Goal: Task Accomplishment & Management: Use online tool/utility

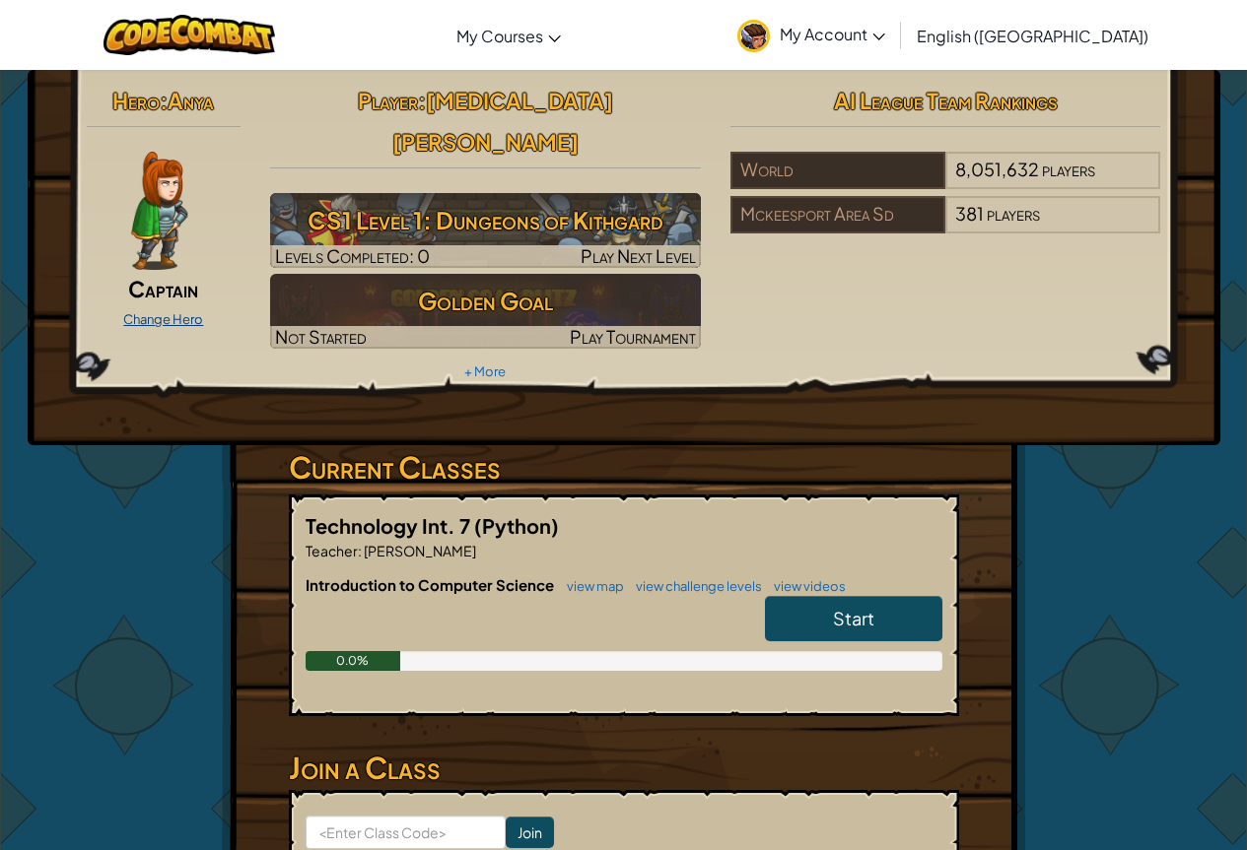
click at [168, 318] on link "Change Hero" at bounding box center [163, 319] width 80 height 16
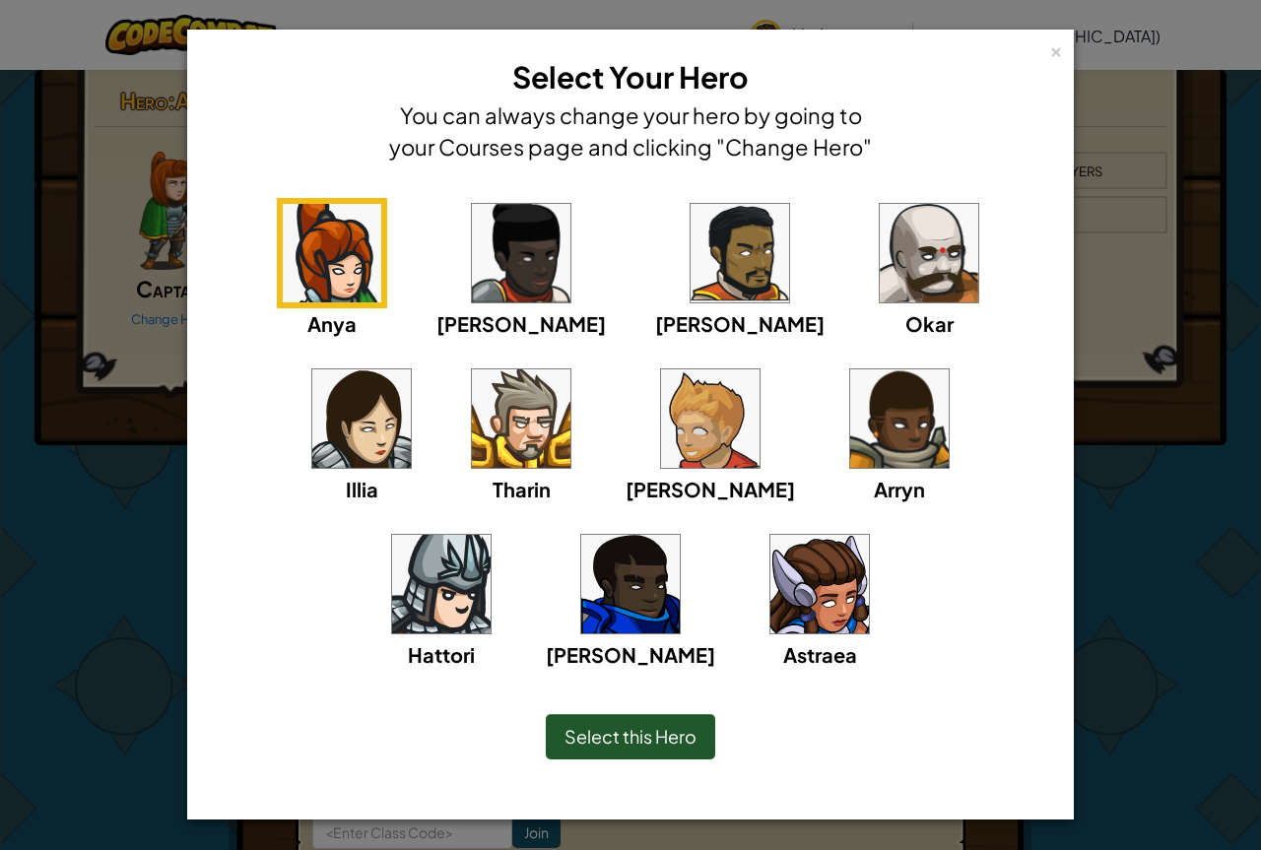
click at [771, 598] on img at bounding box center [820, 584] width 99 height 99
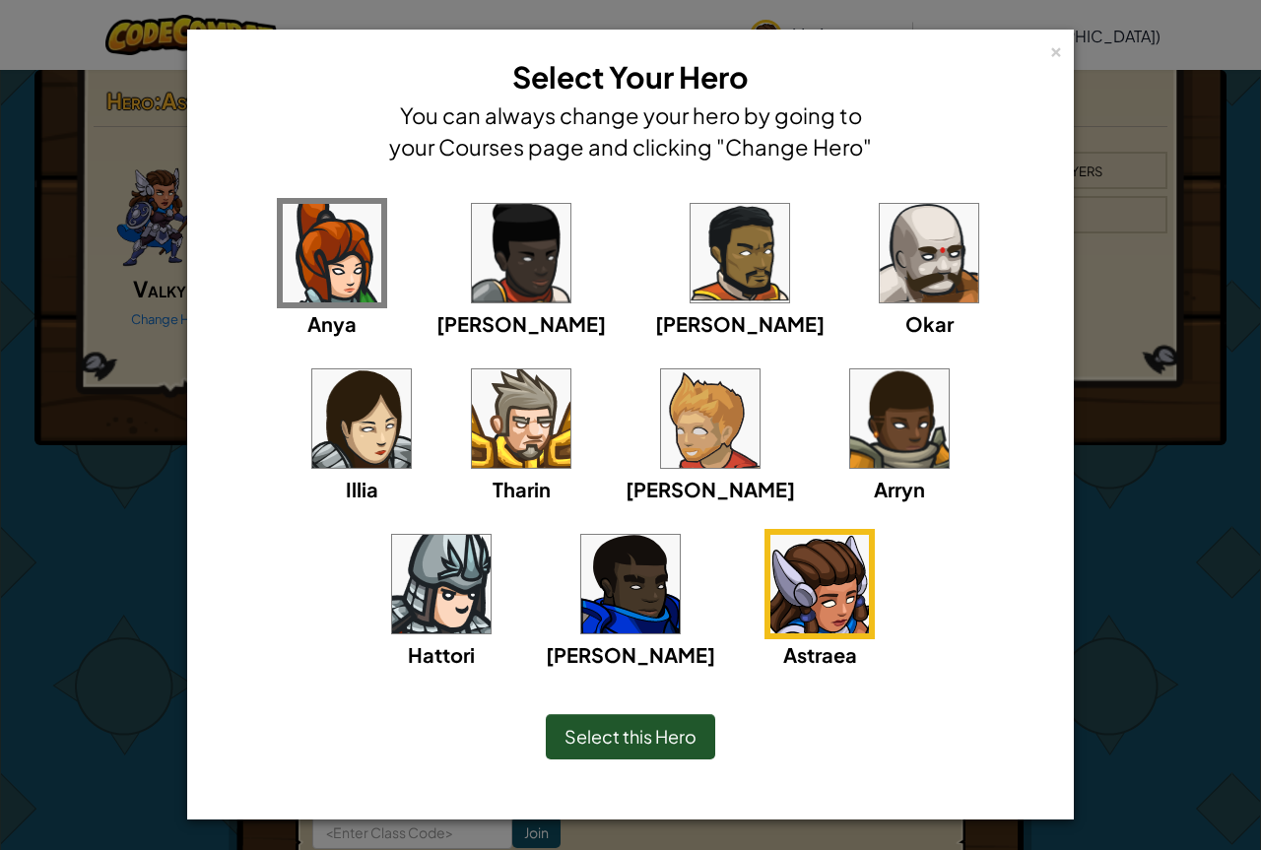
click at [651, 747] on span "Select this Hero" at bounding box center [631, 736] width 132 height 23
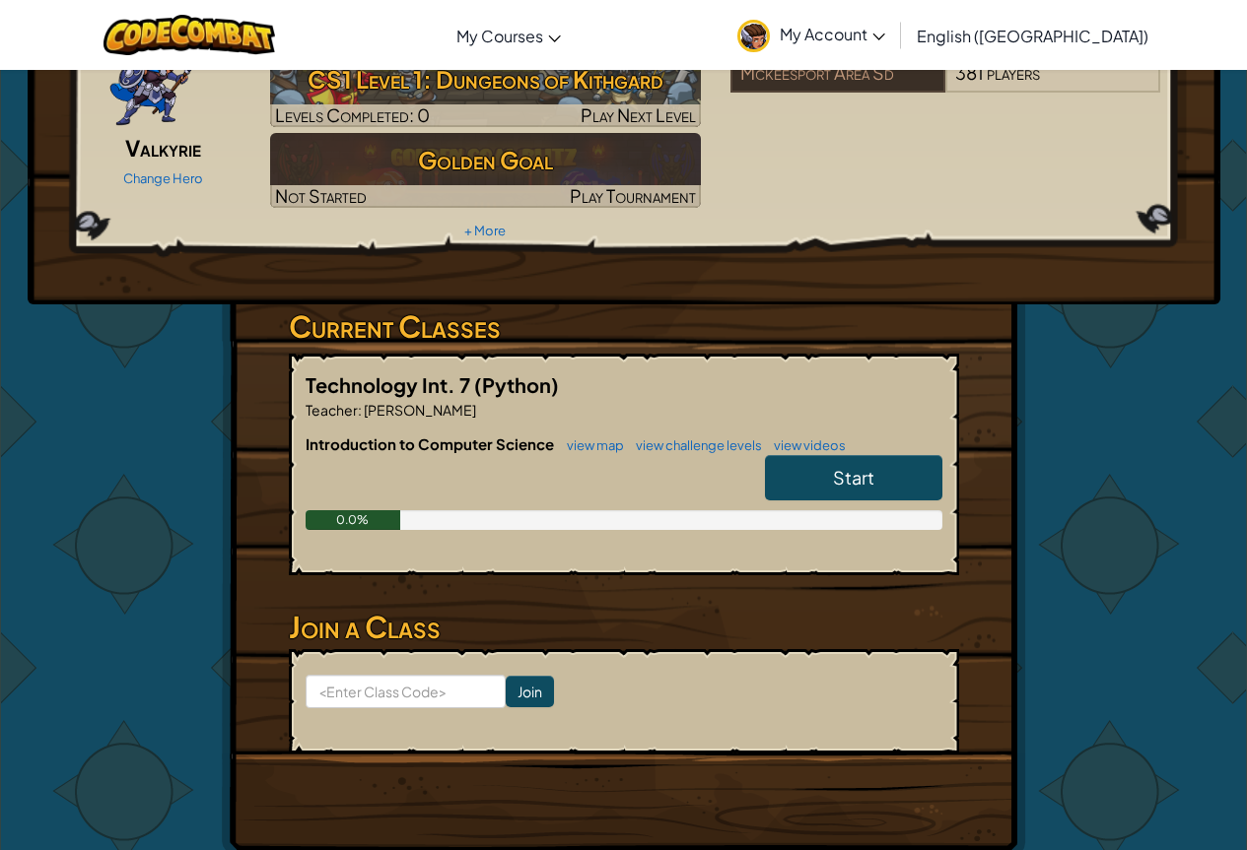
scroll to position [99, 0]
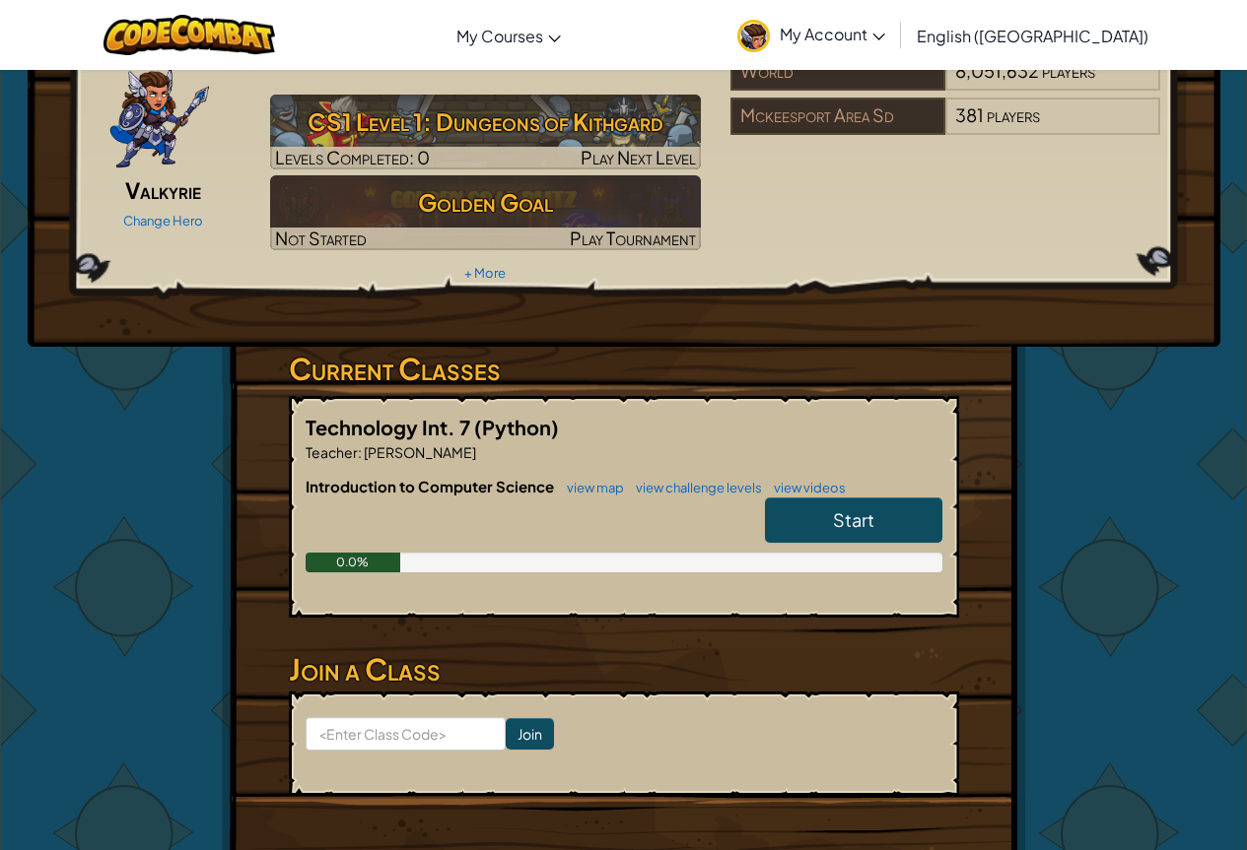
click at [873, 498] on link "Start" at bounding box center [853, 520] width 177 height 45
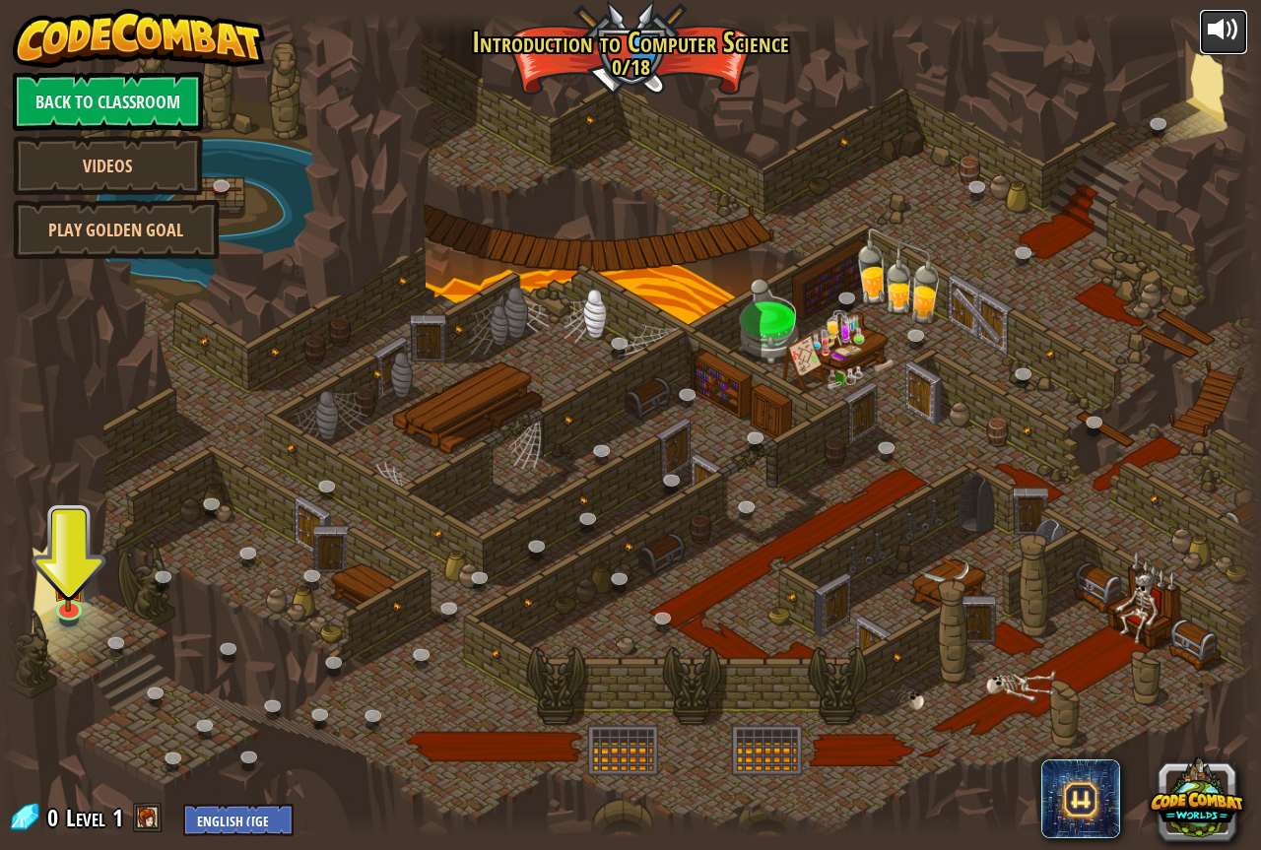
click at [1219, 14] on div at bounding box center [1224, 30] width 32 height 32
click at [86, 618] on div "25. Kithgard Gates (Locked) Escape the Kithgard dungeons, and don't let the gua…" at bounding box center [630, 425] width 1261 height 825
click at [55, 602] on img at bounding box center [69, 570] width 33 height 75
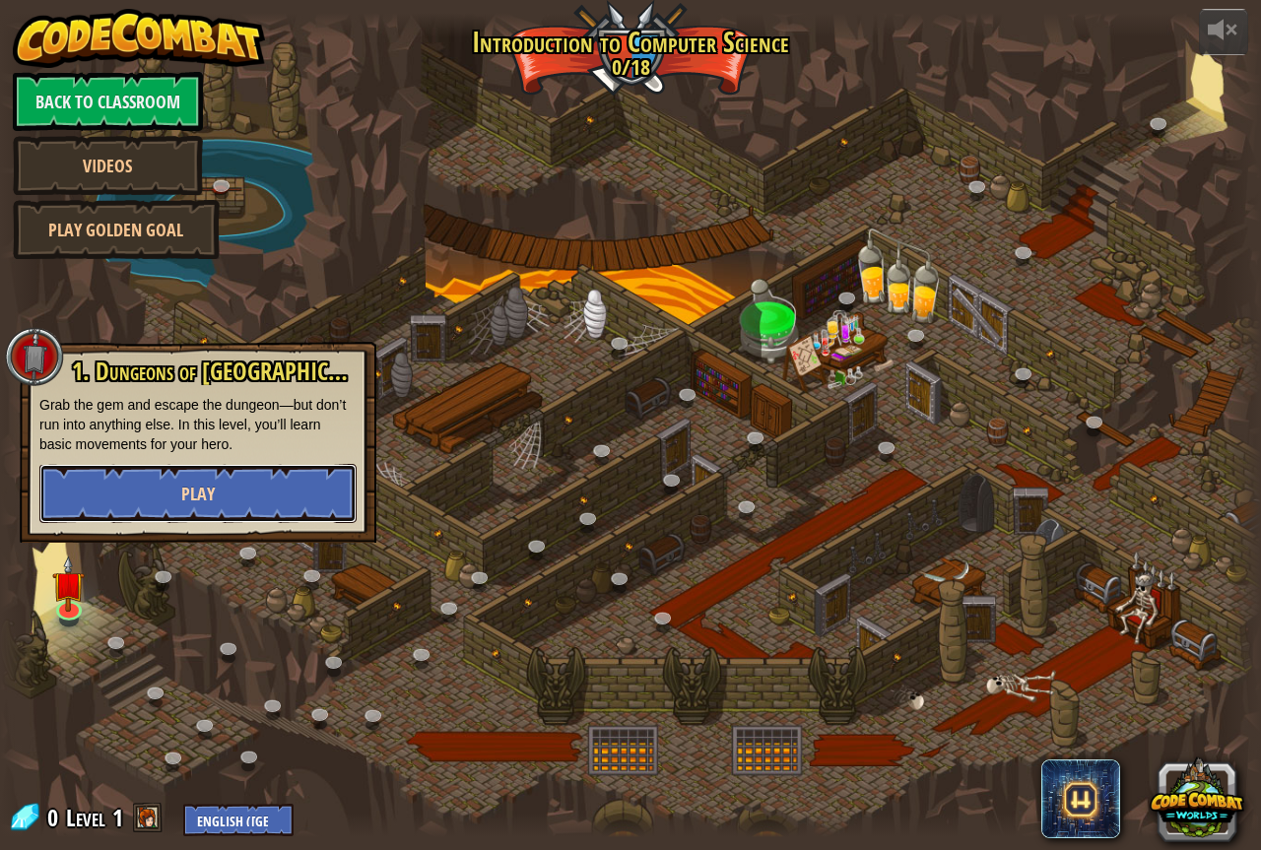
click at [113, 493] on button "Play" at bounding box center [197, 493] width 317 height 59
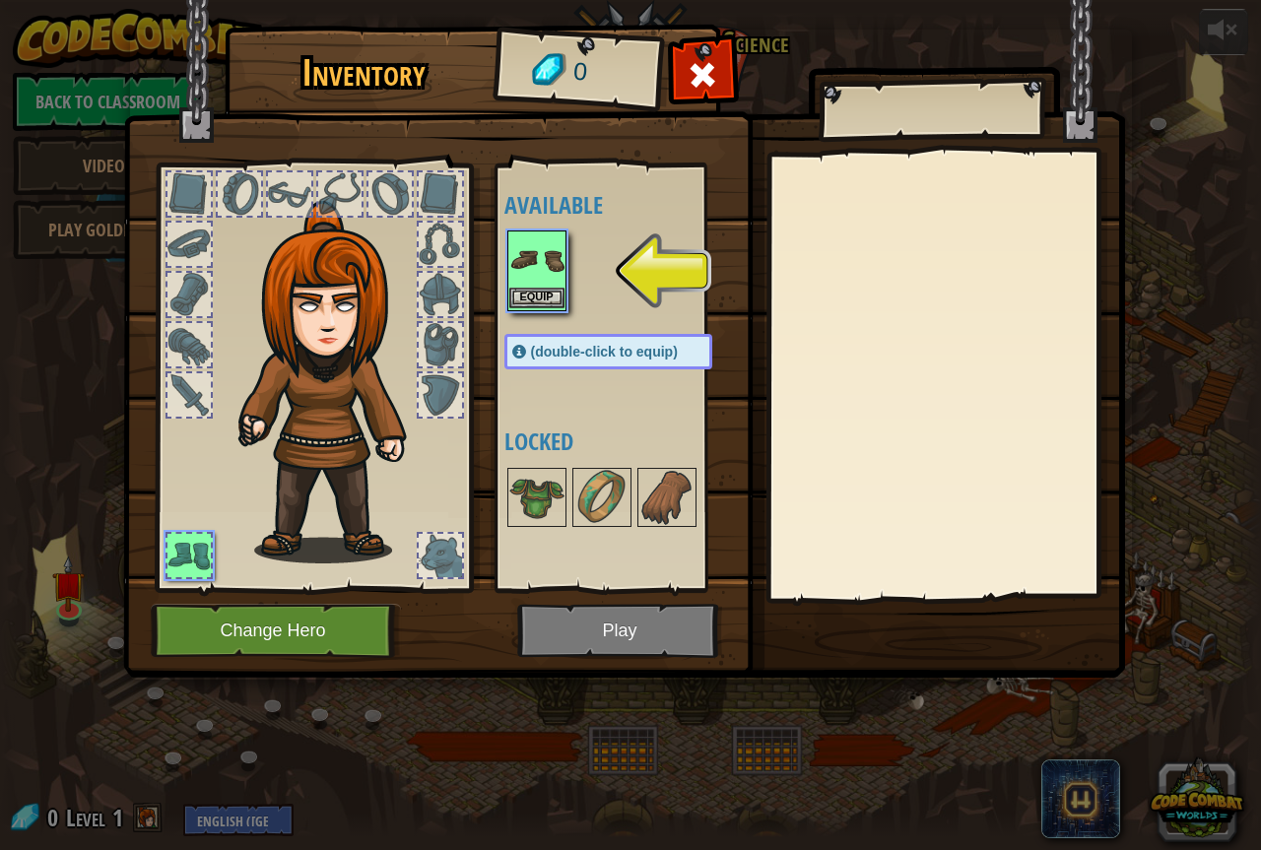
click at [511, 283] on img at bounding box center [536, 260] width 55 height 55
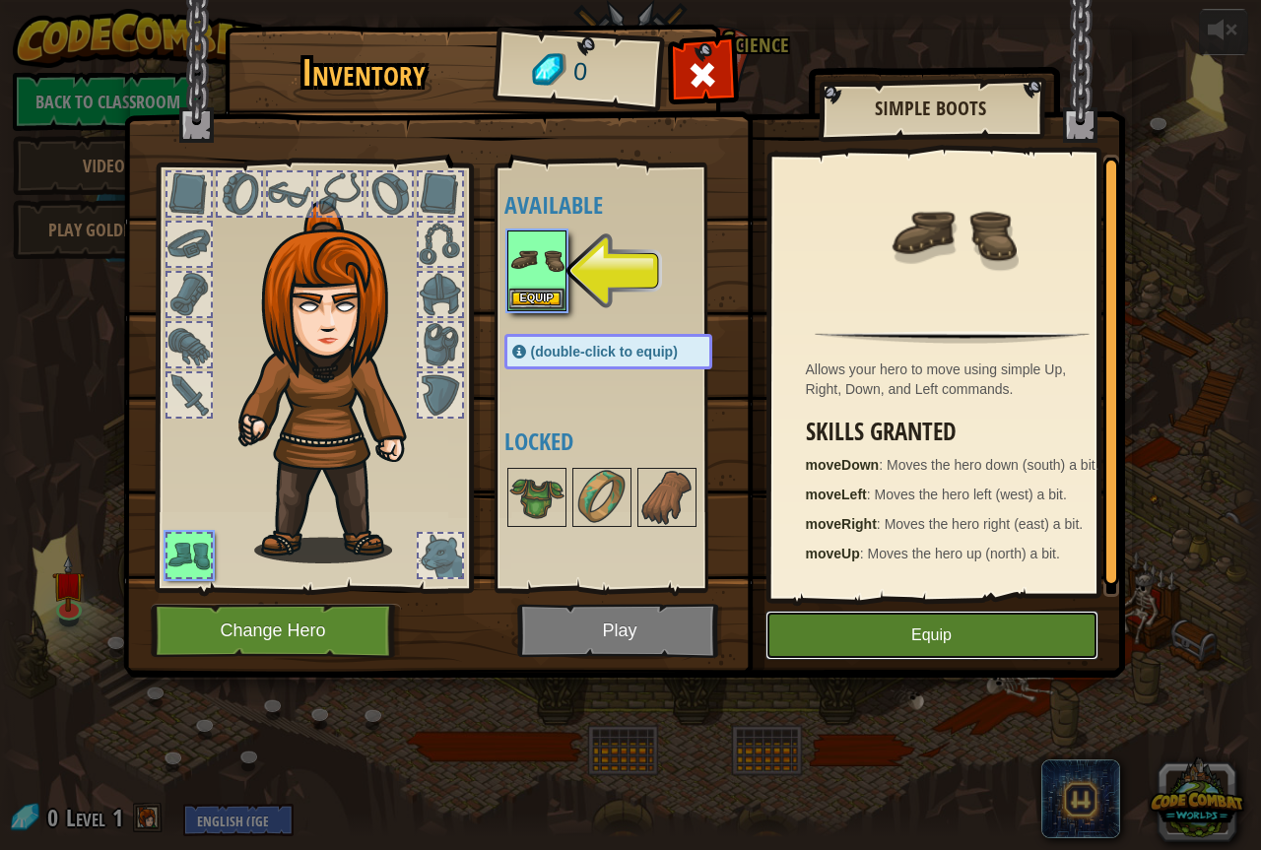
click at [912, 657] on button "Equip" at bounding box center [932, 635] width 333 height 49
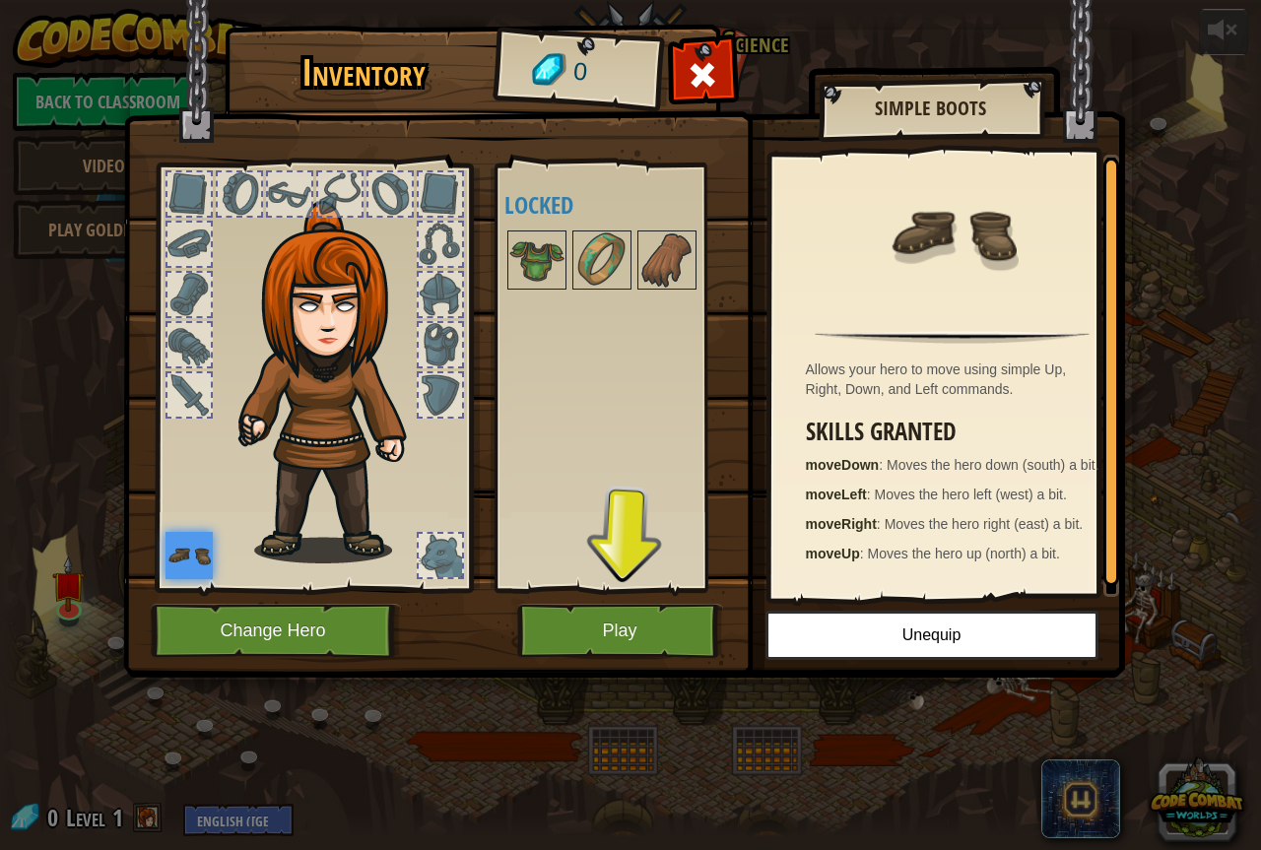
click at [542, 597] on img at bounding box center [624, 320] width 1002 height 715
click at [572, 620] on button "Play" at bounding box center [620, 631] width 206 height 54
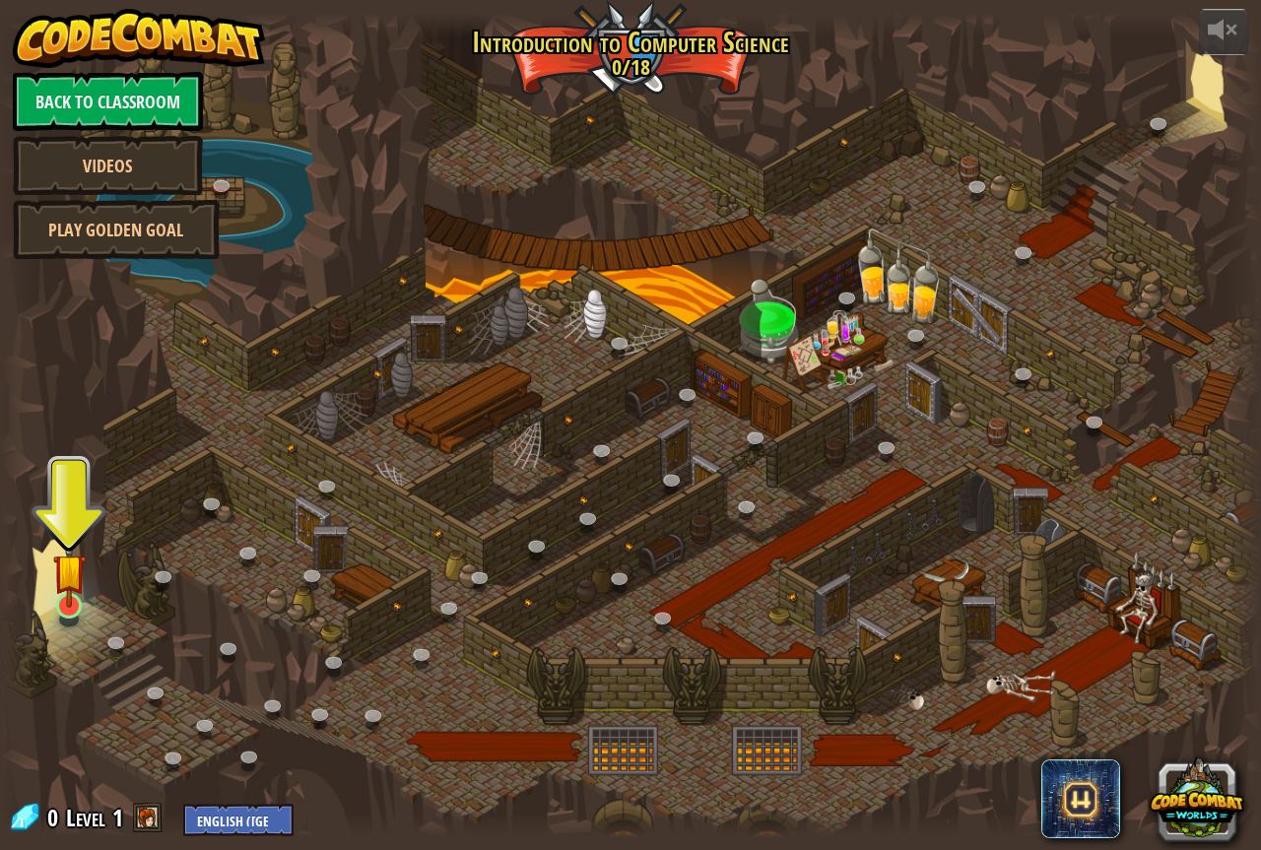
click at [53, 608] on img at bounding box center [69, 570] width 33 height 75
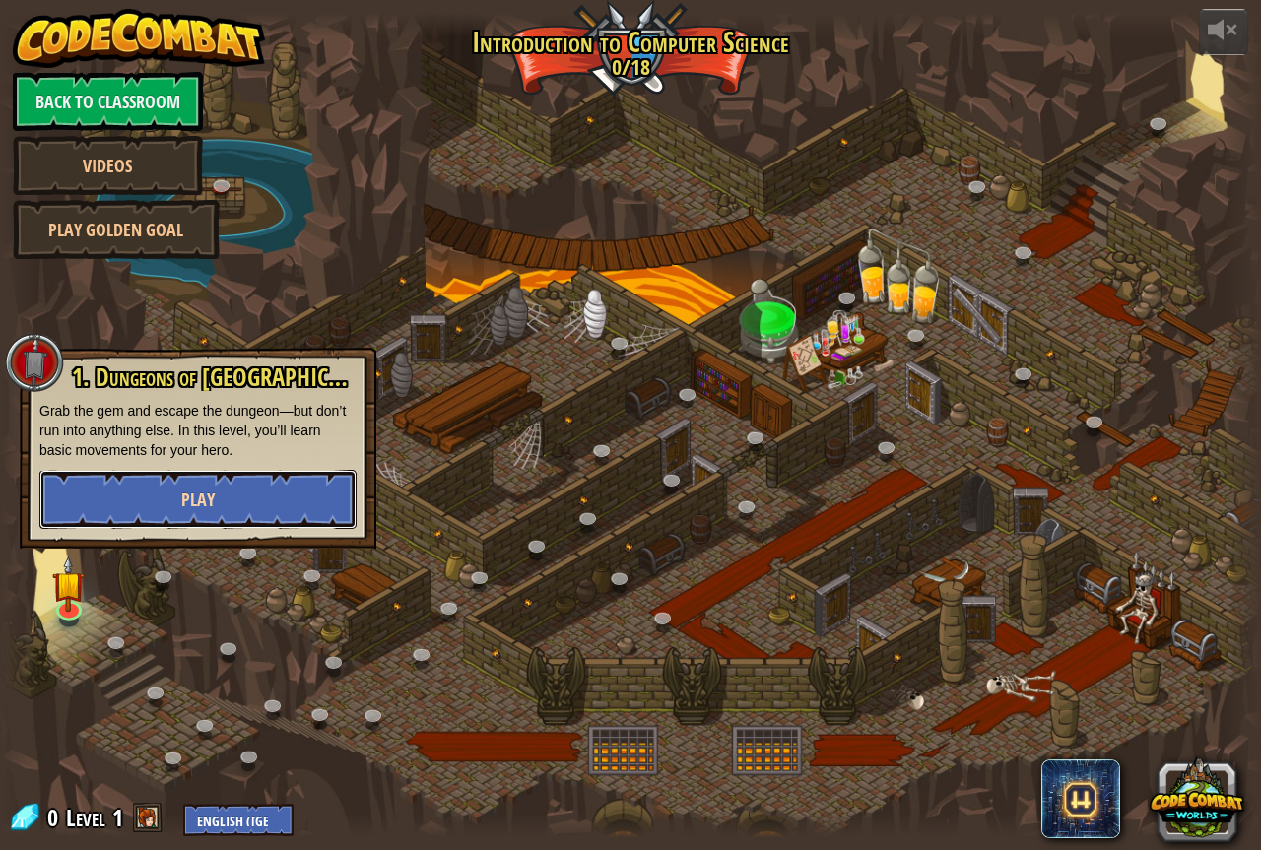
click at [128, 493] on button "Play" at bounding box center [197, 499] width 317 height 59
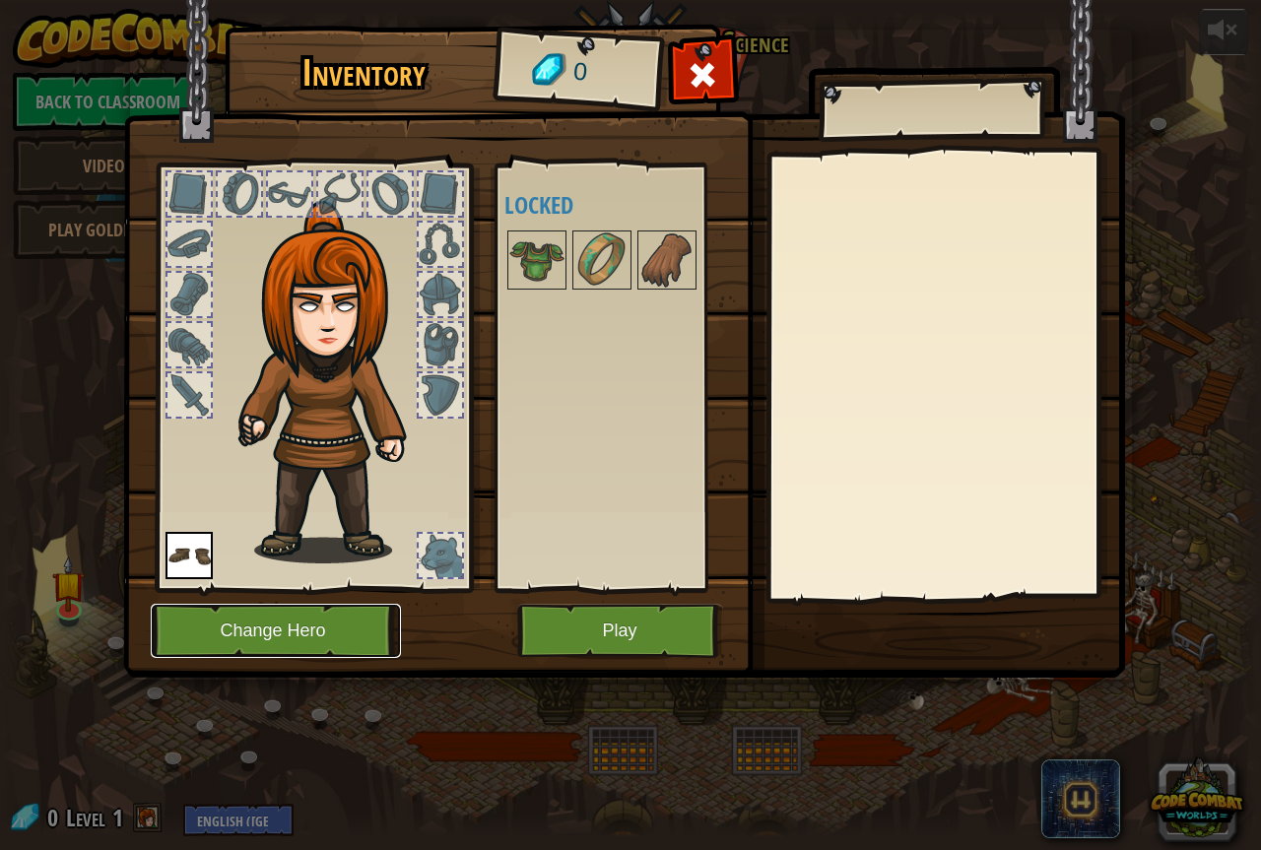
click at [248, 624] on button "Change Hero" at bounding box center [276, 631] width 250 height 54
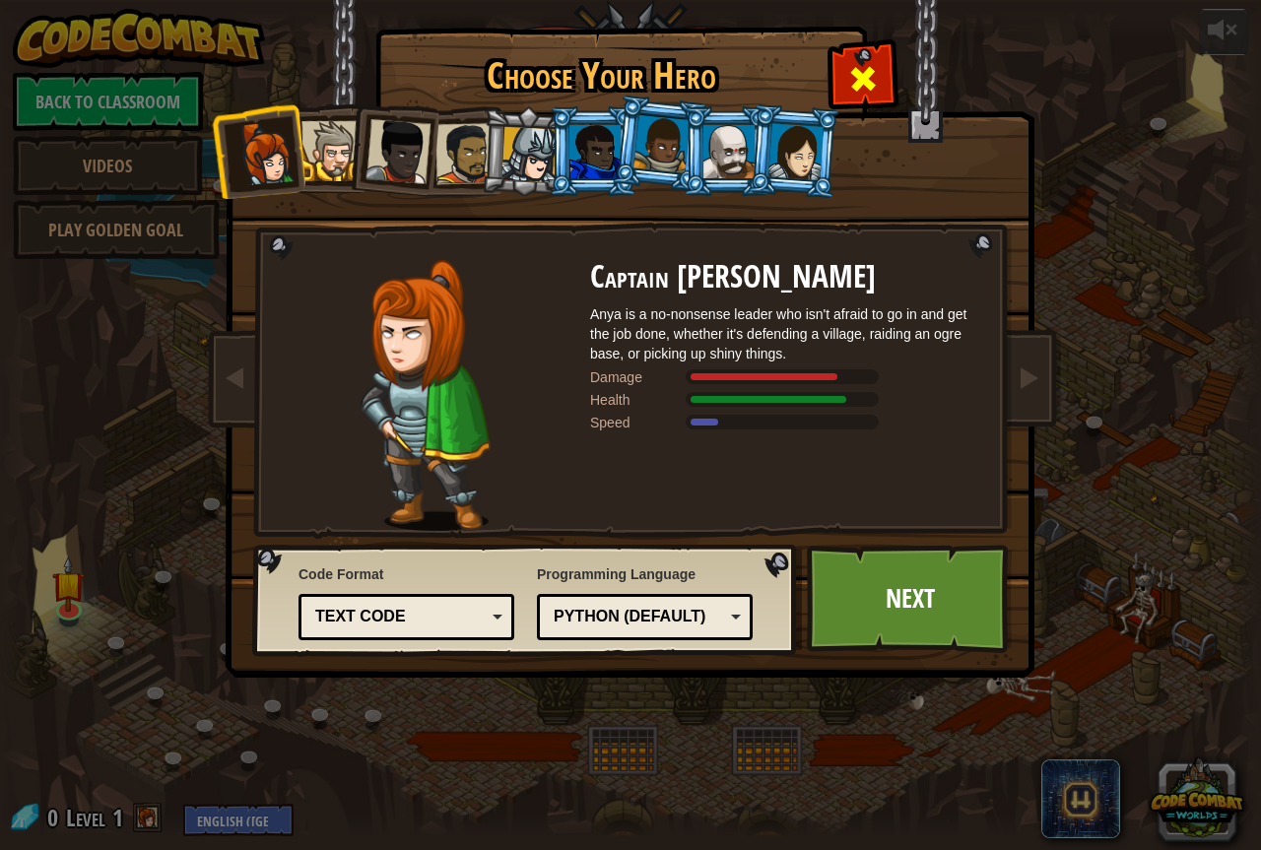
click at [848, 95] on span at bounding box center [863, 79] width 32 height 32
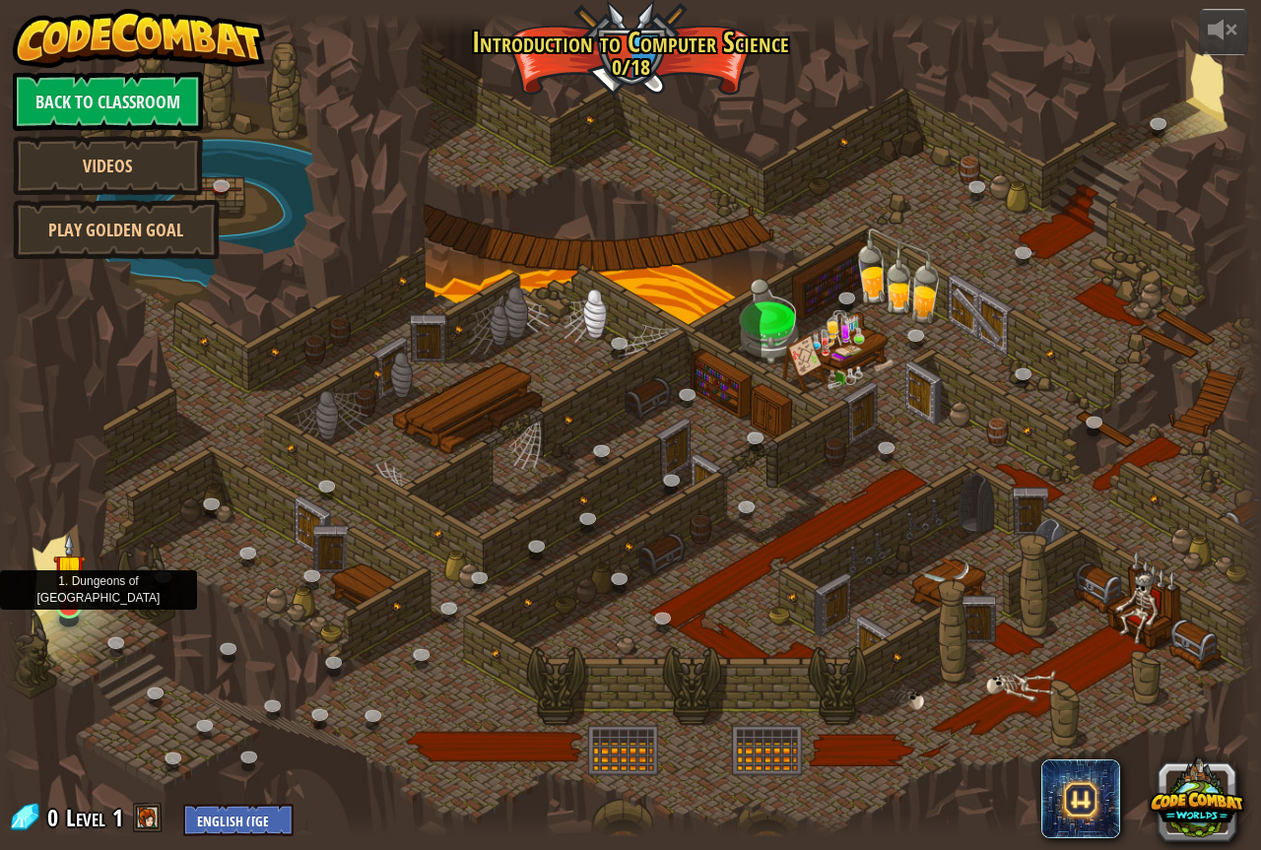
click at [76, 583] on img at bounding box center [69, 570] width 33 height 75
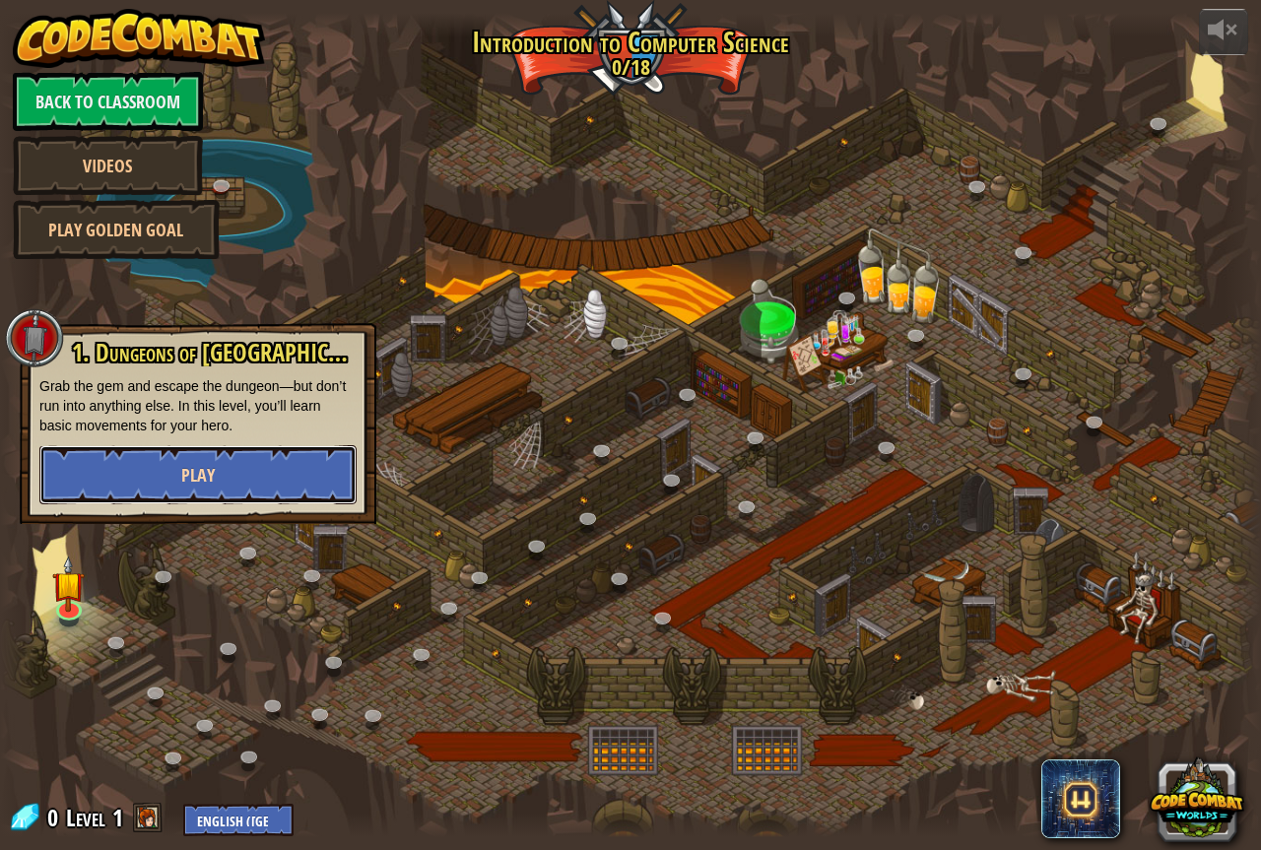
click at [188, 472] on span "Play" at bounding box center [198, 475] width 34 height 25
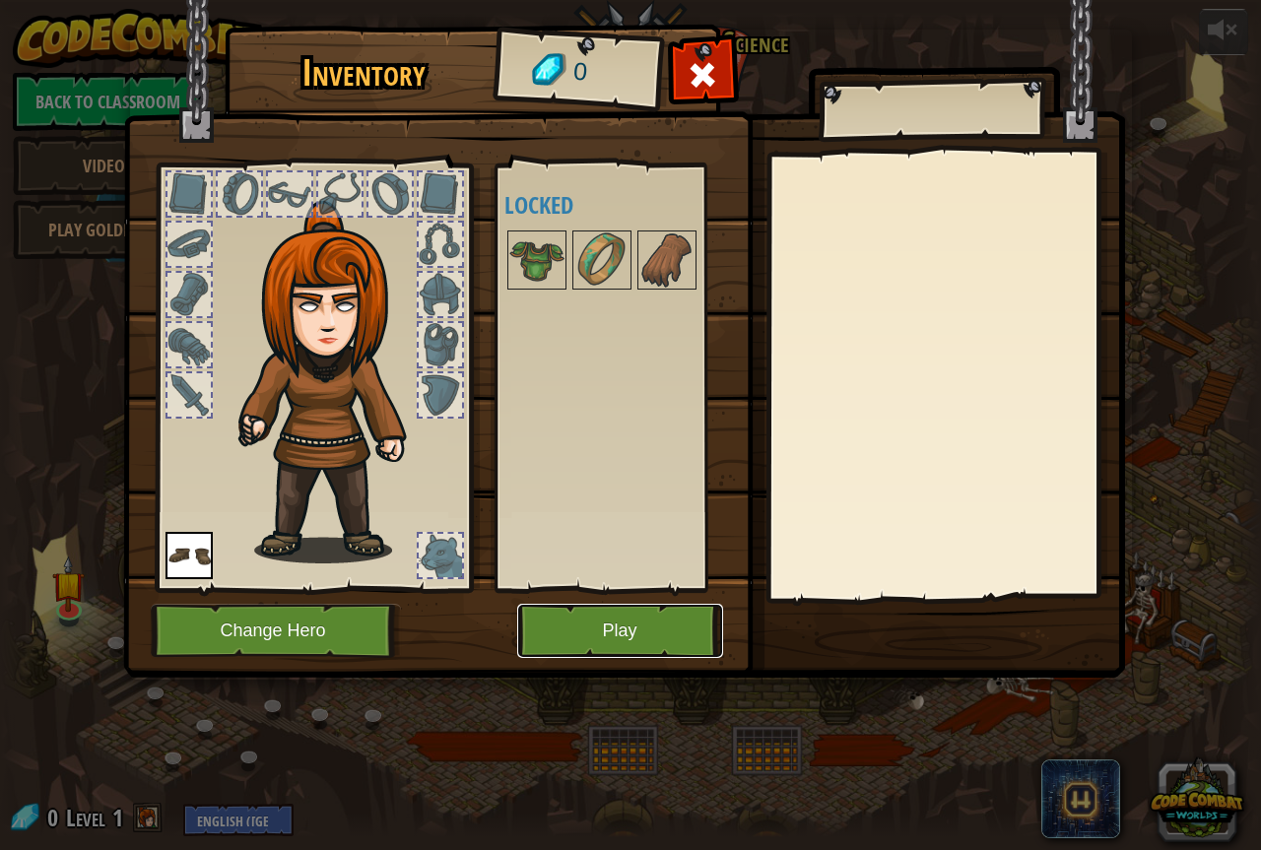
click at [591, 642] on button "Play" at bounding box center [620, 631] width 206 height 54
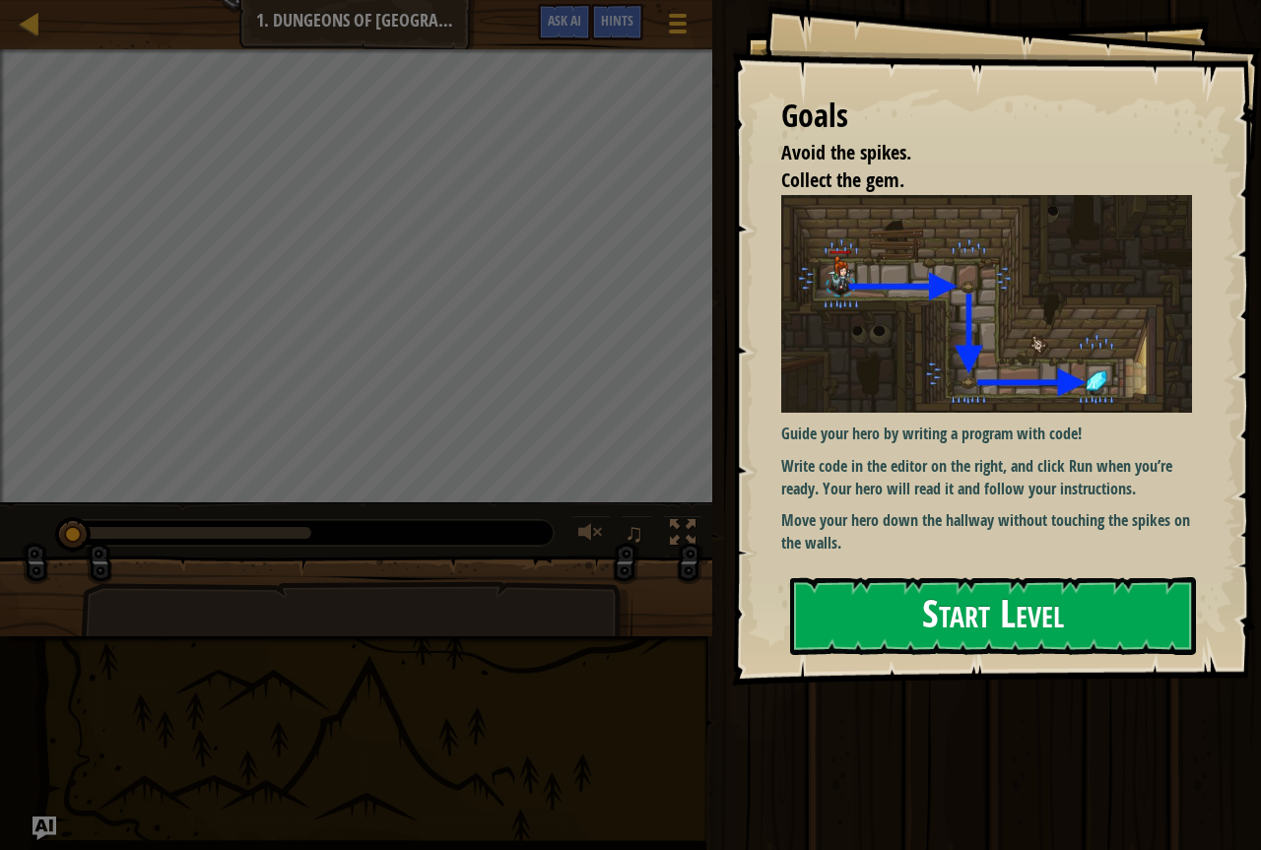
click at [867, 642] on button "Start Level" at bounding box center [993, 616] width 406 height 78
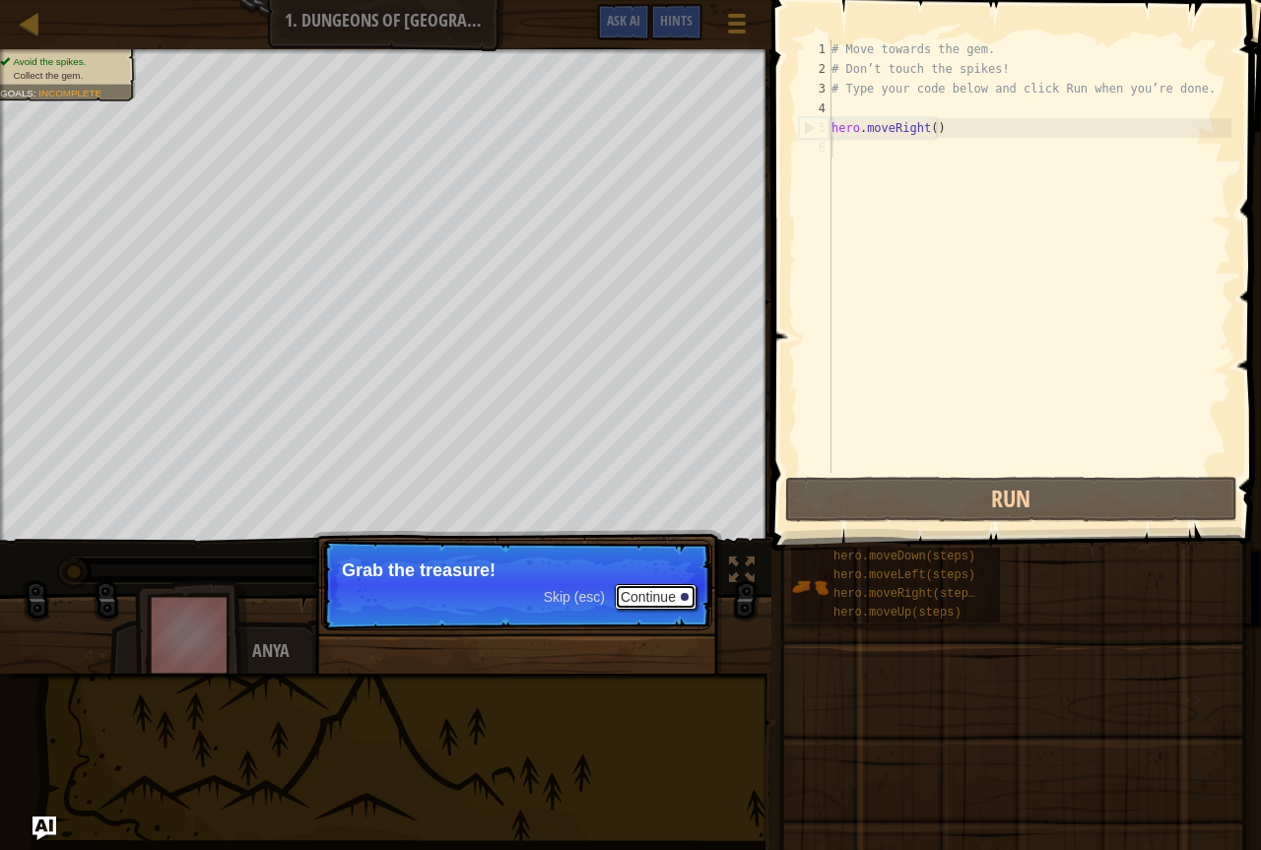
click at [692, 610] on button "Continue" at bounding box center [656, 597] width 82 height 26
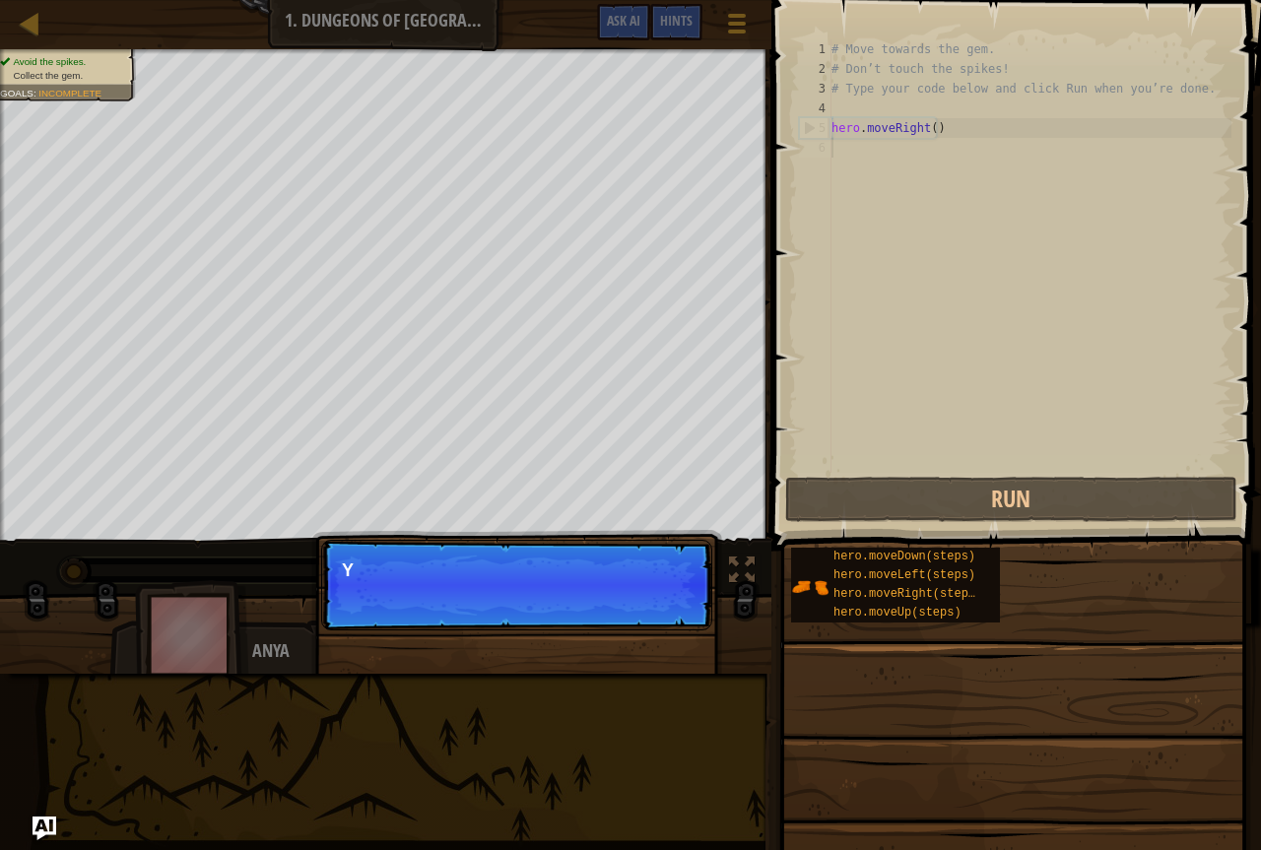
scroll to position [9, 0]
click at [692, 610] on p "Skip (esc) Continue You can use the" at bounding box center [516, 585] width 391 height 91
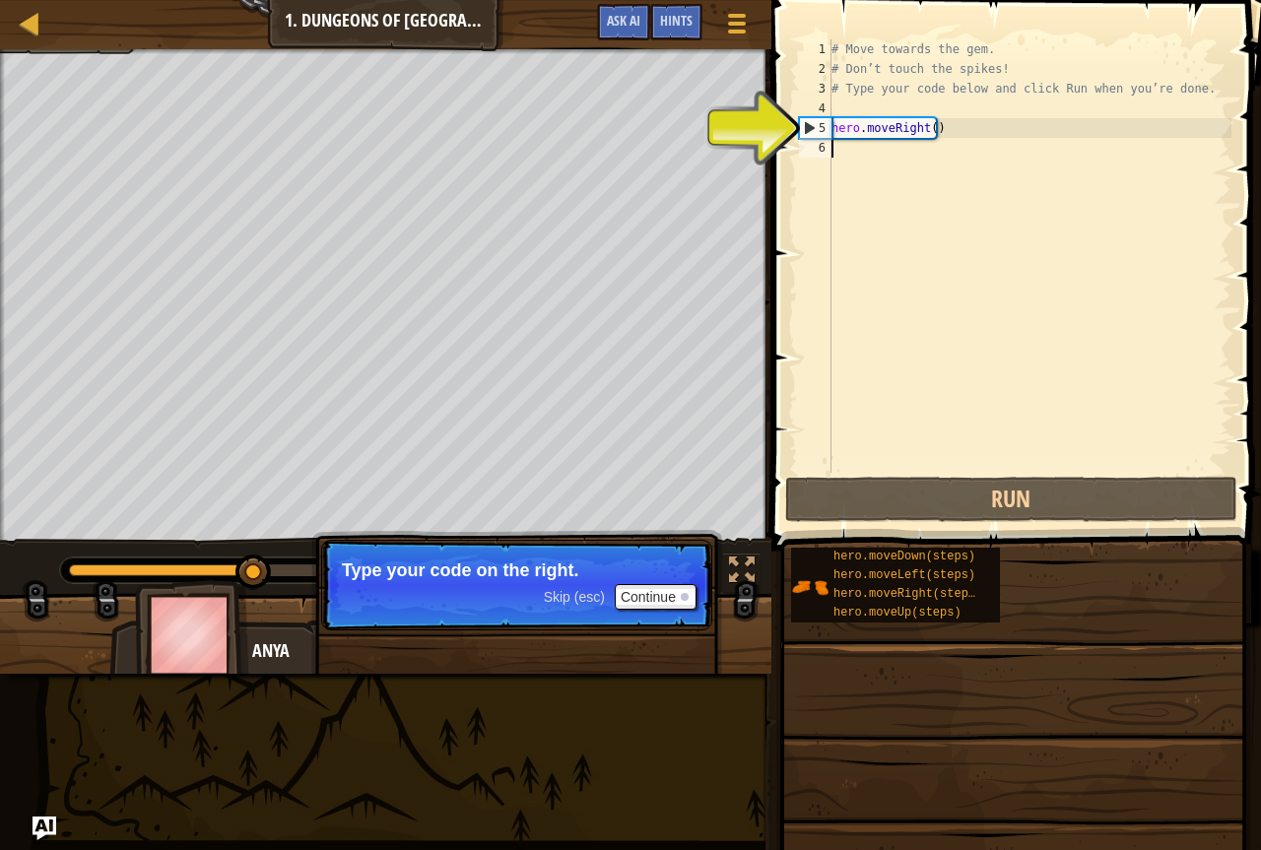
type textarea "h"
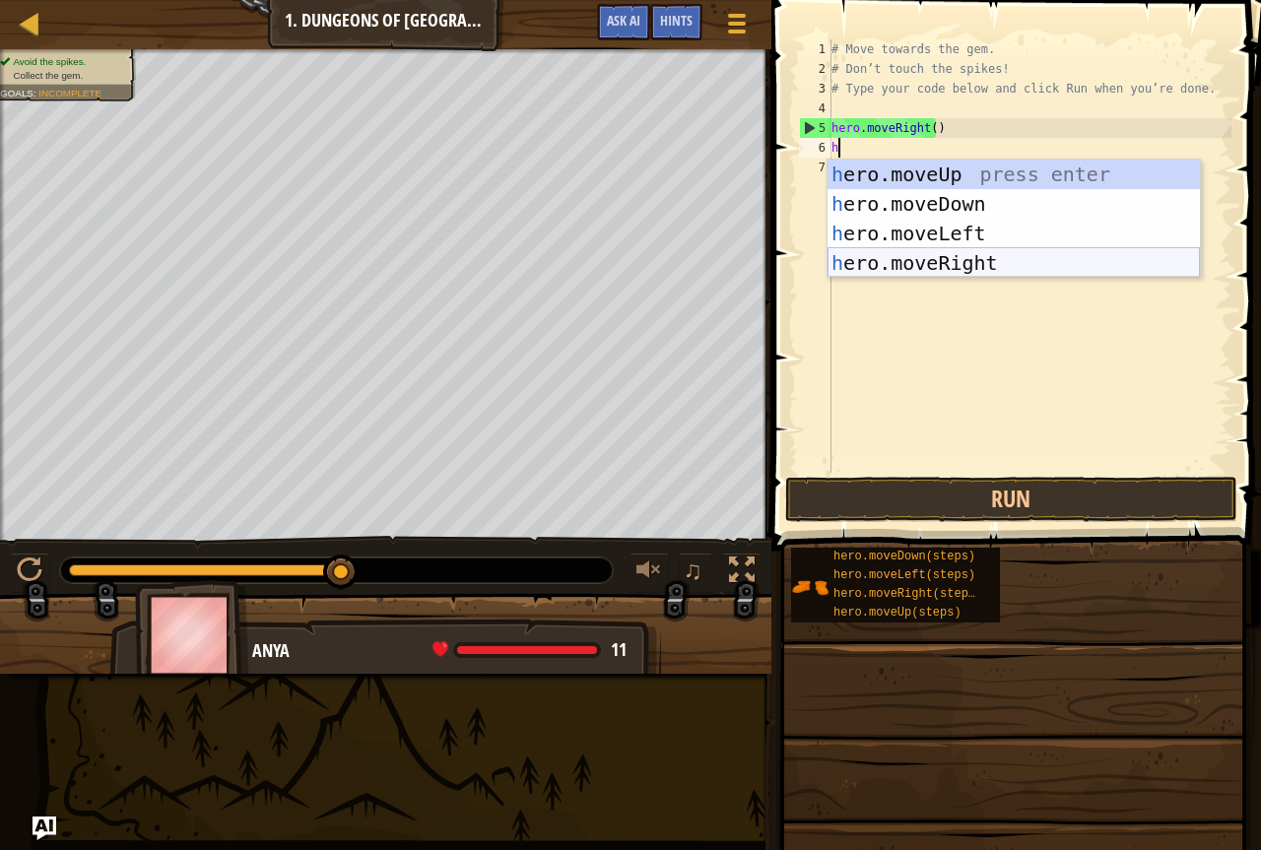
click at [968, 274] on div "h ero.moveUp press enter h ero.moveDown press enter h ero.moveLeft press enter …" at bounding box center [1014, 248] width 373 height 177
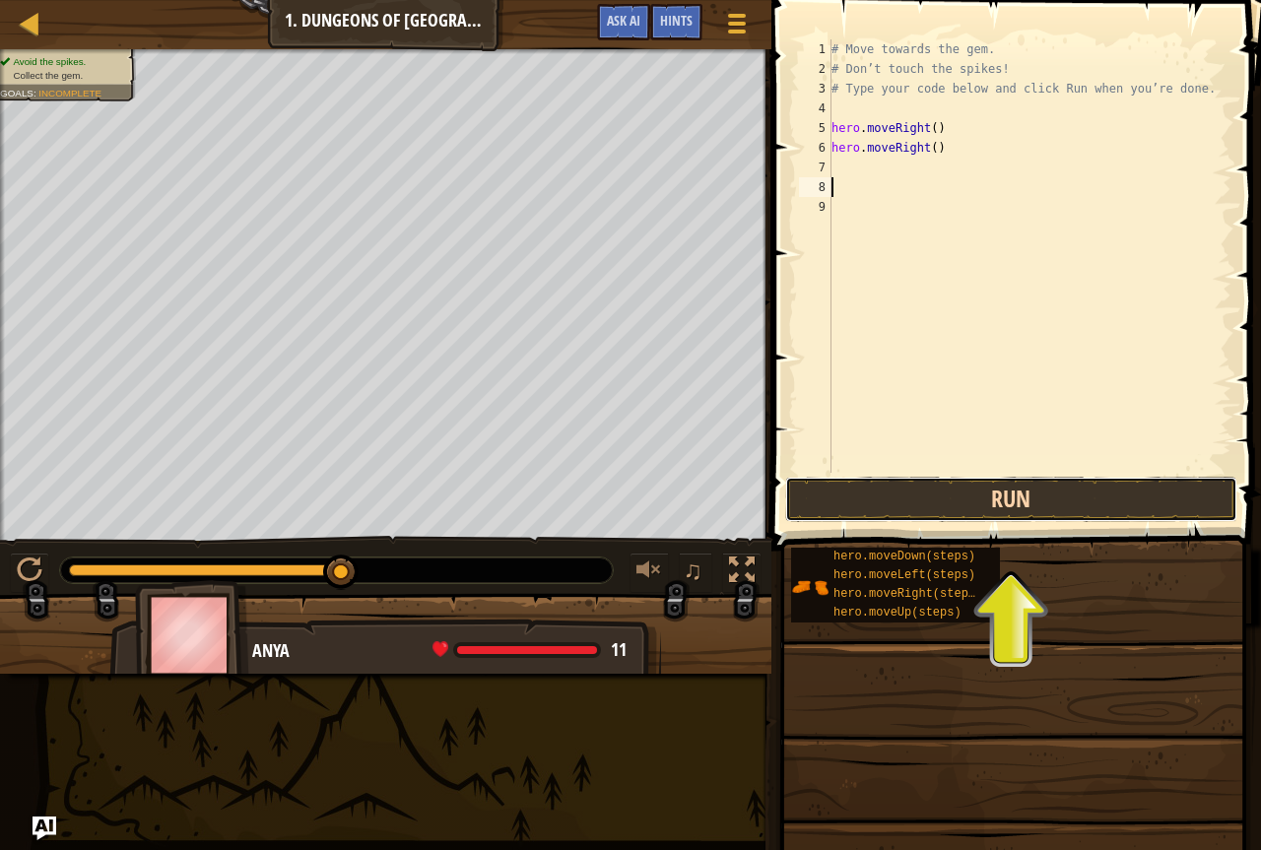
click at [975, 485] on button "Run" at bounding box center [1011, 499] width 452 height 45
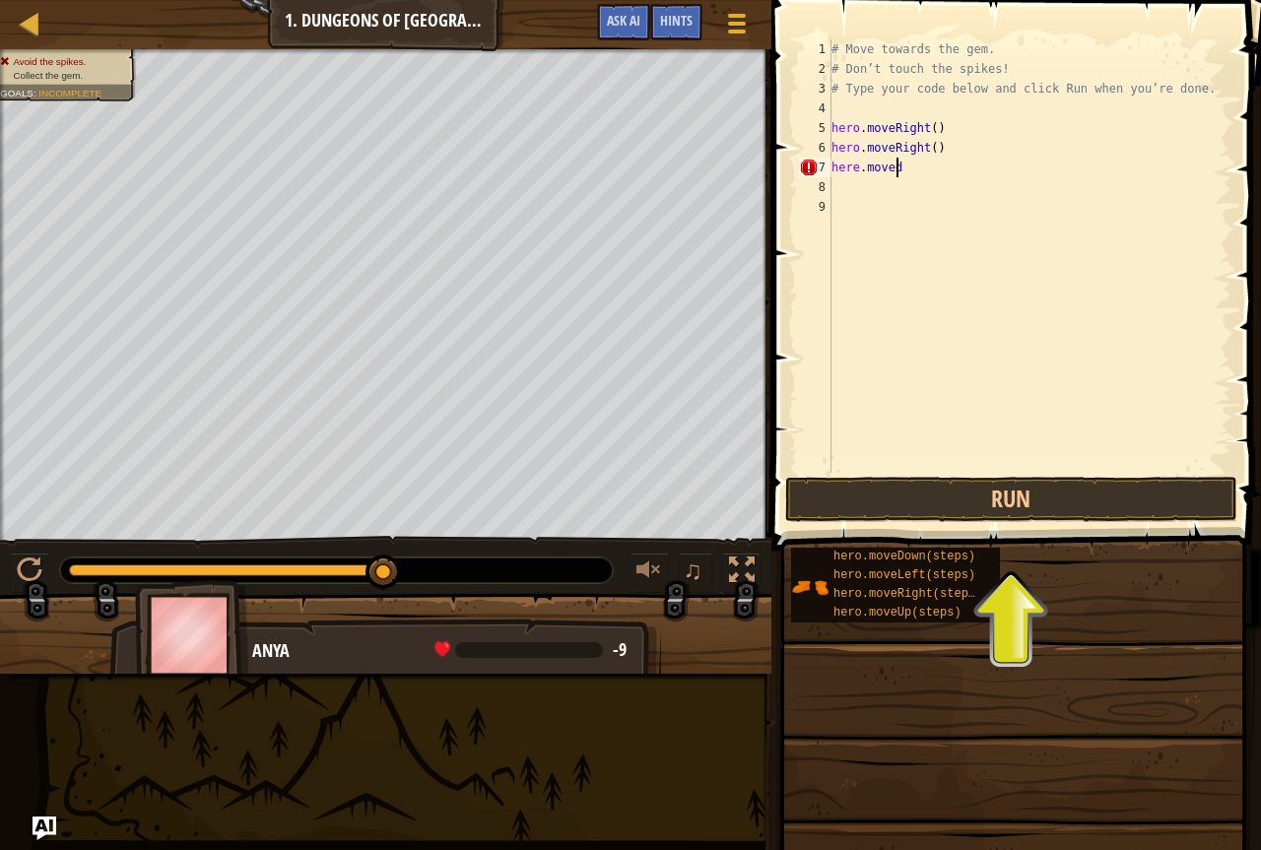
scroll to position [9, 4]
type textarea "here.moveDown"
click at [900, 177] on div "# Move towards the gem. # Don’t touch the spikes! # Type your code below and cl…" at bounding box center [1033, 275] width 398 height 473
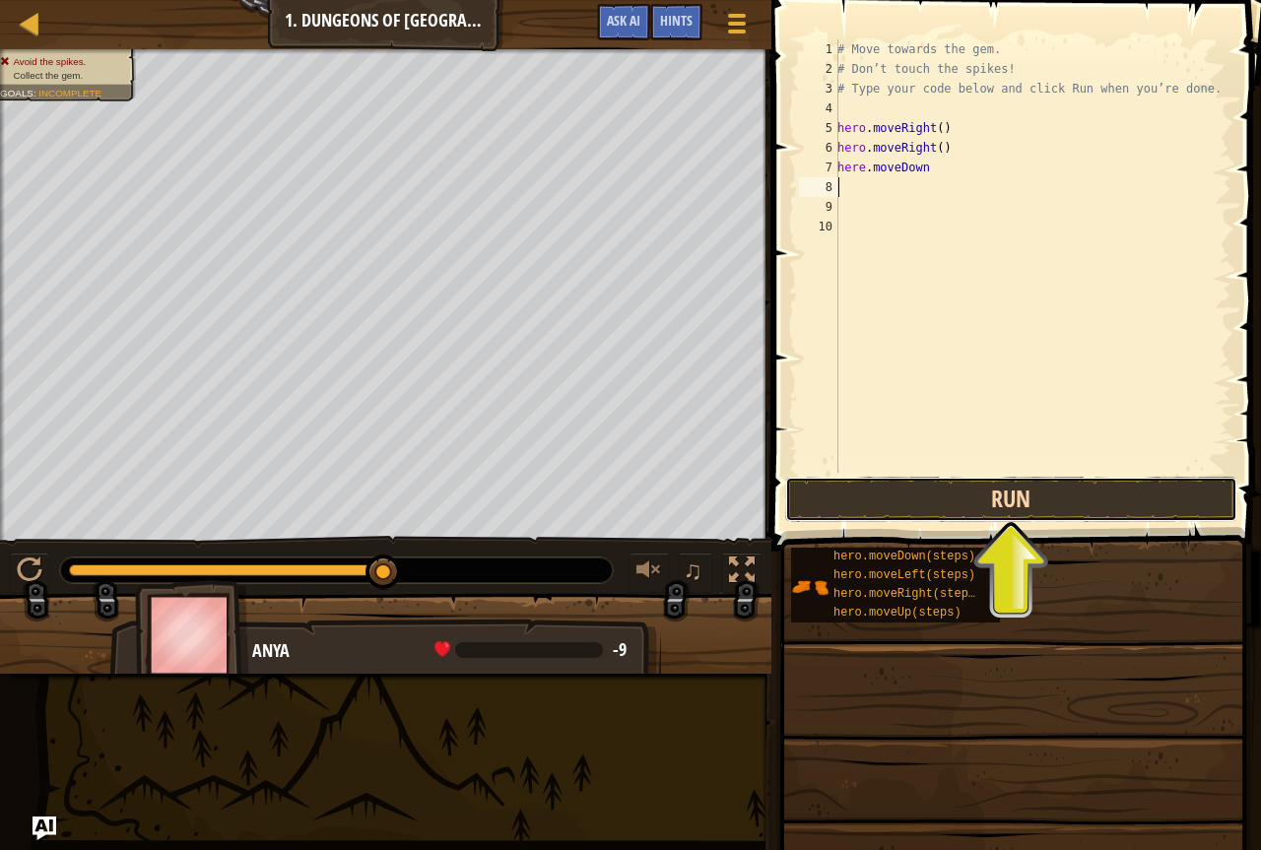
click at [972, 508] on button "Run" at bounding box center [1011, 499] width 452 height 45
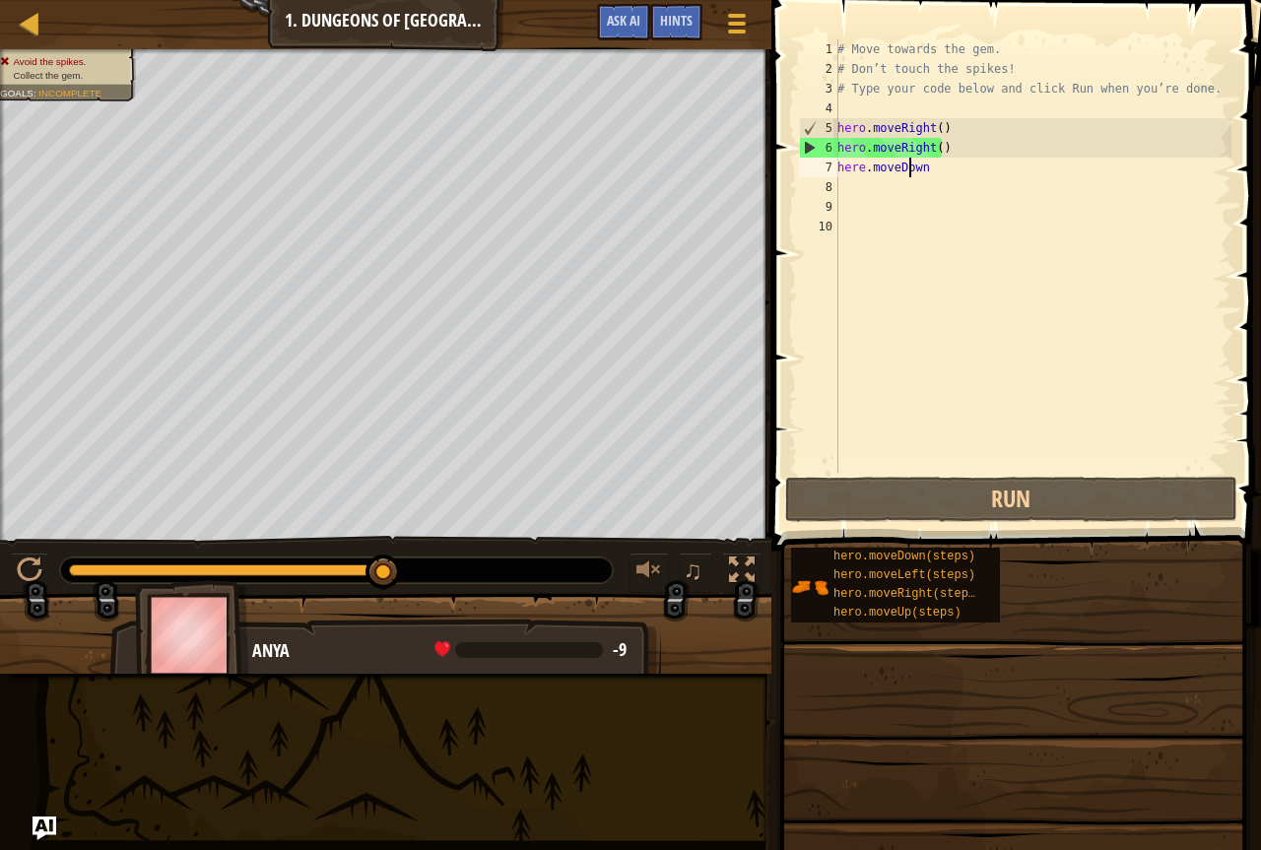
click at [912, 165] on div "# Move towards the gem. # Don’t touch the spikes! # Type your code below and cl…" at bounding box center [1033, 275] width 398 height 473
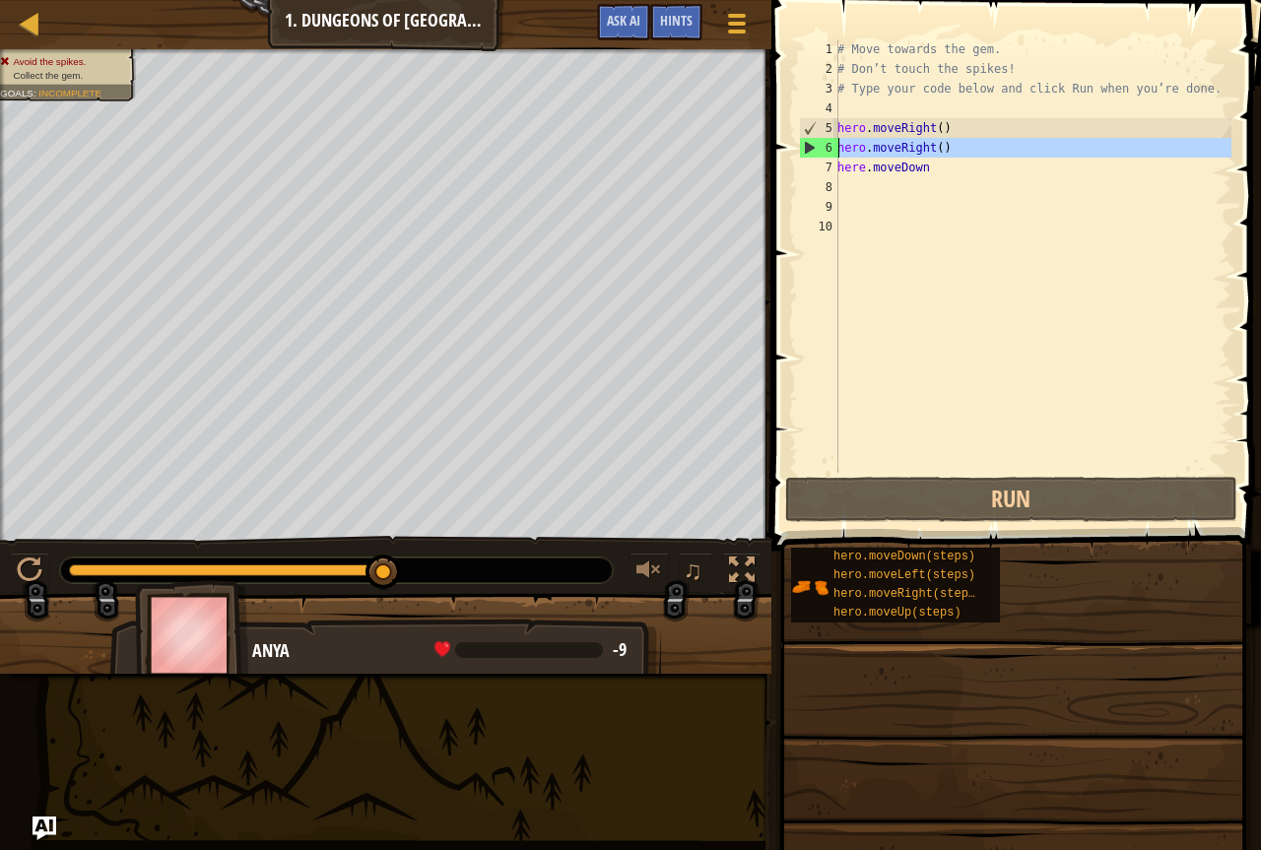
click at [827, 155] on div "6" at bounding box center [819, 148] width 38 height 20
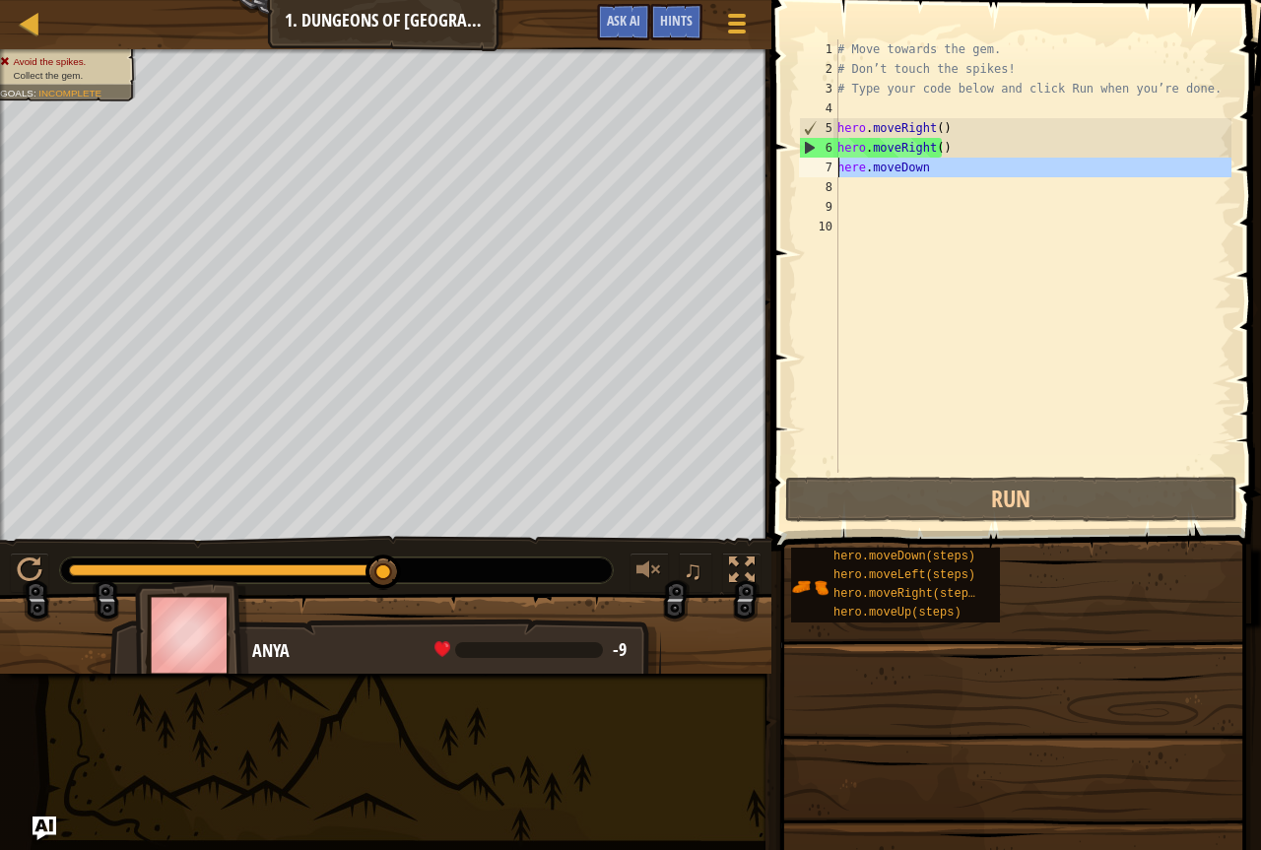
click at [819, 166] on div "7" at bounding box center [818, 168] width 39 height 20
click at [819, 167] on div "7" at bounding box center [818, 168] width 39 height 20
click at [811, 149] on div "6" at bounding box center [819, 148] width 38 height 20
type textarea "hero.moveRight()"
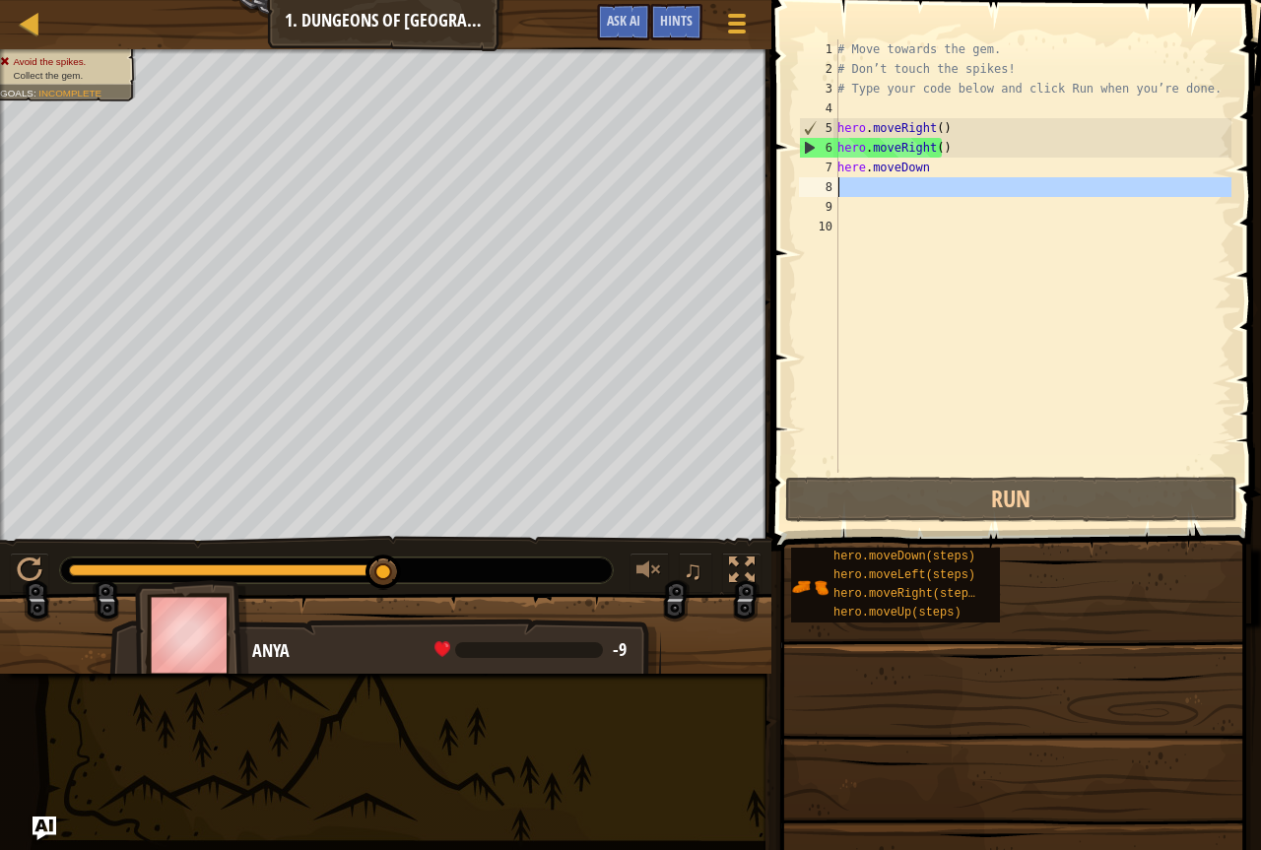
click at [837, 196] on div "8" at bounding box center [818, 187] width 39 height 20
type textarea "h"
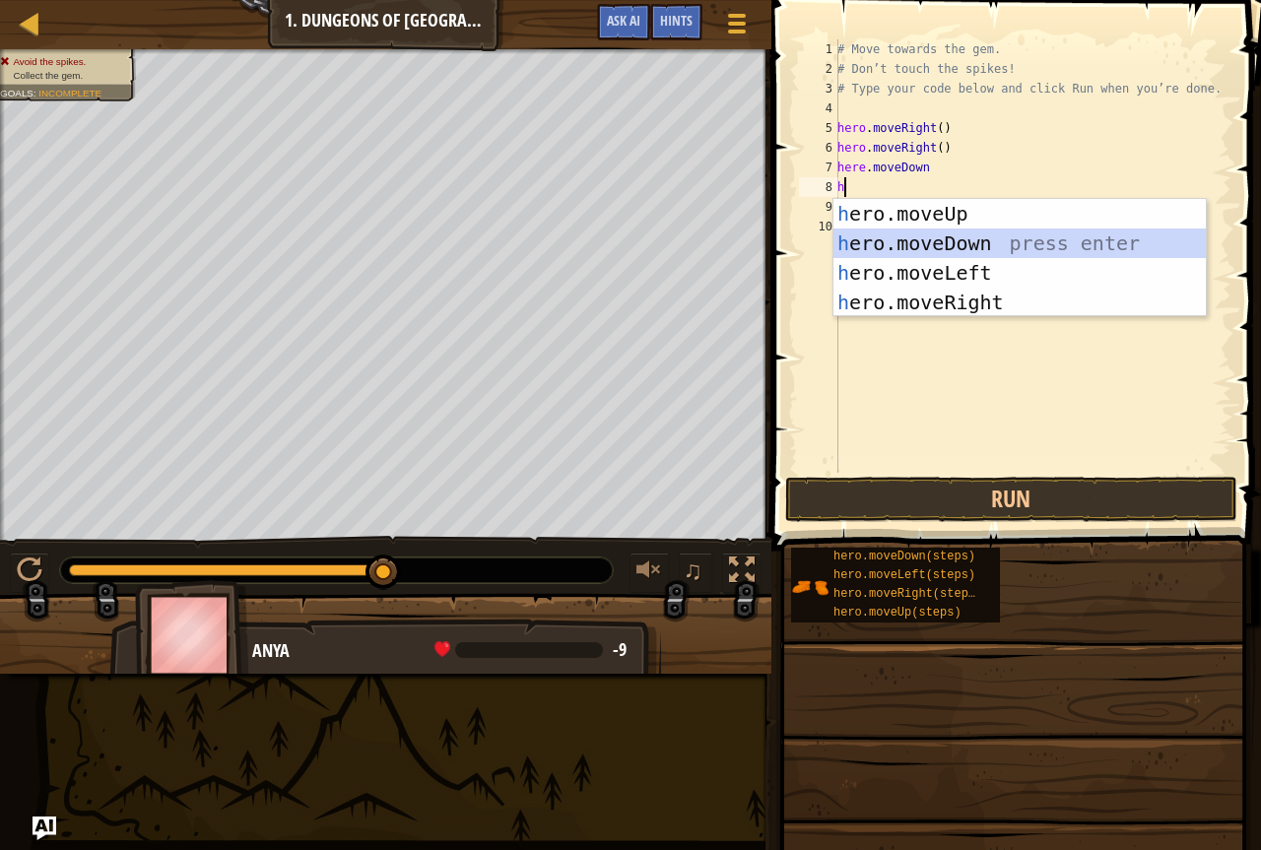
click at [1024, 246] on div "h ero.moveUp press enter h ero.moveDown press enter h ero.moveLeft press enter …" at bounding box center [1020, 287] width 373 height 177
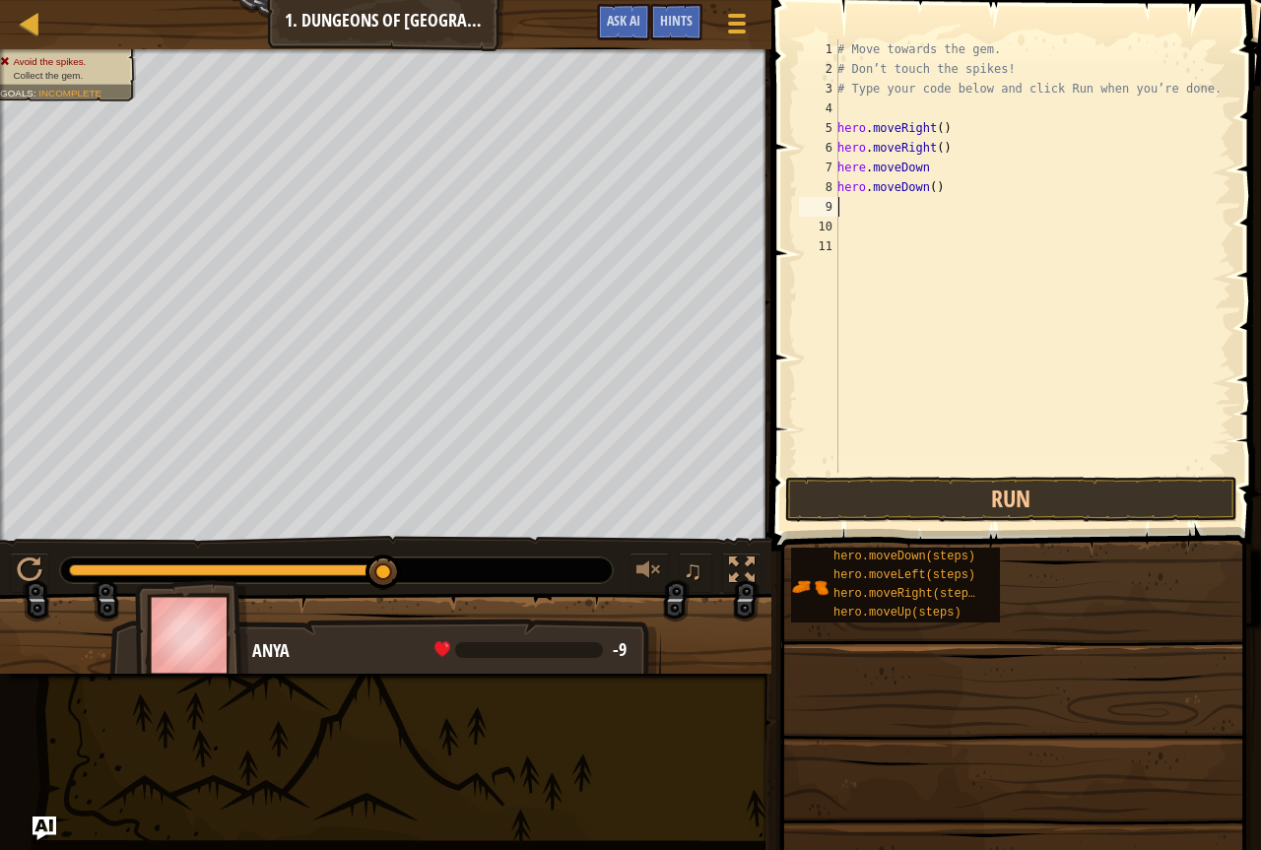
type textarea "hero.moveDown()"
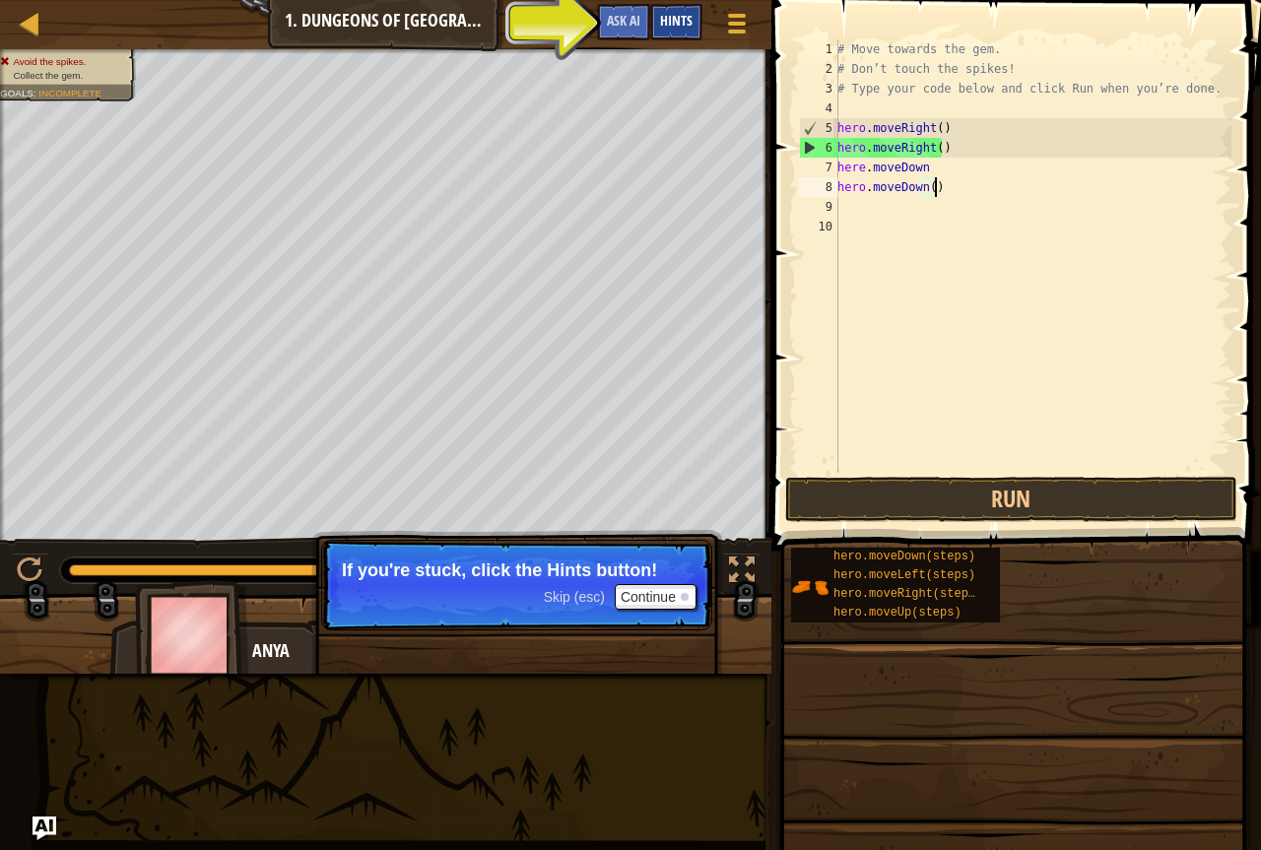
type textarea "hero.moveDown()"
click at [657, 28] on div "Hints" at bounding box center [676, 22] width 52 height 36
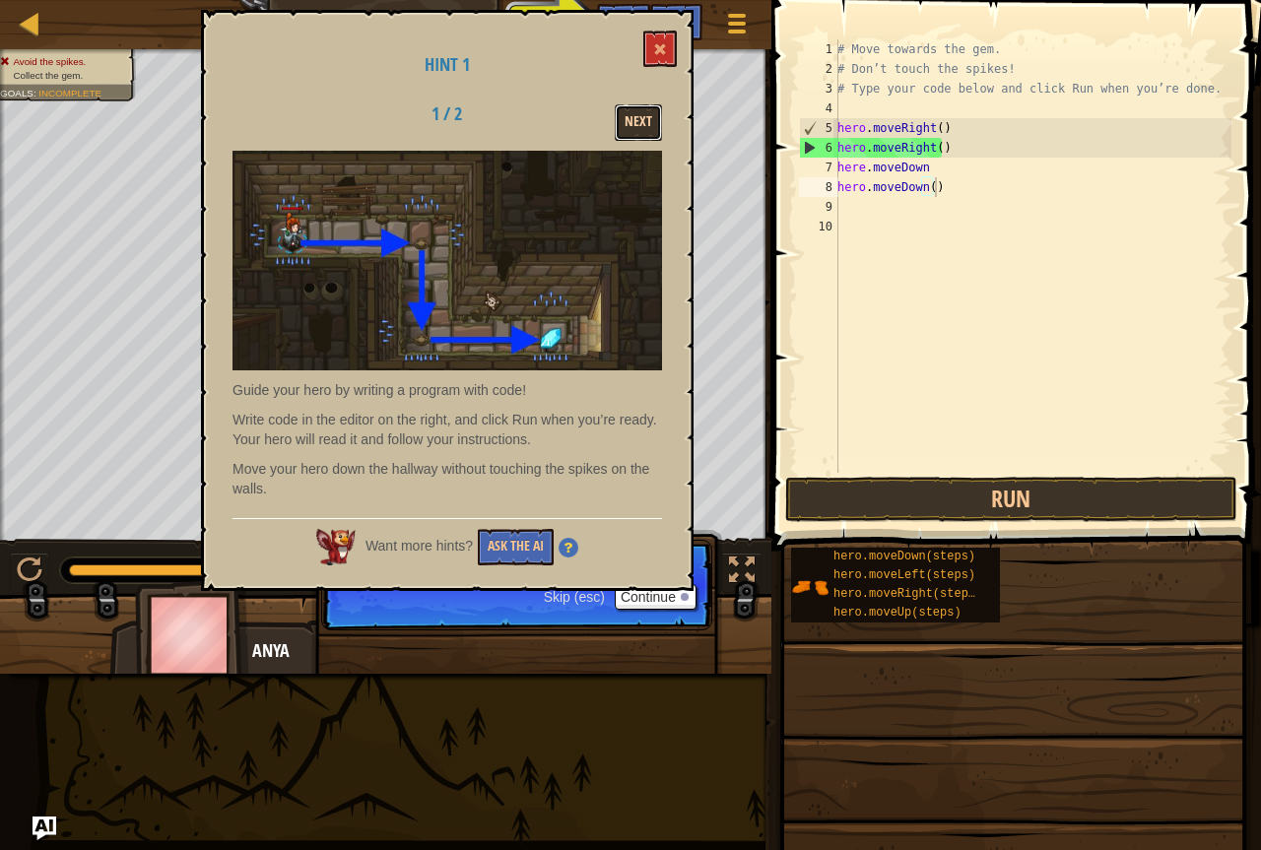
click at [620, 111] on button "Next" at bounding box center [638, 122] width 47 height 36
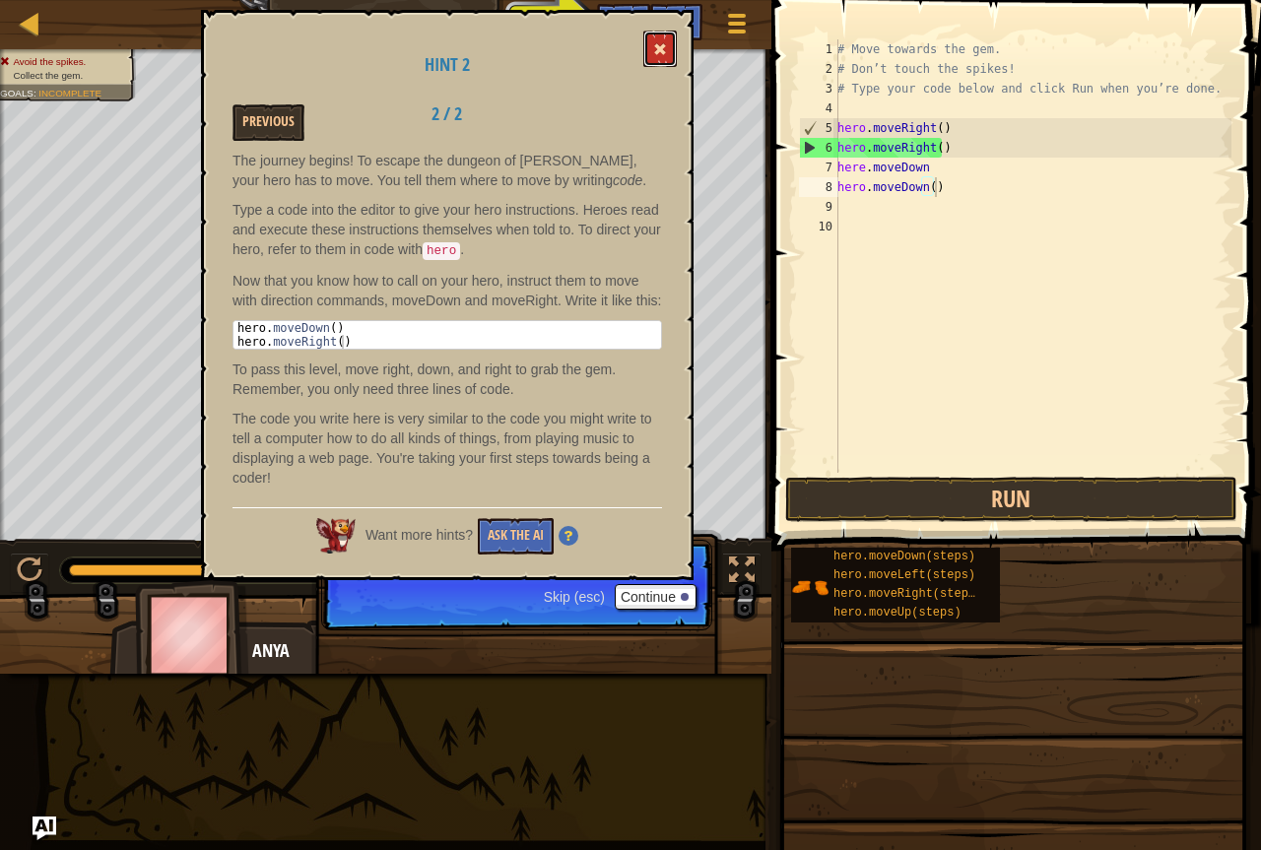
click at [653, 54] on button at bounding box center [661, 49] width 34 height 36
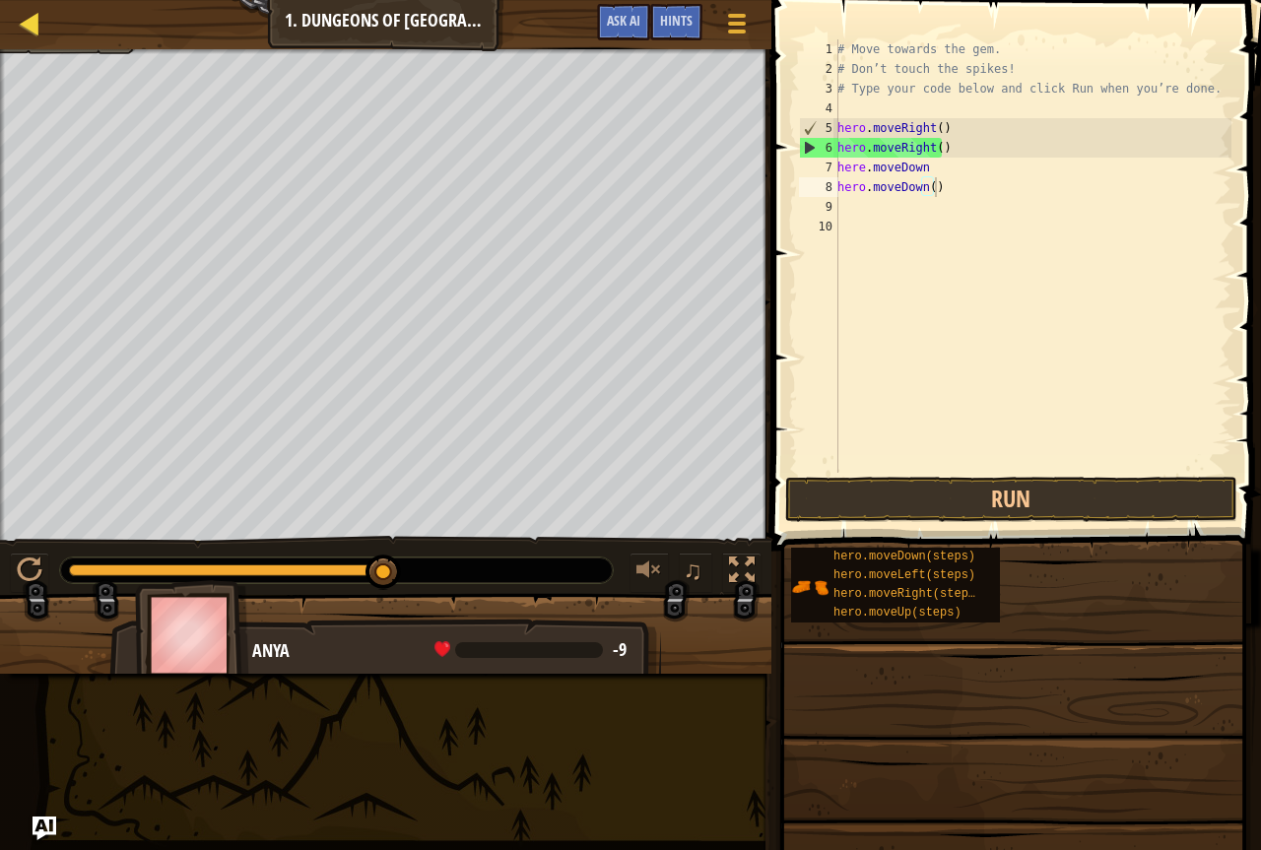
click at [42, 43] on div "Map" at bounding box center [44, 24] width 10 height 49
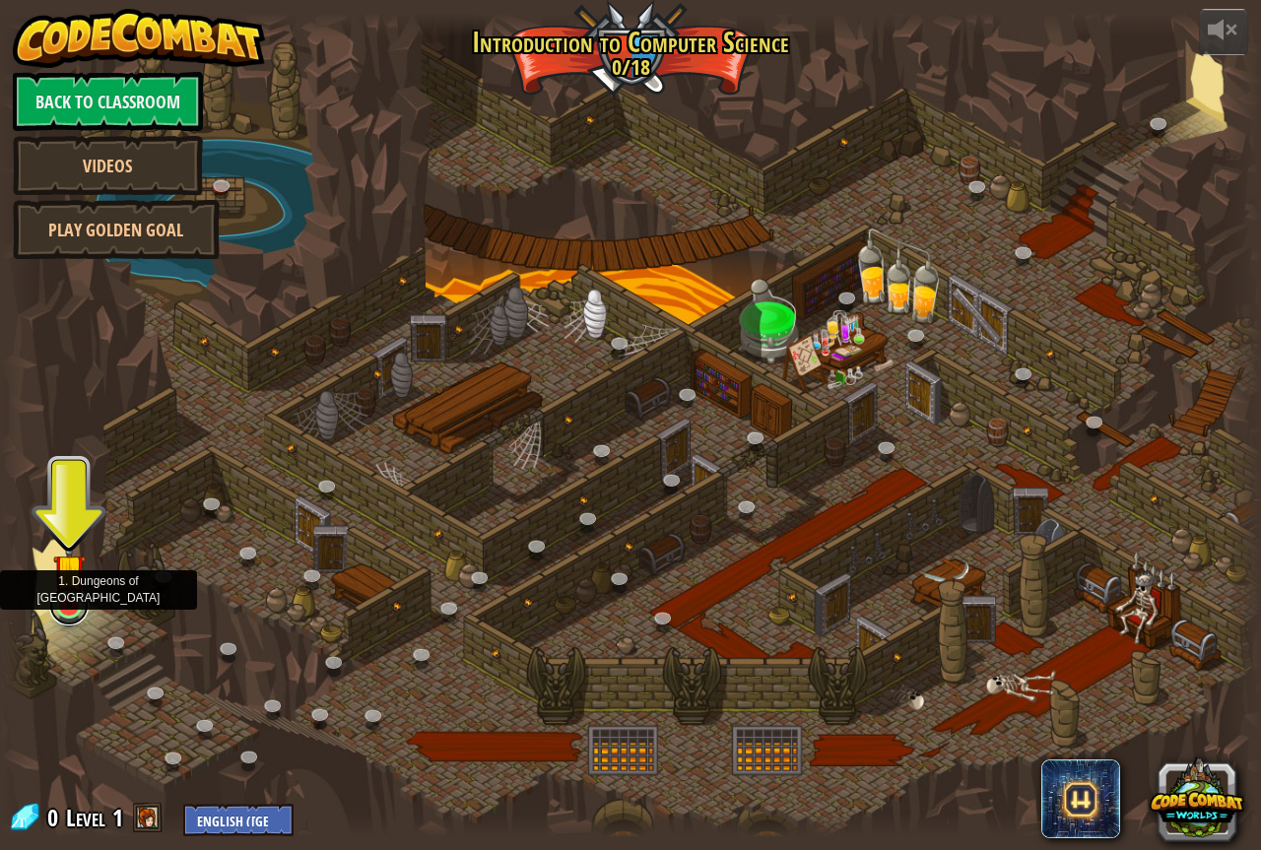
click at [71, 613] on link at bounding box center [68, 605] width 39 height 39
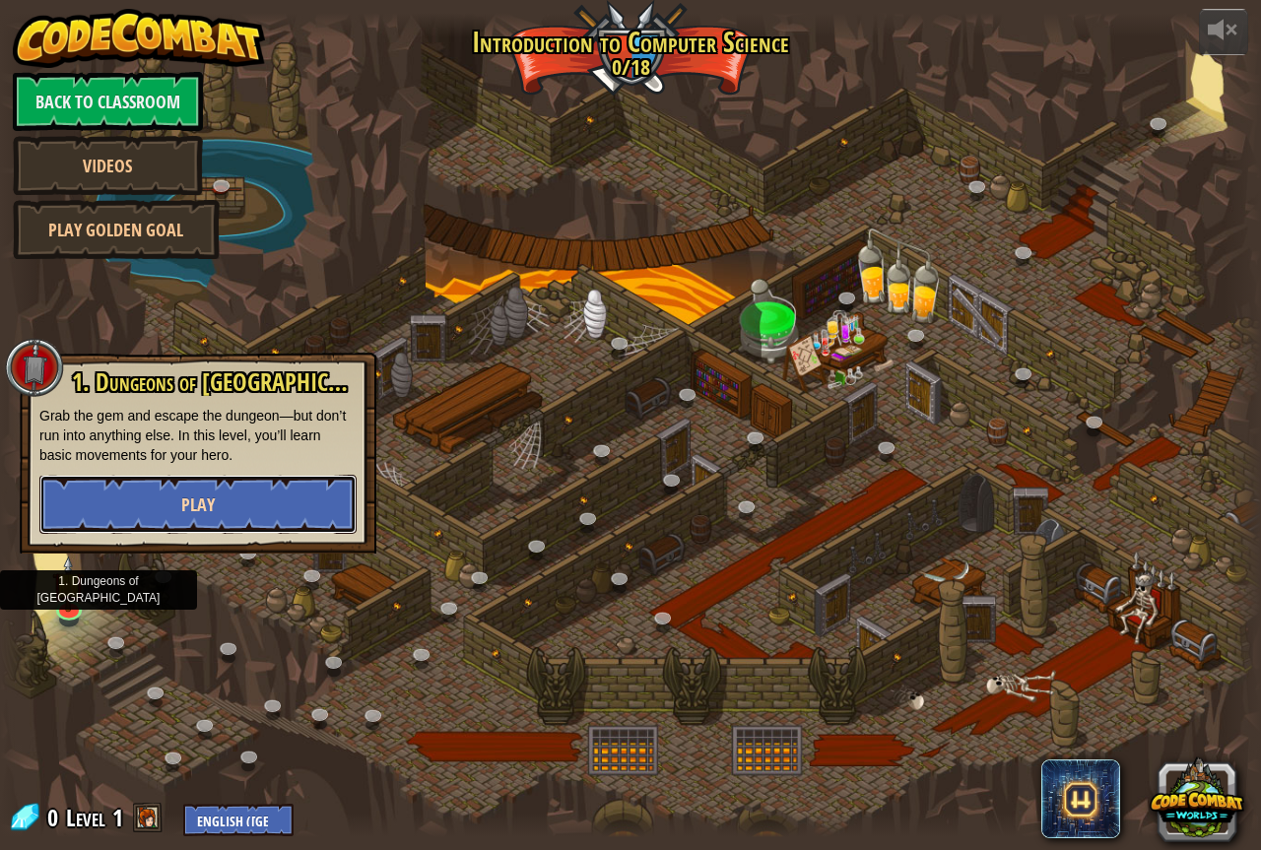
click at [150, 500] on button "Play" at bounding box center [197, 504] width 317 height 59
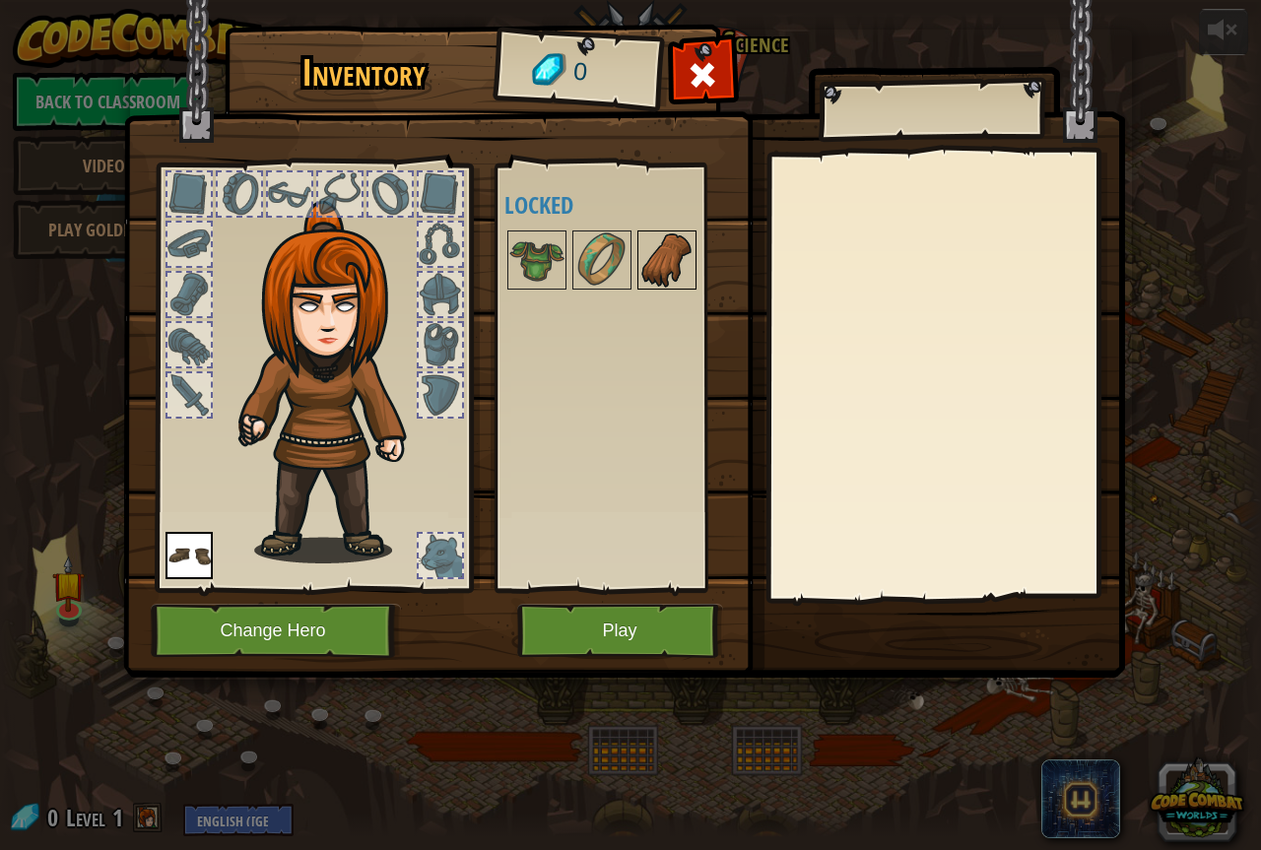
click at [684, 282] on img at bounding box center [667, 260] width 55 height 55
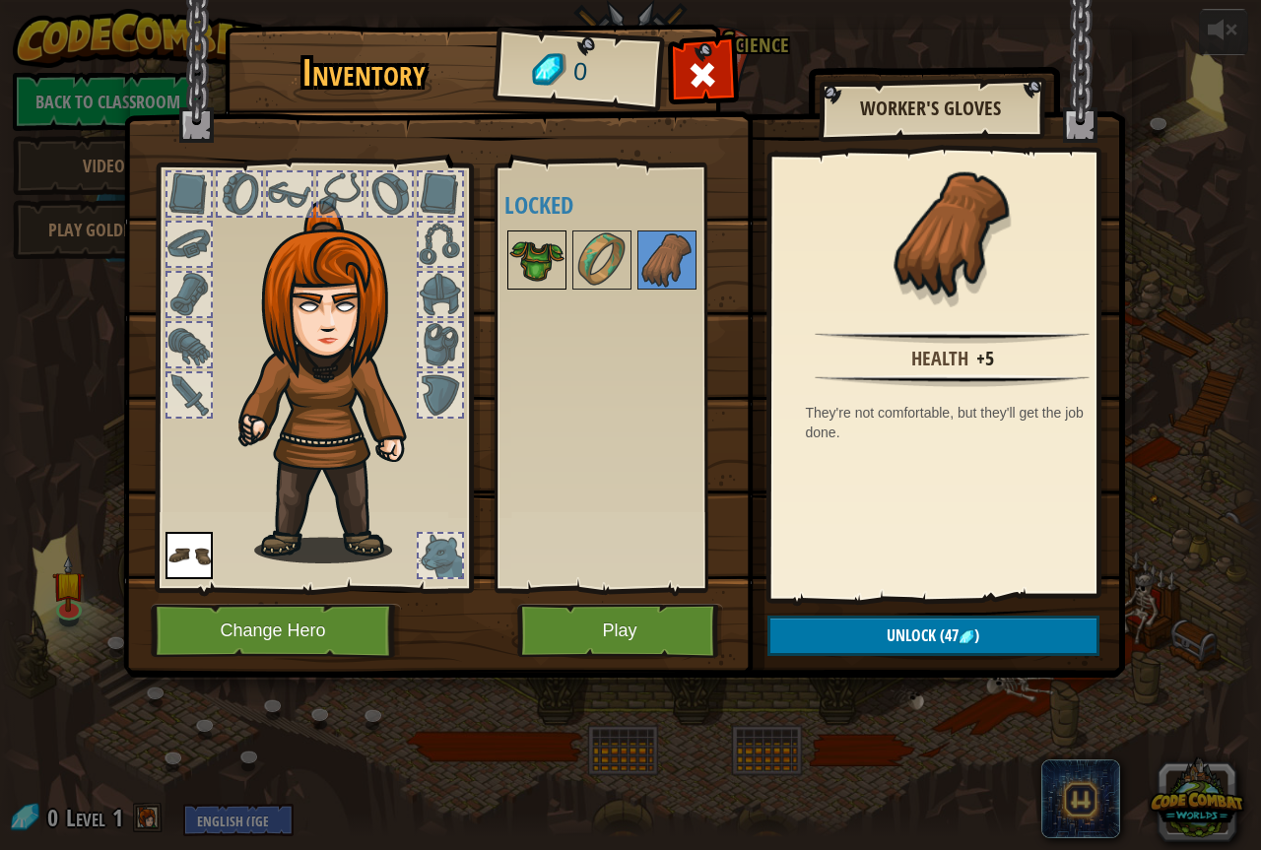
click at [553, 252] on img at bounding box center [536, 260] width 55 height 55
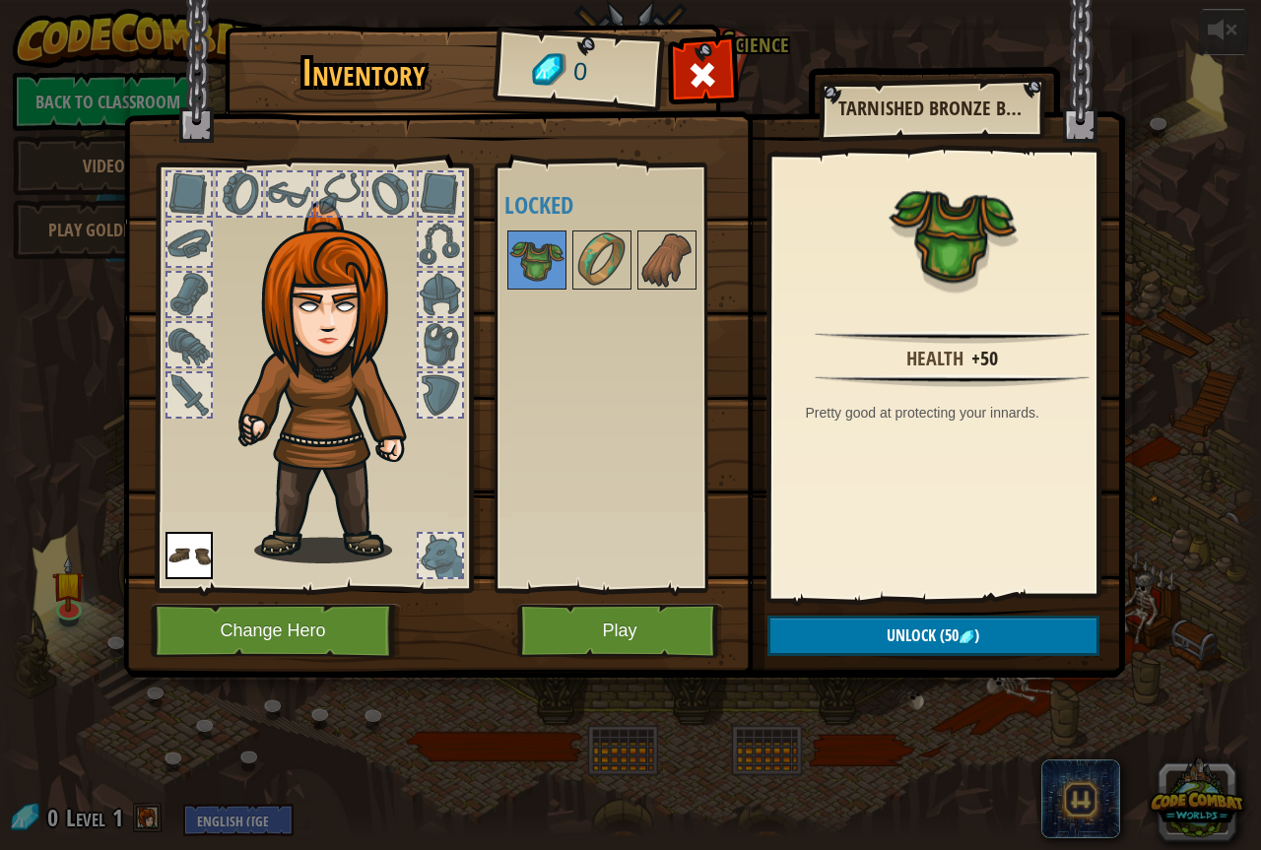
click at [570, 256] on div at bounding box center [628, 260] width 247 height 65
click at [589, 626] on button "Play" at bounding box center [620, 631] width 206 height 54
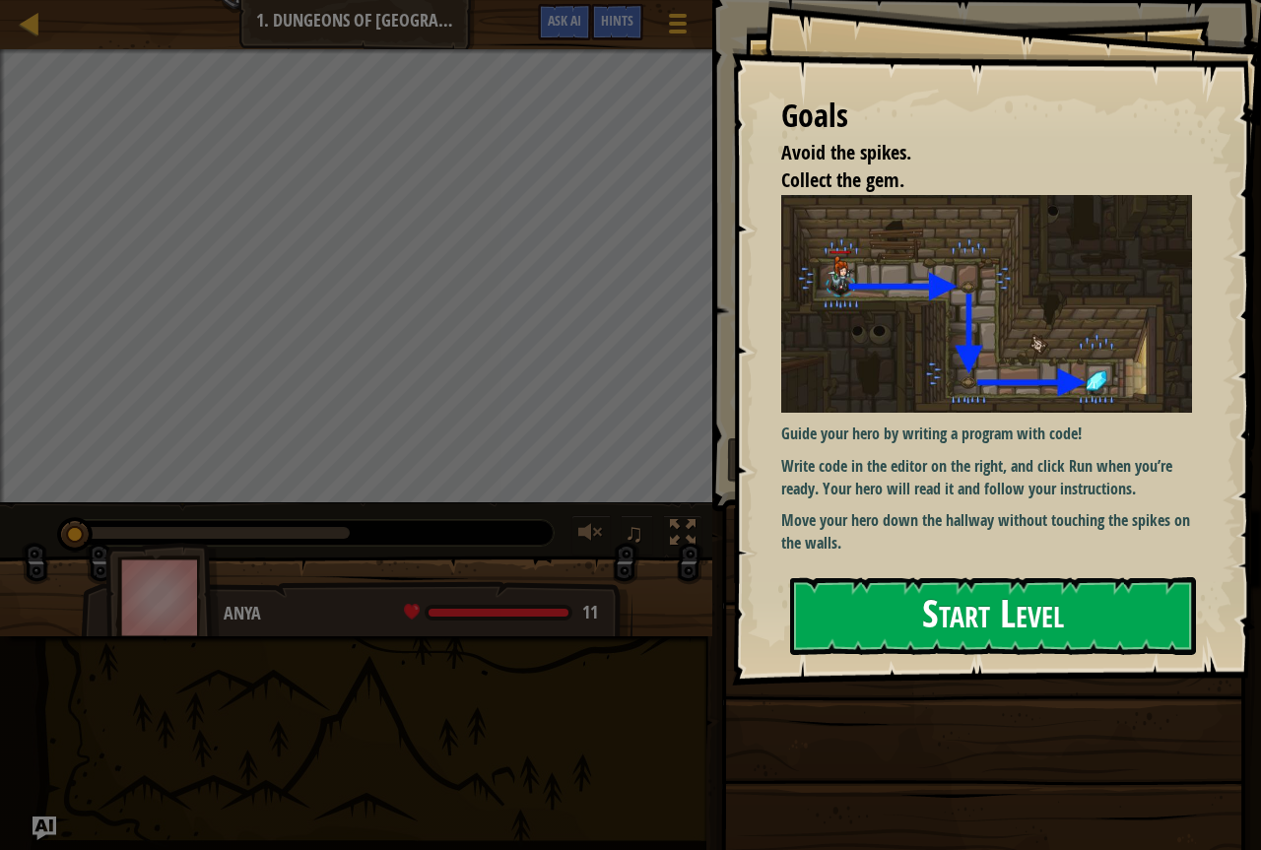
click at [1012, 600] on button "Start Level" at bounding box center [993, 616] width 406 height 78
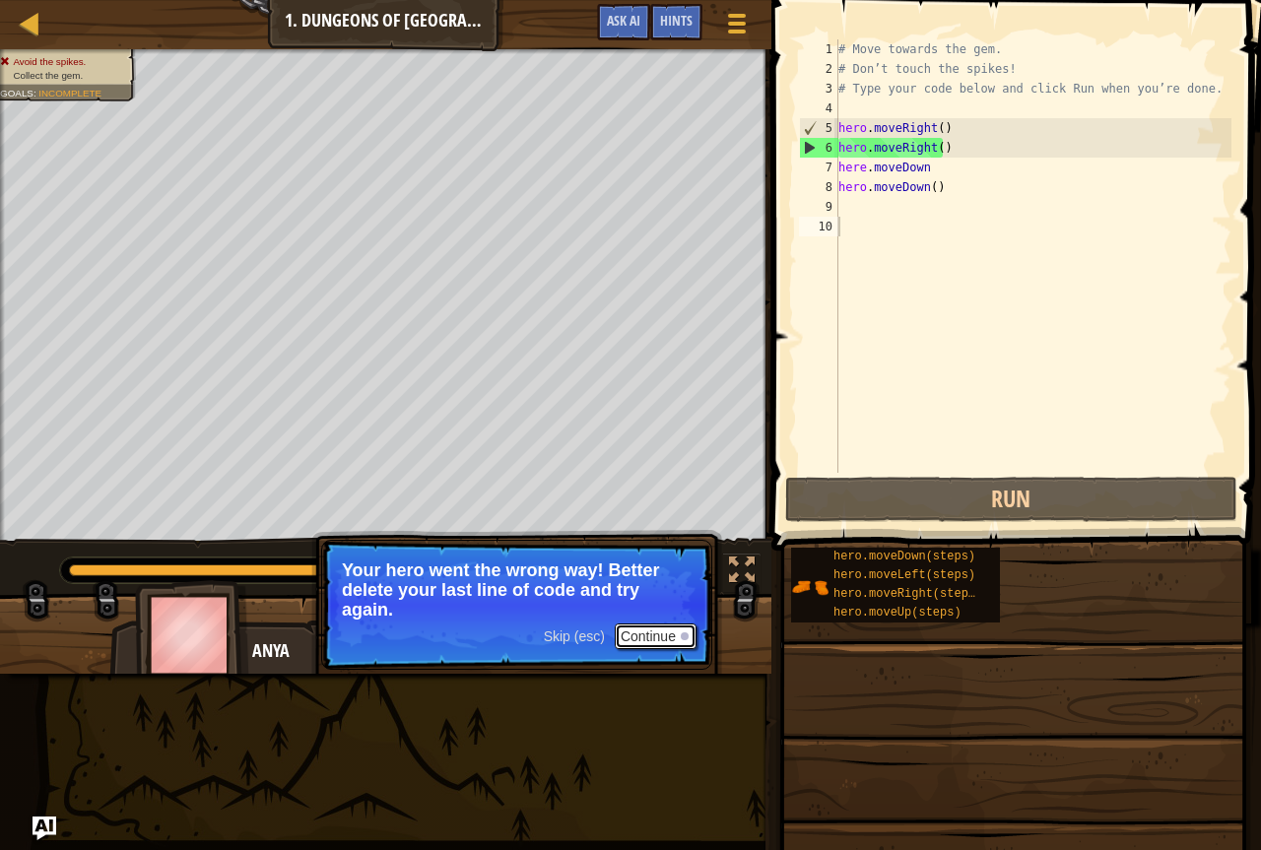
click at [639, 628] on button "Continue" at bounding box center [656, 637] width 82 height 26
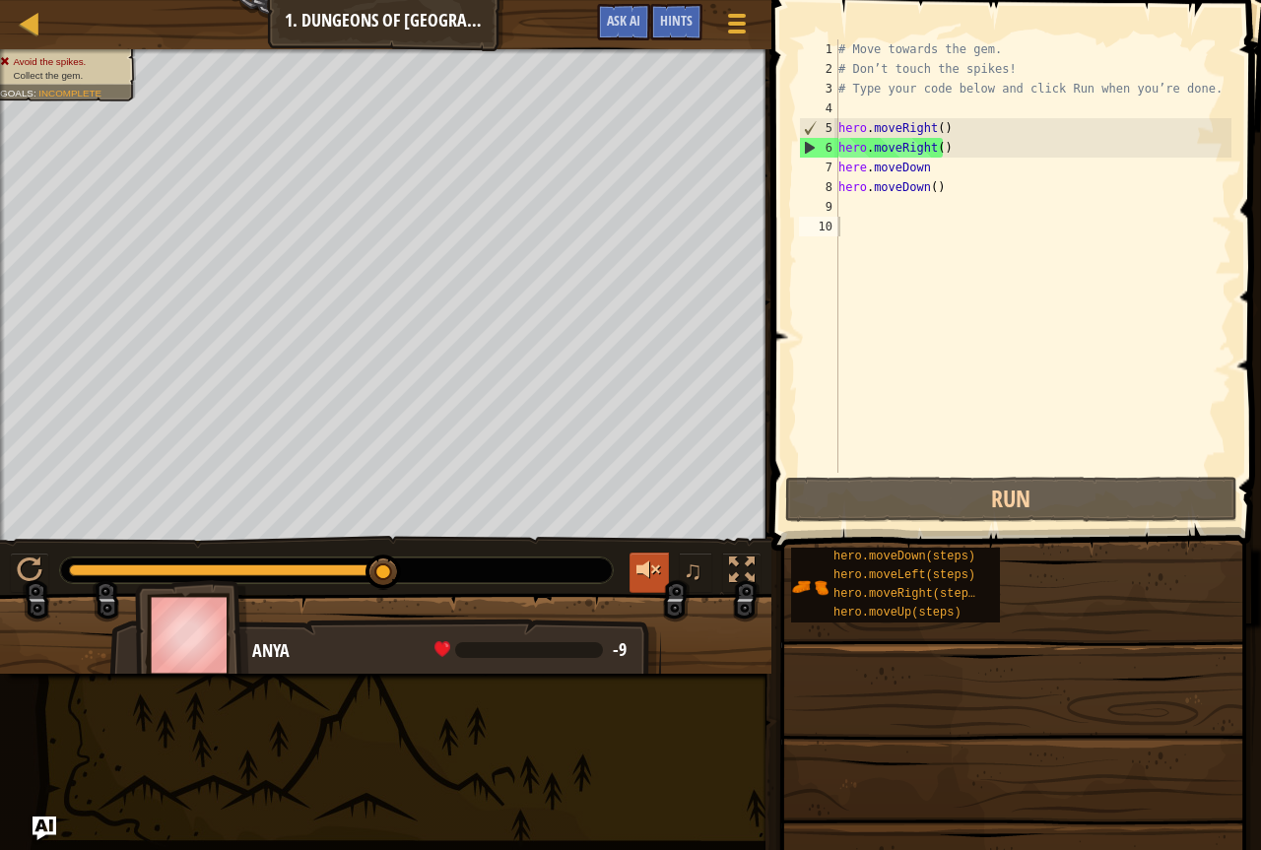
click at [644, 558] on div at bounding box center [650, 571] width 26 height 26
click at [633, 571] on button at bounding box center [649, 573] width 39 height 40
click at [860, 173] on div "# Move towards the gem. # Don’t touch the spikes! # Type your code below and cl…" at bounding box center [1033, 275] width 397 height 473
click at [892, 165] on div "# Move towards the gem. # Don’t touch the spikes! # Type your code below and cl…" at bounding box center [1033, 275] width 397 height 473
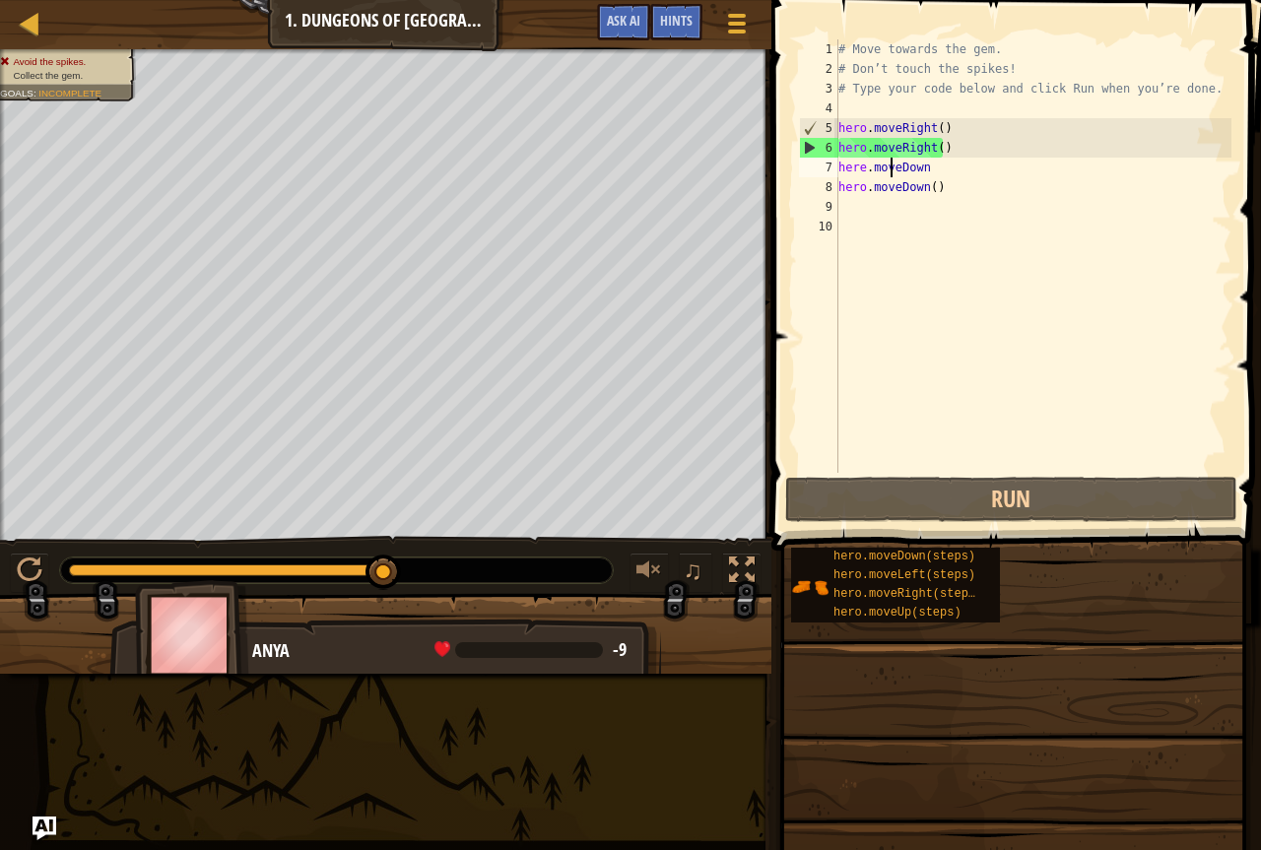
click at [834, 169] on div "7" at bounding box center [818, 168] width 39 height 20
click at [840, 170] on div "# Move towards the gem. # Don’t touch the spikes! # Type your code below and cl…" at bounding box center [1033, 275] width 397 height 473
drag, startPoint x: 836, startPoint y: 169, endPoint x: 892, endPoint y: 171, distance: 56.2
click at [892, 171] on div "here.moveDown 1 2 3 4 5 6 7 8 9 10 # Move towards the gem. # Don’t touch the sp…" at bounding box center [1013, 256] width 437 height 434
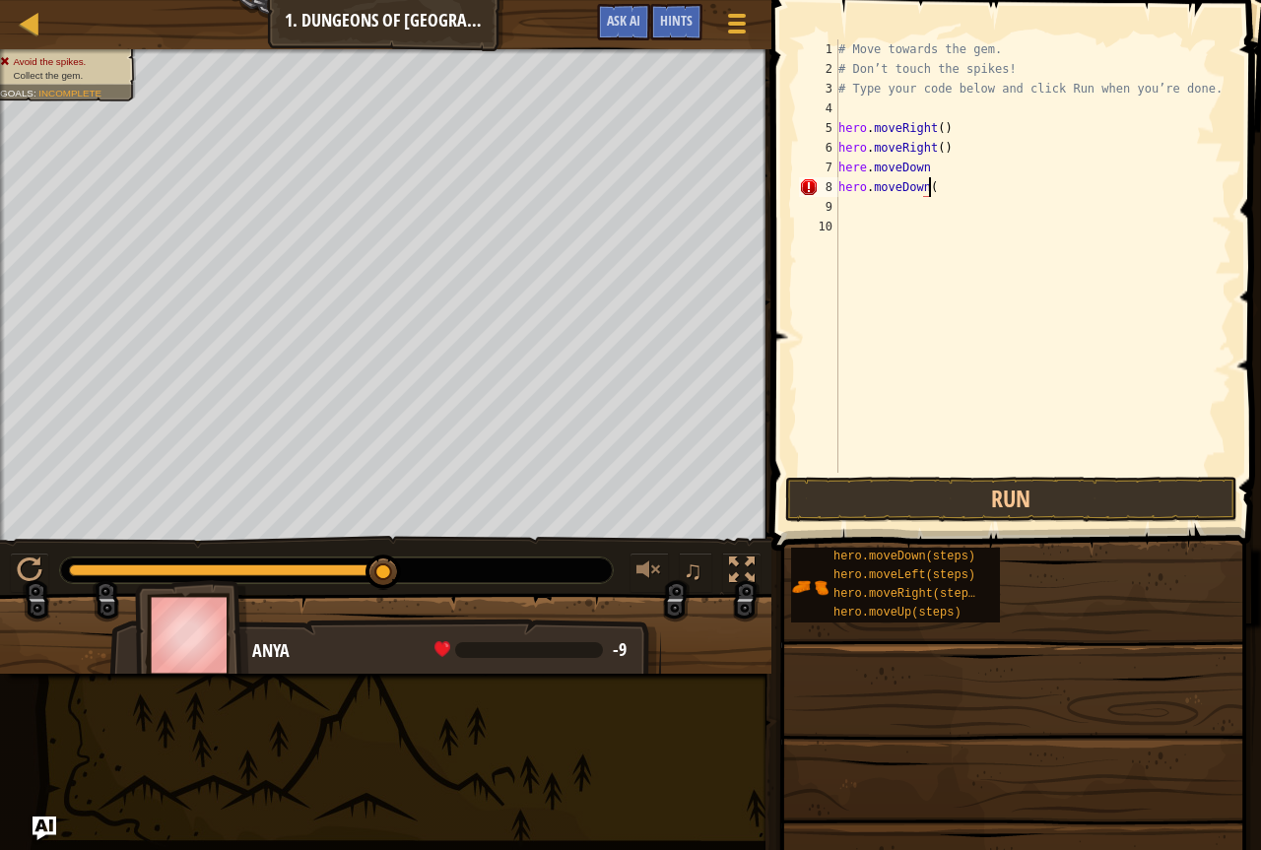
type textarea "hero.moveDown()"
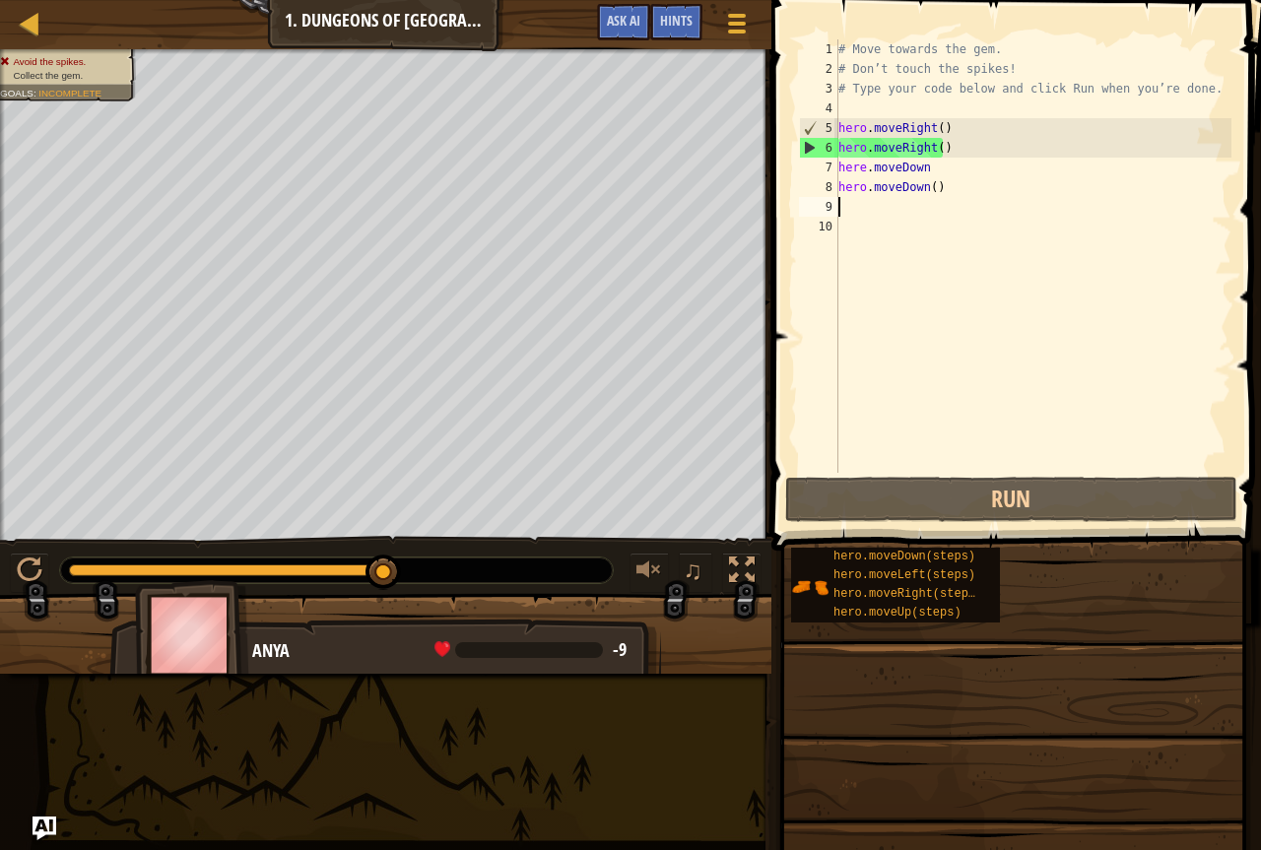
scroll to position [9, 0]
type textarea "here.moveDown"
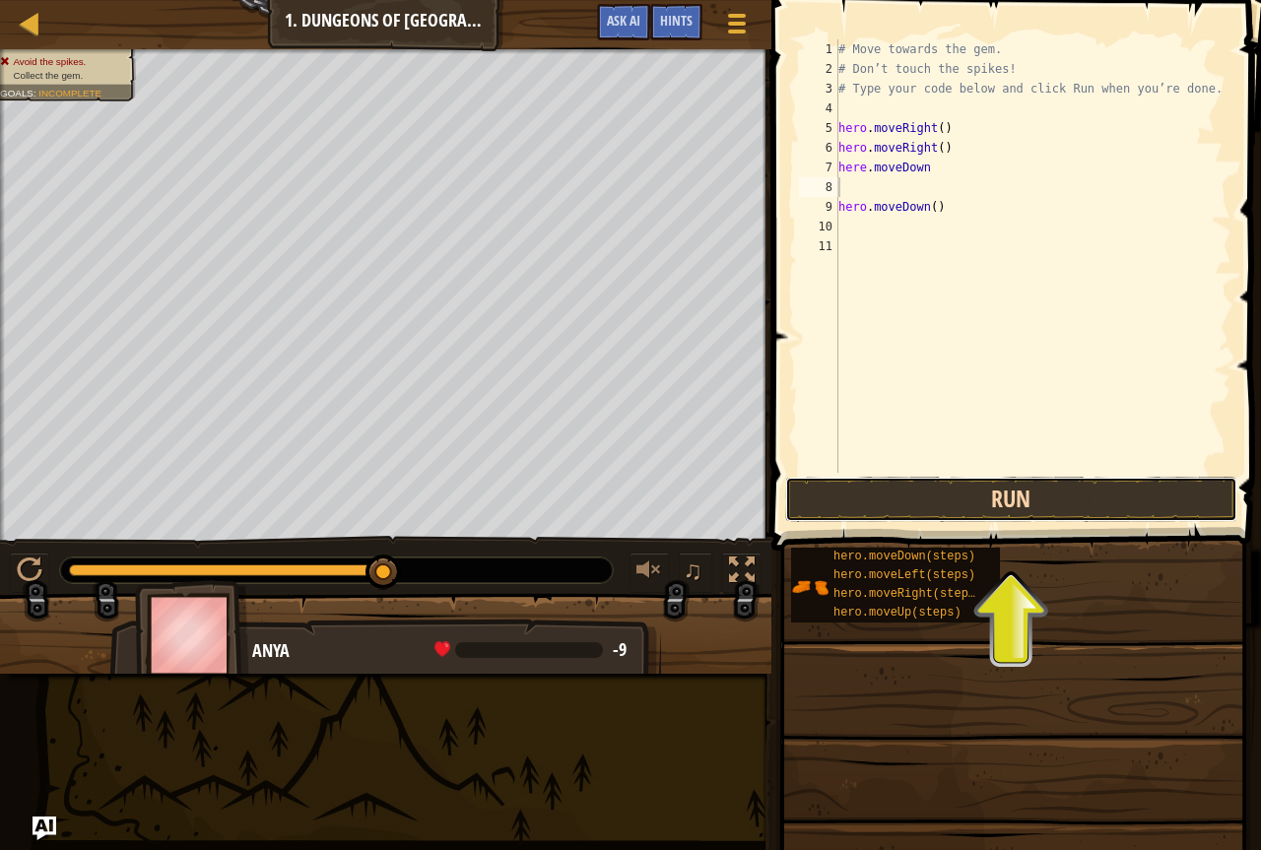
click at [896, 518] on button "Run" at bounding box center [1011, 499] width 452 height 45
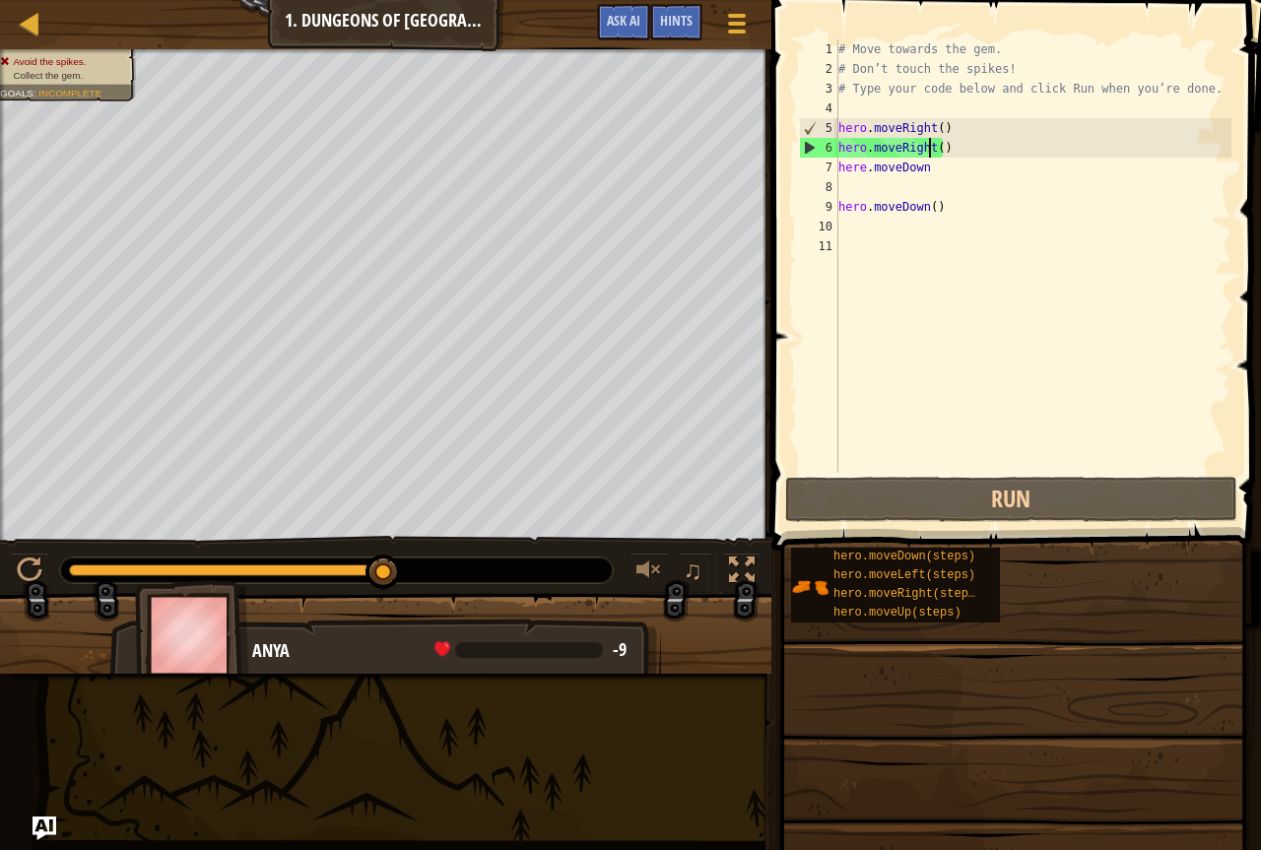
click at [928, 143] on div "# Move towards the gem. # Don’t touch the spikes! # Type your code below and cl…" at bounding box center [1033, 275] width 397 height 473
click at [942, 149] on div "# Move towards the gem. # Don’t touch the spikes! # Type your code below and cl…" at bounding box center [1033, 275] width 397 height 473
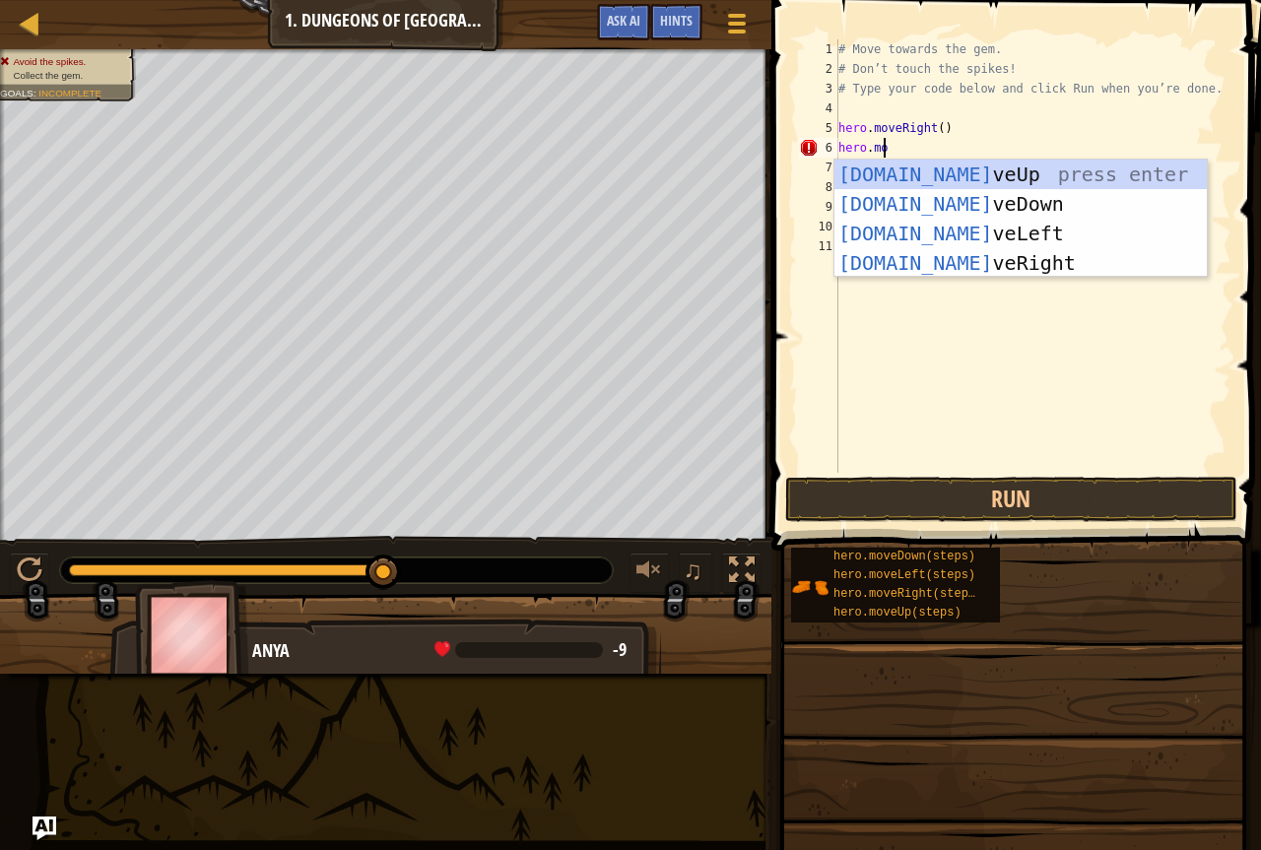
scroll to position [9, 3]
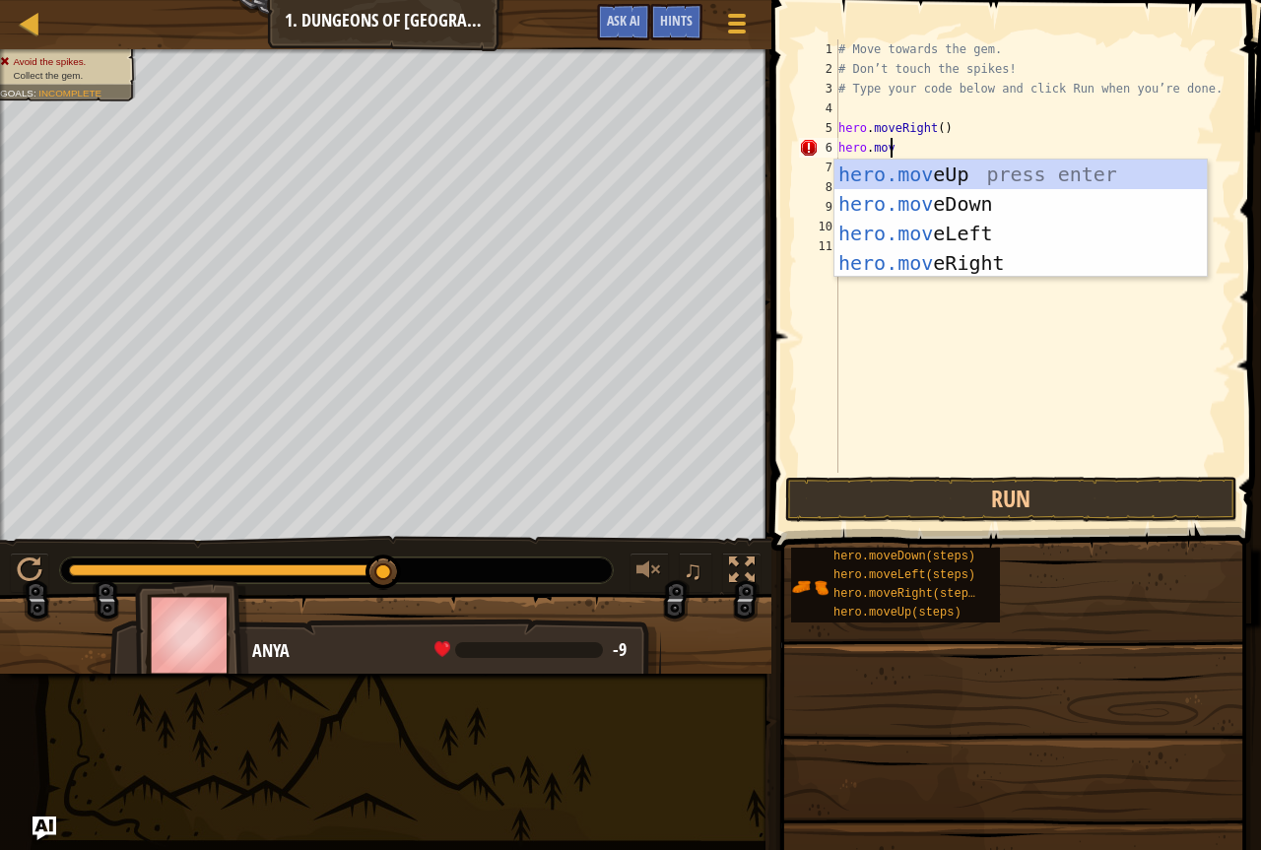
type textarea "hero.move"
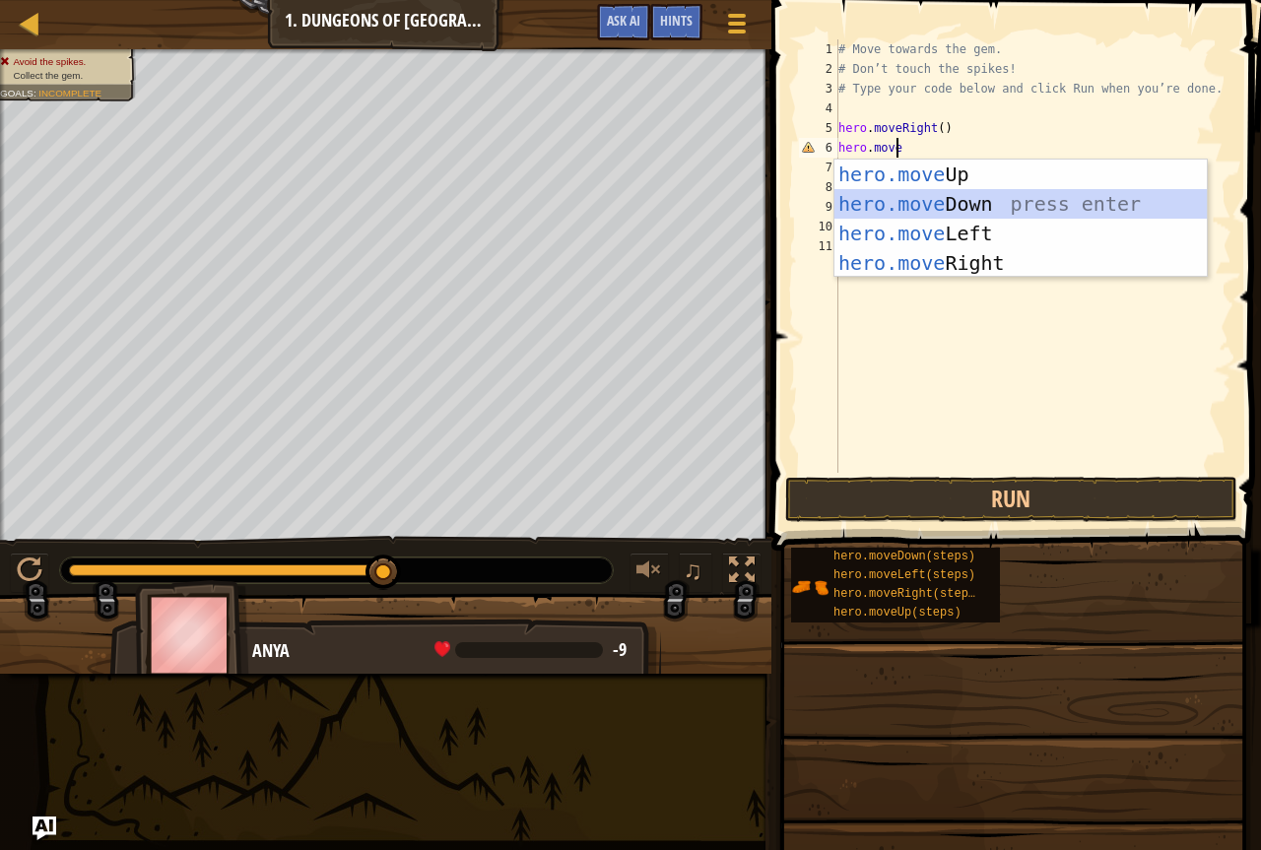
click at [915, 205] on div "hero.move Up press enter hero.move Down press enter hero.move Left press enter …" at bounding box center [1021, 248] width 373 height 177
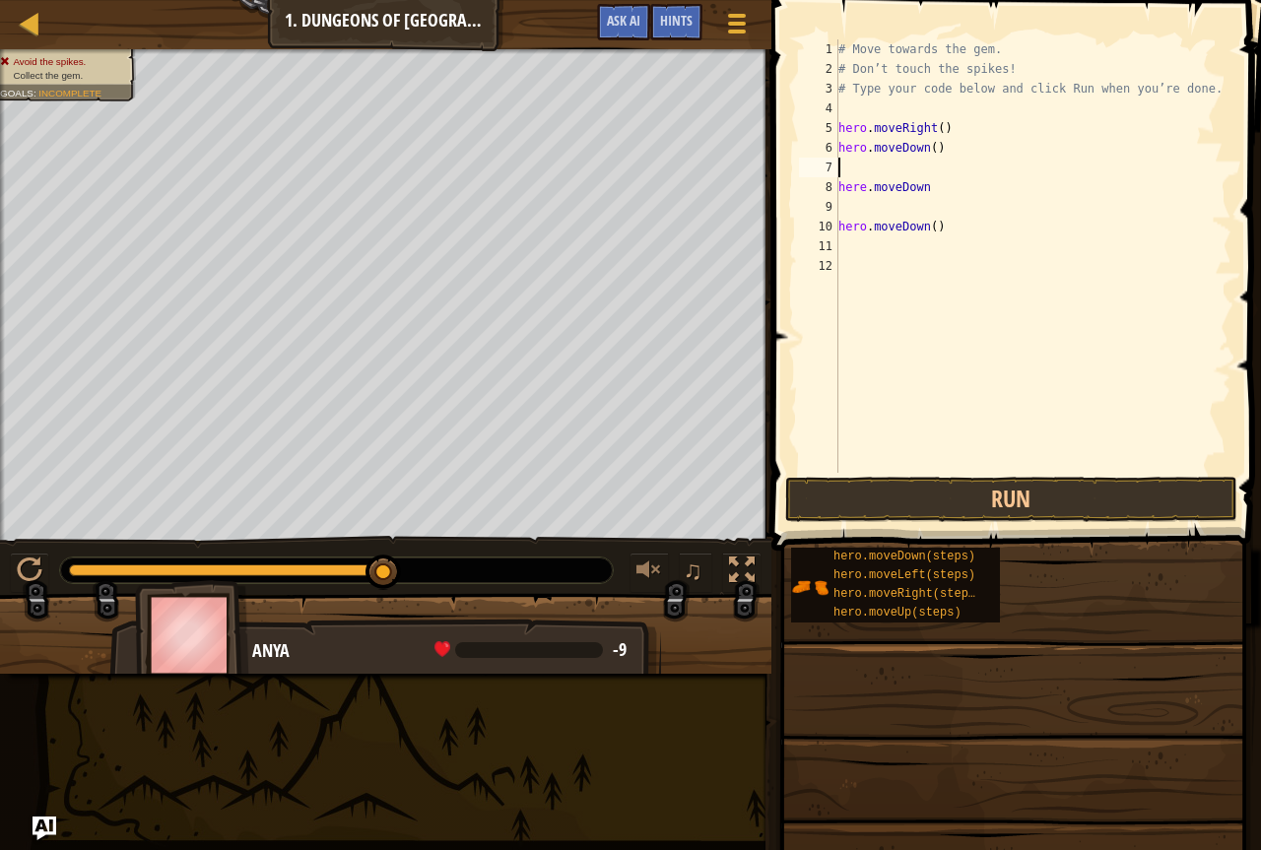
type textarea "\"
click at [927, 166] on div "# Move towards the gem. # Don’t touch the spikes! # Type your code below and cl…" at bounding box center [1033, 275] width 397 height 473
type textarea "h"
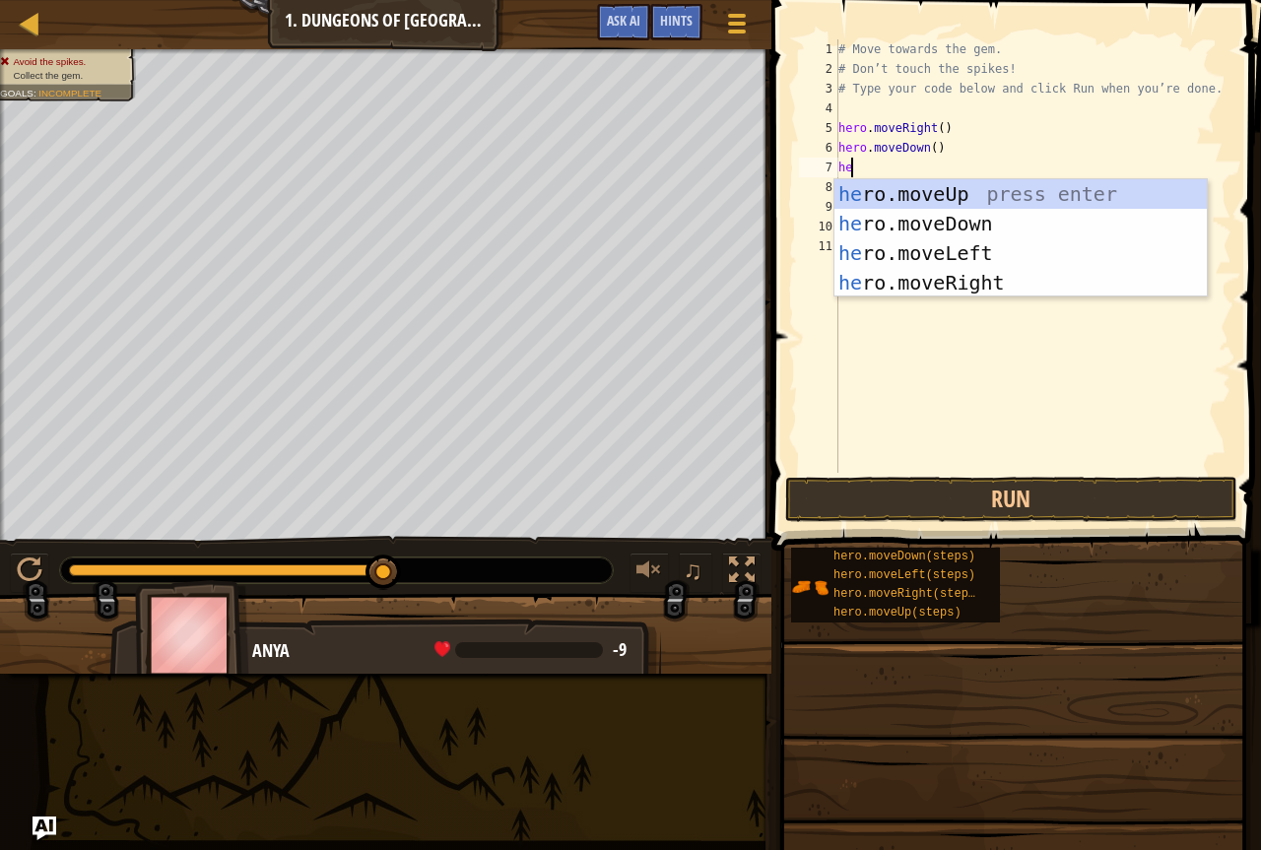
type textarea "her"
click at [972, 279] on div "her o.moveUp press enter her o.moveDown press enter her o.moveLeft press enter …" at bounding box center [1021, 267] width 373 height 177
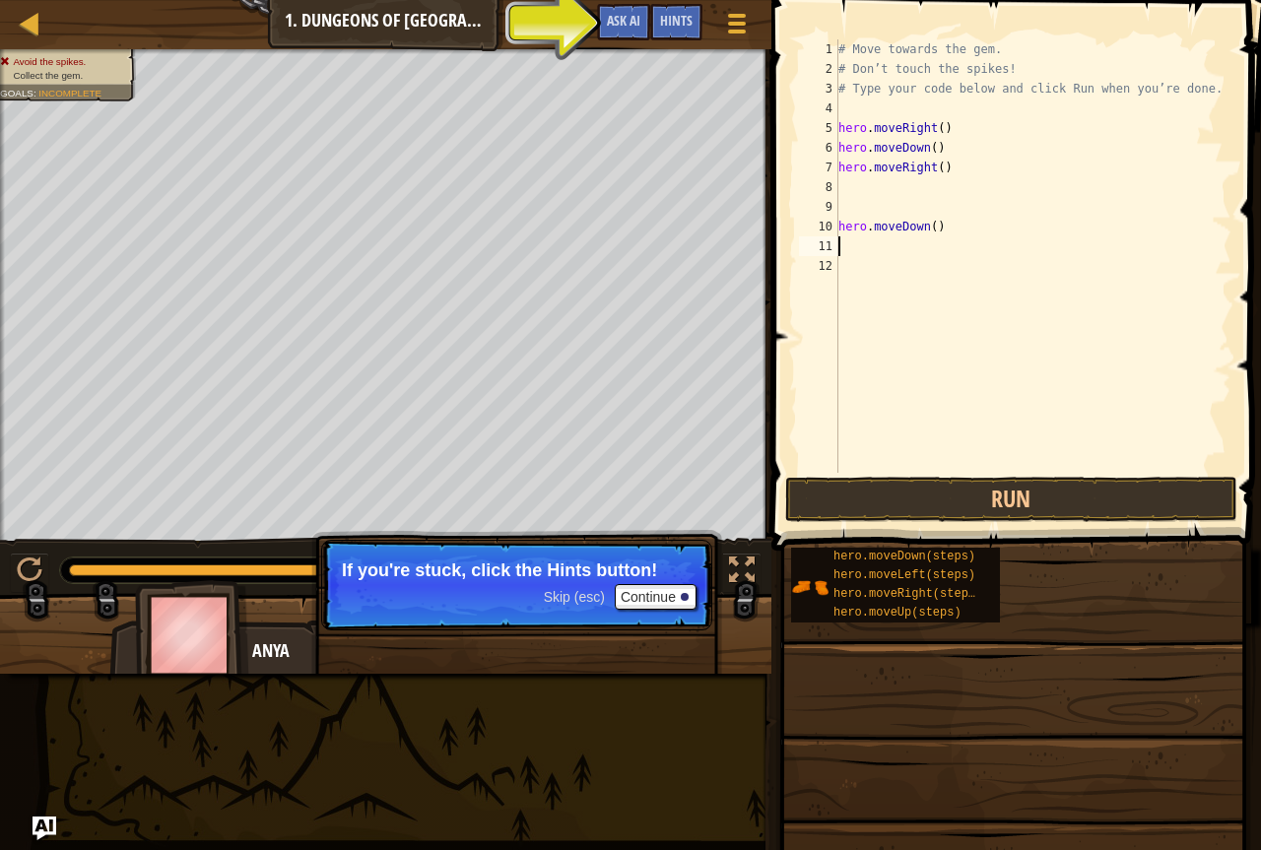
click at [863, 240] on div "# Move towards the gem. # Don’t touch the spikes! # Type your code below and cl…" at bounding box center [1033, 275] width 397 height 473
type textarea "h"
type textarea "hero.moveRight()"
click at [834, 184] on div "# Move towards the gem. # Don’t touch the spikes! # Type your code below and cl…" at bounding box center [1030, 275] width 404 height 473
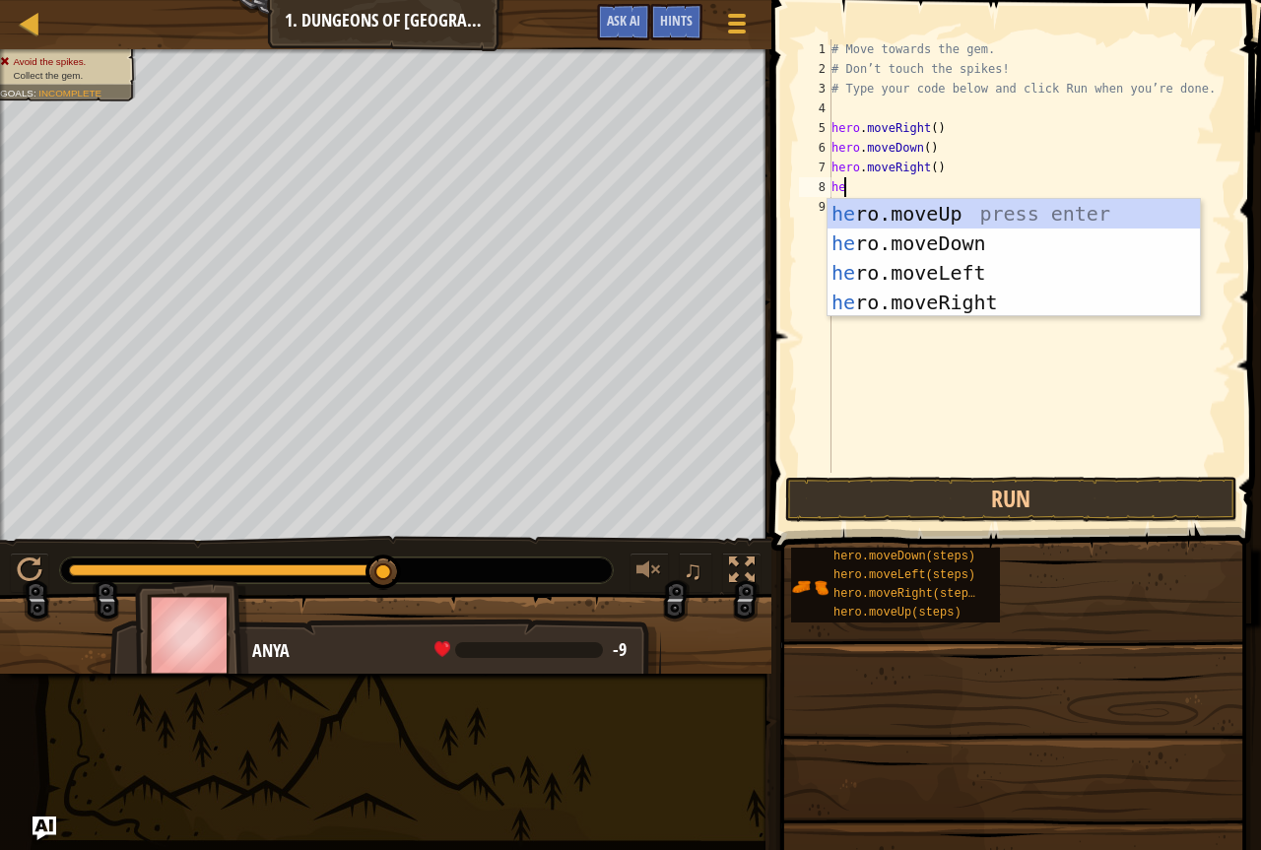
type textarea "h"
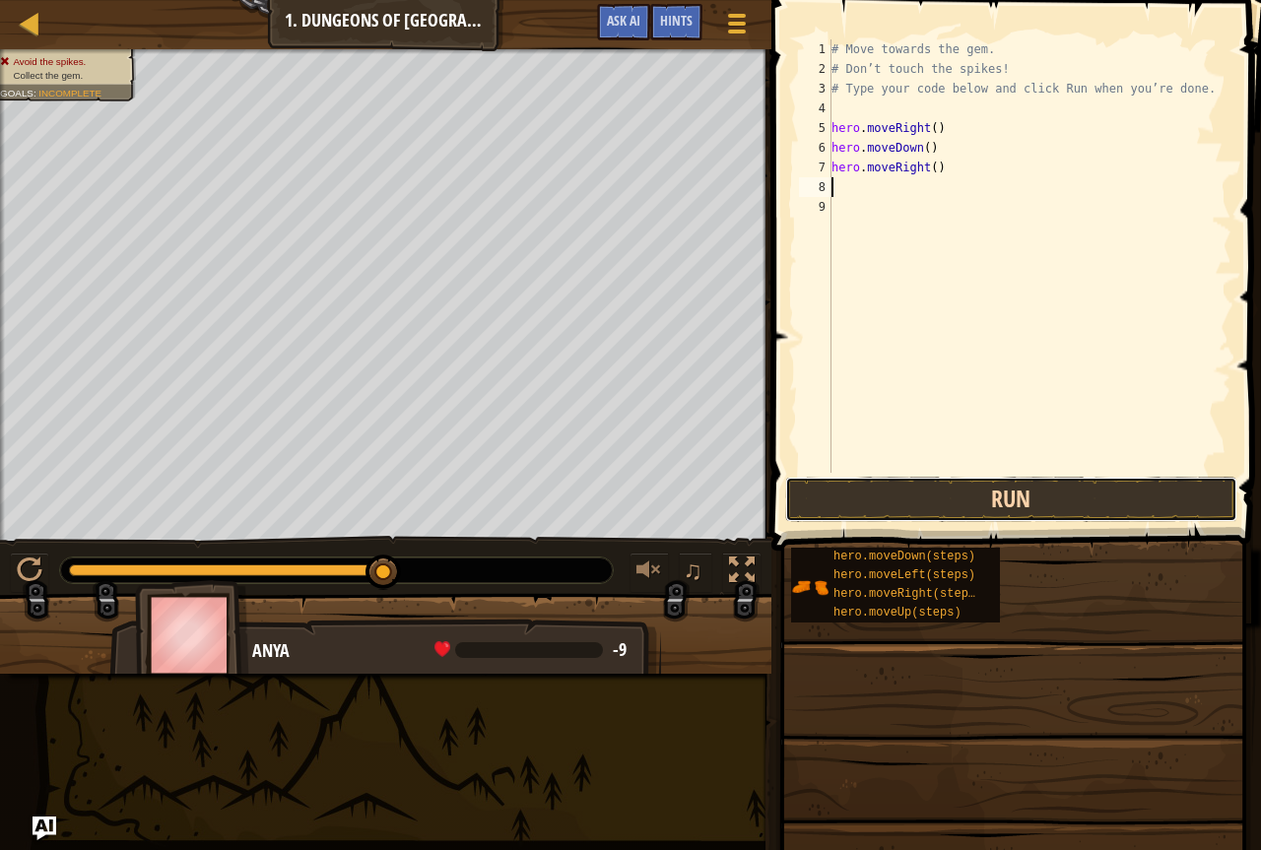
click at [857, 507] on button "Run" at bounding box center [1011, 499] width 452 height 45
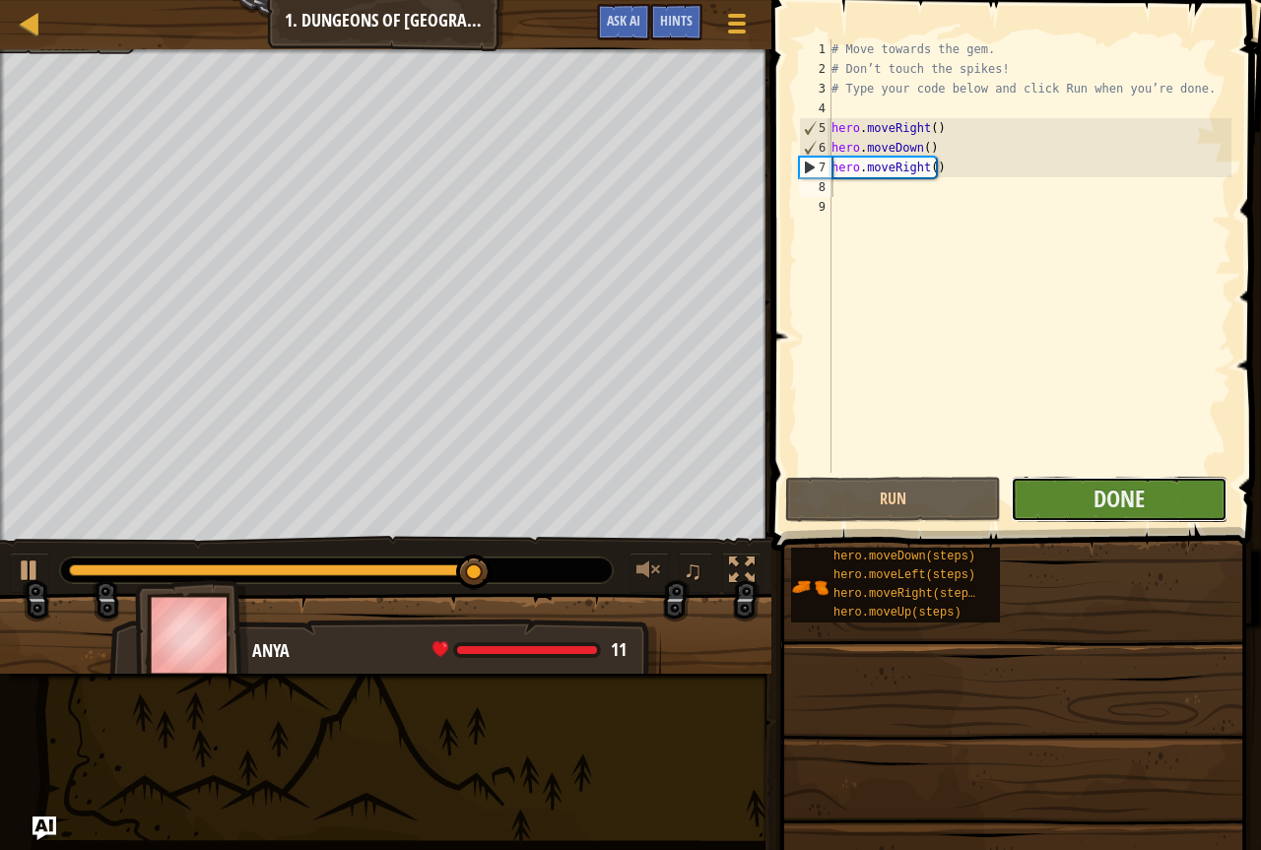
click at [1087, 504] on button "Done" at bounding box center [1119, 499] width 216 height 45
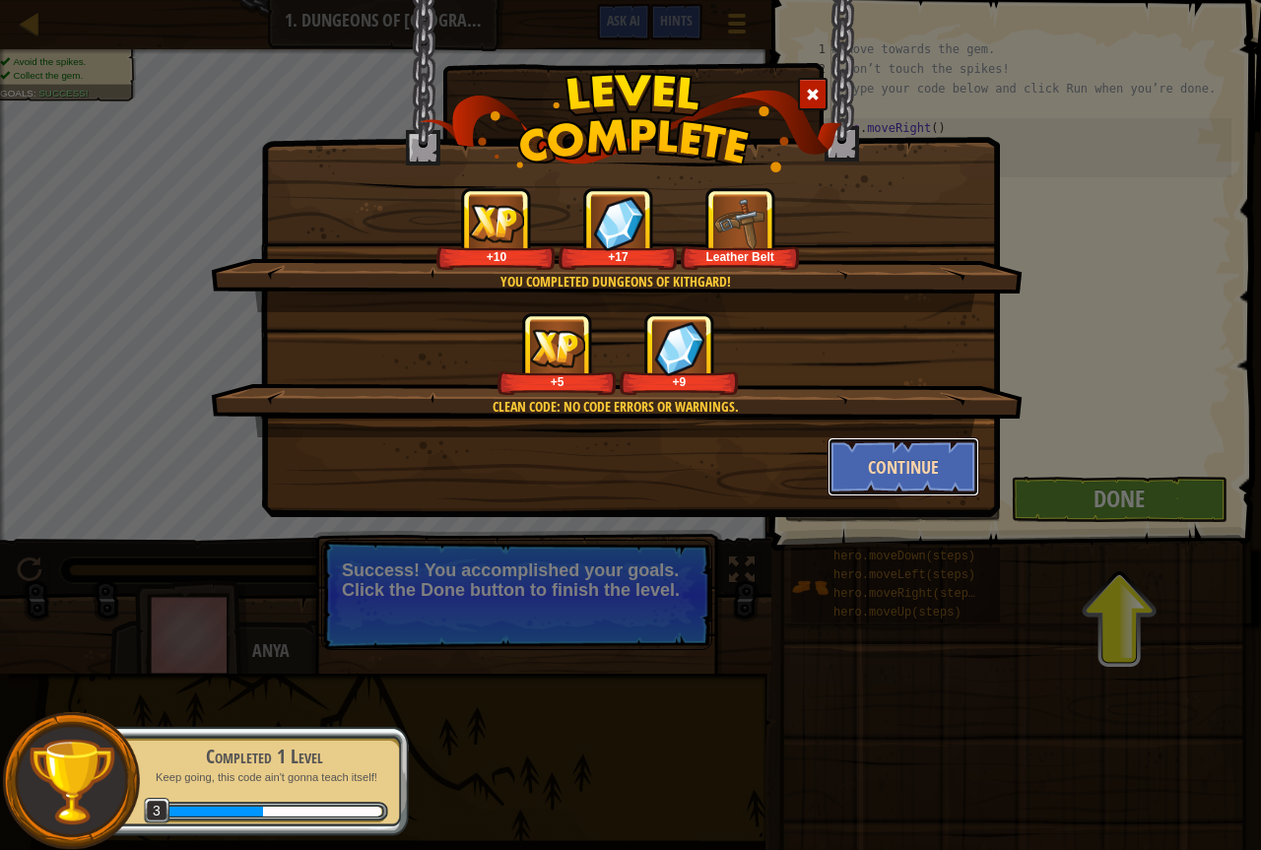
click at [903, 441] on button "Continue" at bounding box center [904, 467] width 153 height 59
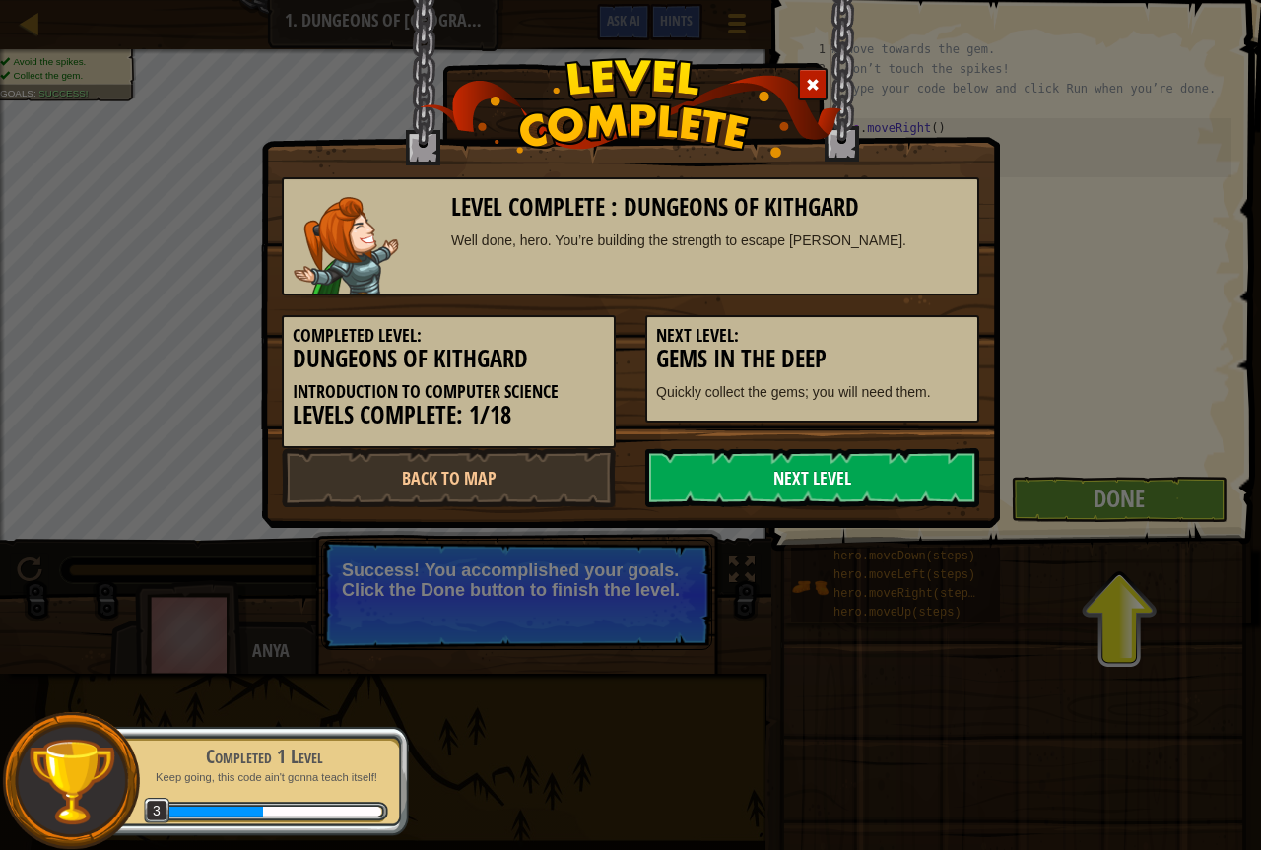
click at [734, 476] on link "Next Level" at bounding box center [812, 477] width 334 height 59
drag, startPoint x: 734, startPoint y: 476, endPoint x: 737, endPoint y: 489, distance: 13.1
click at [737, 489] on link "Next Level" at bounding box center [812, 477] width 334 height 59
click at [738, 488] on link "Next Level" at bounding box center [812, 477] width 334 height 59
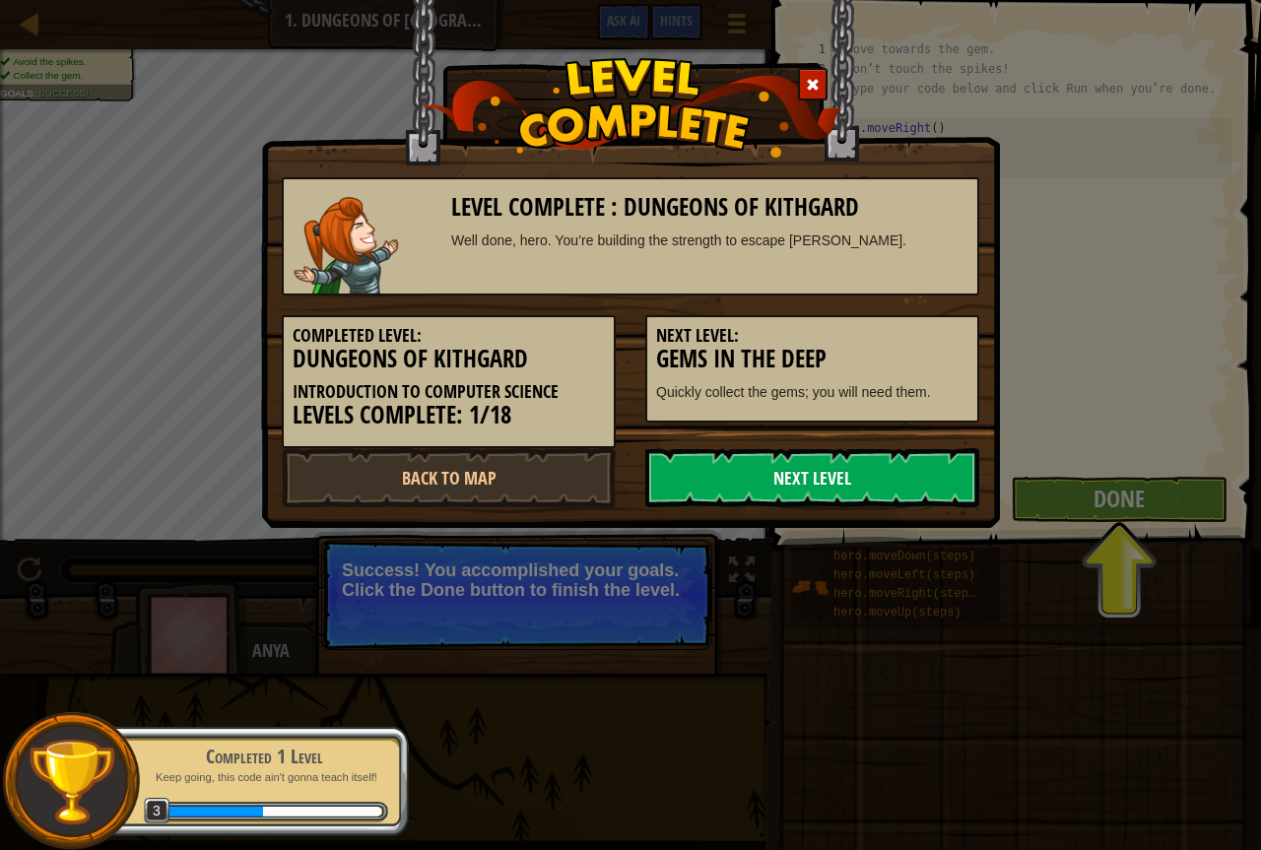
click at [738, 488] on link "Next Level" at bounding box center [812, 477] width 334 height 59
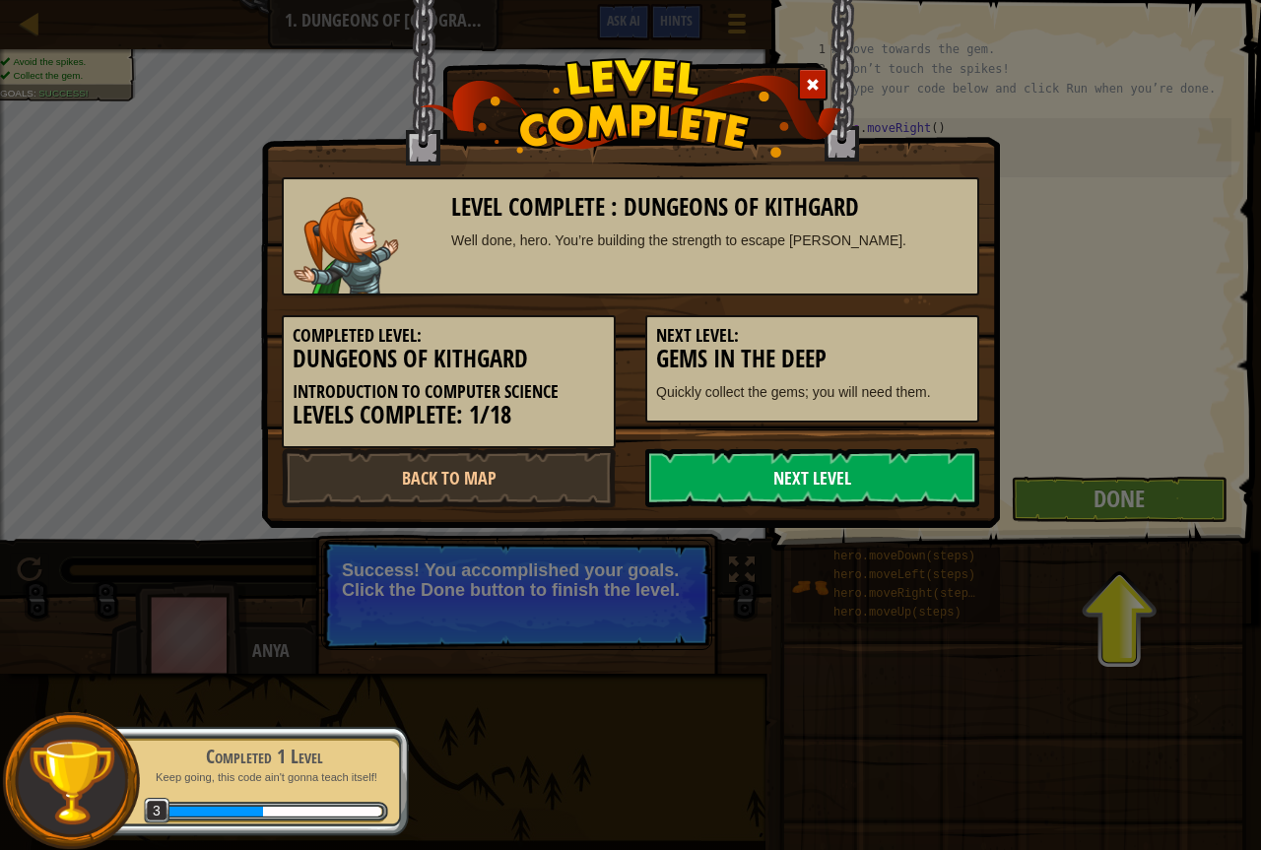
click at [738, 488] on link "Next Level" at bounding box center [812, 477] width 334 height 59
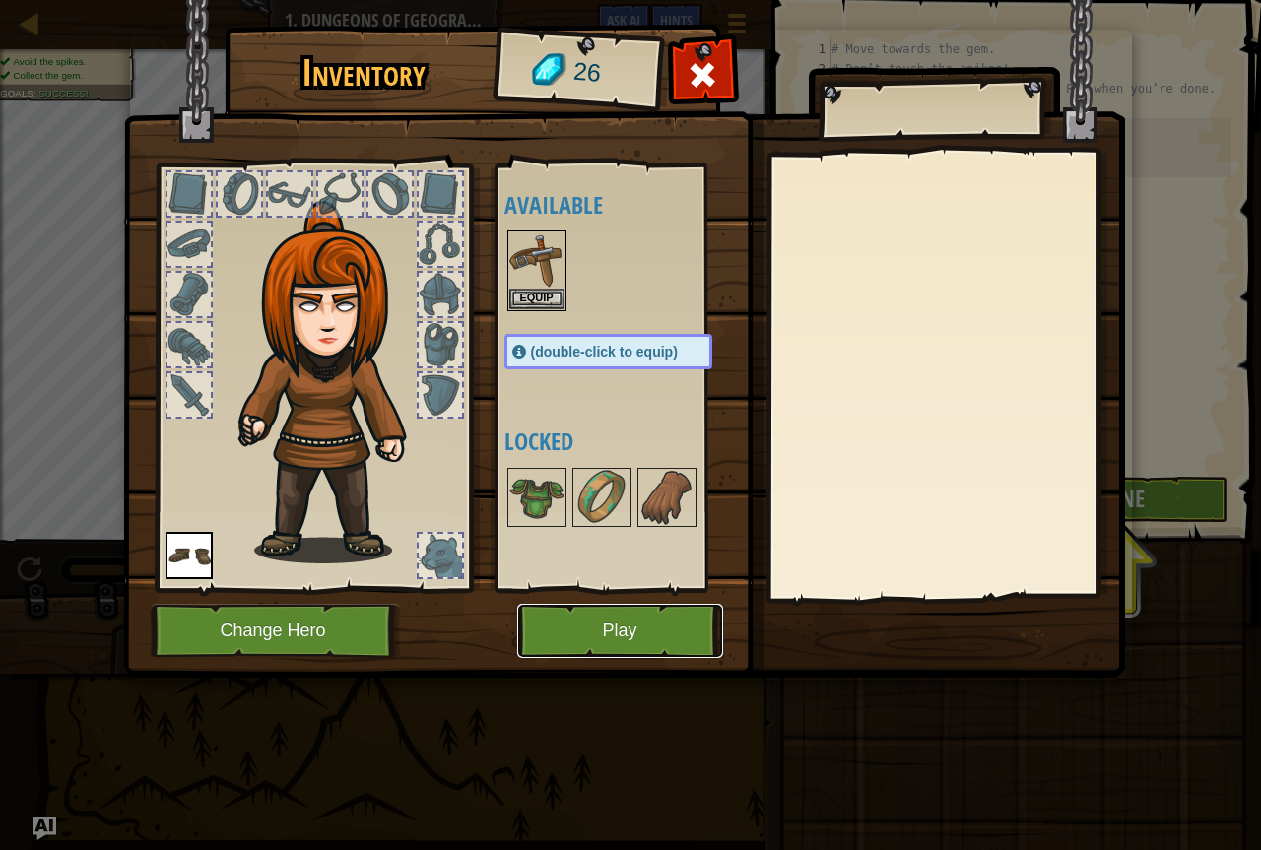
click at [666, 626] on button "Play" at bounding box center [620, 631] width 206 height 54
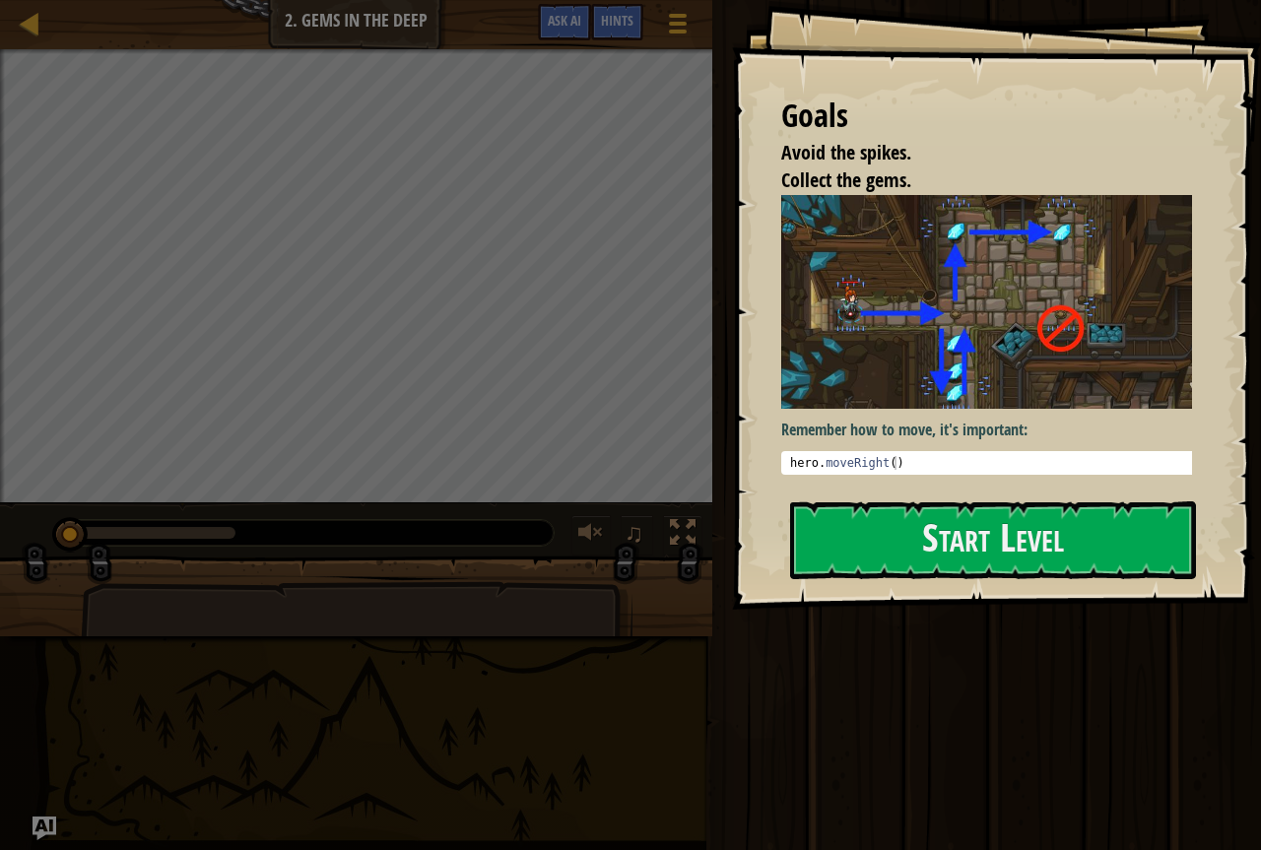
click at [1040, 720] on div "Run Submit Done" at bounding box center [984, 420] width 555 height 841
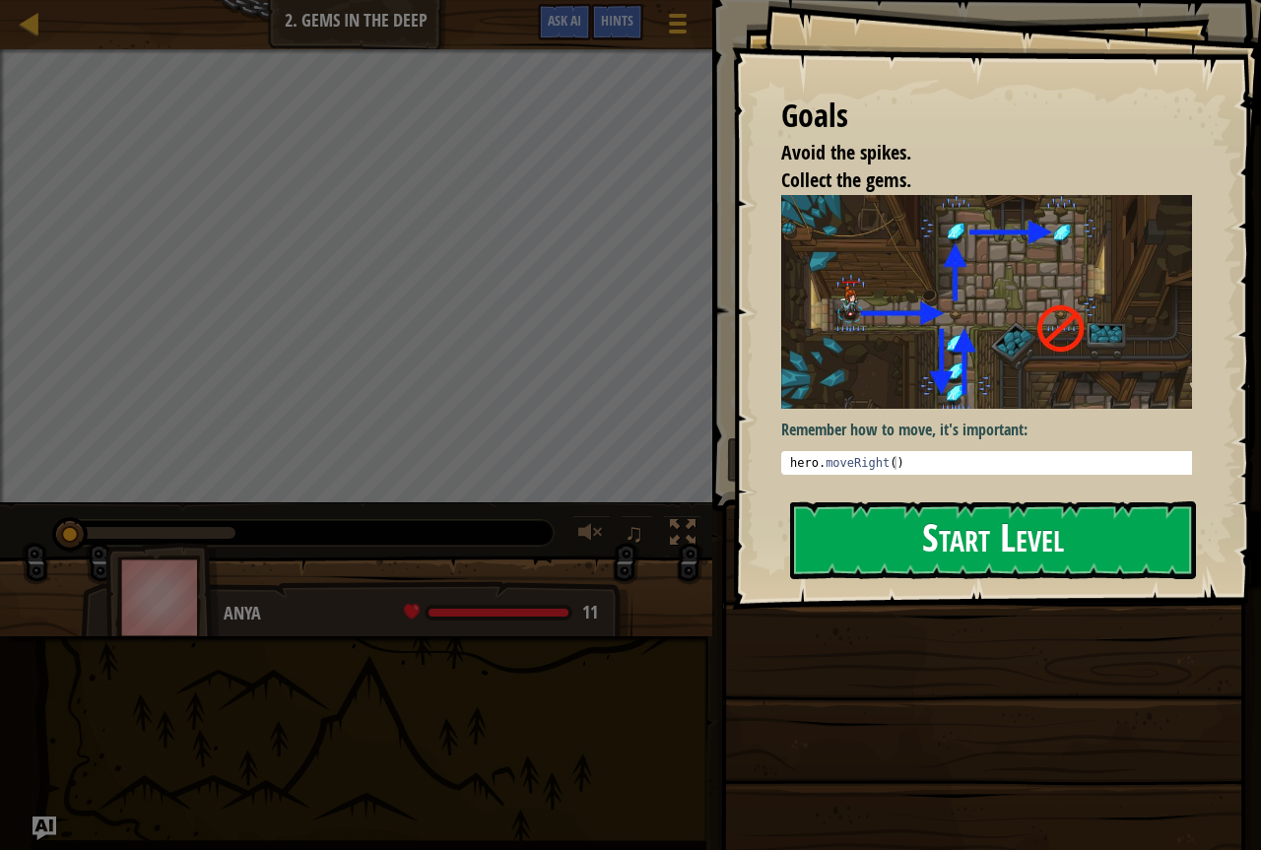
click at [1051, 548] on button "Start Level" at bounding box center [993, 541] width 406 height 78
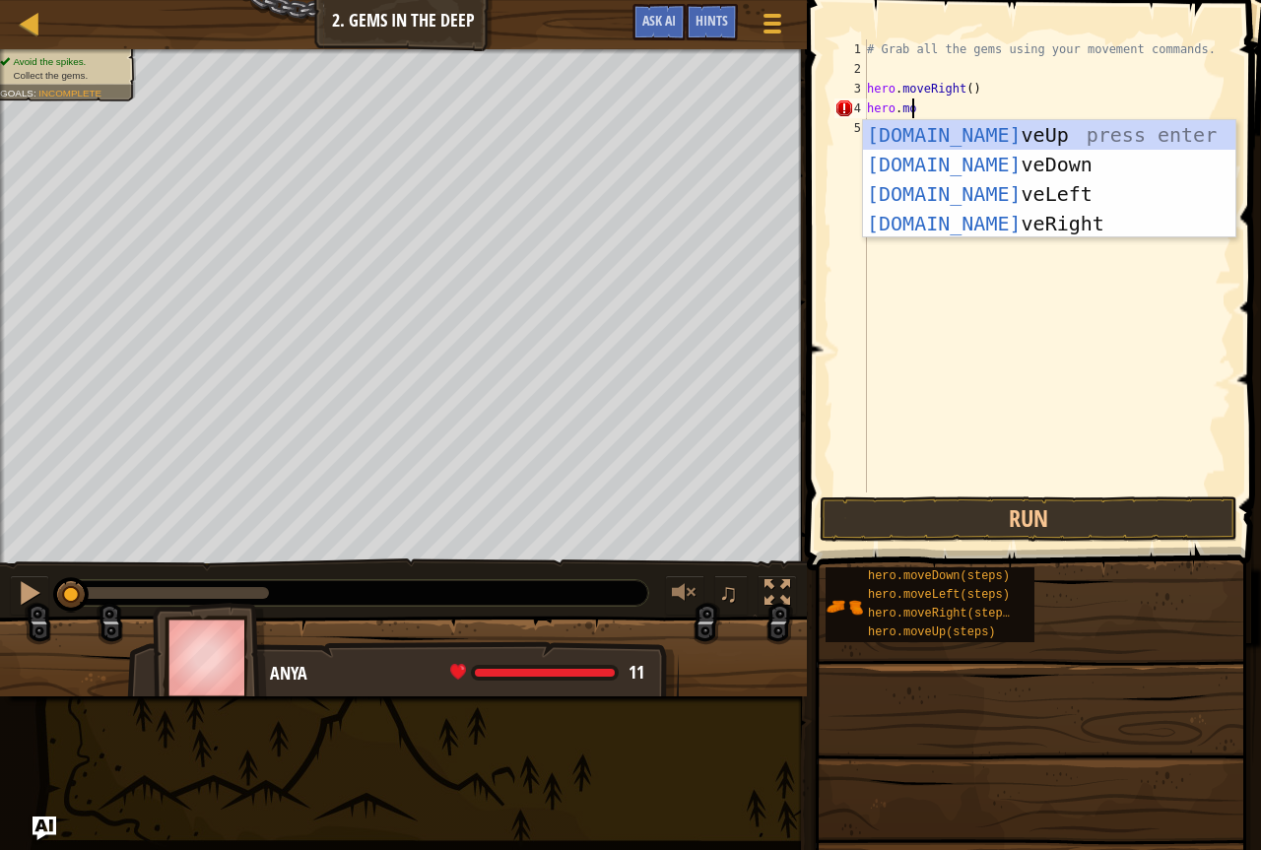
scroll to position [9, 3]
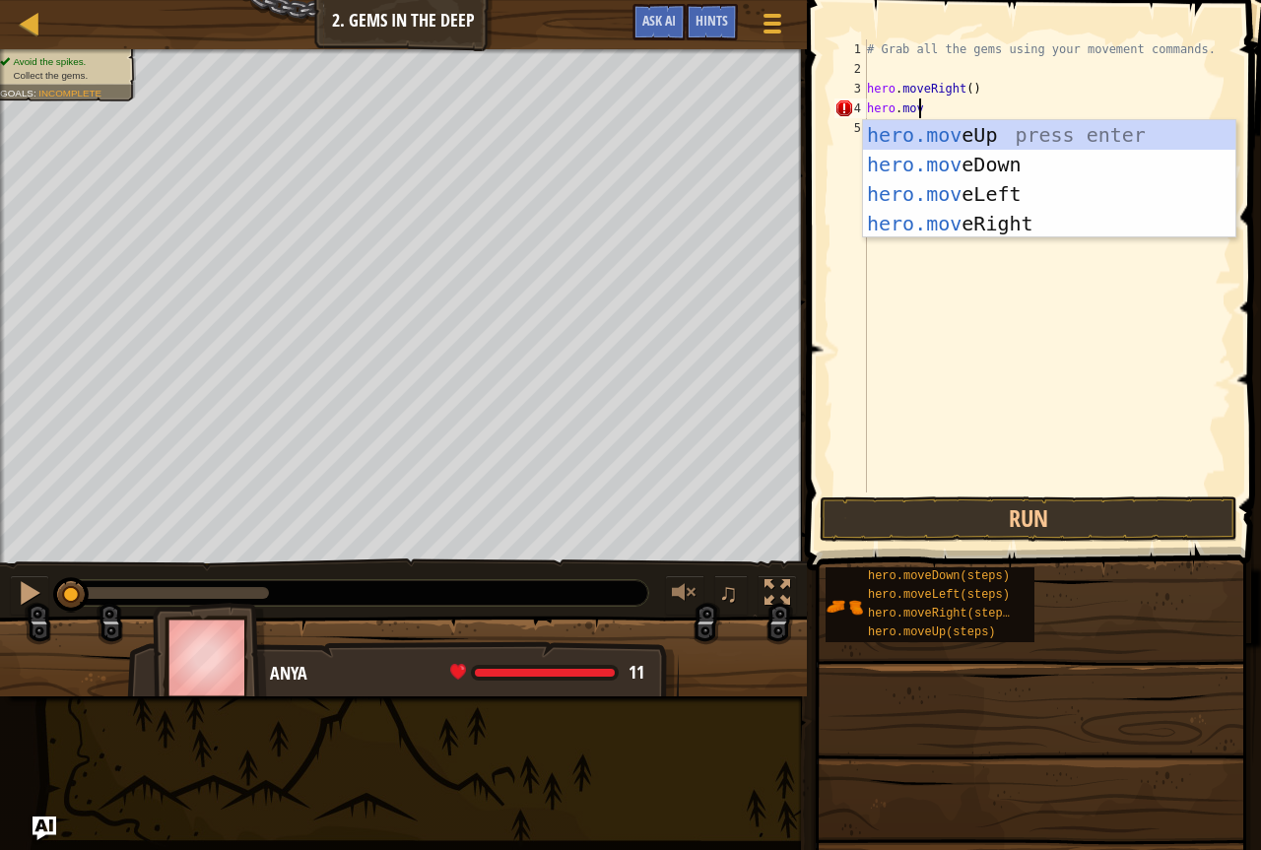
type textarea "hero.move"
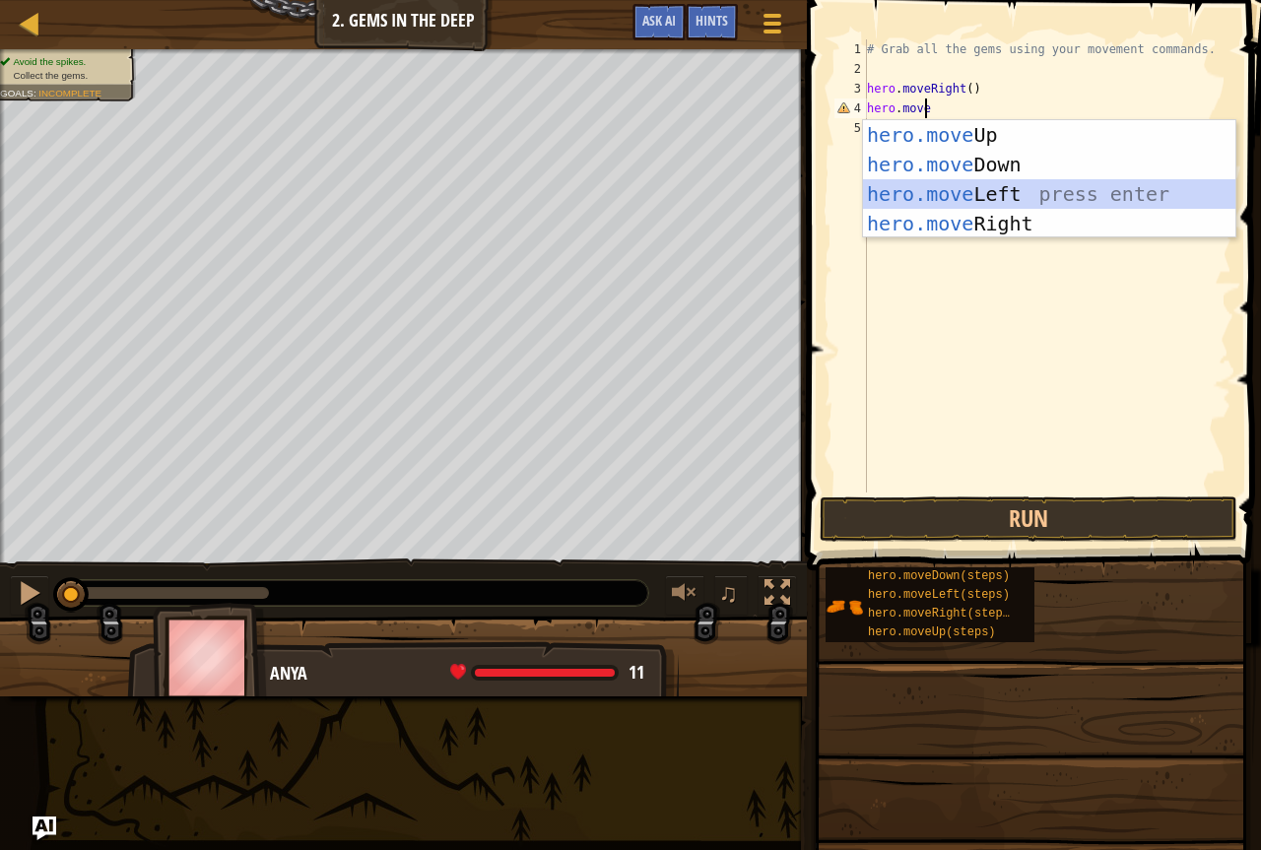
click at [877, 194] on div "hero.move Up press enter hero.move Down press enter hero.move Left press enter …" at bounding box center [1049, 208] width 373 height 177
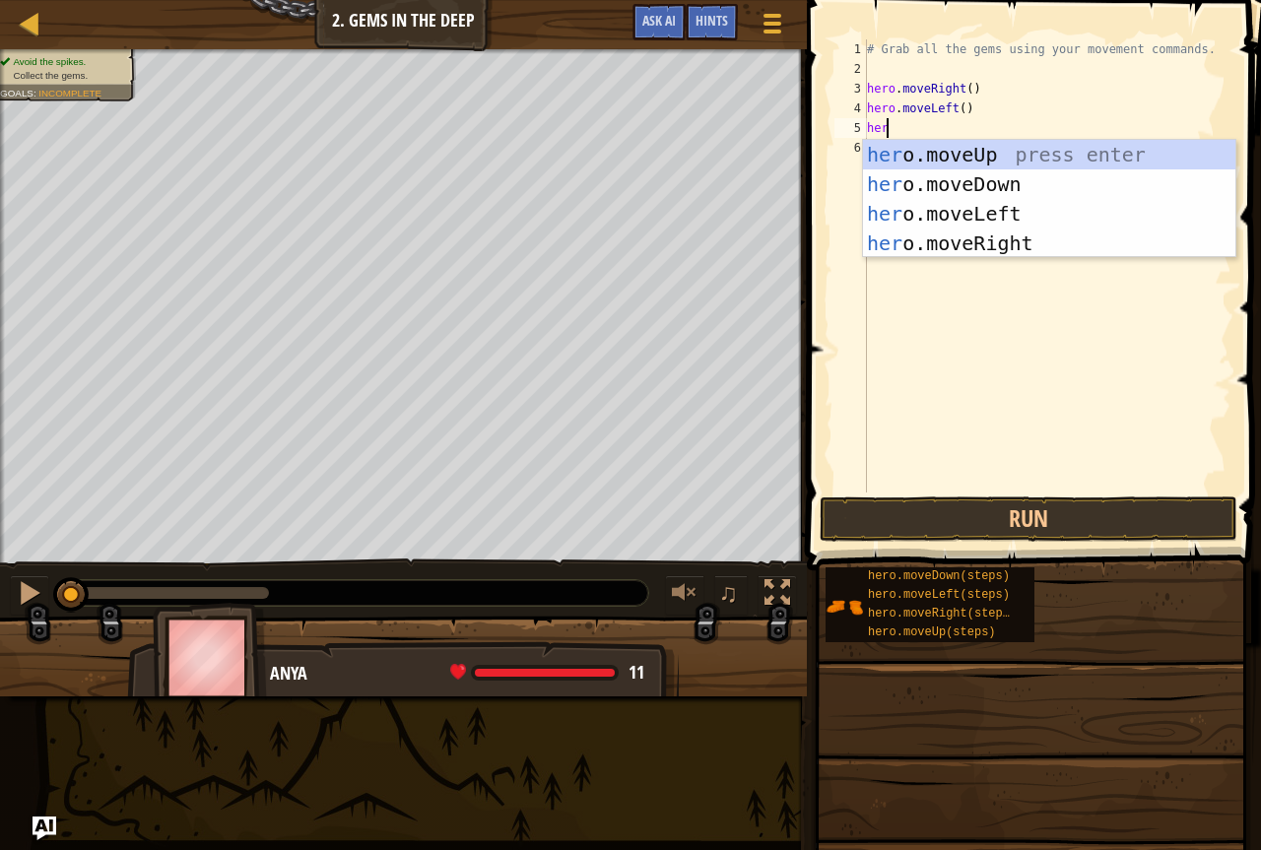
type textarea "here"
click at [921, 234] on div "her o.mov e Up press enter her o.mov e Down press enter her o.mov e Left press …" at bounding box center [1049, 228] width 373 height 177
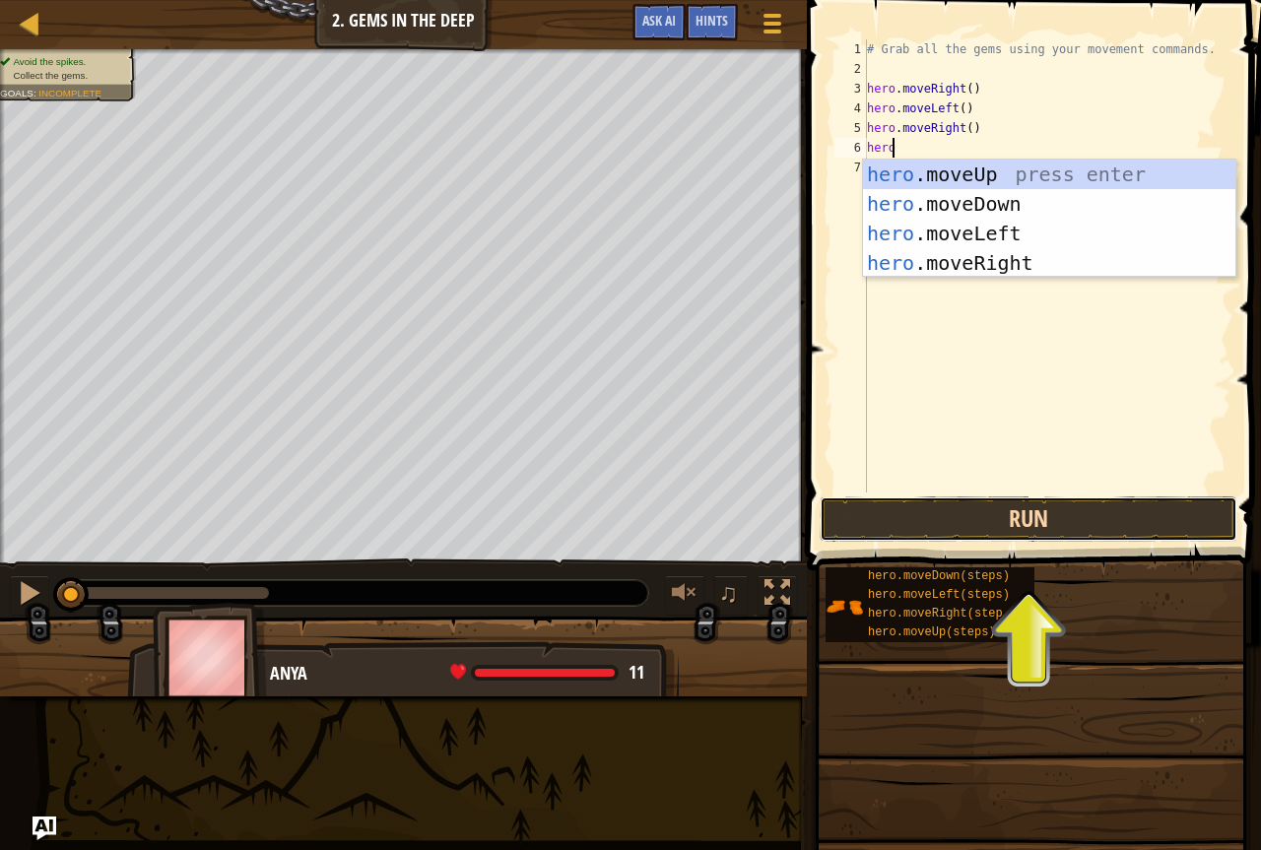
click at [860, 510] on button "Run" at bounding box center [1029, 519] width 418 height 45
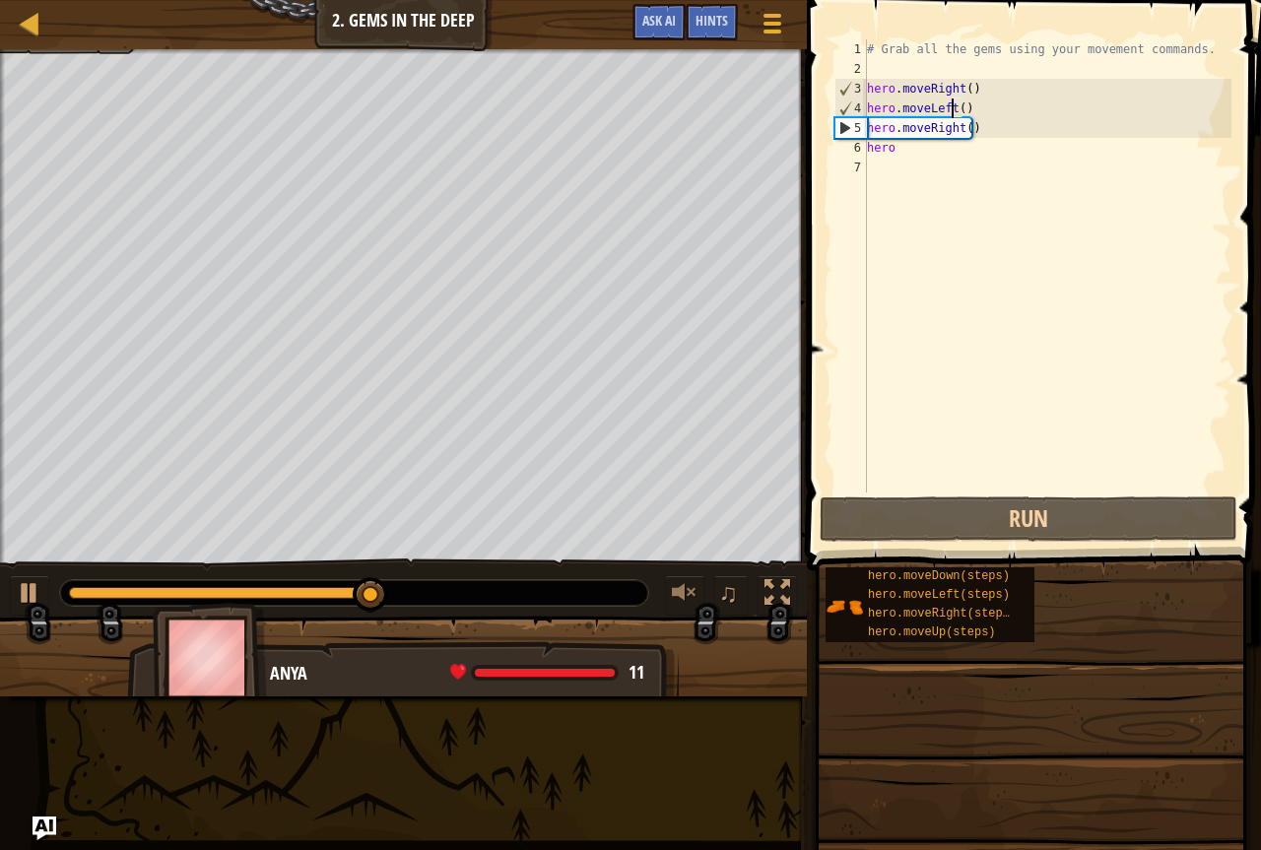
click at [952, 104] on div "# Grab all the gems using your movement commands. hero . moveRight ( ) hero . m…" at bounding box center [1047, 285] width 369 height 493
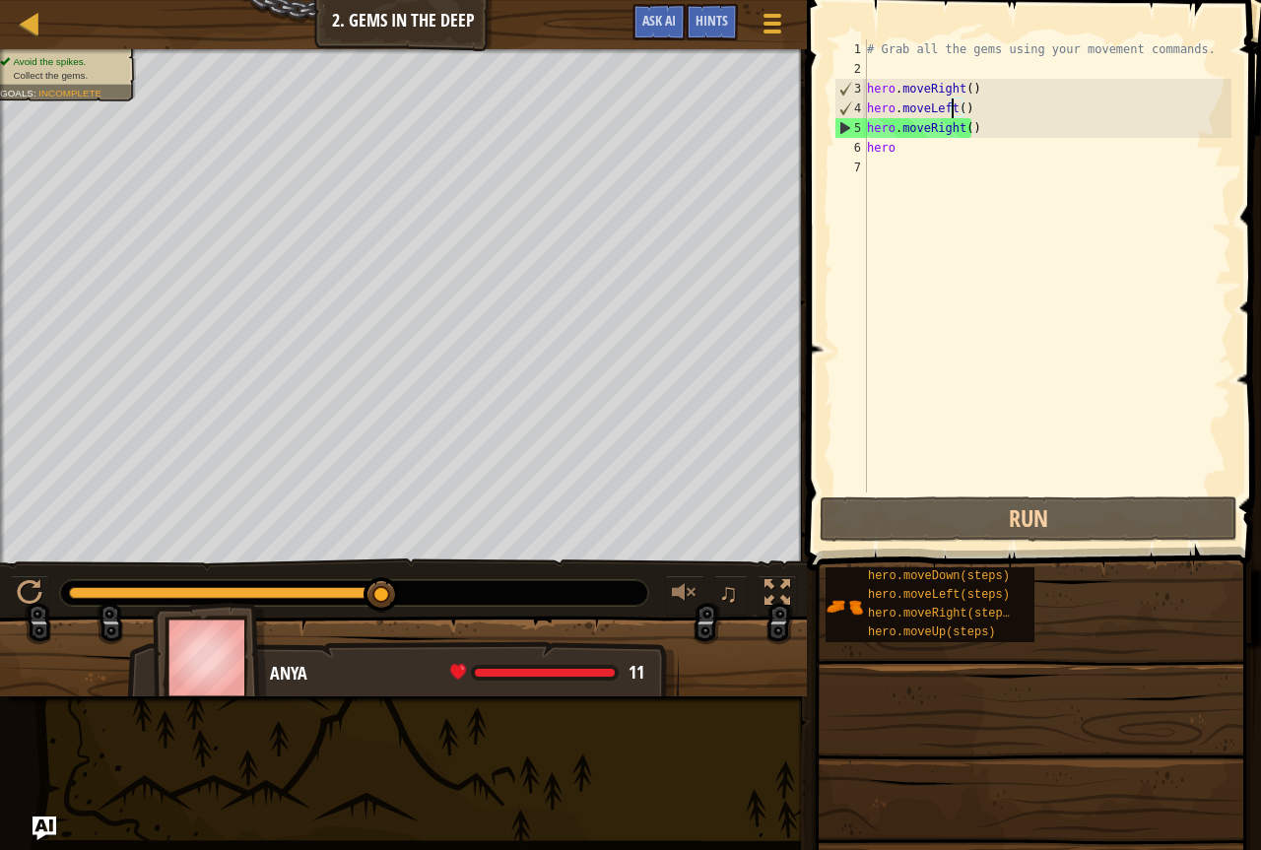
click at [961, 104] on div "# Grab all the gems using your movement commands. hero . moveRight ( ) hero . m…" at bounding box center [1047, 285] width 369 height 493
click at [962, 104] on div "# Grab all the gems using your movement commands. hero . moveRight ( ) hero . m…" at bounding box center [1047, 285] width 369 height 493
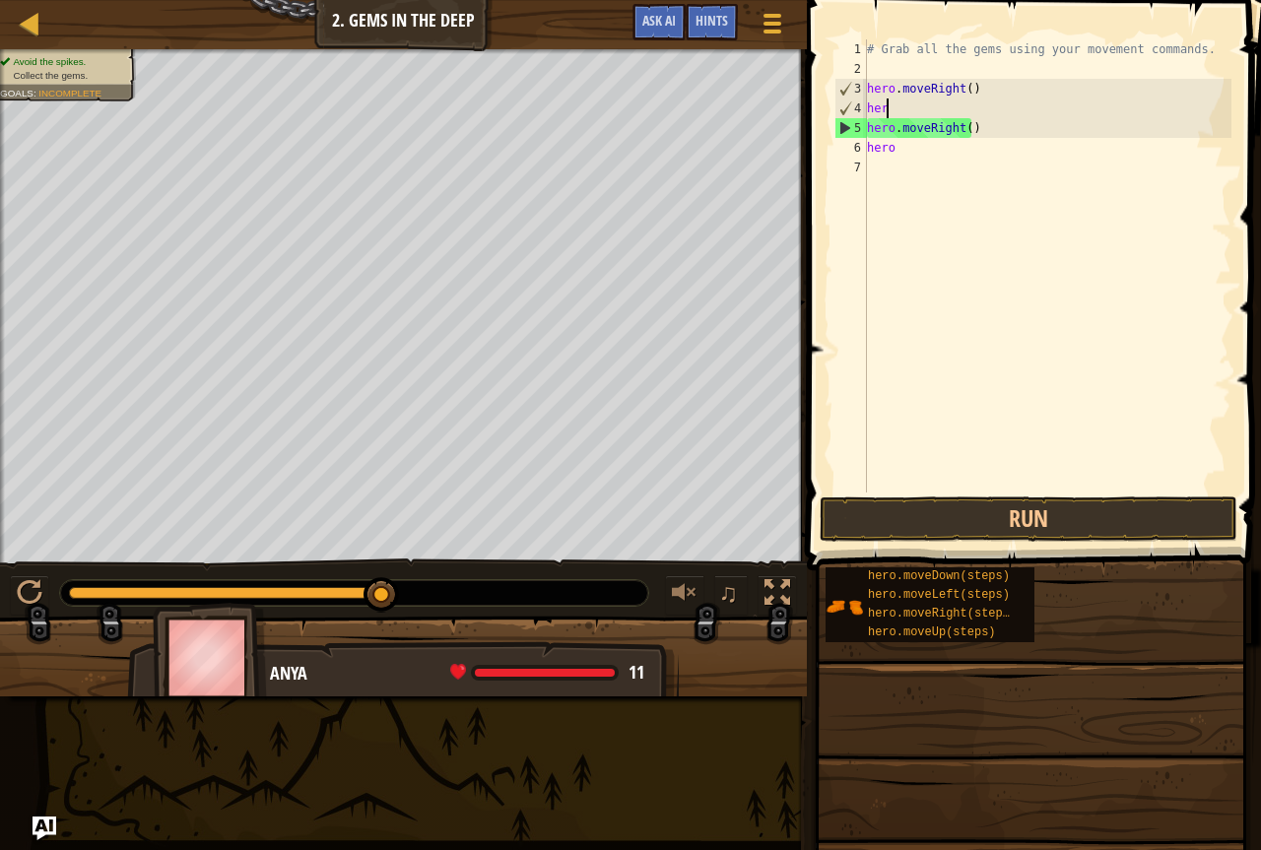
scroll to position [9, 0]
type textarea "h"
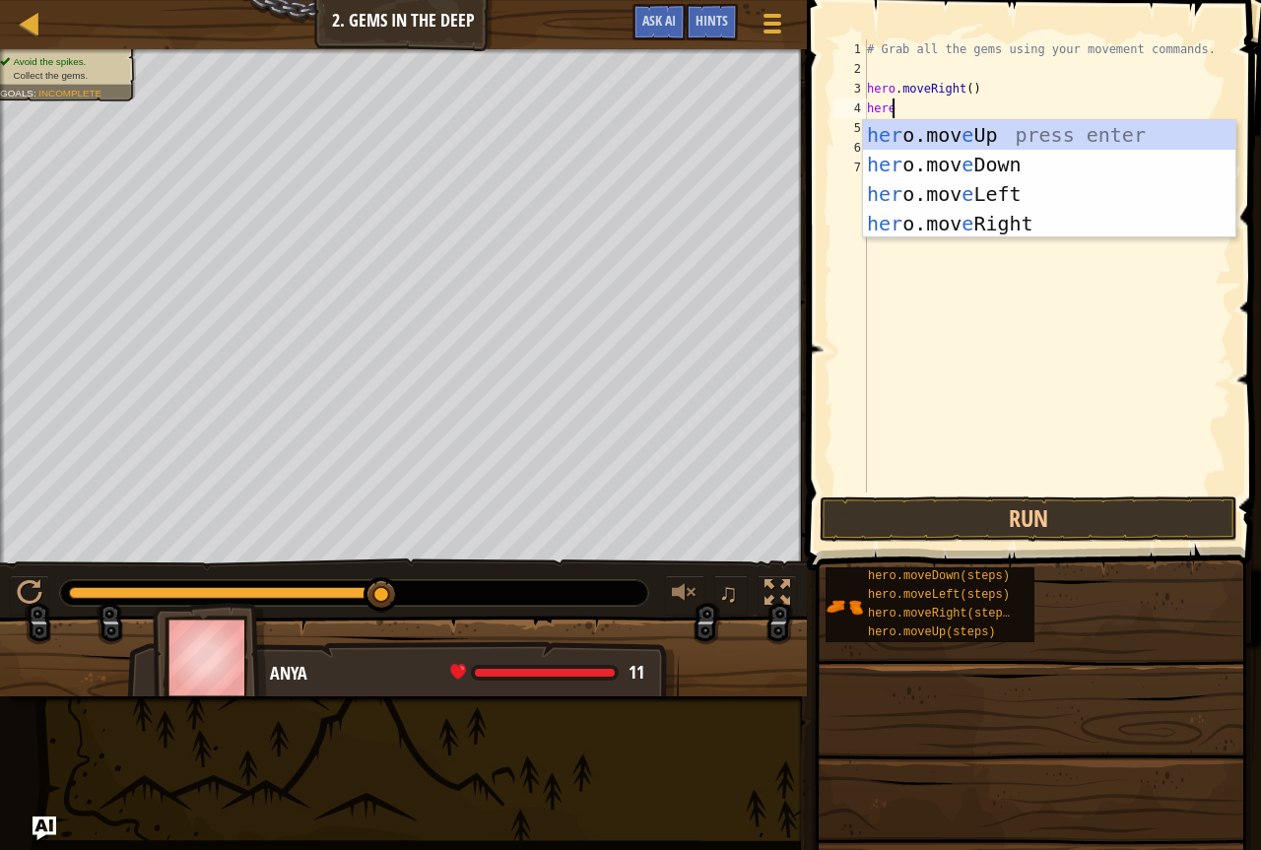
scroll to position [9, 1]
type textarea "hero"
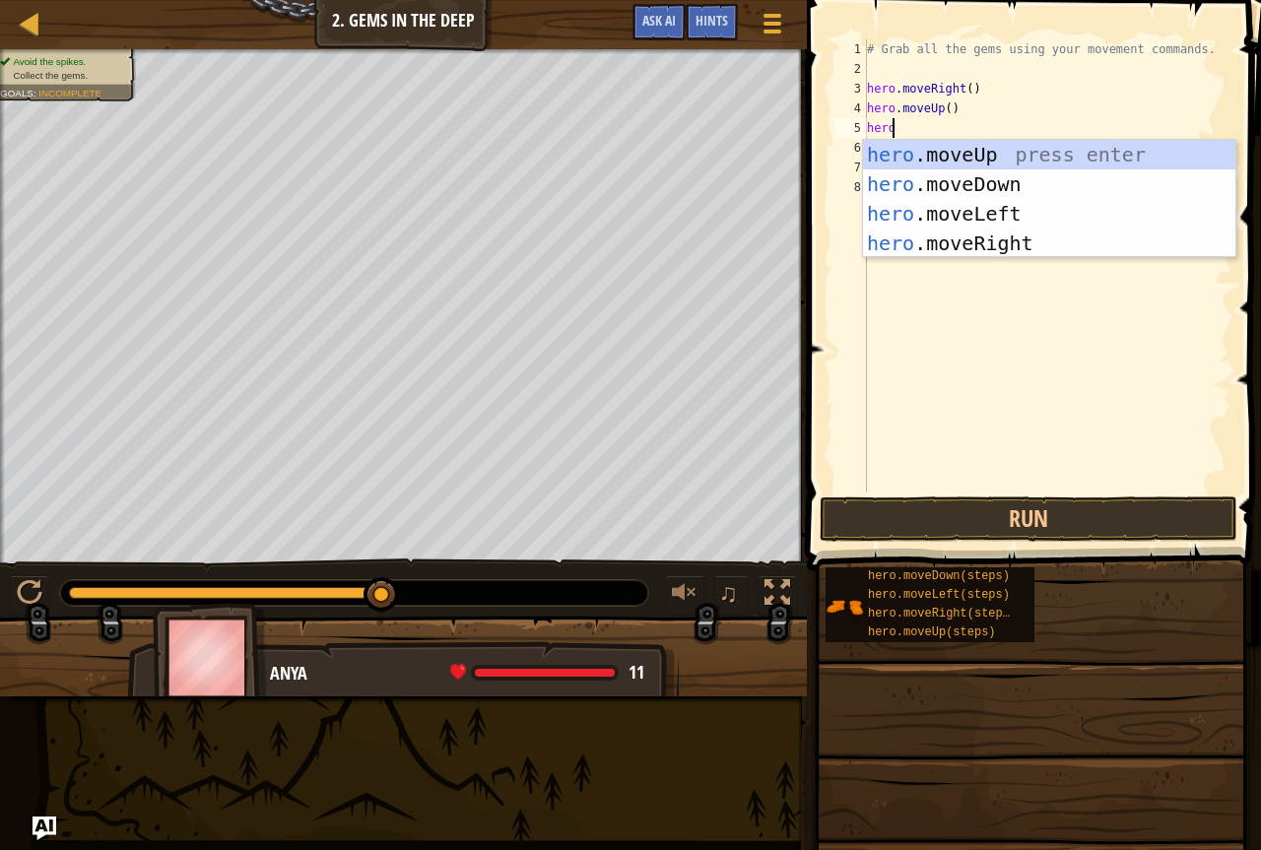
click at [956, 114] on div "# Grab all the gems using your movement commands. hero . moveRight ( ) hero . m…" at bounding box center [1047, 285] width 369 height 493
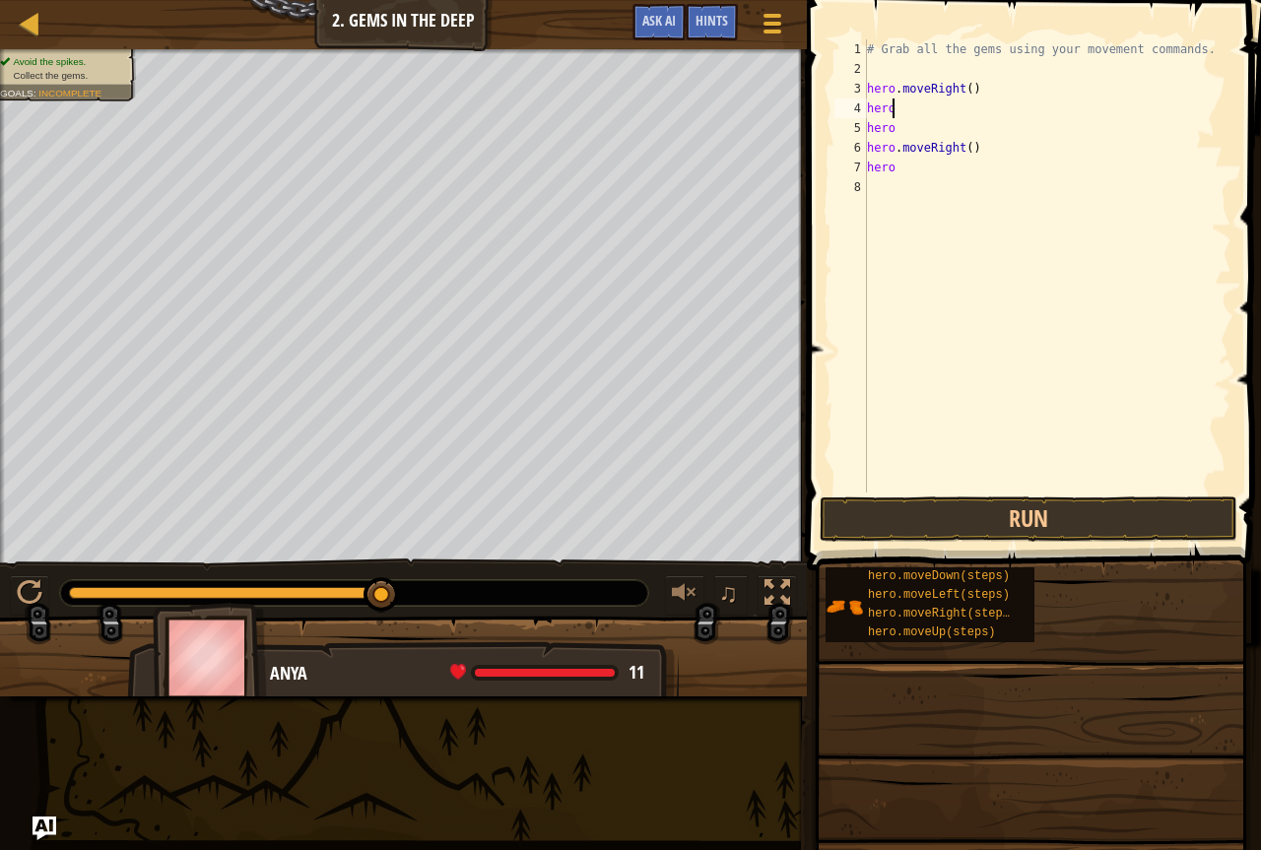
type textarea "hero."
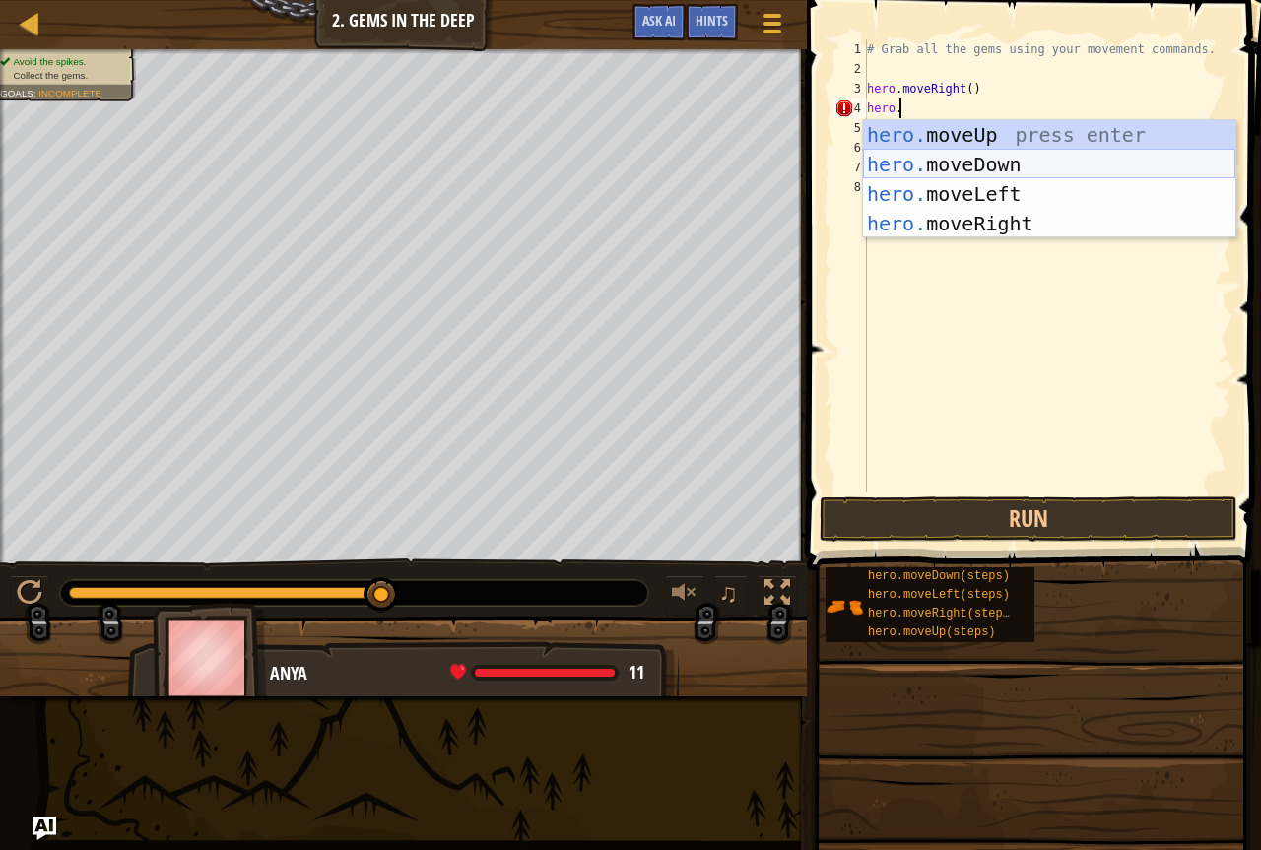
click at [930, 154] on div "hero. moveUp press enter hero. moveDown press enter hero. moveLeft press enter …" at bounding box center [1049, 208] width 373 height 177
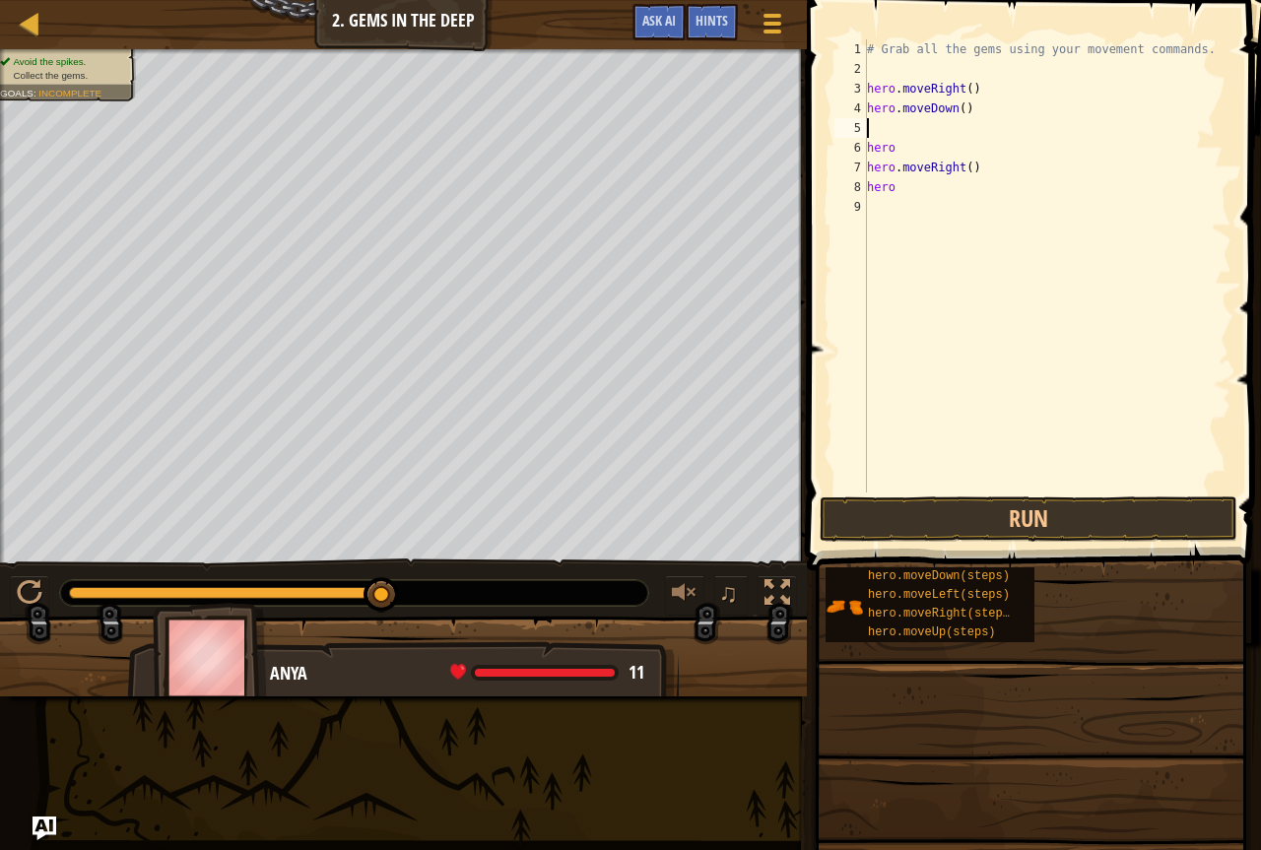
scroll to position [9, 0]
click at [907, 187] on div "# Grab all the gems using your movement commands. hero . moveRight ( ) hero . m…" at bounding box center [1047, 285] width 369 height 493
type textarea "h"
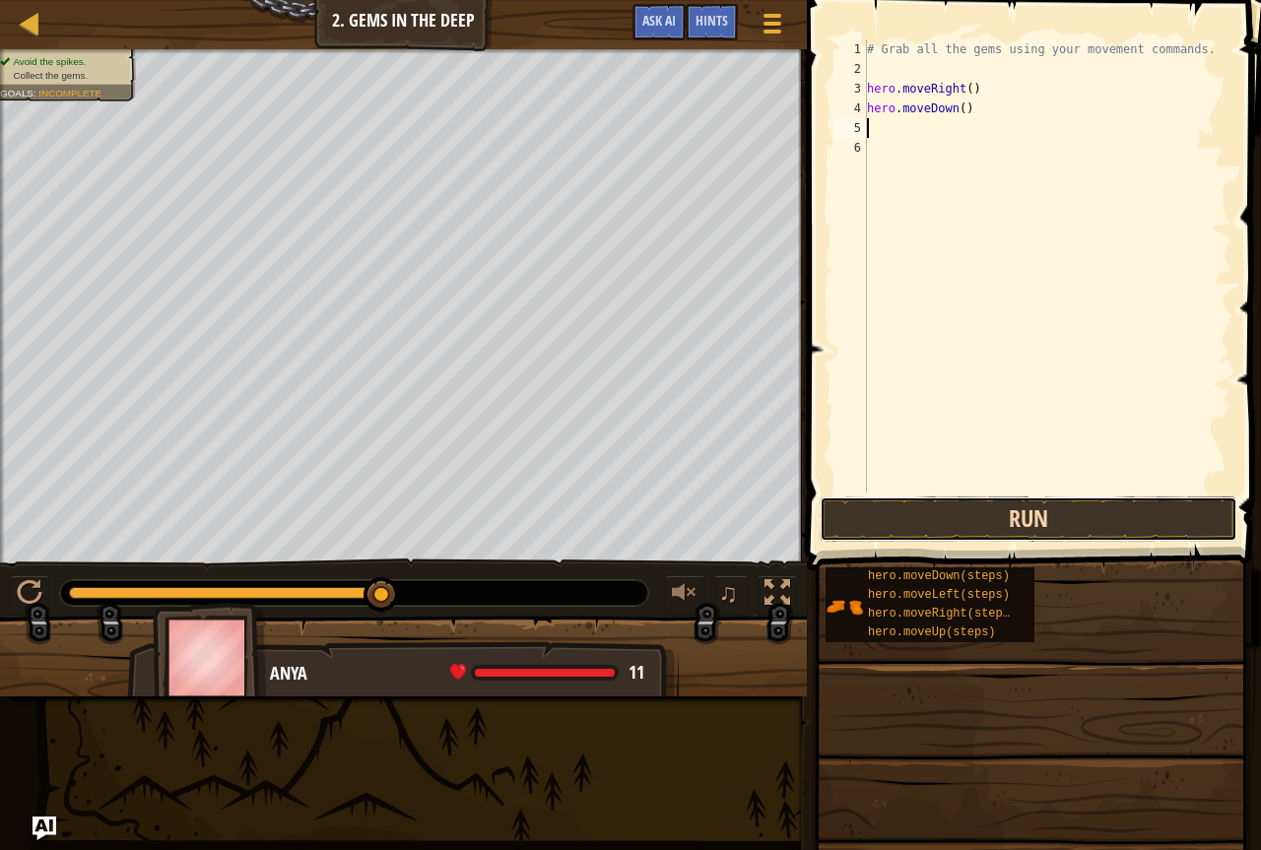
click at [1016, 524] on button "Run" at bounding box center [1029, 519] width 418 height 45
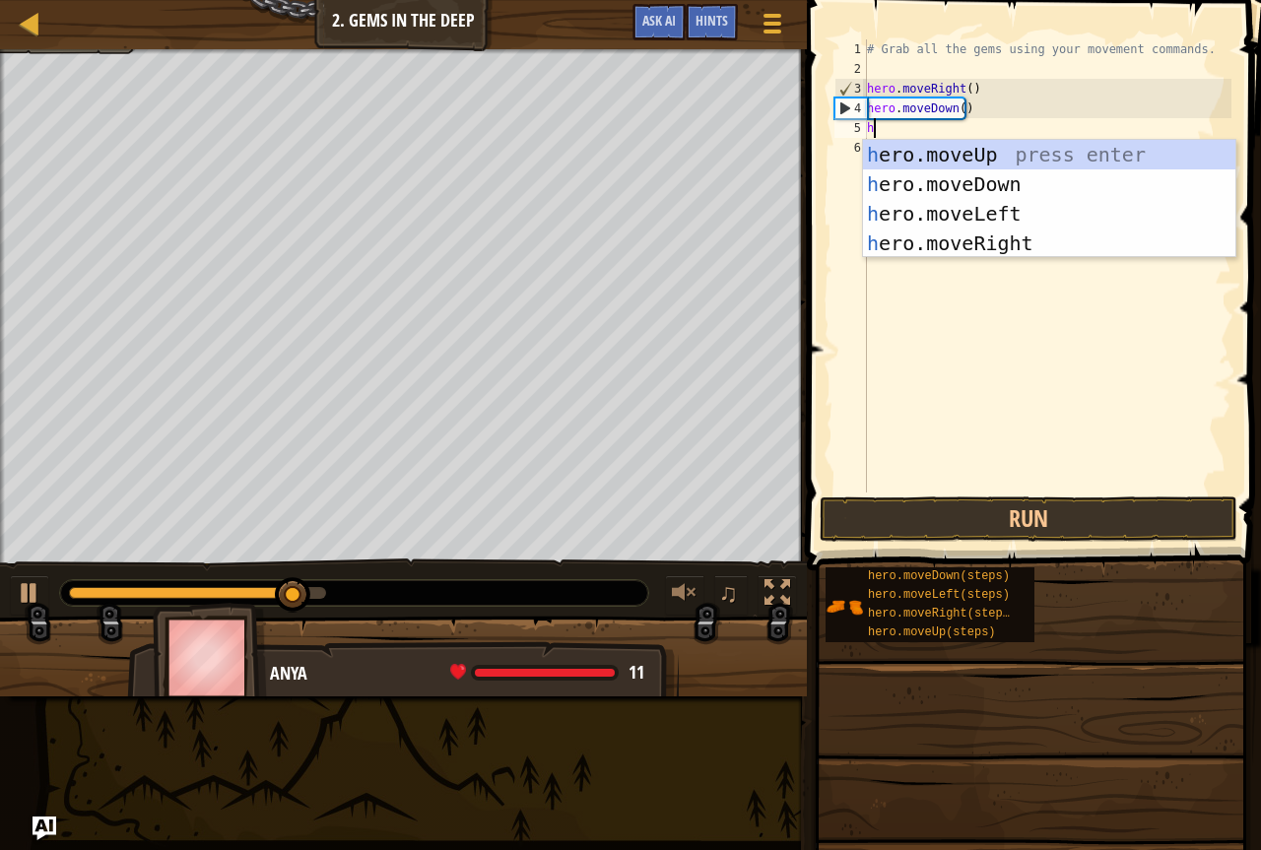
type textarea "he"
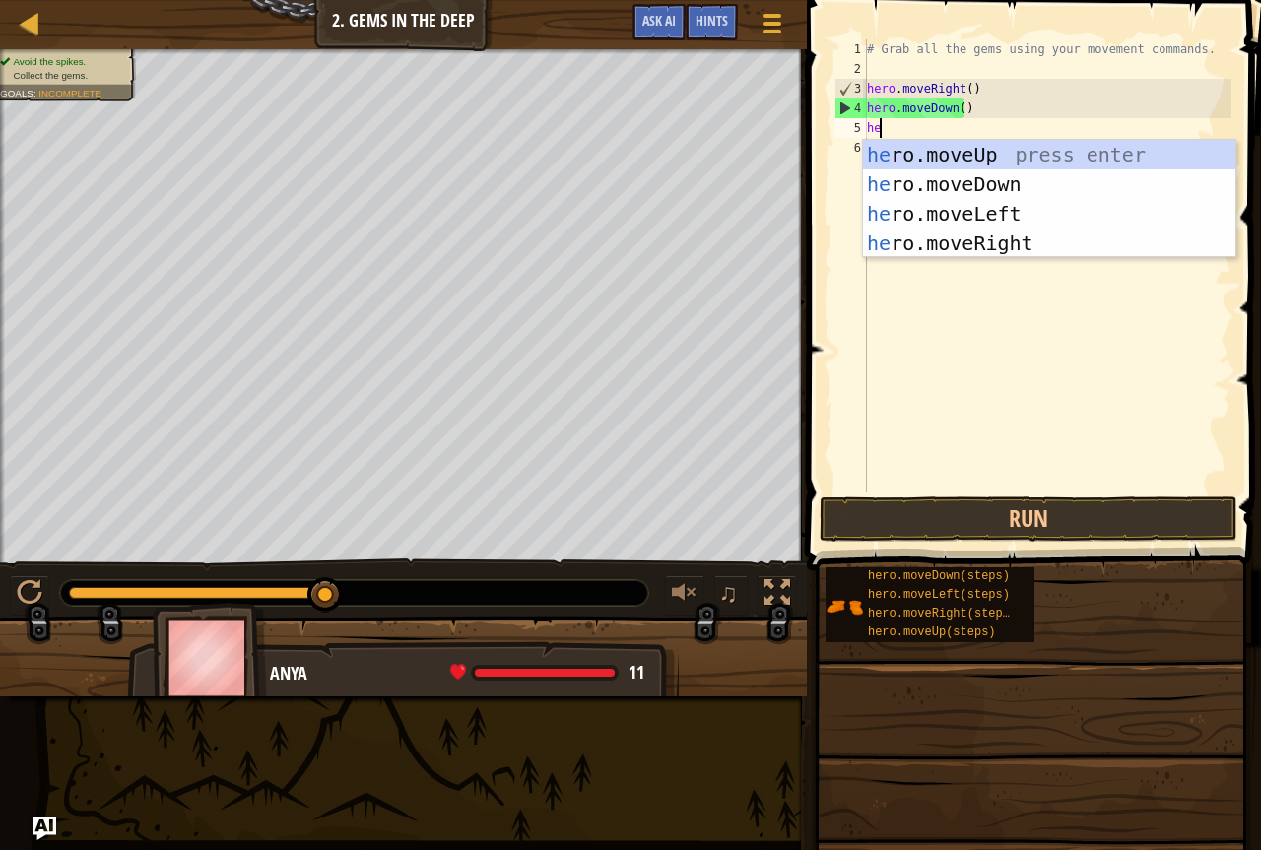
click at [897, 161] on div "he ro.moveUp press enter he ro.moveDown press enter he ro.moveLeft press enter …" at bounding box center [1049, 228] width 373 height 177
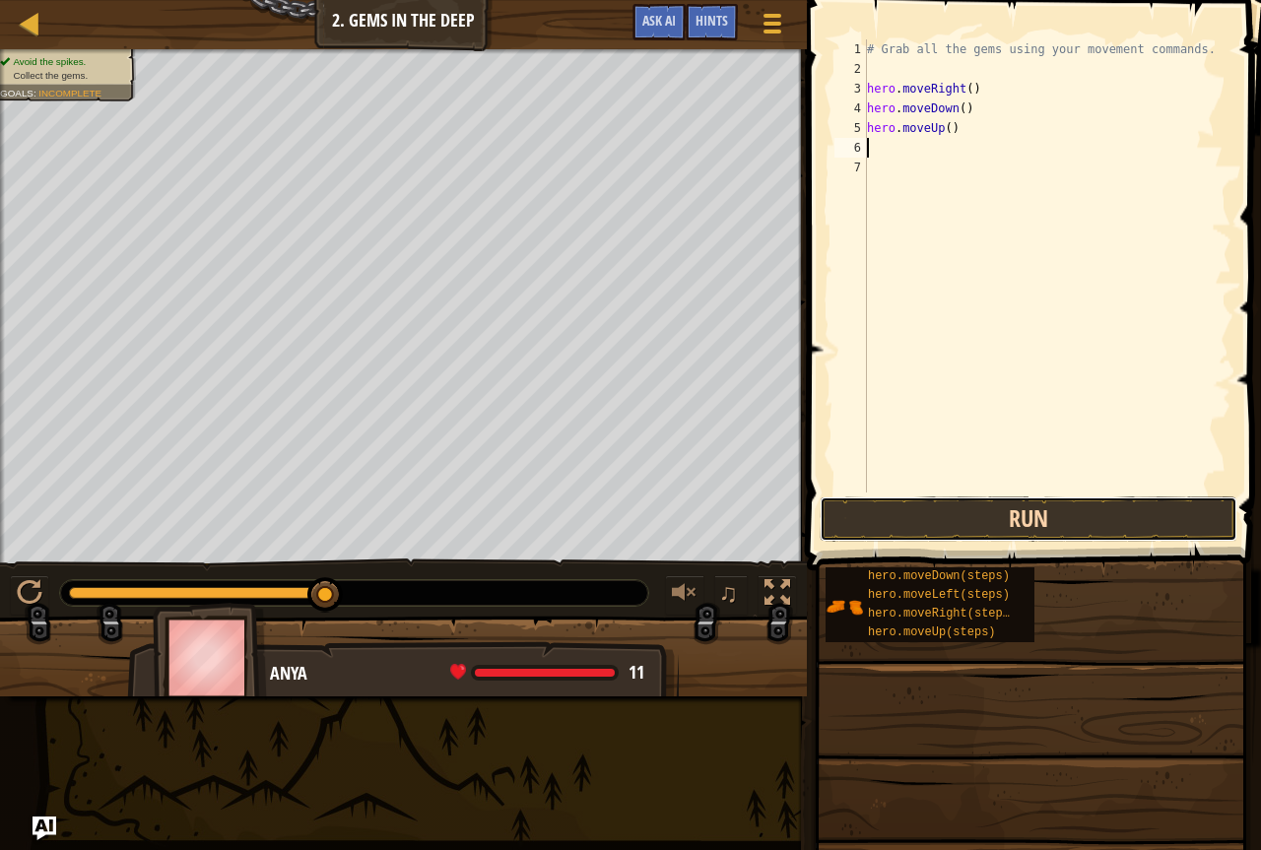
click at [945, 521] on button "Run" at bounding box center [1029, 519] width 418 height 45
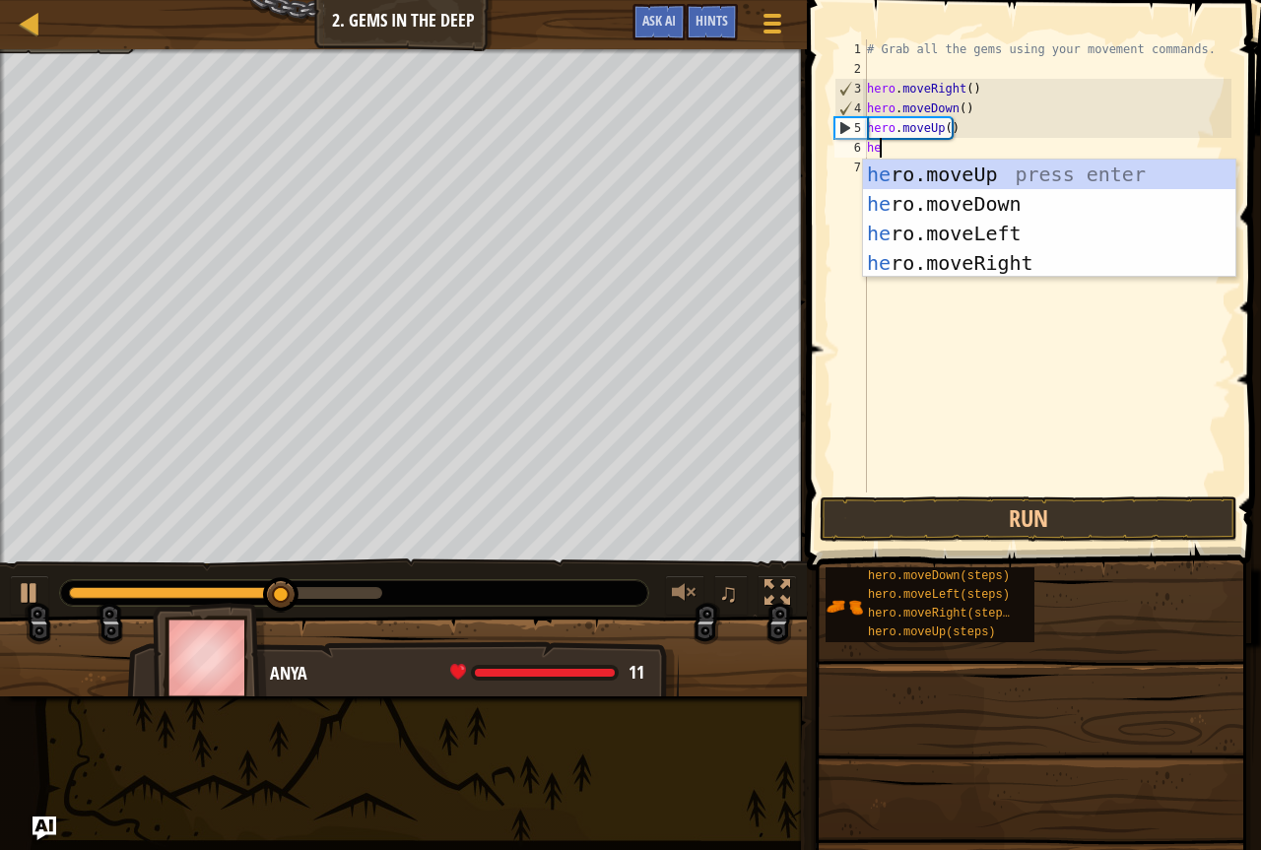
type textarea "hero"
click at [914, 160] on div "hero .moveUp press enter hero .moveDown press enter hero .moveLeft press enter …" at bounding box center [1049, 248] width 373 height 177
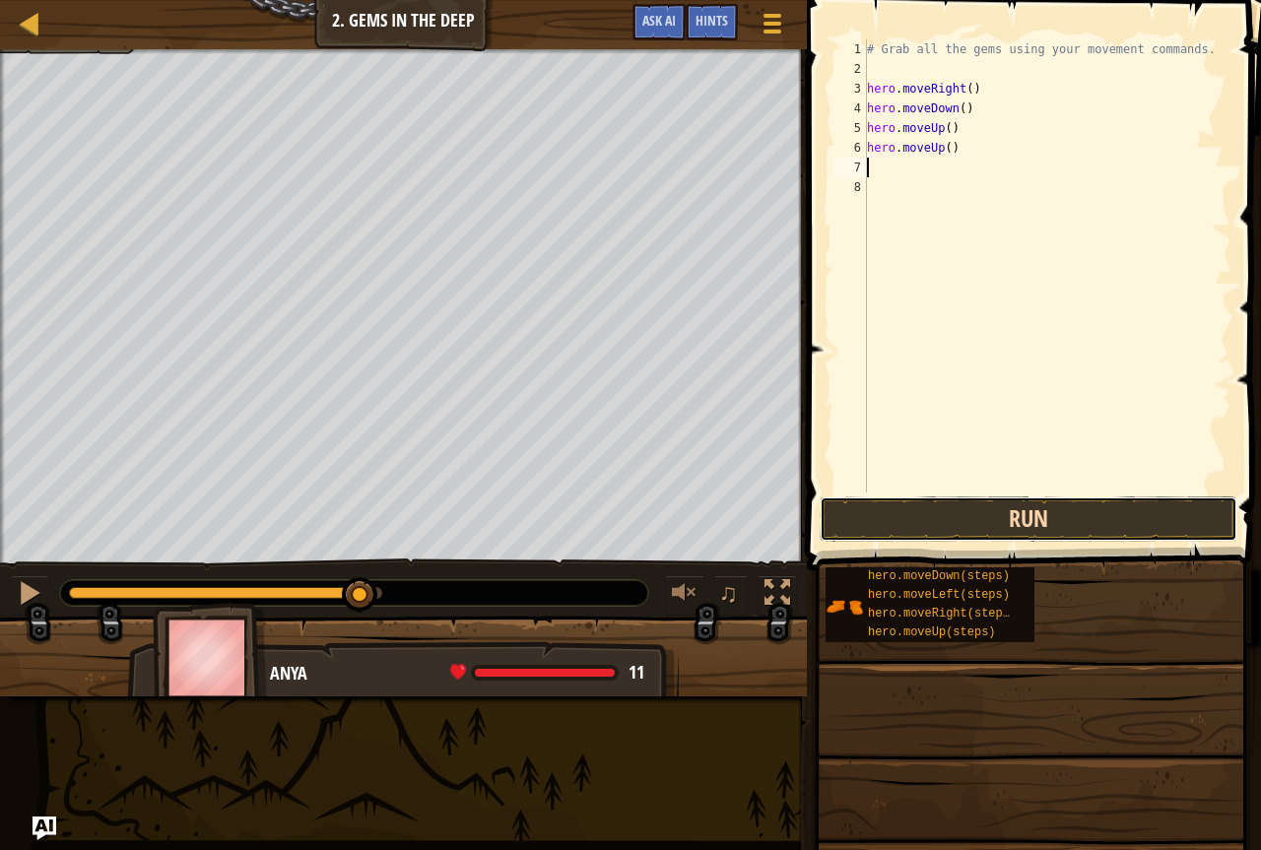
click at [929, 514] on button "Run" at bounding box center [1029, 519] width 418 height 45
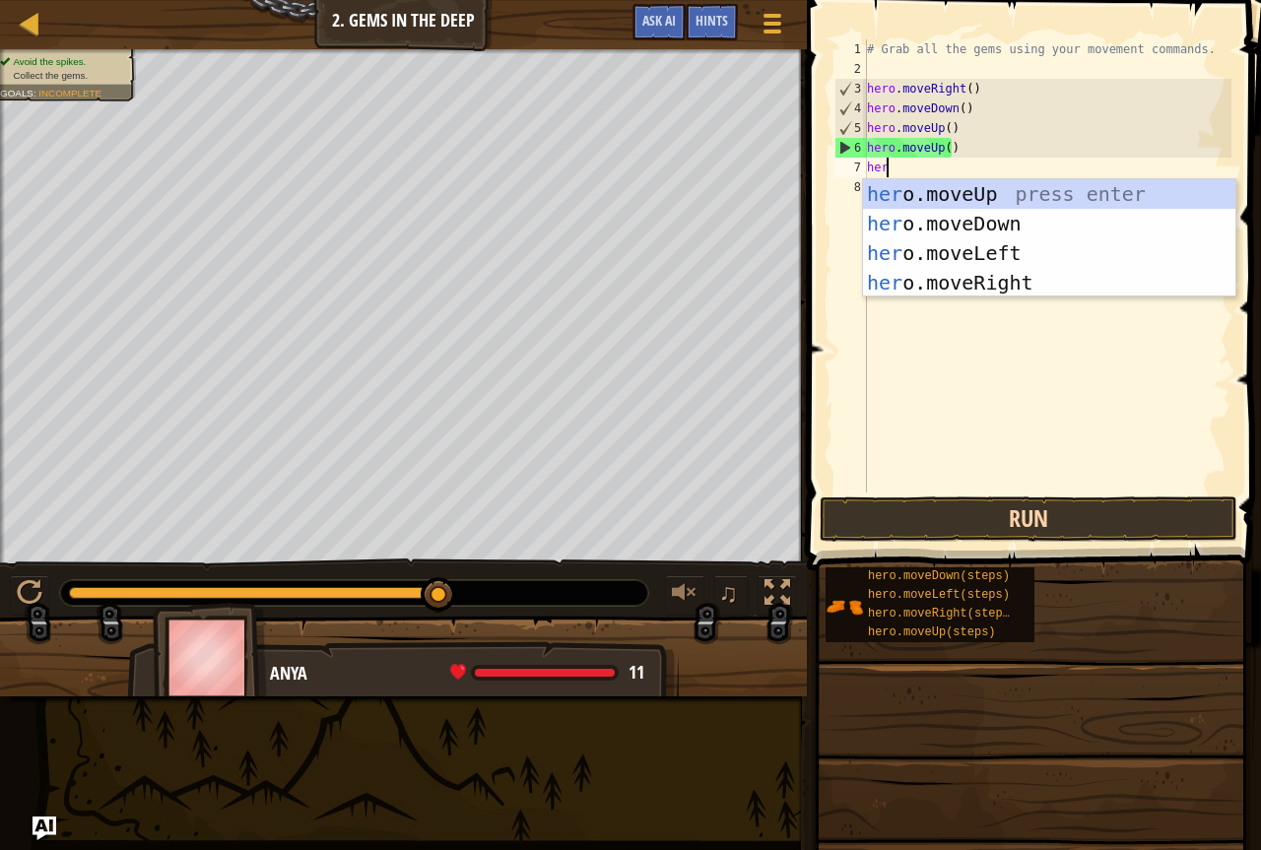
type textarea "hero"
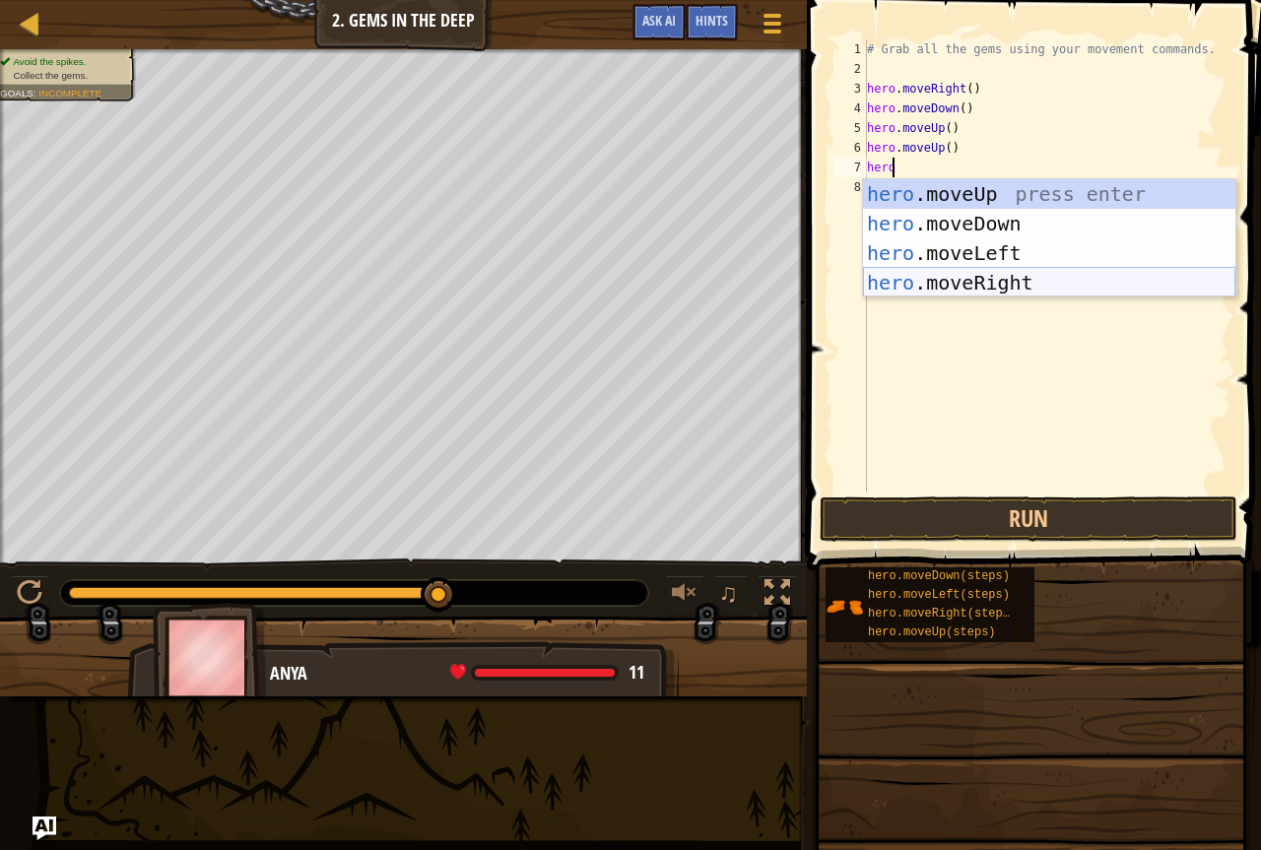
click at [887, 294] on div "hero .moveUp press enter hero .moveDown press enter hero .moveLeft press enter …" at bounding box center [1049, 267] width 373 height 177
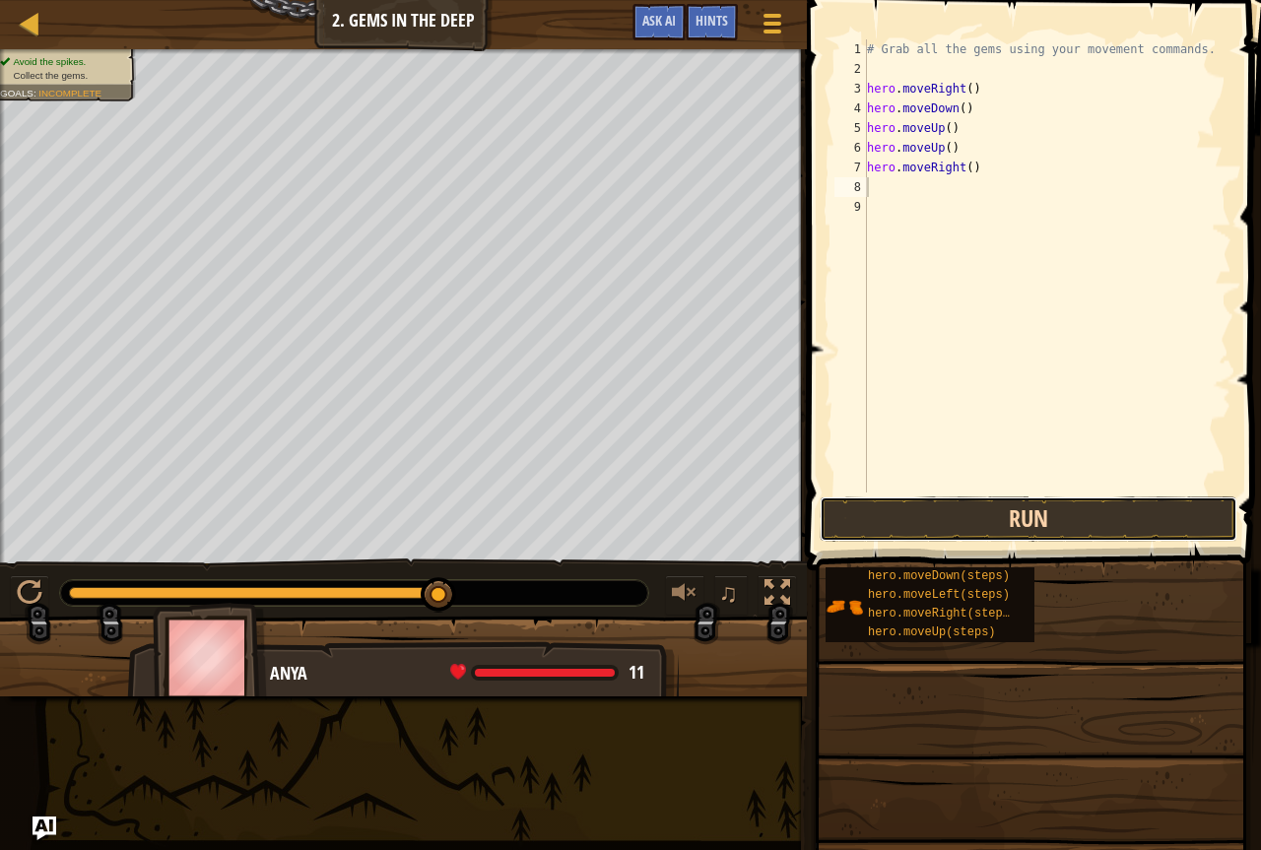
click at [906, 528] on button "Run" at bounding box center [1029, 519] width 418 height 45
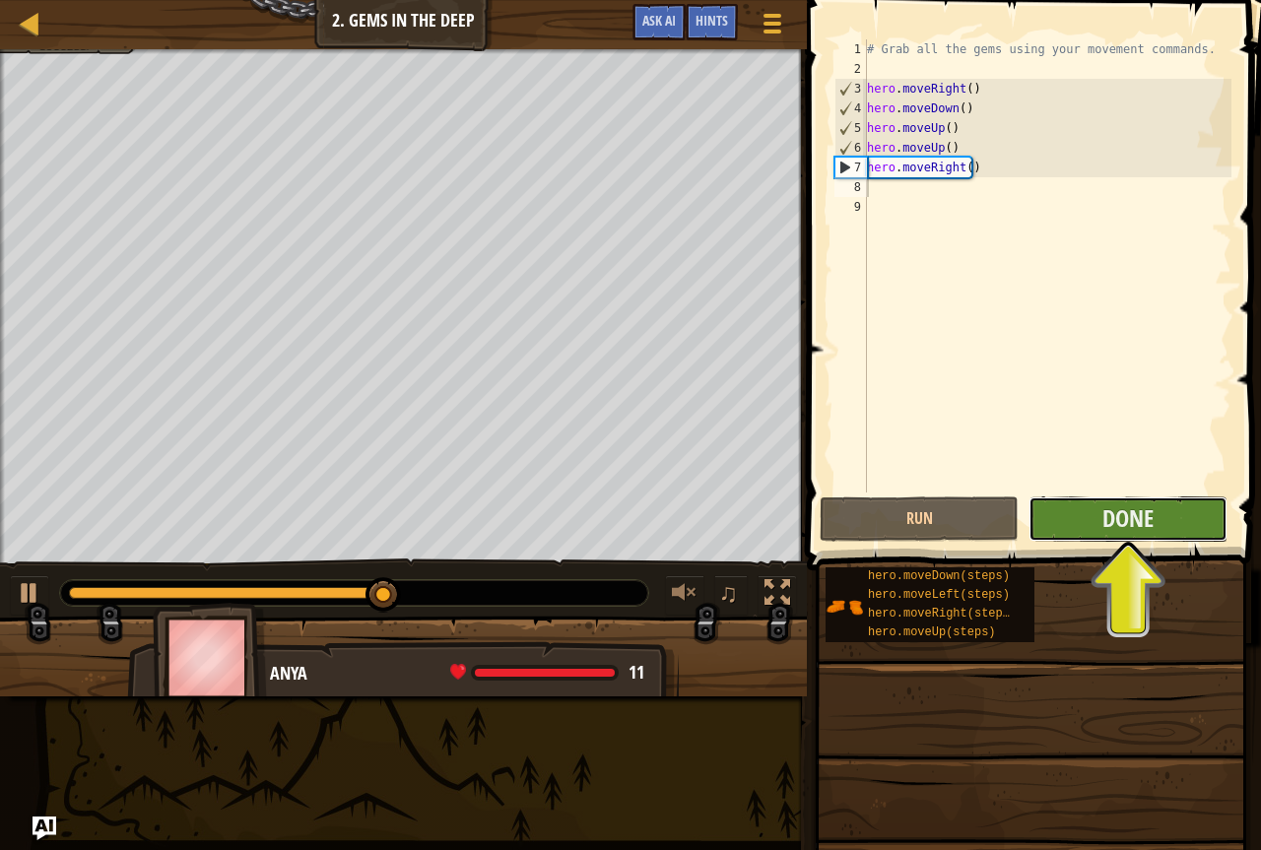
click at [1069, 508] on button "Done" at bounding box center [1128, 519] width 199 height 45
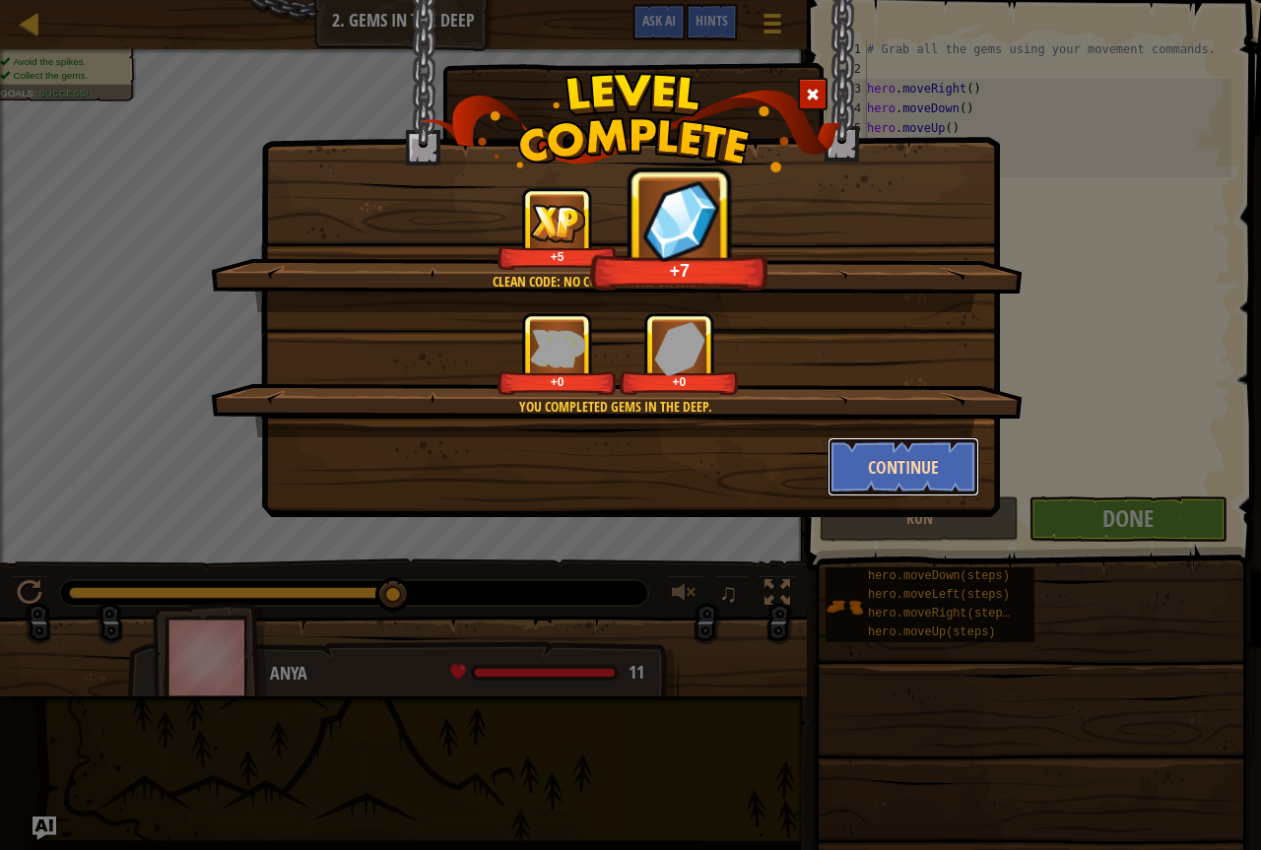
click at [915, 441] on button "Continue" at bounding box center [904, 467] width 153 height 59
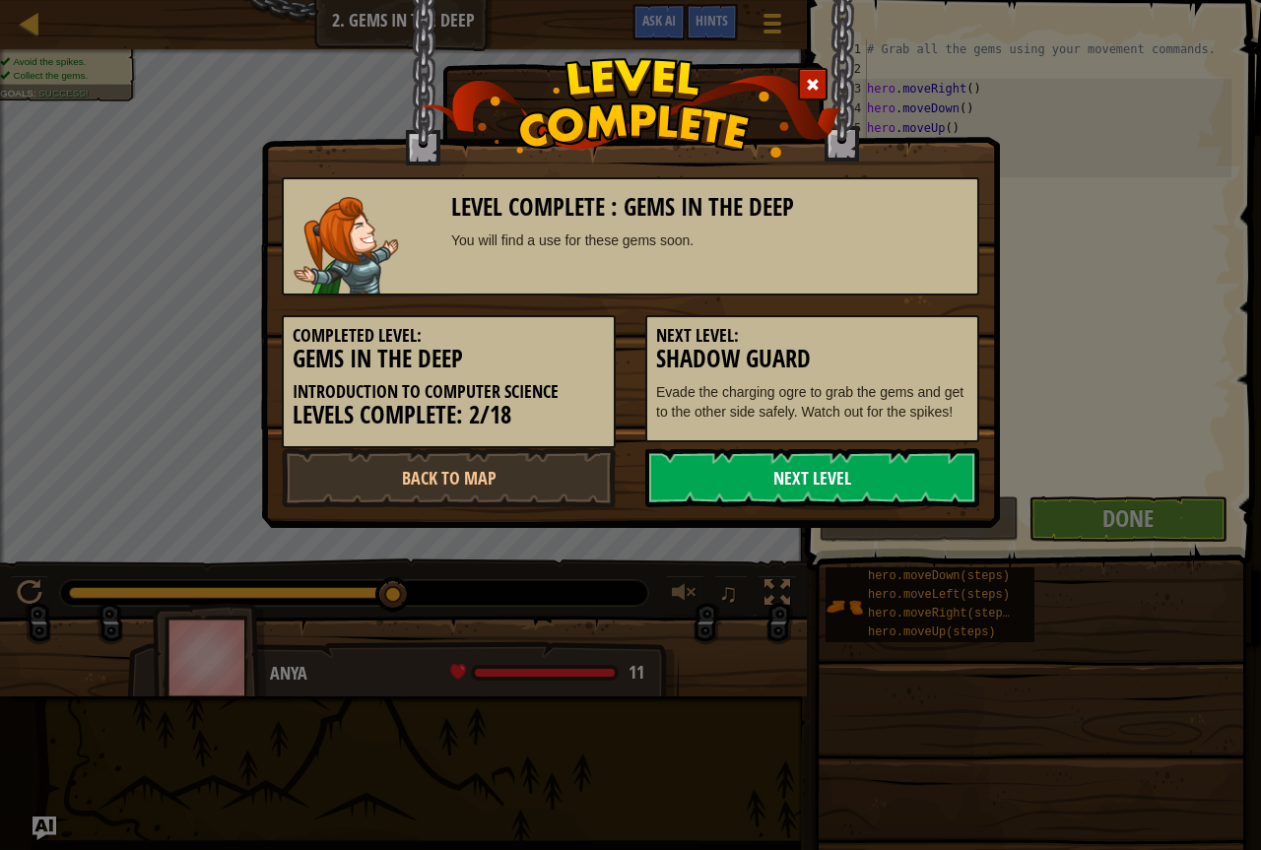
click at [829, 484] on link "Next Level" at bounding box center [812, 477] width 334 height 59
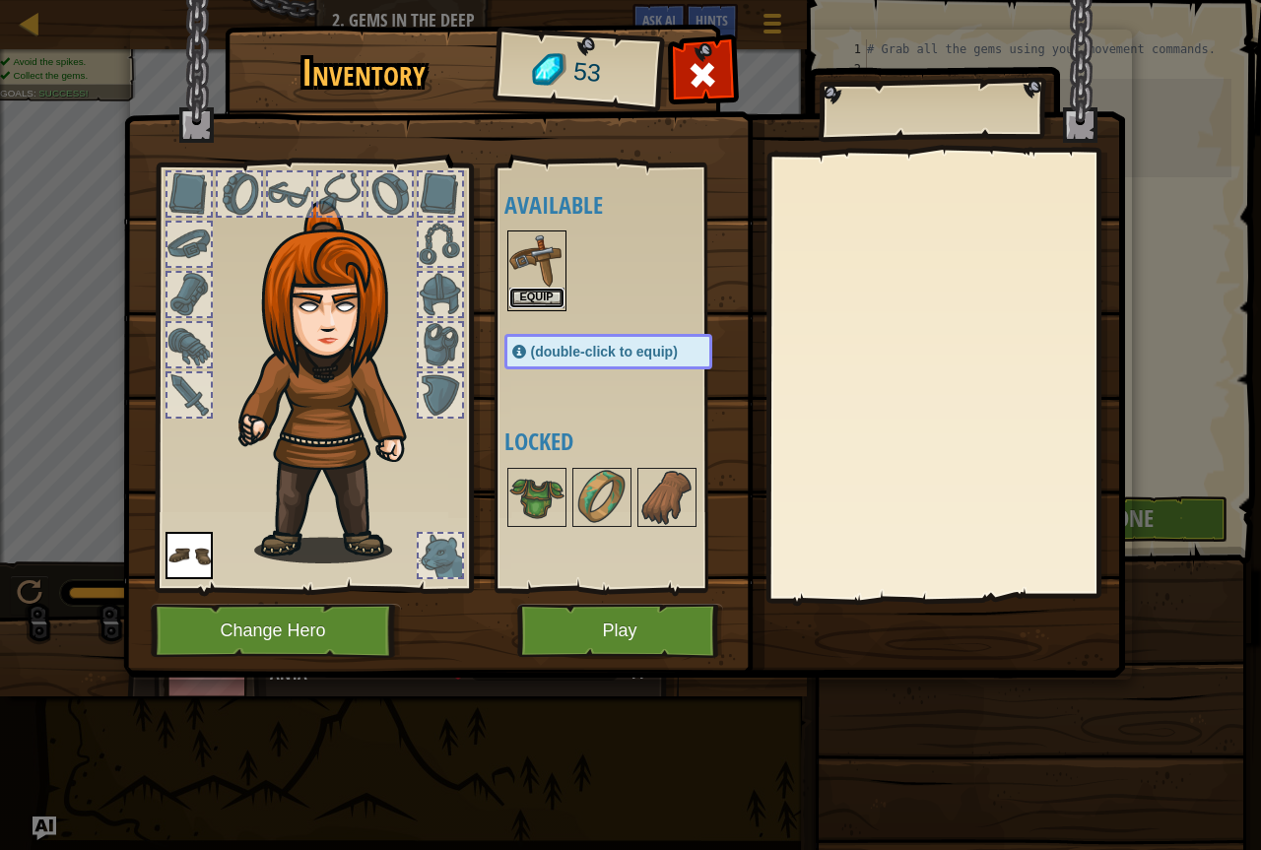
click at [543, 304] on button "Equip" at bounding box center [536, 298] width 55 height 21
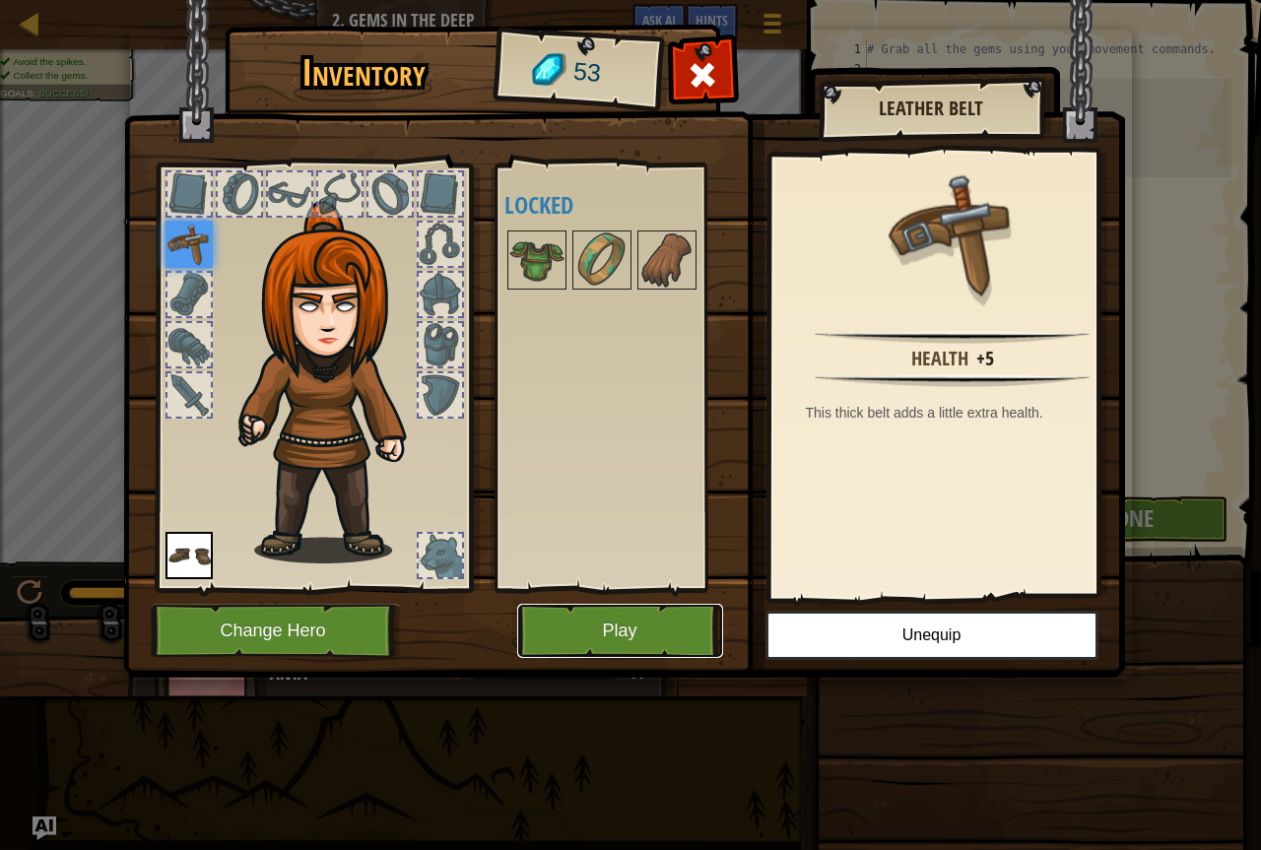
click at [621, 644] on button "Play" at bounding box center [620, 631] width 206 height 54
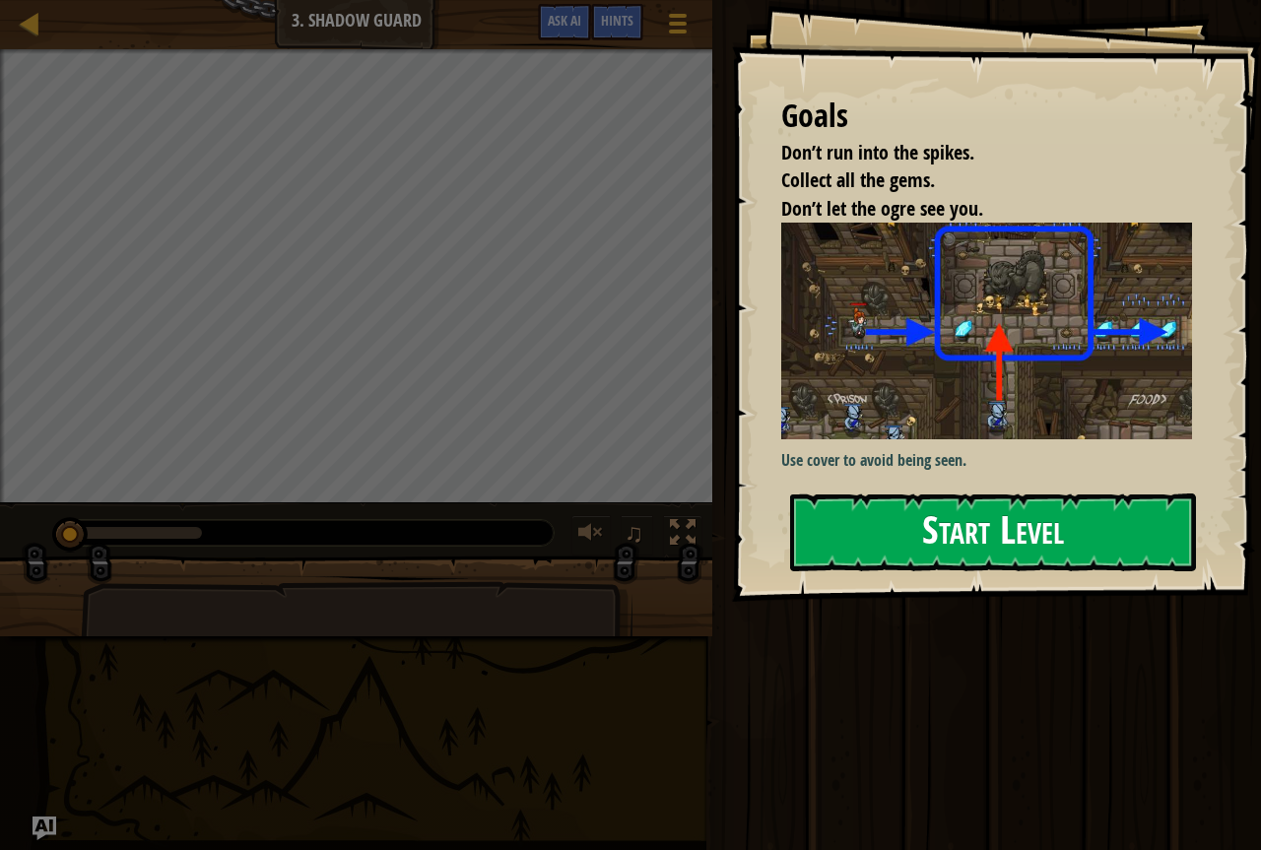
click at [1011, 359] on div "Goals Don’t run into the spikes. Collect all the gems. Don’t let the ogre see y…" at bounding box center [996, 301] width 529 height 602
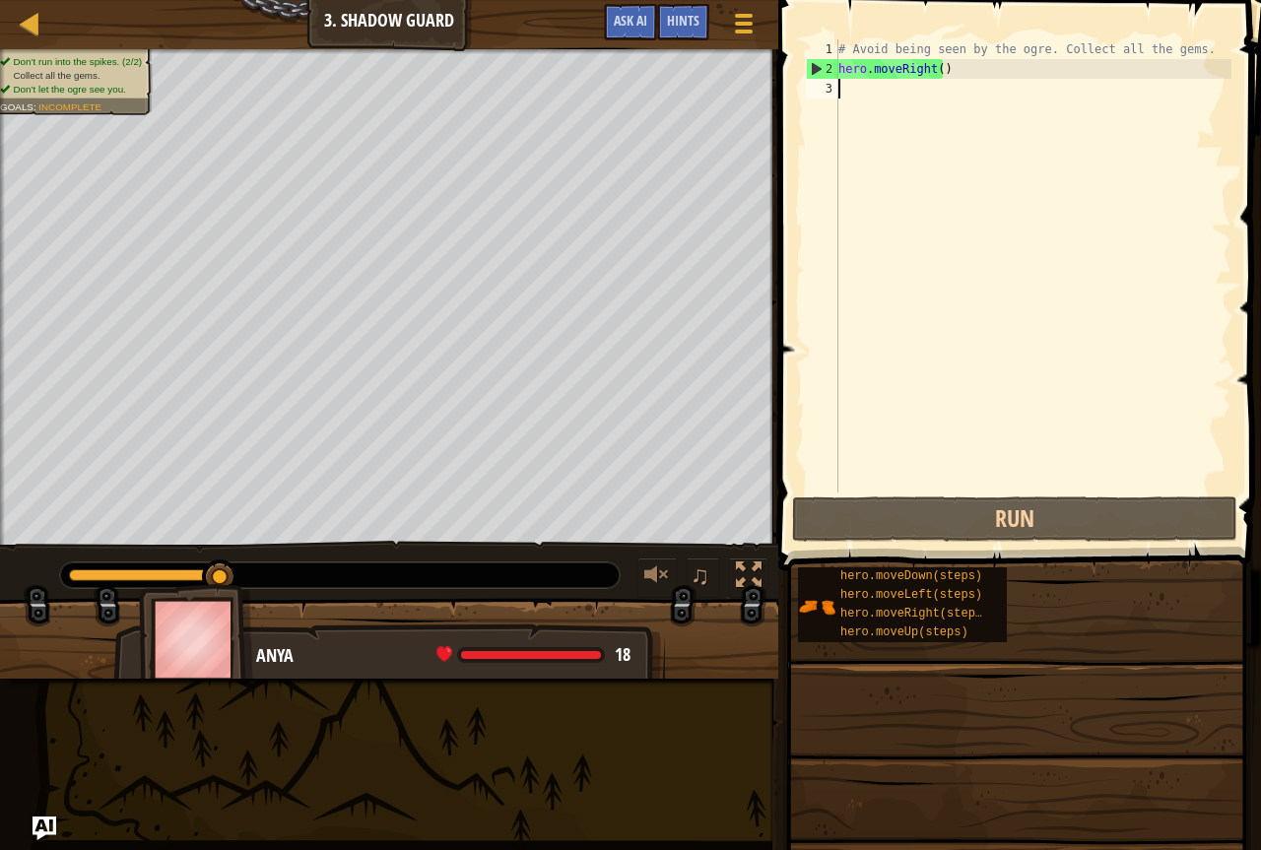
click at [854, 93] on div "# Avoid being seen by the ogre. Collect all the gems. hero . moveRight ( )" at bounding box center [1033, 285] width 397 height 493
type textarea "h"
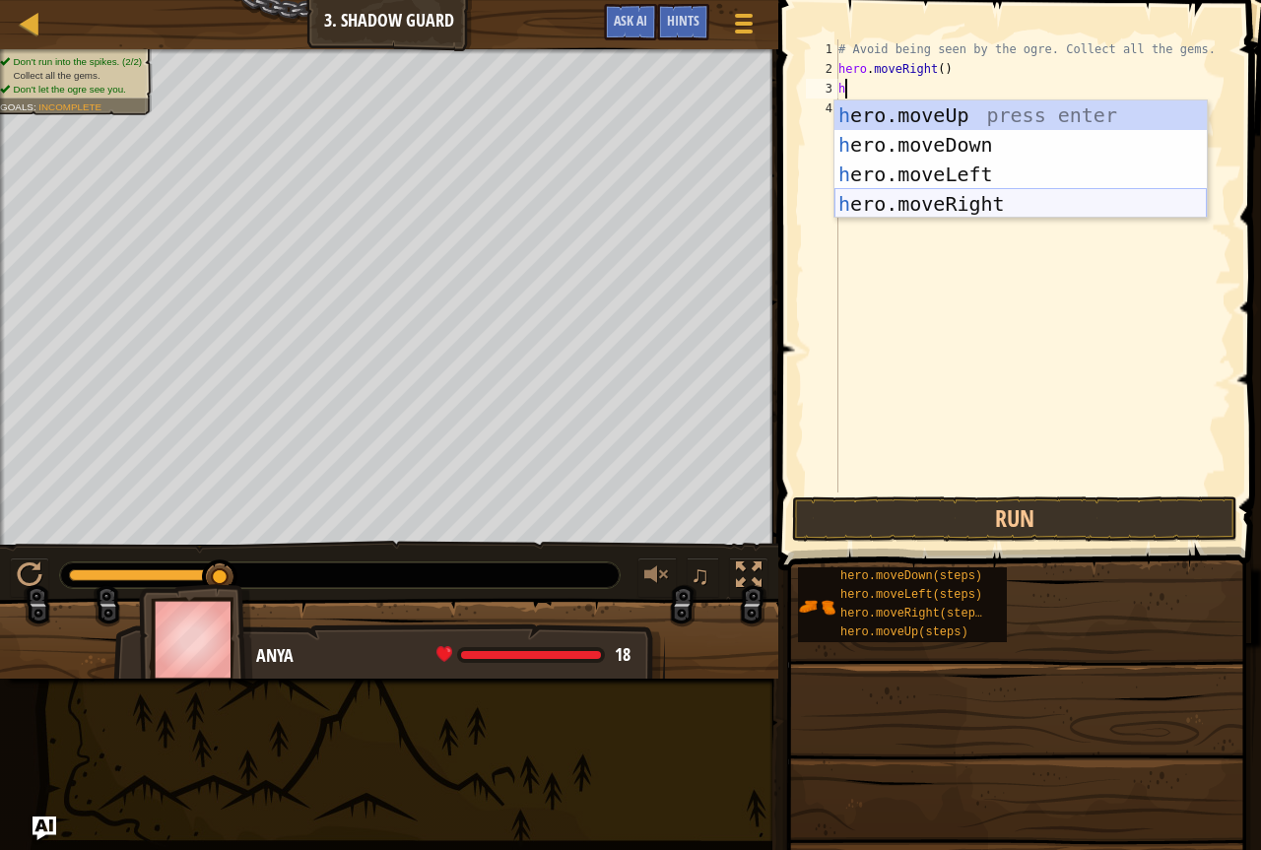
click at [987, 196] on div "h ero.moveUp press enter h ero.moveDown press enter h ero.moveLeft press enter …" at bounding box center [1021, 189] width 373 height 177
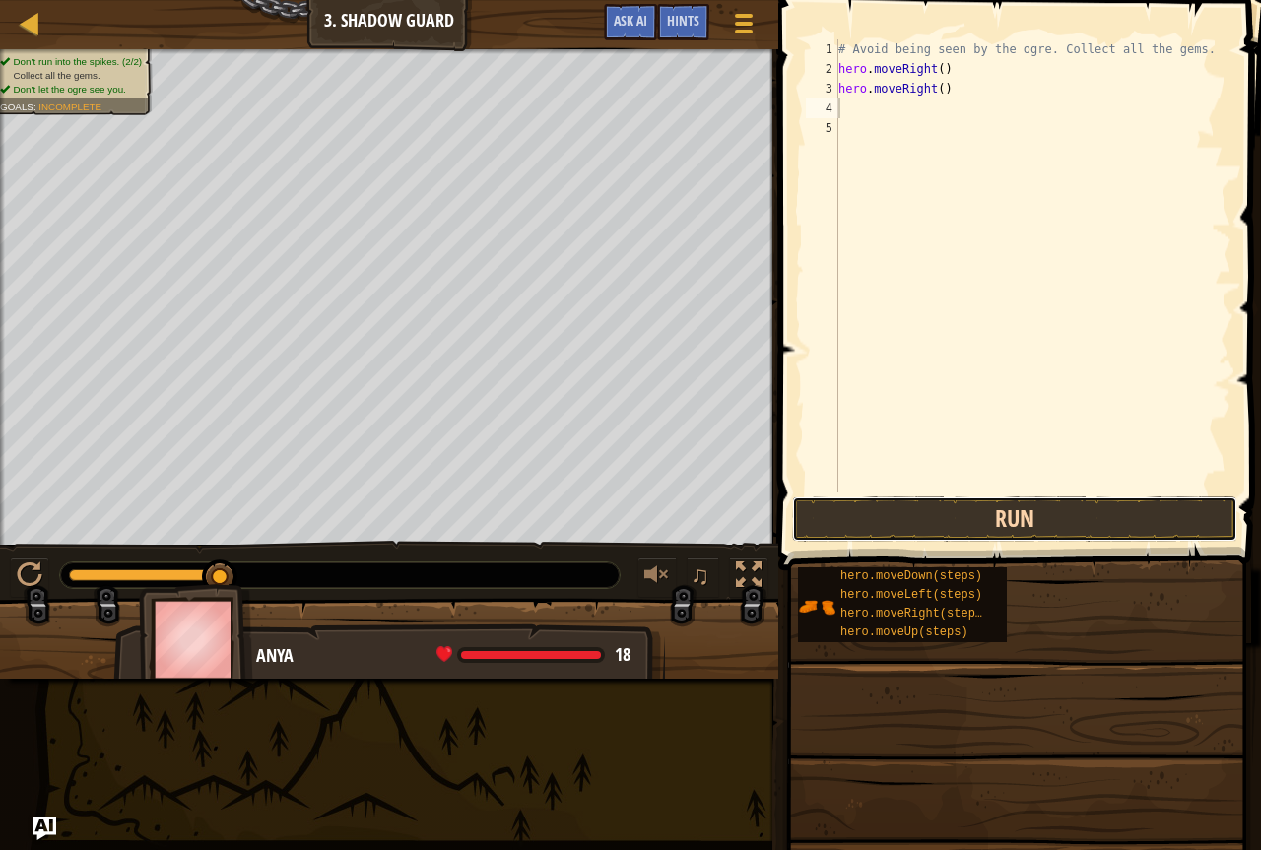
click at [1079, 526] on button "Run" at bounding box center [1014, 519] width 445 height 45
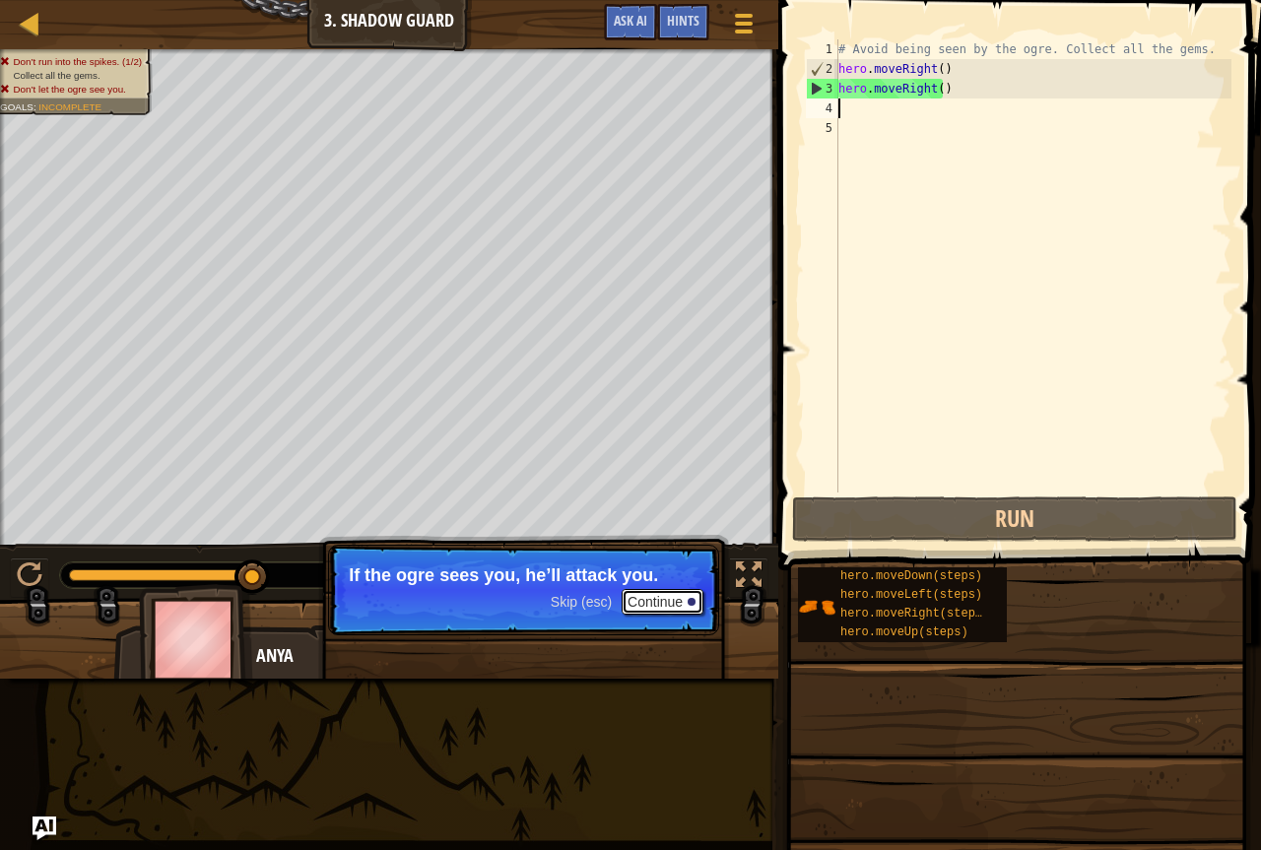
click at [633, 605] on button "Continue" at bounding box center [663, 602] width 82 height 26
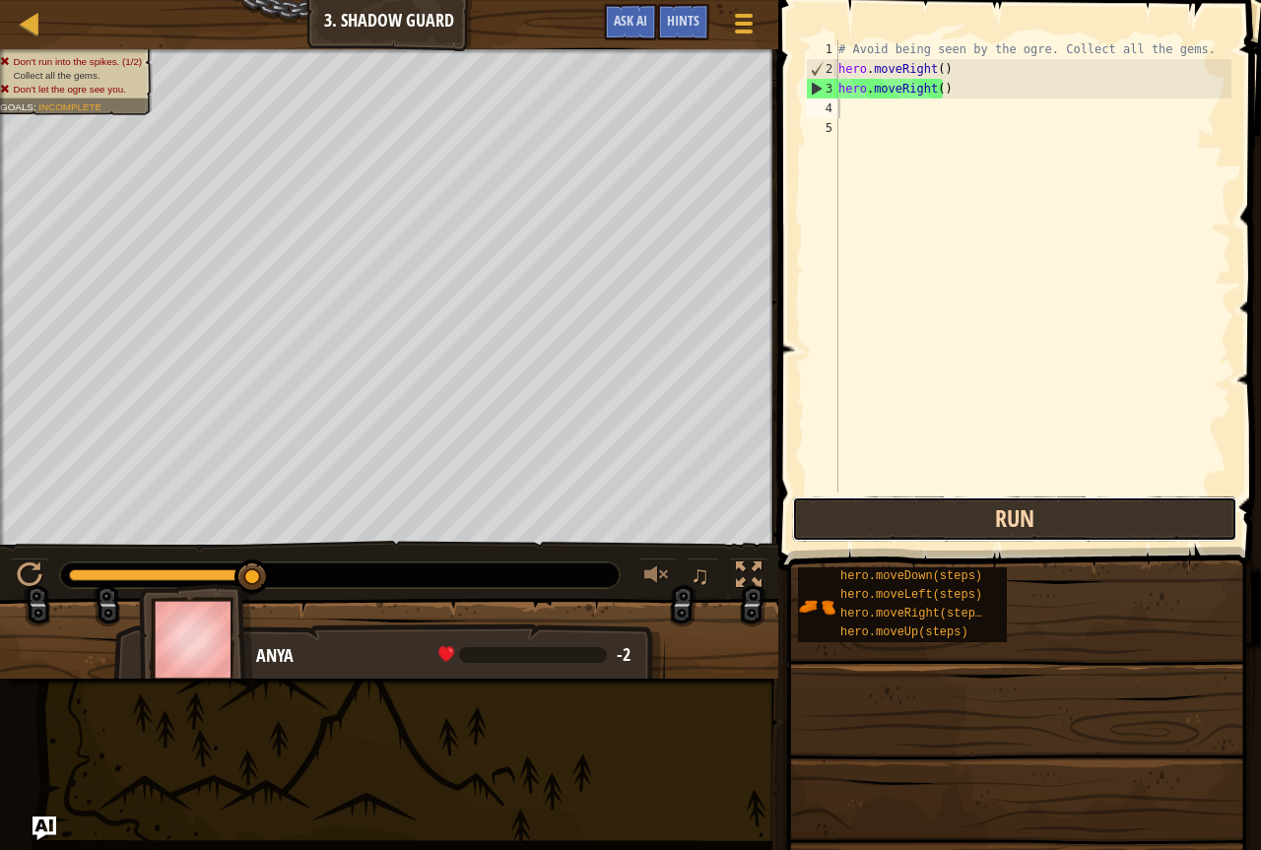
click at [909, 512] on button "Run" at bounding box center [1014, 519] width 445 height 45
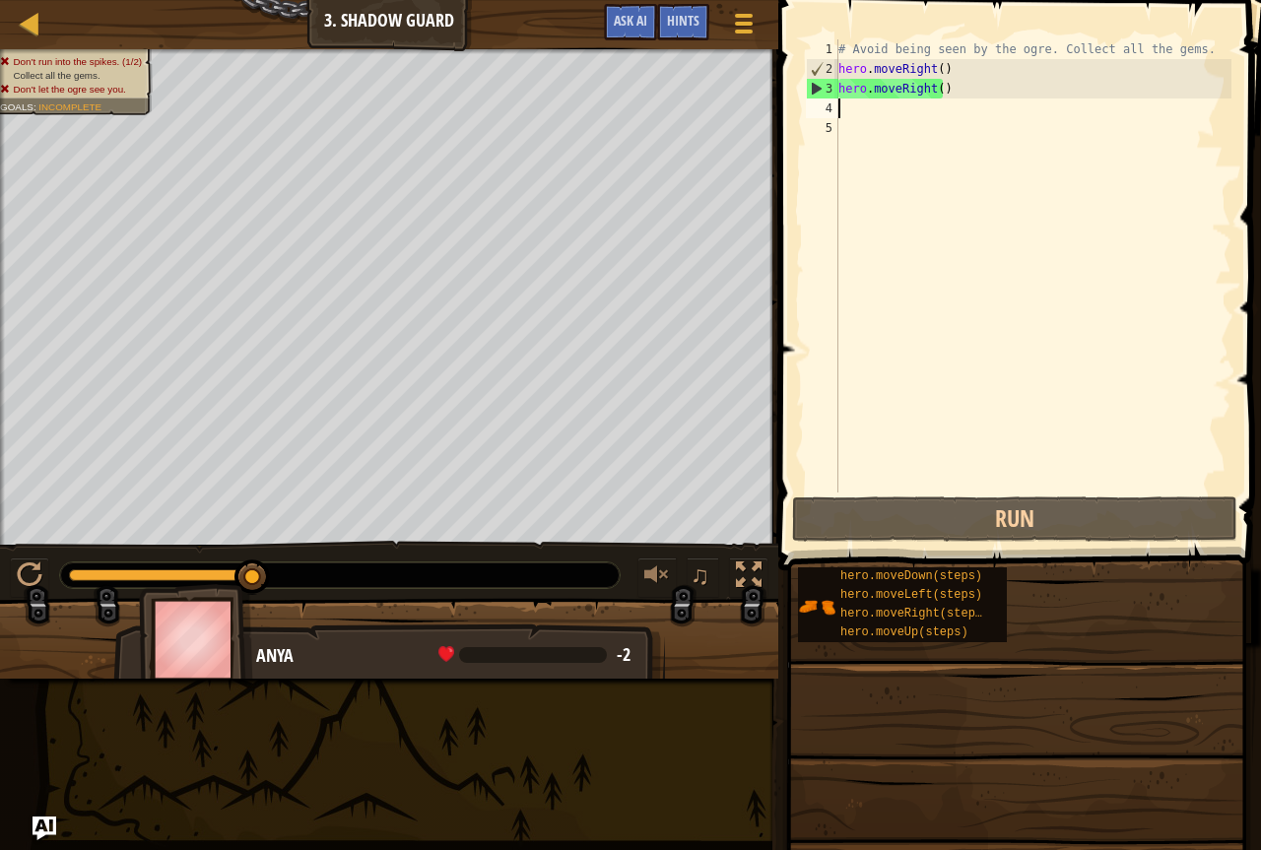
click at [954, 83] on div "# Avoid being seen by the ogre. Collect all the gems. hero . moveRight ( ) hero…" at bounding box center [1033, 285] width 397 height 493
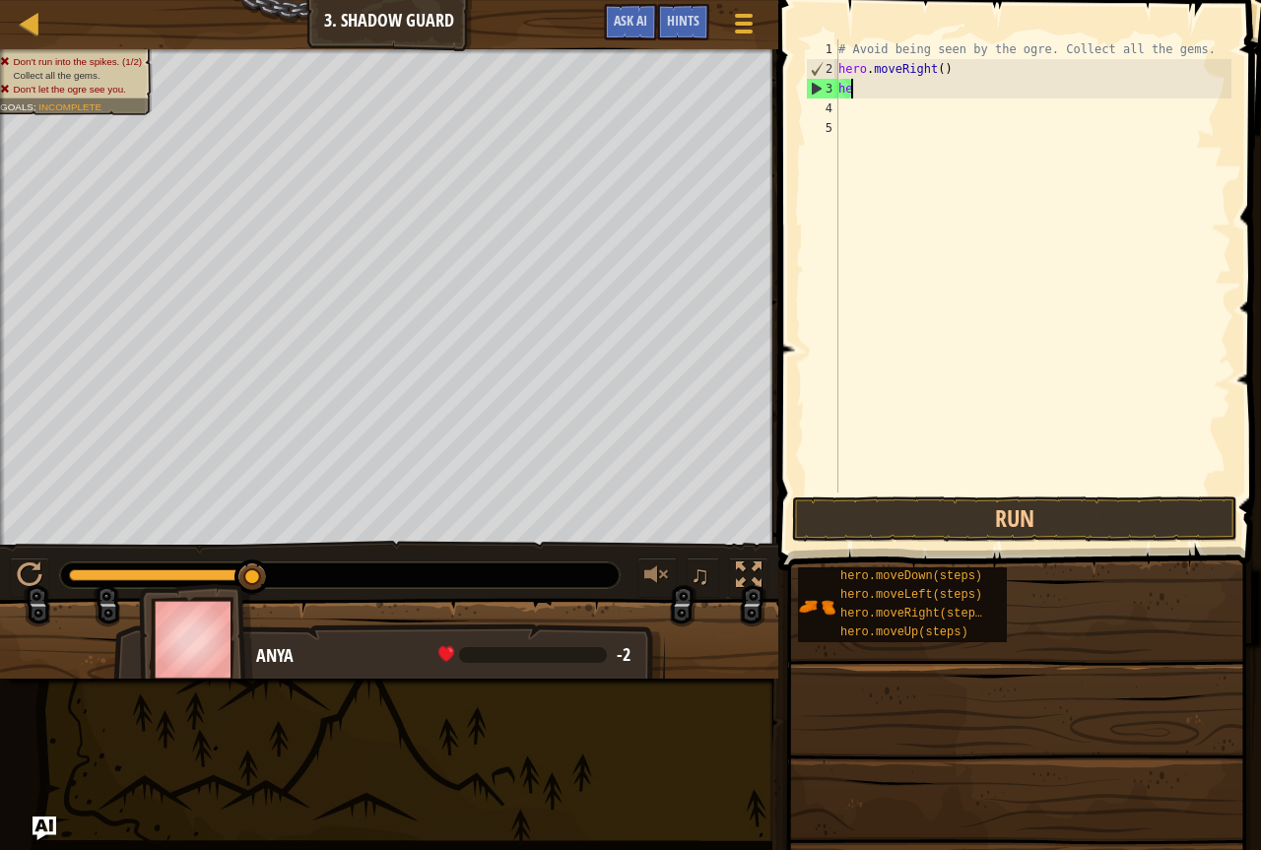
type textarea "h"
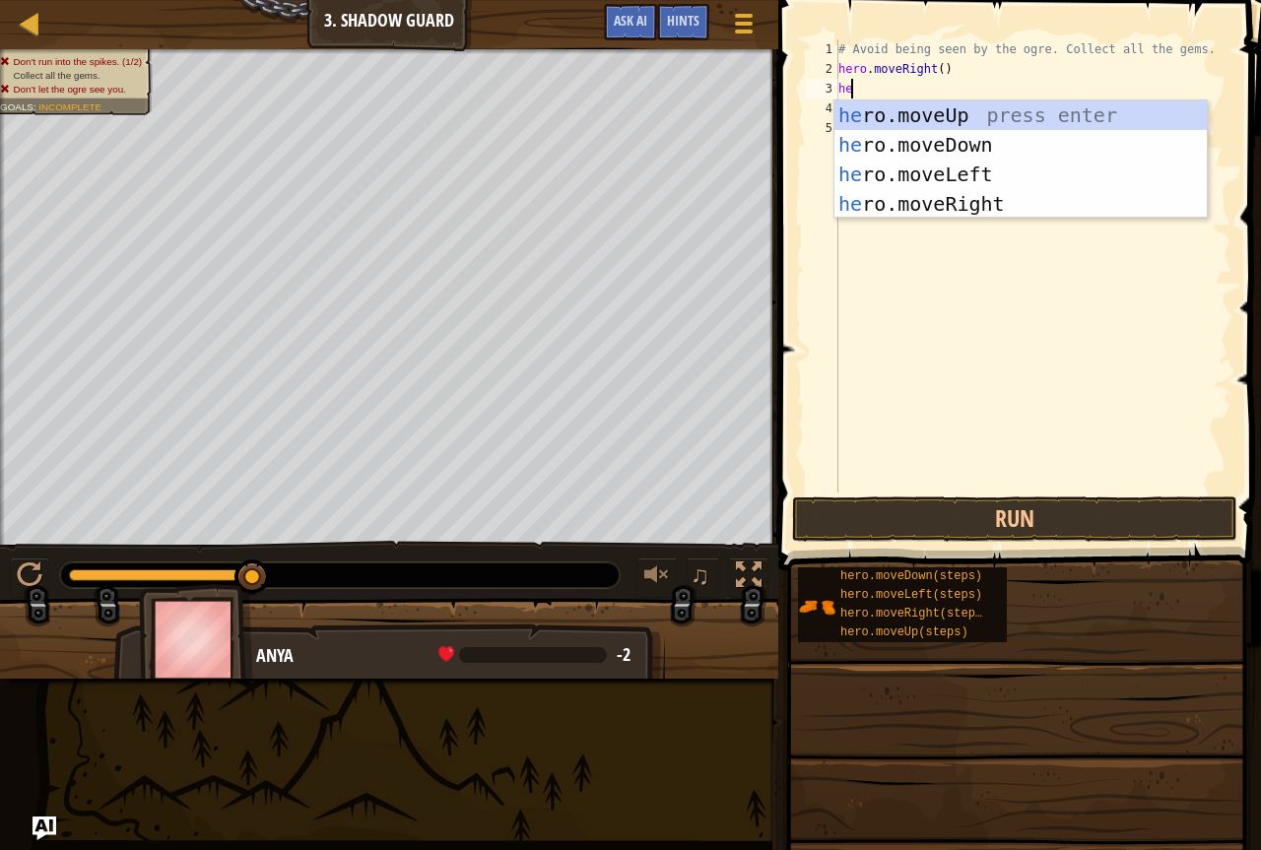
scroll to position [9, 1]
type textarea "hero"
click at [925, 109] on div "hero .moveUp press enter hero .moveDown press enter hero .moveLeft press enter …" at bounding box center [1021, 189] width 373 height 177
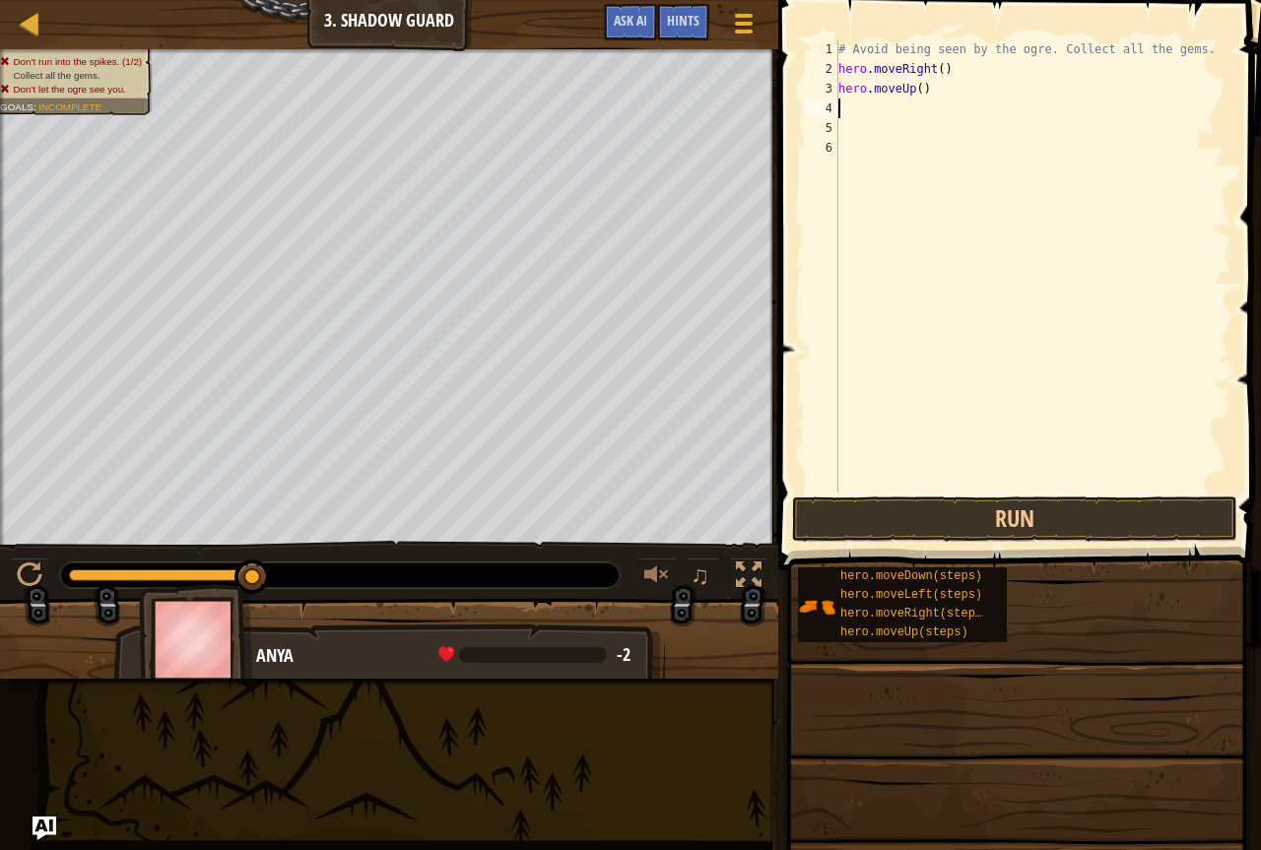
scroll to position [9, 0]
click at [822, 500] on button "Run" at bounding box center [1014, 519] width 445 height 45
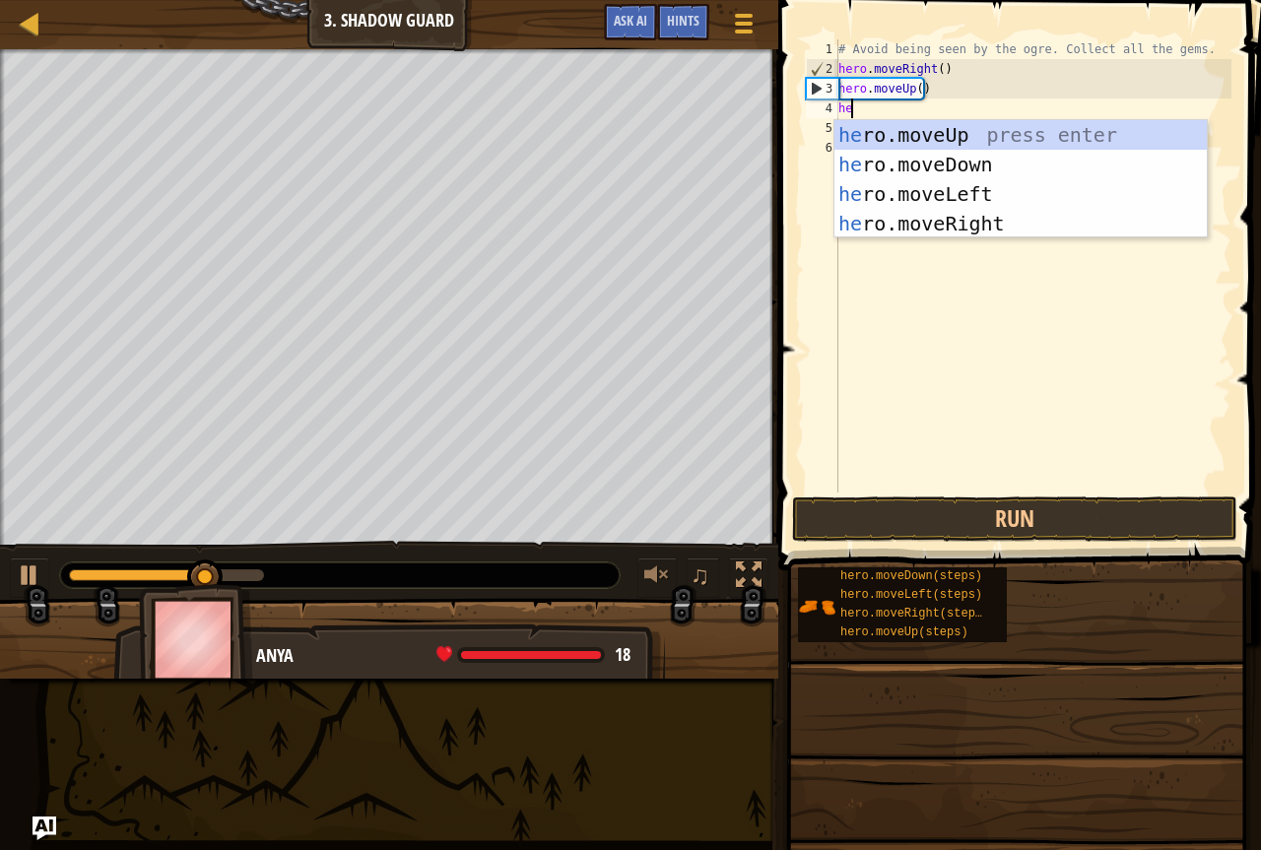
scroll to position [9, 1]
type textarea "hero"
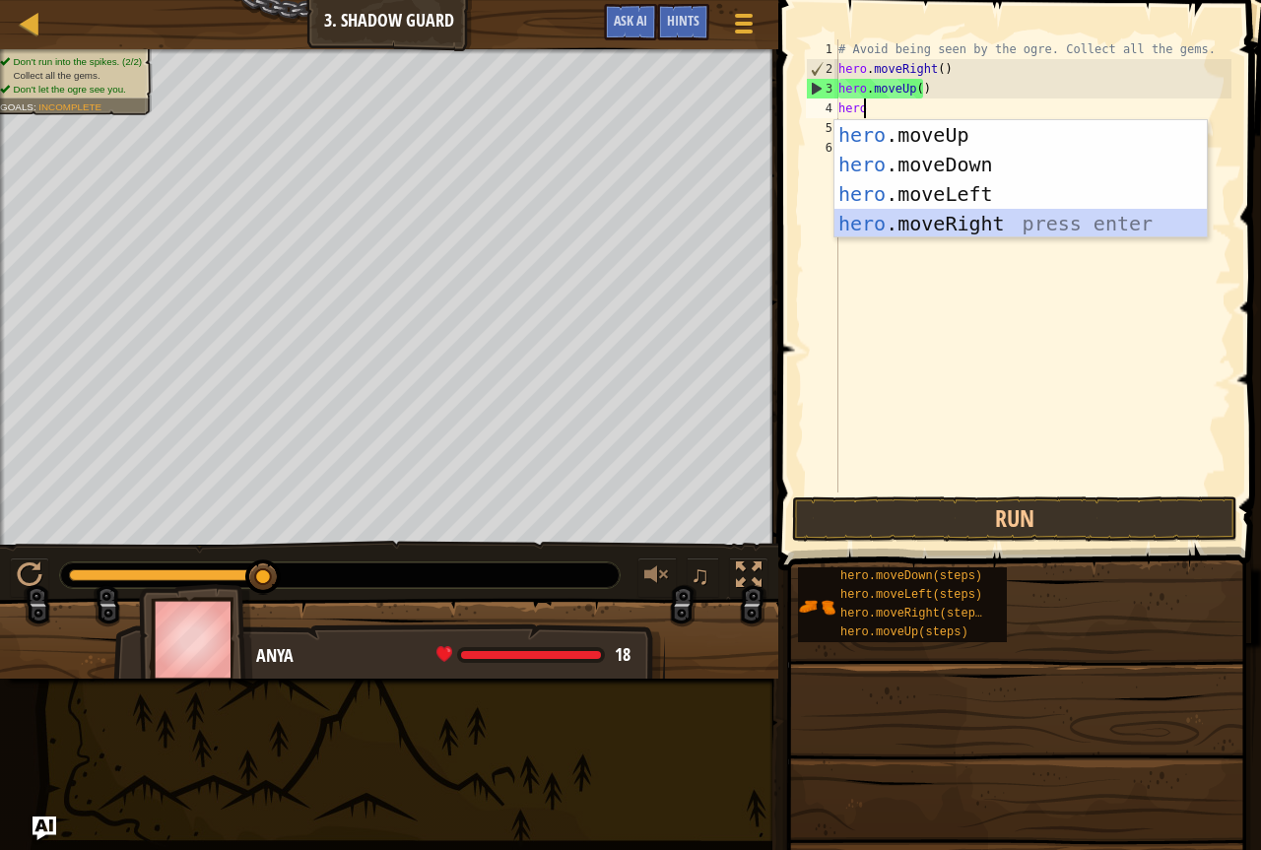
click at [955, 226] on div "hero .moveUp press enter hero .moveDown press enter hero .moveLeft press enter …" at bounding box center [1021, 208] width 373 height 177
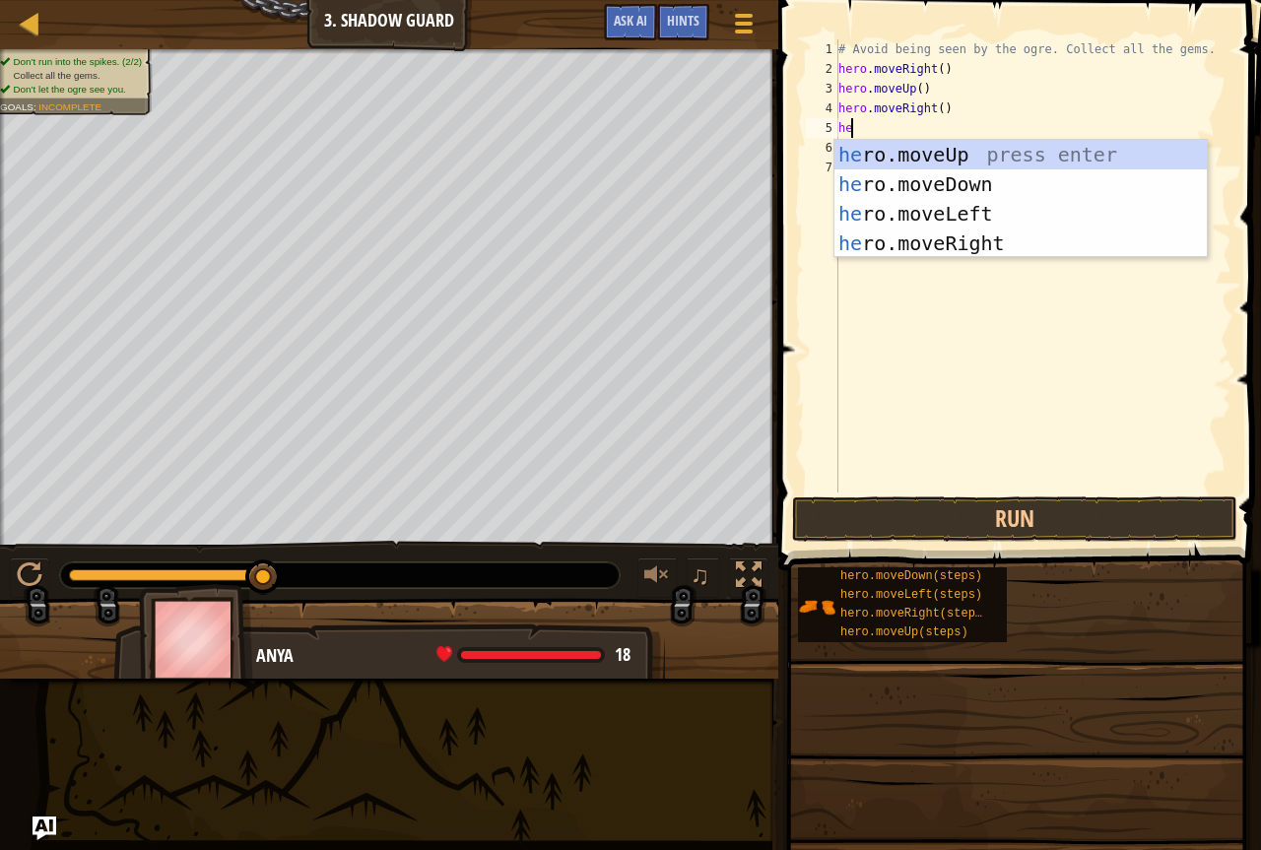
type textarea "hero"
click at [914, 172] on div "hero .moveUp press enter hero .moveDown press enter hero .moveLeft press enter …" at bounding box center [1021, 228] width 373 height 177
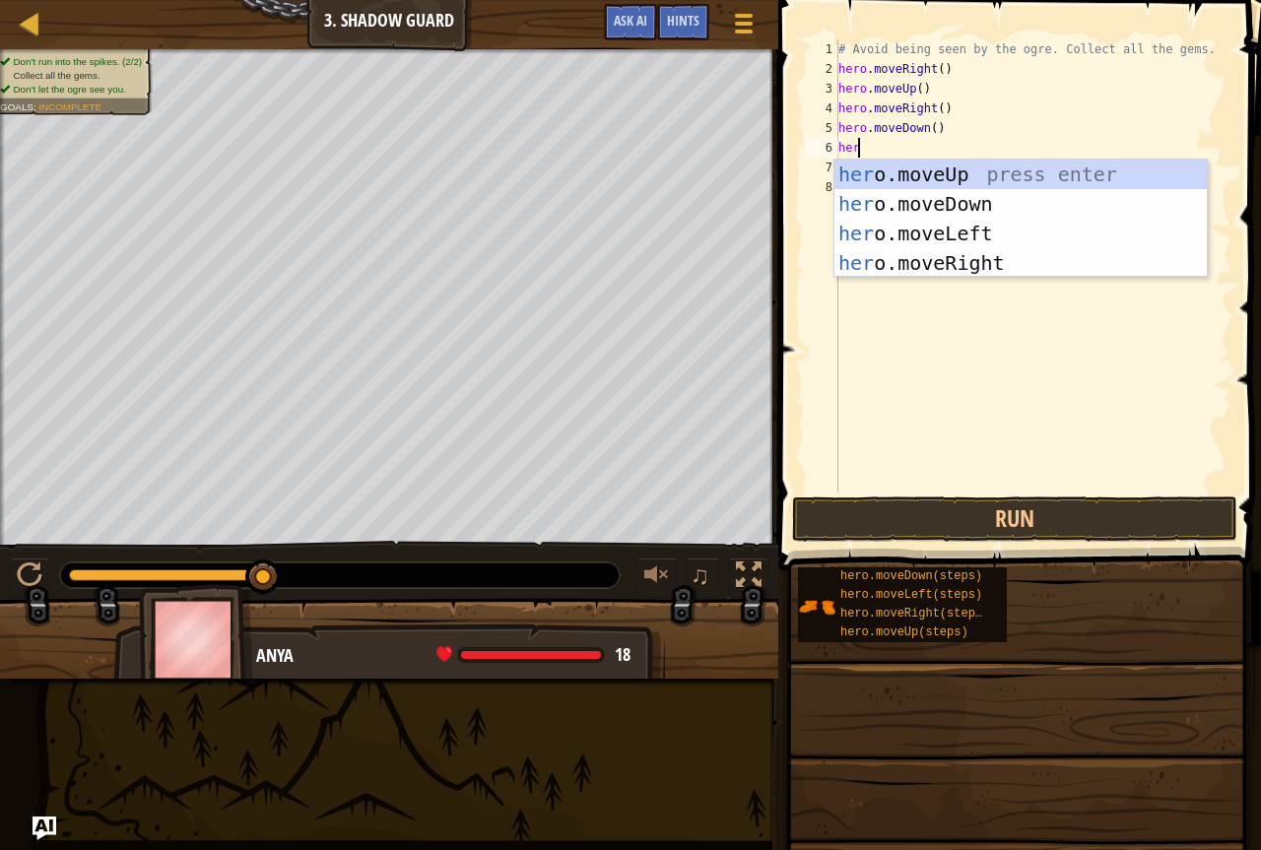
type textarea "hero"
click at [882, 275] on div "hero .moveUp press enter hero .moveDown press enter hero .moveLeft press enter …" at bounding box center [1021, 248] width 373 height 177
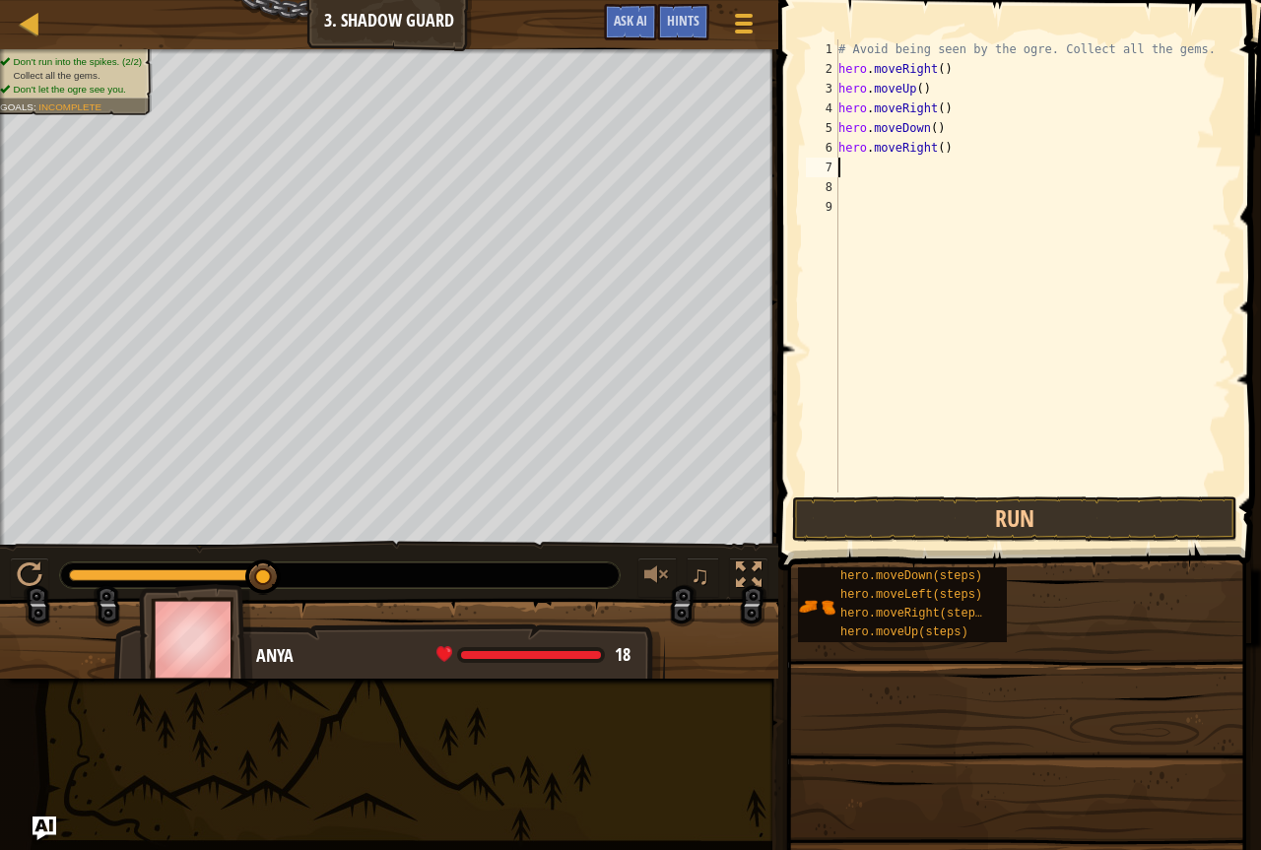
scroll to position [9, 0]
click at [939, 507] on button "Run" at bounding box center [1014, 519] width 445 height 45
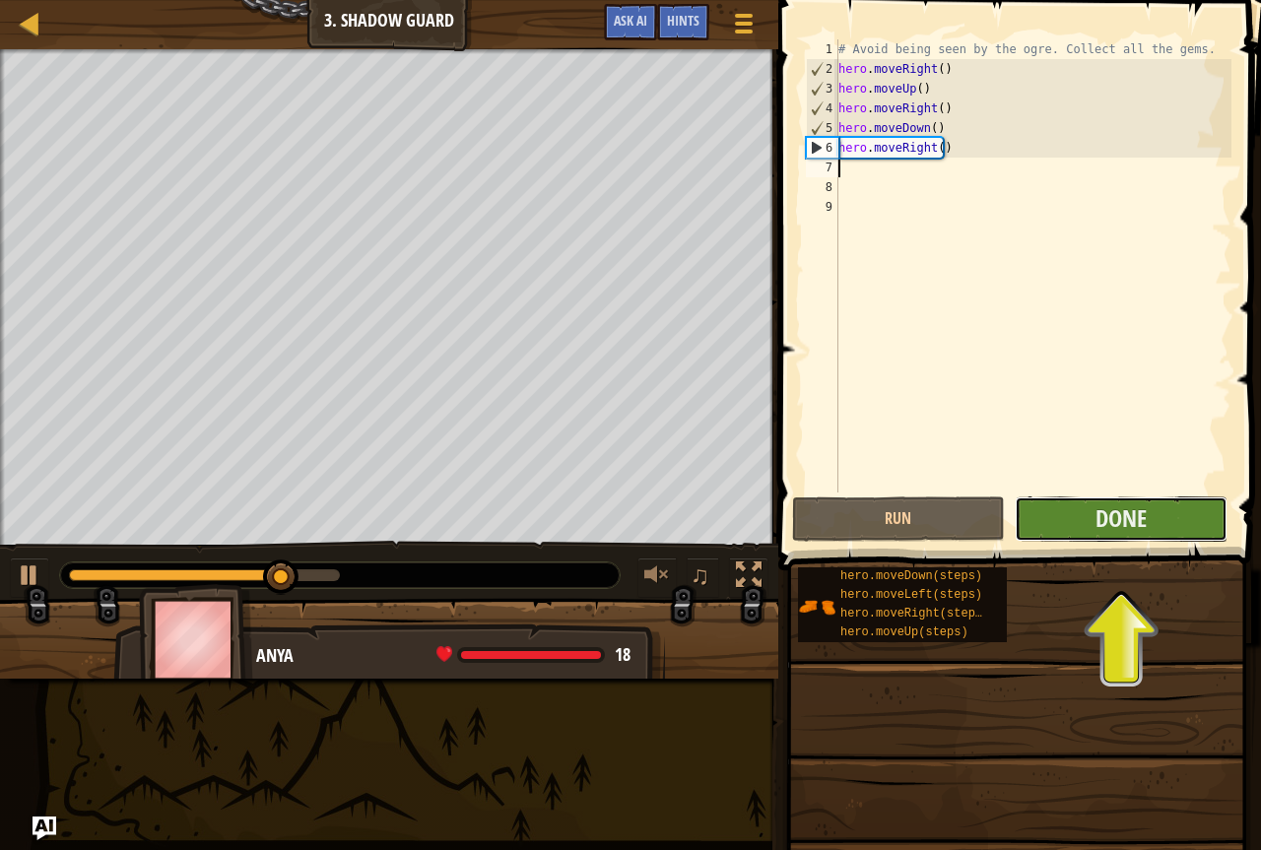
click at [1070, 527] on button "Done" at bounding box center [1121, 519] width 213 height 45
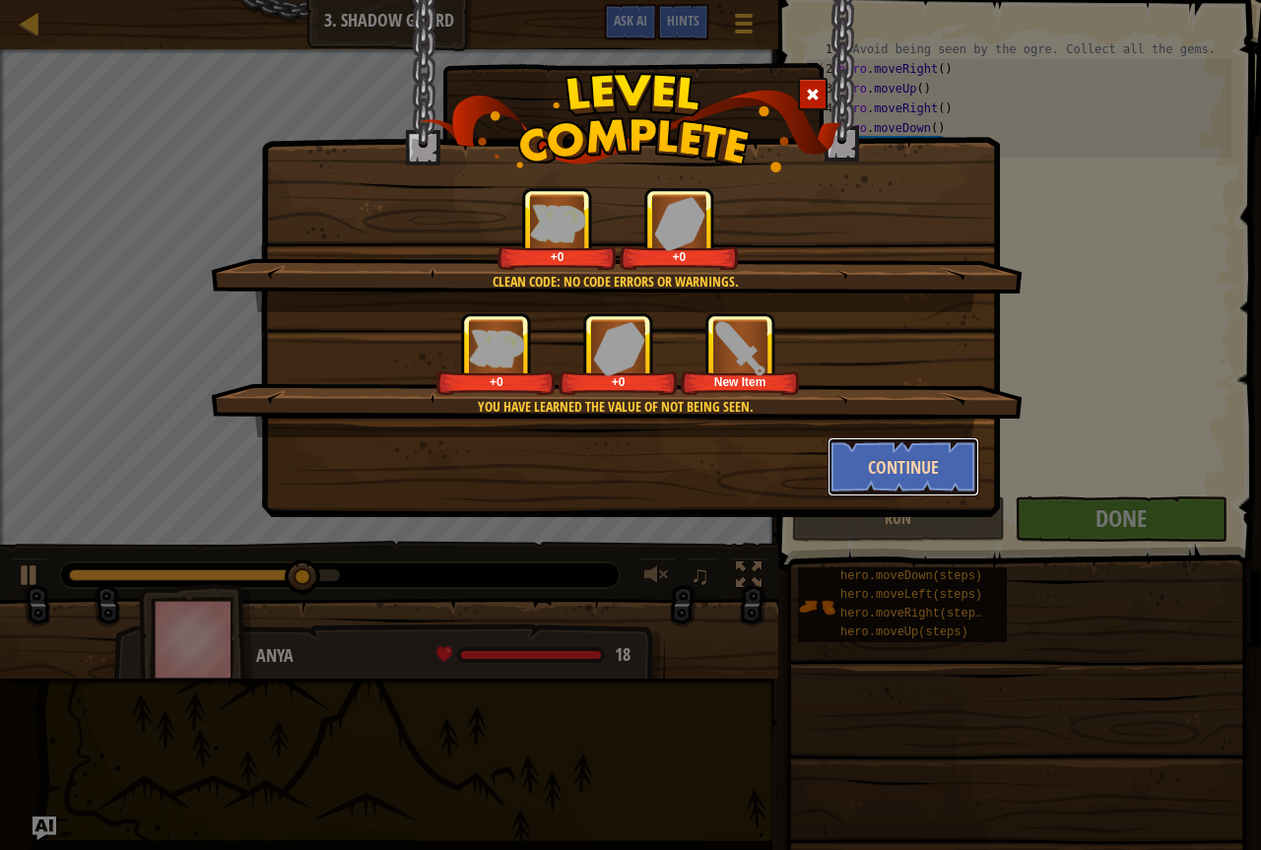
click at [880, 467] on button "Continue" at bounding box center [904, 467] width 153 height 59
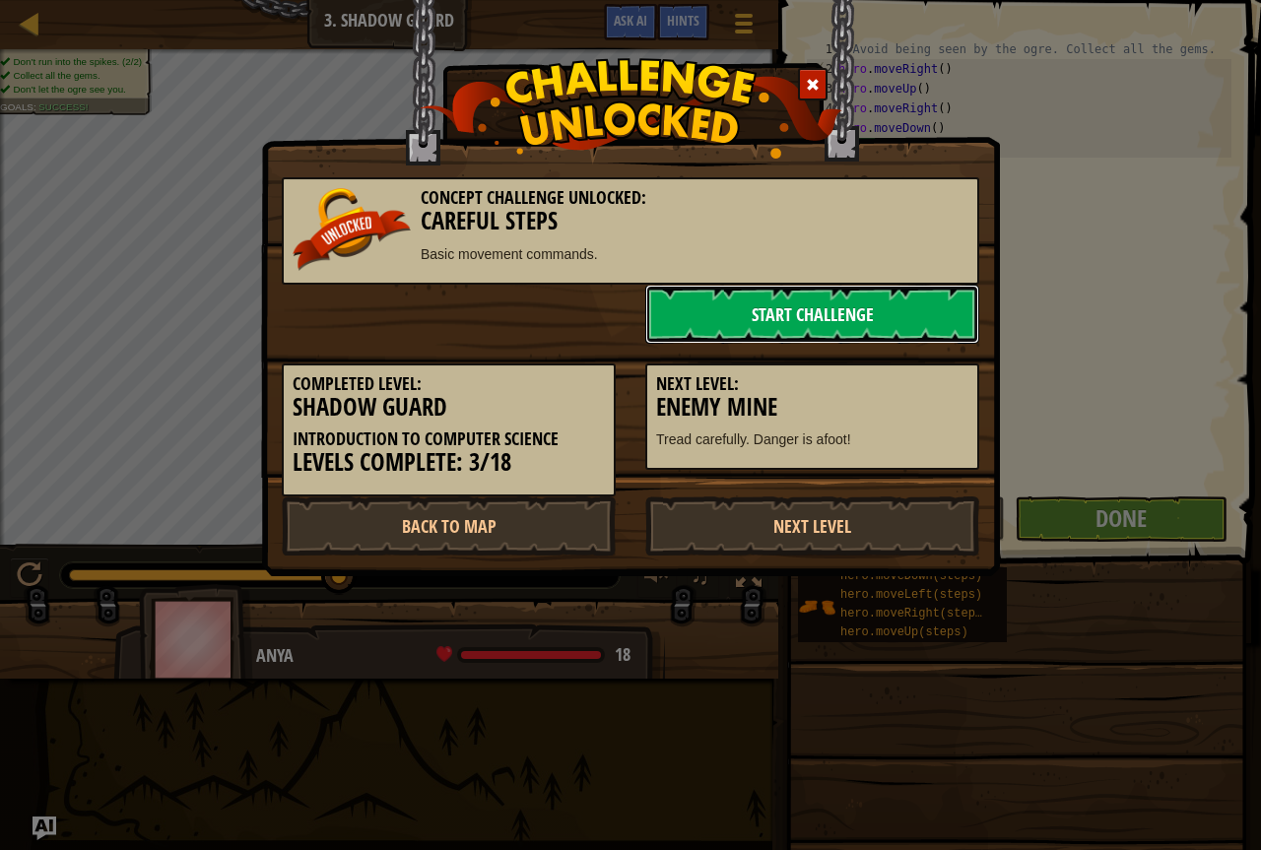
click at [810, 324] on link "Start Challenge" at bounding box center [812, 314] width 334 height 59
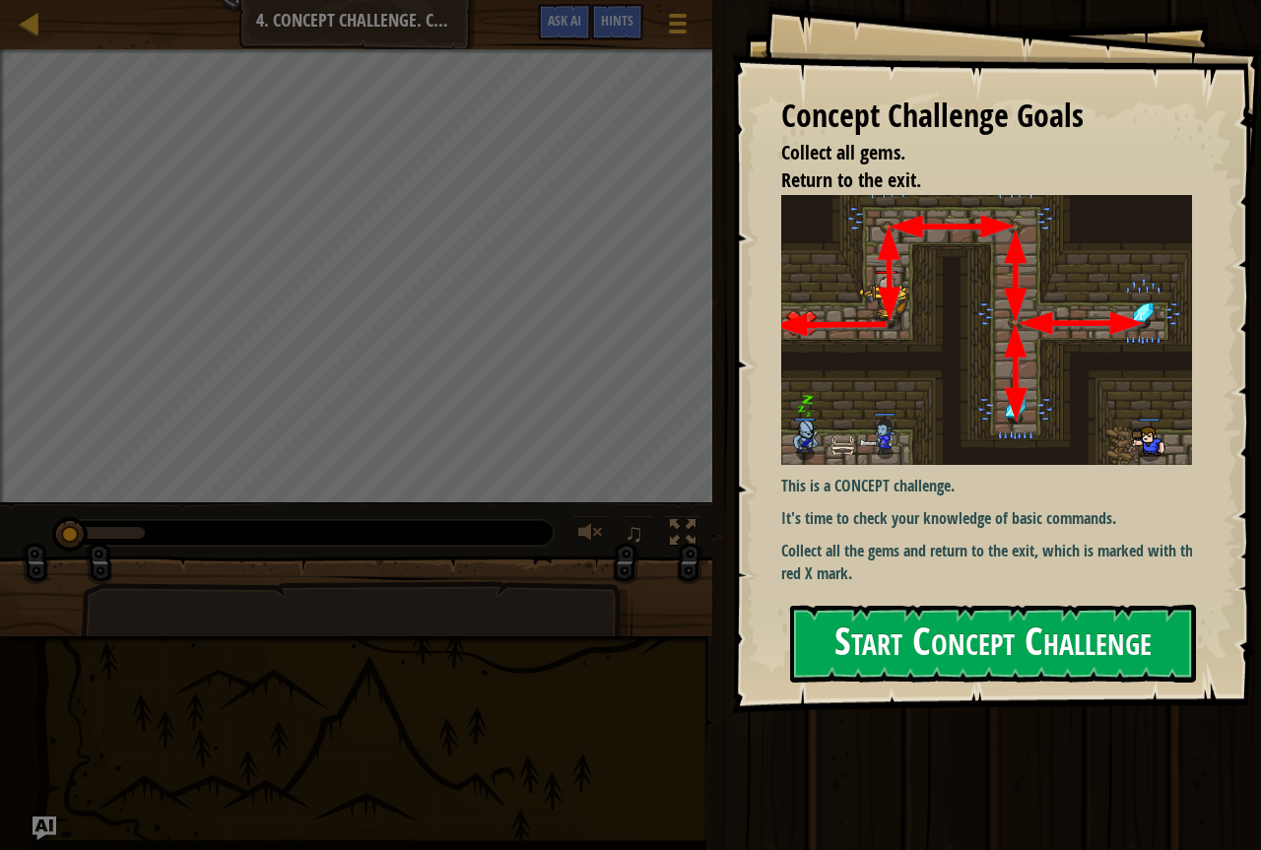
click at [843, 344] on img at bounding box center [994, 330] width 426 height 271
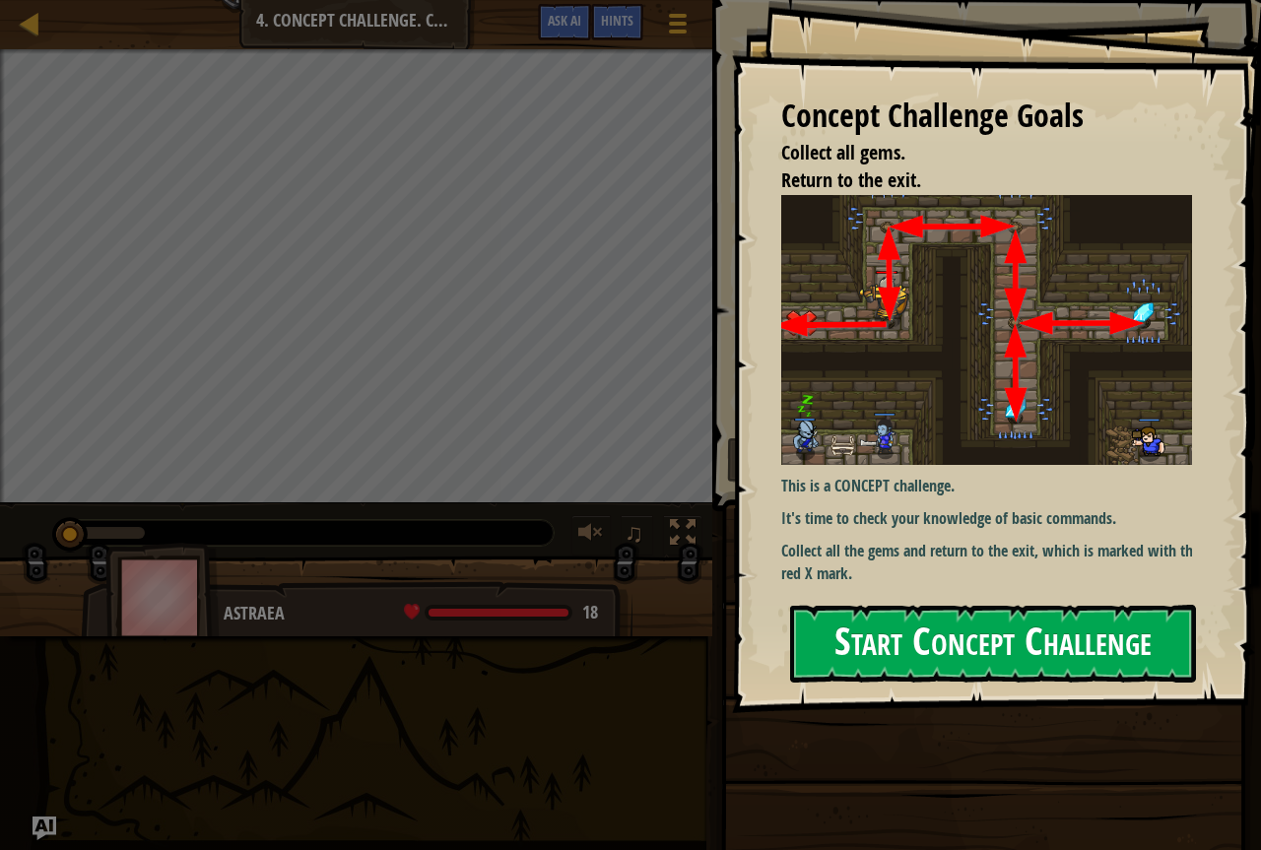
click at [928, 608] on button "Start Concept Challenge" at bounding box center [993, 644] width 406 height 78
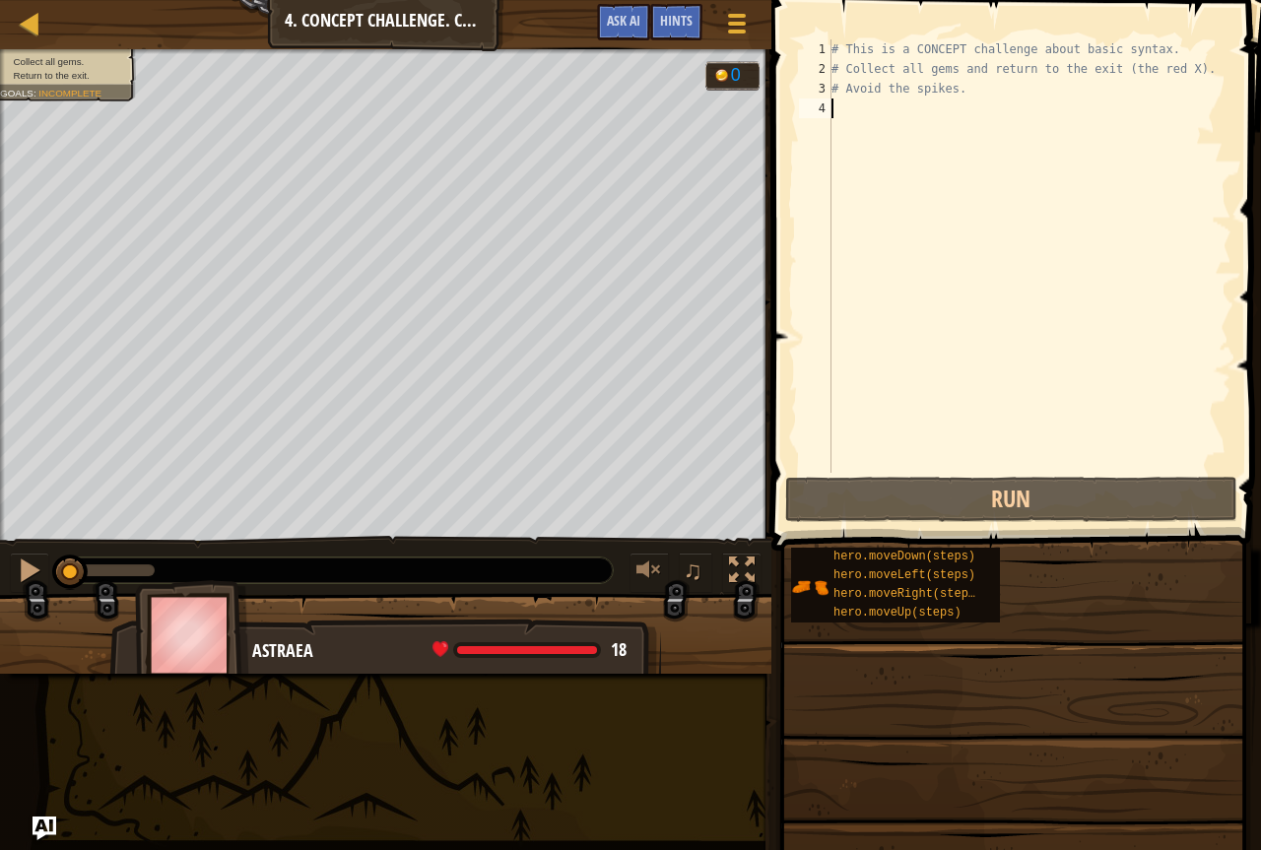
scroll to position [9, 0]
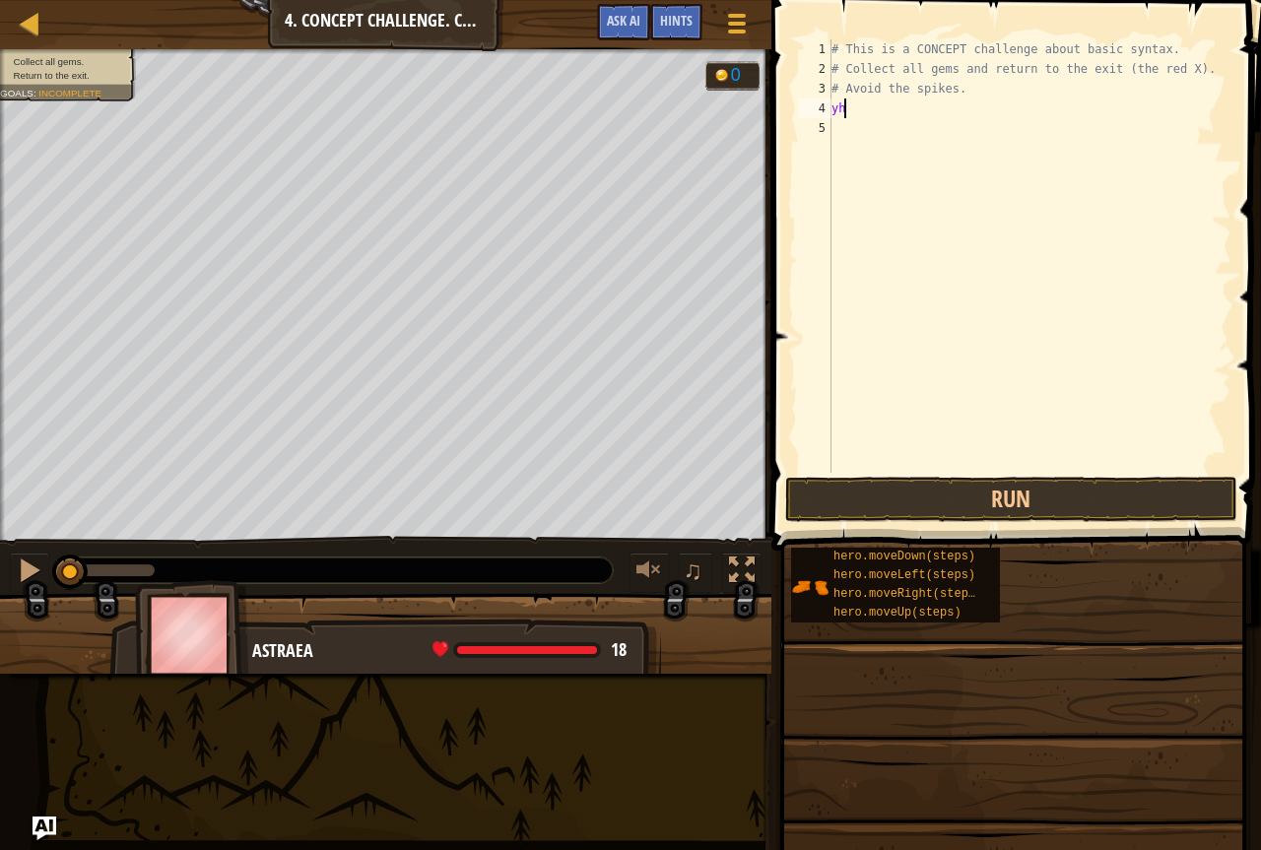
type textarea "y"
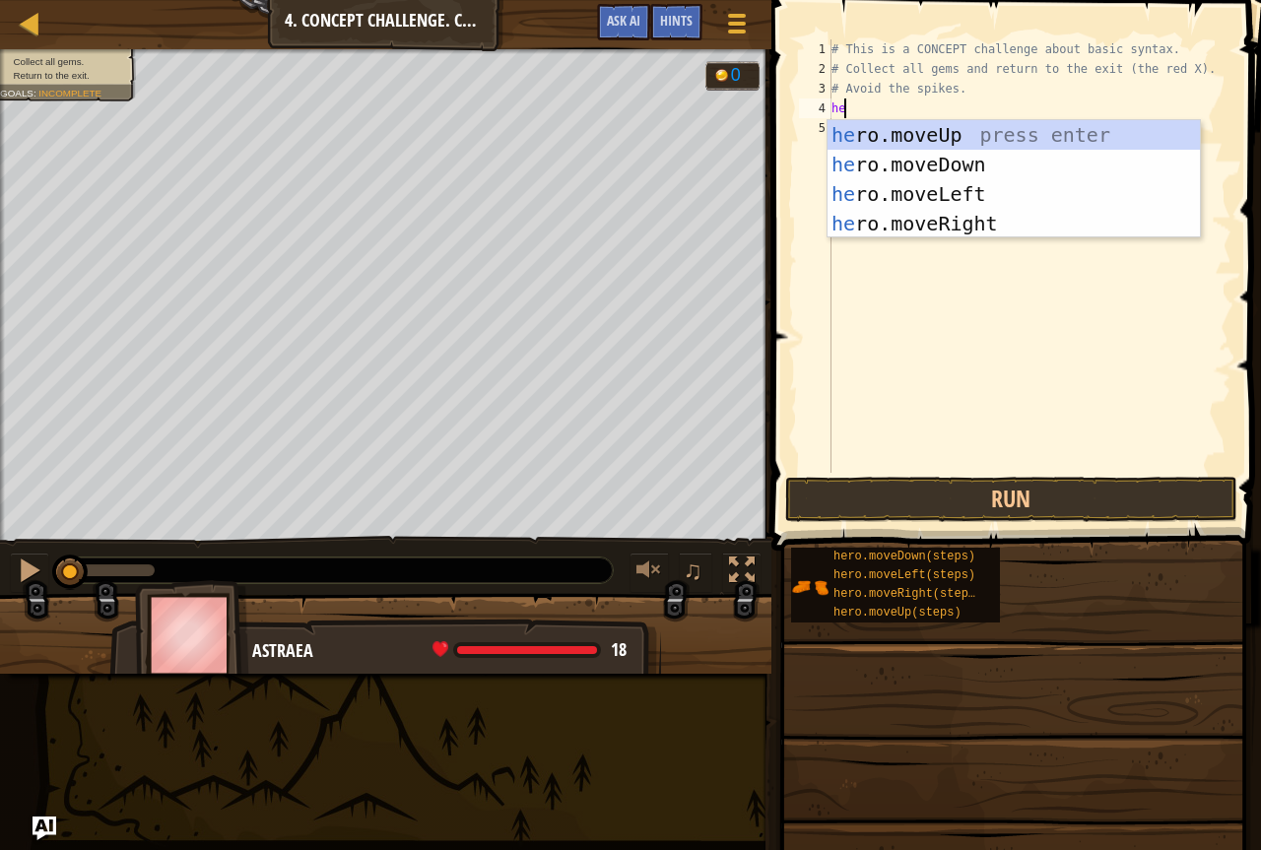
type textarea "hero"
click at [895, 186] on div "hero .moveUp press enter hero .moveDown press enter hero .moveLeft press enter …" at bounding box center [1014, 208] width 373 height 177
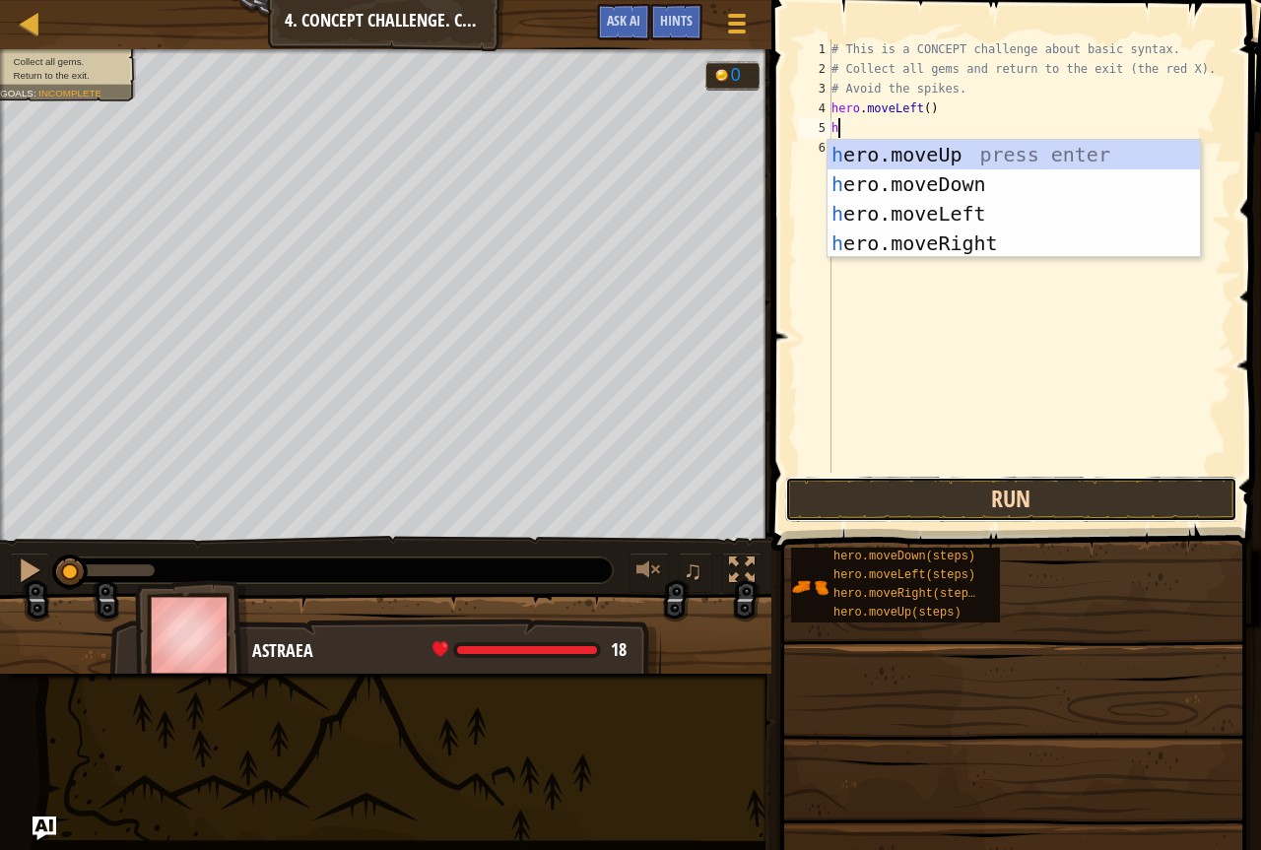
click at [923, 513] on button "Run" at bounding box center [1011, 499] width 452 height 45
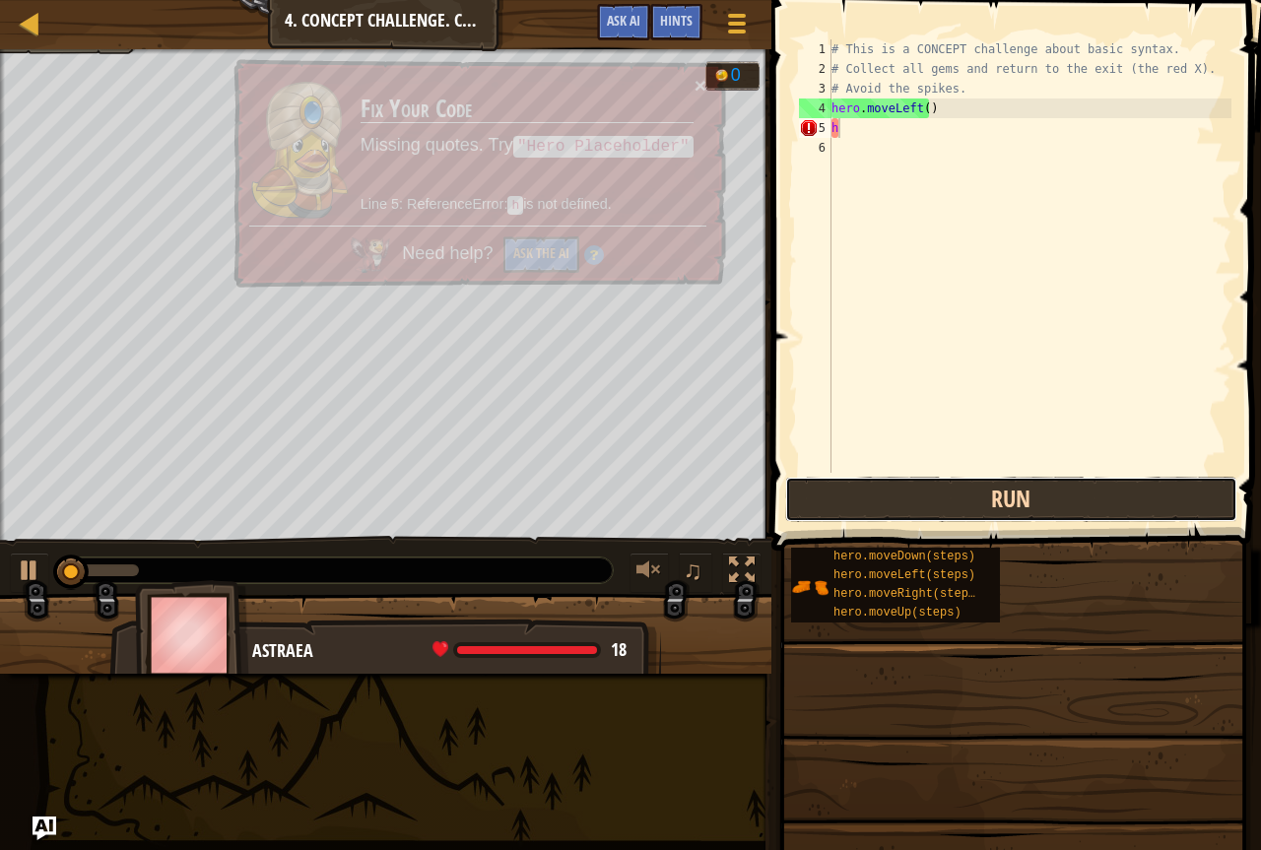
click at [923, 513] on button "Run" at bounding box center [1011, 499] width 452 height 45
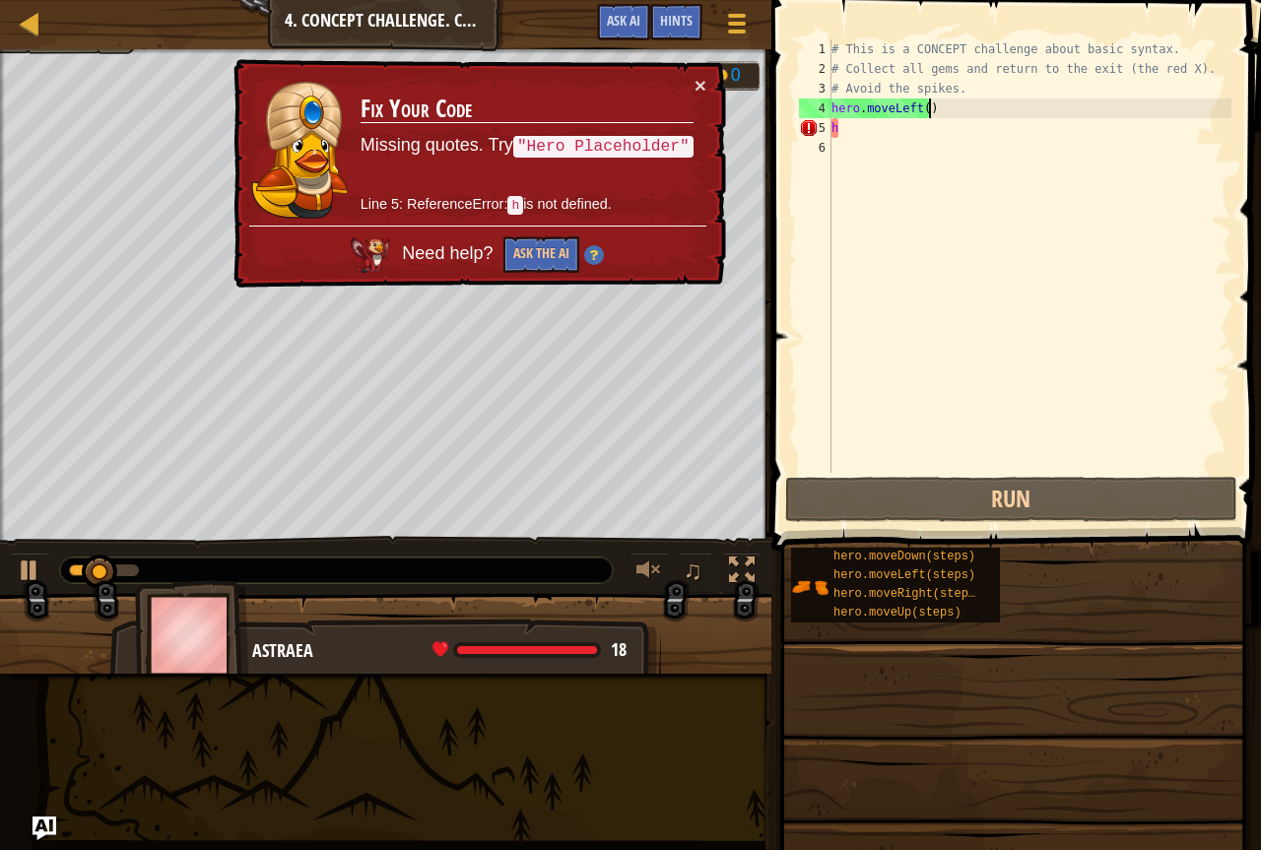
click at [956, 105] on div "# This is a CONCEPT challenge about basic syntax. # Collect all gems and return…" at bounding box center [1030, 275] width 404 height 473
click at [952, 135] on div "# This is a CONCEPT challenge about basic syntax. # Collect all gems and return…" at bounding box center [1030, 275] width 404 height 473
type textarea "h"
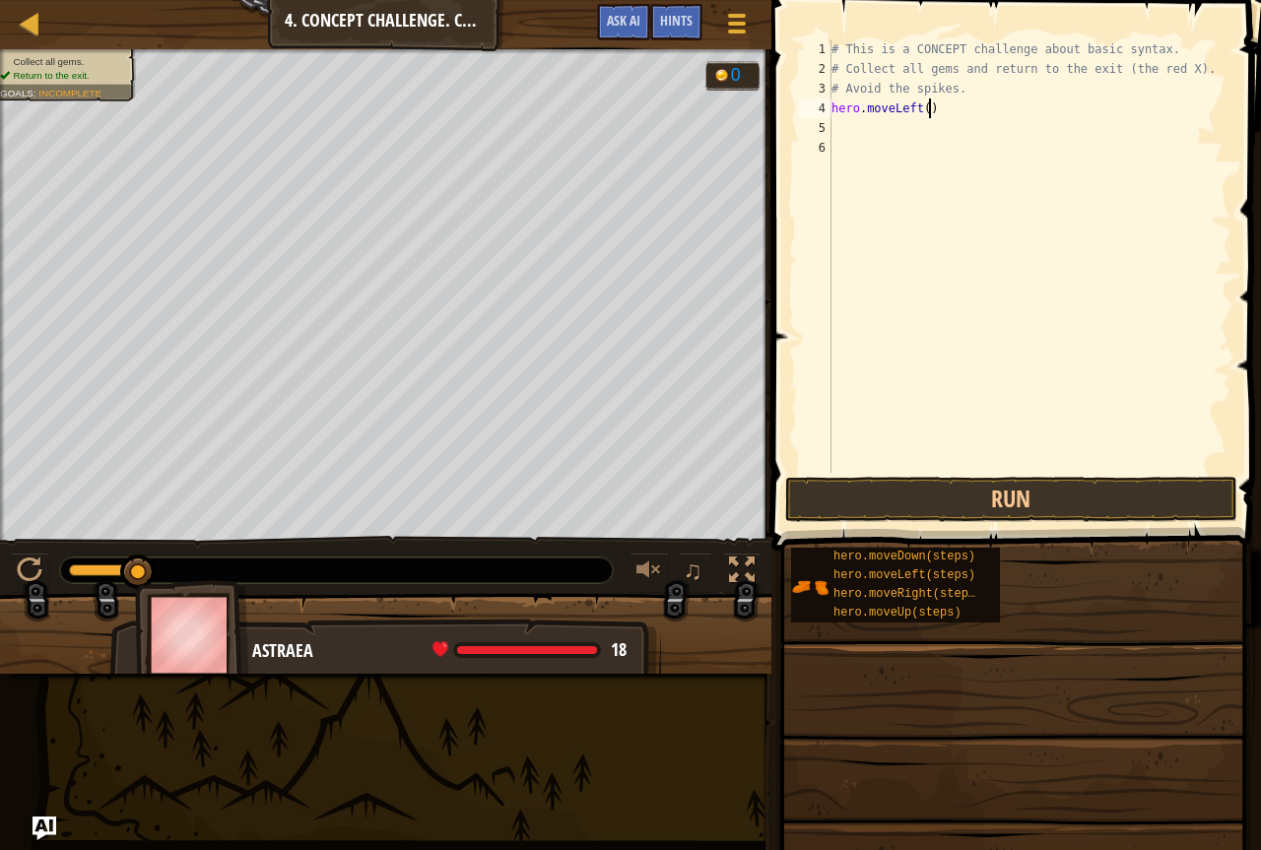
click at [937, 104] on div "# This is a CONCEPT challenge about basic syntax. # Collect all gems and return…" at bounding box center [1030, 275] width 404 height 473
type textarea "hero"
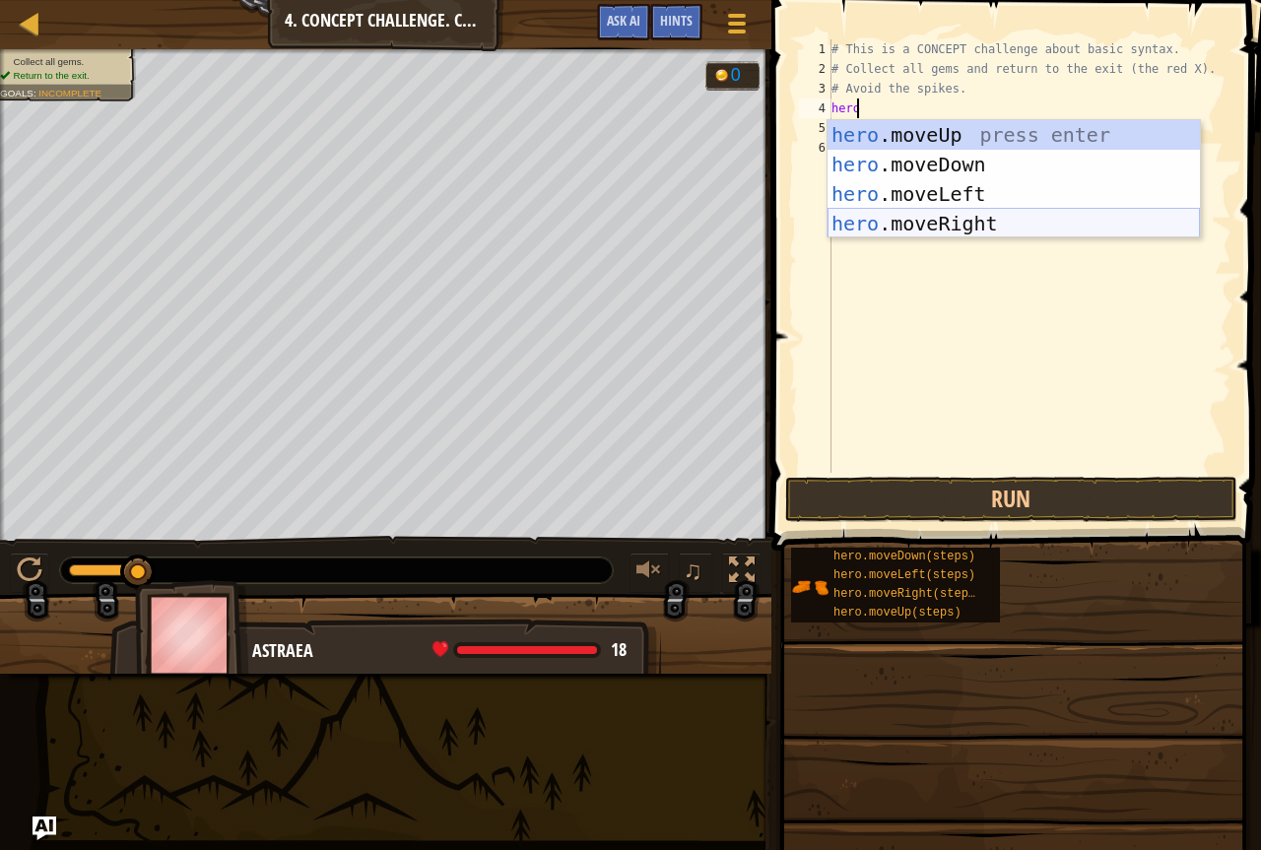
click at [985, 229] on div "hero .moveUp press enter hero .moveDown press enter hero .moveLeft press enter …" at bounding box center [1014, 208] width 373 height 177
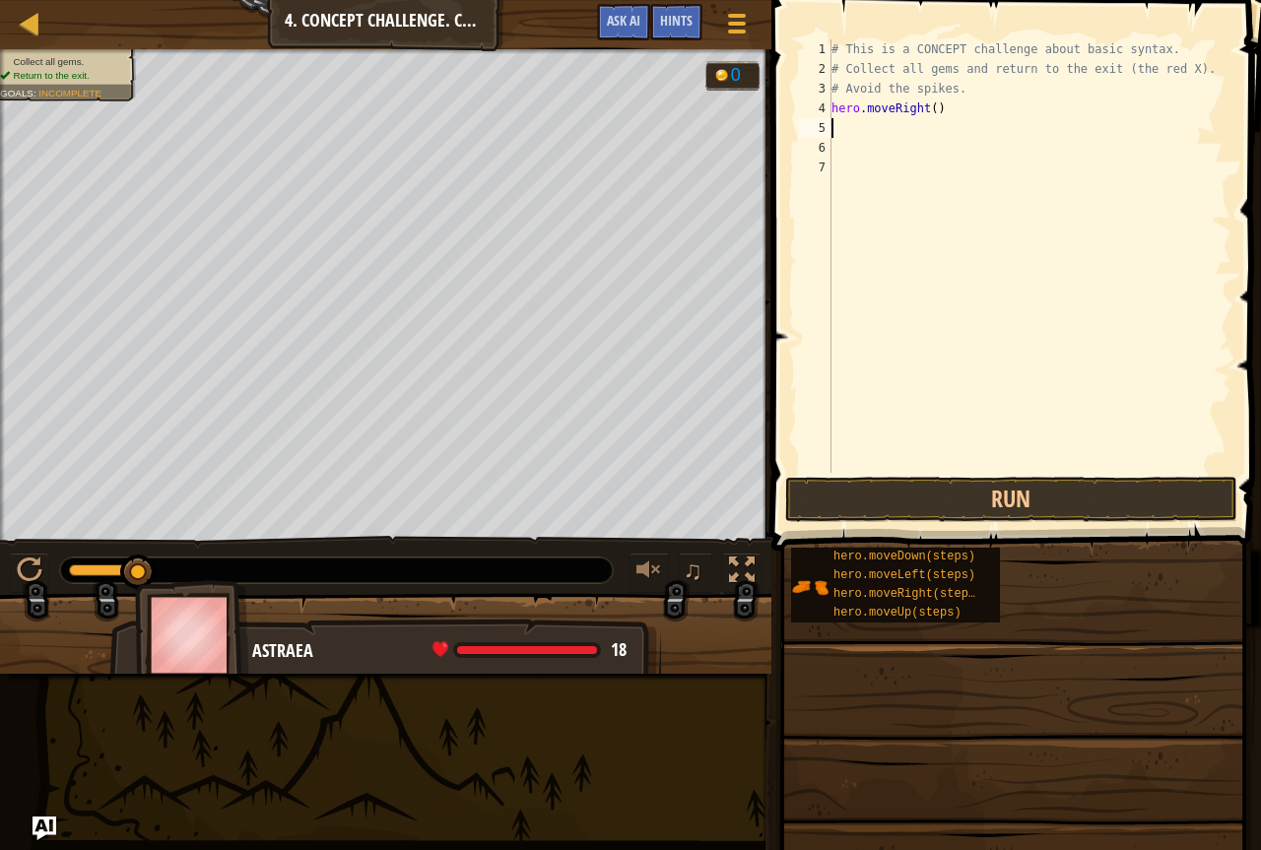
scroll to position [9, 0]
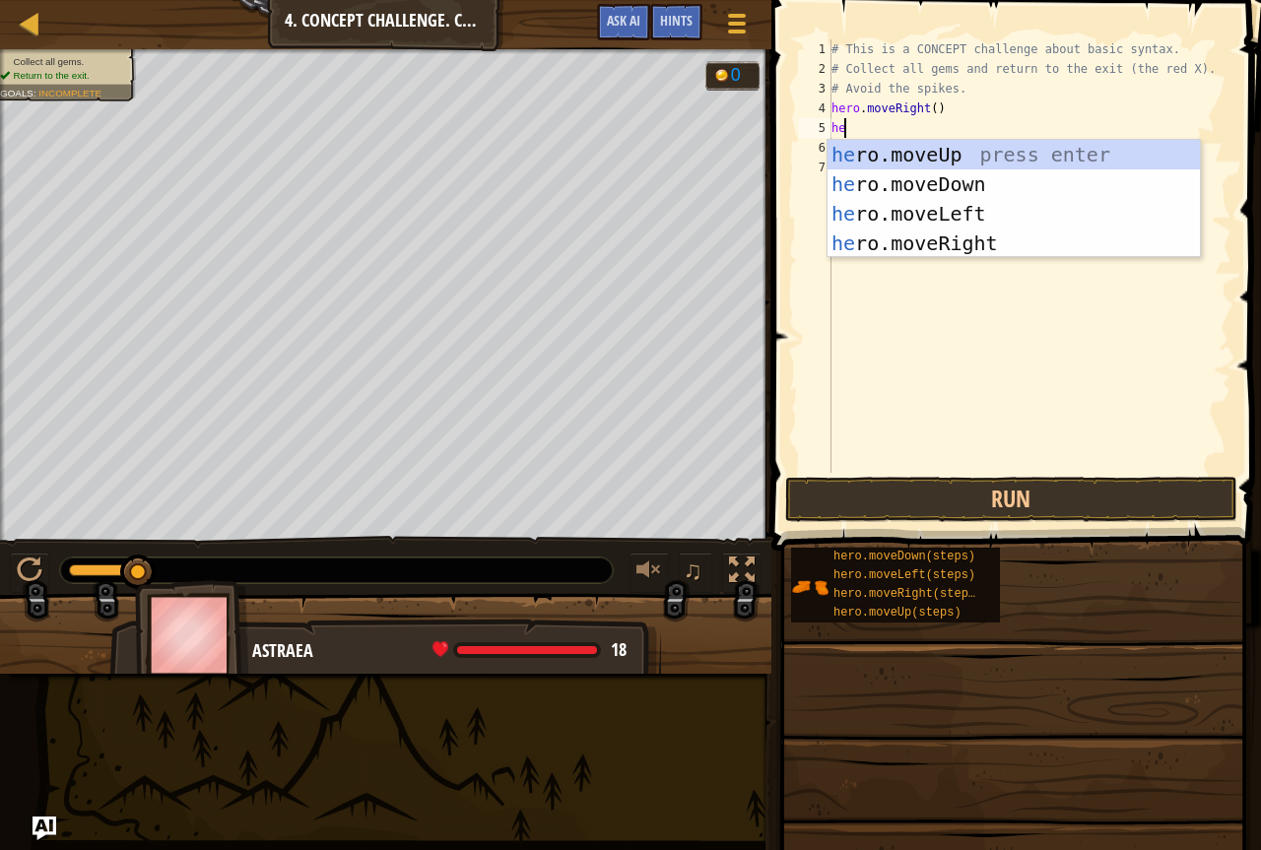
type textarea "hero"
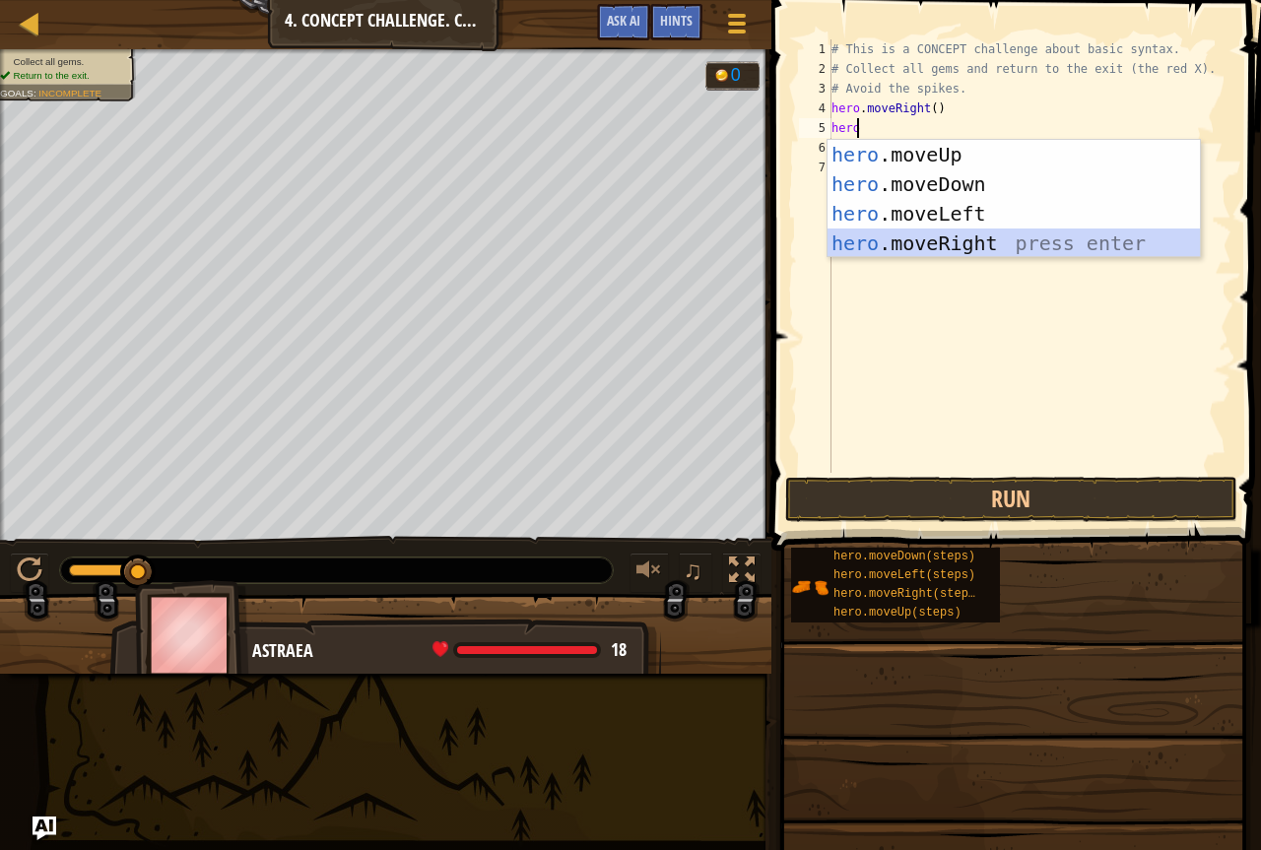
click at [963, 249] on div "hero .moveUp press enter hero .moveDown press enter hero .moveLeft press enter …" at bounding box center [1014, 228] width 373 height 177
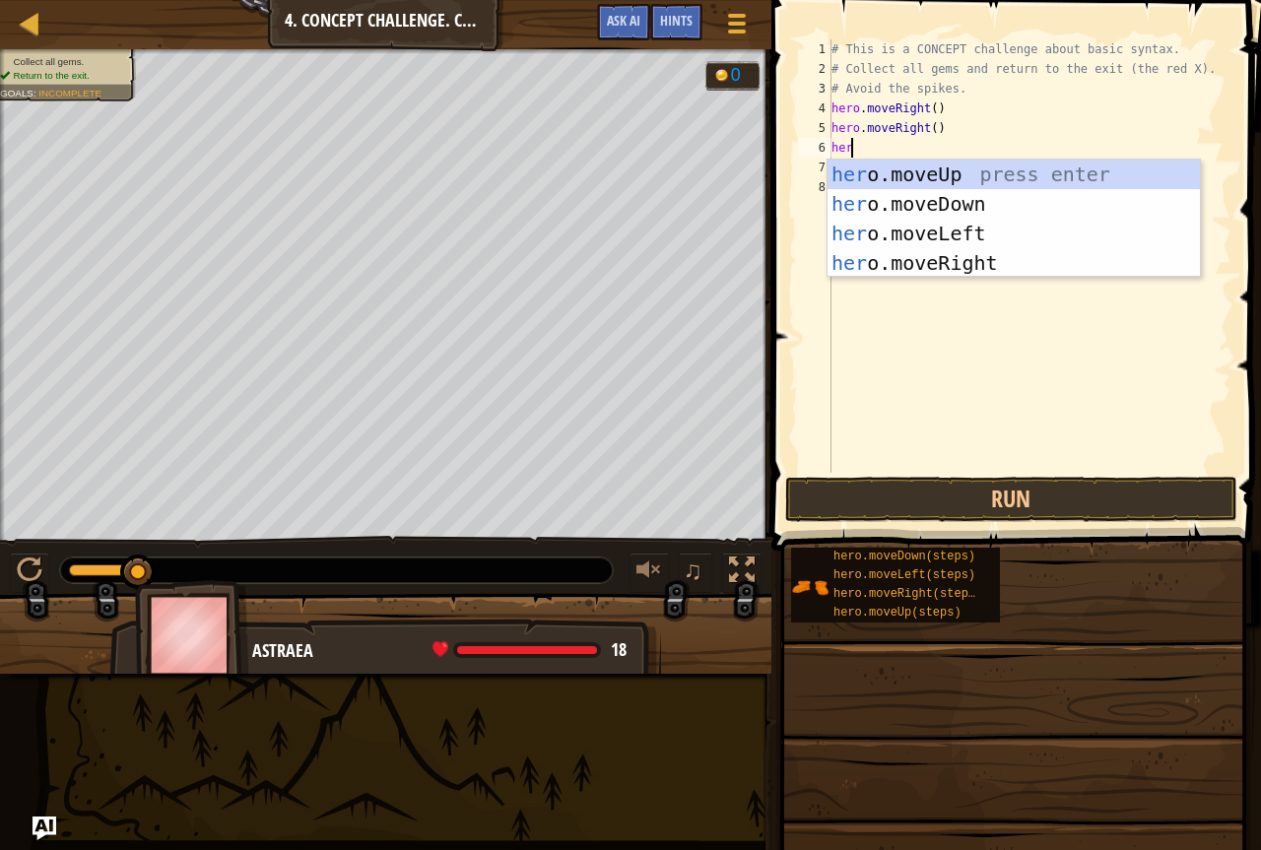
type textarea "hero"
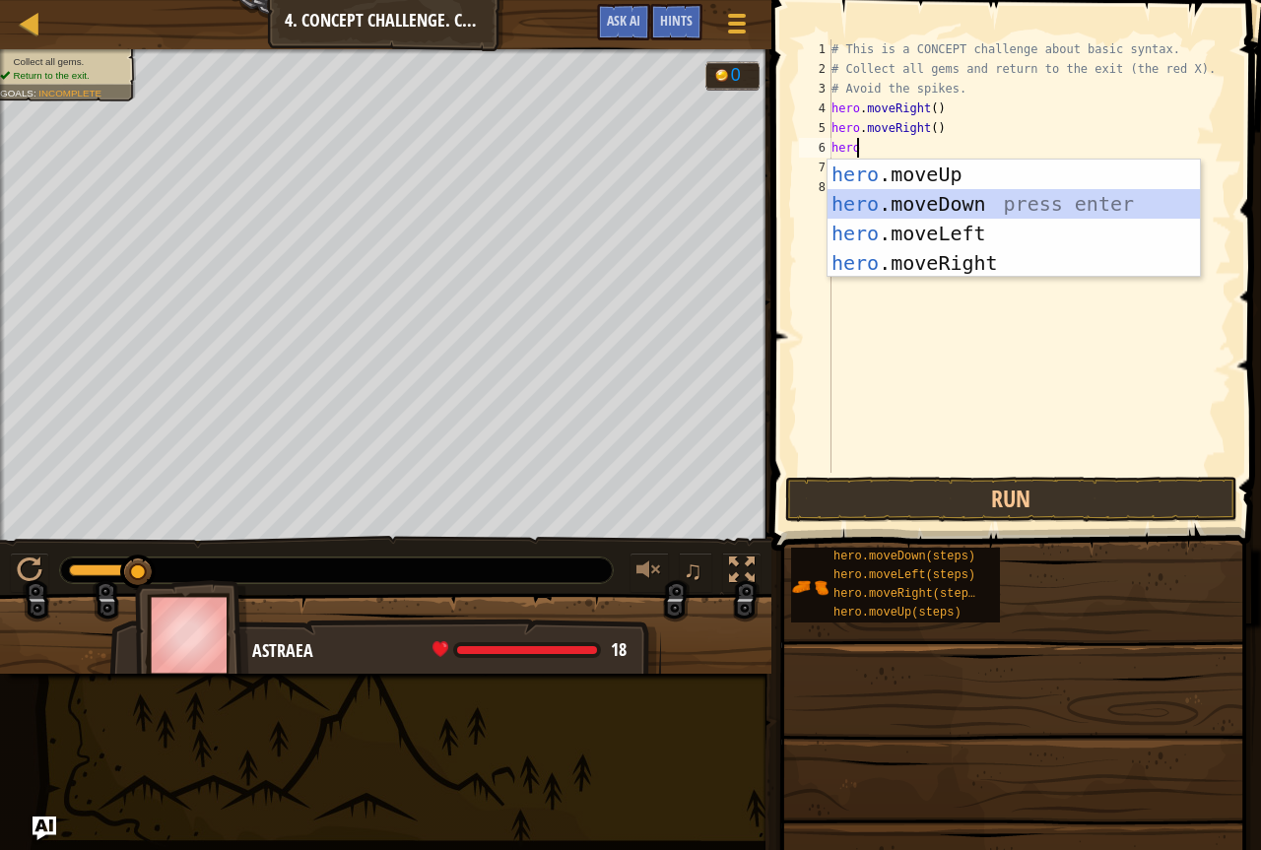
click at [966, 215] on div "hero .moveUp press enter hero .moveDown press enter hero .moveLeft press enter …" at bounding box center [1014, 248] width 373 height 177
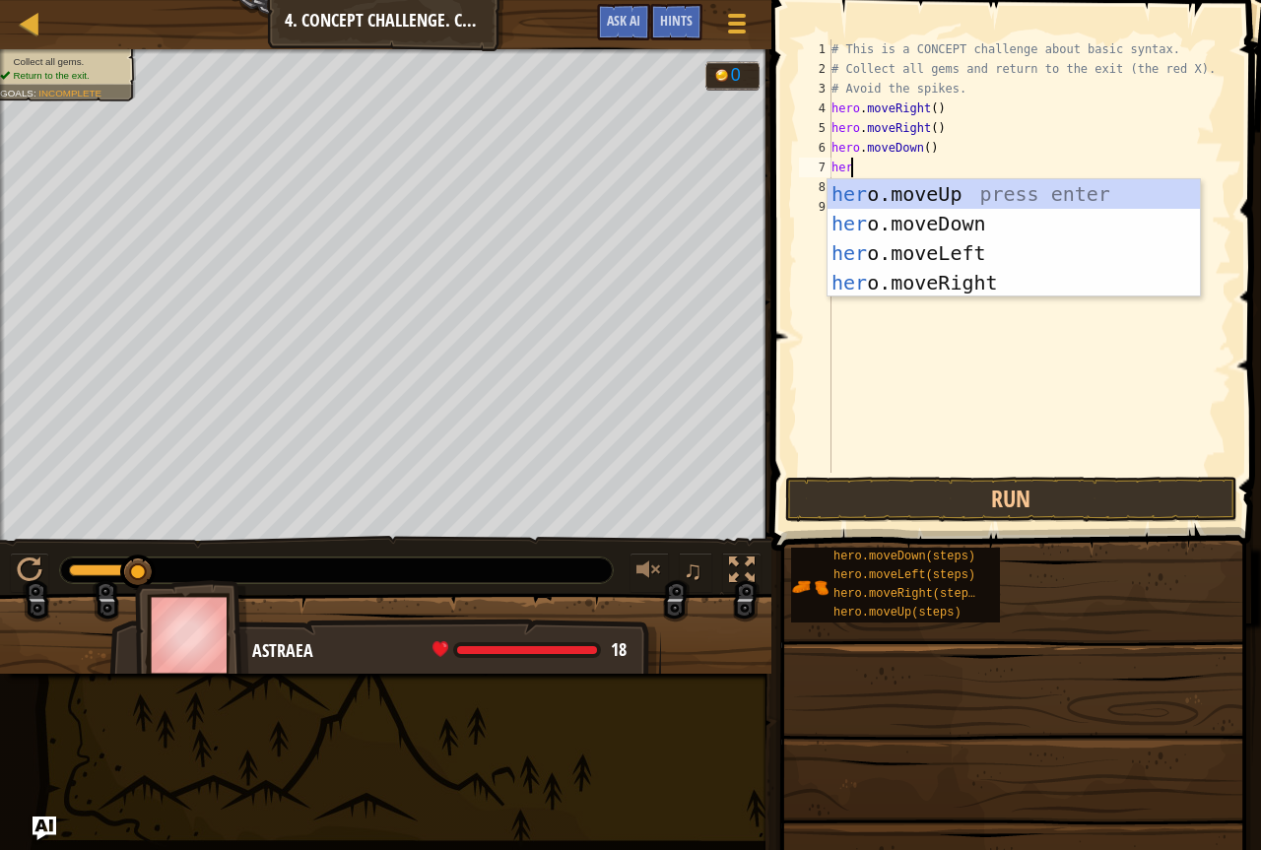
type textarea "hero"
click at [941, 271] on div "hero .moveUp press enter hero .moveDown press enter hero .moveLeft press enter …" at bounding box center [1014, 267] width 373 height 177
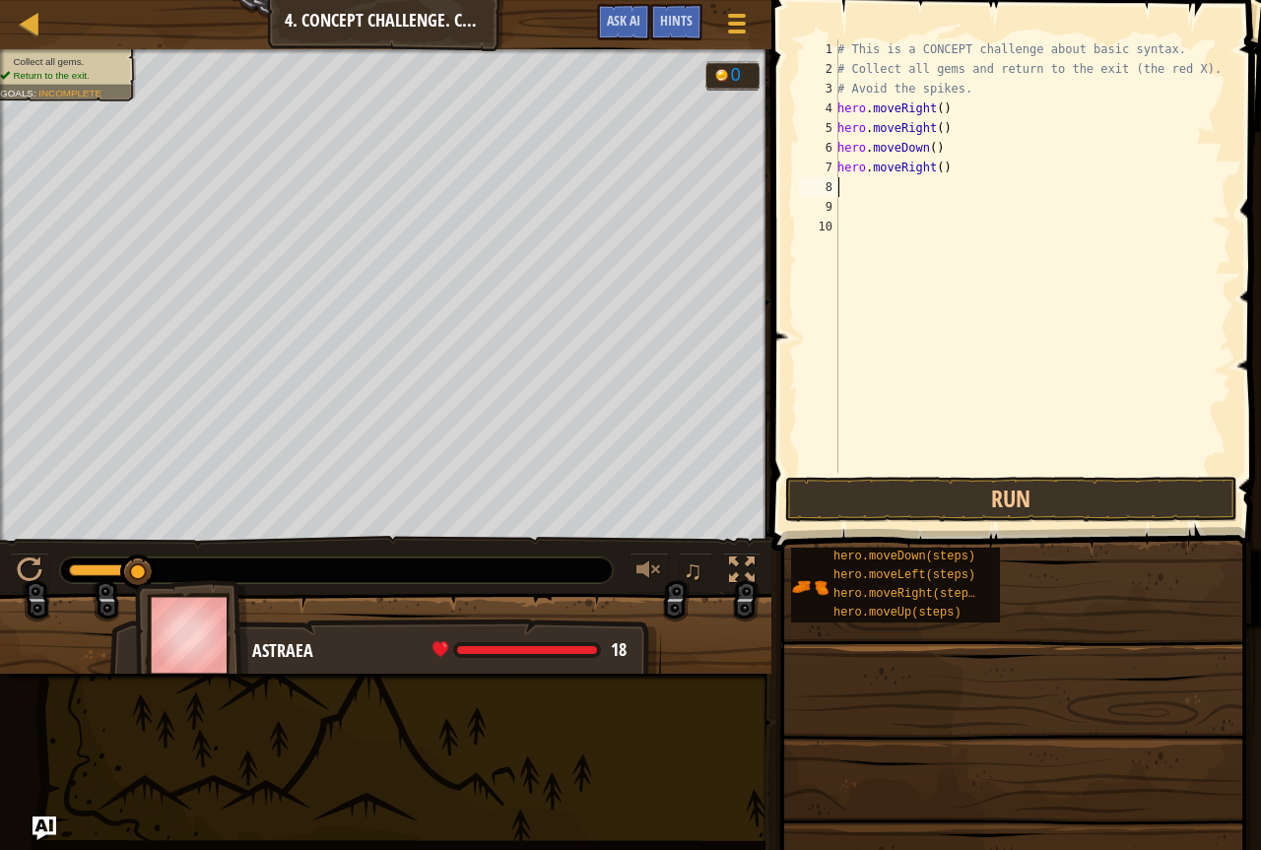
scroll to position [9, 0]
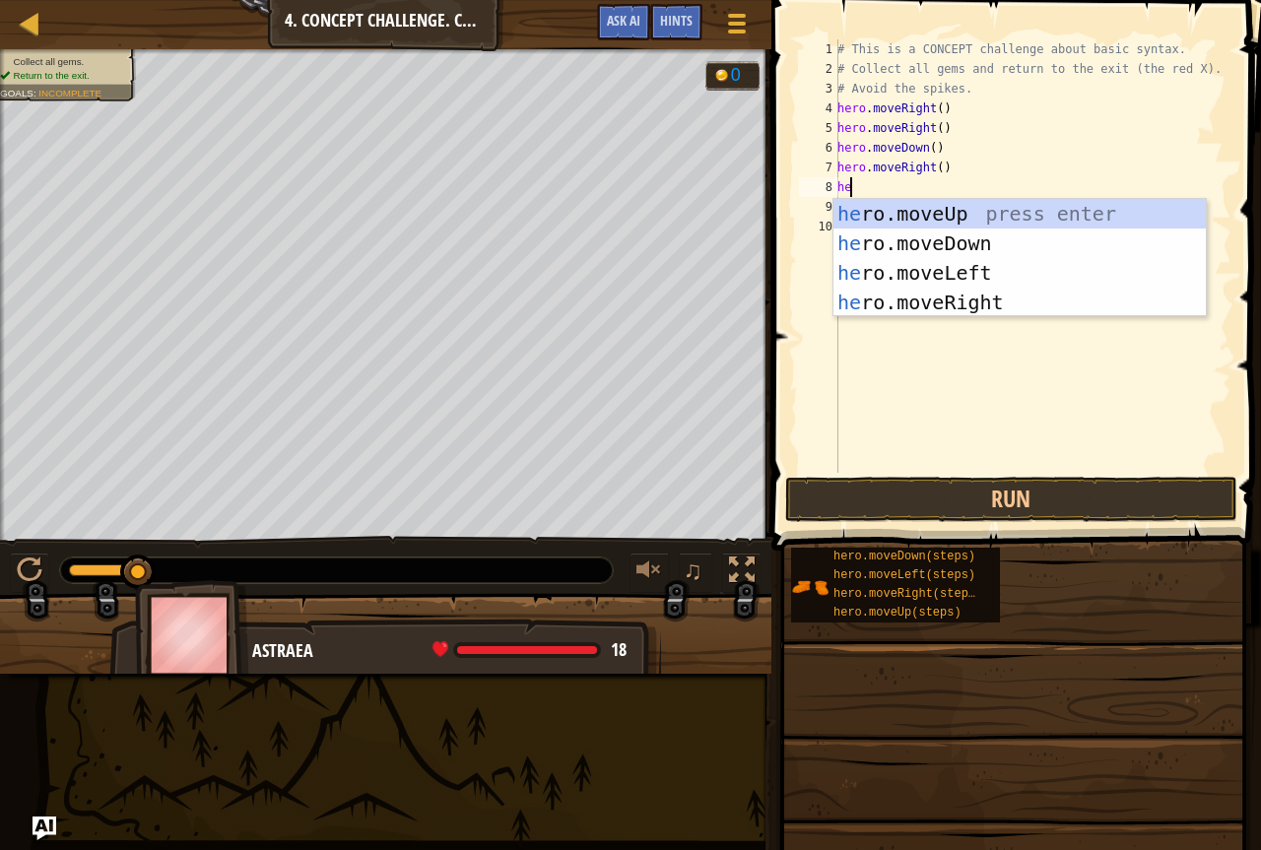
type textarea "hero"
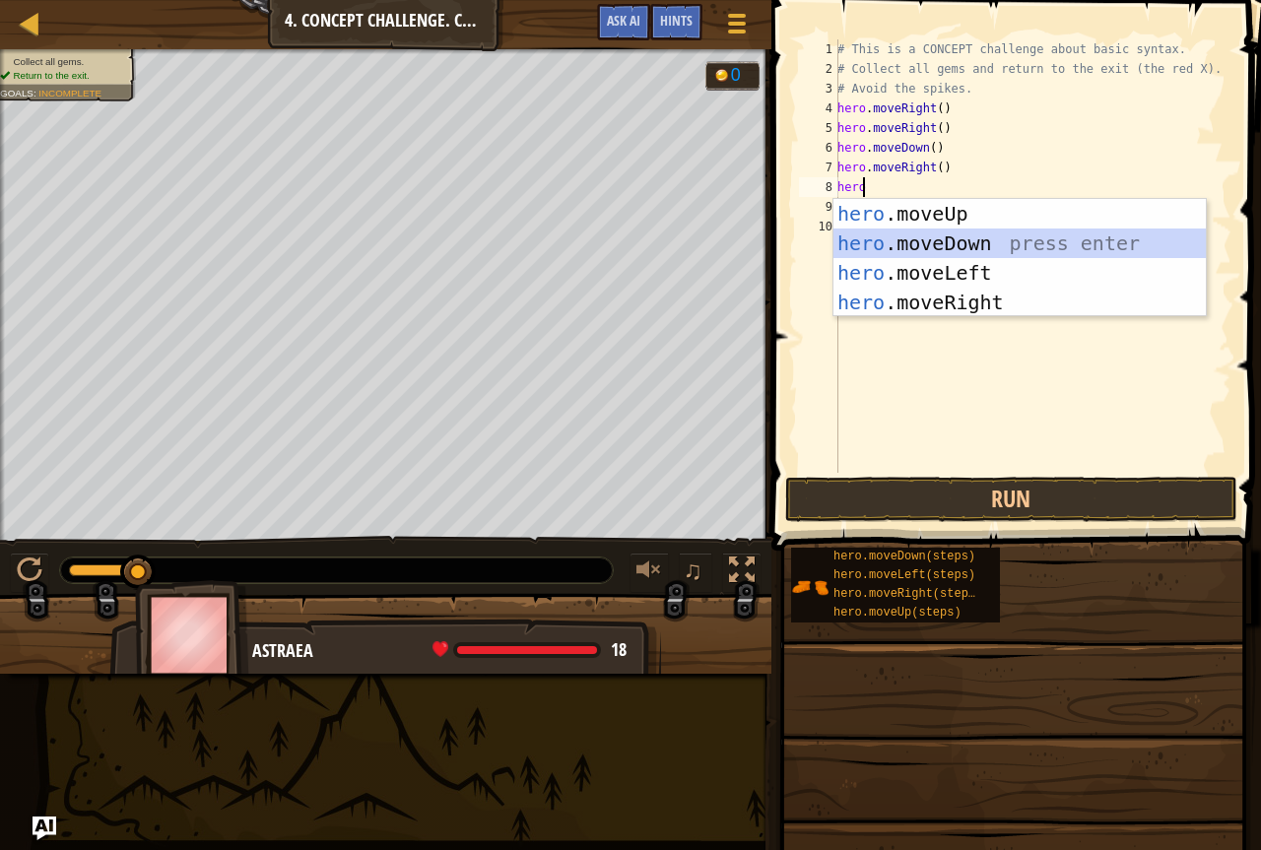
click at [884, 237] on div "hero .moveUp press enter hero .moveDown press enter hero .moveLeft press enter …" at bounding box center [1020, 287] width 373 height 177
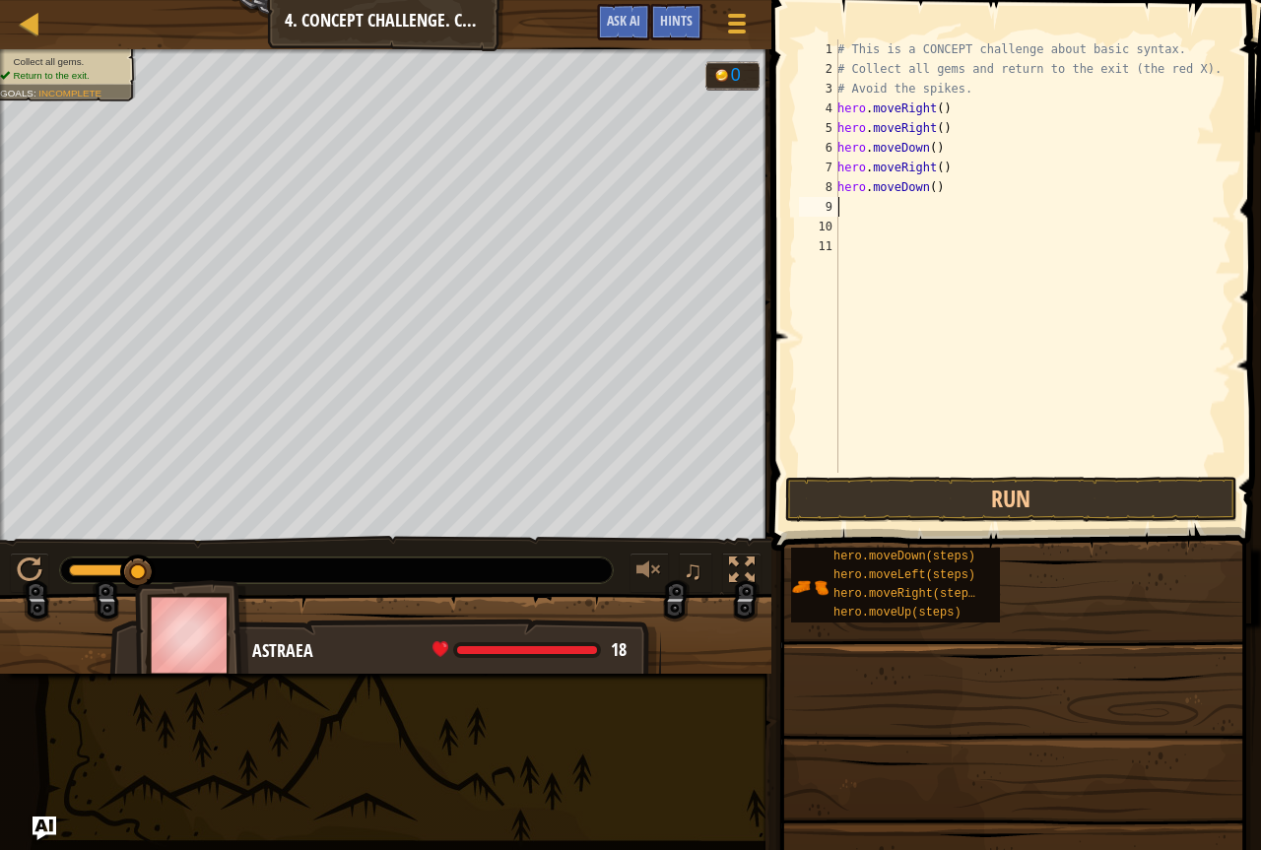
click at [939, 193] on div "# This is a CONCEPT challenge about basic syntax. # Collect all gems and return…" at bounding box center [1033, 275] width 398 height 473
type textarea "hero."
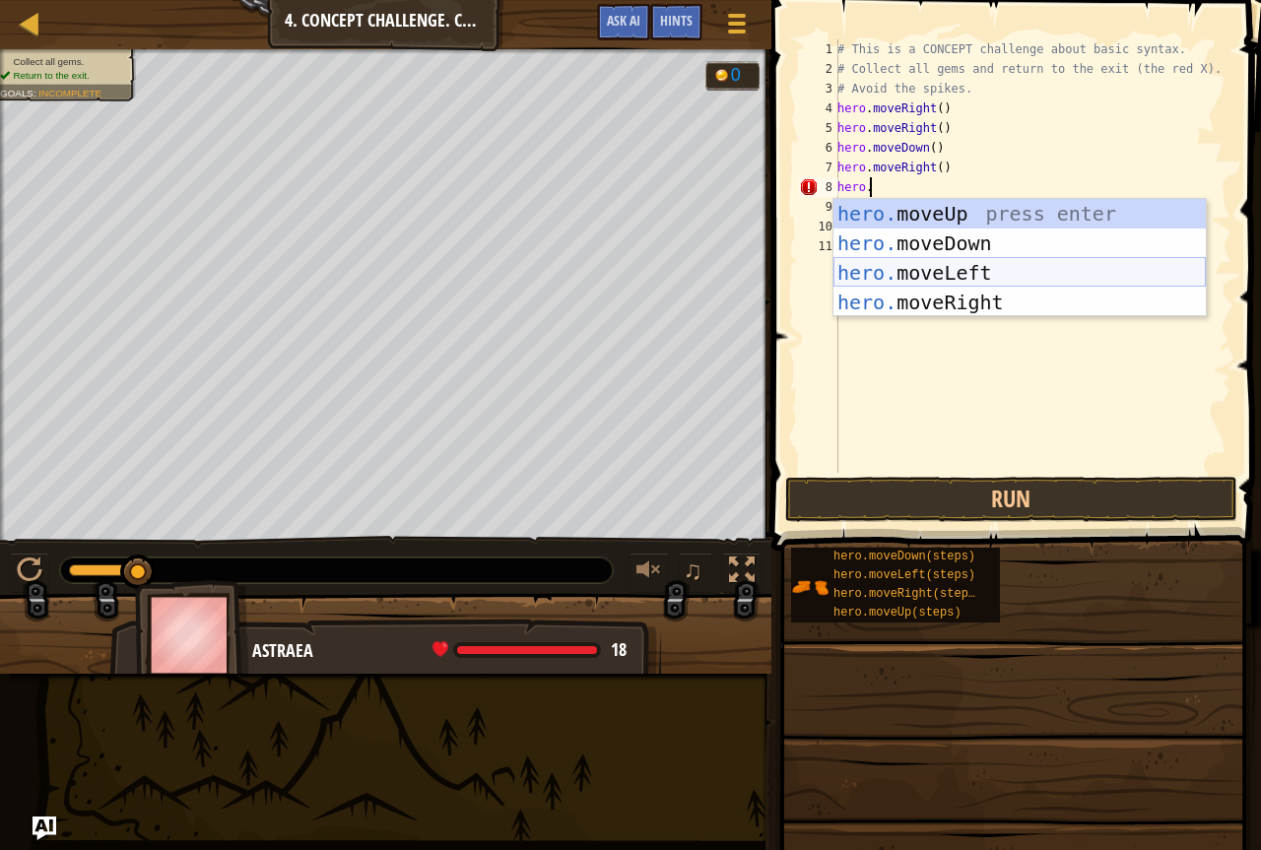
click at [897, 276] on div "hero. moveUp press enter hero. moveDown press enter hero. moveLeft press enter …" at bounding box center [1020, 287] width 373 height 177
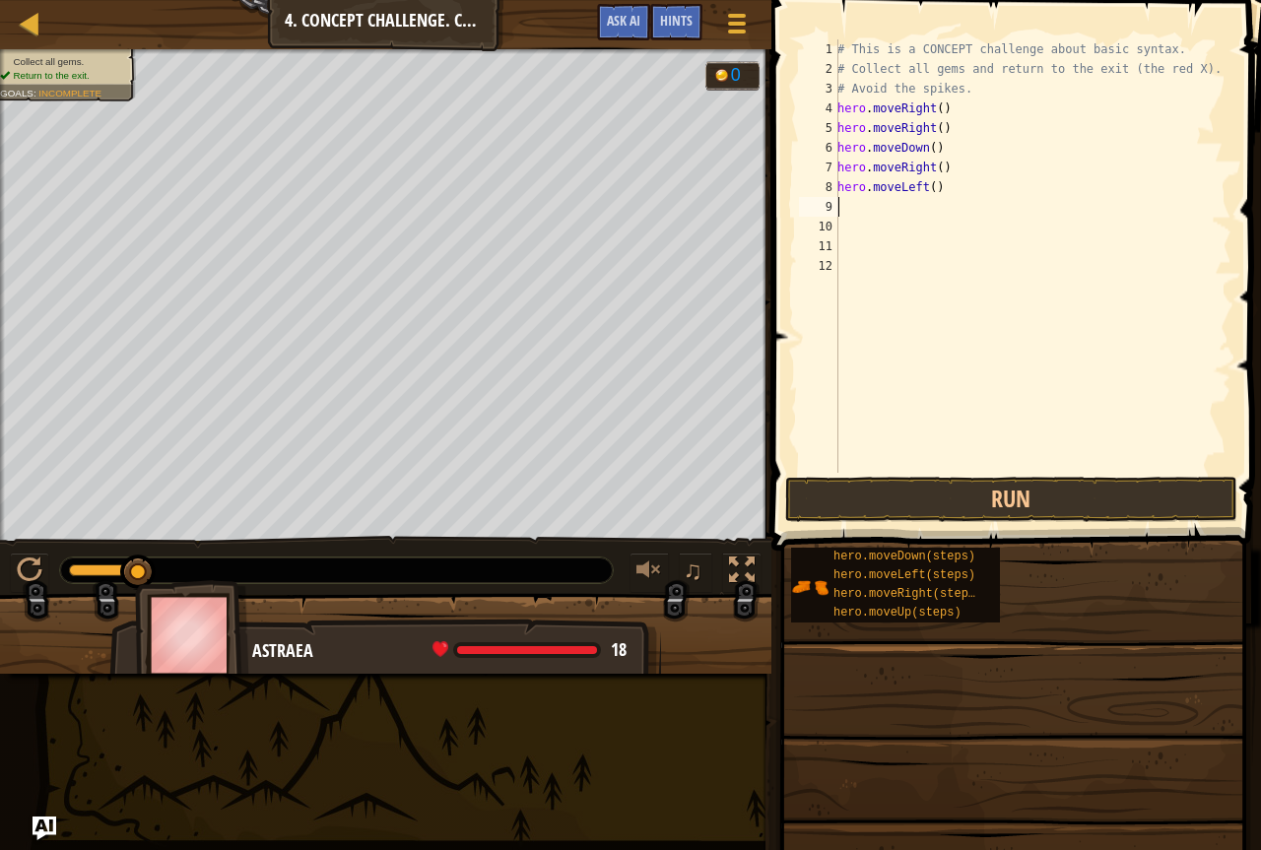
scroll to position [9, 0]
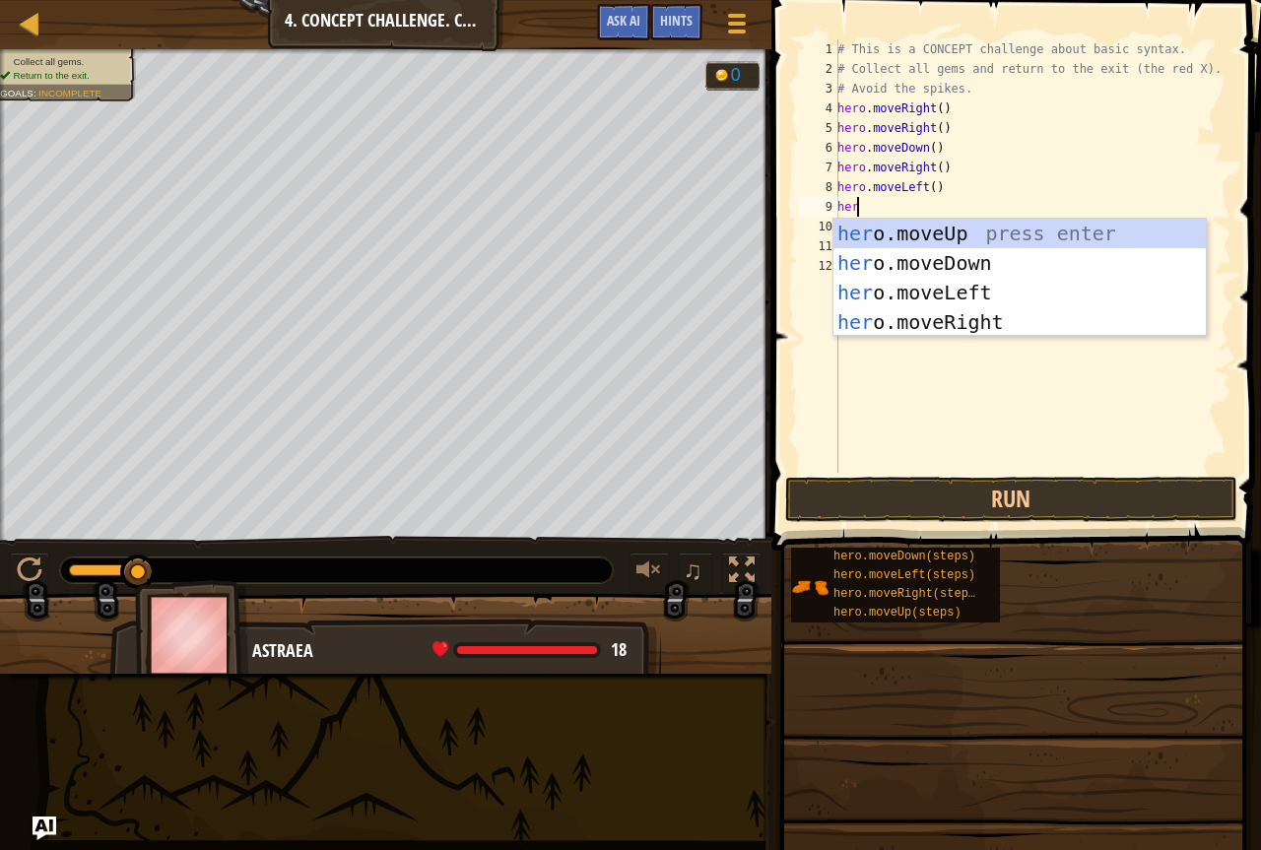
type textarea "hero"
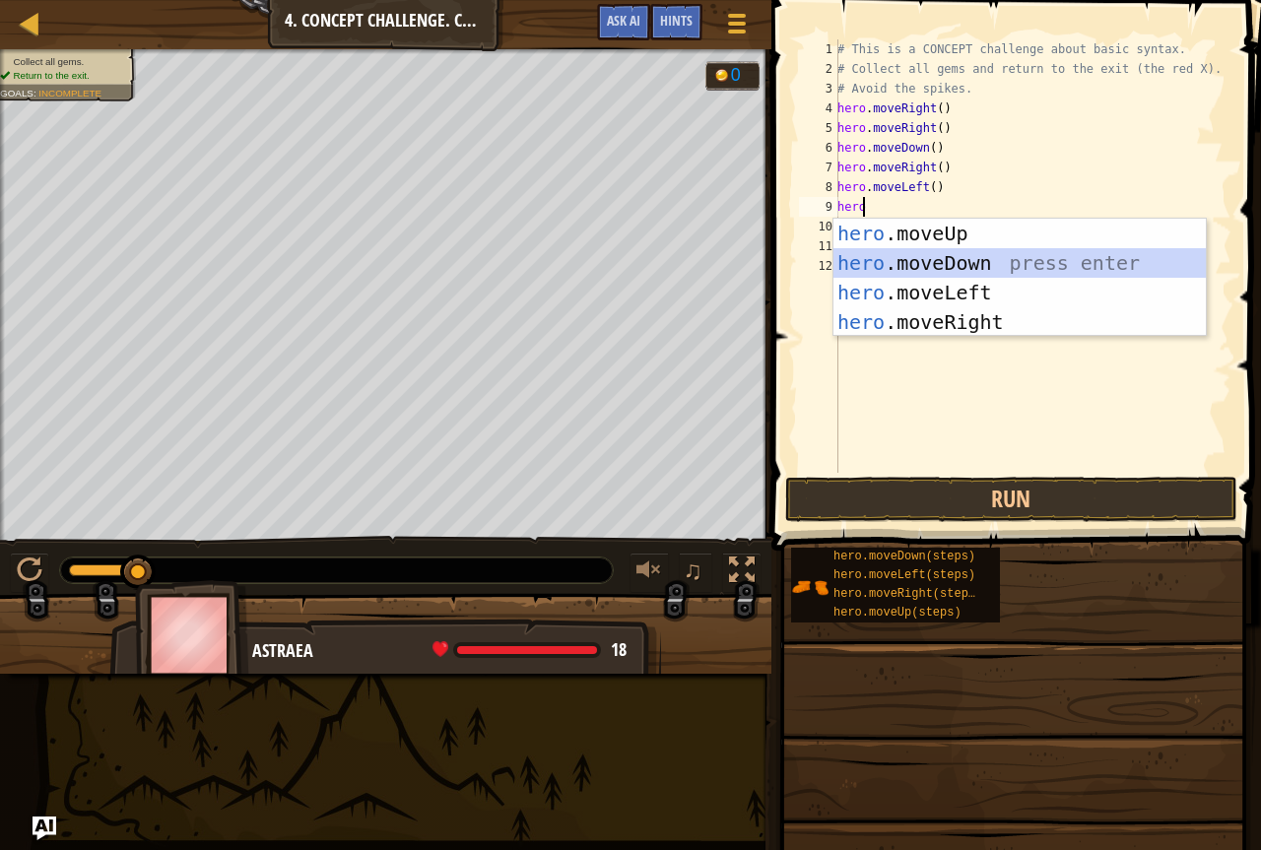
click at [921, 256] on div "hero .moveUp press enter hero .moveDown press enter hero .moveLeft press enter …" at bounding box center [1020, 307] width 373 height 177
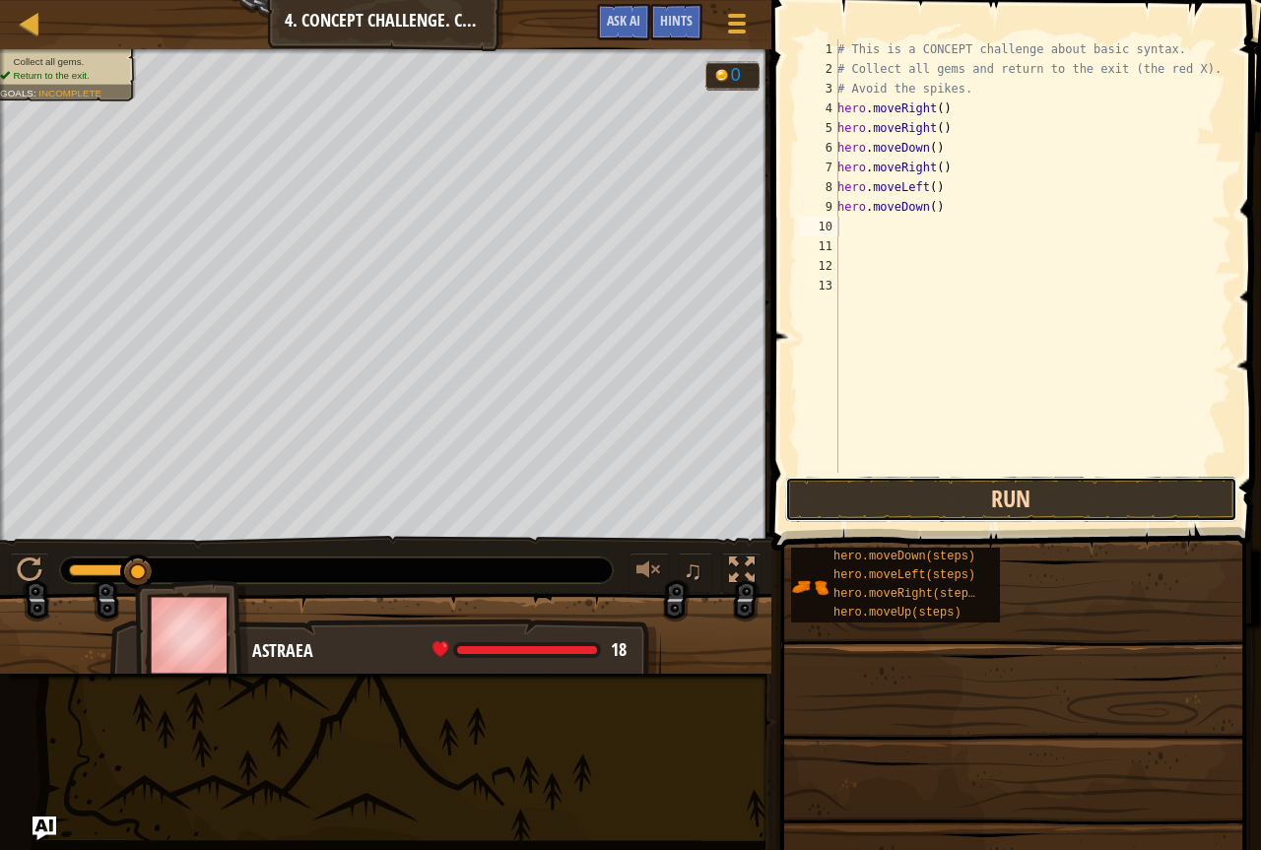
click at [987, 511] on button "Run" at bounding box center [1011, 499] width 452 height 45
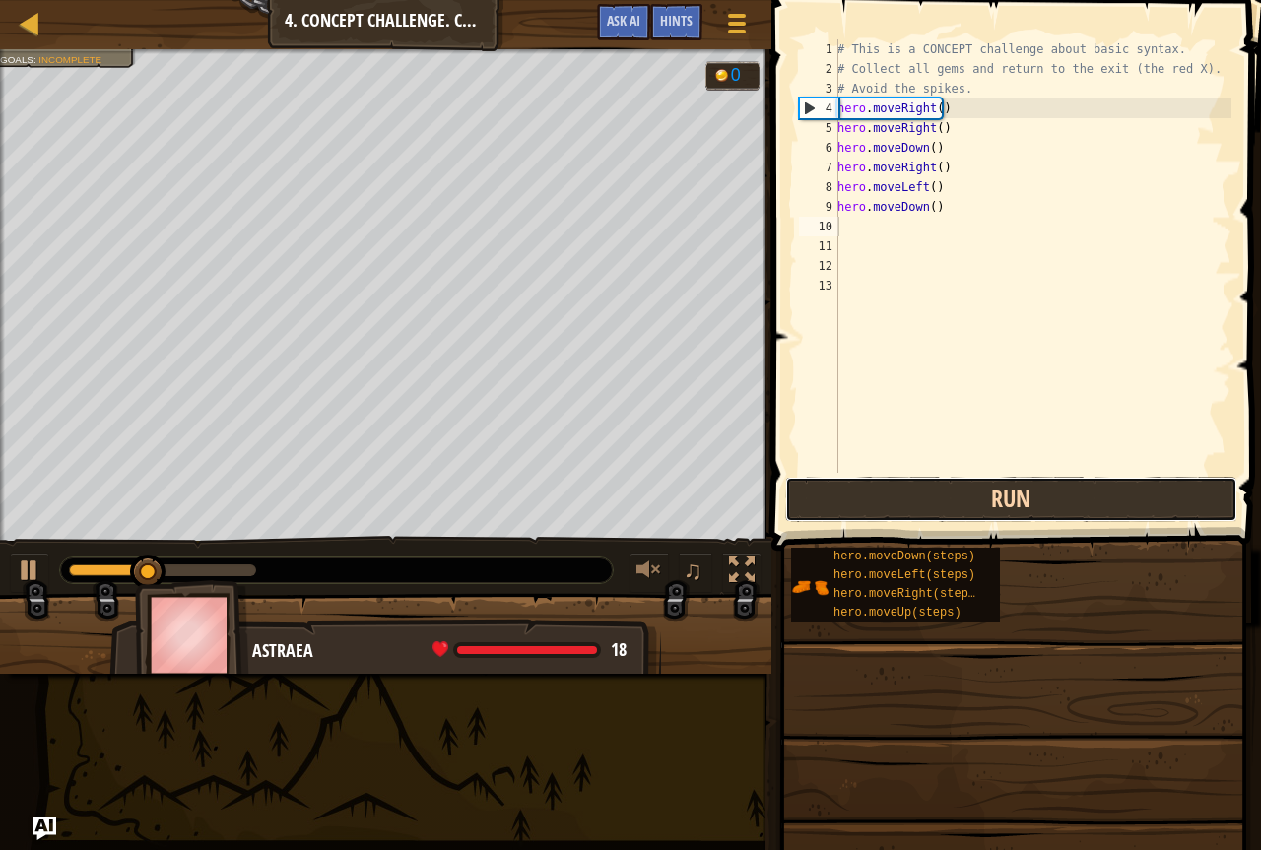
click at [996, 517] on button "Run" at bounding box center [1011, 499] width 452 height 45
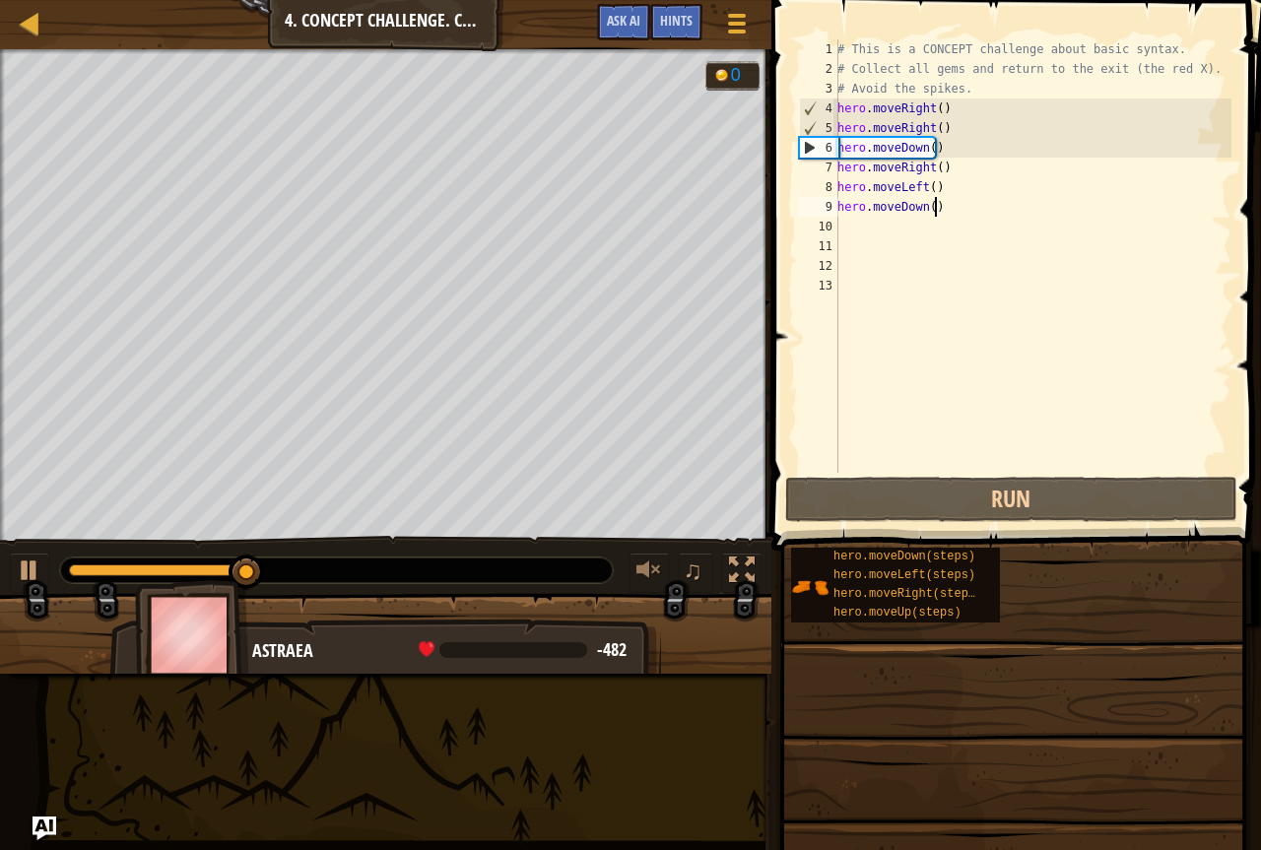
click at [934, 213] on div "# This is a CONCEPT challenge about basic syntax. # Collect all gems and return…" at bounding box center [1033, 275] width 398 height 473
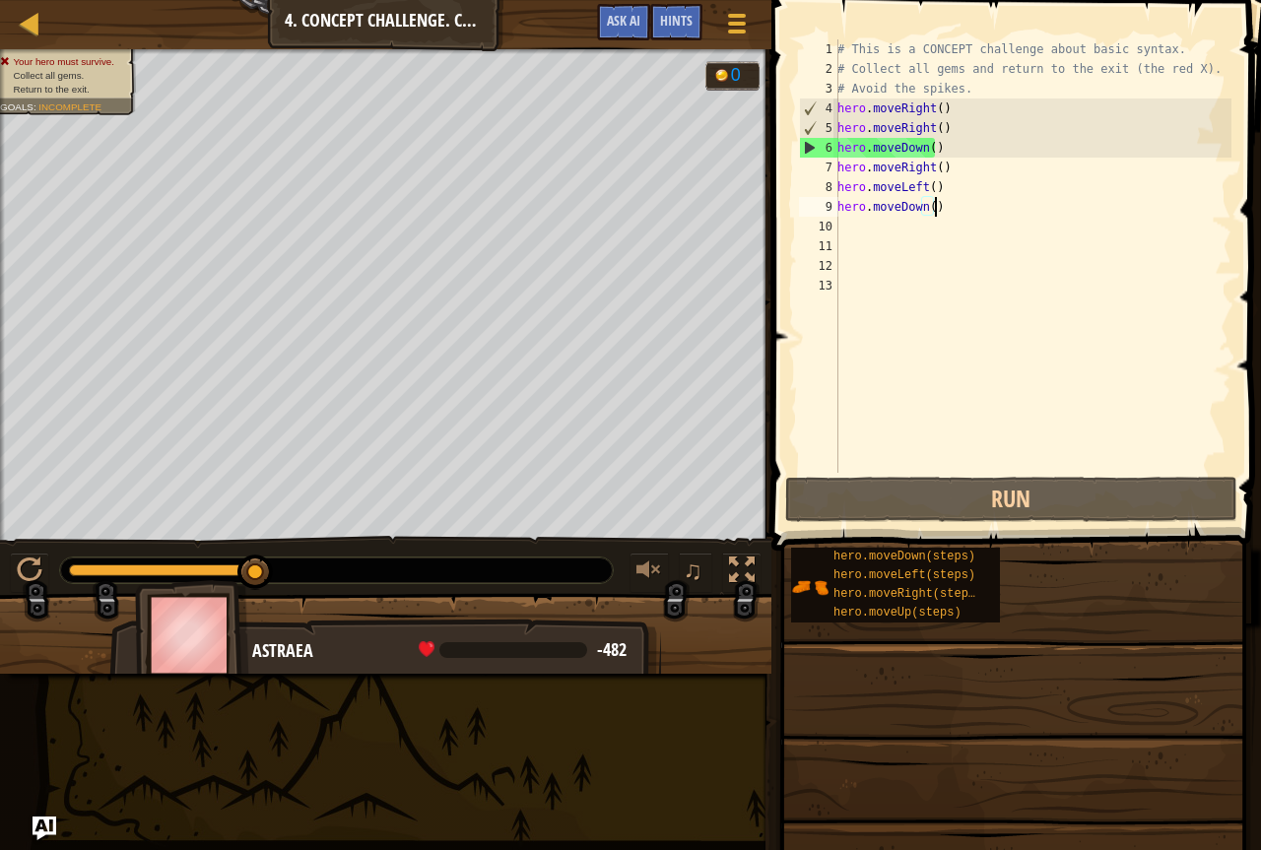
click at [934, 213] on div "# This is a CONCEPT challenge about basic syntax. # Collect all gems and return…" at bounding box center [1033, 275] width 398 height 473
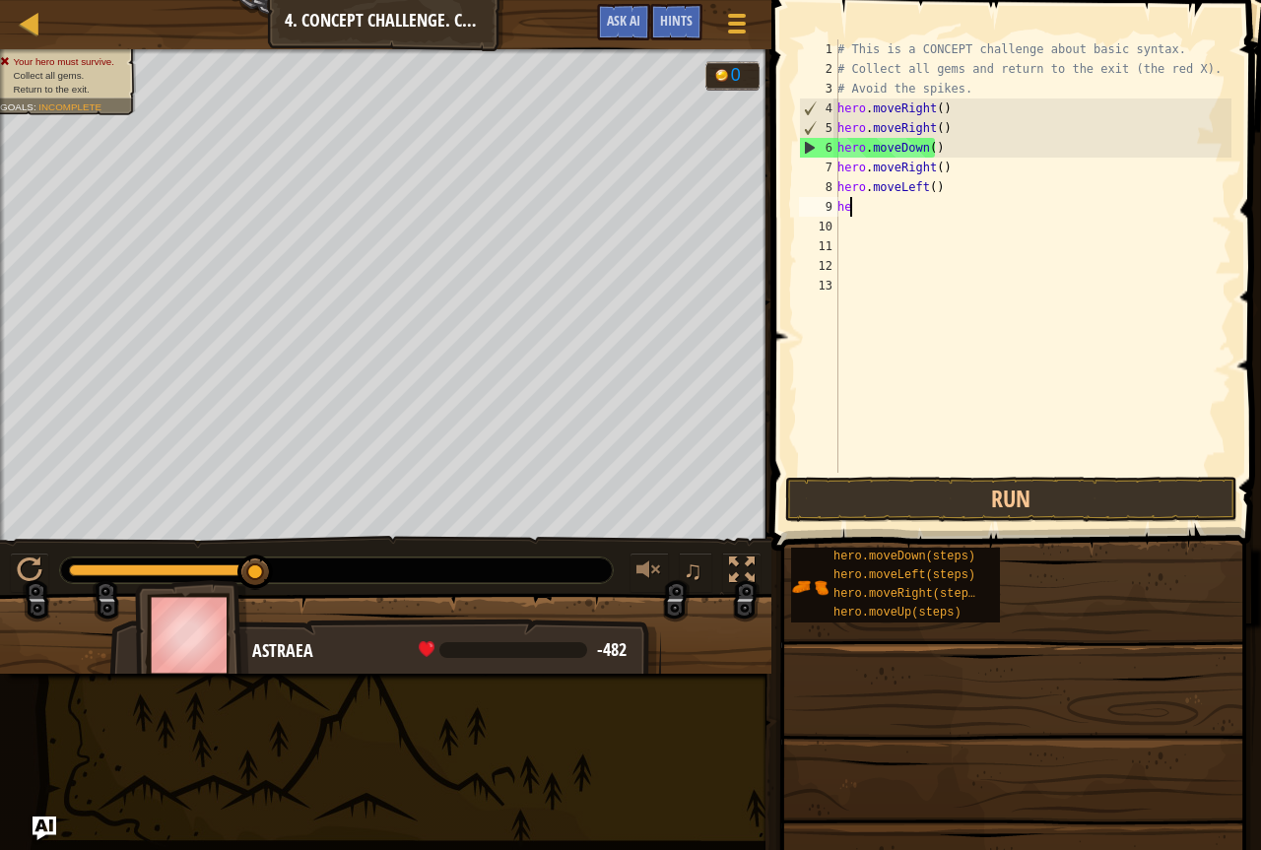
type textarea "h"
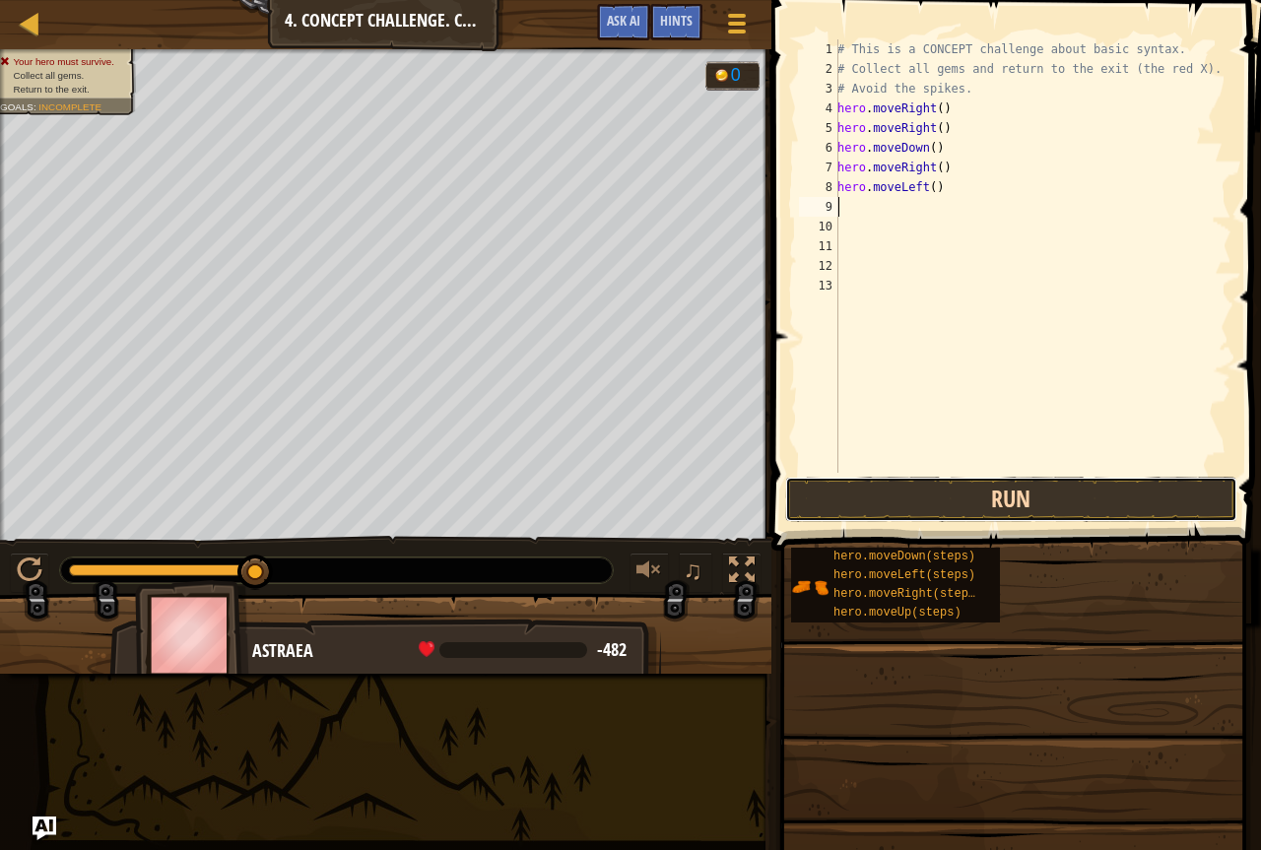
click at [1040, 495] on button "Run" at bounding box center [1011, 499] width 452 height 45
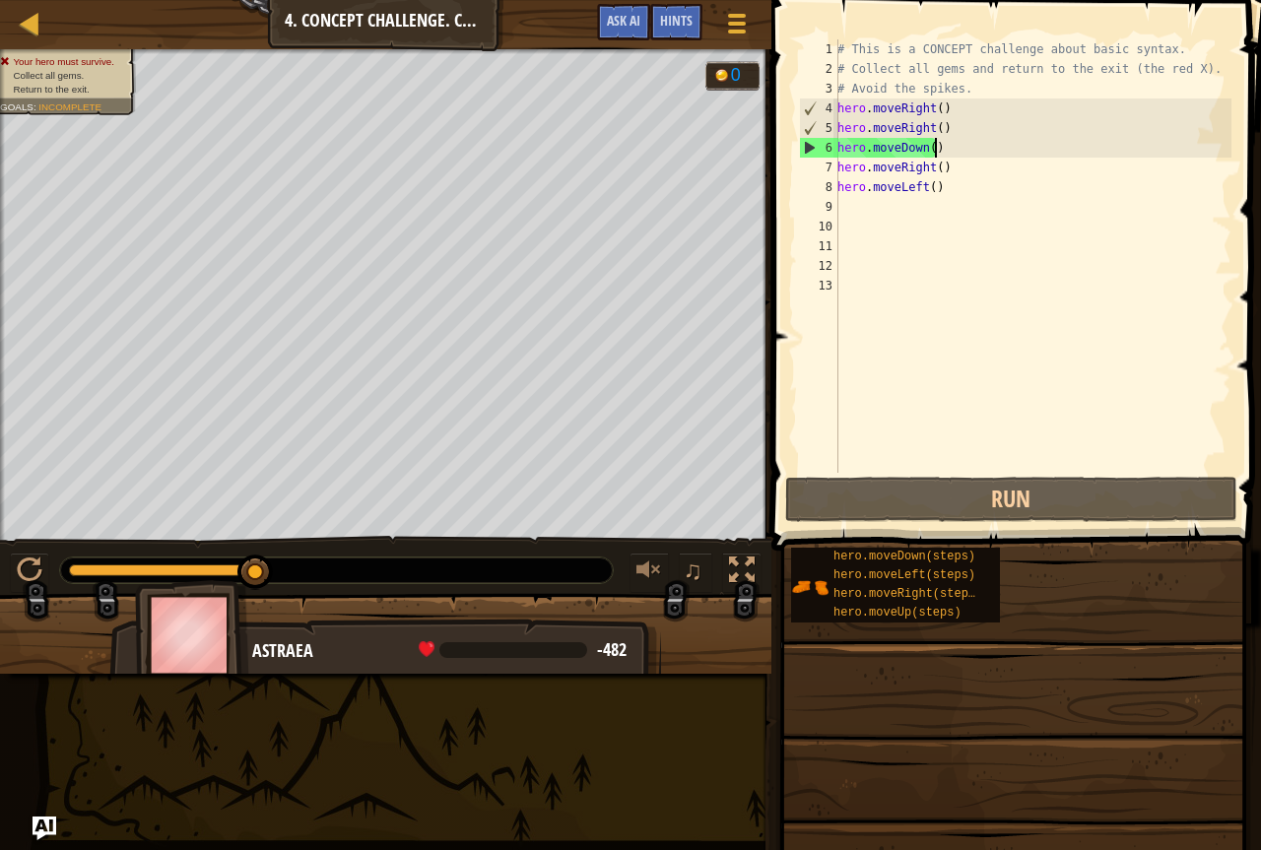
click at [946, 145] on div "# This is a CONCEPT challenge about basic syntax. # Collect all gems and return…" at bounding box center [1033, 275] width 398 height 473
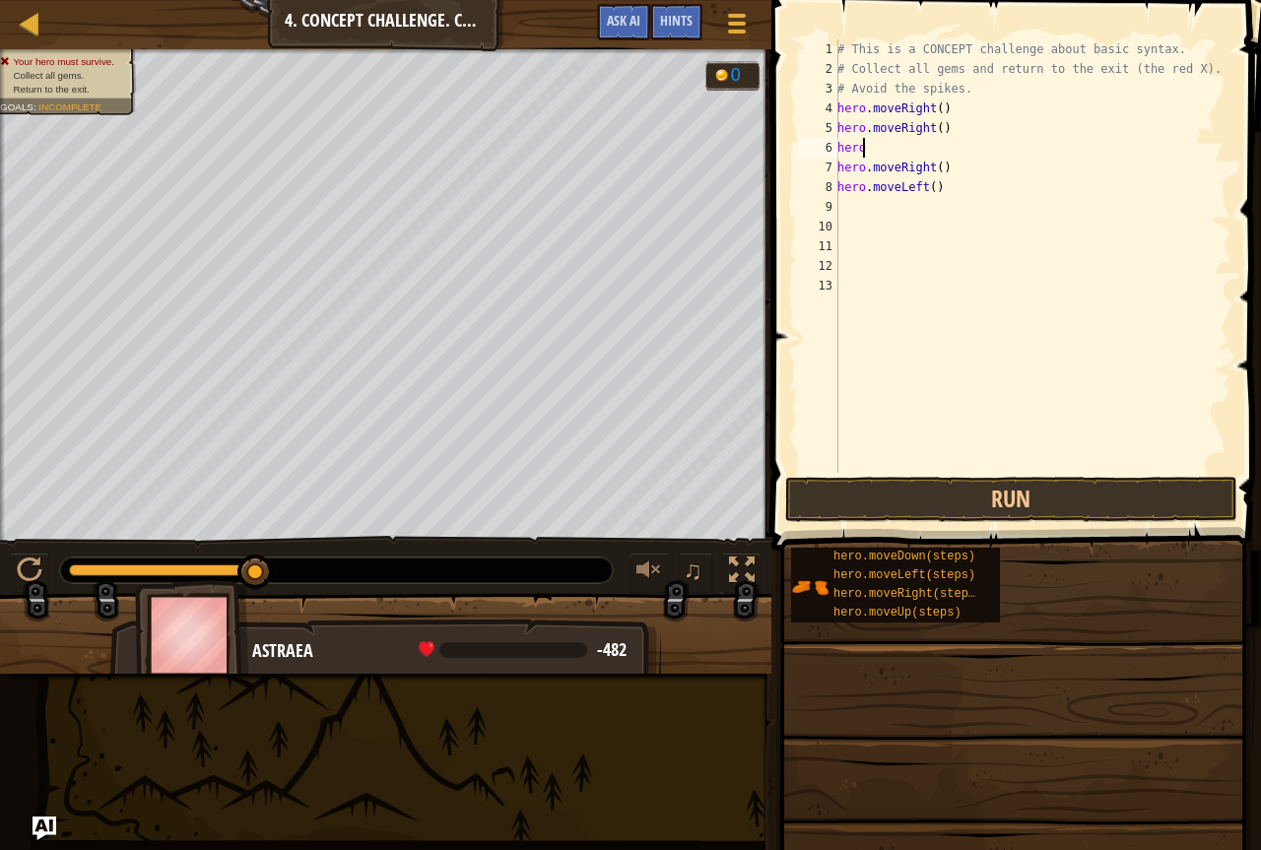
type textarea "hero."
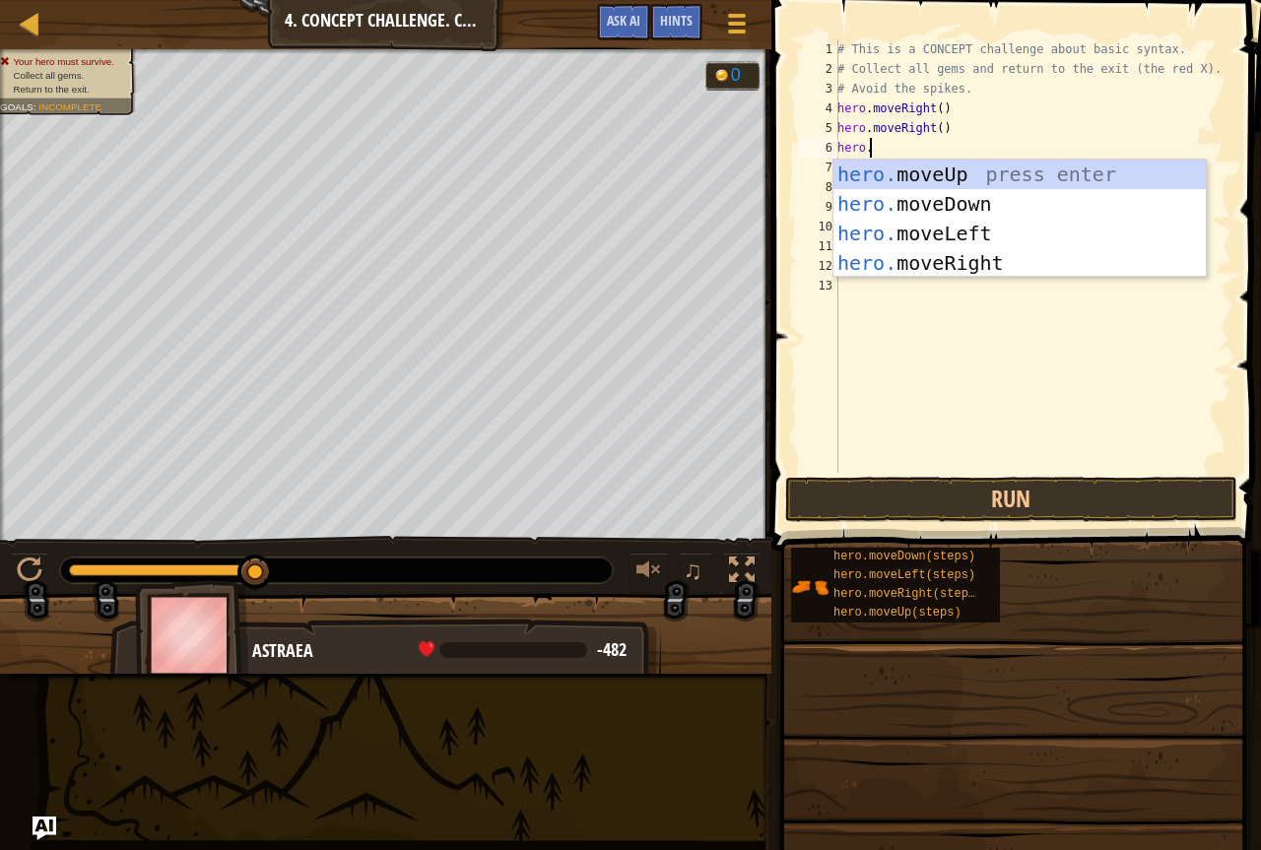
scroll to position [9, 1]
click at [903, 225] on div "hero. moveUp press enter hero. moveDown press enter hero. moveLeft press enter …" at bounding box center [1020, 248] width 373 height 177
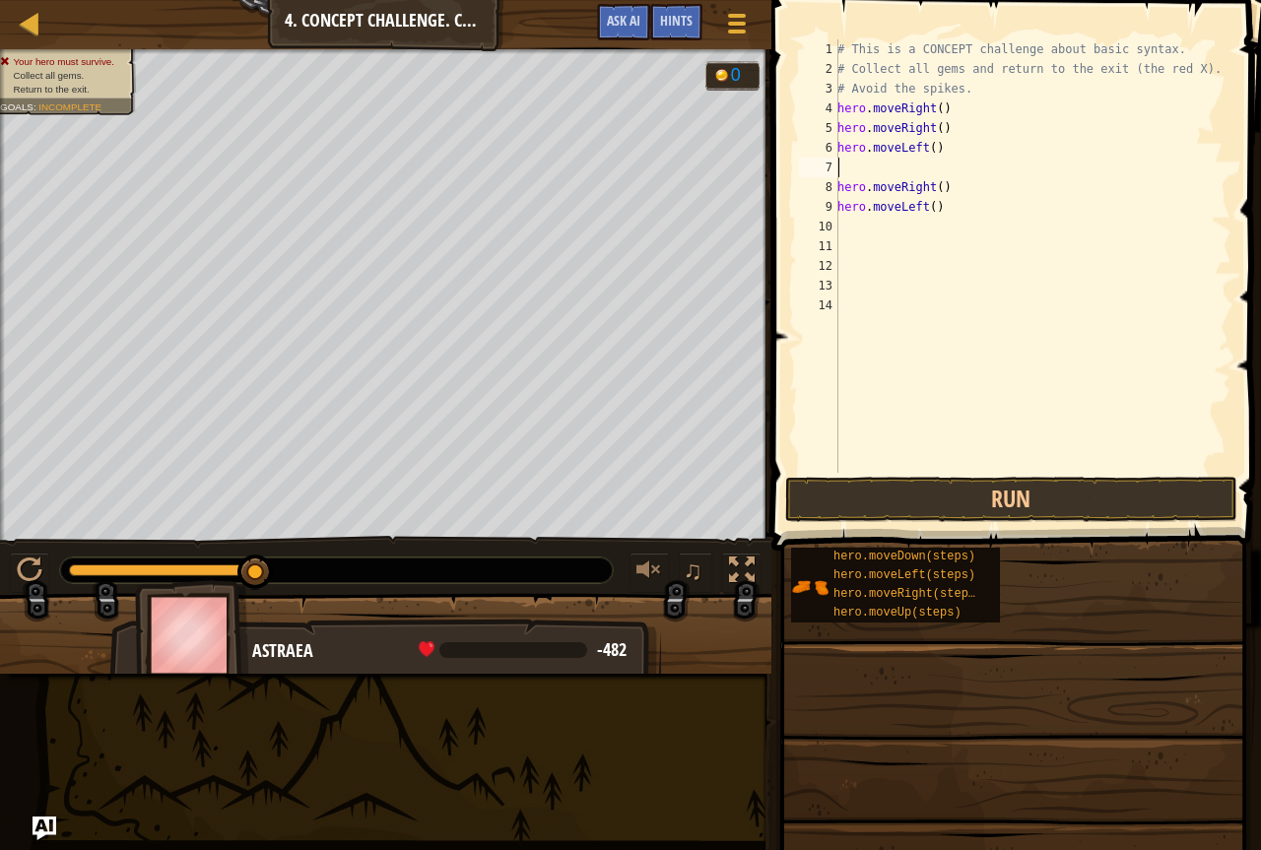
scroll to position [9, 0]
type textarea "hero.moveLeft()"
click at [847, 208] on div "# This is a CONCEPT challenge about basic syntax. # Collect all gems and return…" at bounding box center [1033, 275] width 398 height 473
type textarea "h"
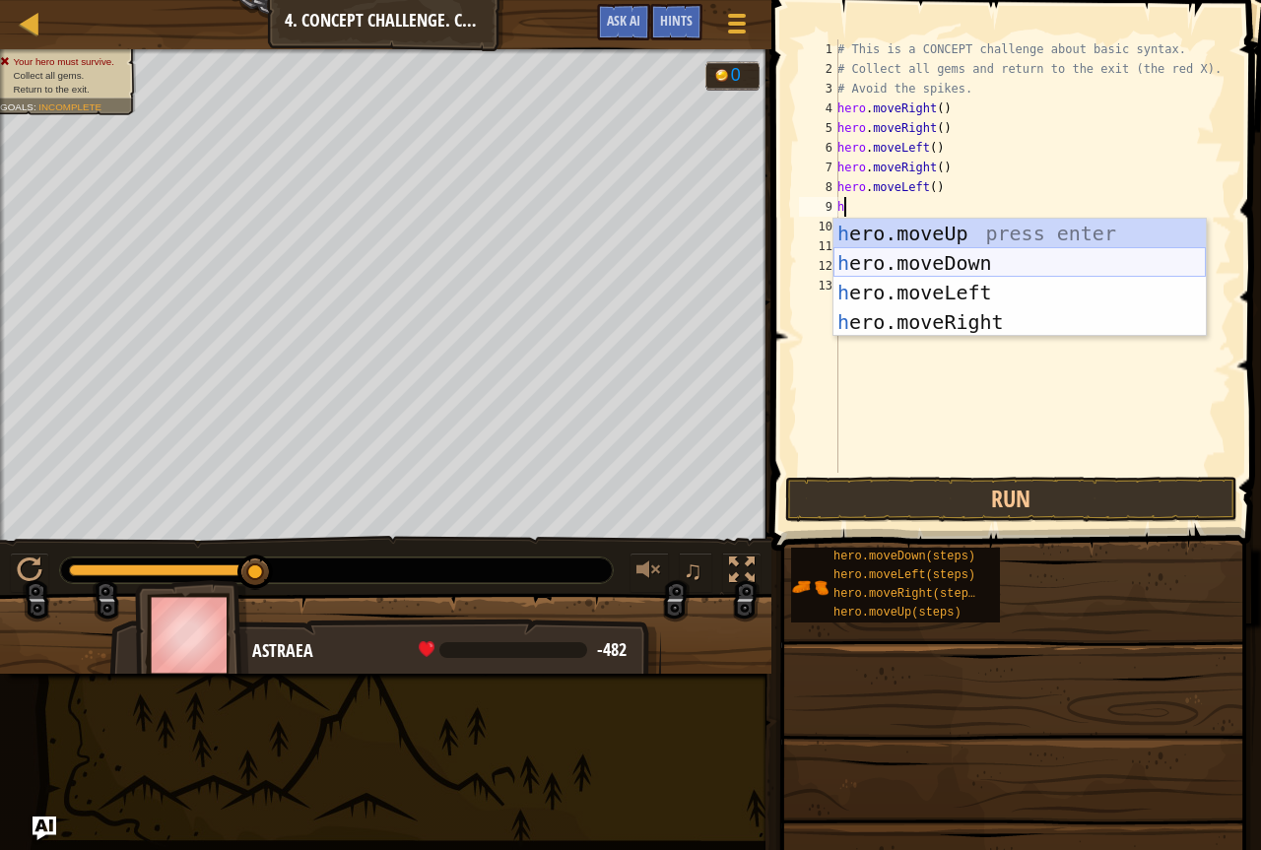
click at [907, 259] on div "h ero.moveUp press enter h ero.moveDown press enter h ero.moveLeft press enter …" at bounding box center [1020, 307] width 373 height 177
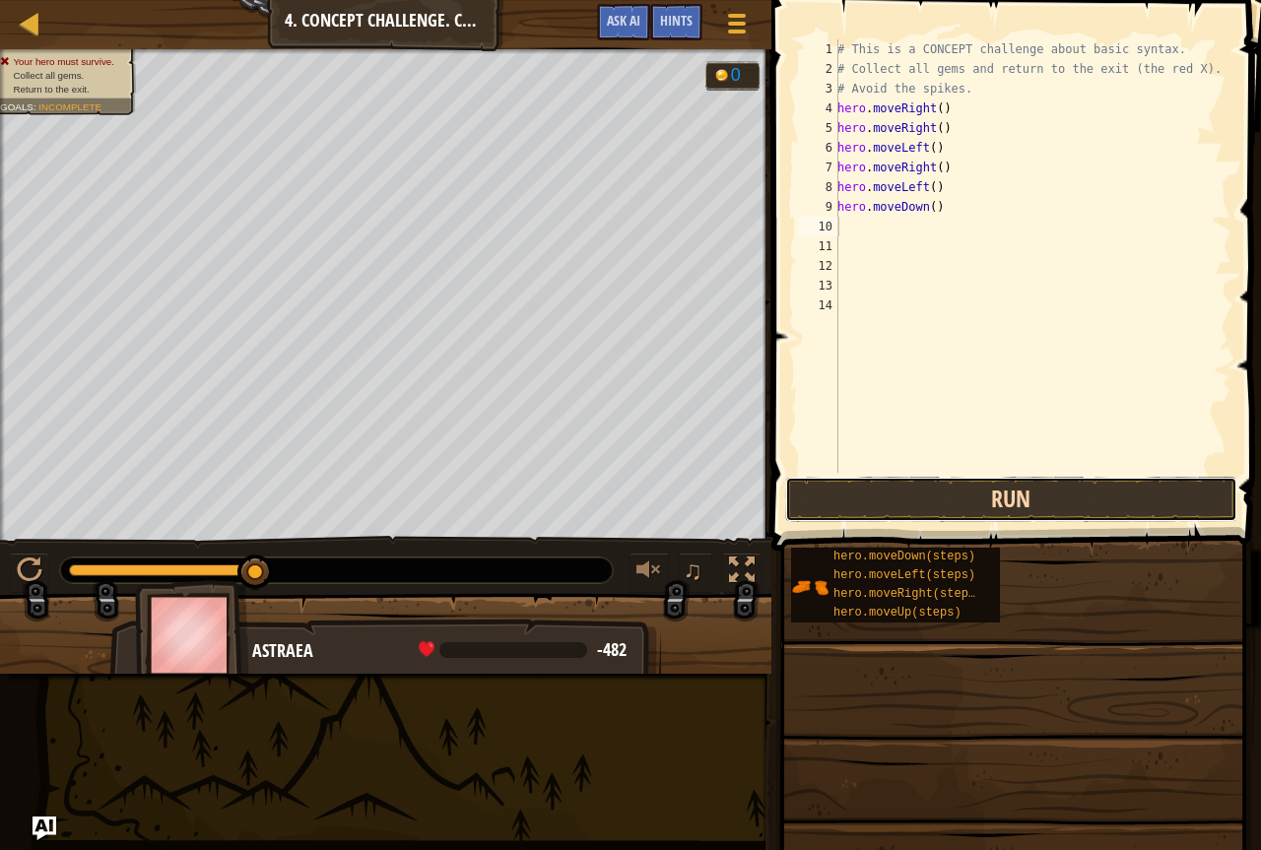
click at [928, 495] on button "Run" at bounding box center [1011, 499] width 452 height 45
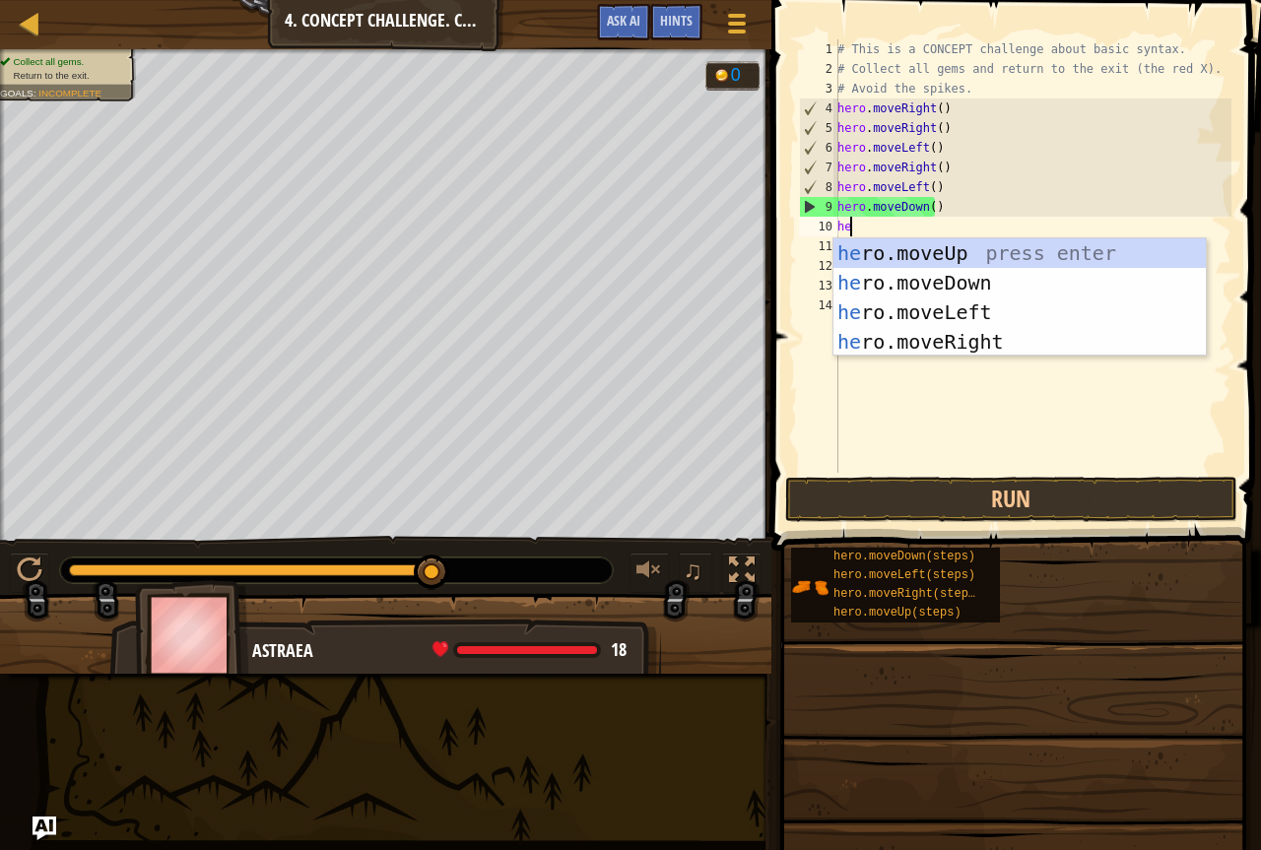
type textarea "her"
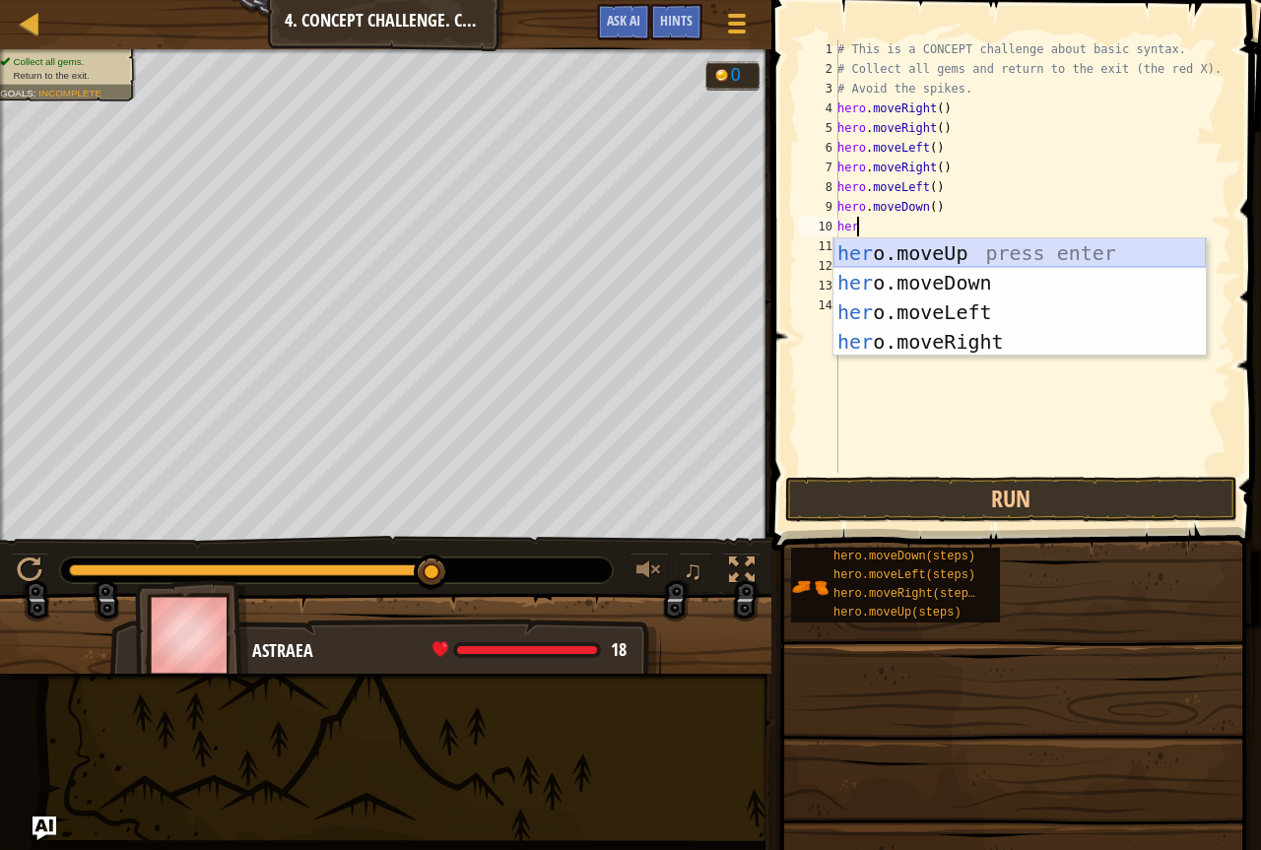
click at [947, 245] on div "her o.moveUp press enter her o.moveDown press enter her o.moveLeft press enter …" at bounding box center [1020, 326] width 373 height 177
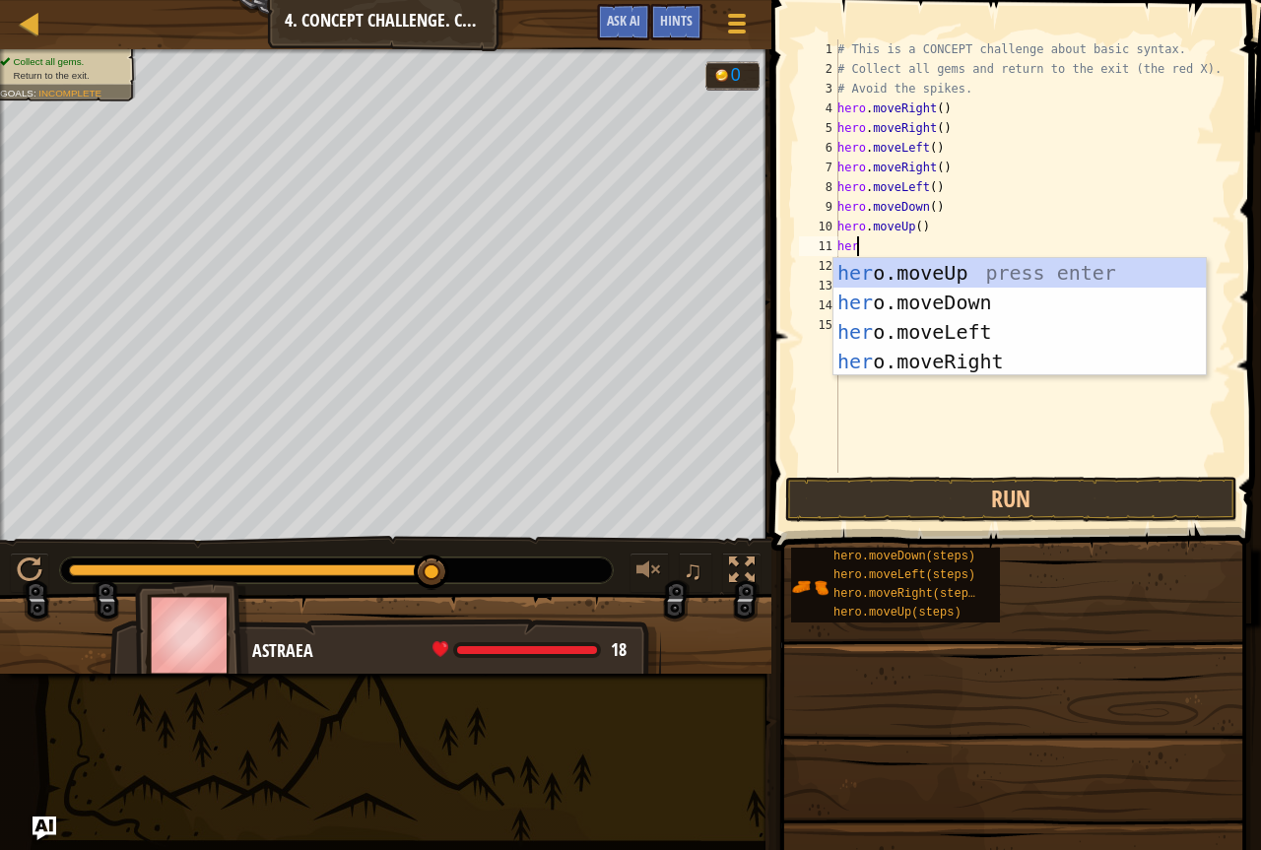
type textarea "hero"
click at [999, 331] on div "hero .moveUp press enter hero .moveDown press enter hero .moveLeft press enter …" at bounding box center [1020, 346] width 373 height 177
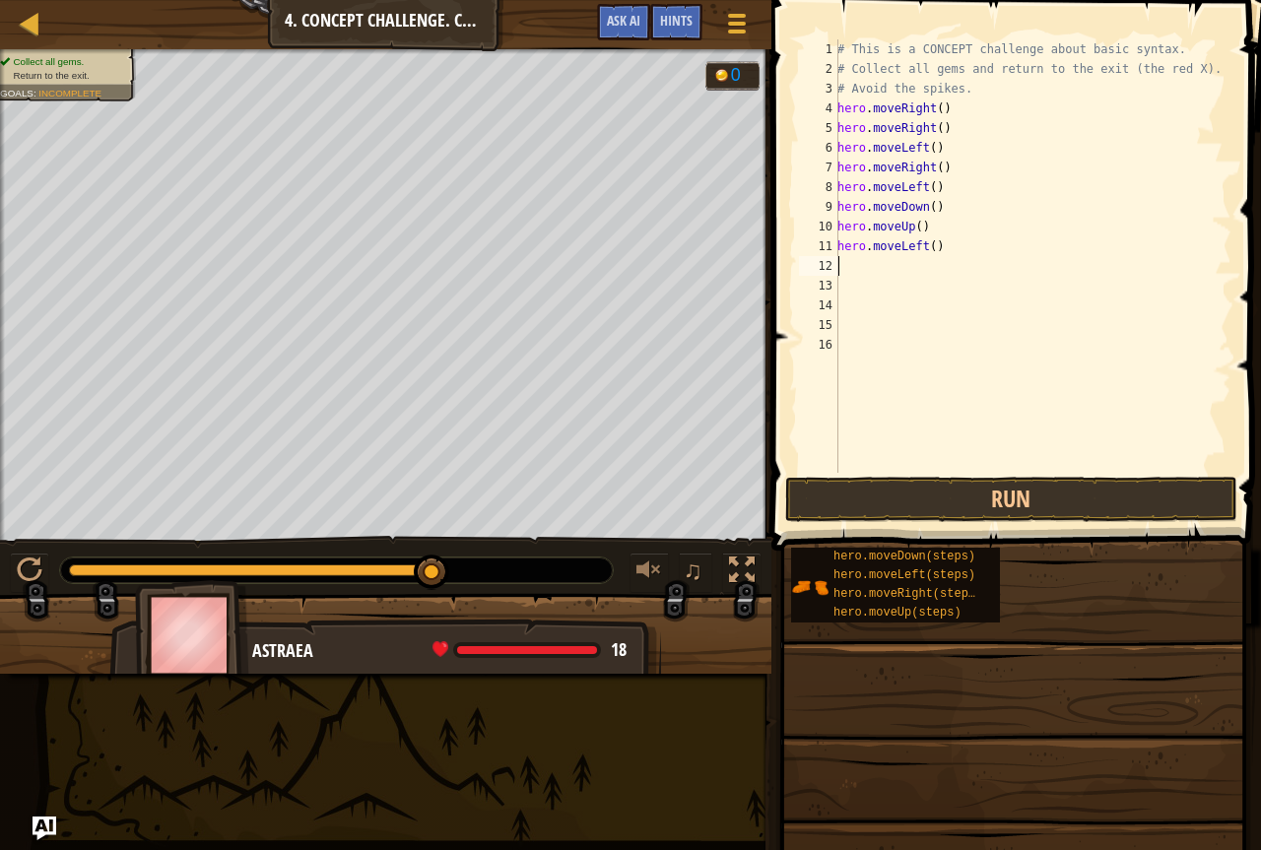
scroll to position [9, 0]
type textarea "h"
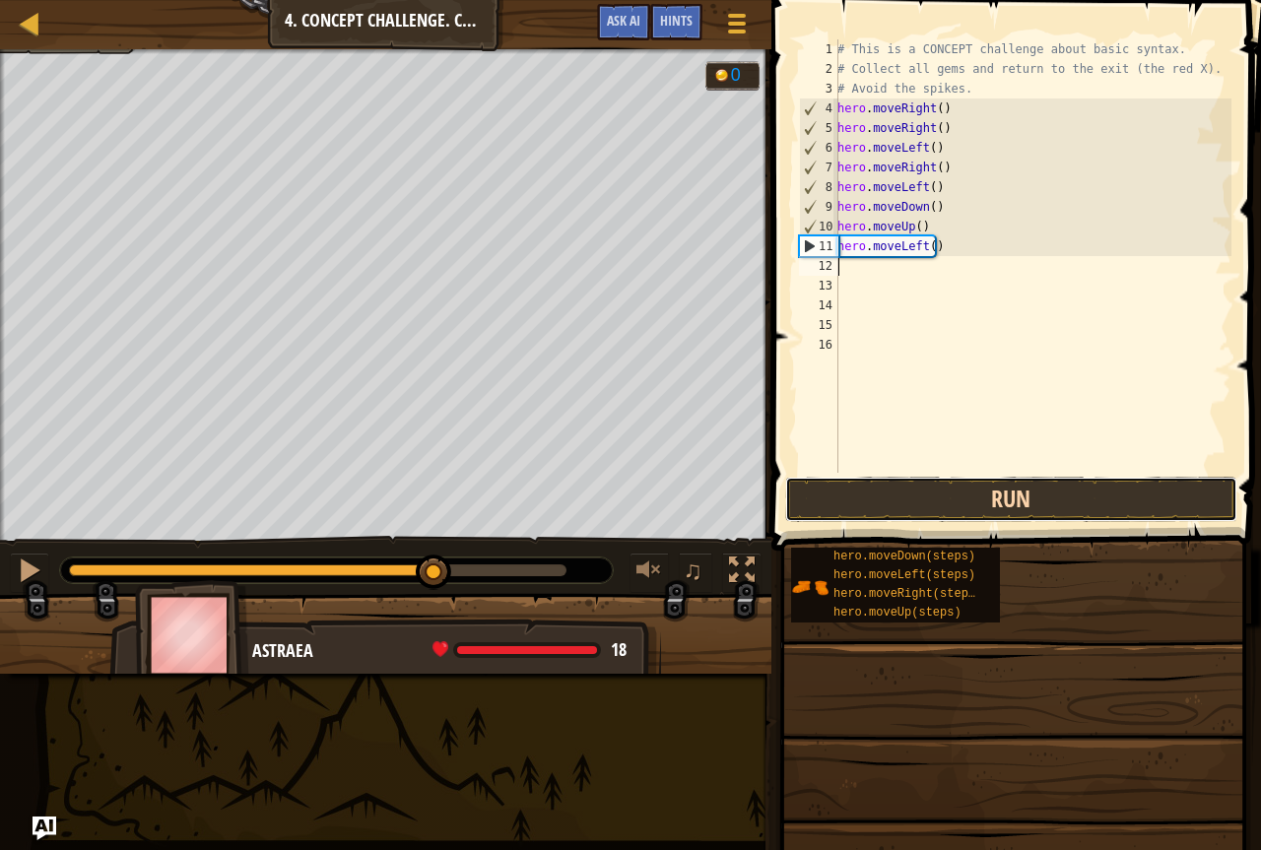
click at [980, 497] on button "Run" at bounding box center [1011, 499] width 452 height 45
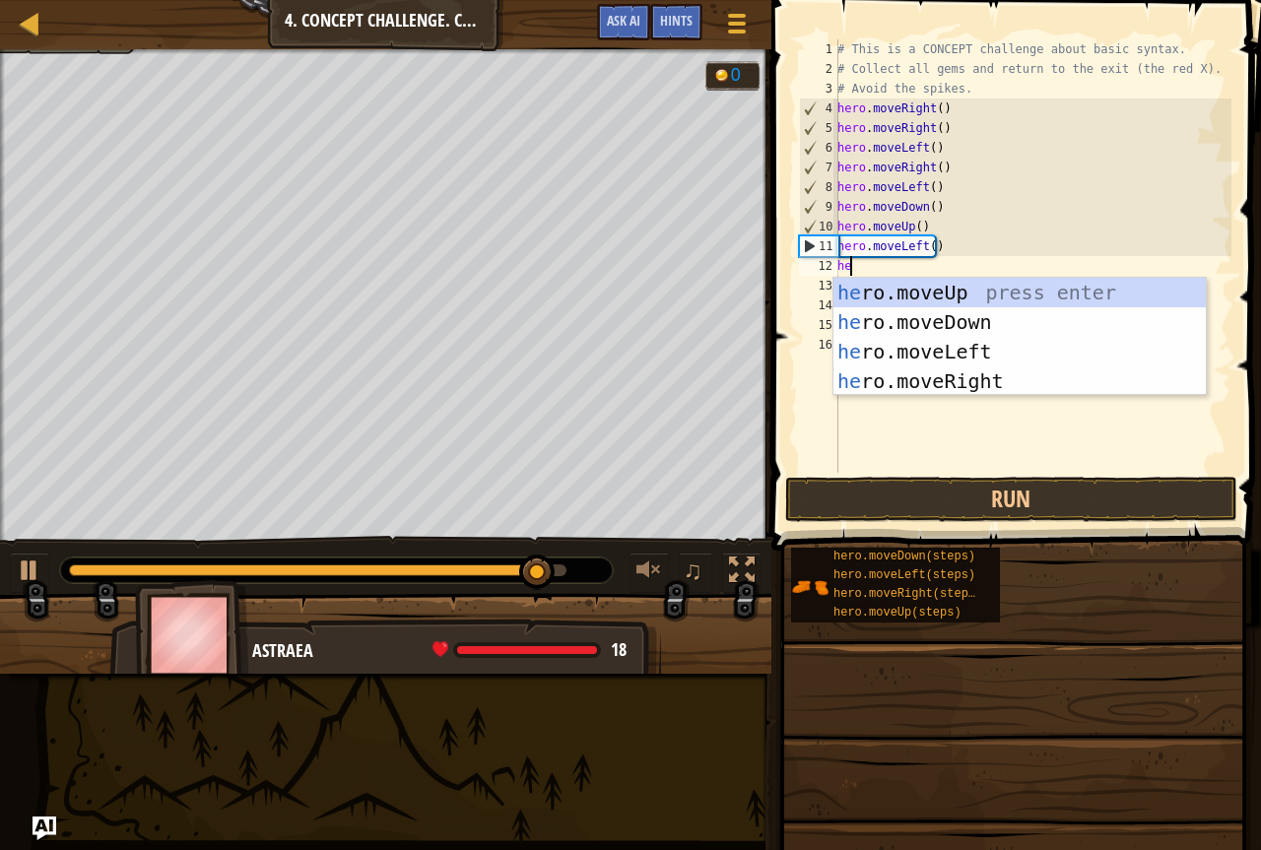
type textarea "her"
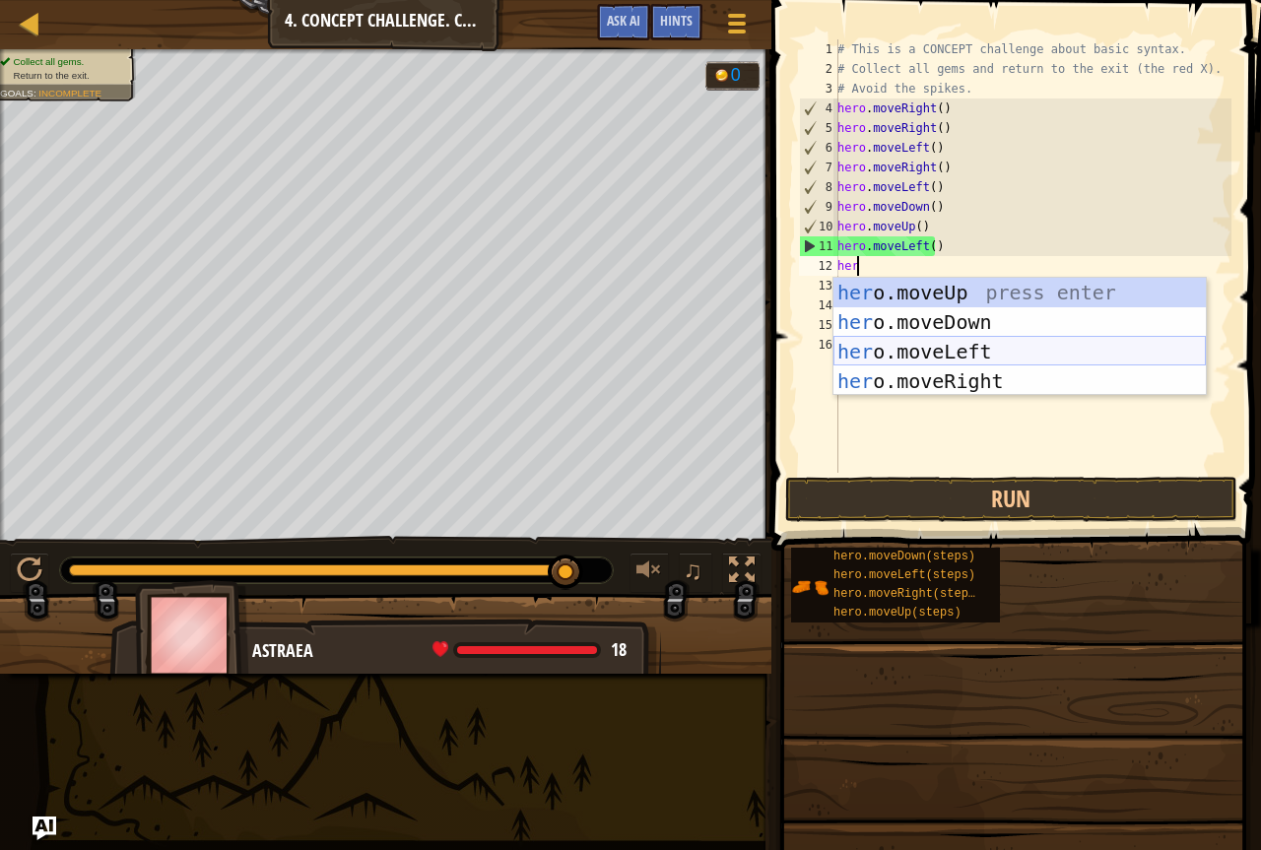
click at [911, 350] on div "her o.moveUp press enter her o.moveDown press enter her o.moveLeft press enter …" at bounding box center [1020, 366] width 373 height 177
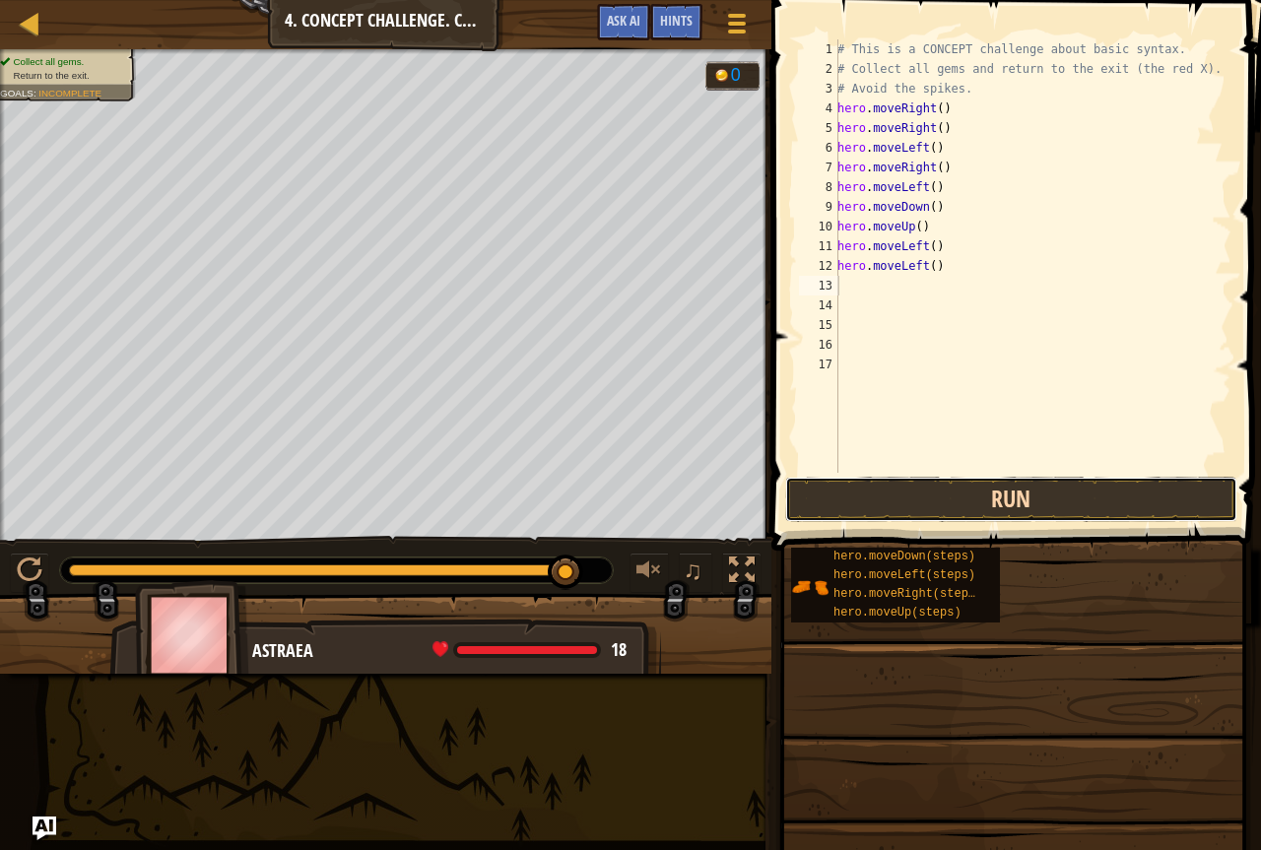
click at [914, 488] on button "Run" at bounding box center [1011, 499] width 452 height 45
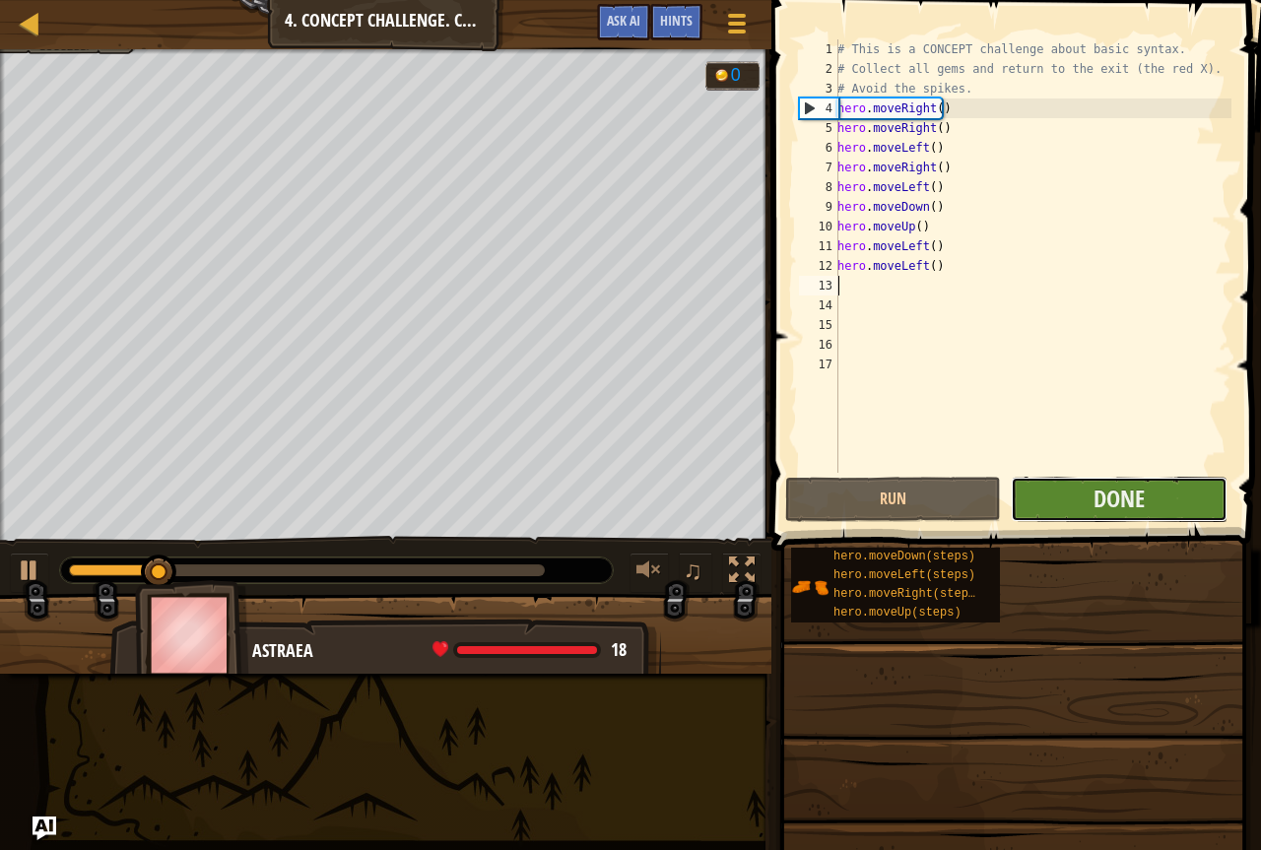
click at [1069, 505] on button "Done" at bounding box center [1119, 499] width 216 height 45
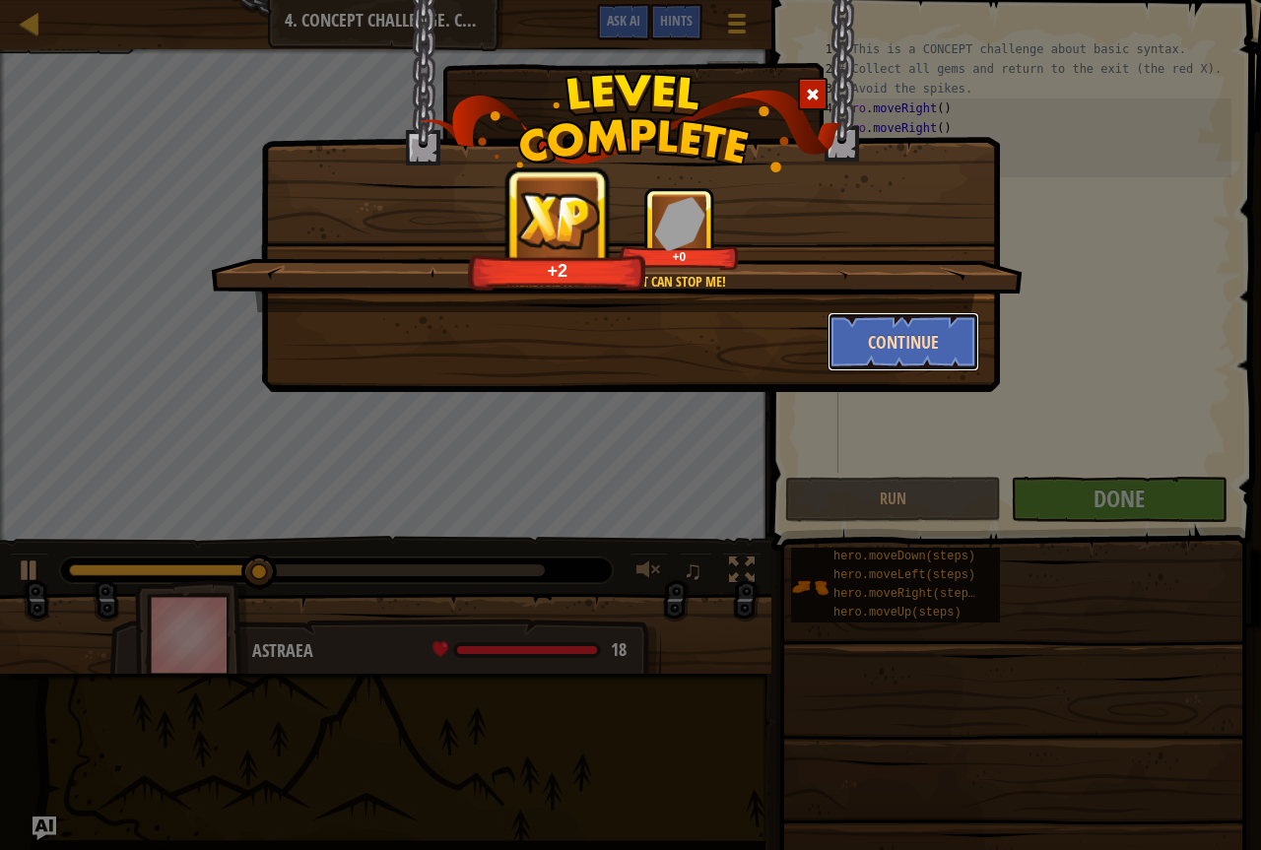
click at [919, 347] on button "Continue" at bounding box center [904, 341] width 153 height 59
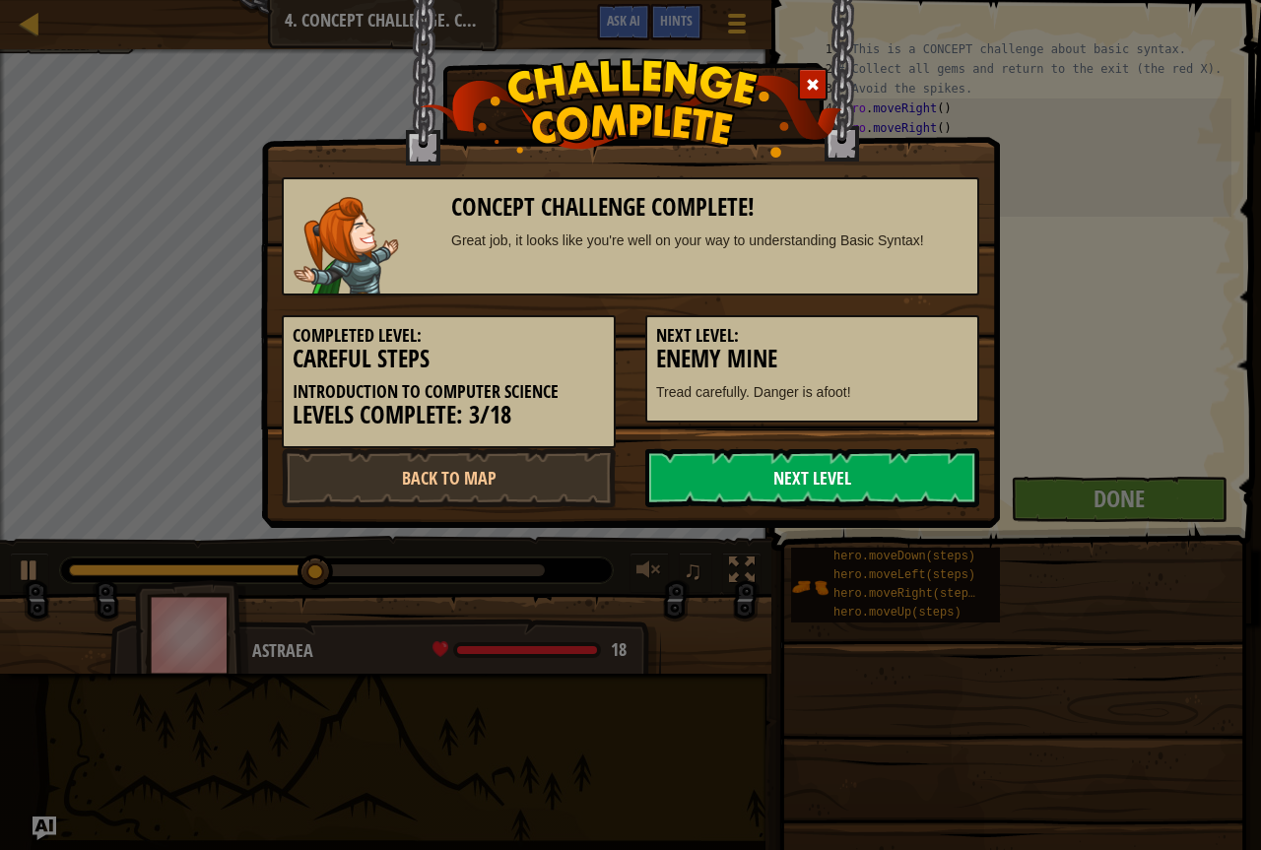
click at [843, 486] on link "Next Level" at bounding box center [812, 477] width 334 height 59
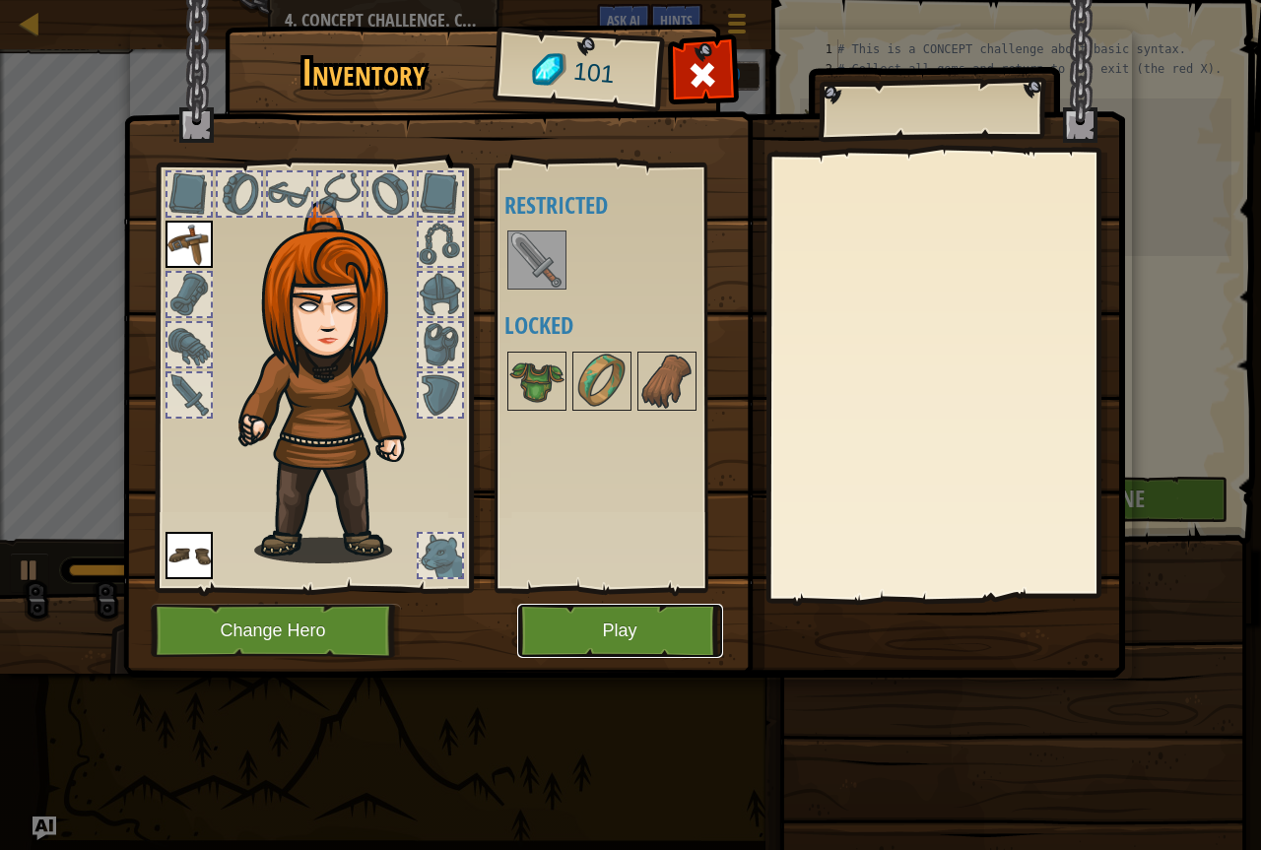
click at [672, 615] on button "Play" at bounding box center [620, 631] width 206 height 54
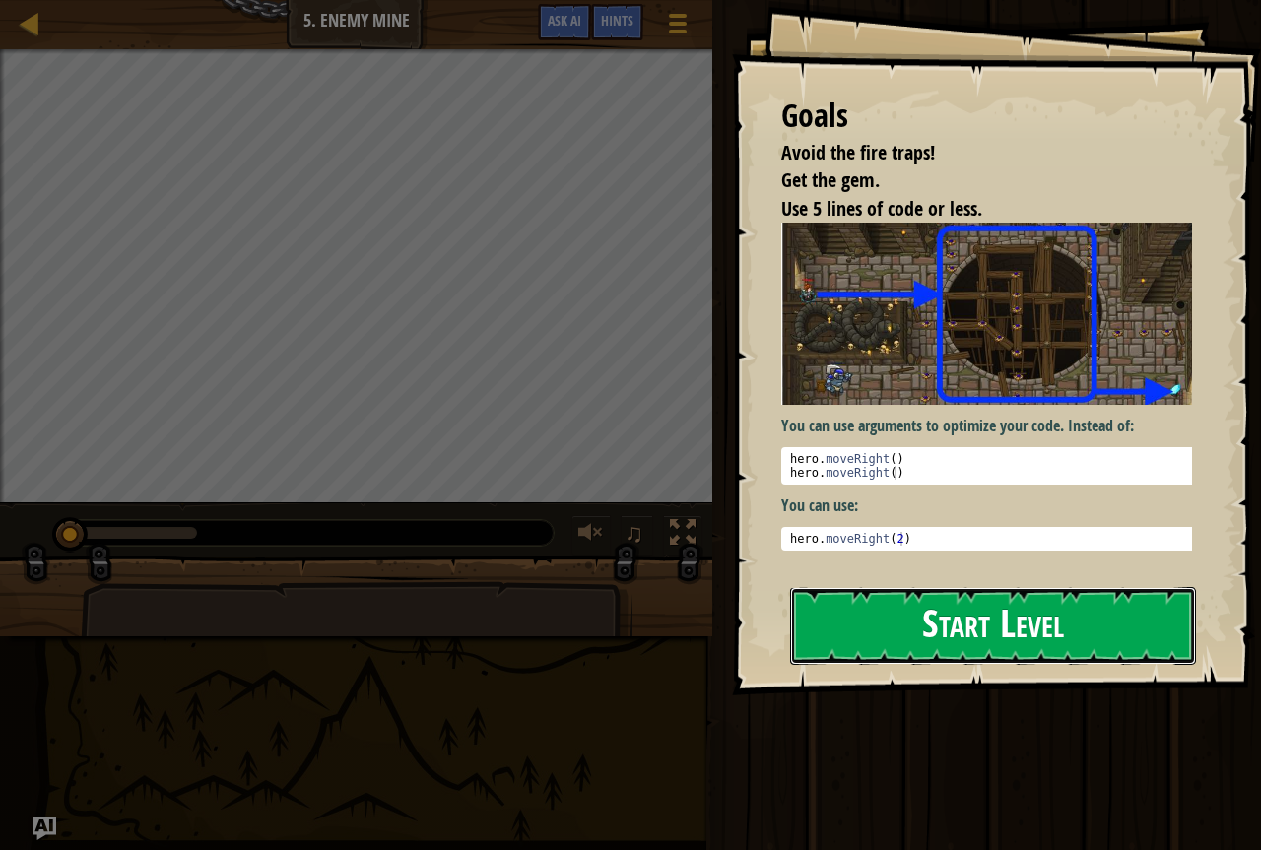
click at [970, 633] on button "Start Level" at bounding box center [993, 626] width 406 height 78
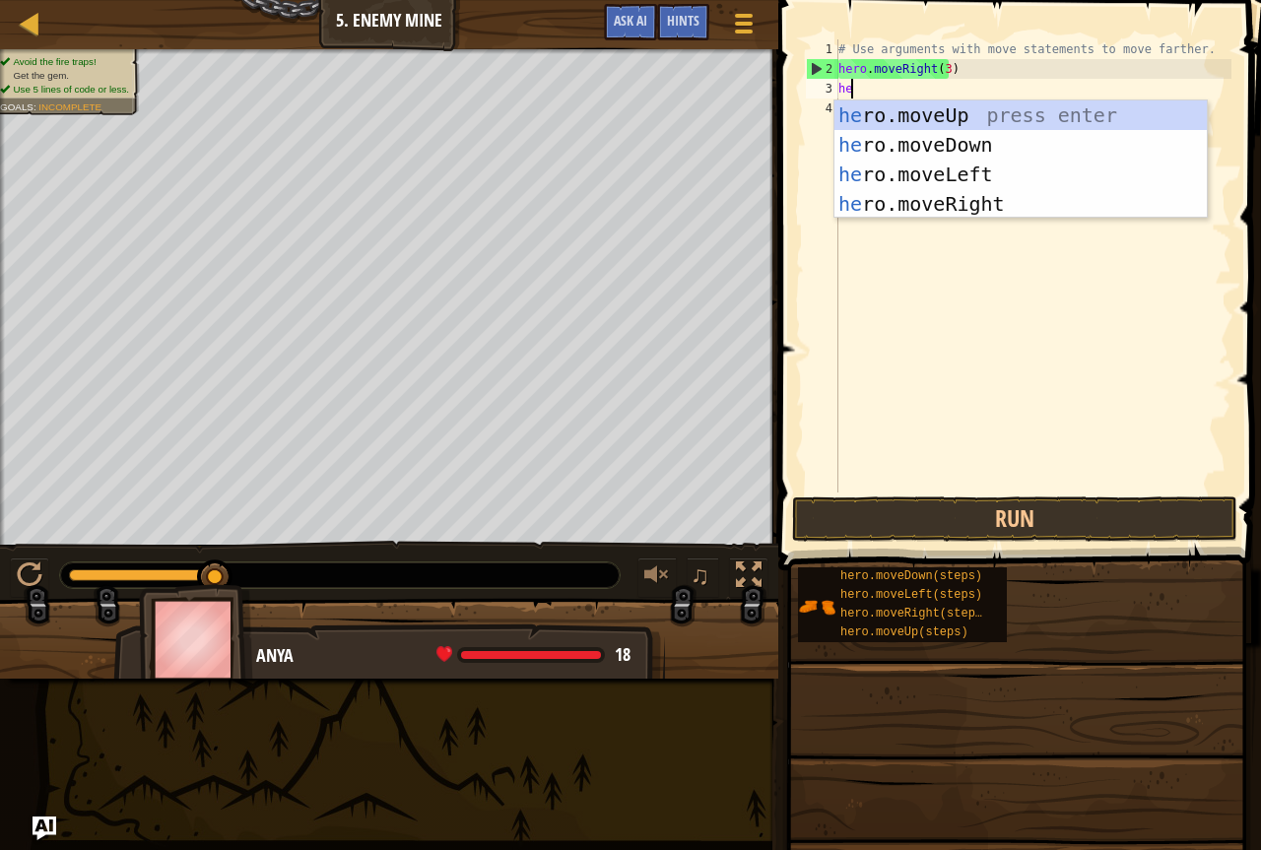
scroll to position [9, 1]
type textarea "hero"
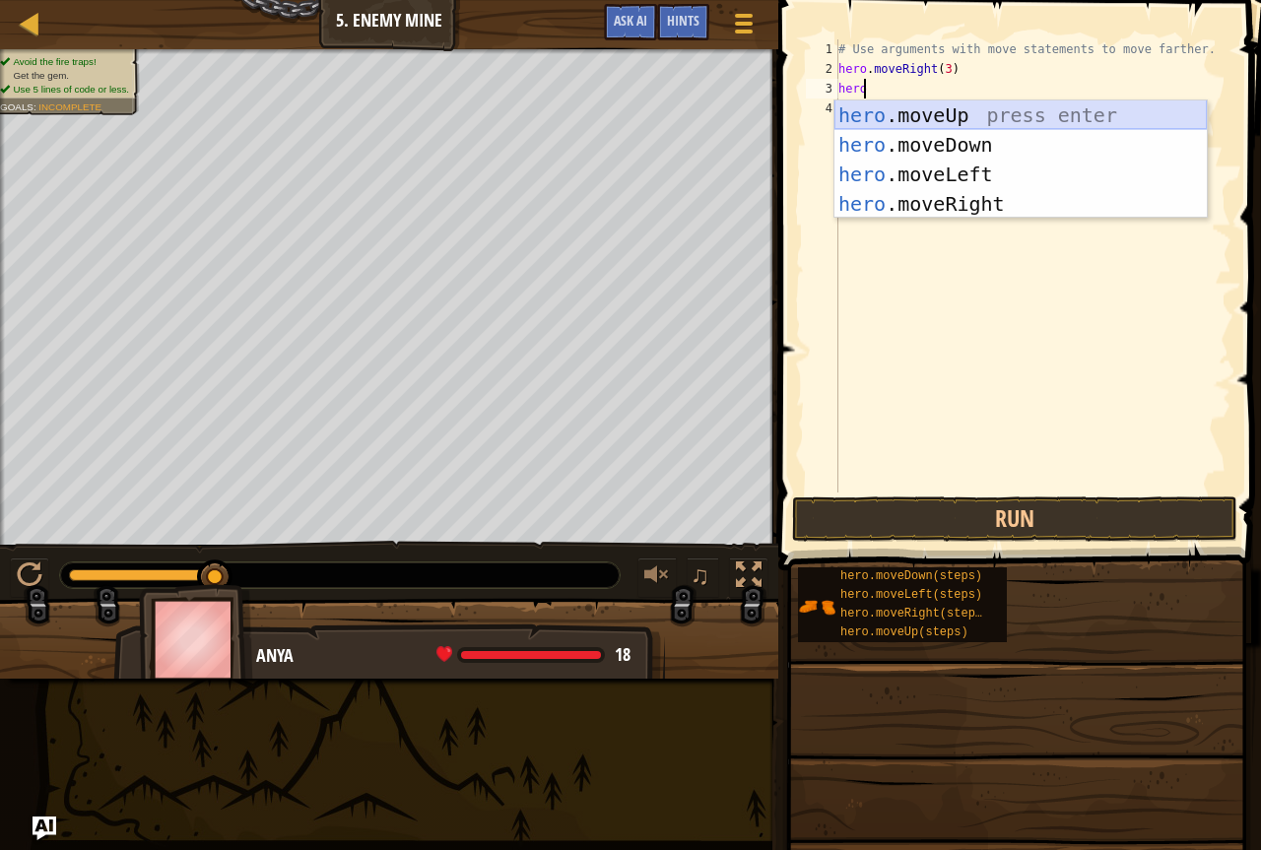
click at [983, 118] on div "hero .moveUp press enter hero .moveDown press enter hero .moveLeft press enter …" at bounding box center [1021, 189] width 373 height 177
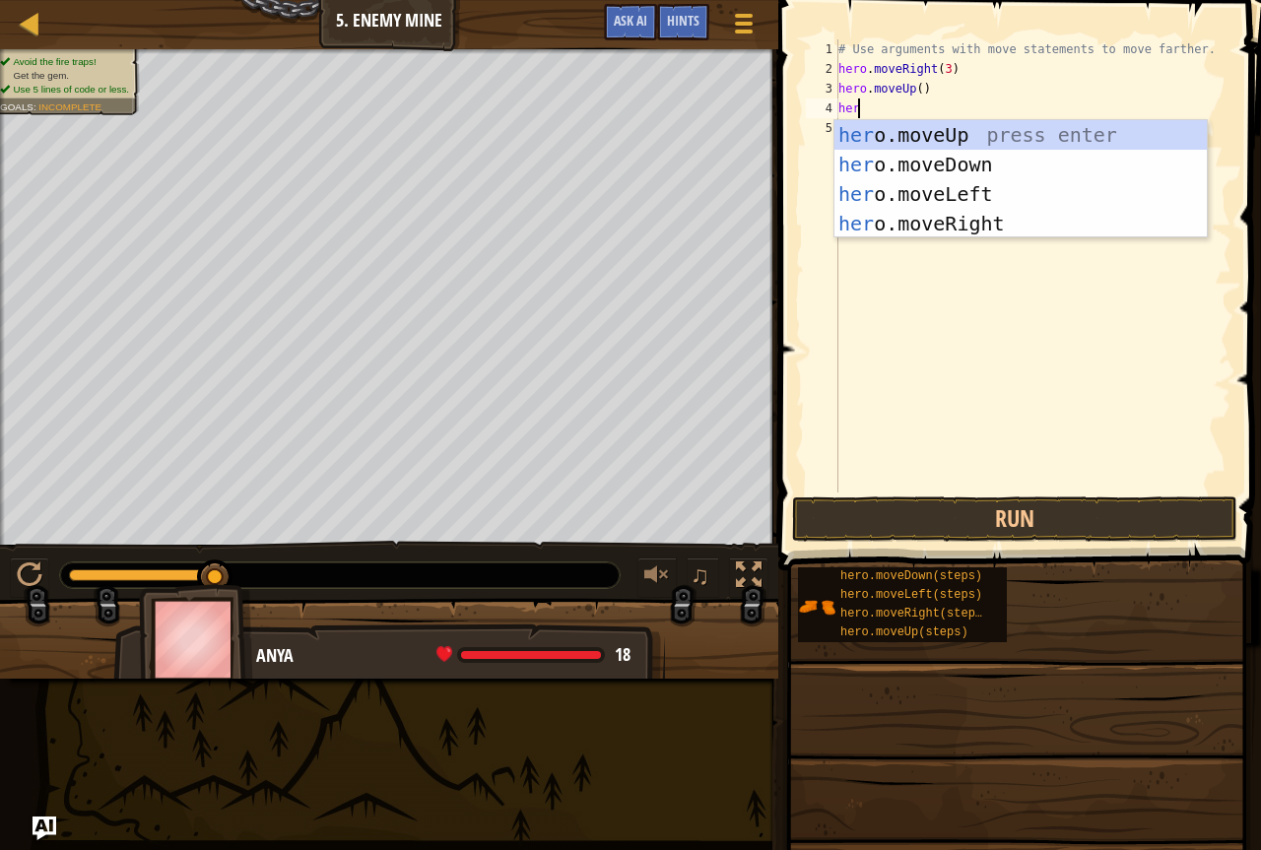
type textarea "hero"
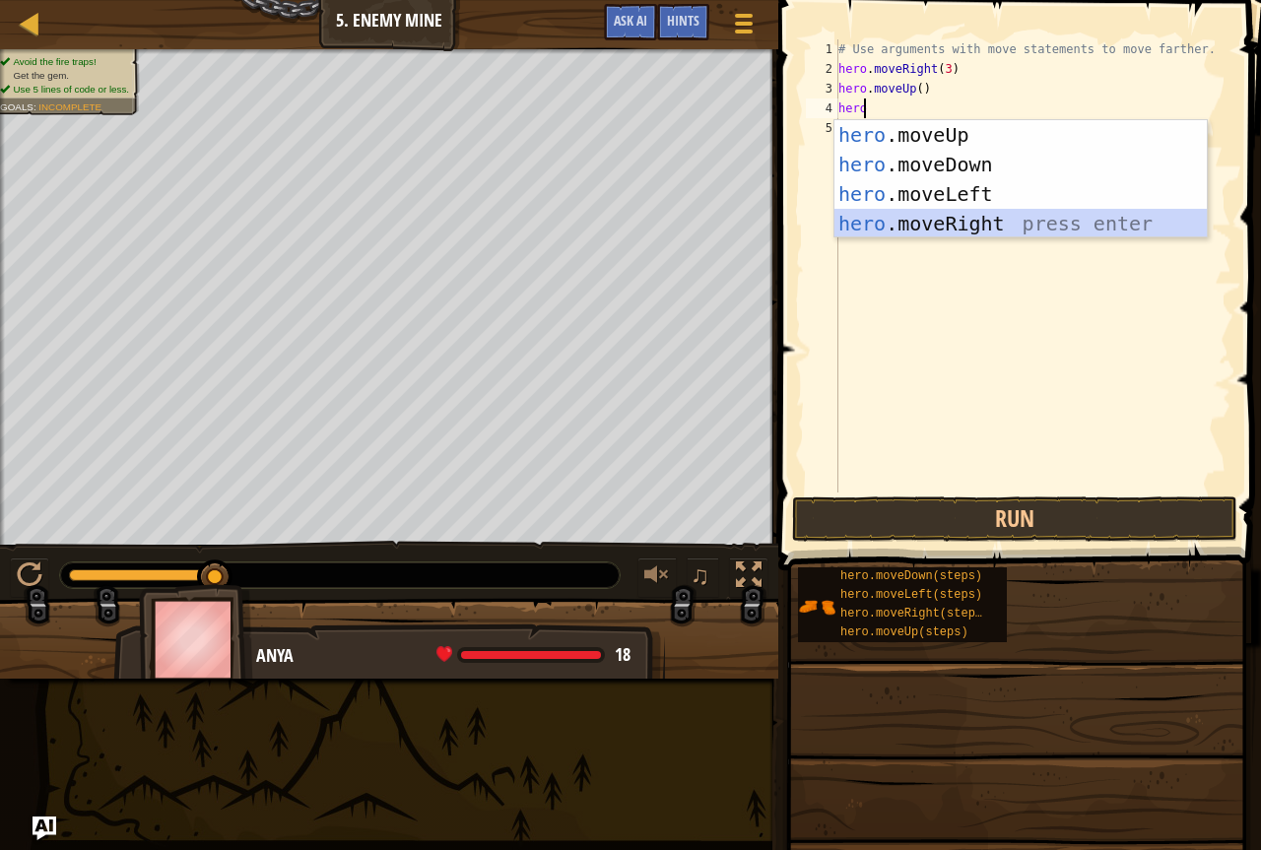
click at [888, 233] on div "hero .moveUp press enter hero .moveDown press enter hero .moveLeft press enter …" at bounding box center [1021, 208] width 373 height 177
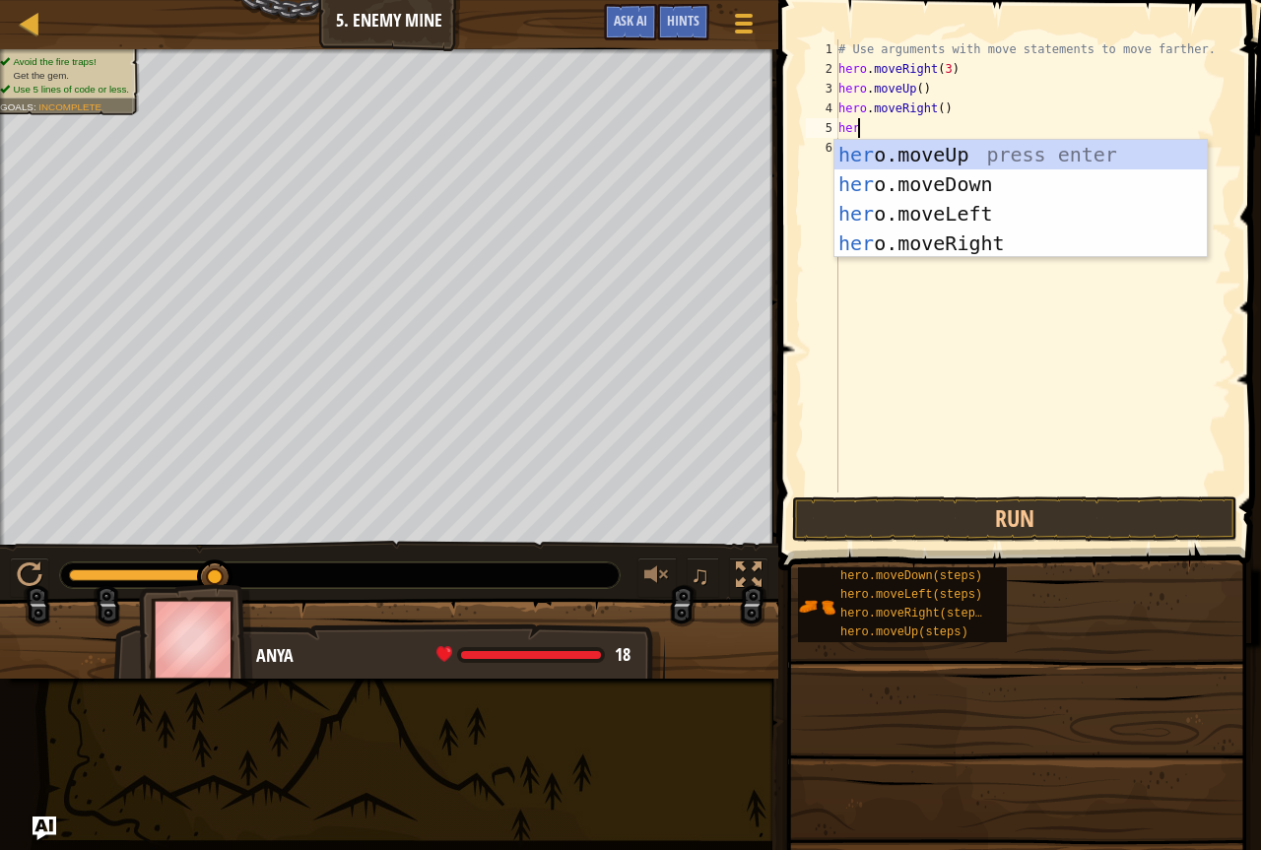
type textarea "hero"
click at [941, 180] on div "hero .moveUp press enter hero .moveDown press enter hero .moveLeft press enter …" at bounding box center [1021, 228] width 373 height 177
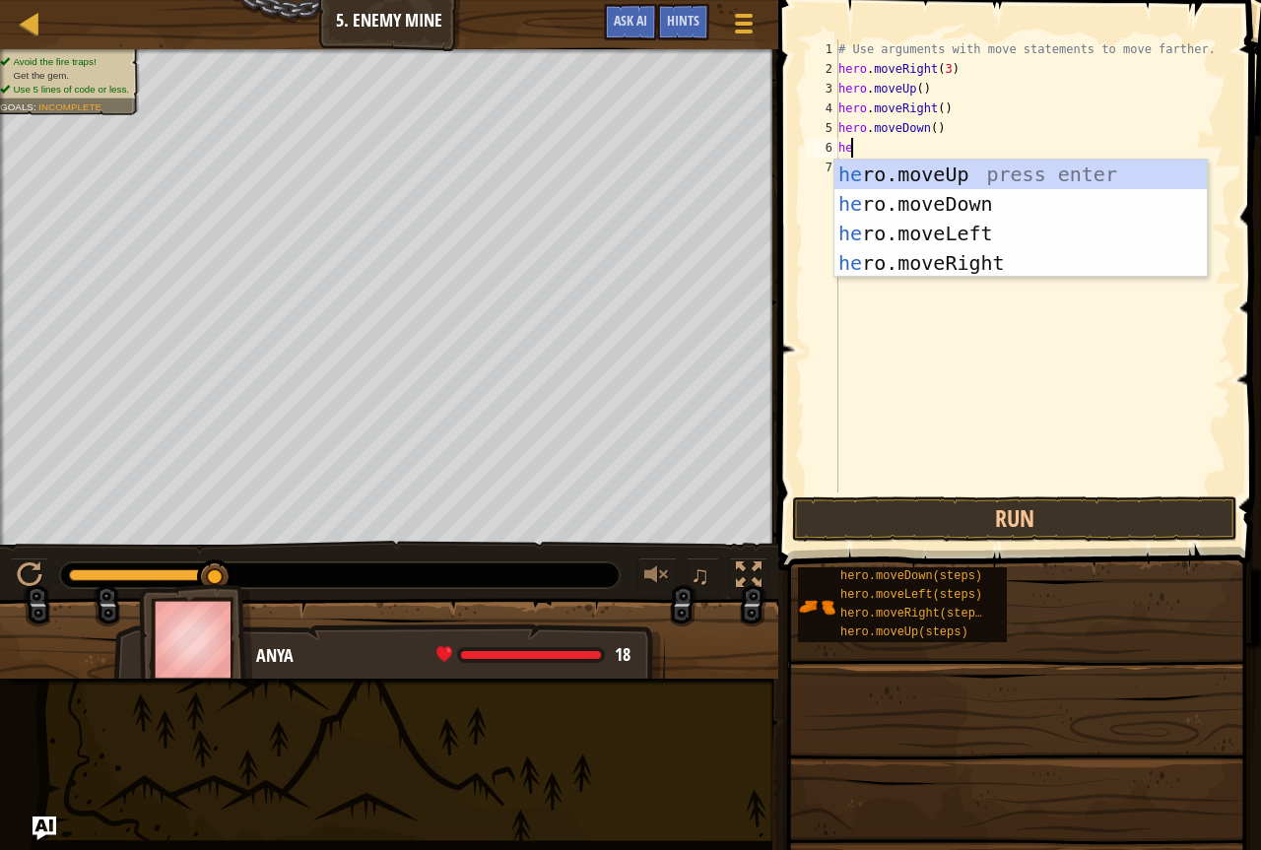
type textarea "hero"
click at [961, 199] on div "hero .moveUp press enter hero .moveDown press enter hero .moveLeft press enter …" at bounding box center [1021, 248] width 373 height 177
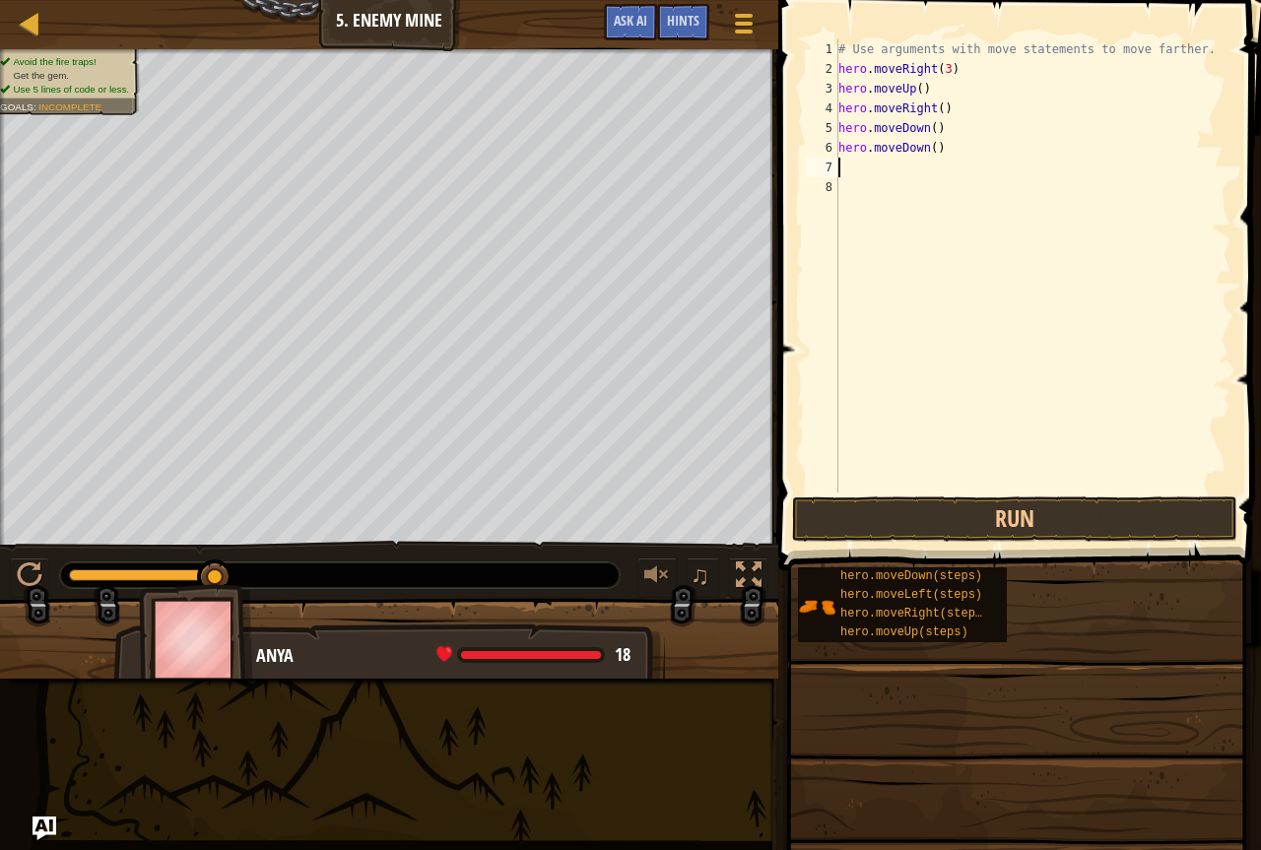
scroll to position [9, 0]
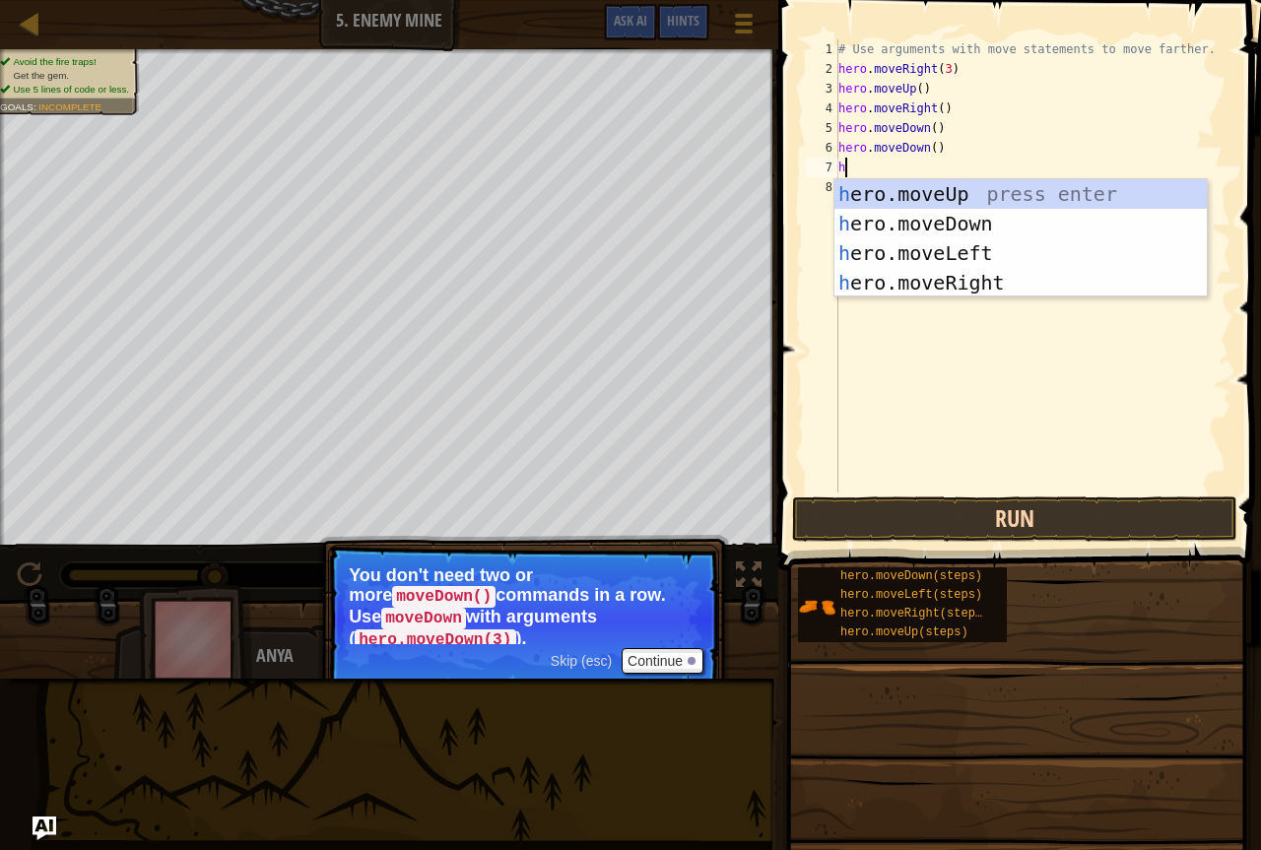
type textarea "h"
click at [842, 512] on button "Run" at bounding box center [1014, 519] width 445 height 45
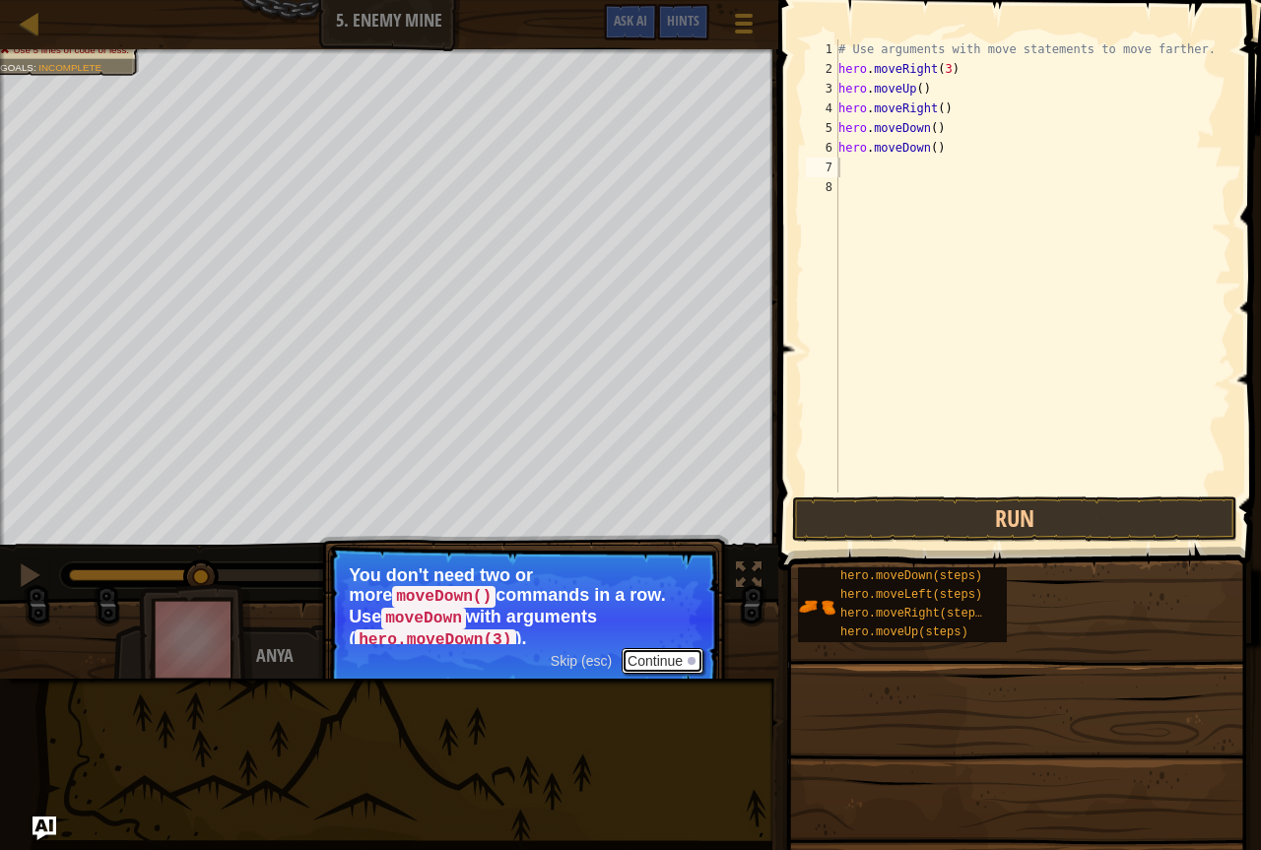
click at [661, 648] on button "Continue" at bounding box center [663, 661] width 82 height 26
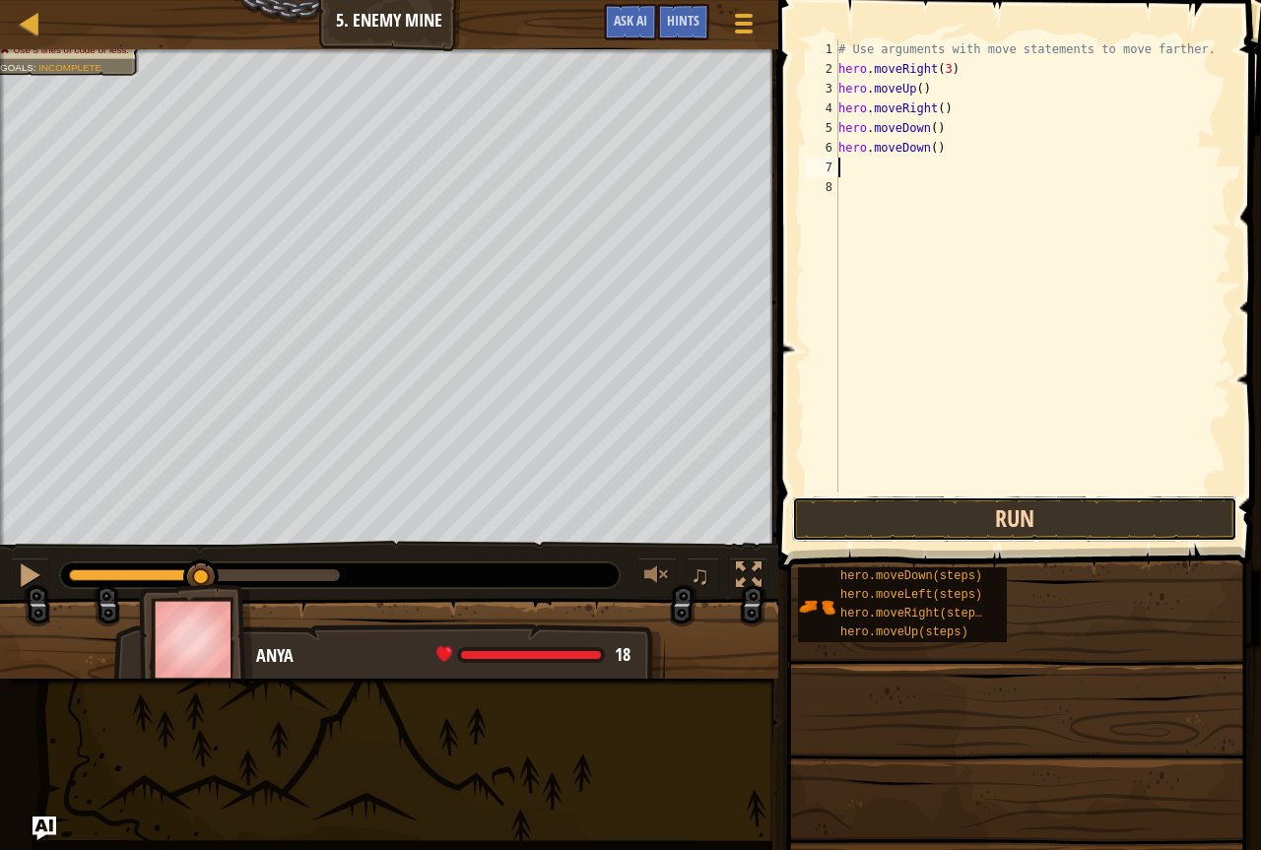
click at [887, 526] on button "Run" at bounding box center [1014, 519] width 445 height 45
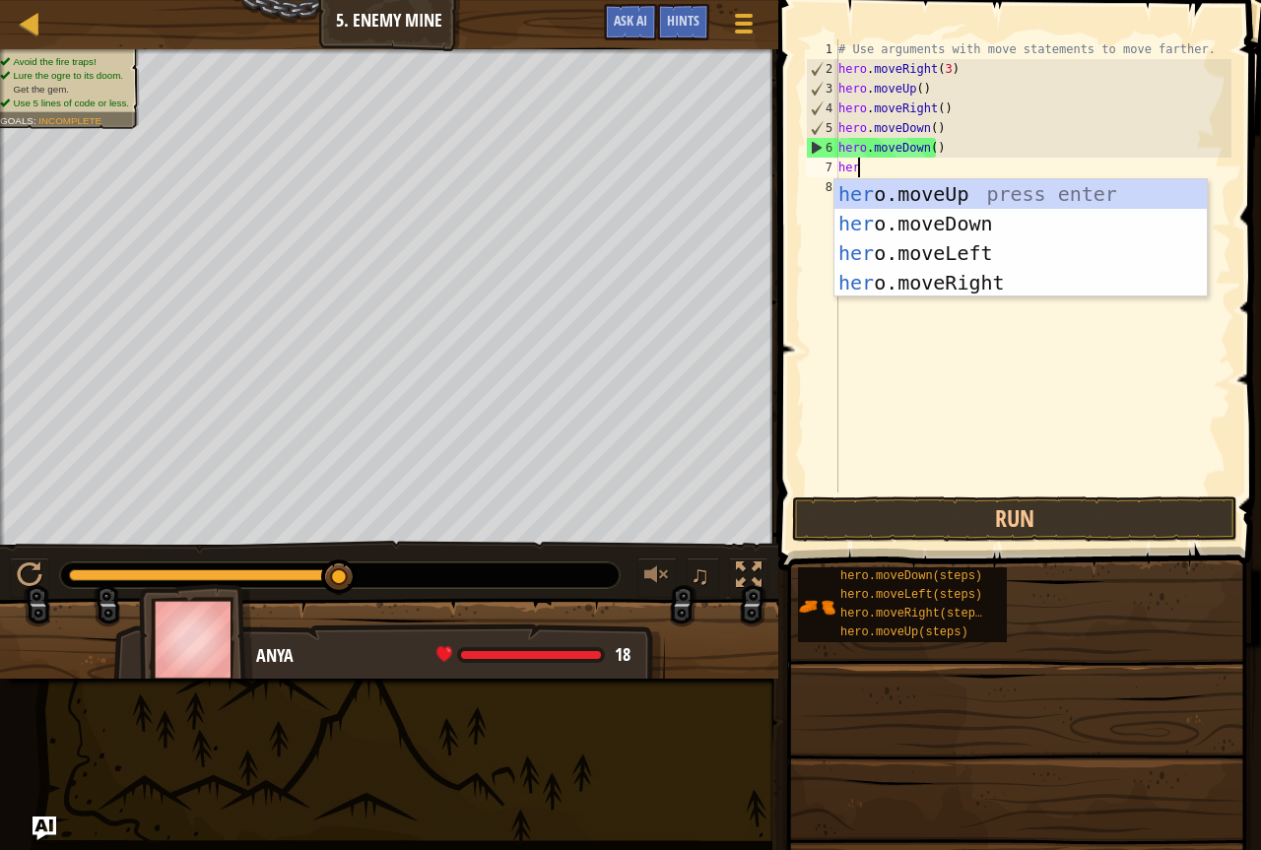
scroll to position [9, 1]
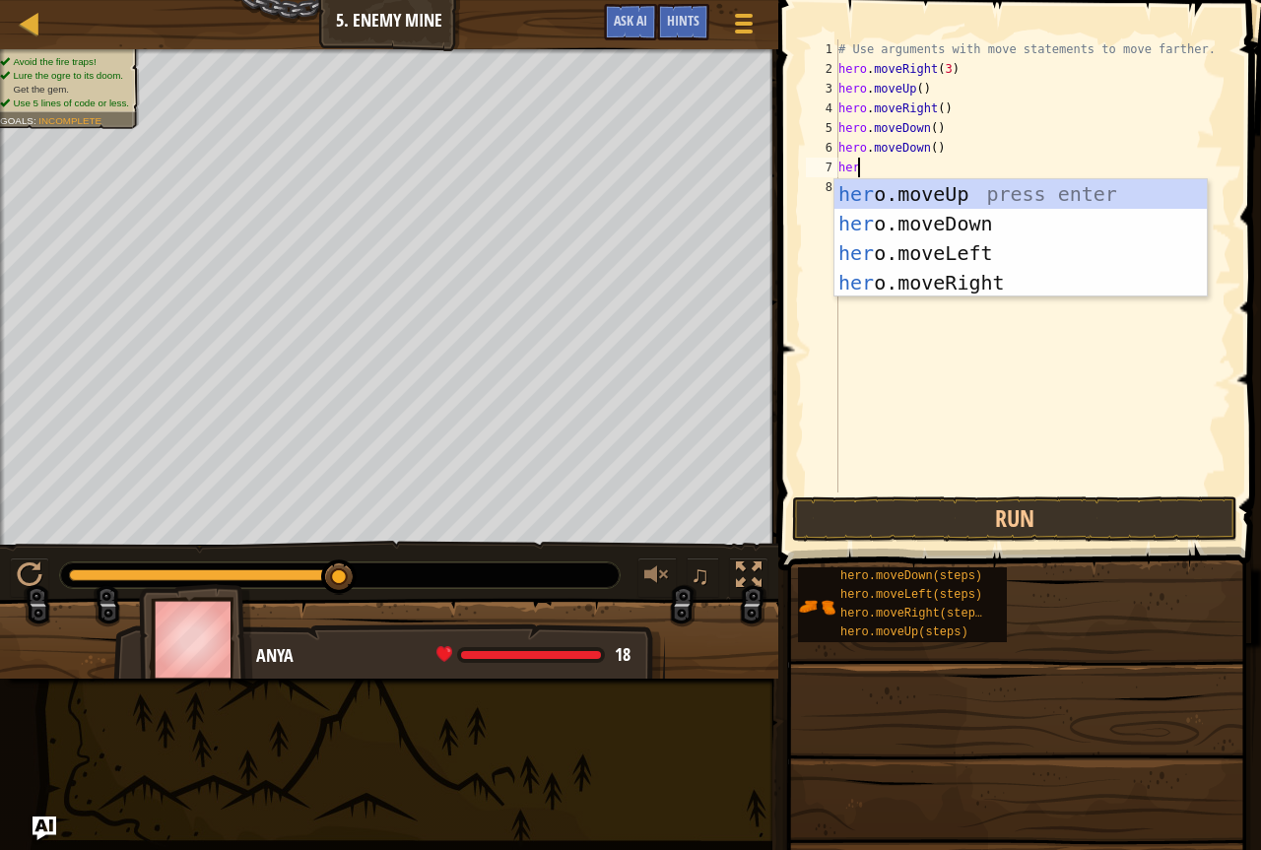
type textarea "hero"
click at [984, 215] on div "hero .moveUp press enter hero .moveDown press enter hero .moveLeft press enter …" at bounding box center [1021, 267] width 373 height 177
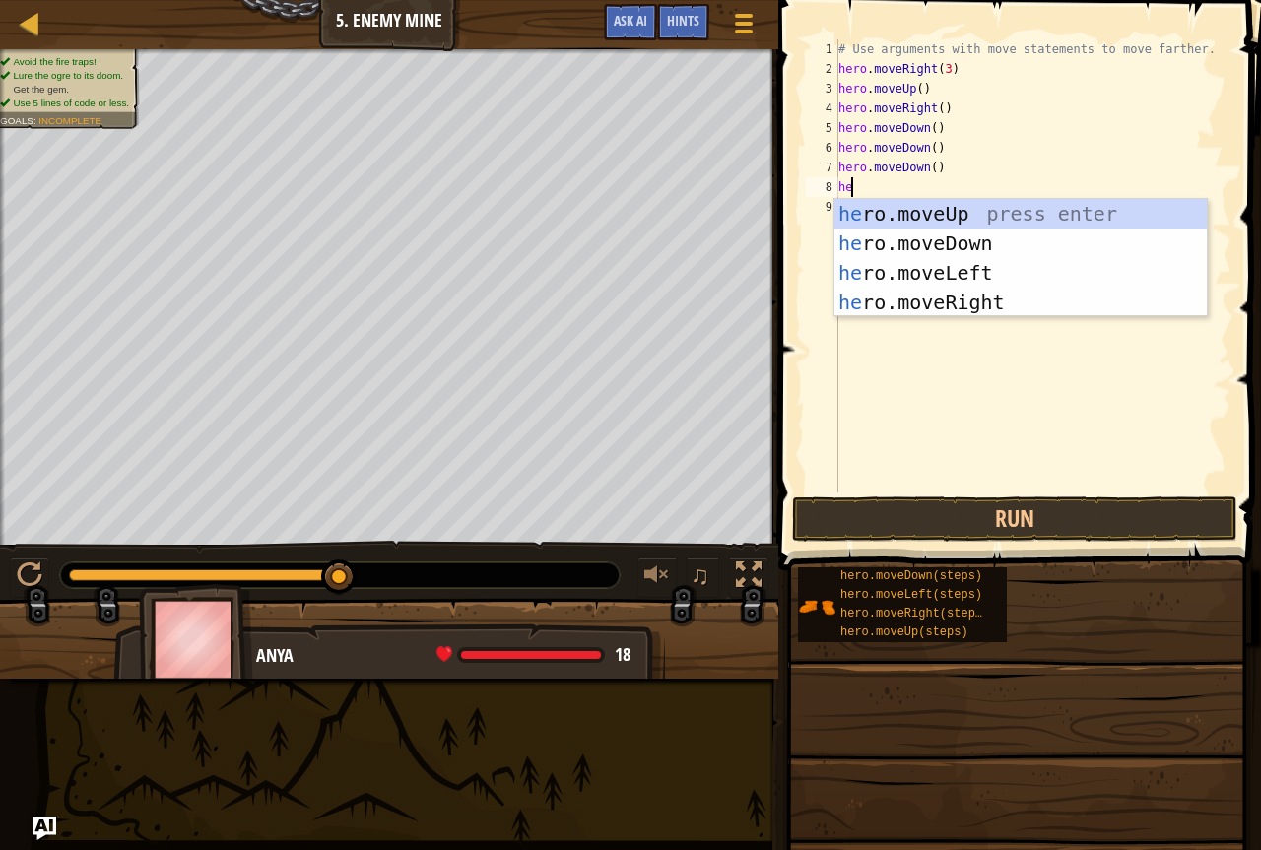
type textarea "hero"
click at [920, 313] on div "hero .moveUp press enter hero .moveDown press enter hero .moveLeft press enter …" at bounding box center [1021, 287] width 373 height 177
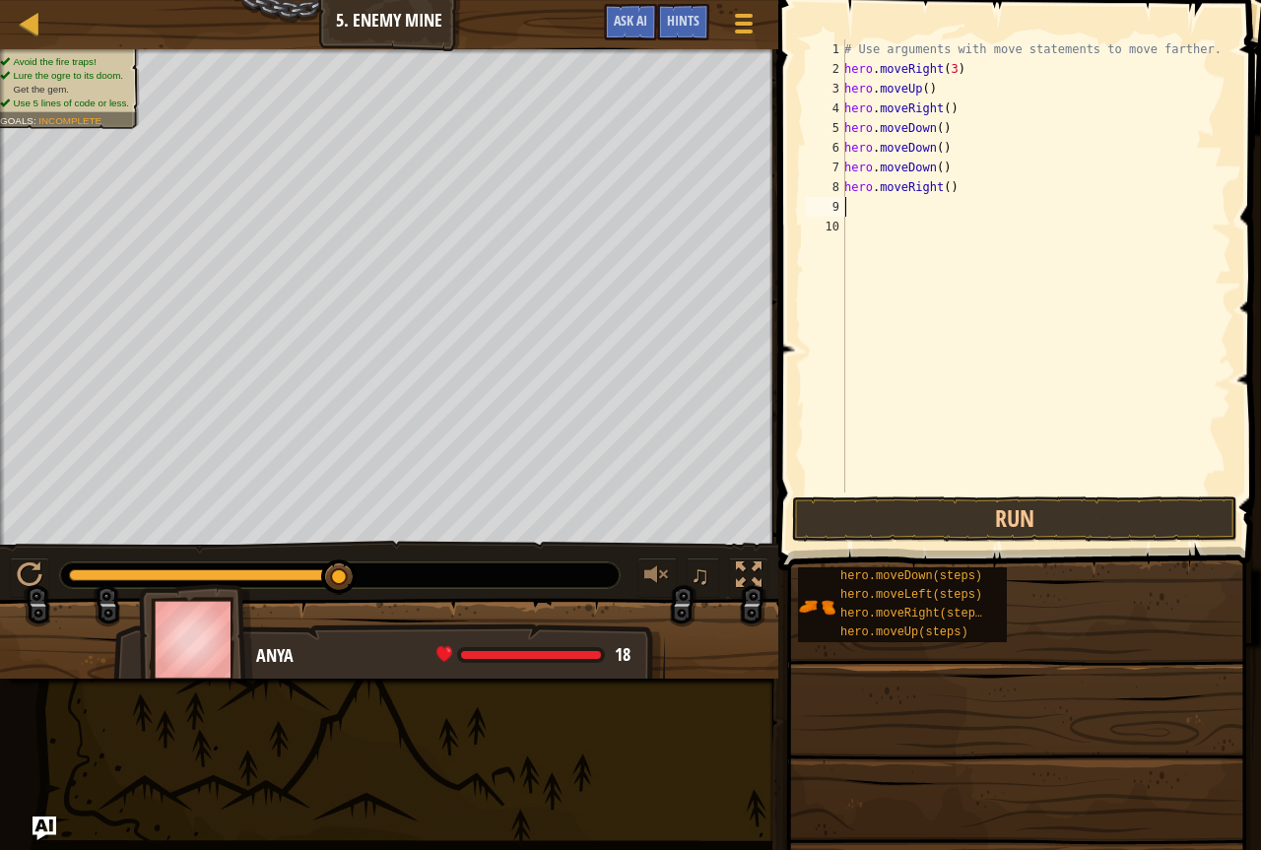
scroll to position [9, 0]
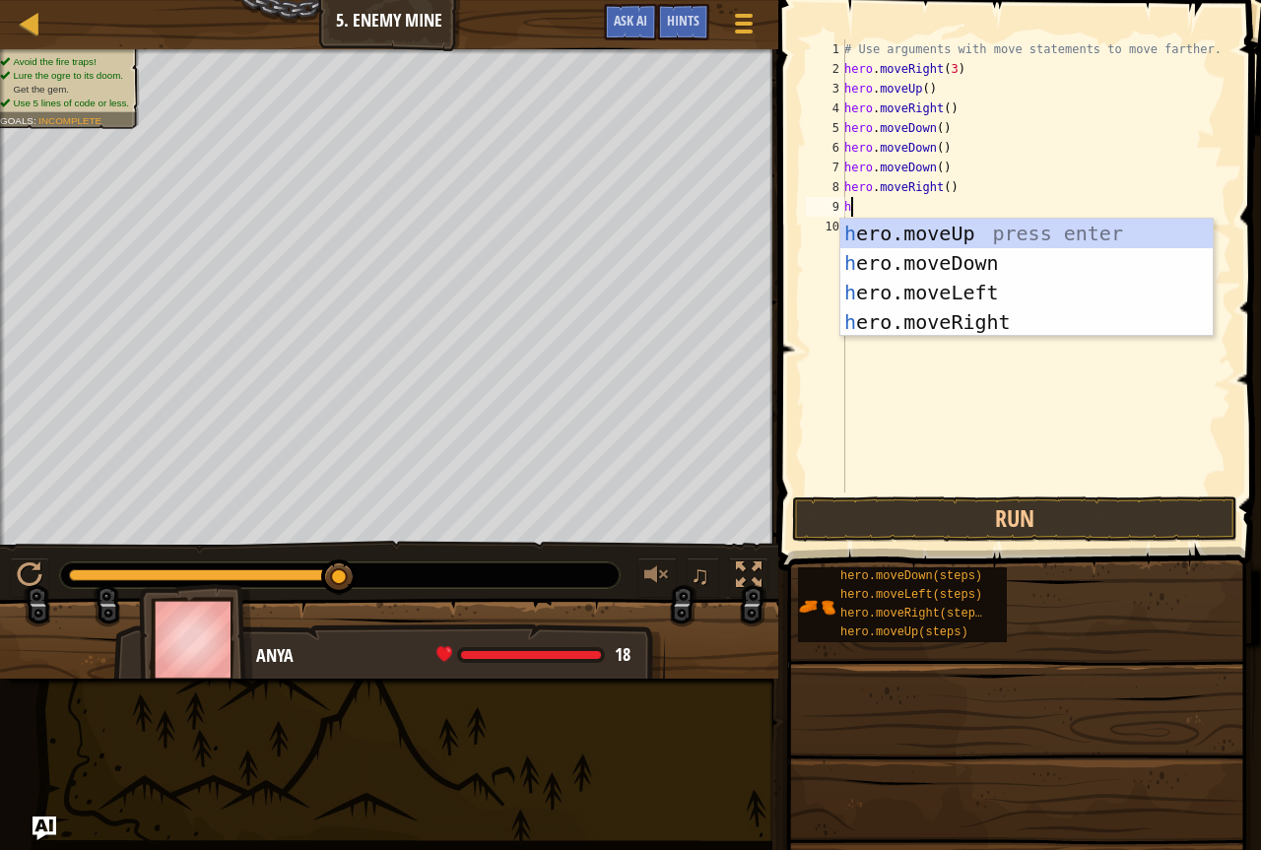
type textarea "her"
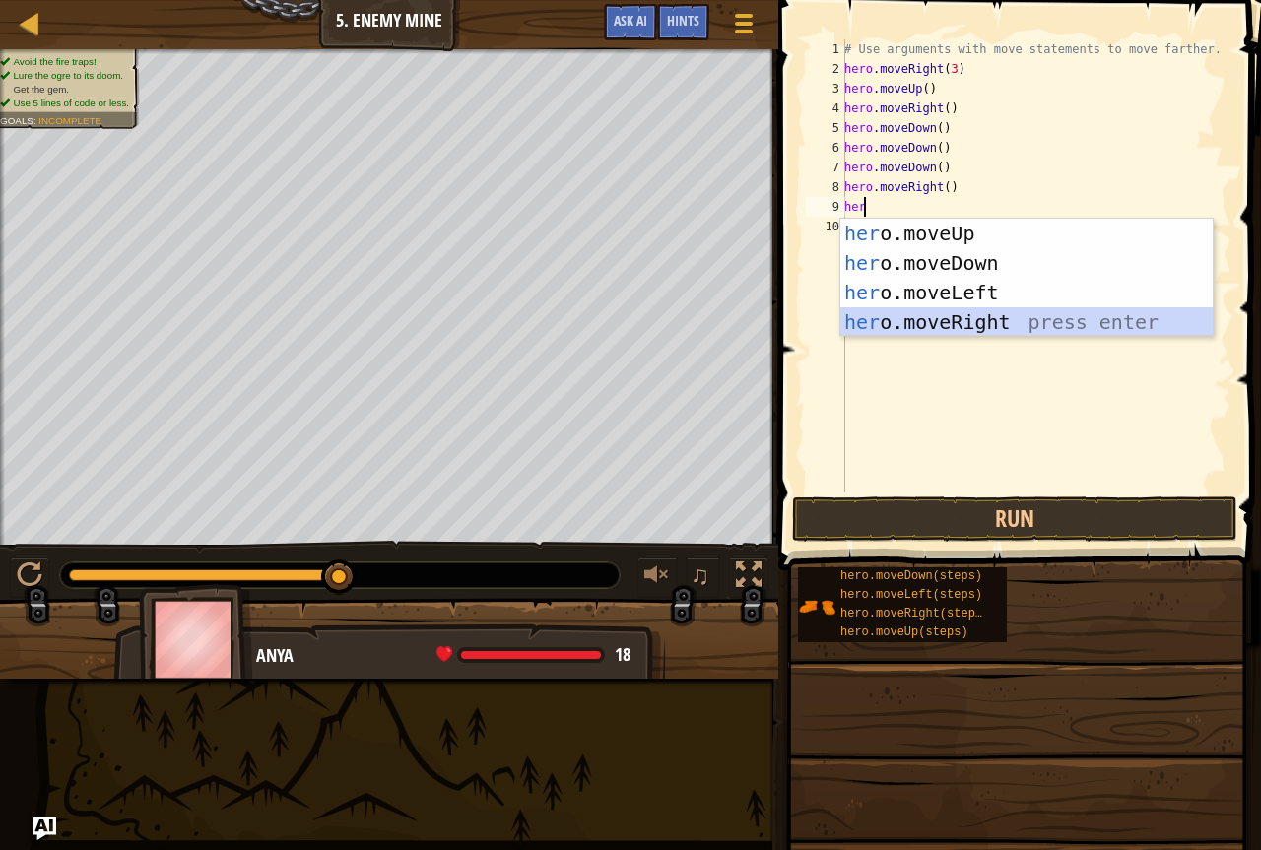
click at [915, 321] on div "her o.moveUp press enter her o.moveDown press enter her o.moveLeft press enter …" at bounding box center [1027, 307] width 373 height 177
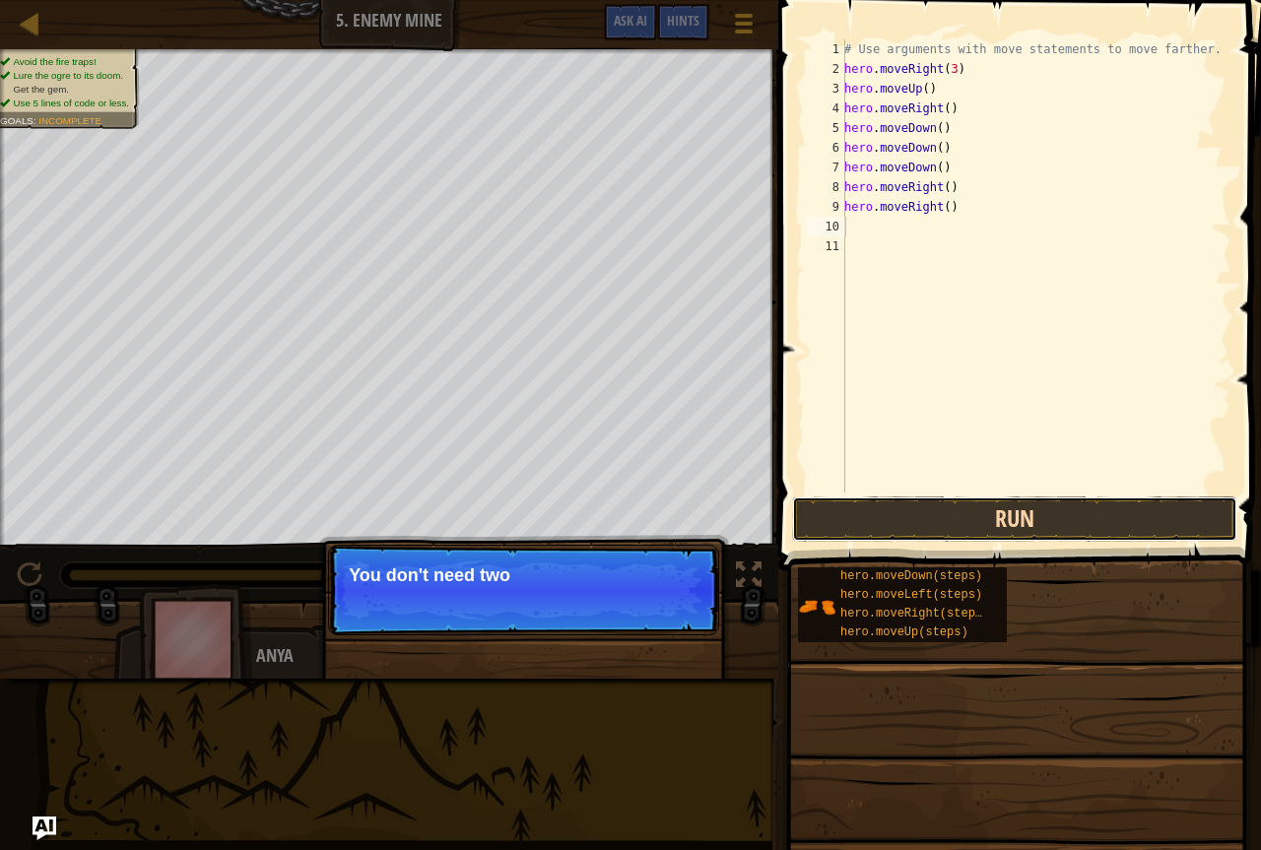
click at [936, 522] on button "Run" at bounding box center [1014, 519] width 445 height 45
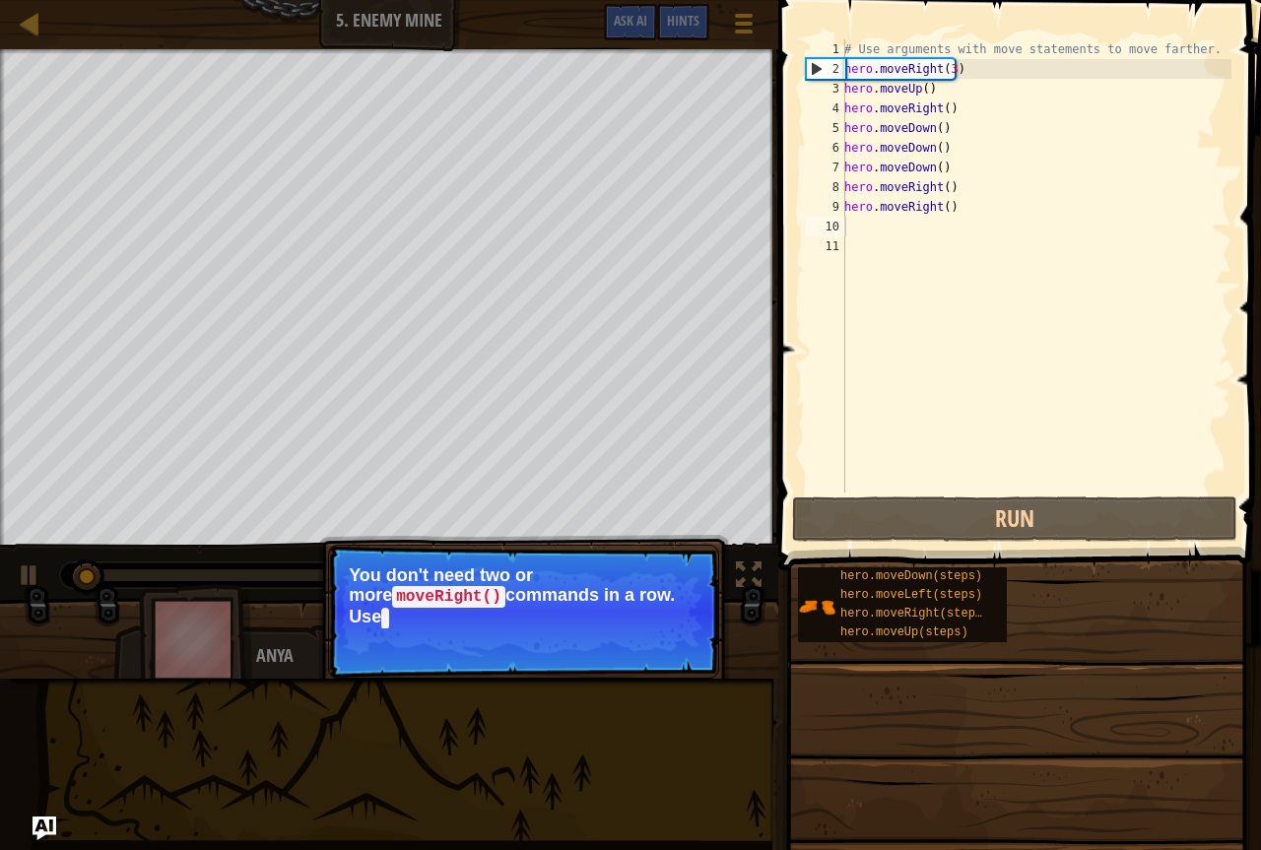
click at [683, 612] on p "Skip (esc) Continue You don't need two or more moveRight() commands in a row. U…" at bounding box center [523, 612] width 391 height 134
click at [672, 590] on p "You don't need two or more moveRight() commands in a row. Use moveRight with ar…" at bounding box center [524, 597] width 350 height 63
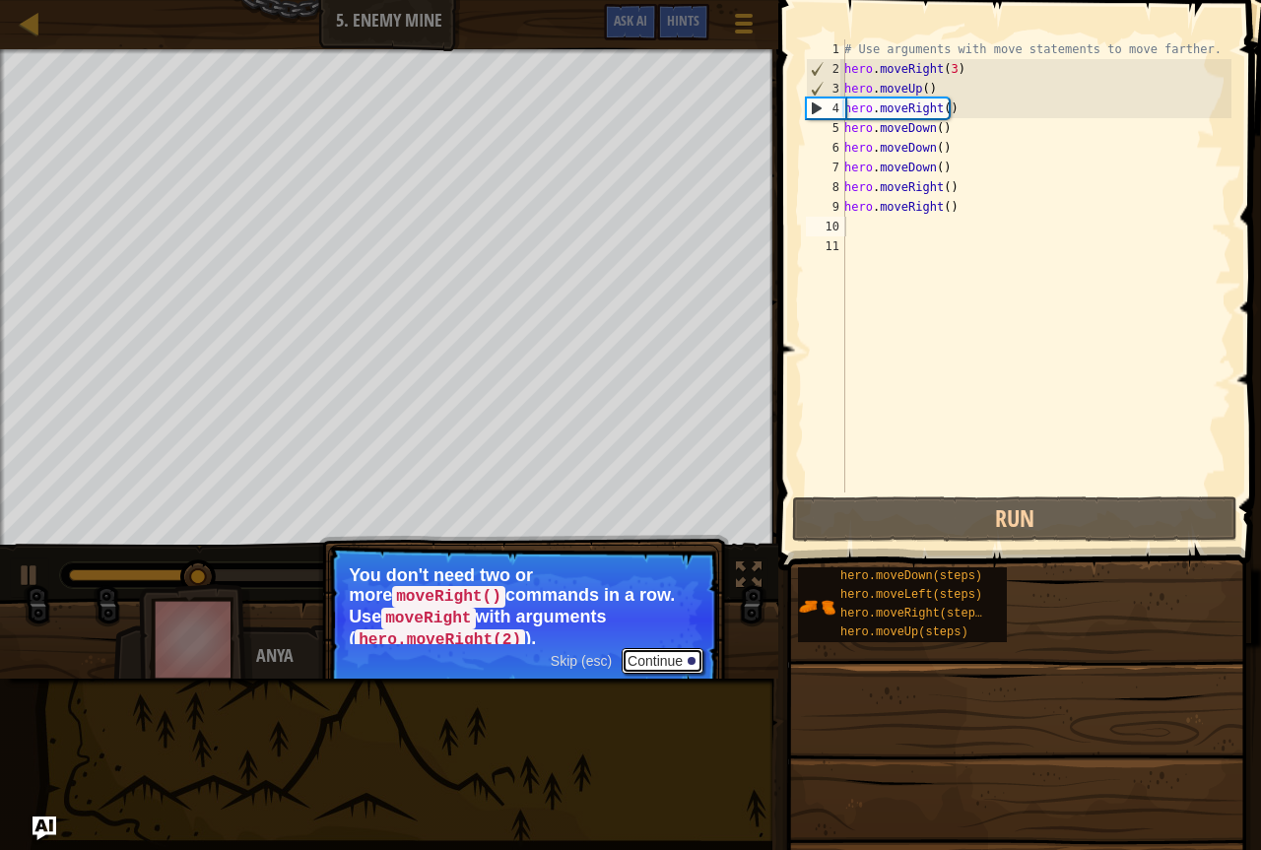
click at [640, 648] on button "Continue" at bounding box center [663, 661] width 82 height 26
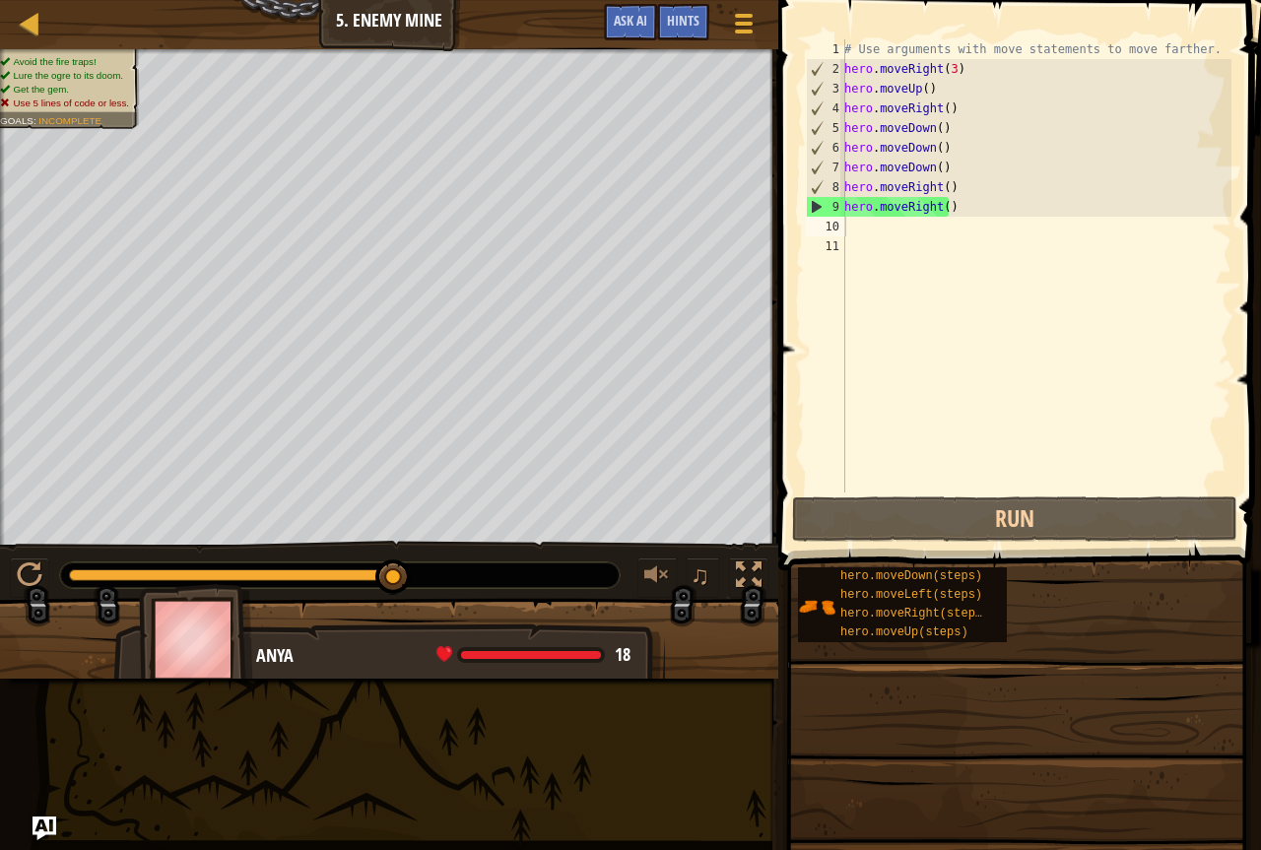
drag, startPoint x: 492, startPoint y: 889, endPoint x: 885, endPoint y: 430, distance: 604.6
click at [885, 430] on div "# Use arguments with move statements to move farther. hero . moveRight ( 3 ) he…" at bounding box center [1036, 285] width 391 height 493
click at [698, 10] on div "Hints" at bounding box center [683, 22] width 52 height 36
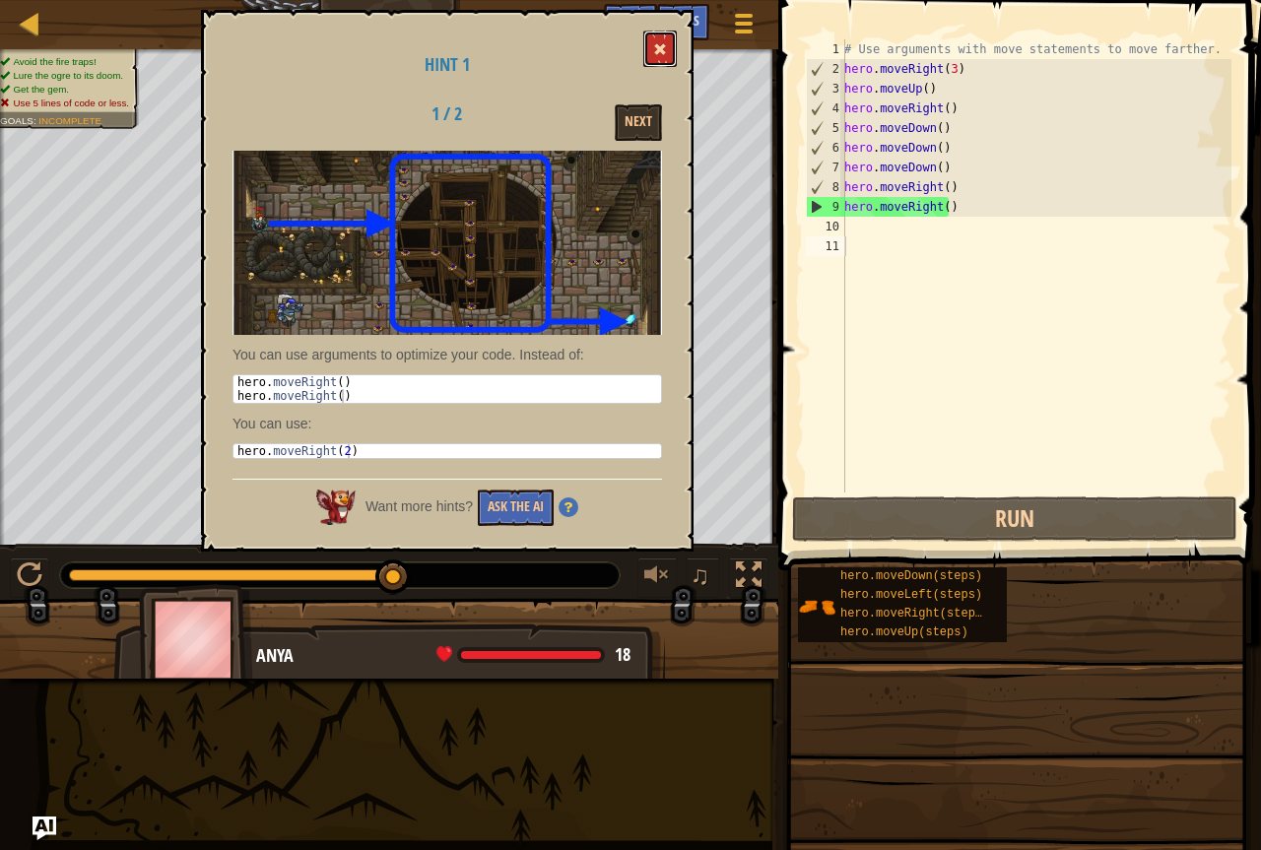
click at [660, 33] on button at bounding box center [661, 49] width 34 height 36
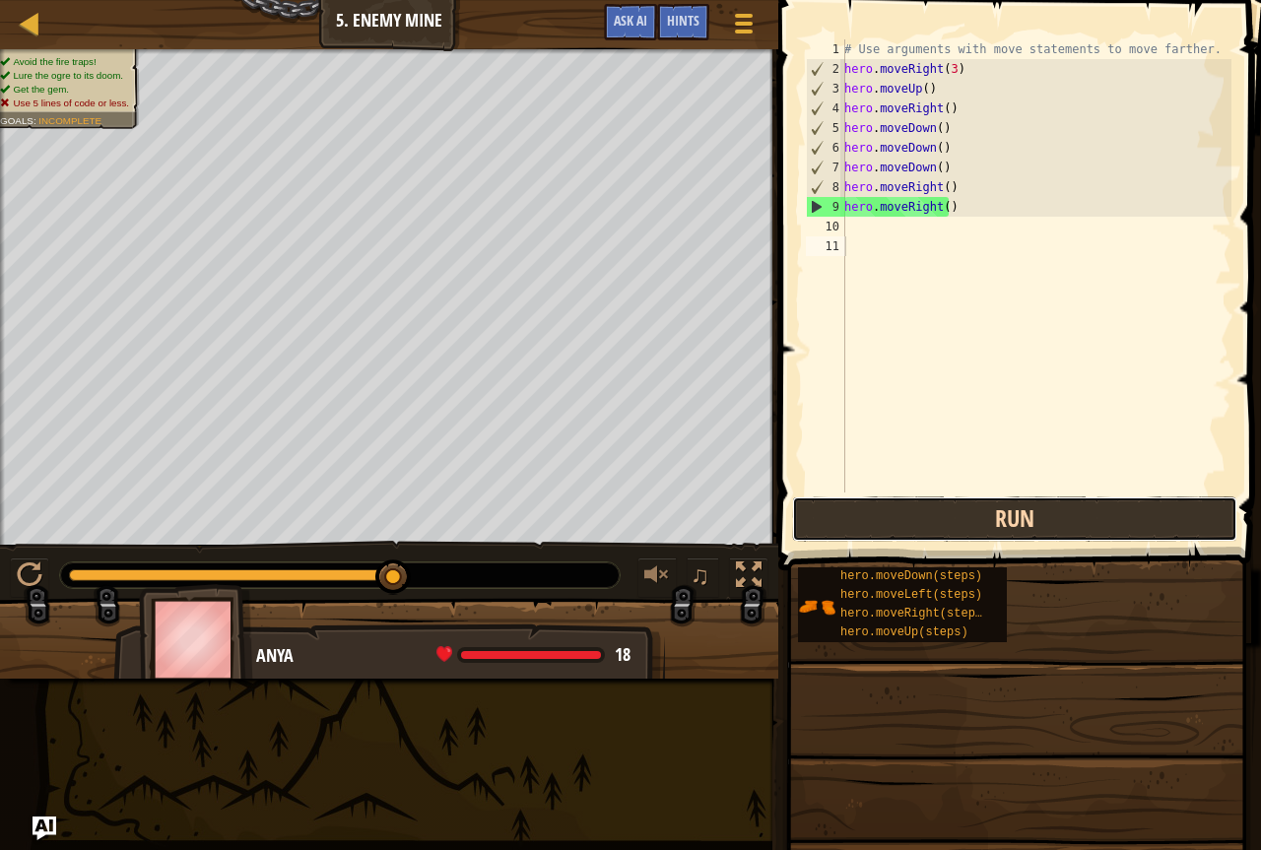
click at [976, 531] on button "Run" at bounding box center [1014, 519] width 445 height 45
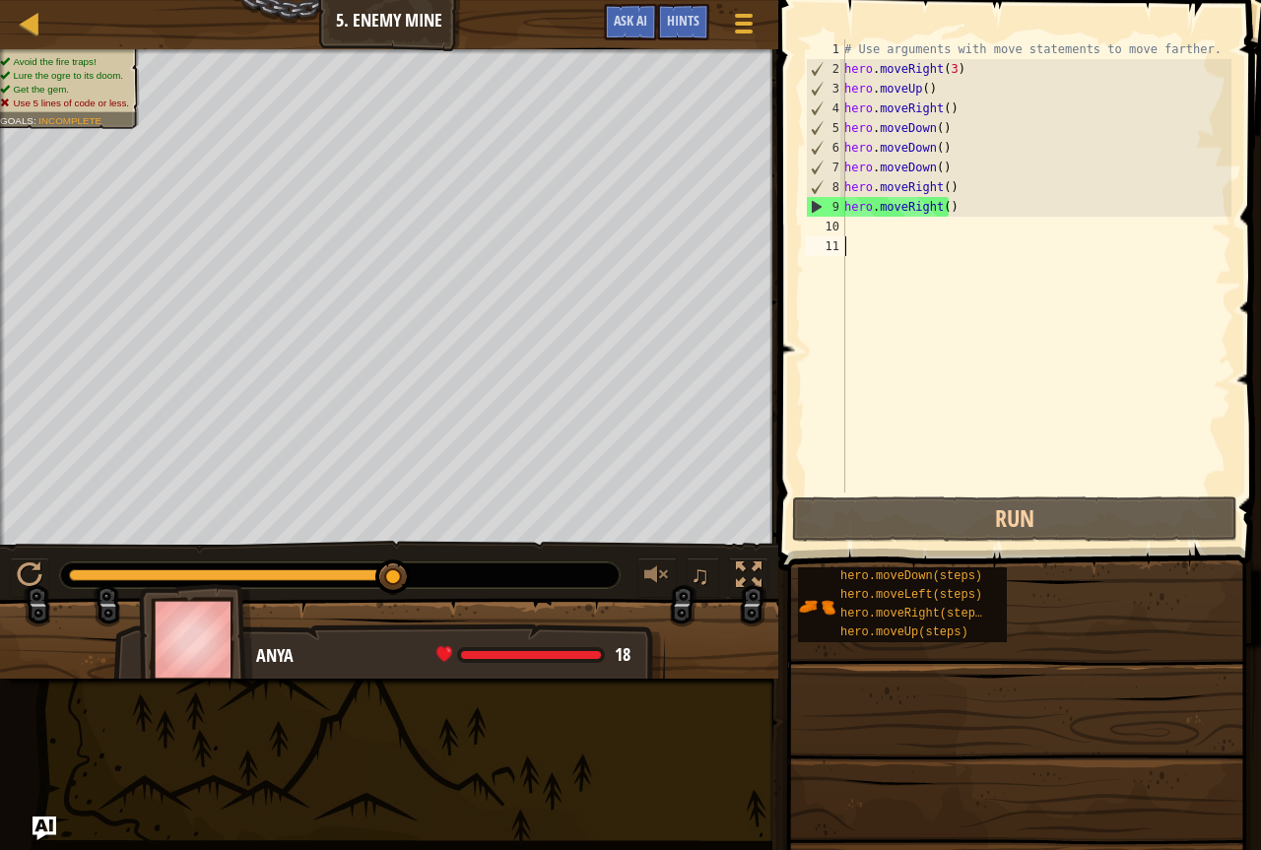
drag, startPoint x: 403, startPoint y: 567, endPoint x: 695, endPoint y: 545, distance: 292.5
click at [695, 545] on div "♫" at bounding box center [389, 570] width 779 height 59
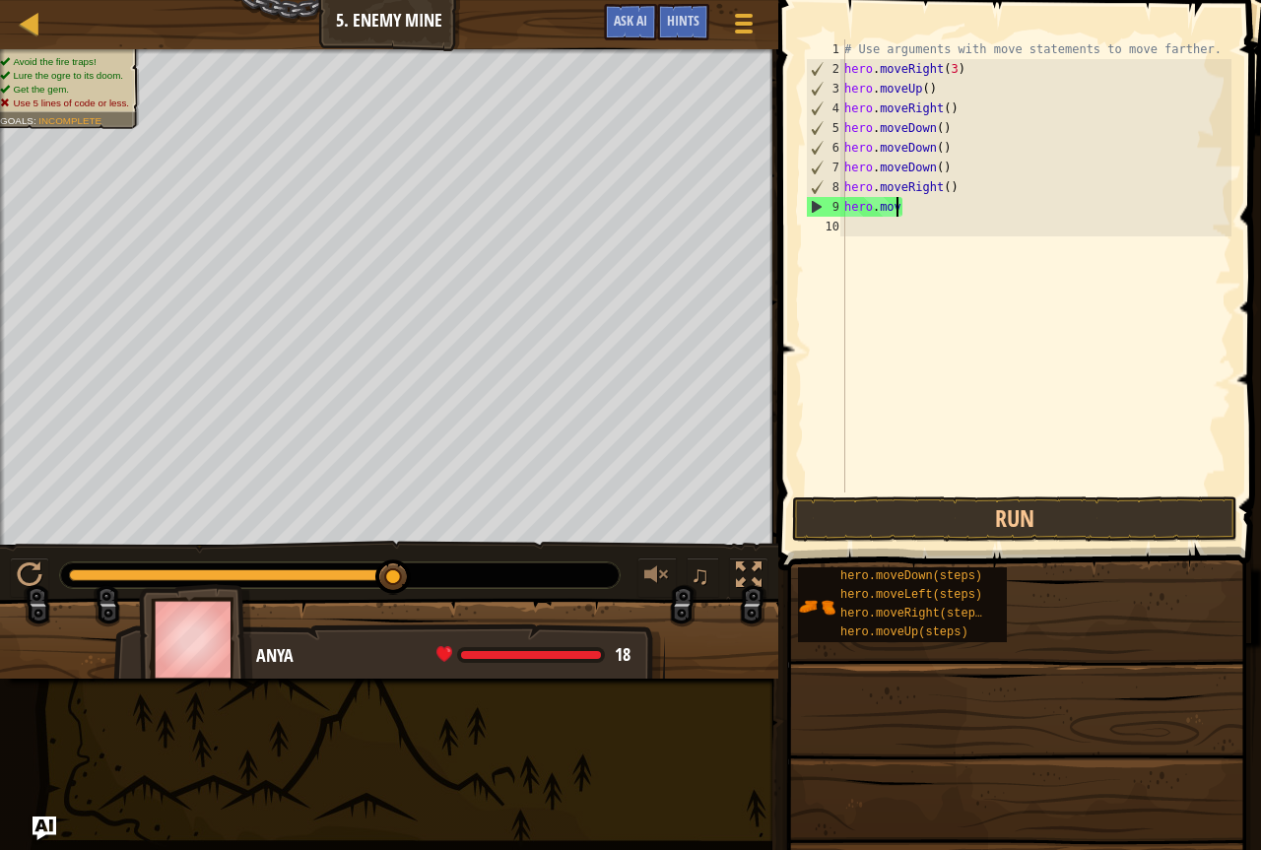
type textarea "h"
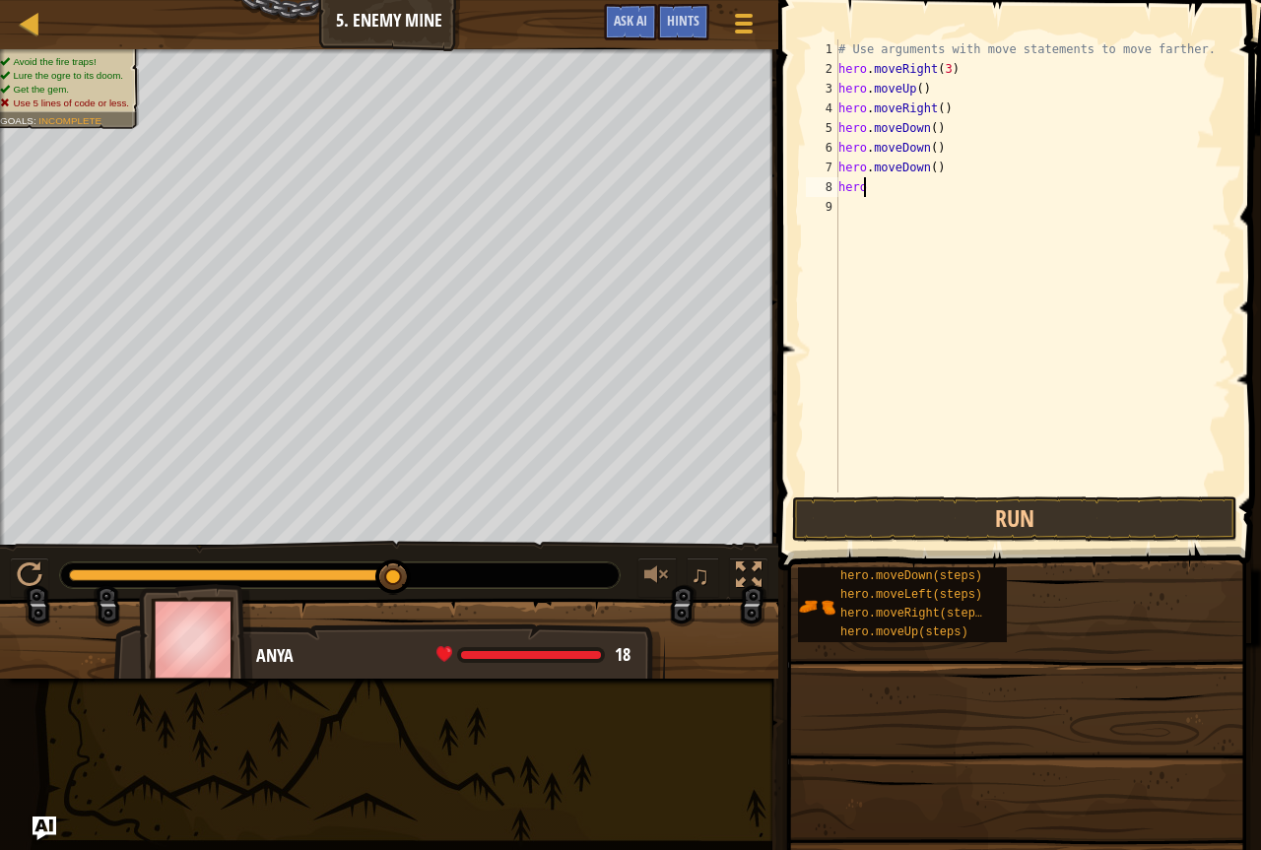
type textarea "h"
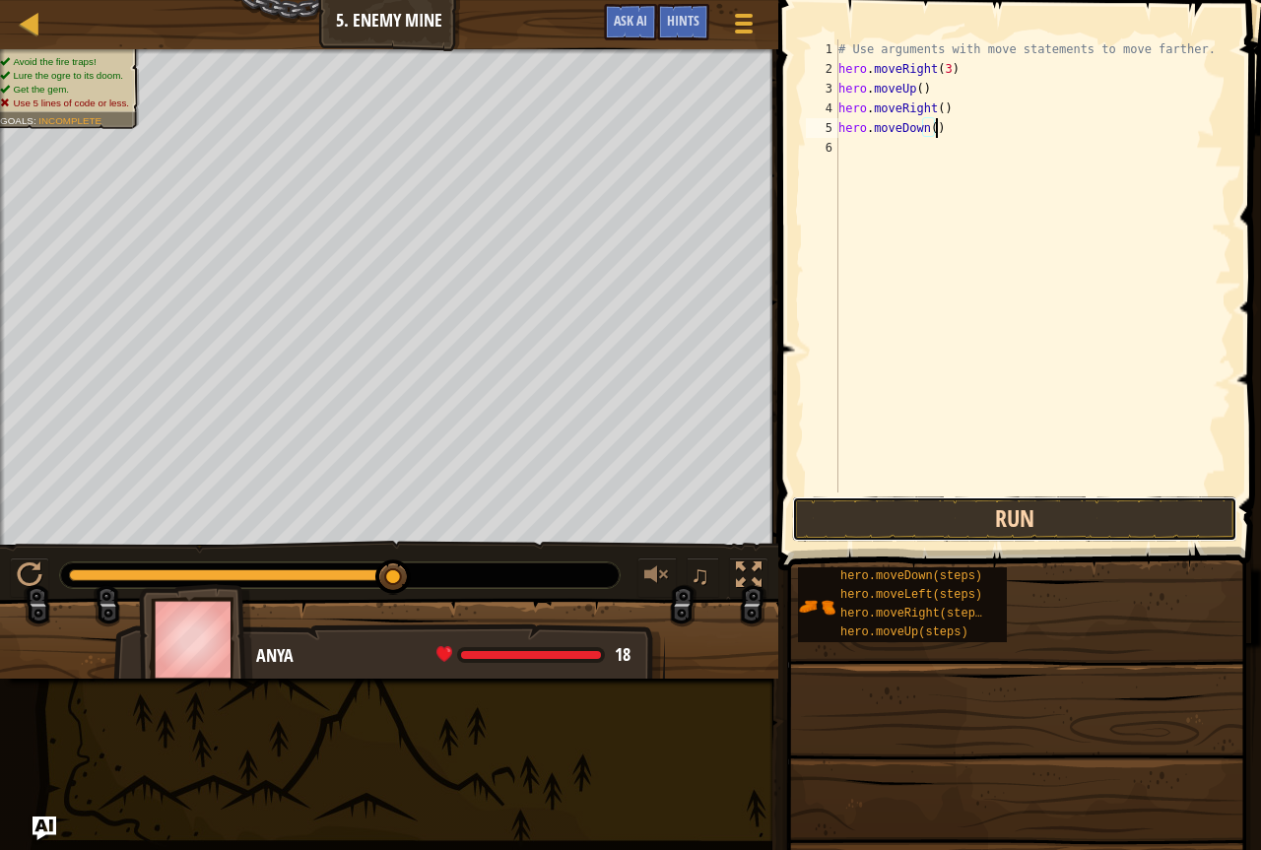
click at [916, 499] on button "Run" at bounding box center [1014, 519] width 445 height 45
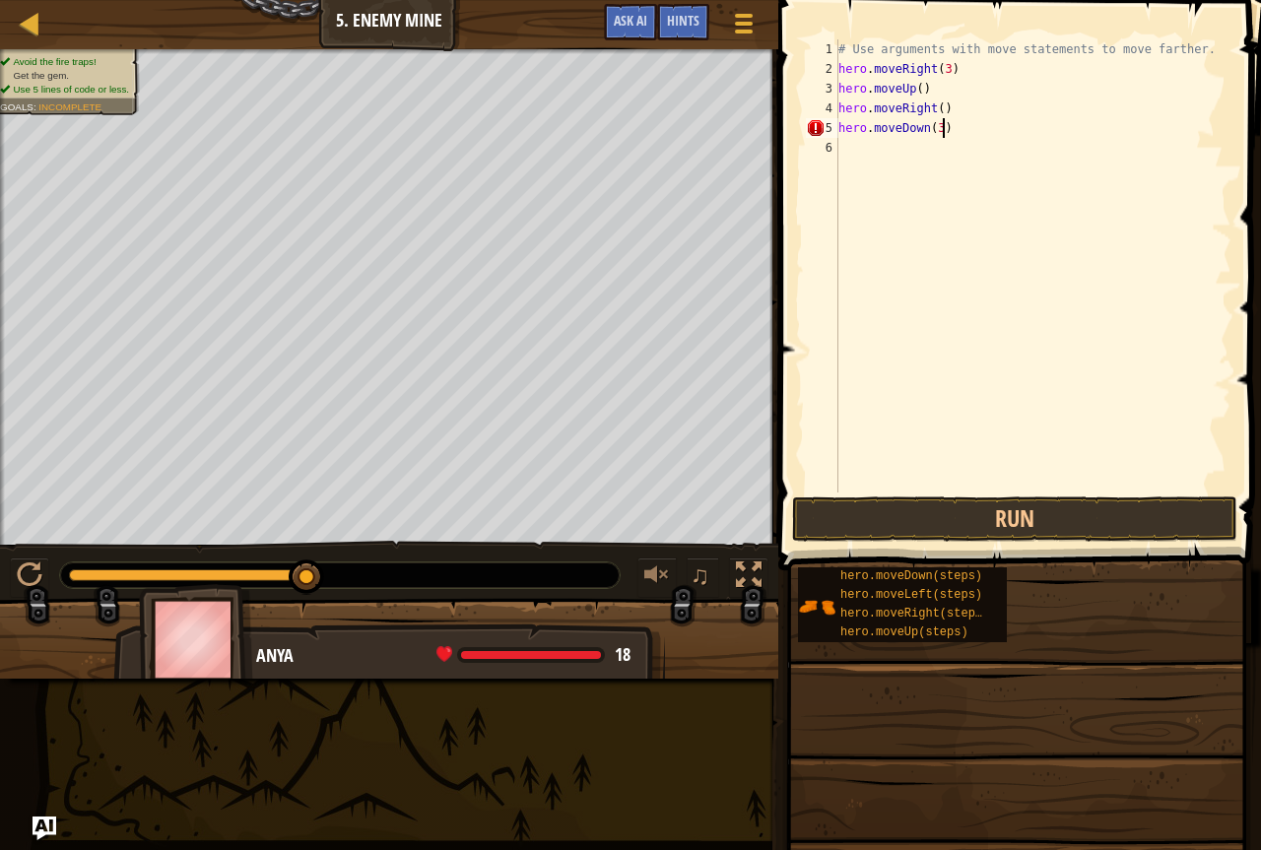
scroll to position [9, 8]
type textarea "hero.moveDown(3)"
click at [1079, 527] on button "Run" at bounding box center [1014, 519] width 445 height 45
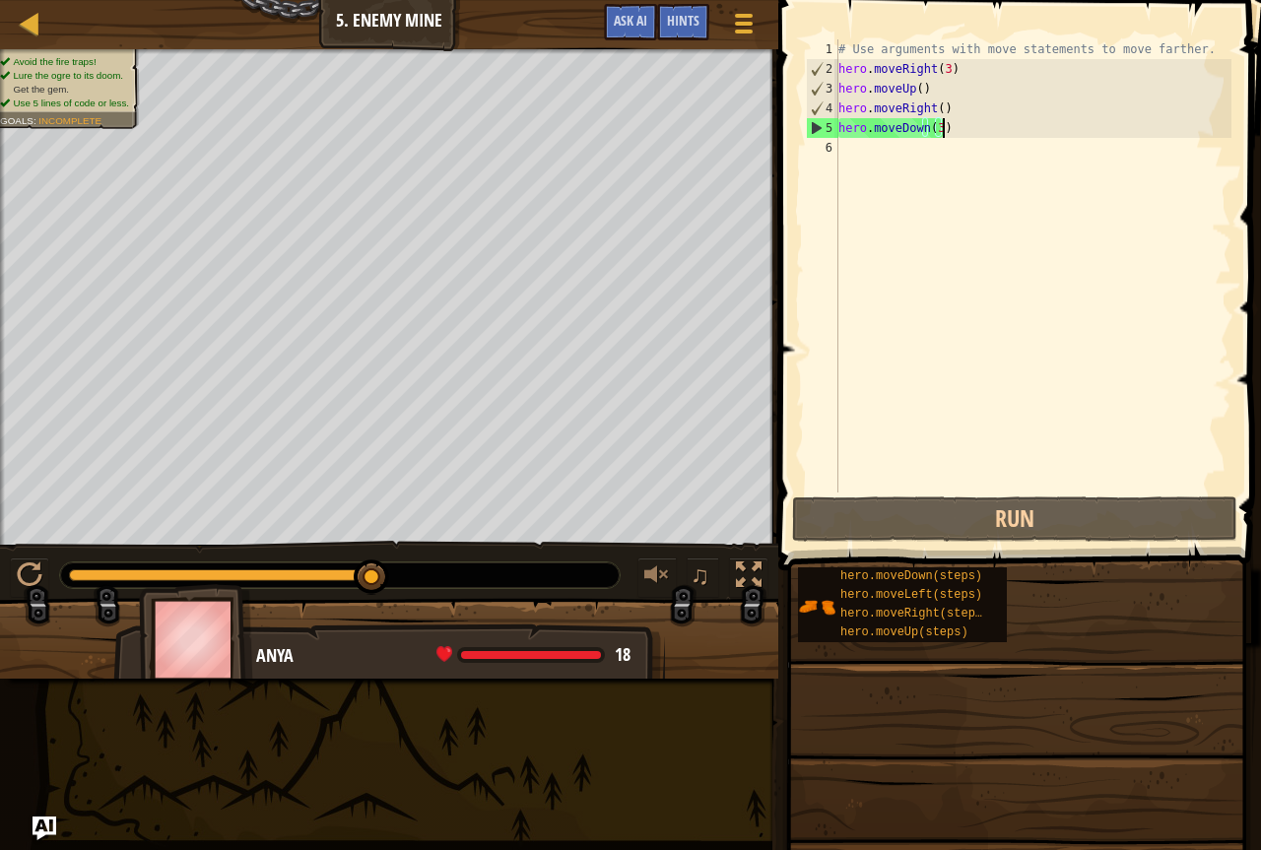
click at [899, 137] on div "# Use arguments with move statements to move farther. hero . moveRight ( 3 ) he…" at bounding box center [1033, 285] width 397 height 493
click at [891, 148] on div "# Use arguments with move statements to move farther. hero . moveRight ( 3 ) he…" at bounding box center [1033, 285] width 397 height 493
type textarea "n"
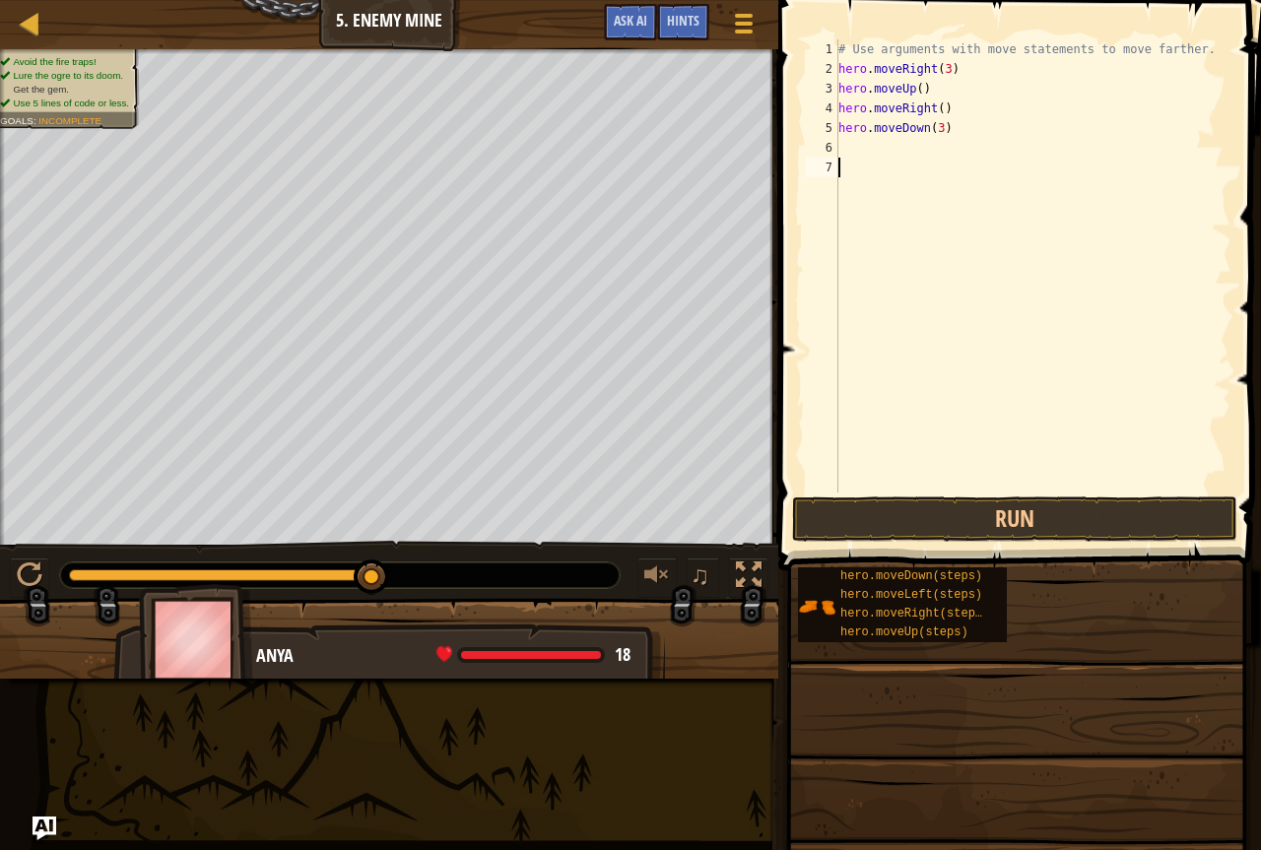
click at [887, 412] on div "# Use arguments with move statements to move farther. hero . moveRight ( 3 ) he…" at bounding box center [1033, 285] width 397 height 493
click at [947, 105] on div "# Use arguments with move statements to move farther. hero . moveRight ( 3 ) he…" at bounding box center [1033, 285] width 397 height 493
click at [975, 136] on div "# Use arguments with move statements to move farther. hero . moveRight ( 3 ) he…" at bounding box center [1033, 285] width 397 height 493
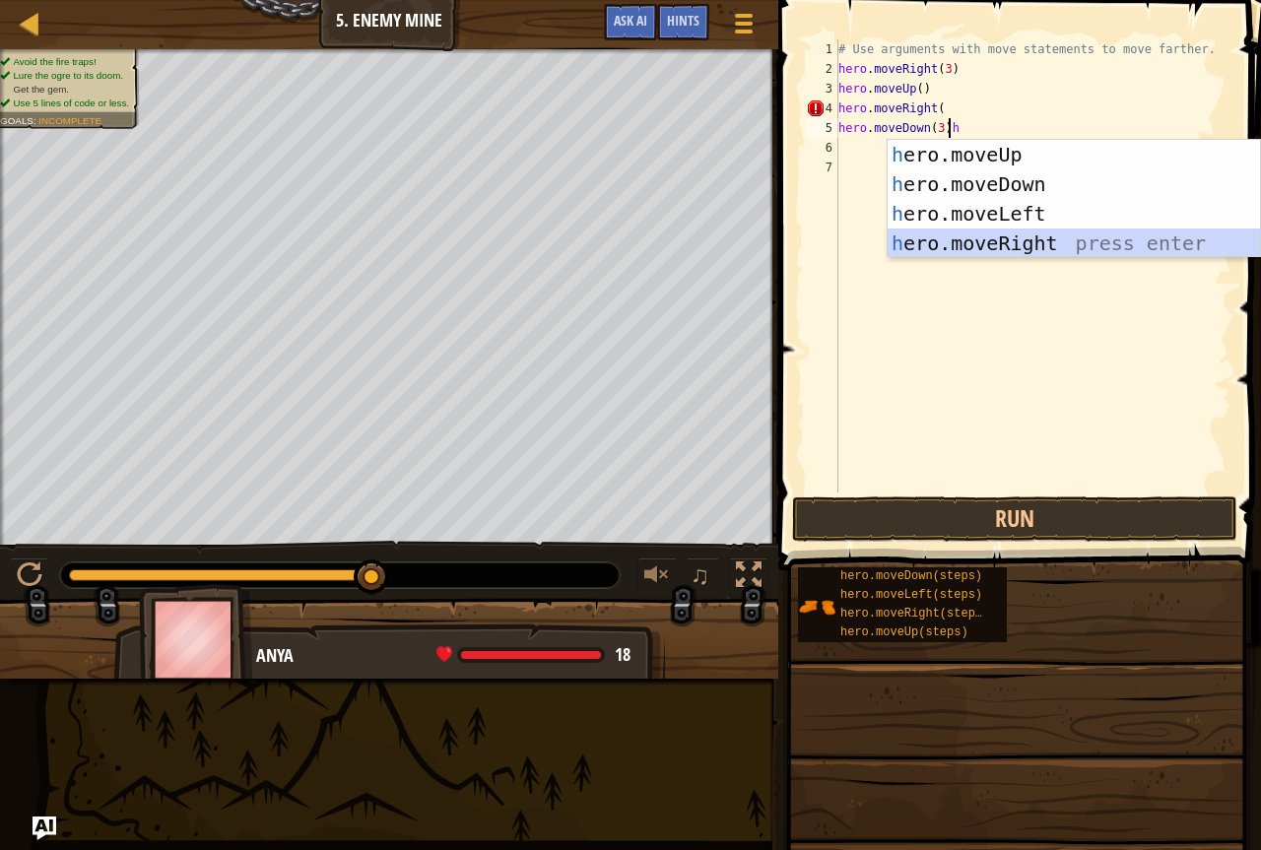
click at [998, 253] on div "h ero.moveUp press enter h ero.moveDown press enter h ero.moveLeft press enter …" at bounding box center [1074, 228] width 373 height 177
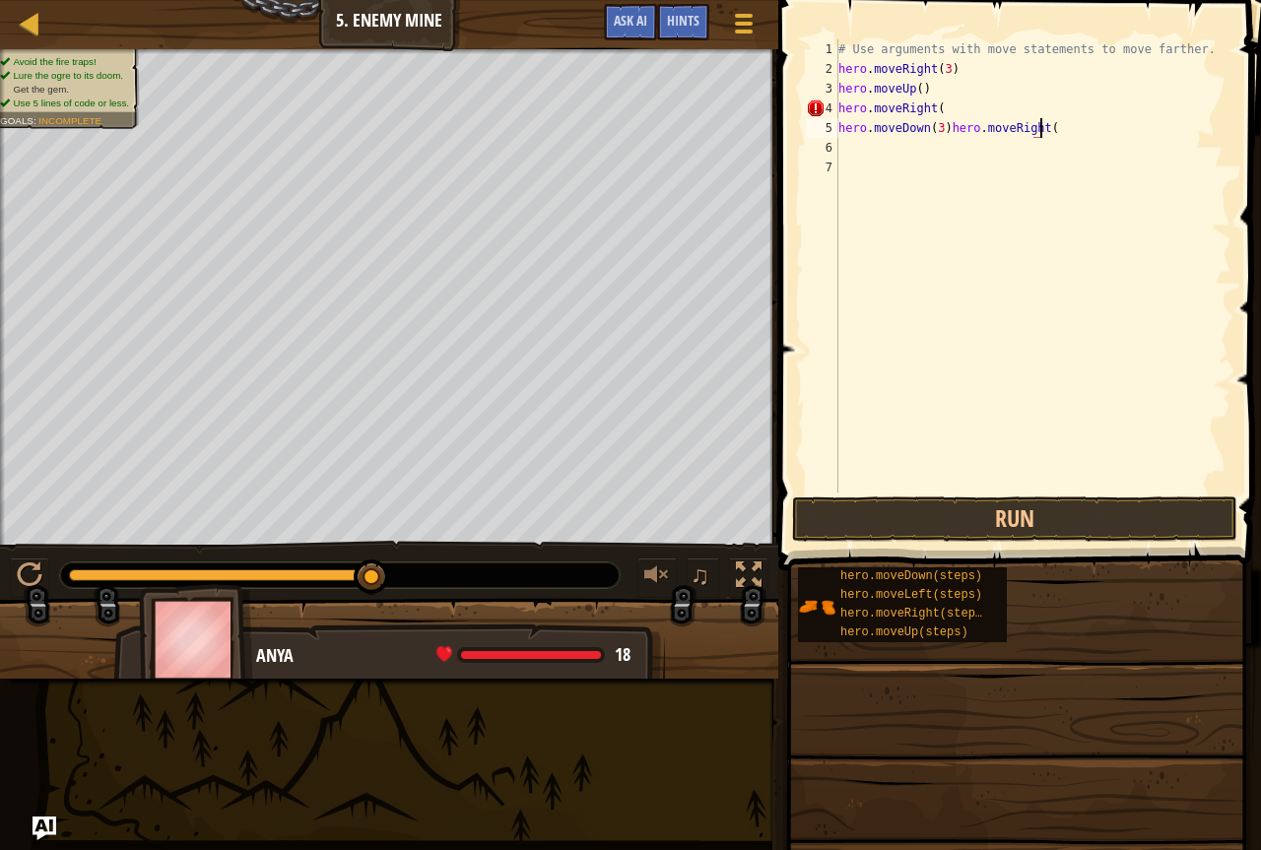
scroll to position [9, 17]
click at [961, 112] on div "# Use arguments with move statements to move farther. hero . moveRight ( 3 ) he…" at bounding box center [1033, 285] width 397 height 493
click at [955, 511] on button "Run" at bounding box center [1014, 519] width 445 height 45
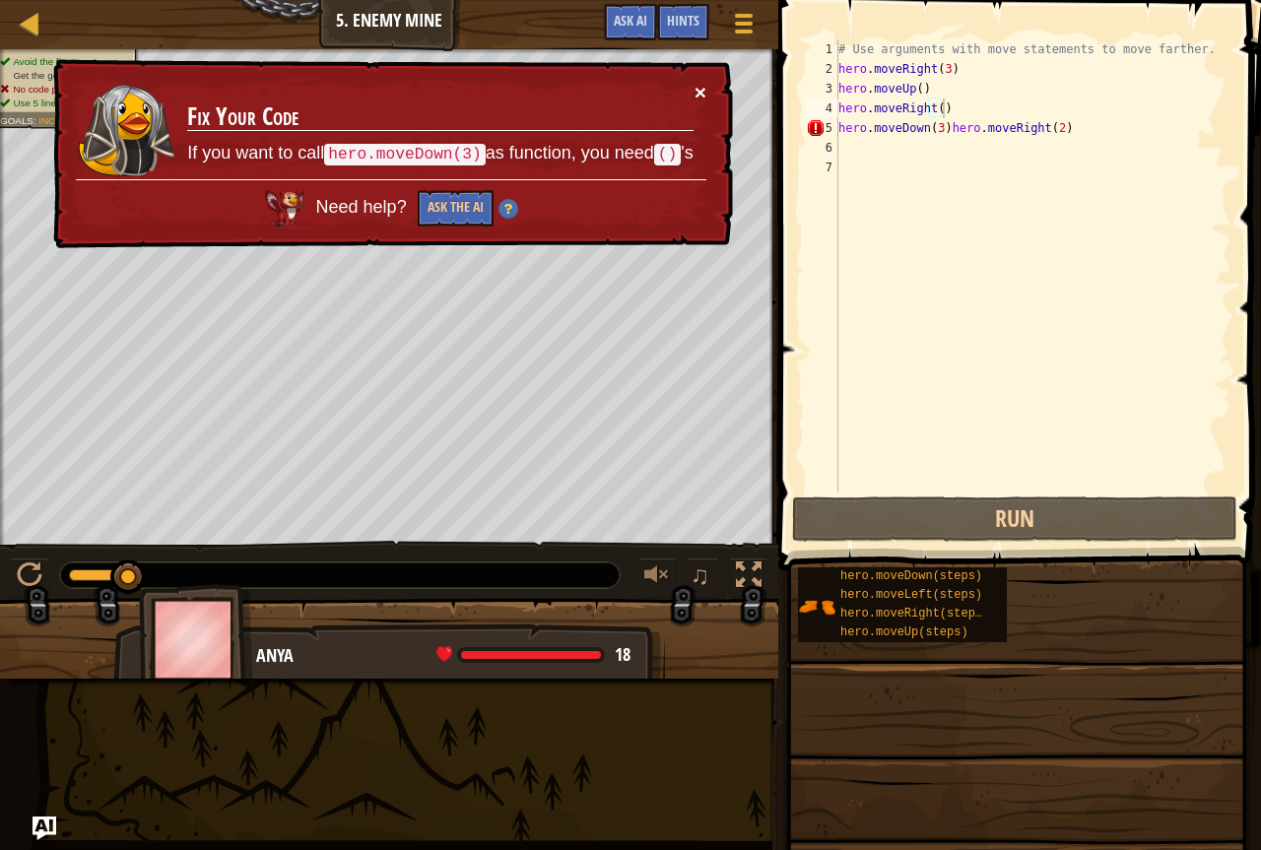
click at [699, 98] on button "×" at bounding box center [701, 92] width 12 height 21
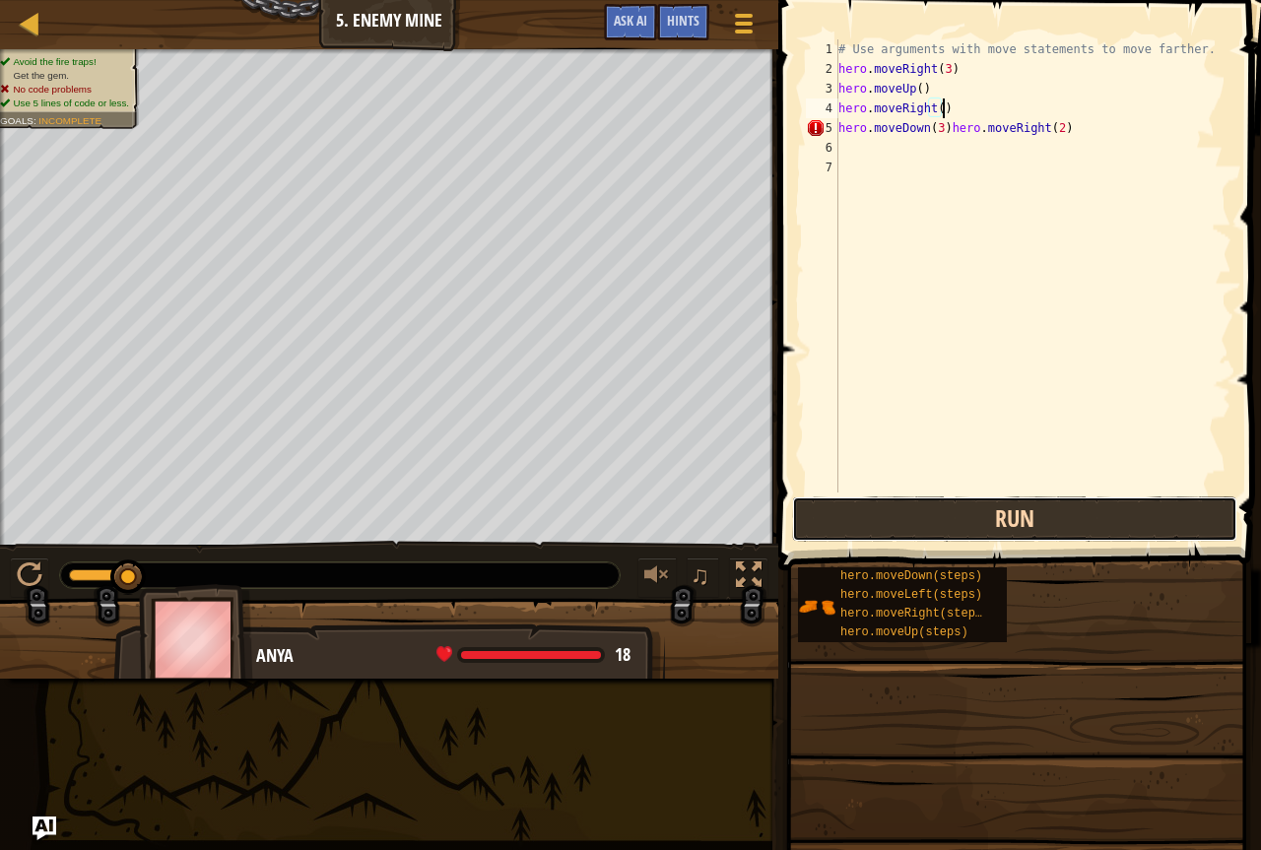
click at [1014, 500] on button "Run" at bounding box center [1014, 519] width 445 height 45
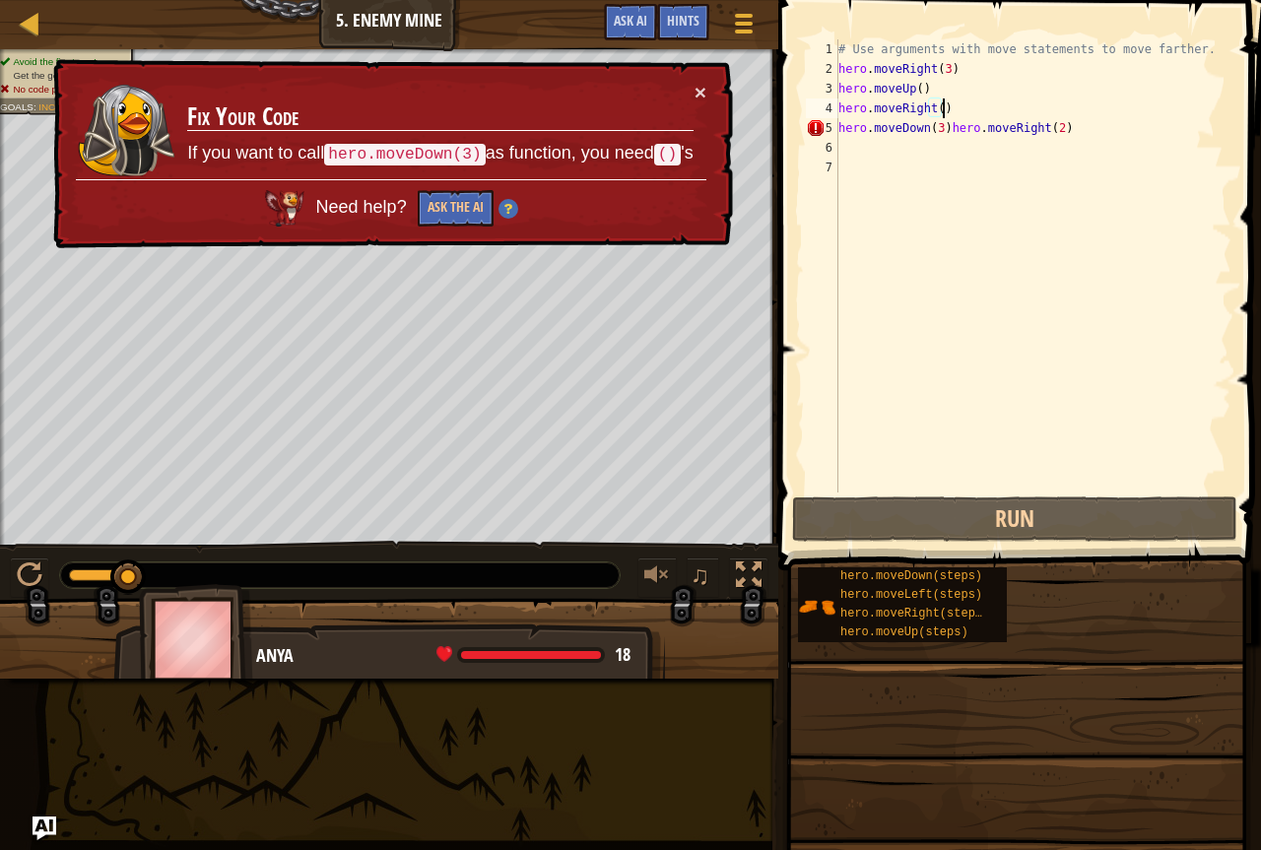
click at [690, 85] on div "× Fix Your Code If you want to call hero.moveDown(3) as function, you need () '…" at bounding box center [391, 154] width 684 height 190
click at [690, 85] on td "Fix Your Code If you want to call hero.moveDown(3) as function, you need () 's" at bounding box center [440, 131] width 508 height 98
click at [698, 94] on button "×" at bounding box center [701, 92] width 12 height 21
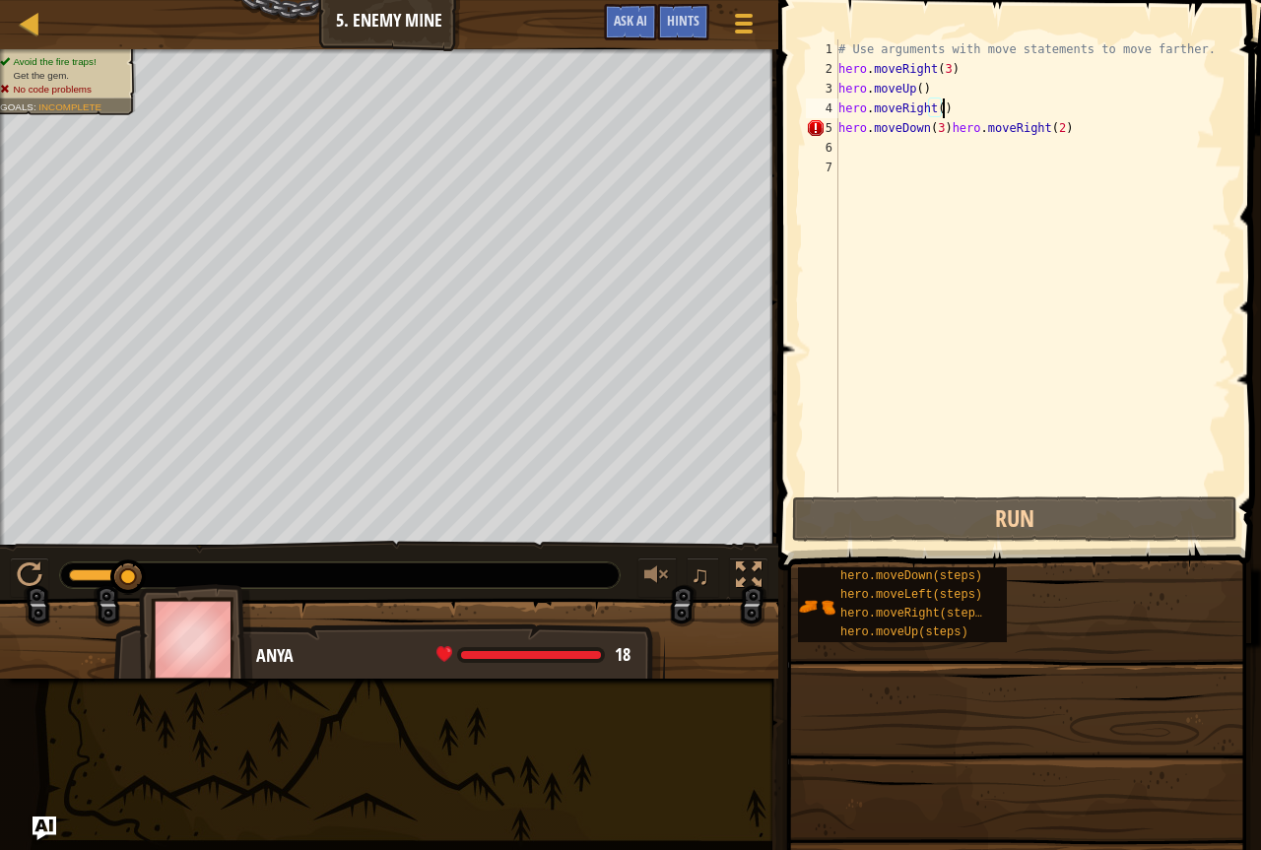
click at [1104, 131] on div "# Use arguments with move statements to move farther. hero . moveRight ( 3 ) he…" at bounding box center [1033, 285] width 397 height 493
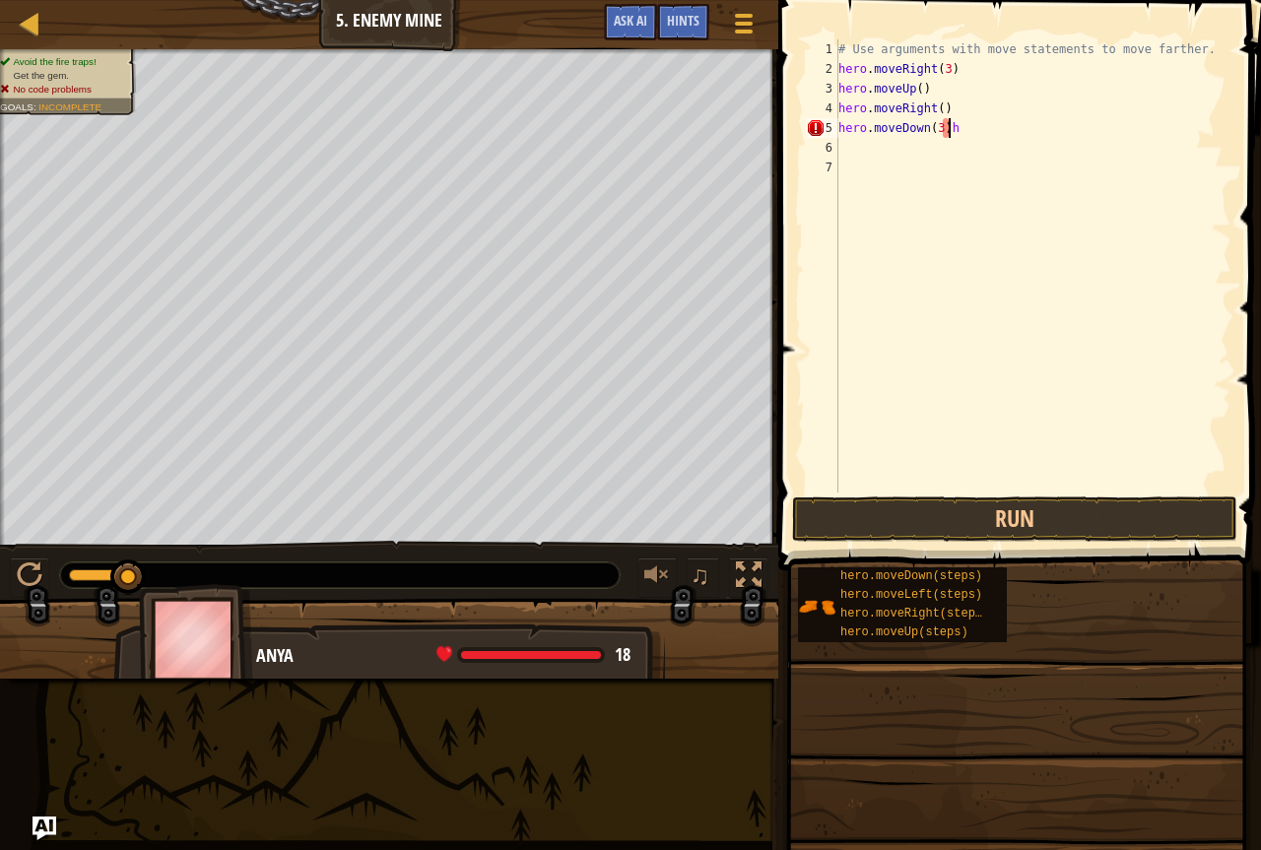
type textarea "hero.moveDown(3)"
click at [849, 148] on div "# Use arguments with move statements to move farther. hero . moveRight ( 3 ) he…" at bounding box center [1033, 285] width 397 height 493
type textarea "h"
type textarea "hero.moveUp()"
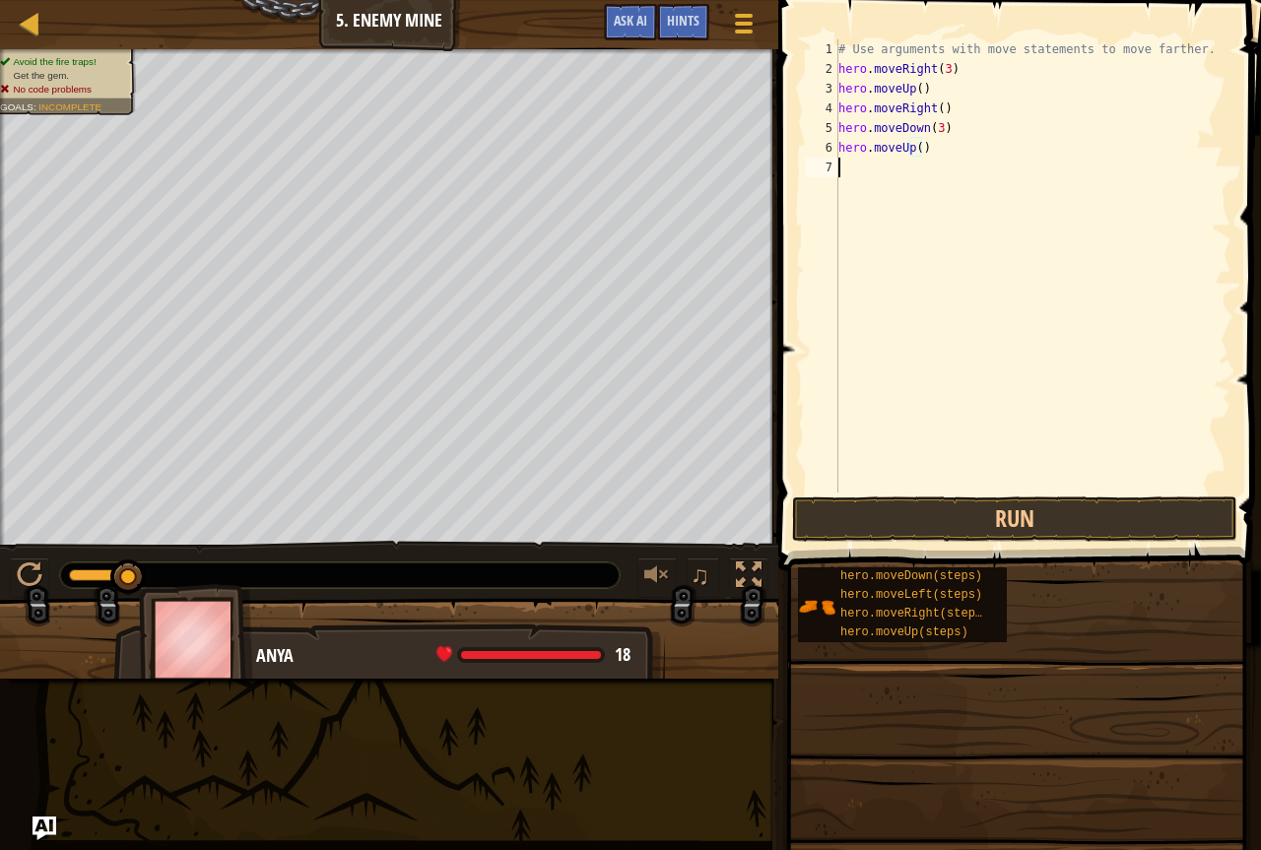
click at [839, 165] on div "# Use arguments with move statements to move farther. hero . moveRight ( 3 ) he…" at bounding box center [1033, 285] width 397 height 493
type textarea "h"
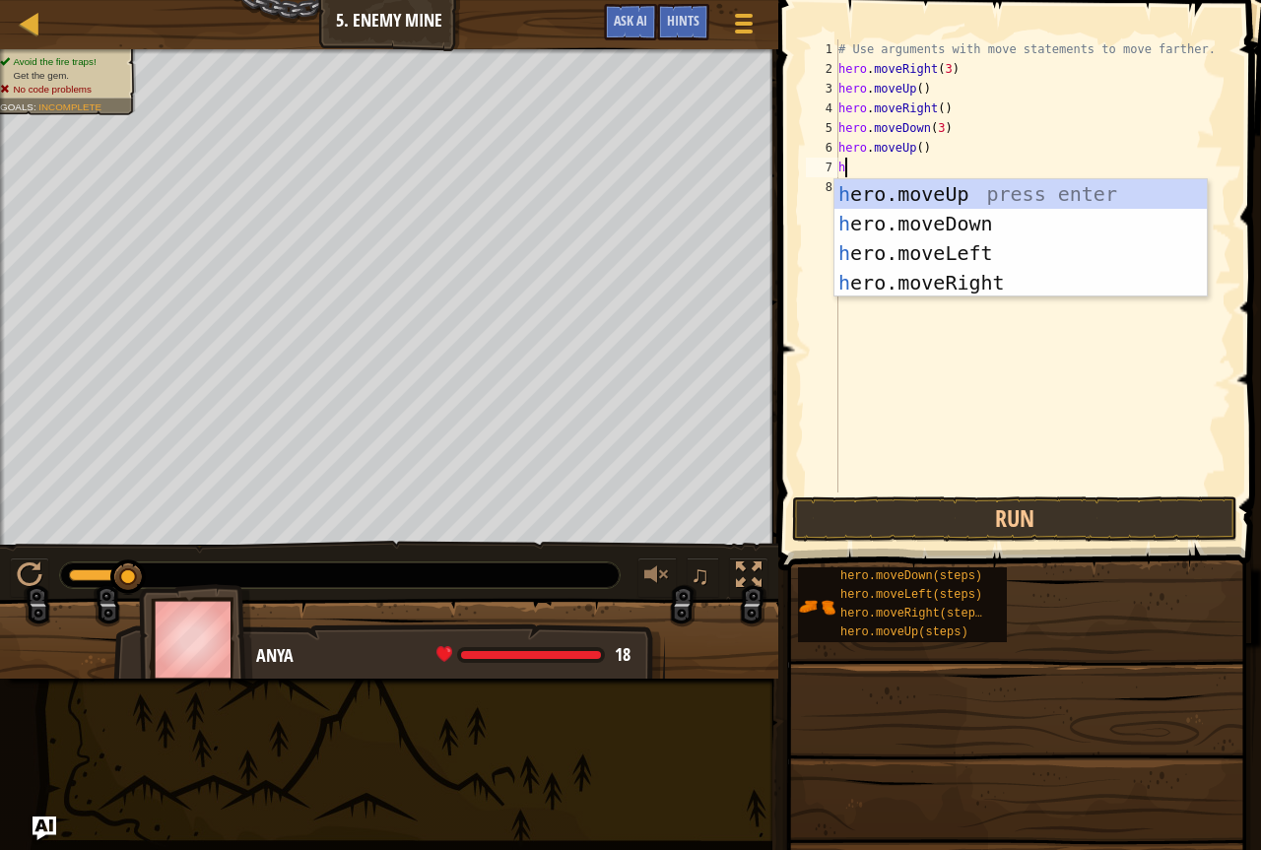
click at [940, 299] on div "# Use arguments with move statements to move farther. hero . moveRight ( 3 ) he…" at bounding box center [1033, 285] width 397 height 493
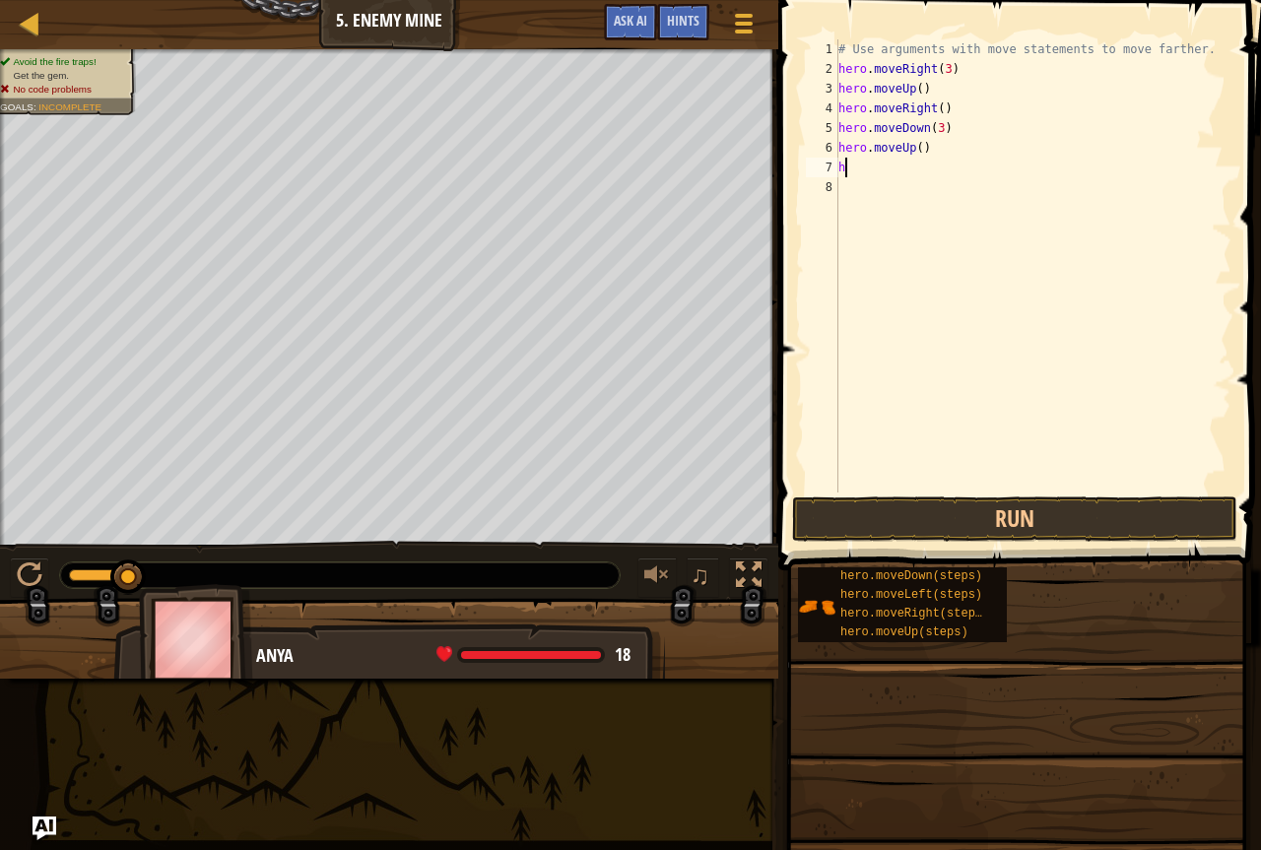
click at [879, 175] on div "# Use arguments with move statements to move farther. hero . moveRight ( 3 ) he…" at bounding box center [1033, 285] width 397 height 493
type textarea "h"
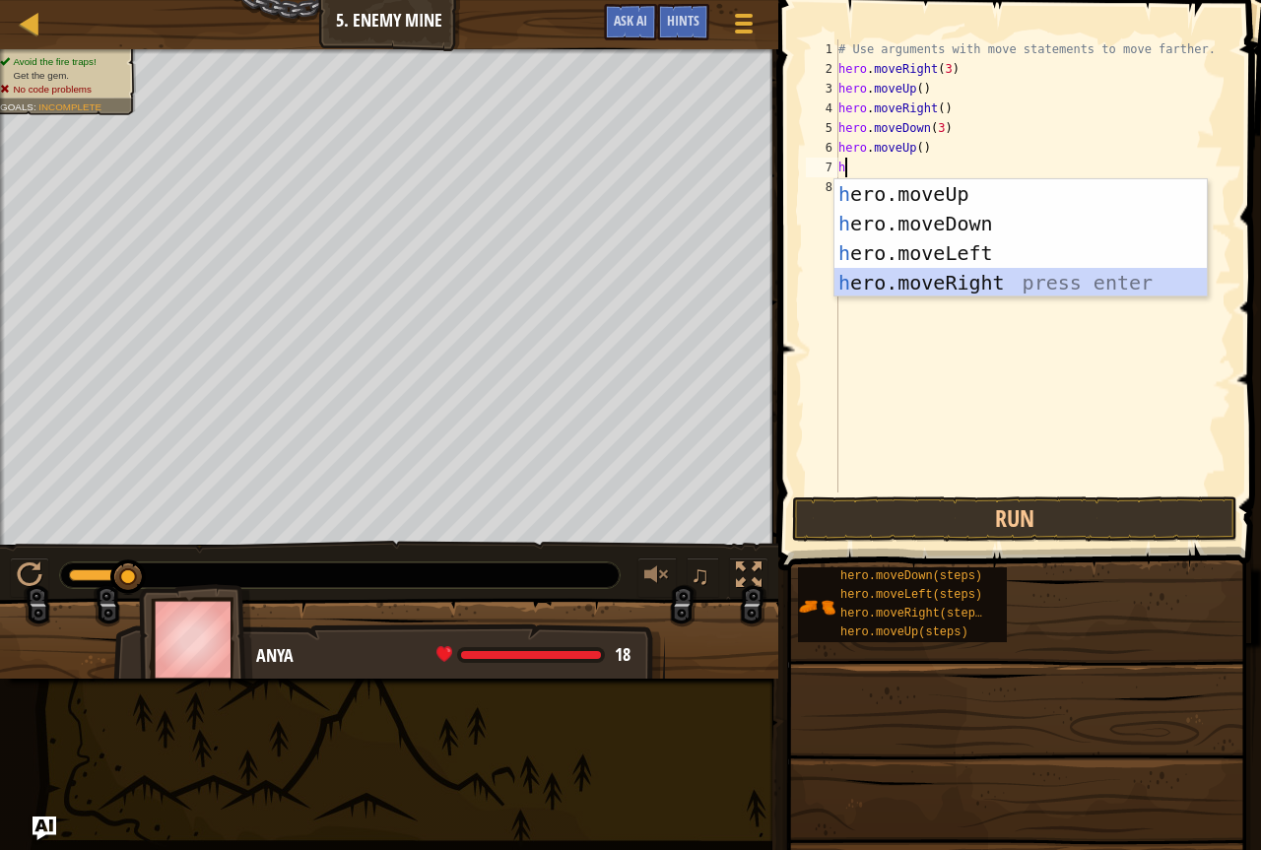
click at [960, 290] on div "h ero.moveUp press enter h ero.moveDown press enter h ero.moveLeft press enter …" at bounding box center [1021, 267] width 373 height 177
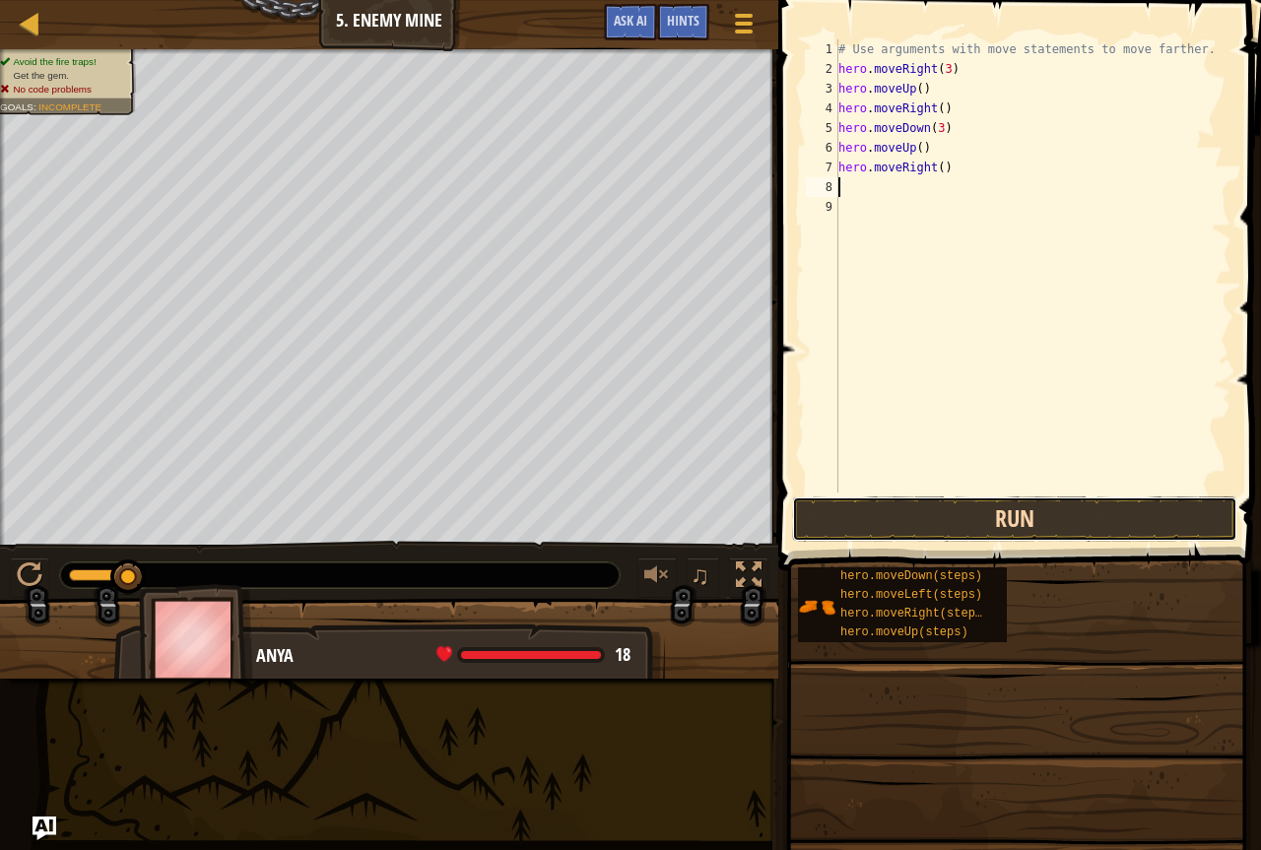
click at [865, 506] on button "Run" at bounding box center [1014, 519] width 445 height 45
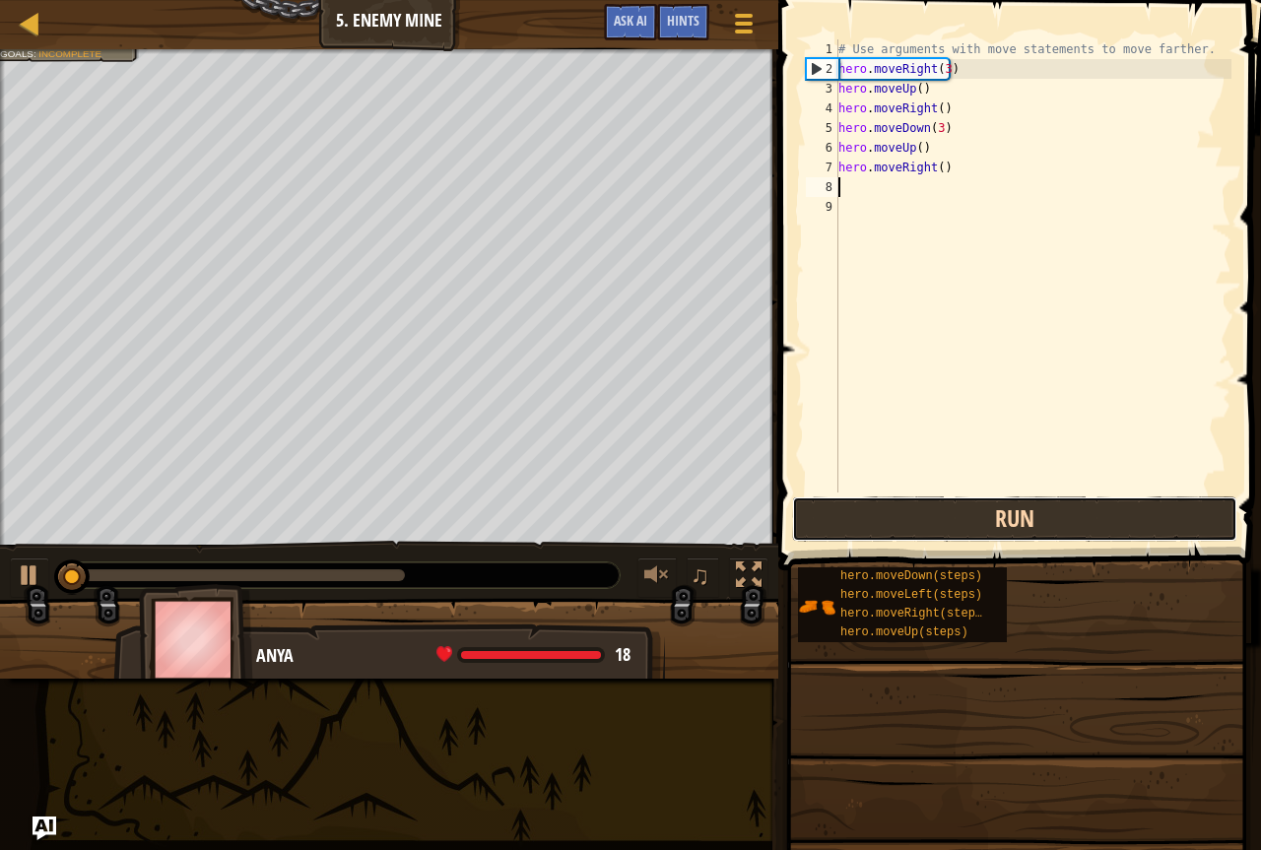
click at [865, 513] on button "Run" at bounding box center [1014, 519] width 445 height 45
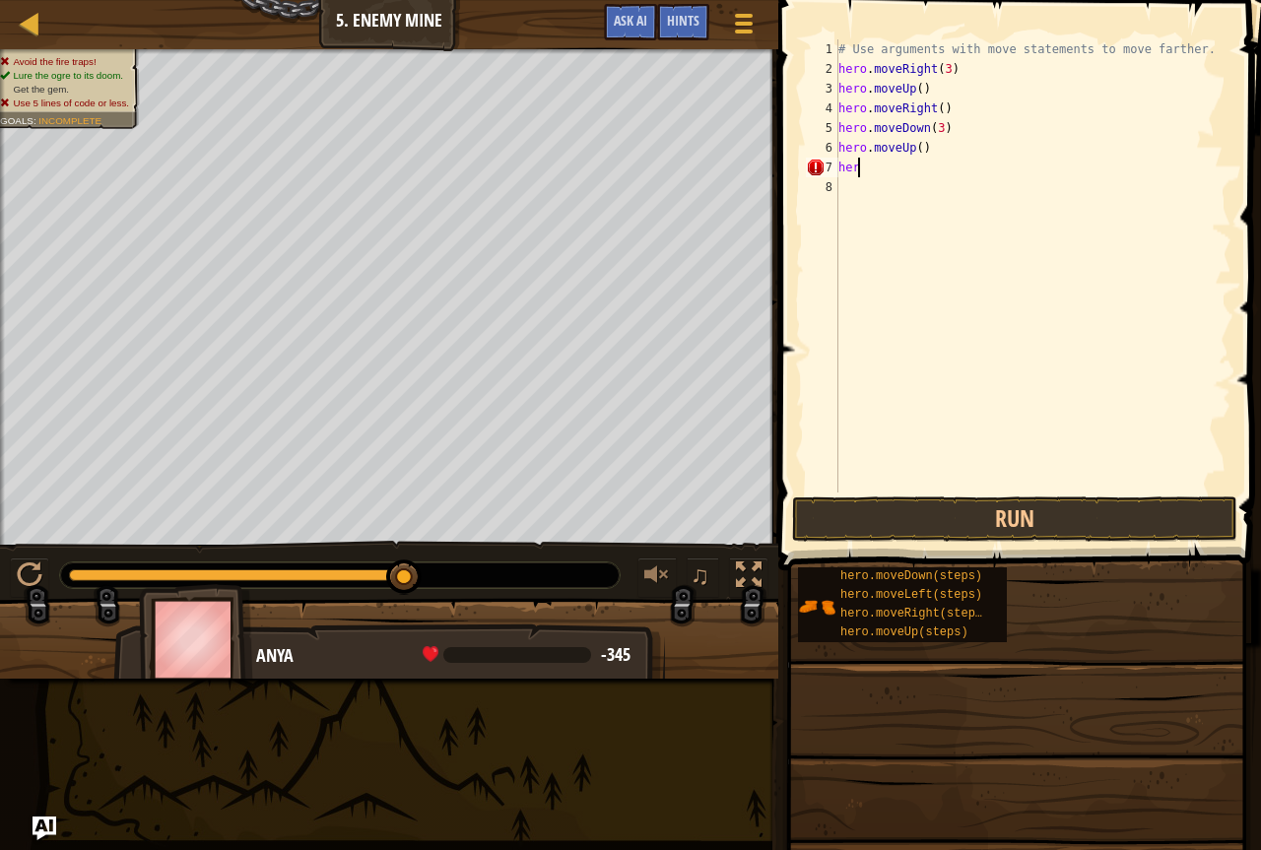
type textarea "h"
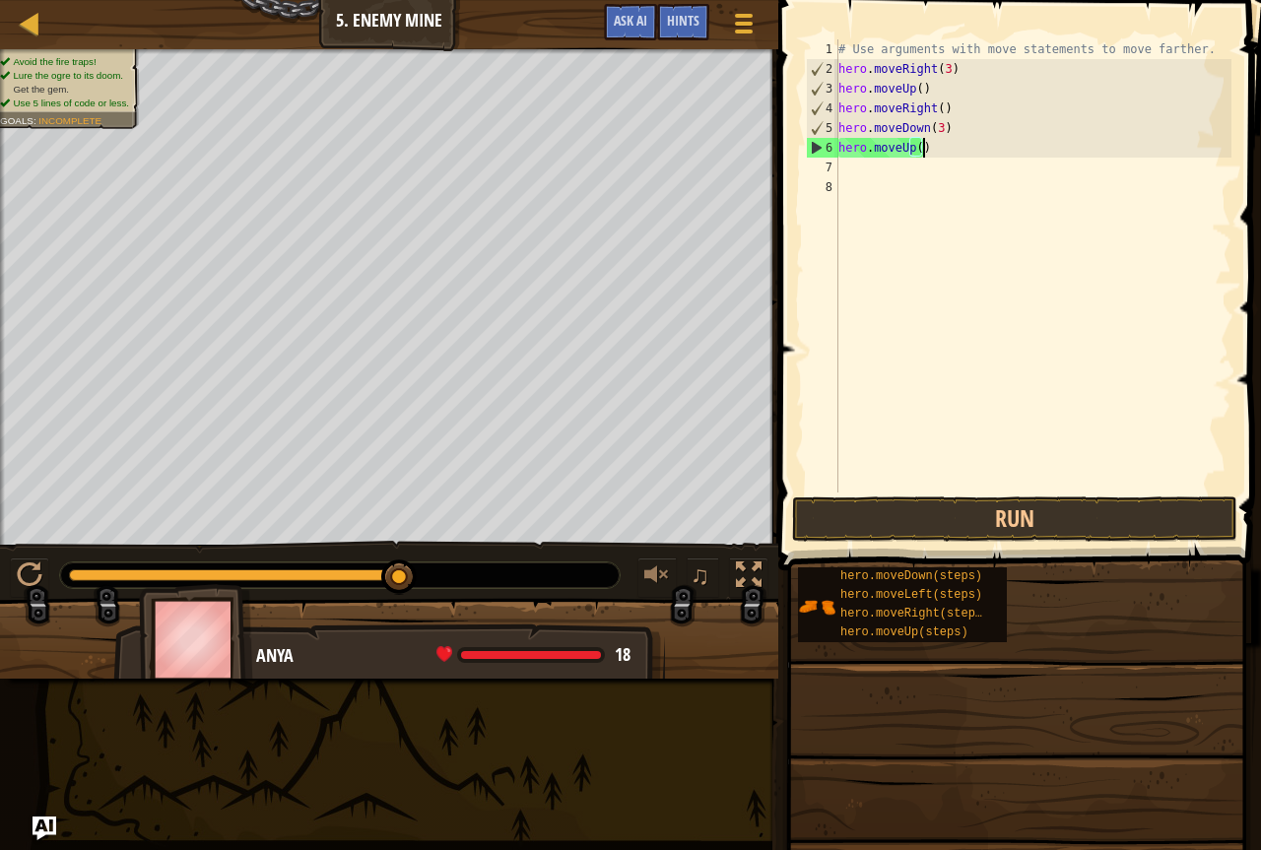
click at [932, 142] on div "# Use arguments with move statements to move farther. hero . moveRight ( 3 ) he…" at bounding box center [1033, 285] width 397 height 493
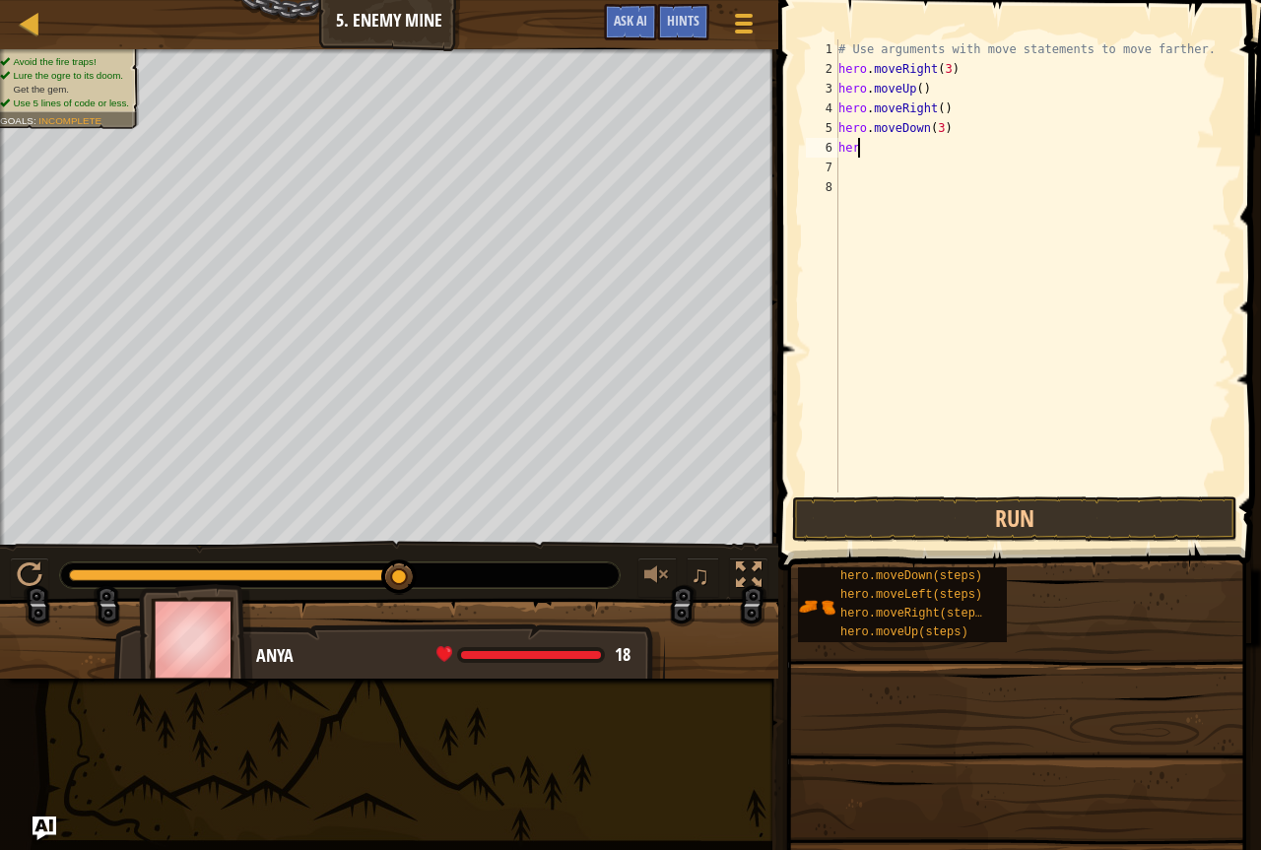
type textarea "hero"
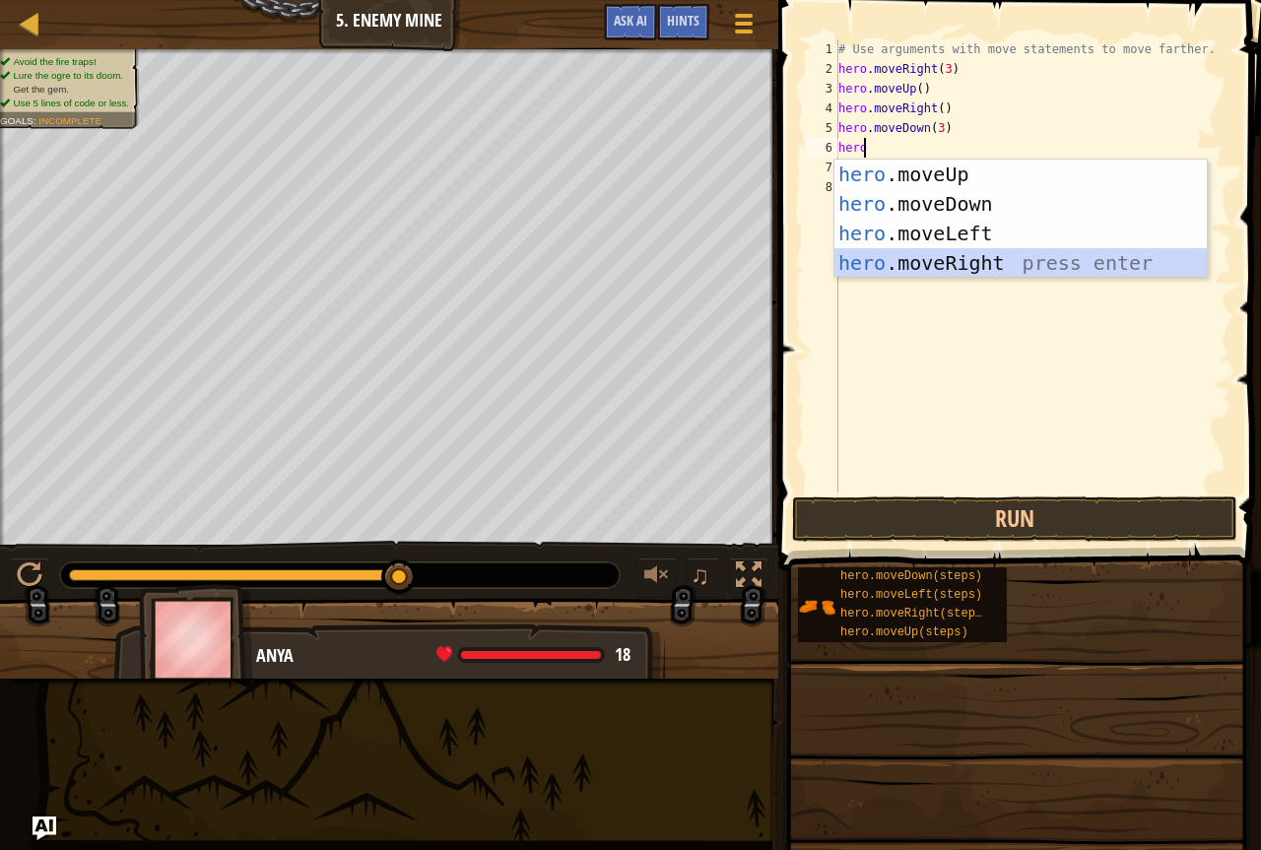
click at [1034, 273] on div "hero .moveUp press enter hero .moveDown press enter hero .moveLeft press enter …" at bounding box center [1021, 248] width 373 height 177
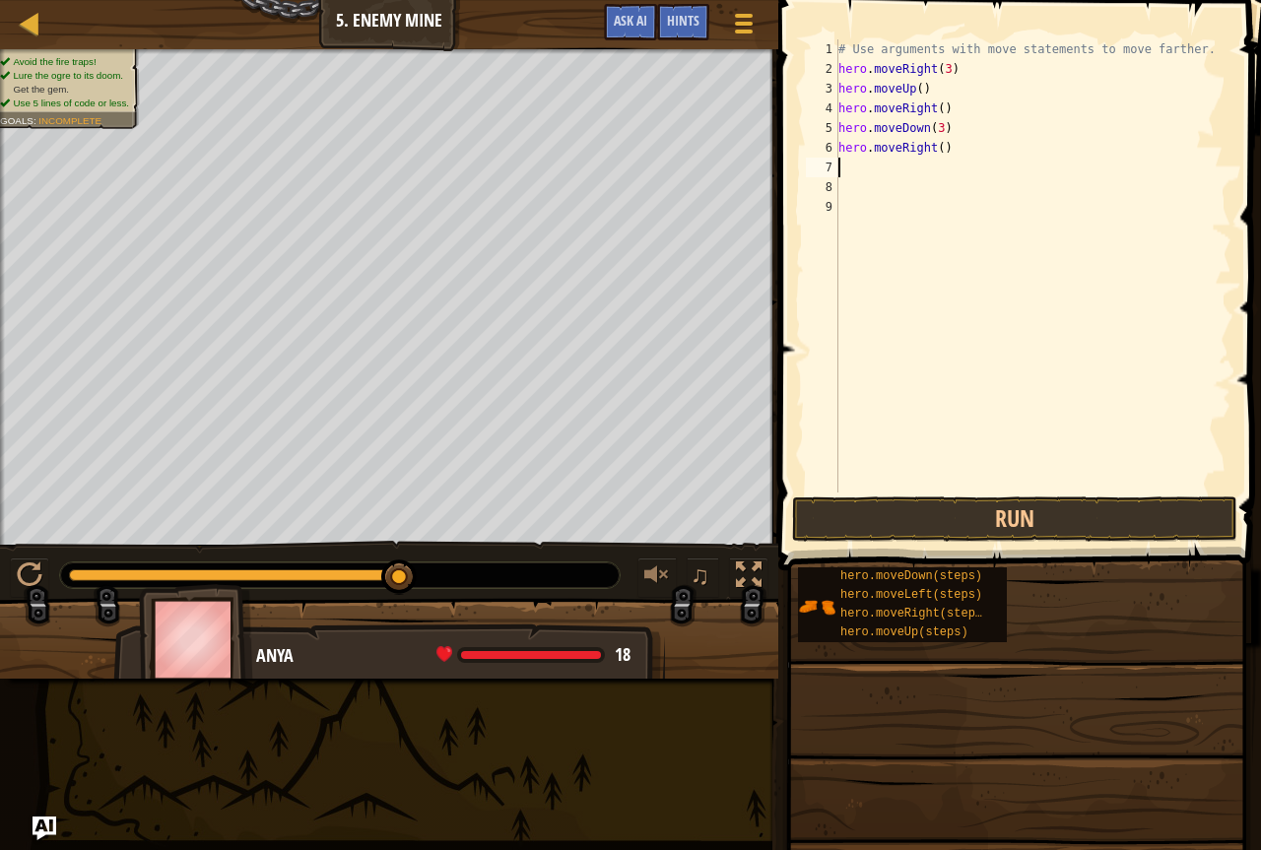
scroll to position [9, 0]
click at [946, 152] on div "# Use arguments with move statements to move farther. hero . moveRight ( 3 ) he…" at bounding box center [1033, 285] width 397 height 493
type textarea "hero.moveRight(2)"
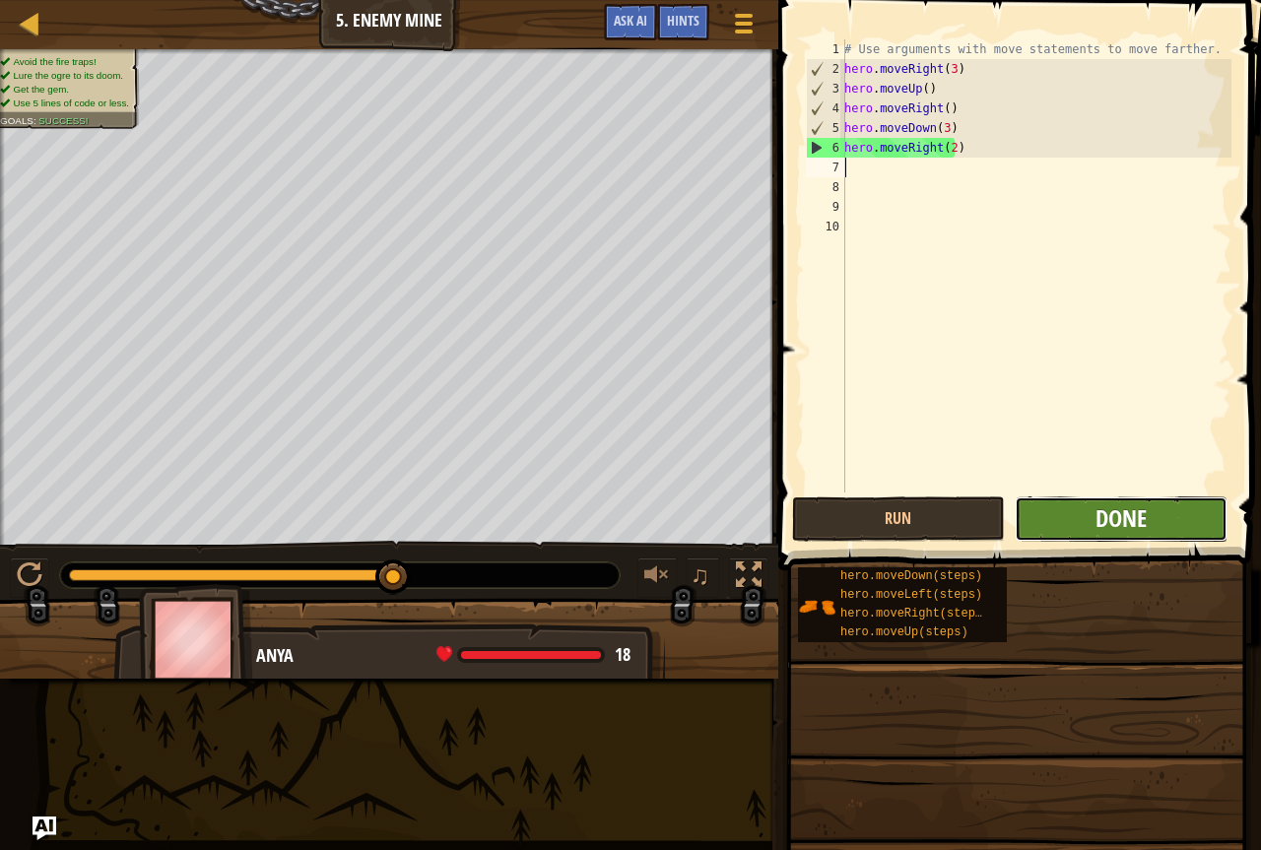
click at [1135, 531] on span "Done" at bounding box center [1121, 519] width 51 height 32
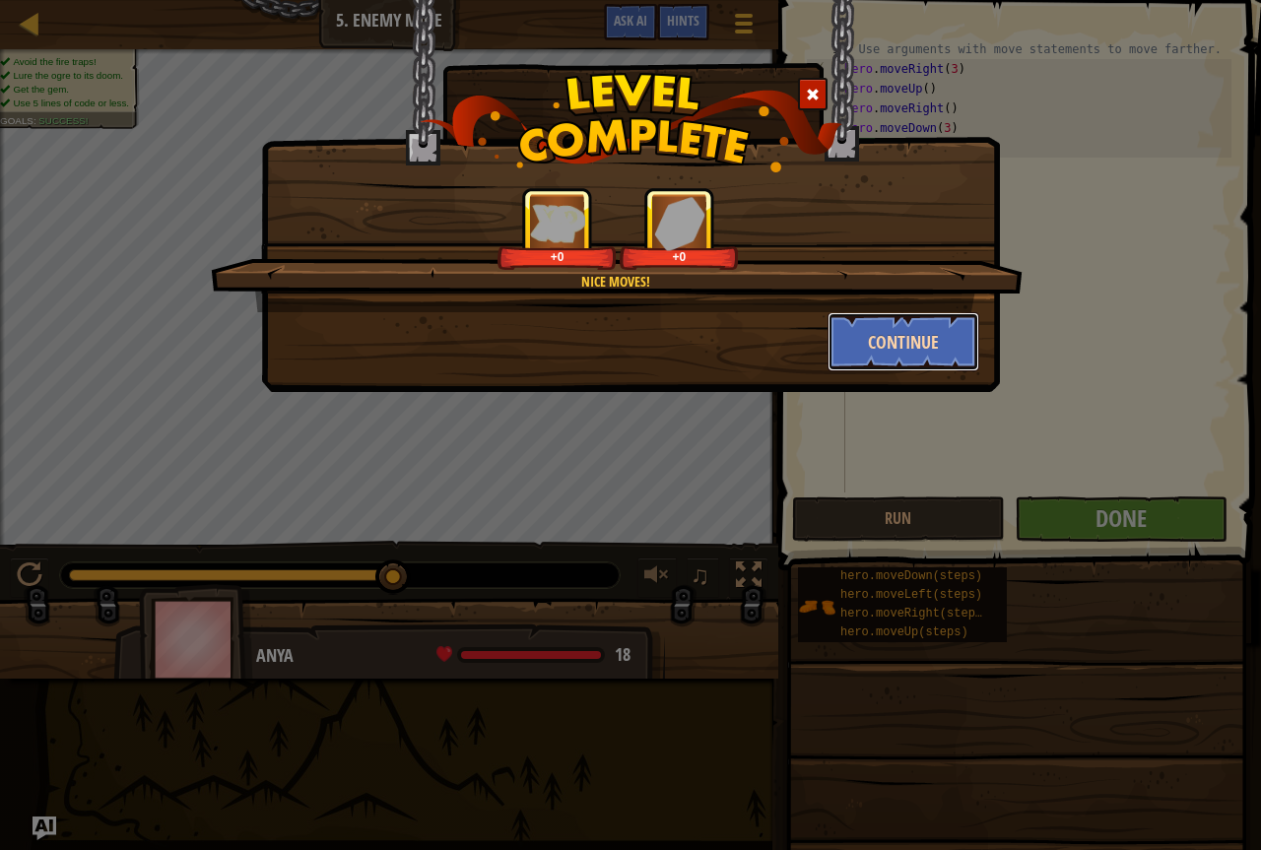
click at [876, 333] on button "Continue" at bounding box center [904, 341] width 153 height 59
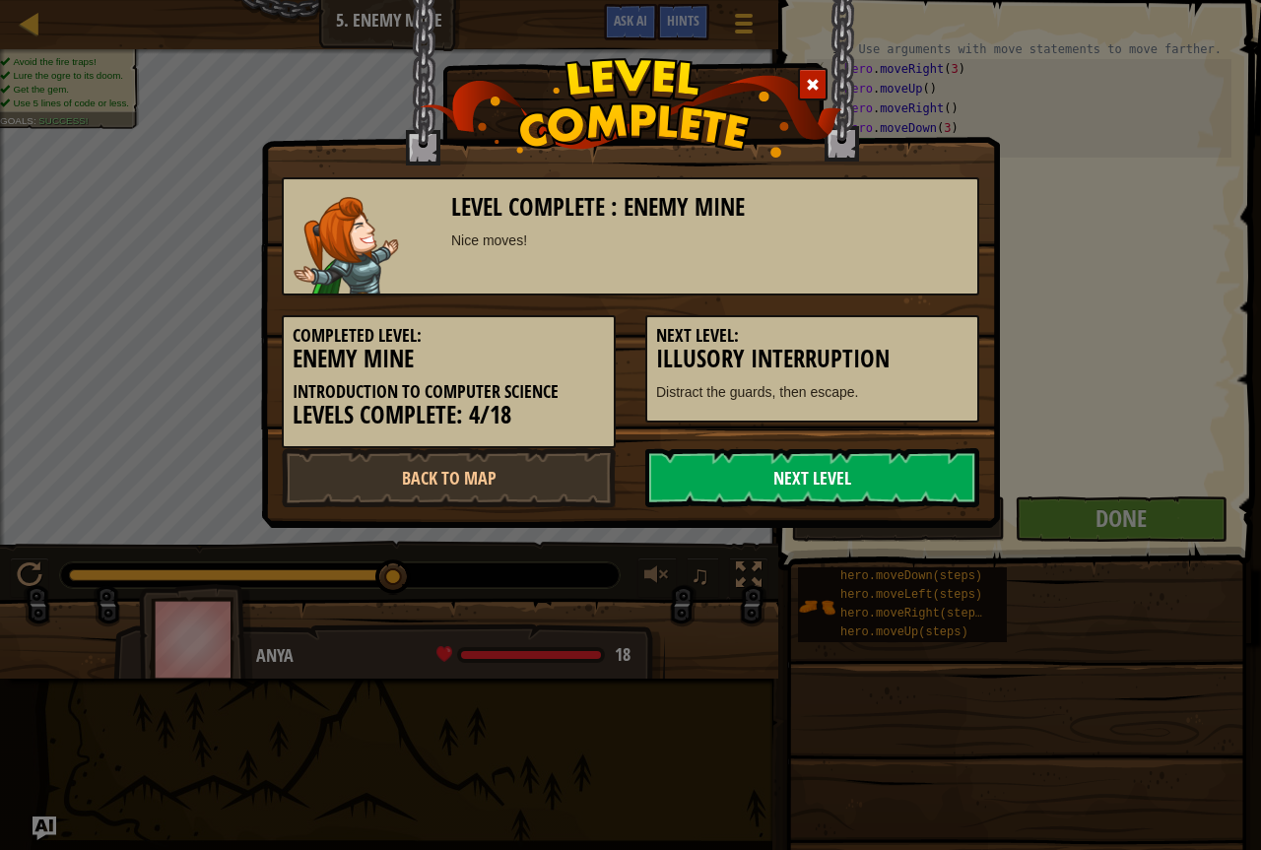
click at [827, 463] on link "Next Level" at bounding box center [812, 477] width 334 height 59
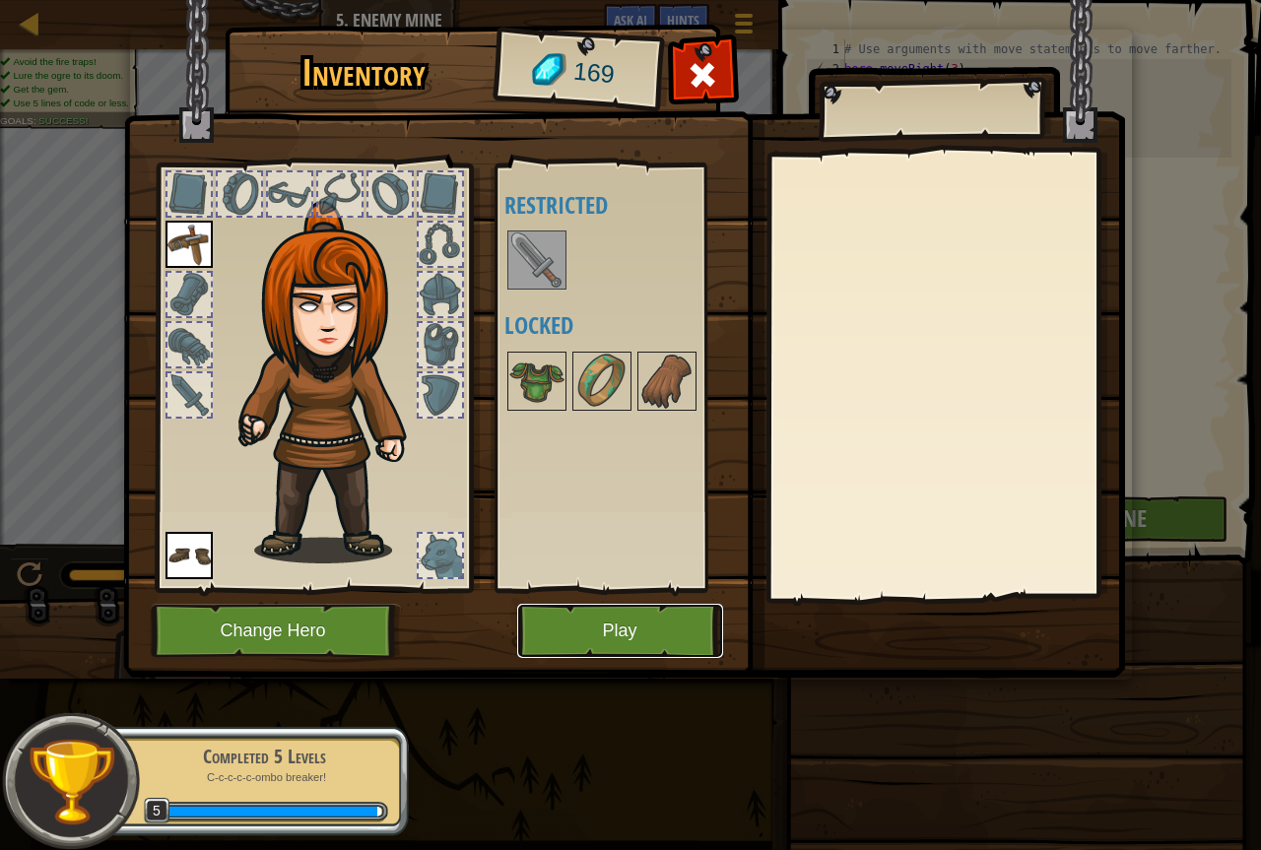
click at [581, 632] on button "Play" at bounding box center [620, 631] width 206 height 54
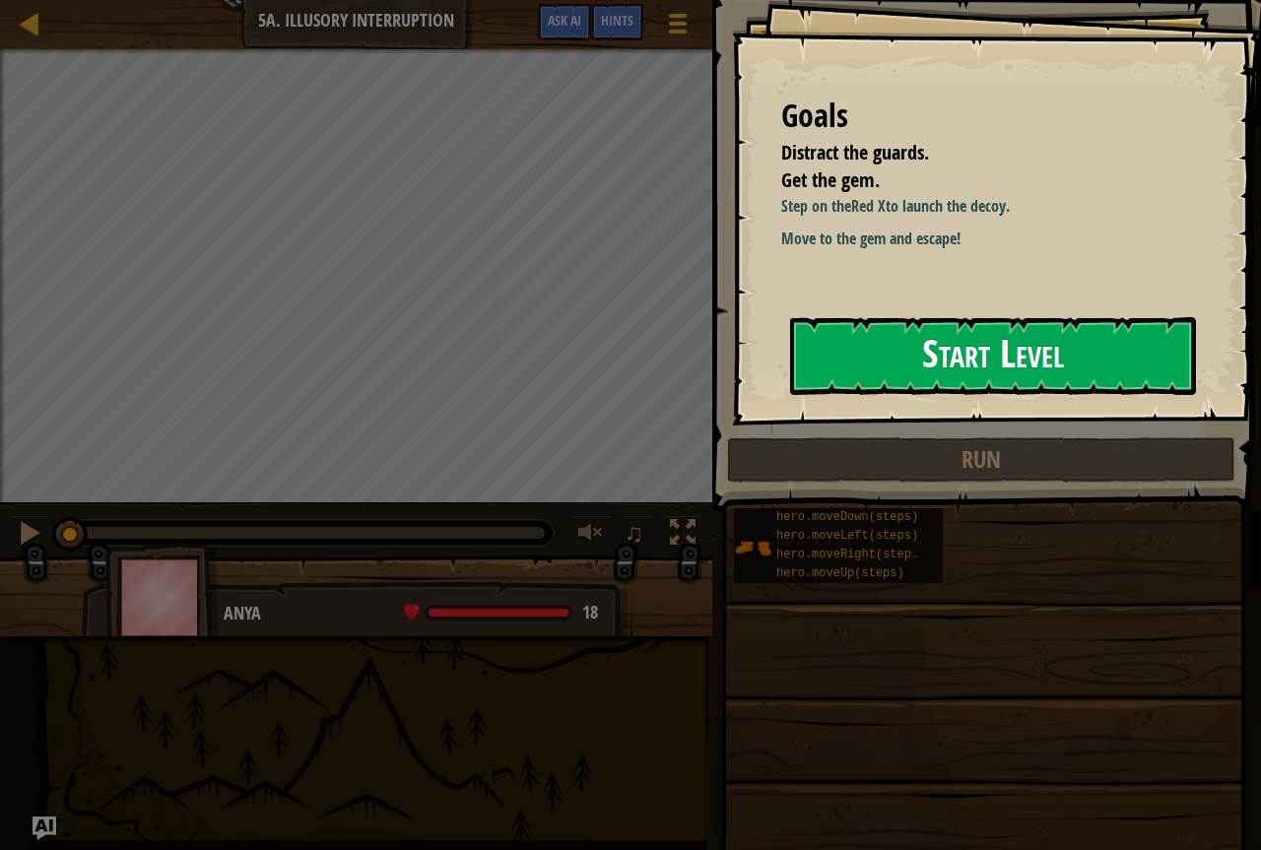
click at [1070, 354] on button "Start Level" at bounding box center [993, 356] width 406 height 78
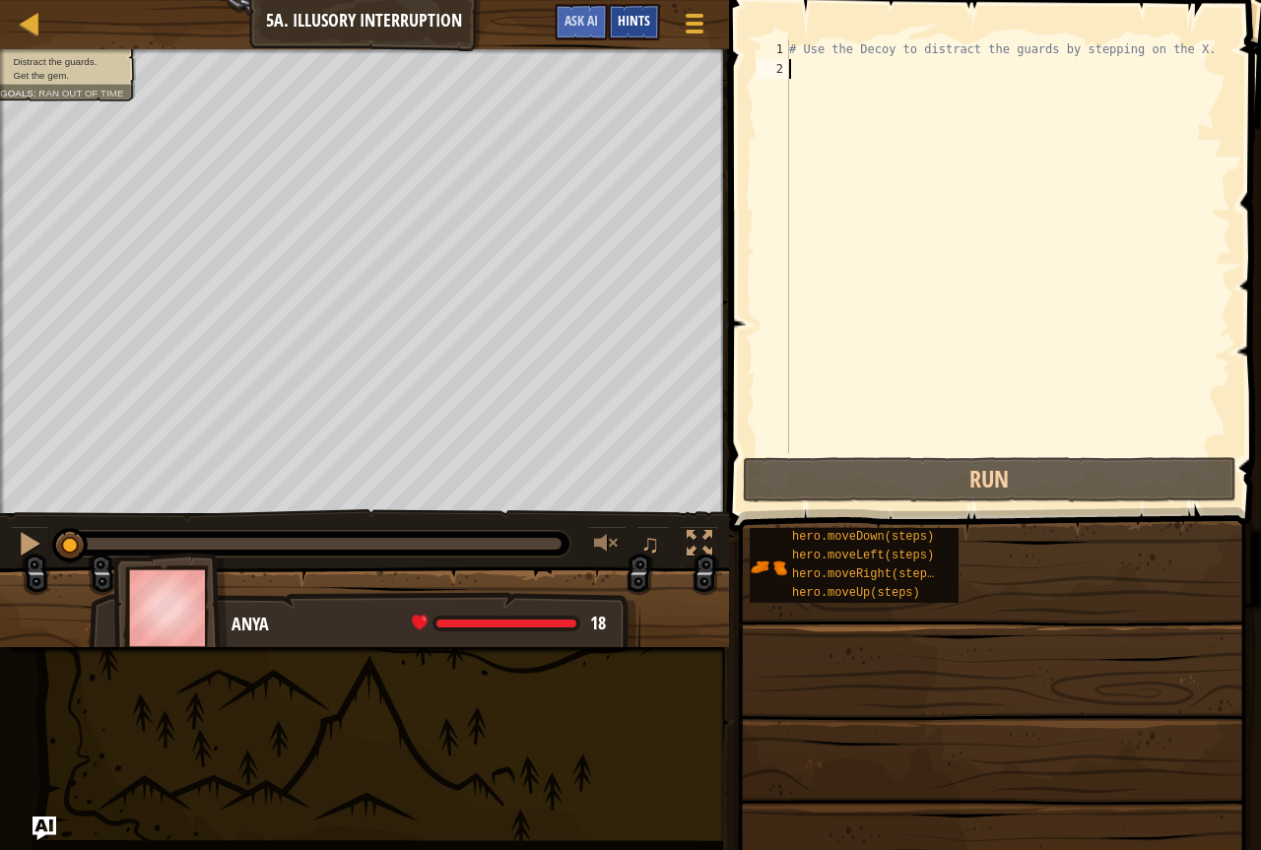
click at [639, 26] on span "Hints" at bounding box center [634, 20] width 33 height 19
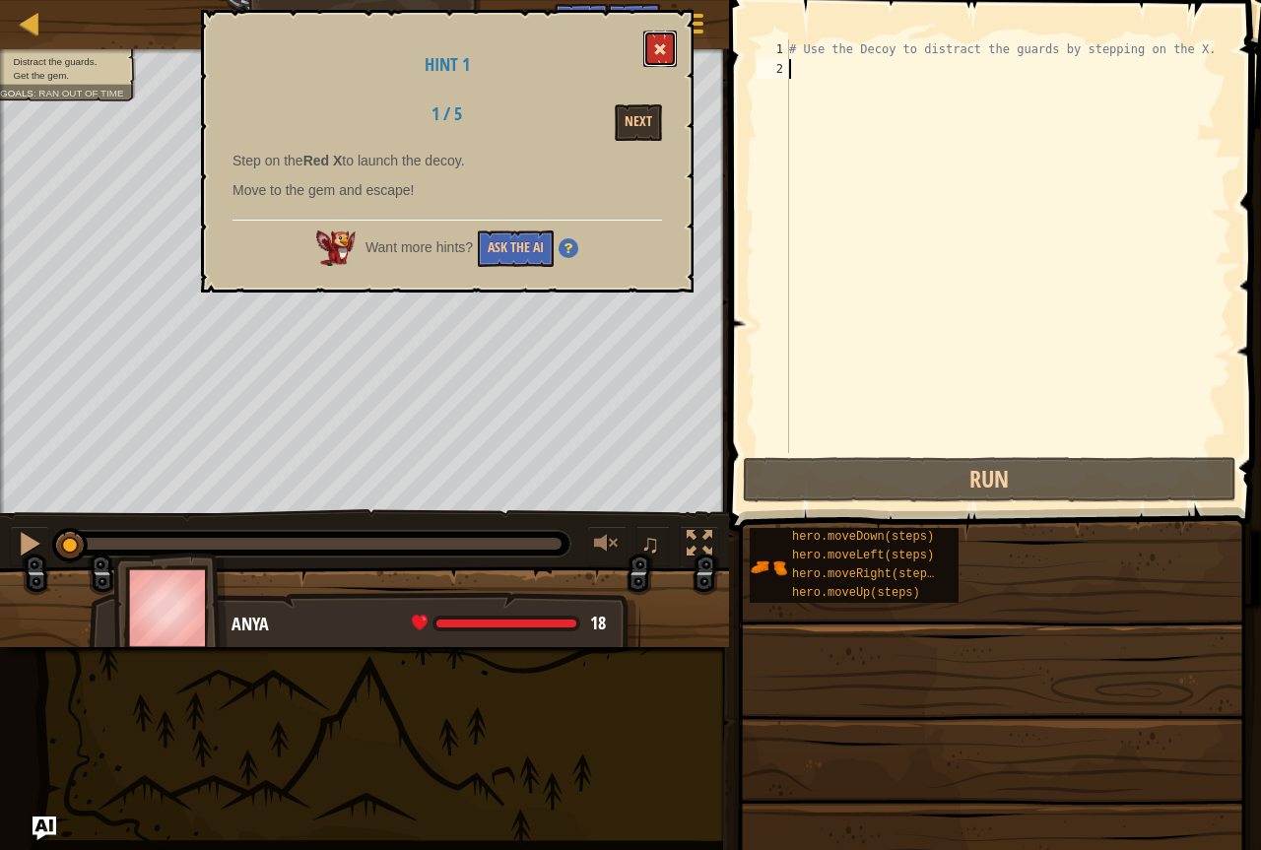
click at [661, 61] on button at bounding box center [661, 49] width 34 height 36
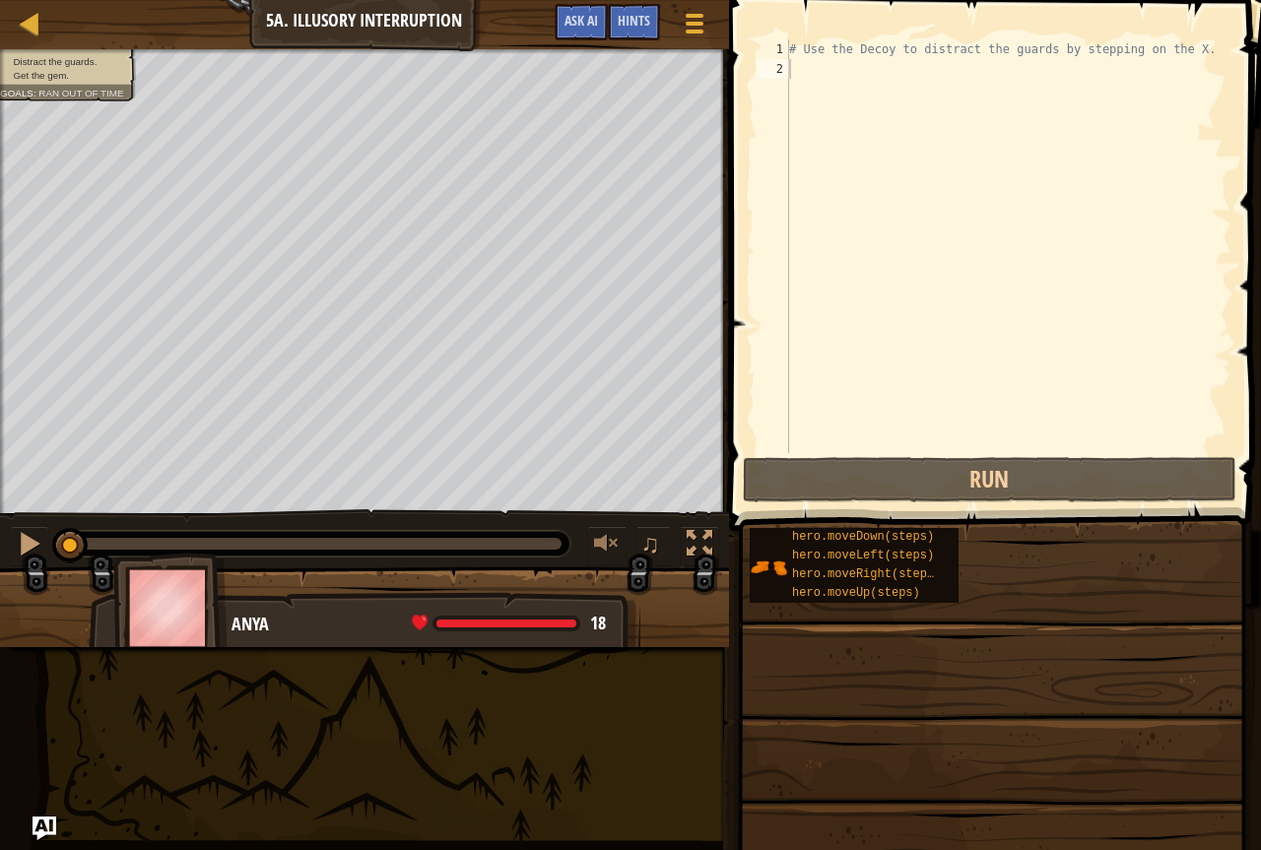
click at [824, 81] on div "# Use the Decoy to distract the guards by stepping on the X." at bounding box center [1008, 265] width 446 height 453
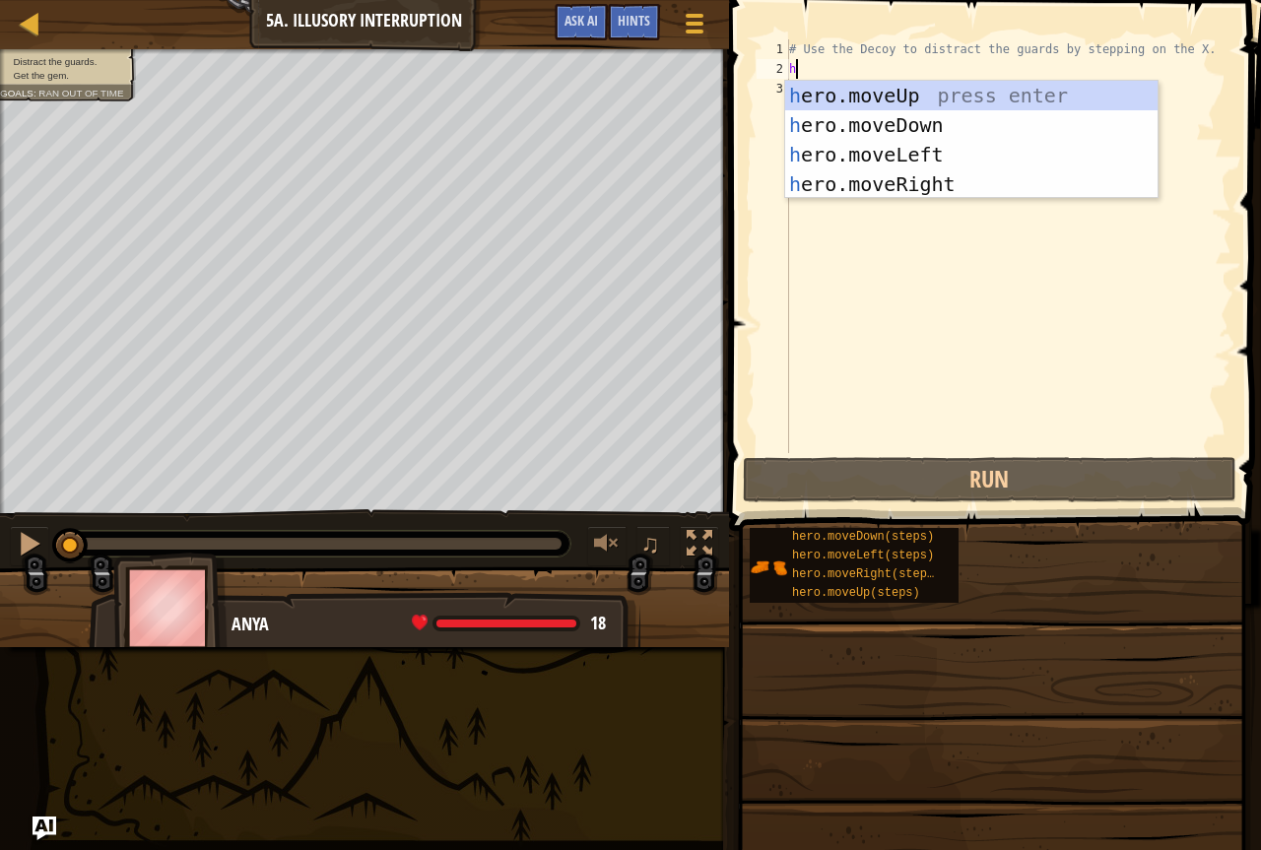
scroll to position [9, 0]
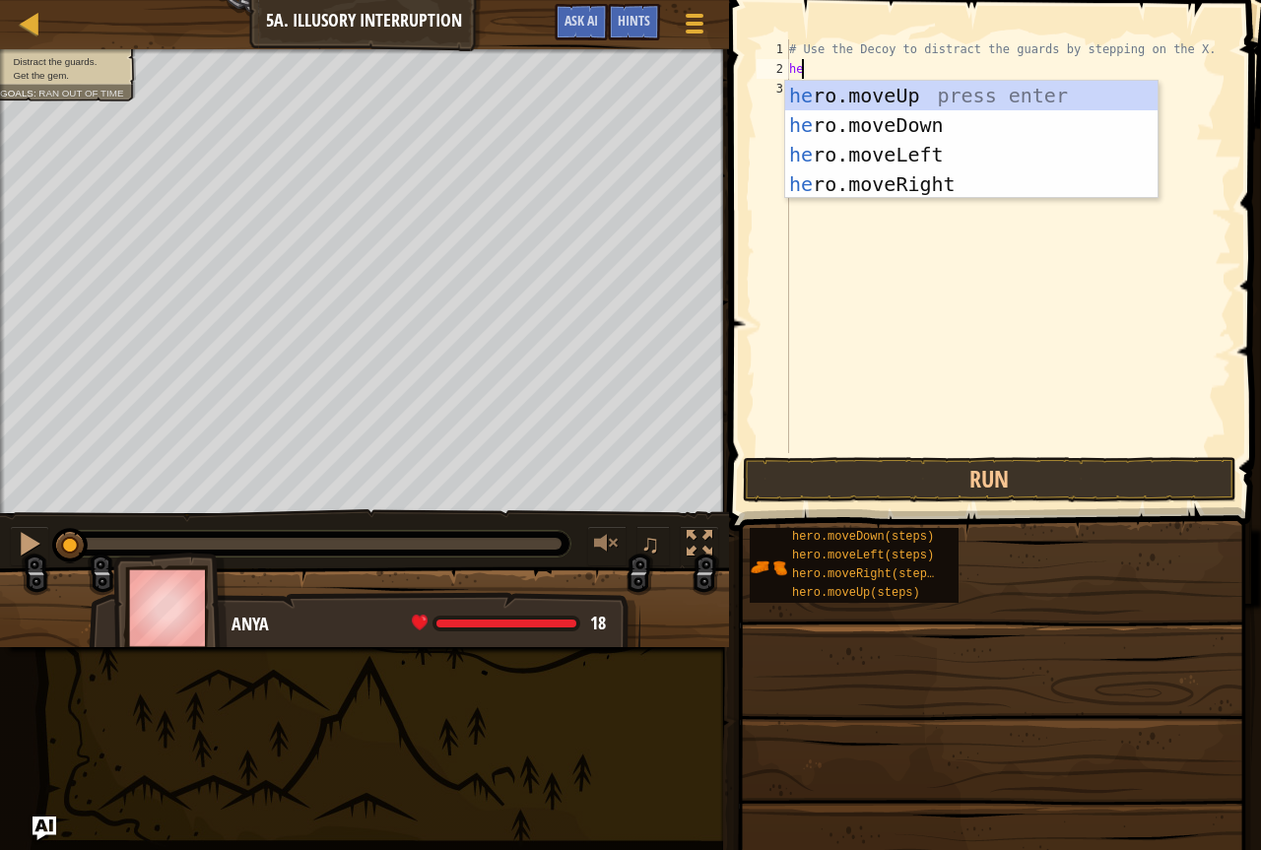
type textarea "her"
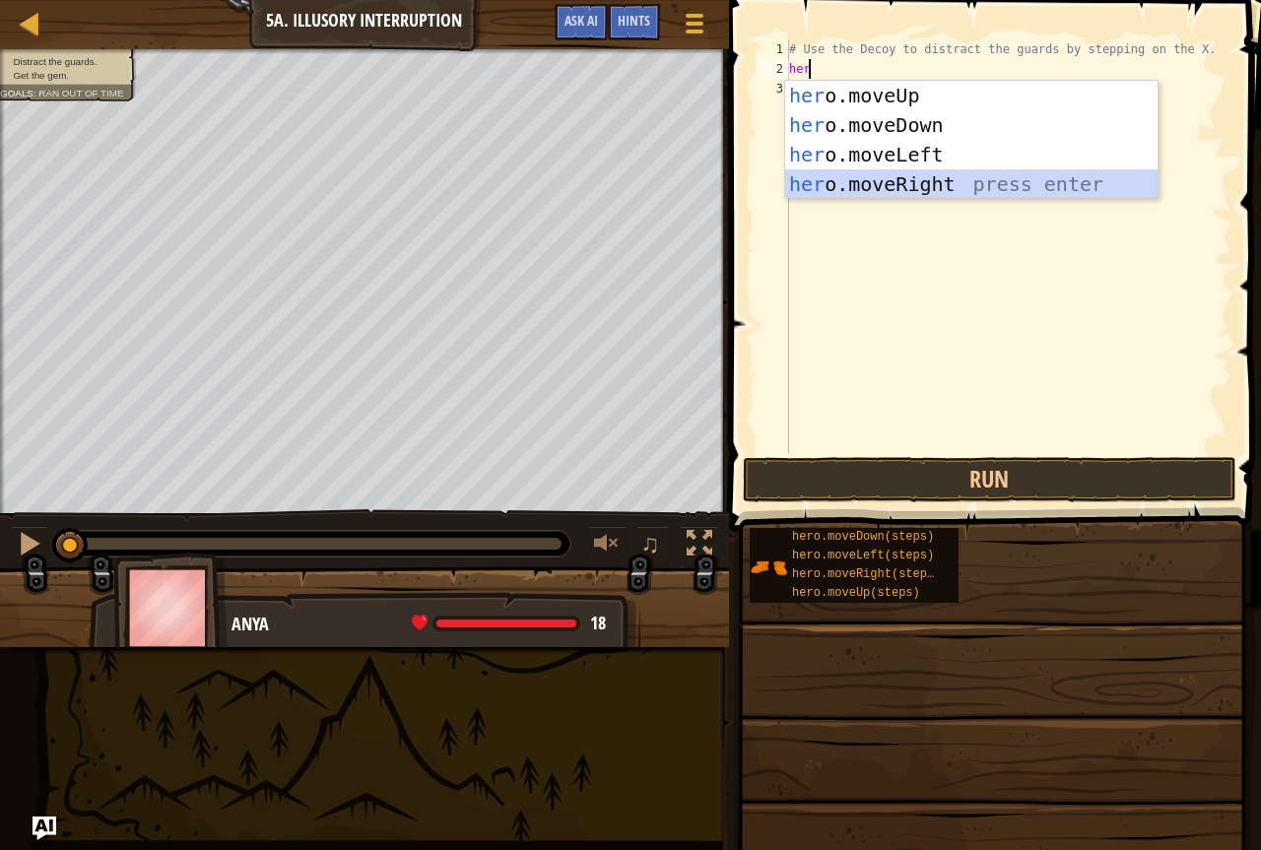
click at [895, 186] on div "her o.moveUp press enter her o.moveDown press enter her o.moveLeft press enter …" at bounding box center [971, 169] width 373 height 177
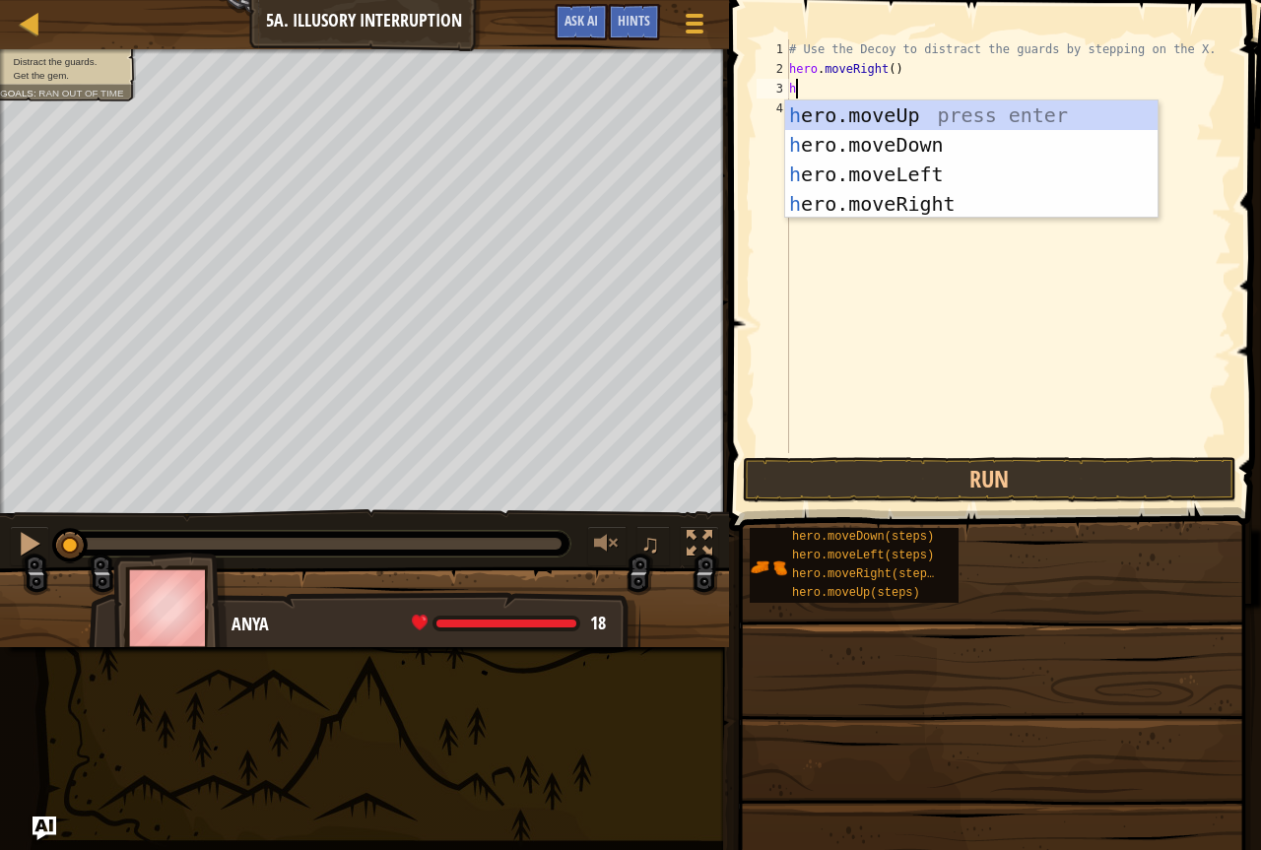
type textarea "her"
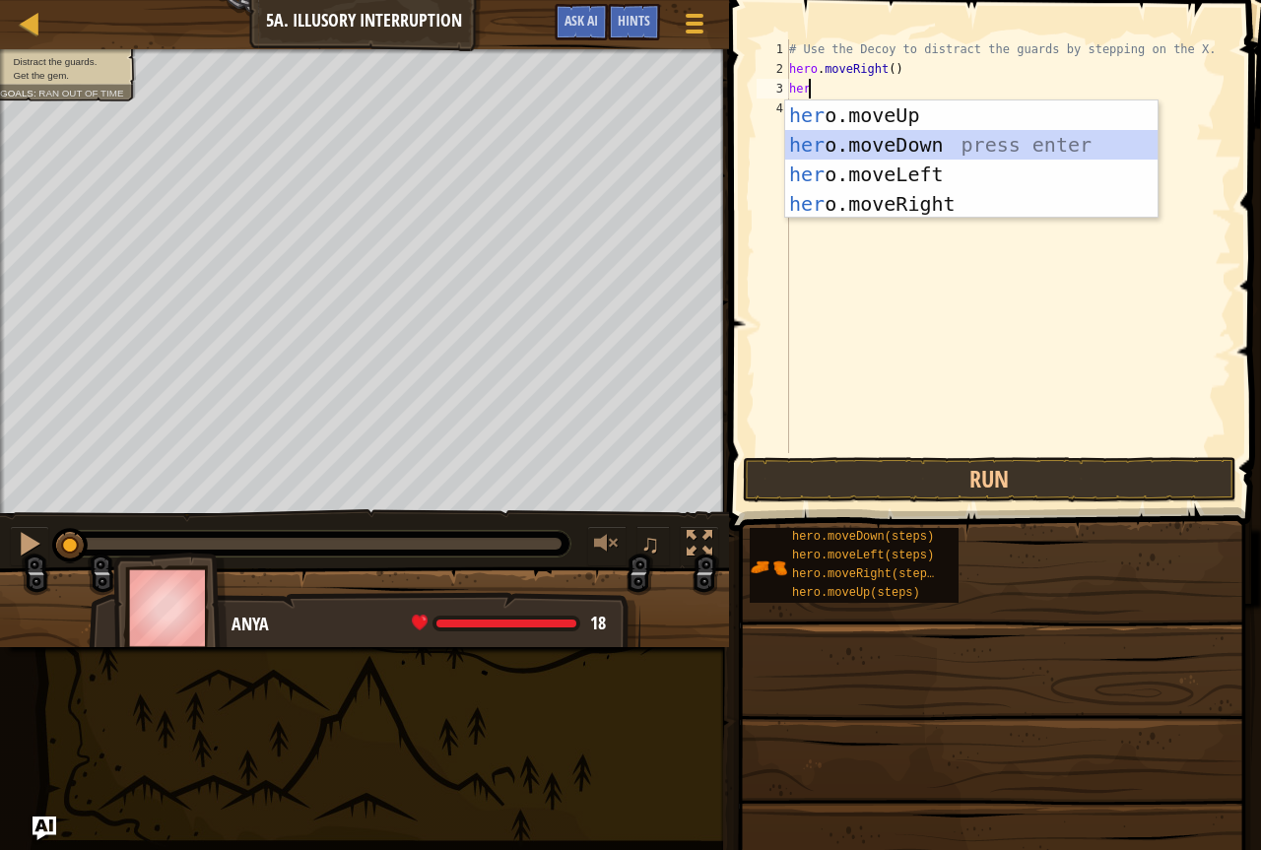
click at [850, 150] on div "her o.moveUp press enter her o.moveDown press enter her o.moveLeft press enter …" at bounding box center [971, 189] width 373 height 177
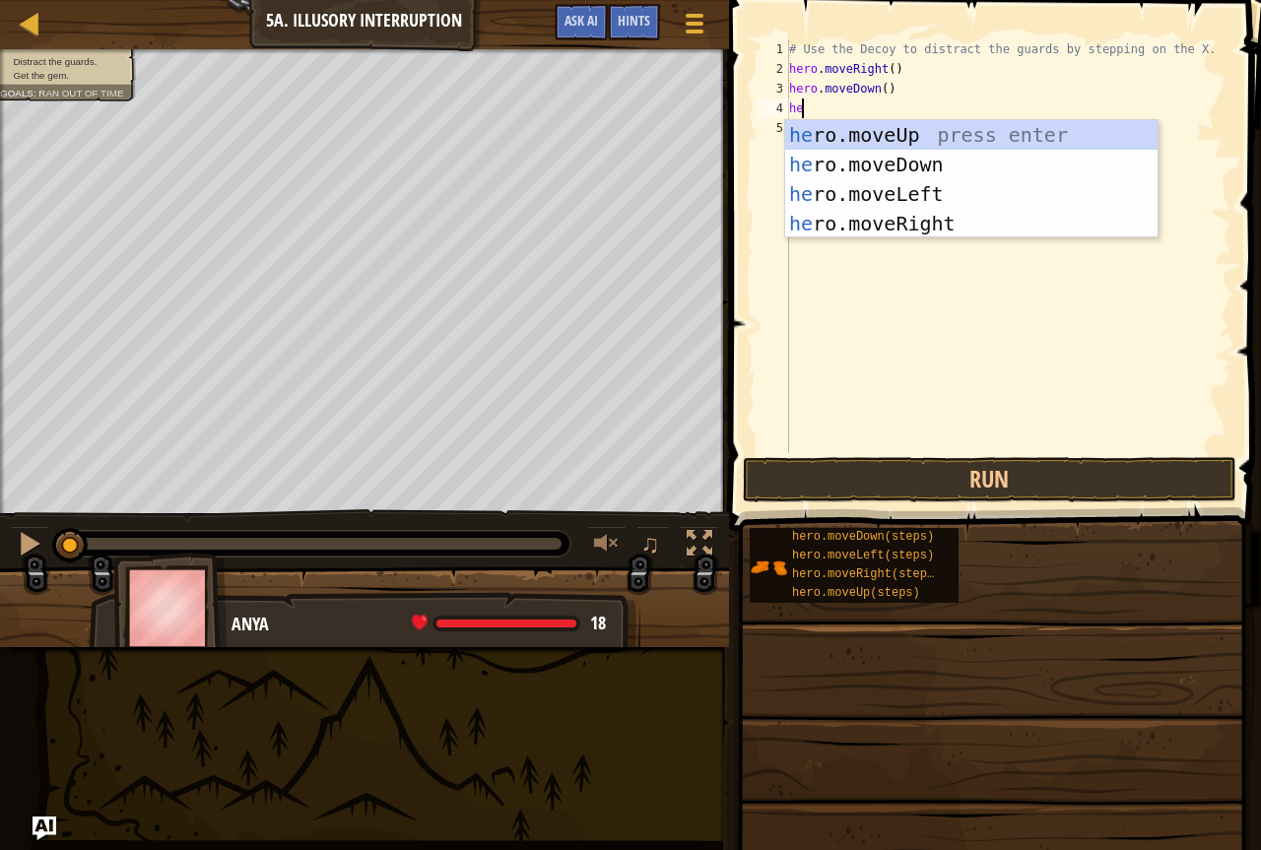
type textarea "her"
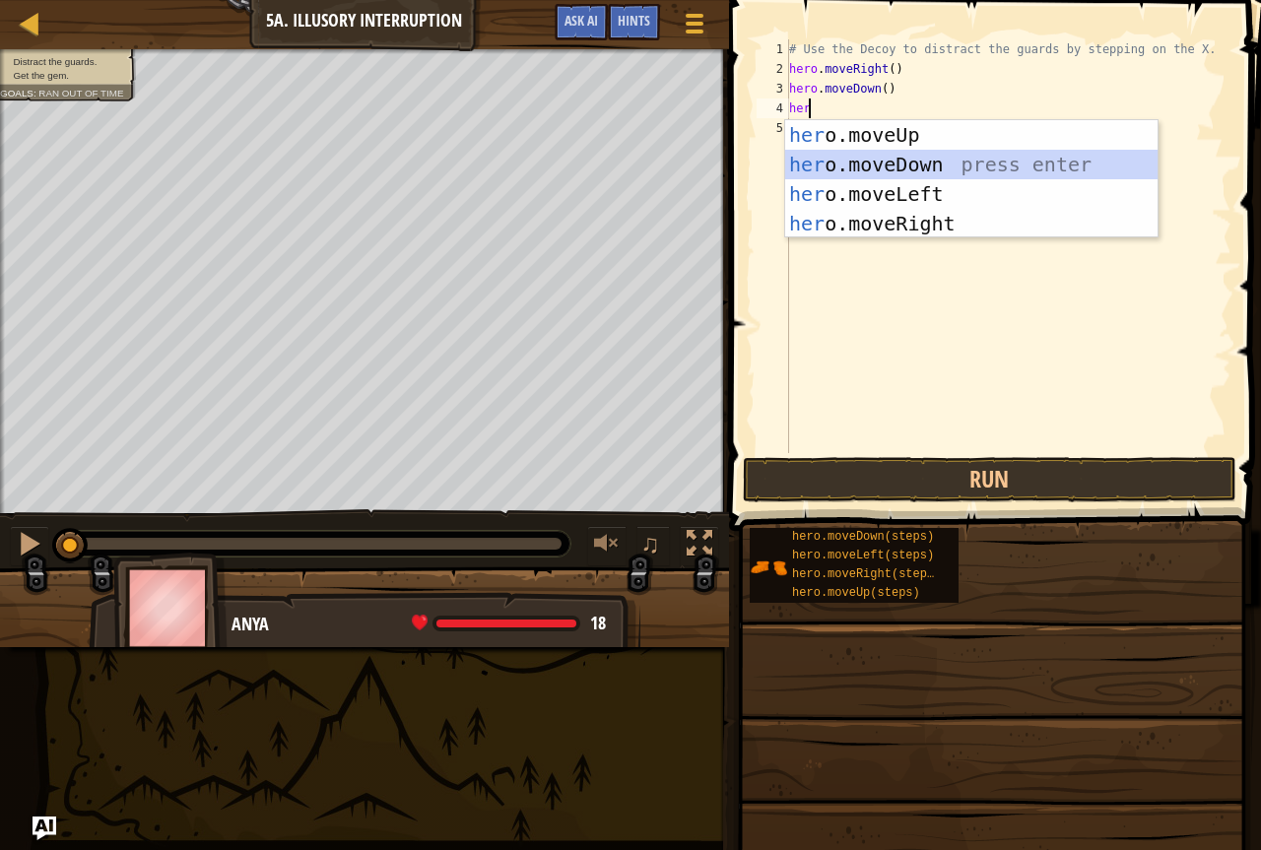
click at [850, 150] on div "her o.moveUp press enter her o.moveDown press enter her o.moveLeft press enter …" at bounding box center [971, 208] width 373 height 177
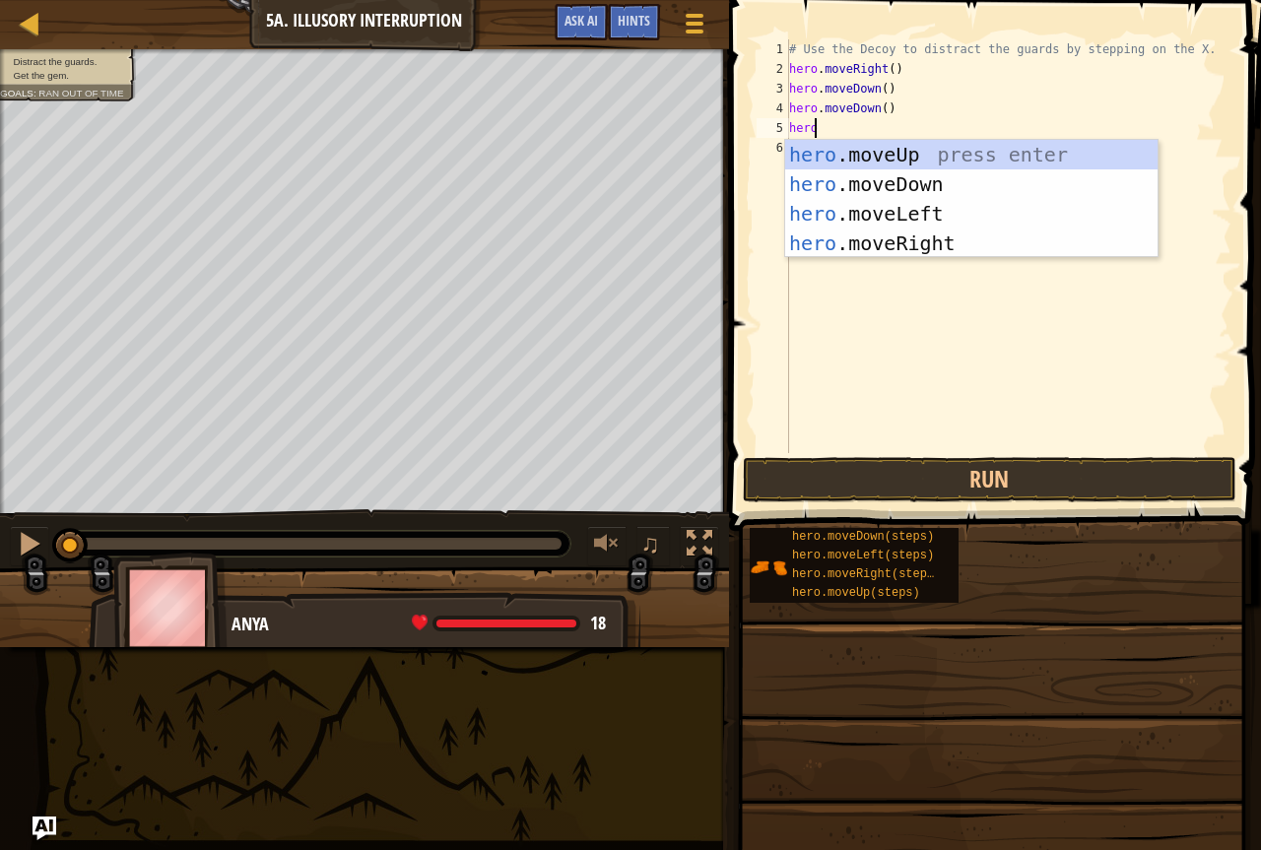
type textarea "hero"
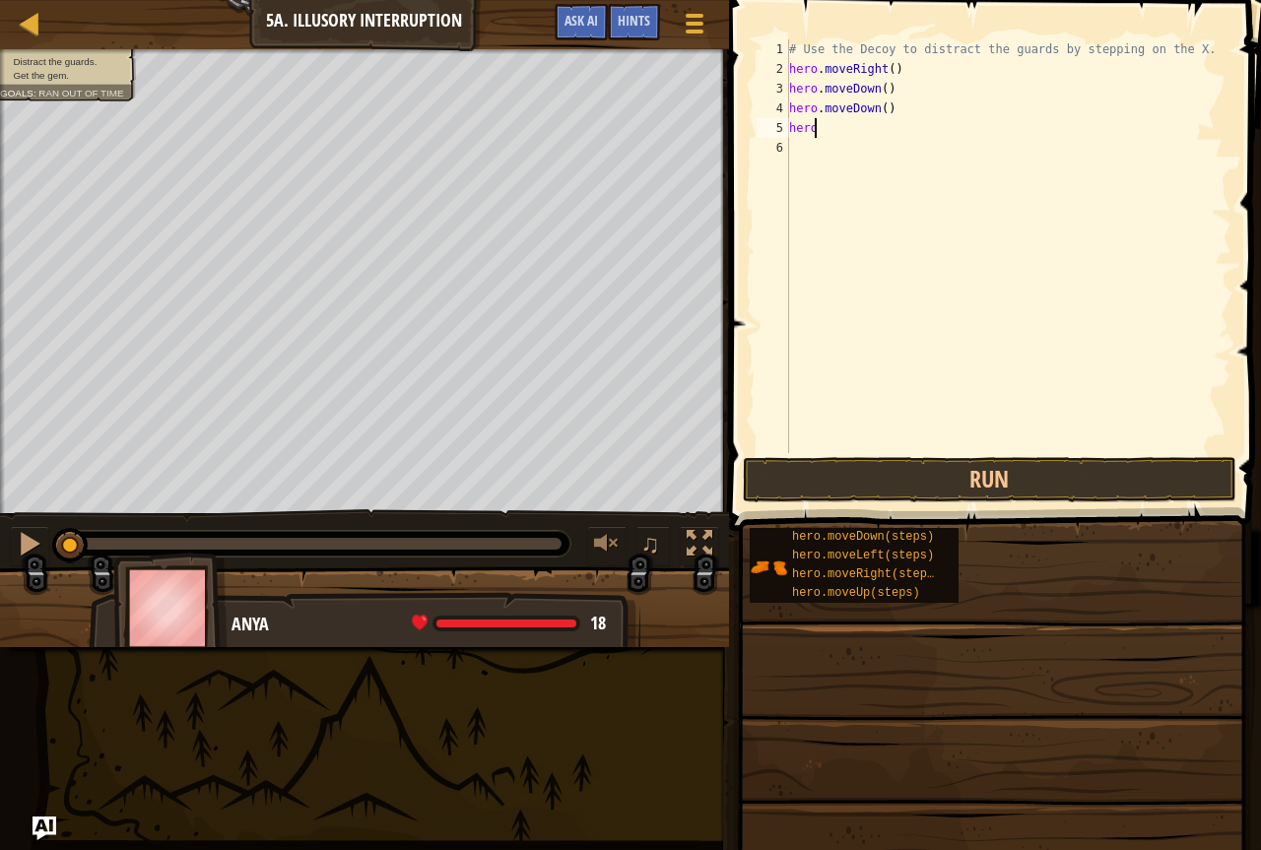
click at [868, 134] on div "# Use the Decoy to distract the guards by stepping on the X. hero . moveRight (…" at bounding box center [1008, 265] width 446 height 453
click at [821, 140] on div "# Use the Decoy to distract the guards by stepping on the X. hero . moveRight (…" at bounding box center [1008, 265] width 446 height 453
click at [831, 129] on div "# Use the Decoy to distract the guards by stepping on the X. hero . moveRight (…" at bounding box center [1008, 265] width 446 height 453
type textarea "herom"
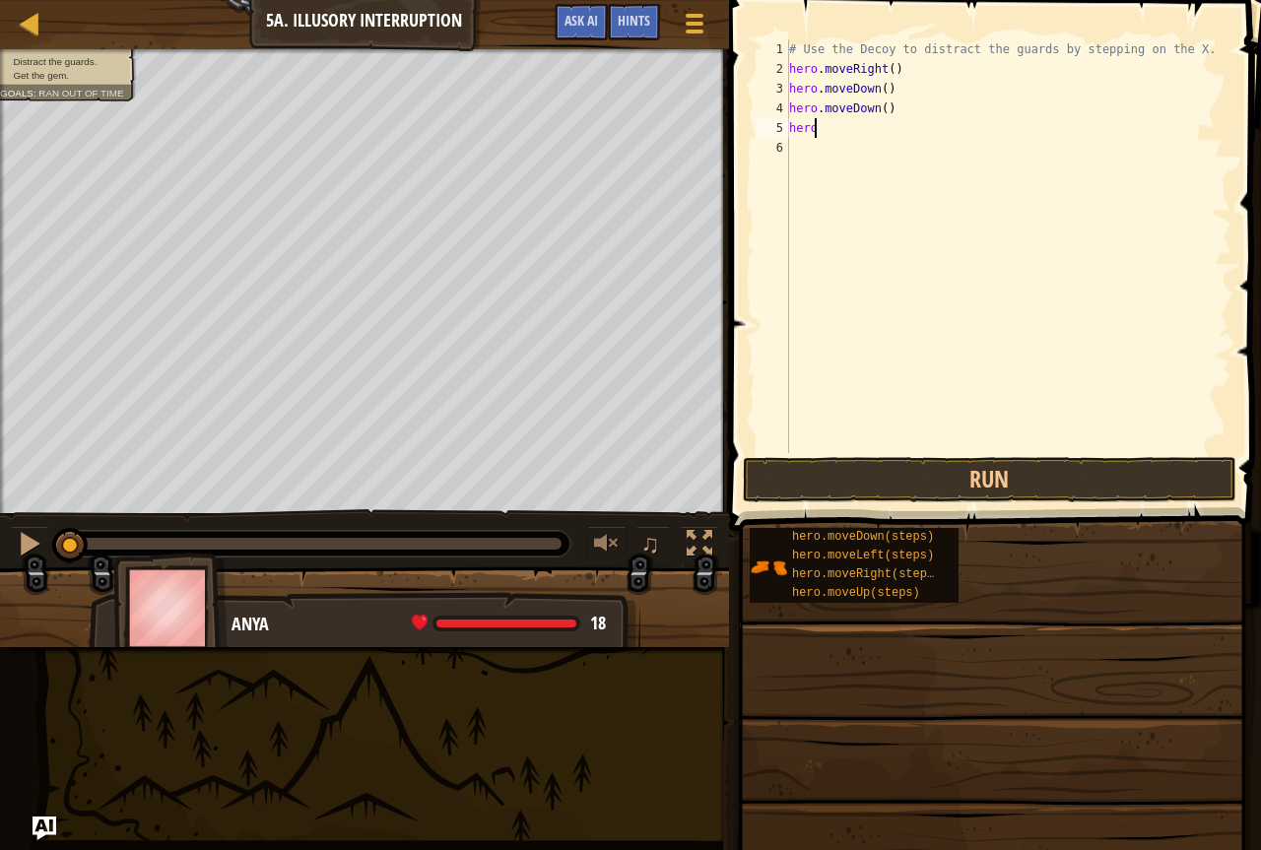
scroll to position [9, 1]
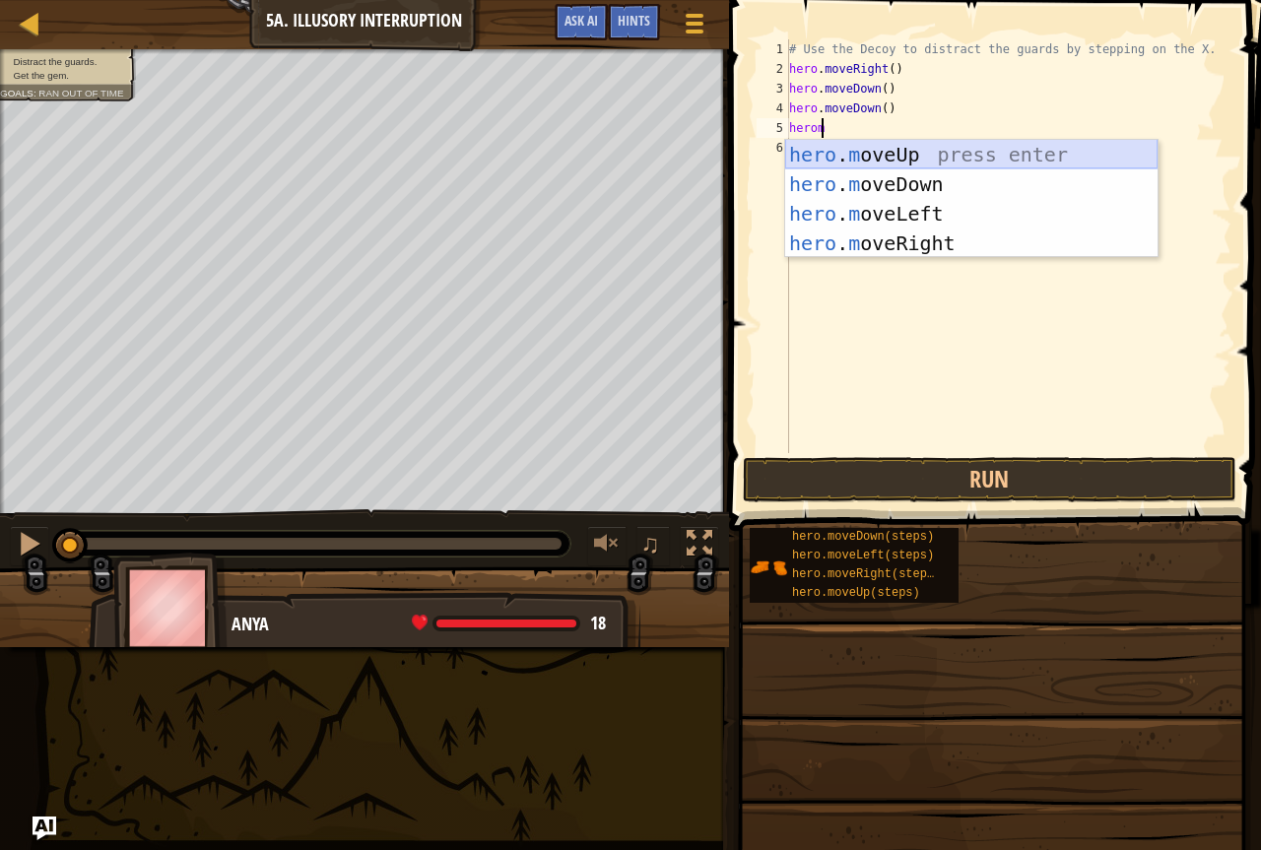
click at [842, 154] on div "hero . m oveUp press enter hero . m oveDown press enter hero . m oveLeft press …" at bounding box center [971, 228] width 373 height 177
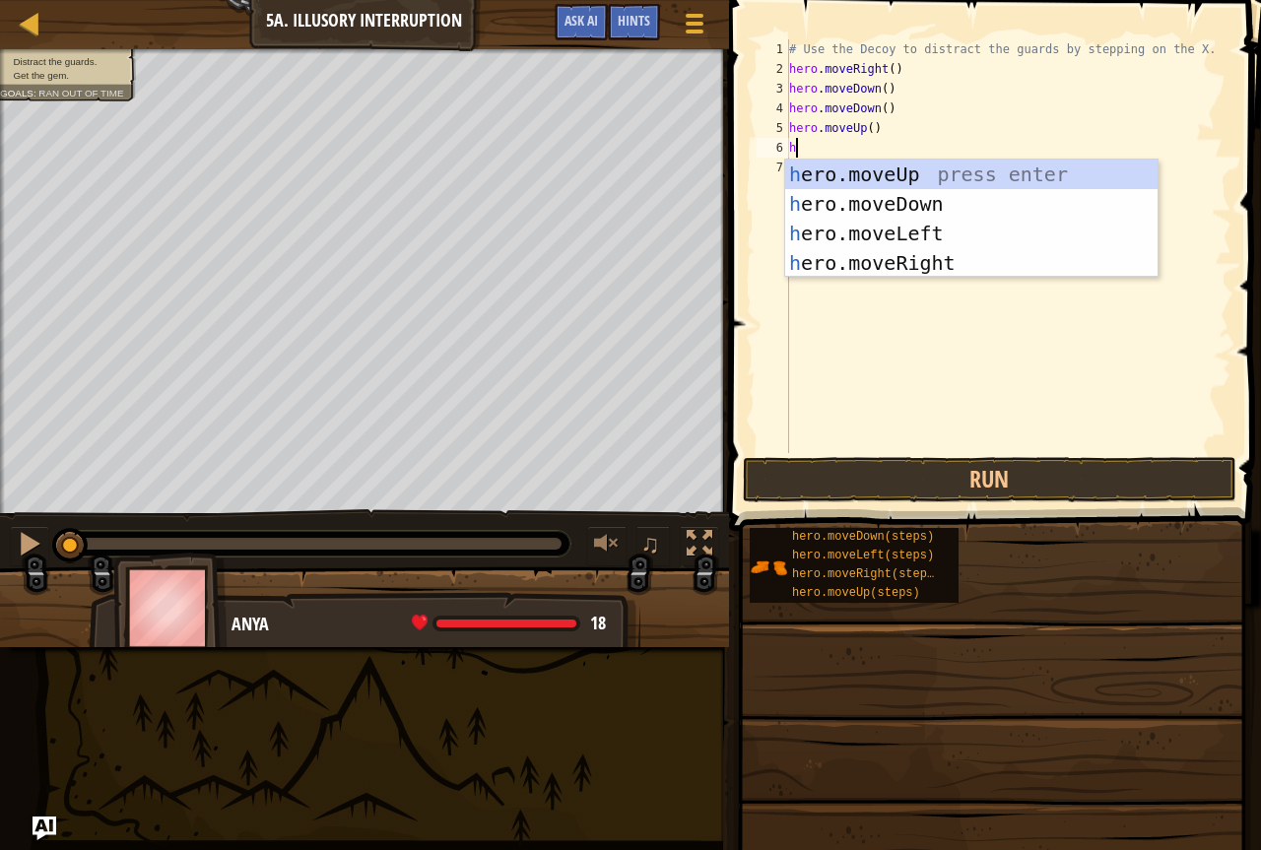
type textarea "her"
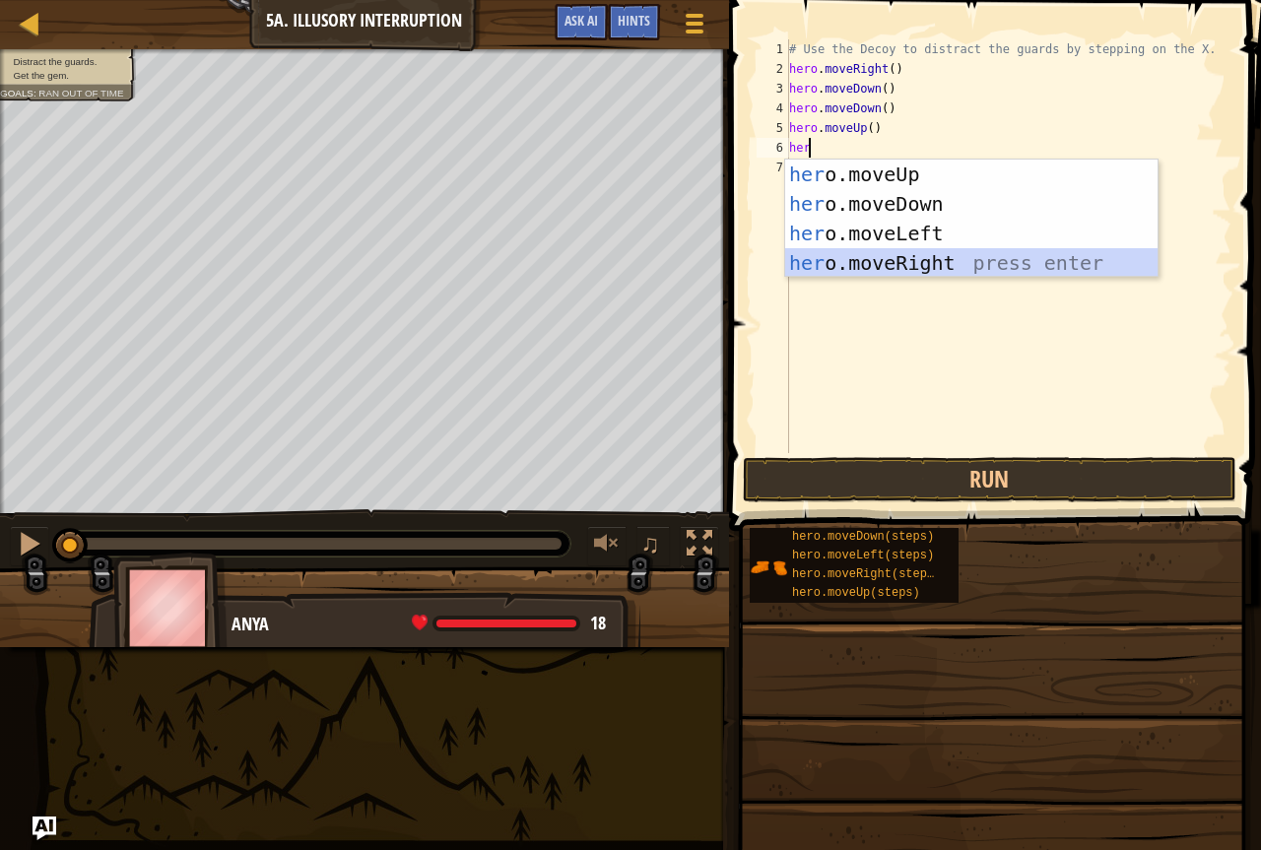
click at [909, 262] on div "her o.moveUp press enter her o.moveDown press enter her o.moveLeft press enter …" at bounding box center [971, 248] width 373 height 177
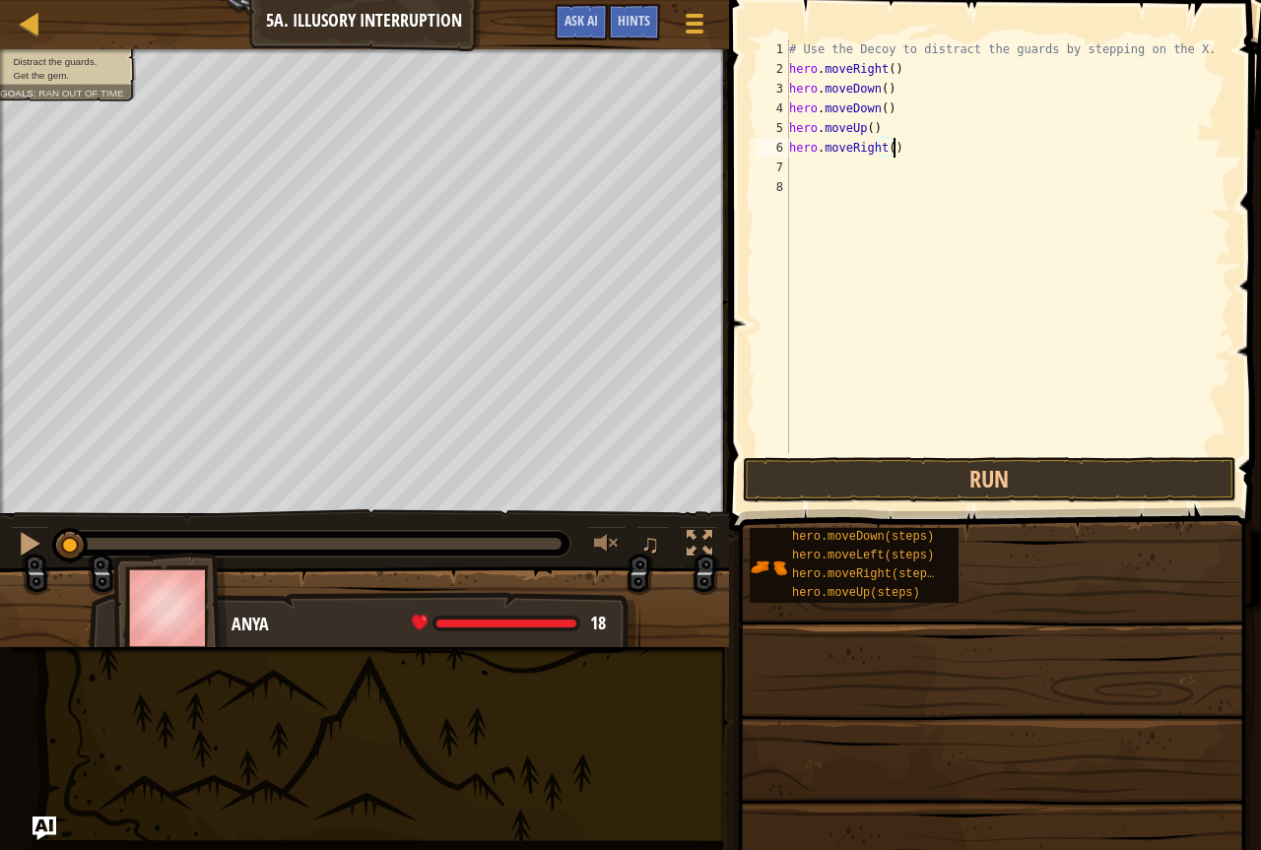
click at [913, 140] on div "# Use the Decoy to distract the guards by stepping on the X. hero . moveRight (…" at bounding box center [1008, 265] width 446 height 453
type textarea "hero.moveRight(3)"
click at [798, 167] on div "# Use the Decoy to distract the guards by stepping on the X. hero . moveRight (…" at bounding box center [1008, 265] width 446 height 453
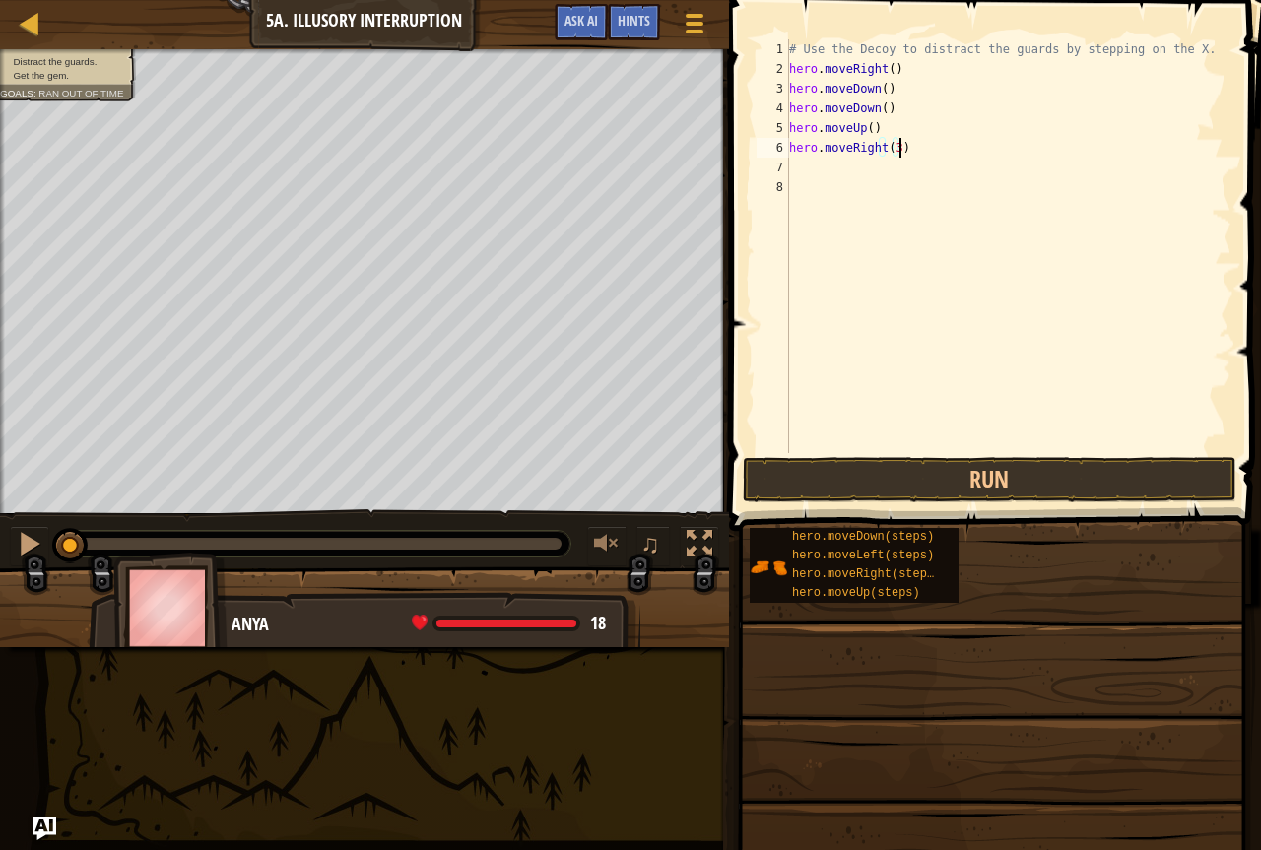
click at [920, 153] on div "# Use the Decoy to distract the guards by stepping on the X. hero . moveRight (…" at bounding box center [1008, 265] width 446 height 453
click at [981, 470] on button "Run" at bounding box center [990, 479] width 494 height 45
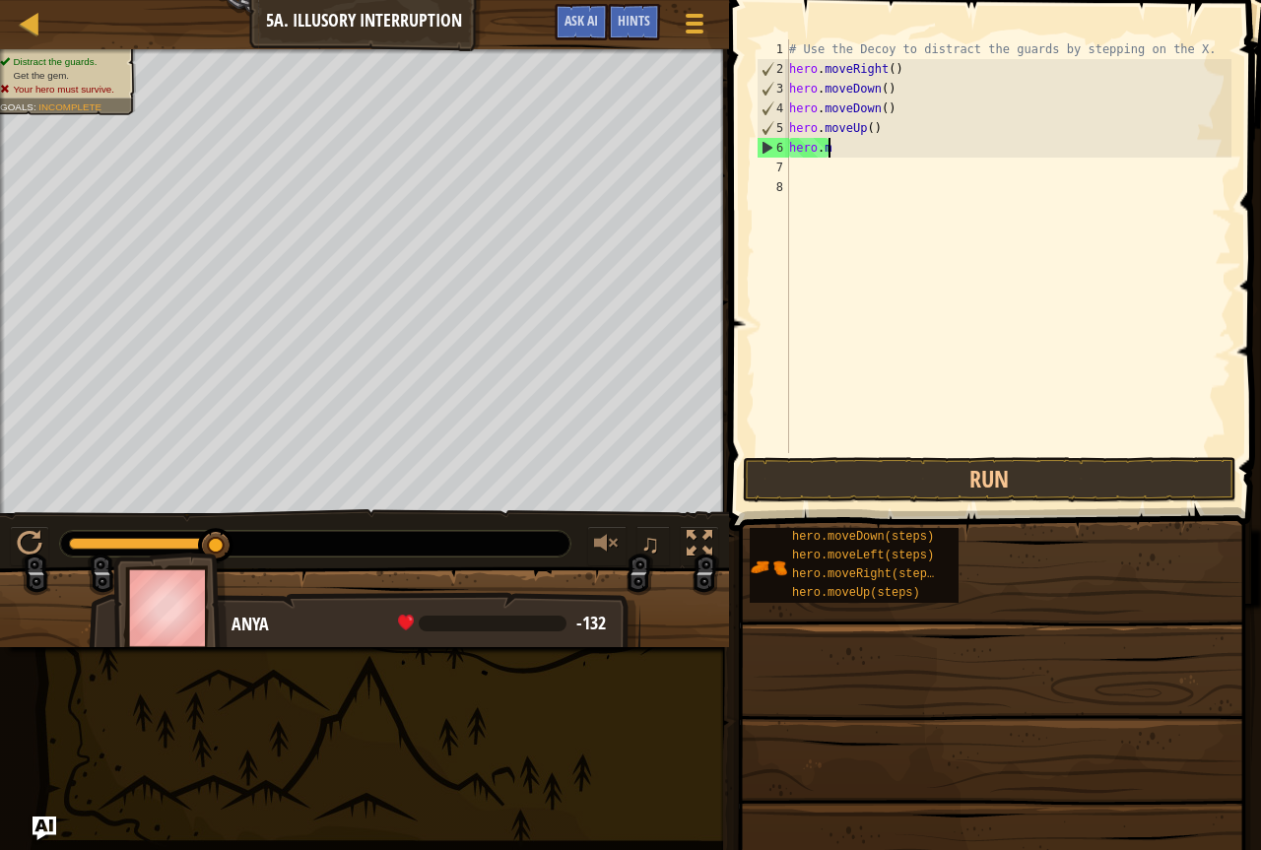
scroll to position [9, 0]
type textarea "h"
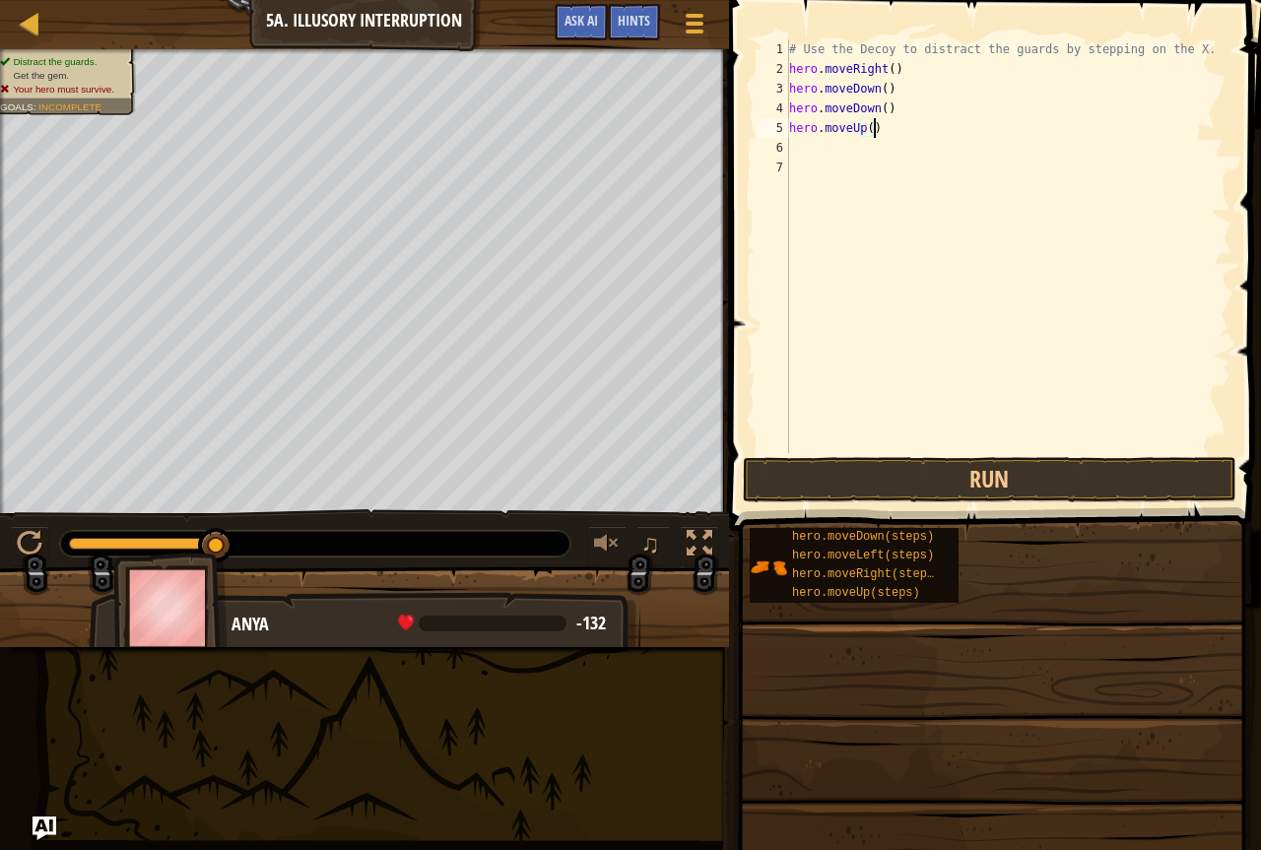
click at [895, 117] on div "# Use the Decoy to distract the guards by stepping on the X. hero . moveRight (…" at bounding box center [1008, 265] width 446 height 453
type textarea "h"
type textarea "hero.moveDown()"
click at [795, 121] on div "# Use the Decoy to distract the guards by stepping on the X. hero . moveRight (…" at bounding box center [1008, 265] width 446 height 453
type textarea "h"
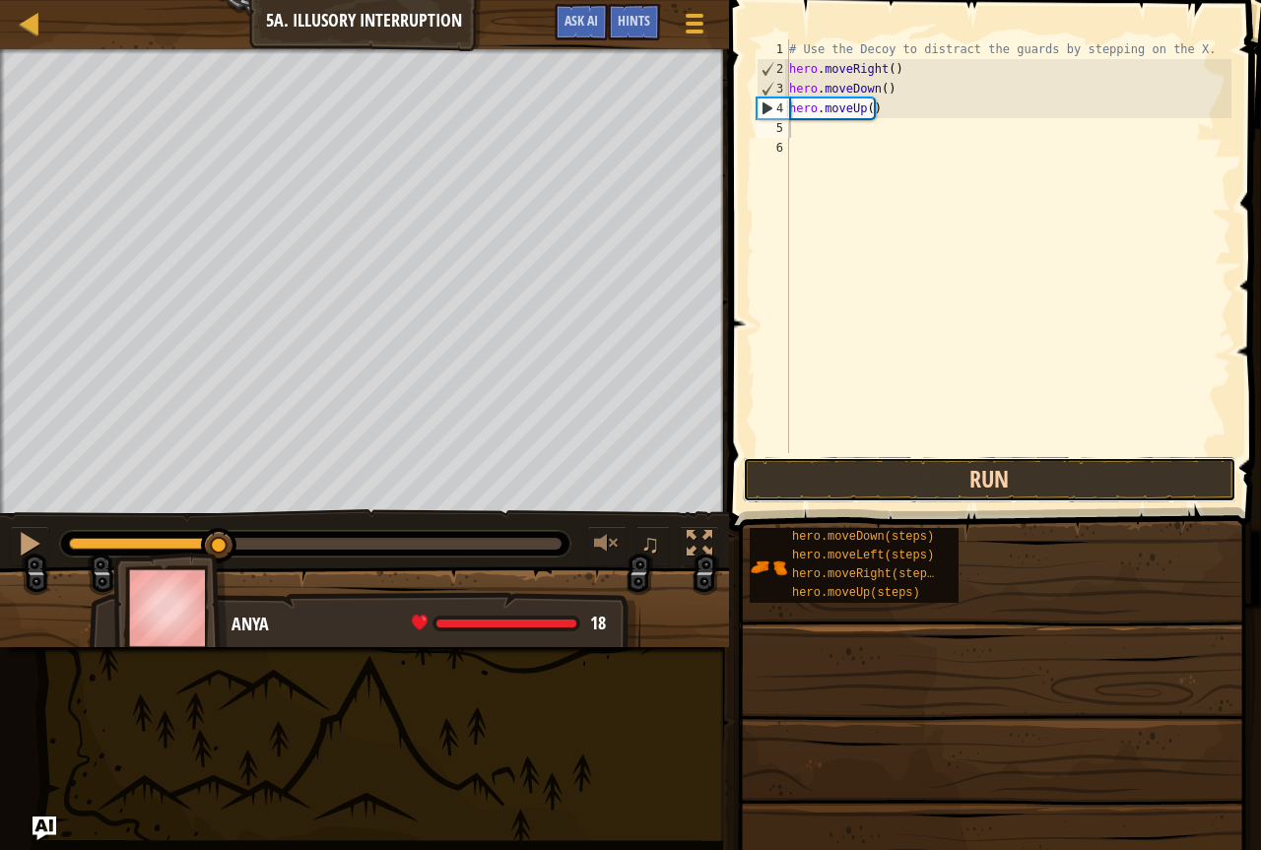
click at [1042, 468] on button "Run" at bounding box center [990, 479] width 494 height 45
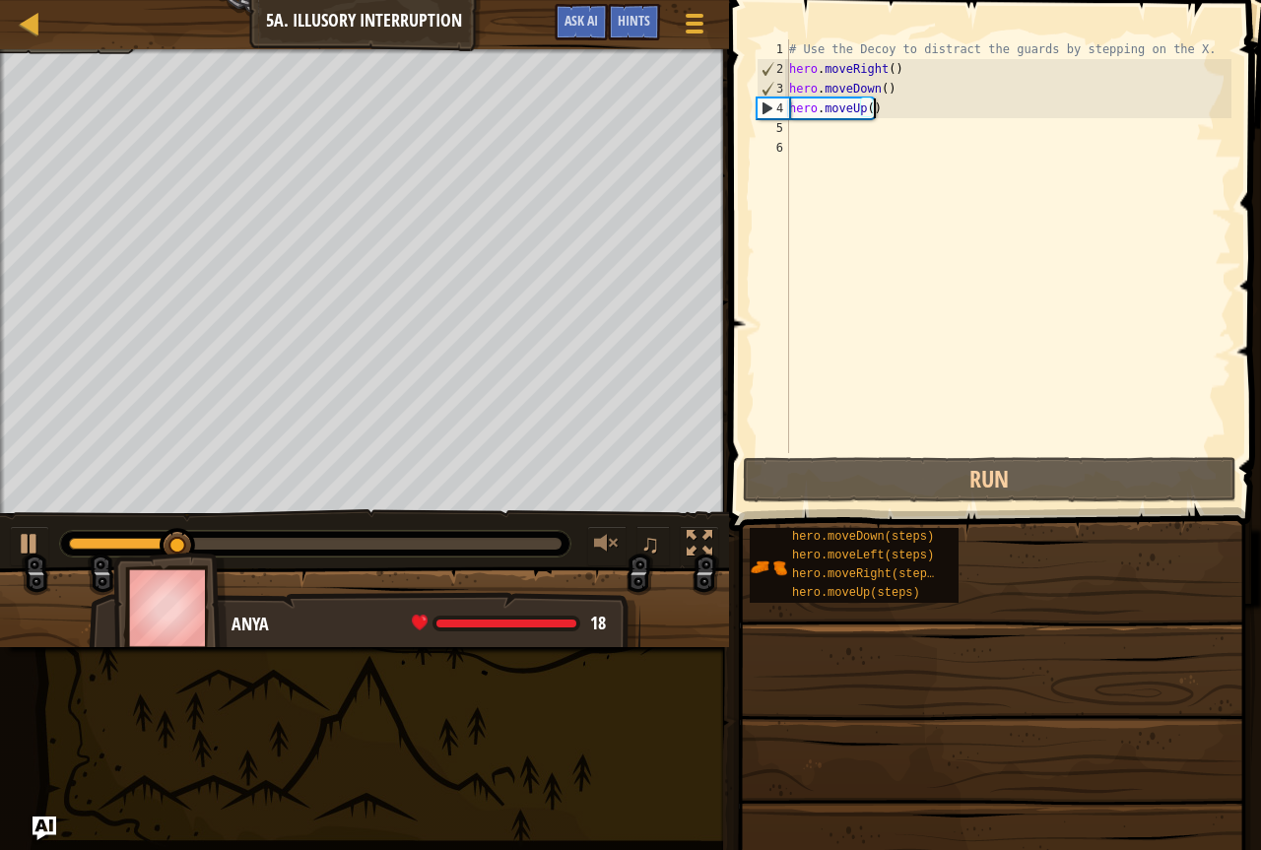
click at [880, 108] on div "# Use the Decoy to distract the guards by stepping on the X. hero . moveRight (…" at bounding box center [1008, 265] width 446 height 453
click at [885, 94] on div "# Use the Decoy to distract the guards by stepping on the X. hero . moveRight (…" at bounding box center [1008, 265] width 446 height 453
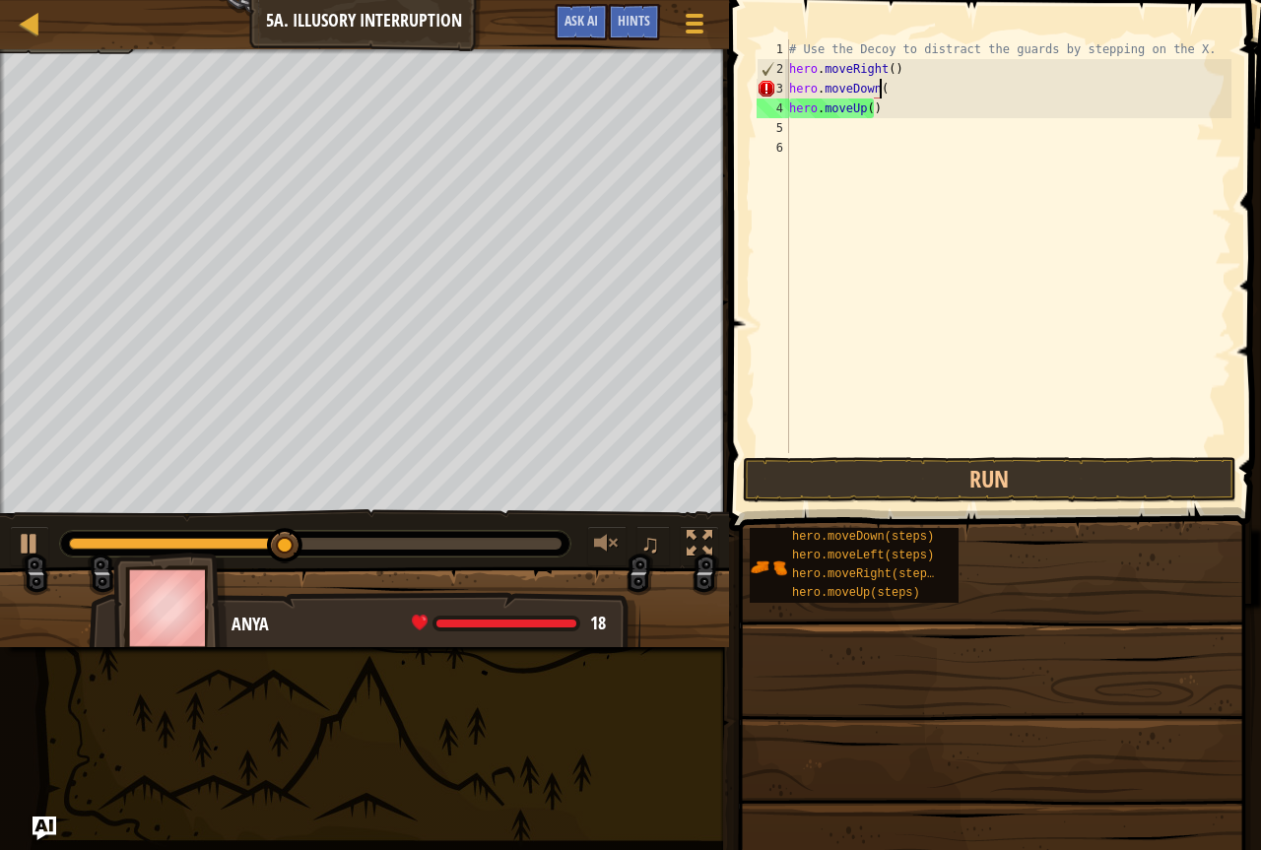
scroll to position [9, 7]
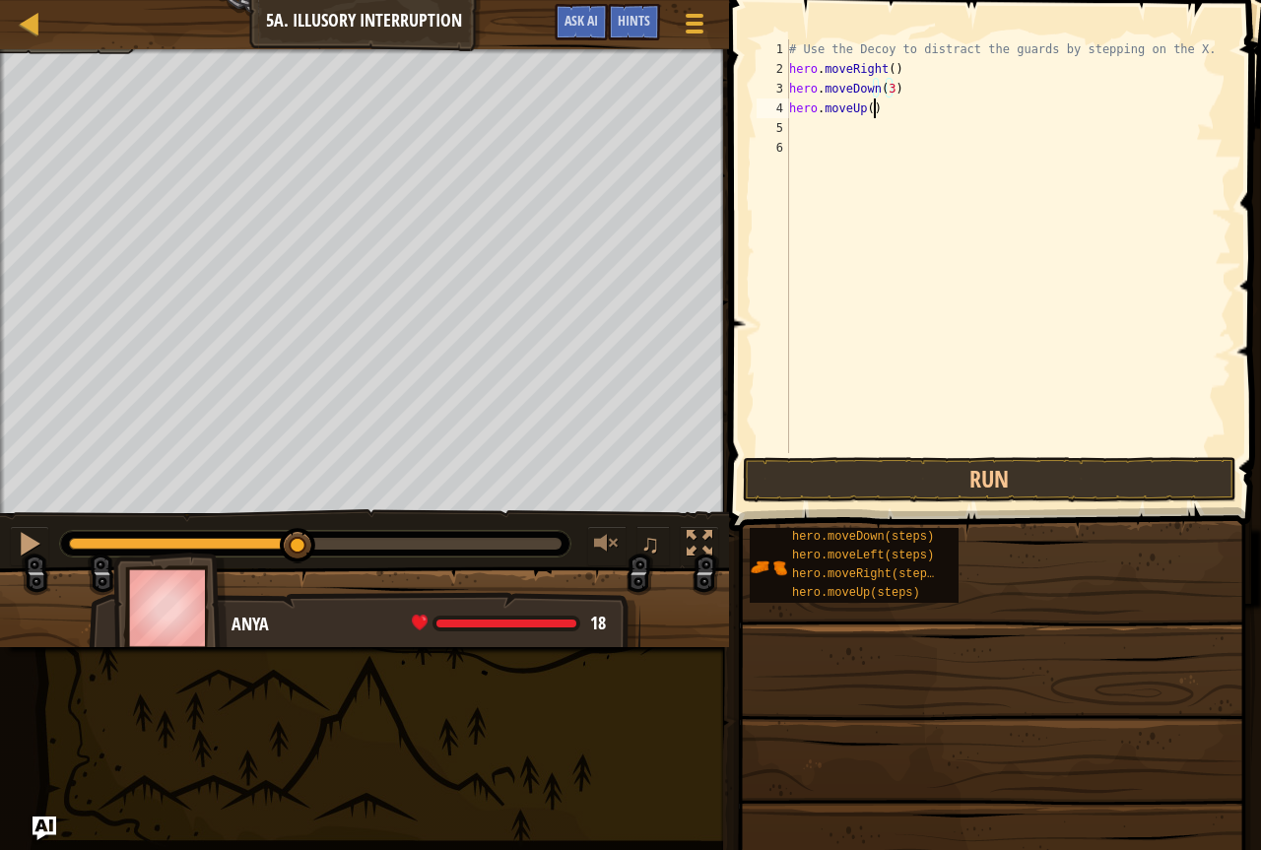
click at [884, 107] on div "# Use the Decoy to distract the guards by stepping on the X. hero . moveRight (…" at bounding box center [1008, 265] width 446 height 453
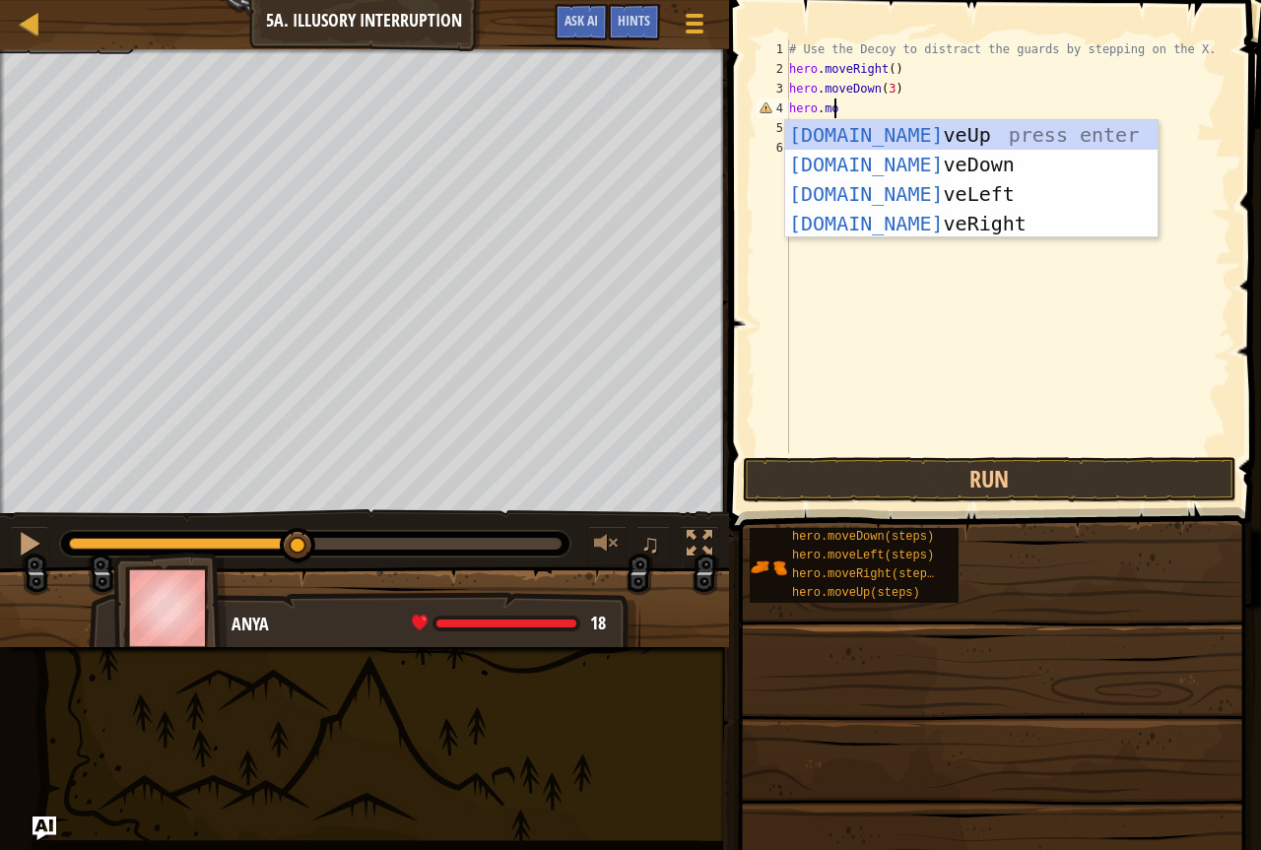
type textarea "hero.mov"
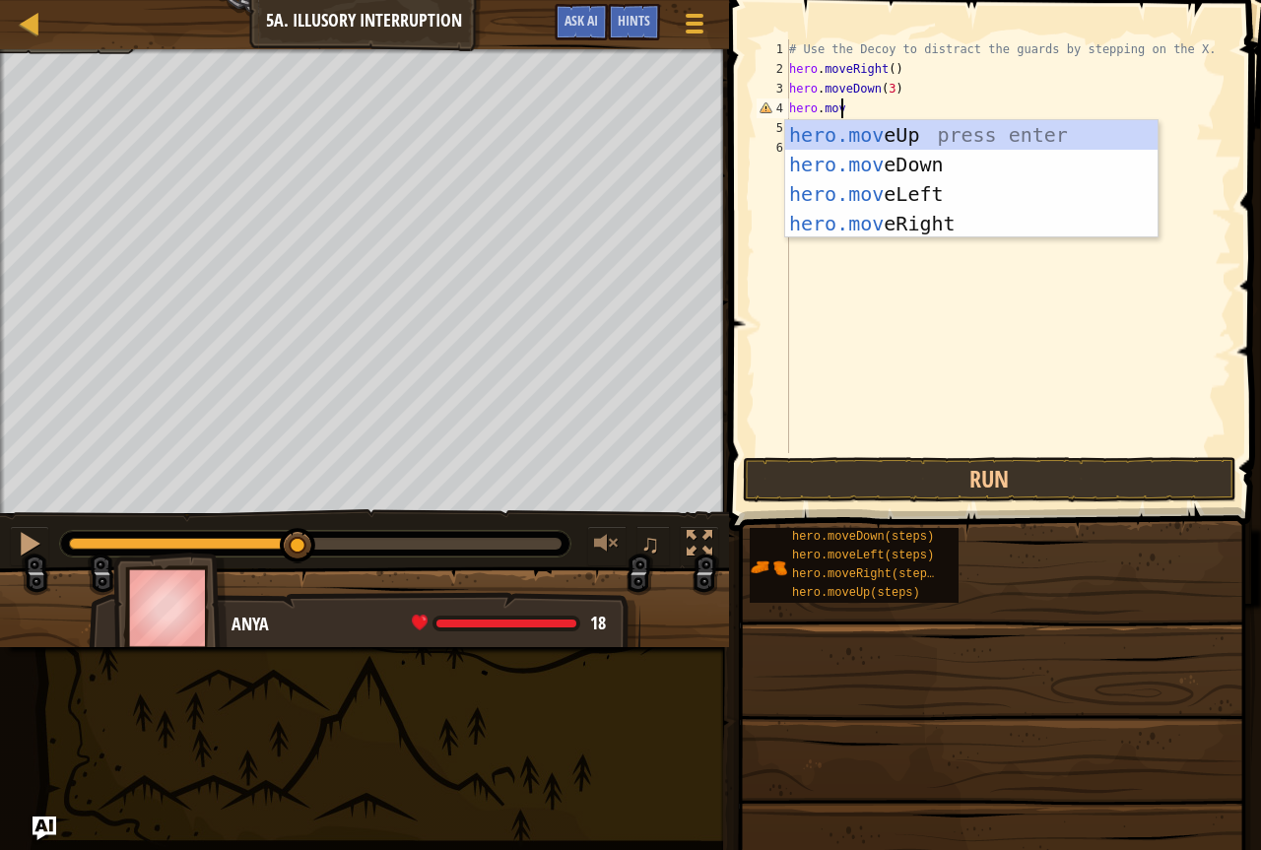
scroll to position [9, 3]
click at [958, 130] on div "hero.mov eUp press enter hero.mov eDown press enter hero.mov eLeft press enter …" at bounding box center [971, 208] width 373 height 177
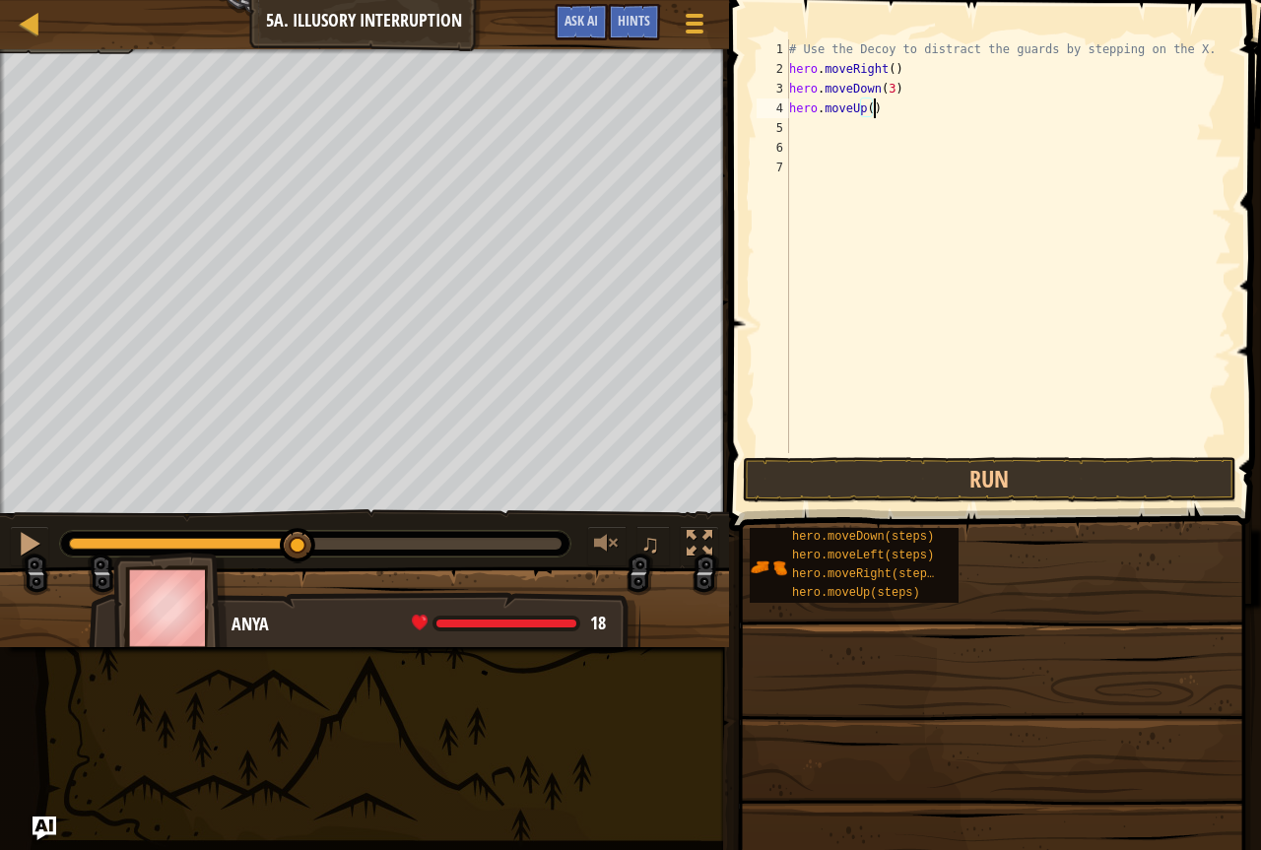
click at [909, 109] on div "# Use the Decoy to distract the guards by stepping on the X. hero . moveRight (…" at bounding box center [1008, 265] width 446 height 453
type textarea "hero.moveUp(2)"
click at [974, 463] on button "Run" at bounding box center [990, 479] width 494 height 45
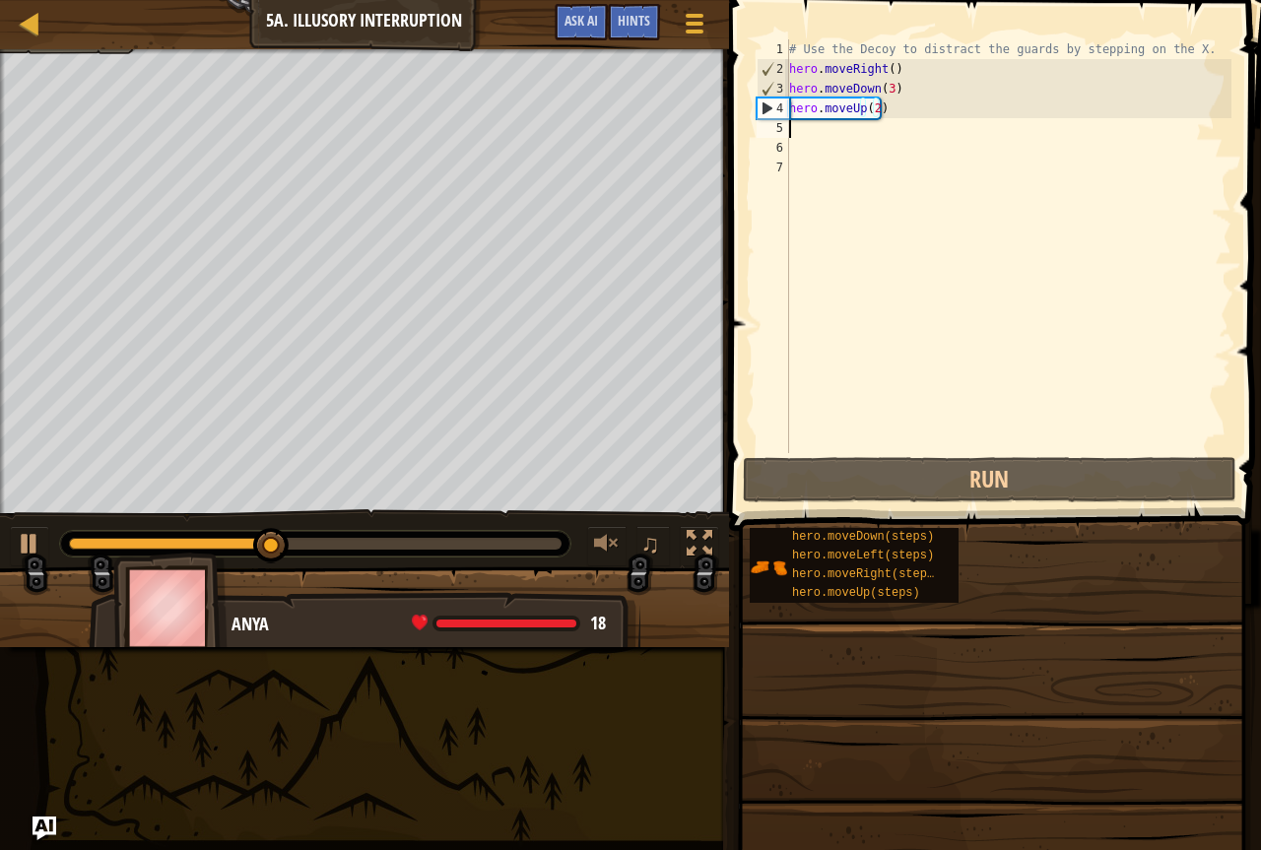
click at [816, 131] on div "# Use the Decoy to distract the guards by stepping on the X. hero . moveRight (…" at bounding box center [1008, 265] width 446 height 453
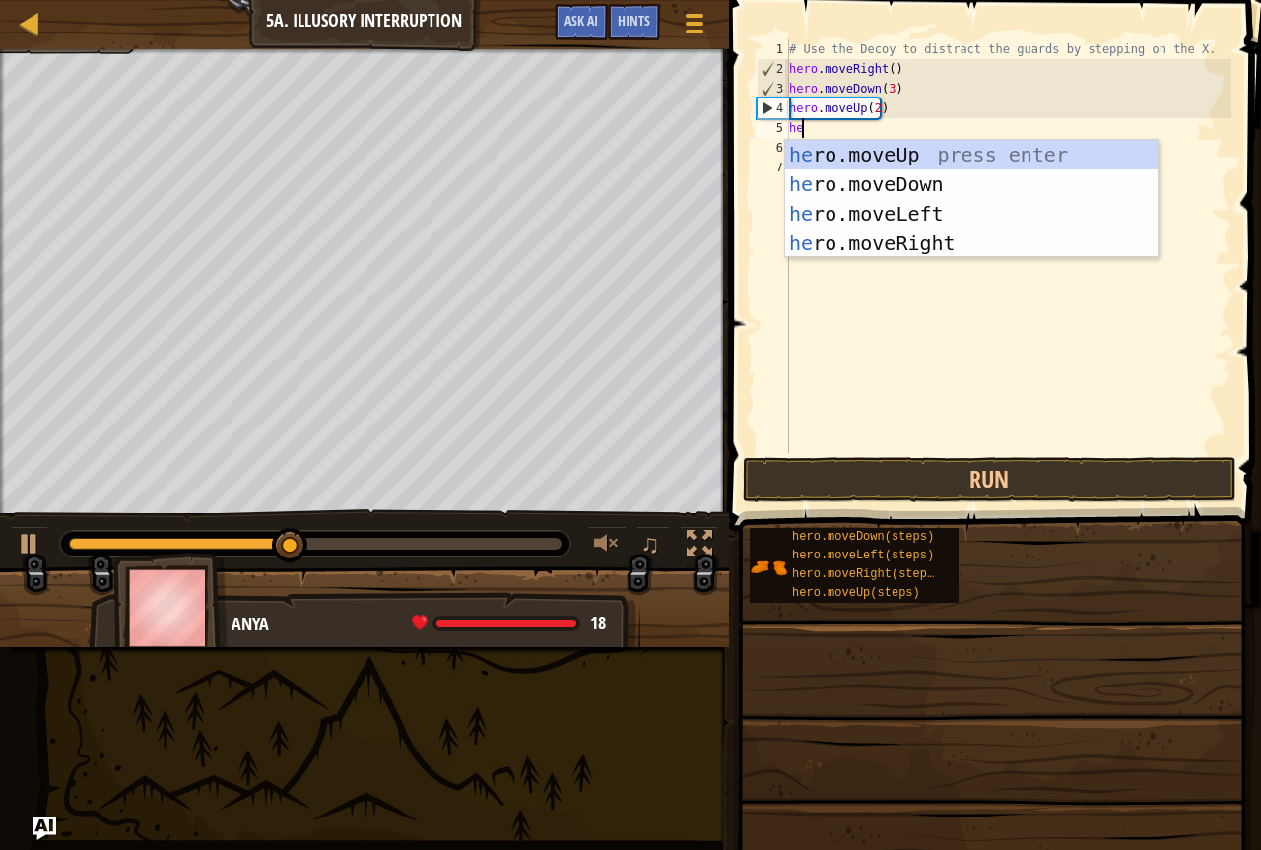
type textarea "her"
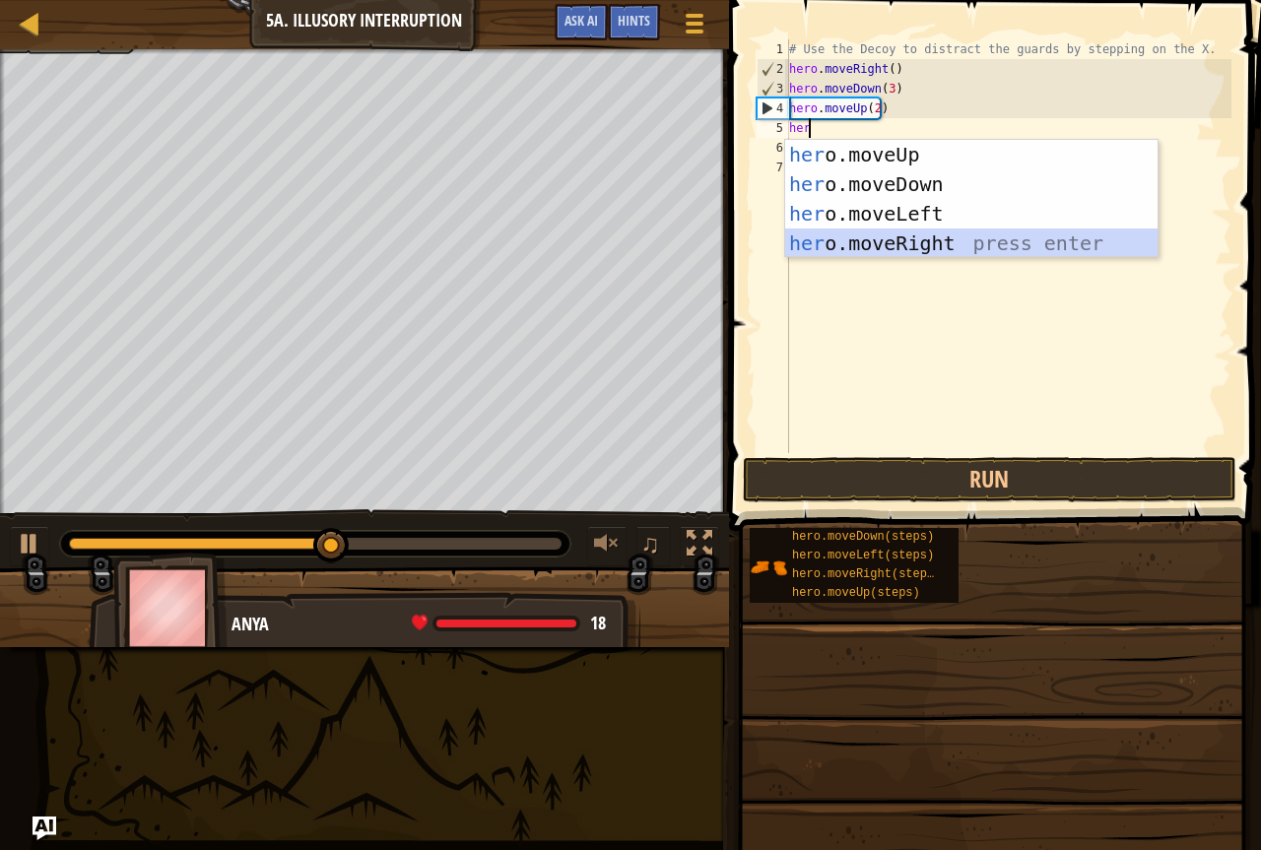
click at [927, 238] on div "her o.moveUp press enter her o.moveDown press enter her o.moveLeft press enter …" at bounding box center [971, 228] width 373 height 177
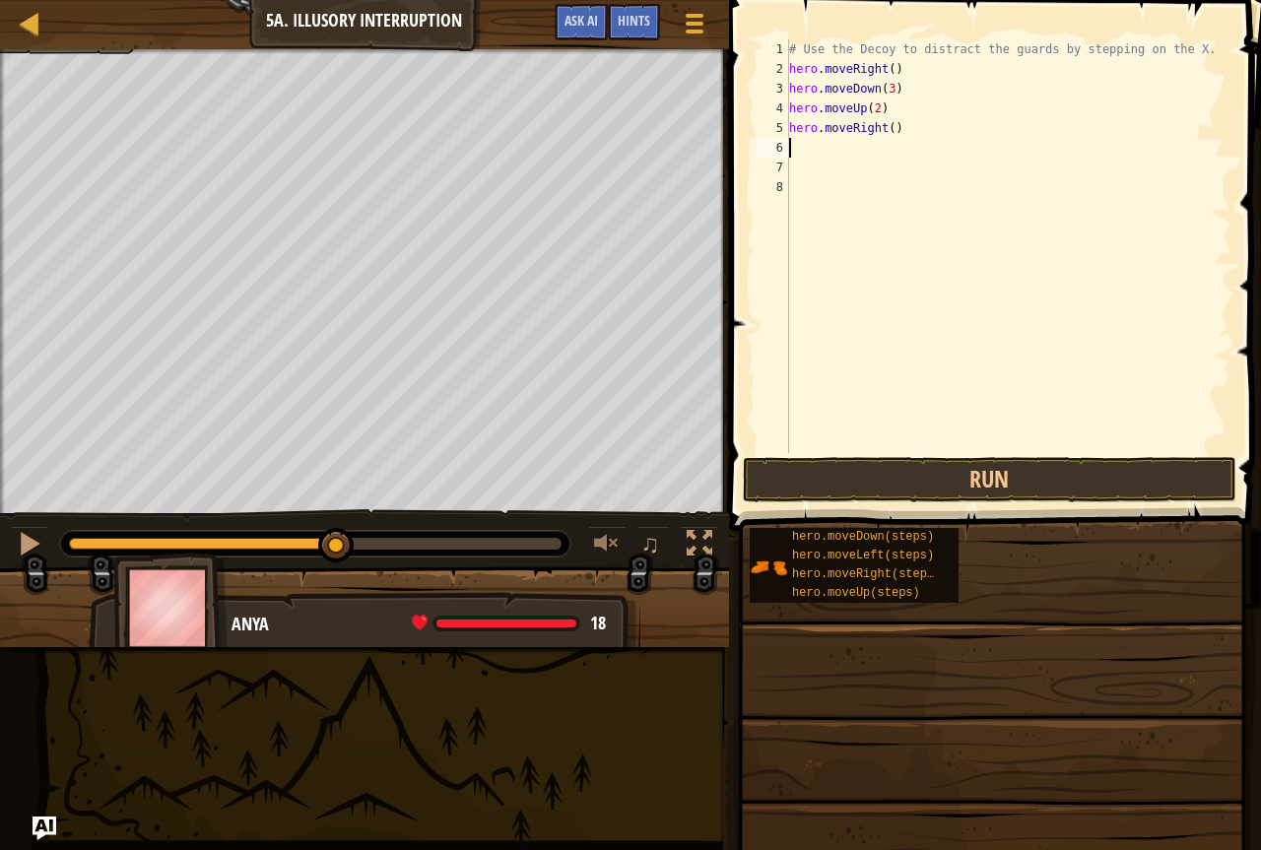
click at [906, 130] on div "# Use the Decoy to distract the guards by stepping on the X. hero . moveRight (…" at bounding box center [1008, 265] width 446 height 453
type textarea "hero.moveRight(3)"
click at [1069, 499] on button "Run" at bounding box center [990, 479] width 494 height 45
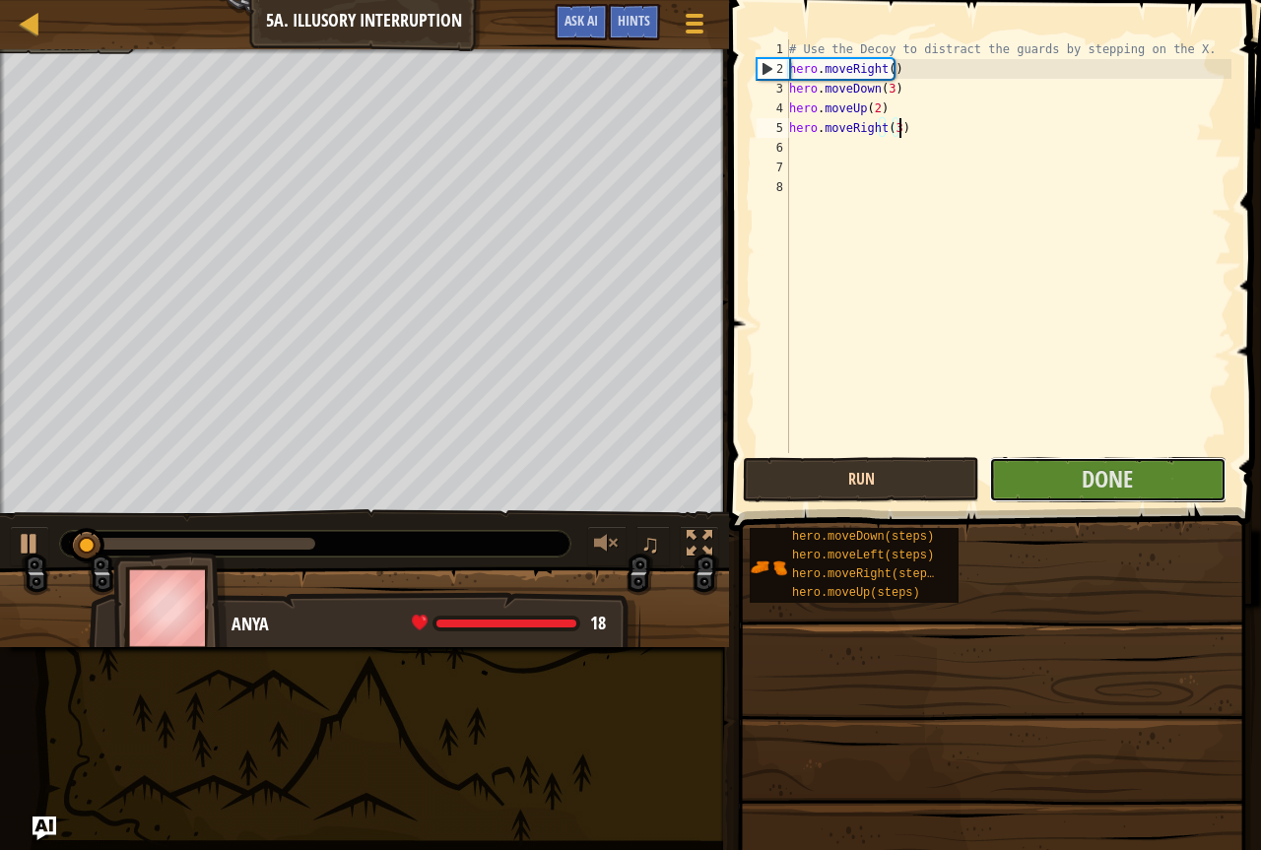
click at [1069, 485] on button "Done" at bounding box center [1107, 479] width 237 height 45
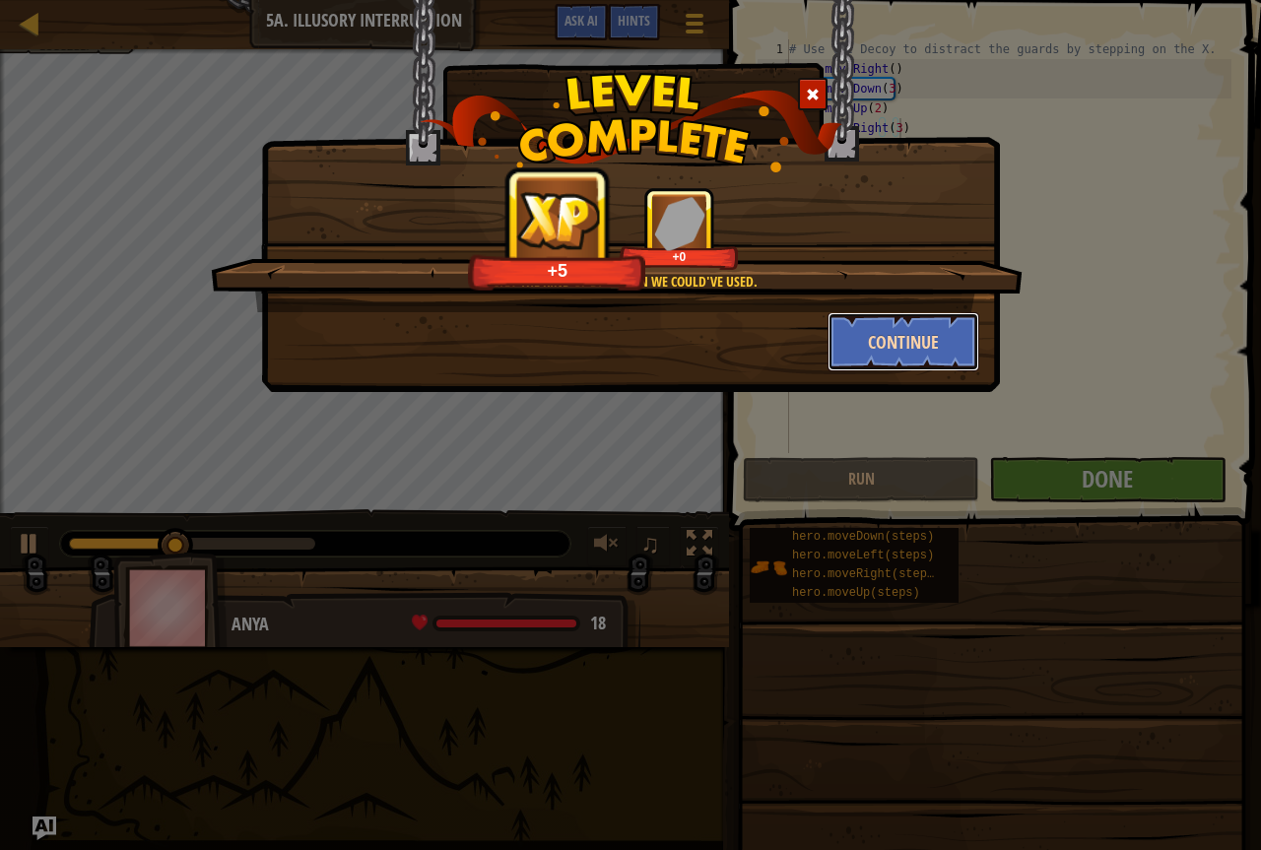
click at [900, 337] on button "Continue" at bounding box center [904, 341] width 153 height 59
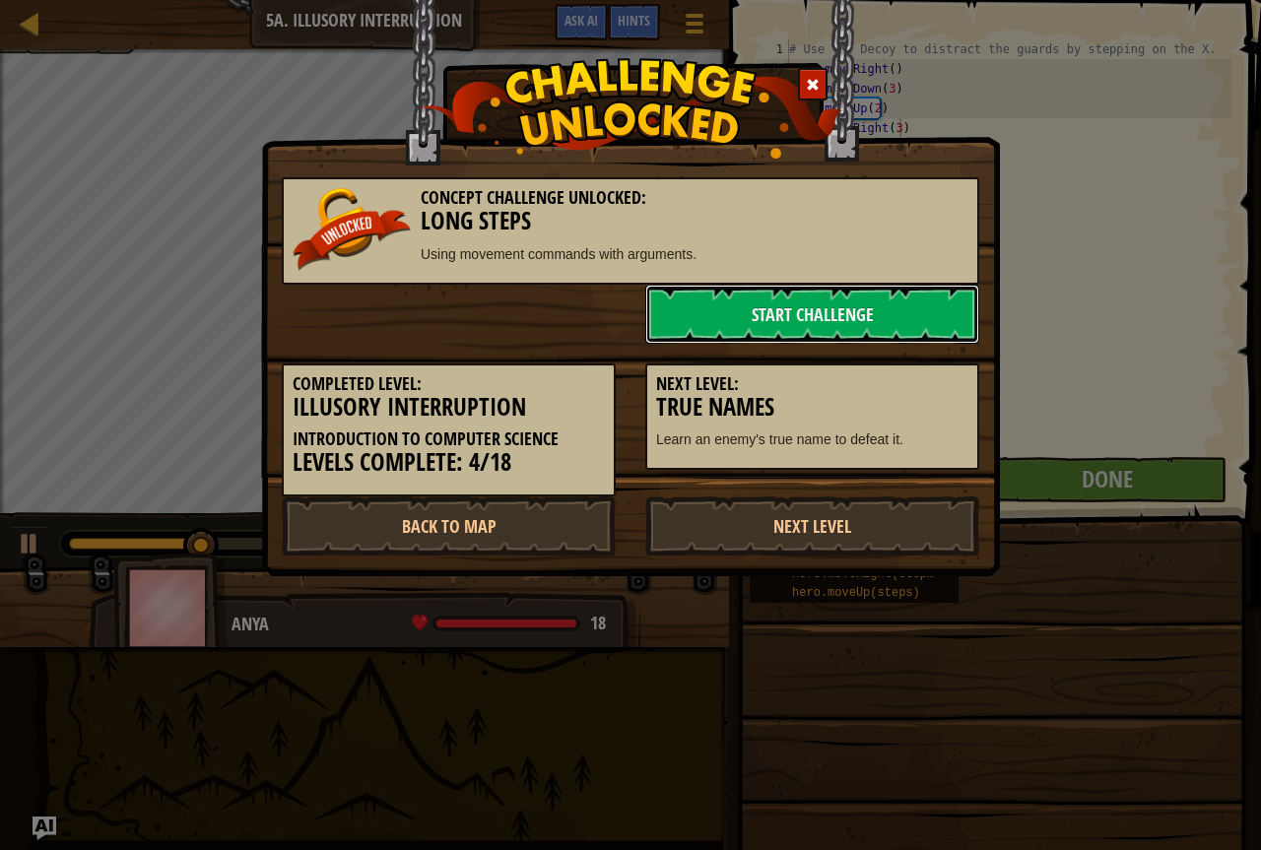
click at [900, 337] on link "Start Challenge" at bounding box center [812, 314] width 334 height 59
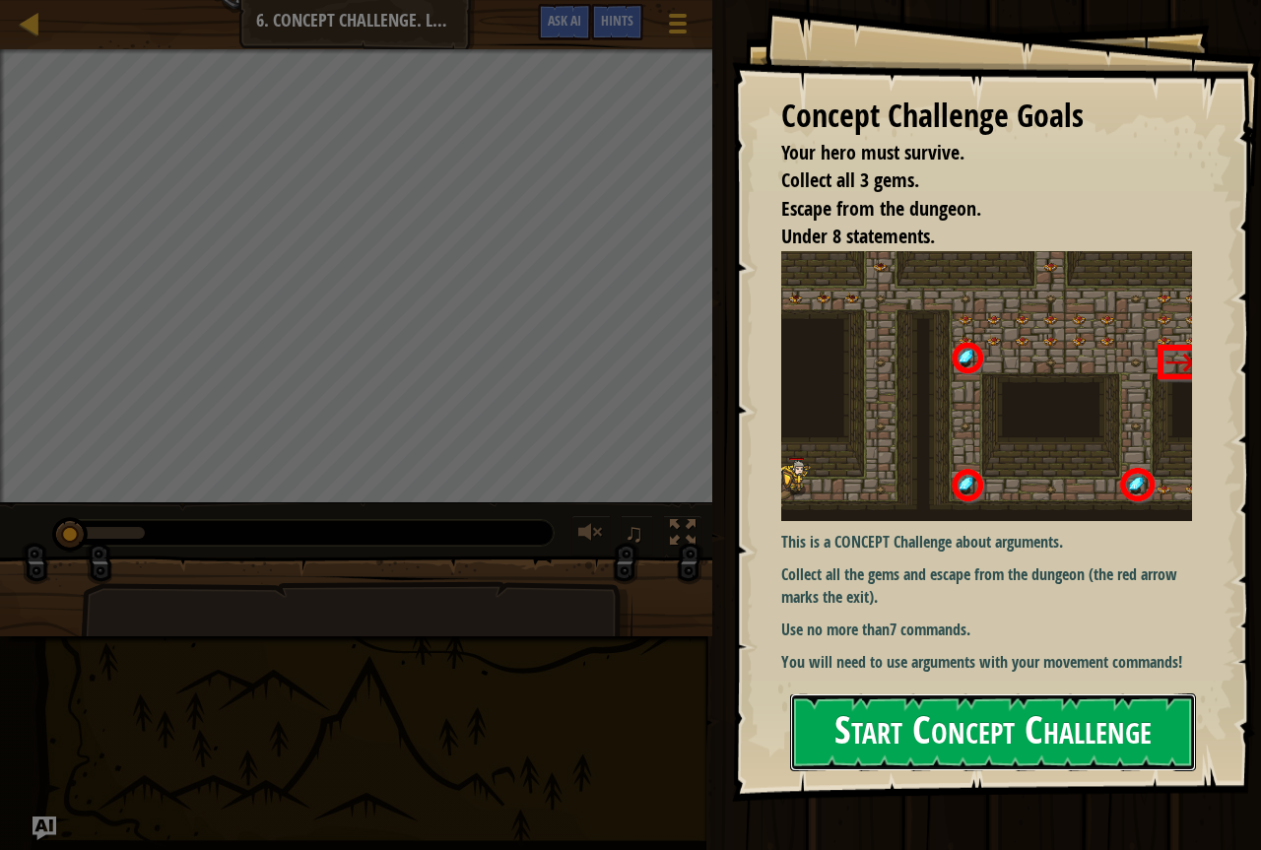
click at [1010, 735] on button "Start Concept Challenge" at bounding box center [993, 733] width 406 height 78
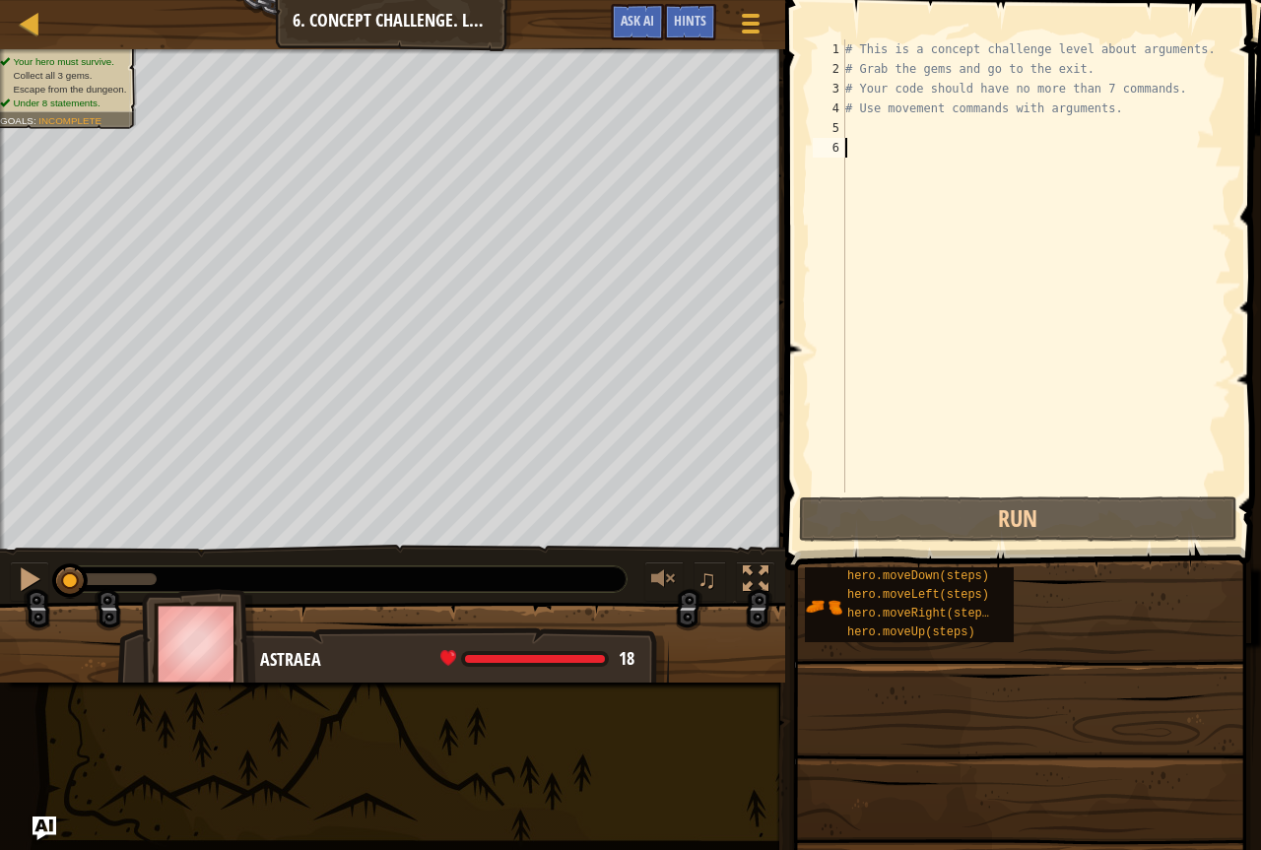
click at [847, 124] on div "# This is a concept challenge level about arguments. # Grab the gems and go to …" at bounding box center [1037, 285] width 390 height 493
click at [874, 116] on div "# This is a concept challenge level about arguments. # Grab the gems and go to …" at bounding box center [1037, 285] width 390 height 493
type textarea "# Use movement commands with arguments."
click at [850, 125] on div "# This is a concept challenge level about arguments. # Grab the gems and go to …" at bounding box center [1037, 285] width 390 height 493
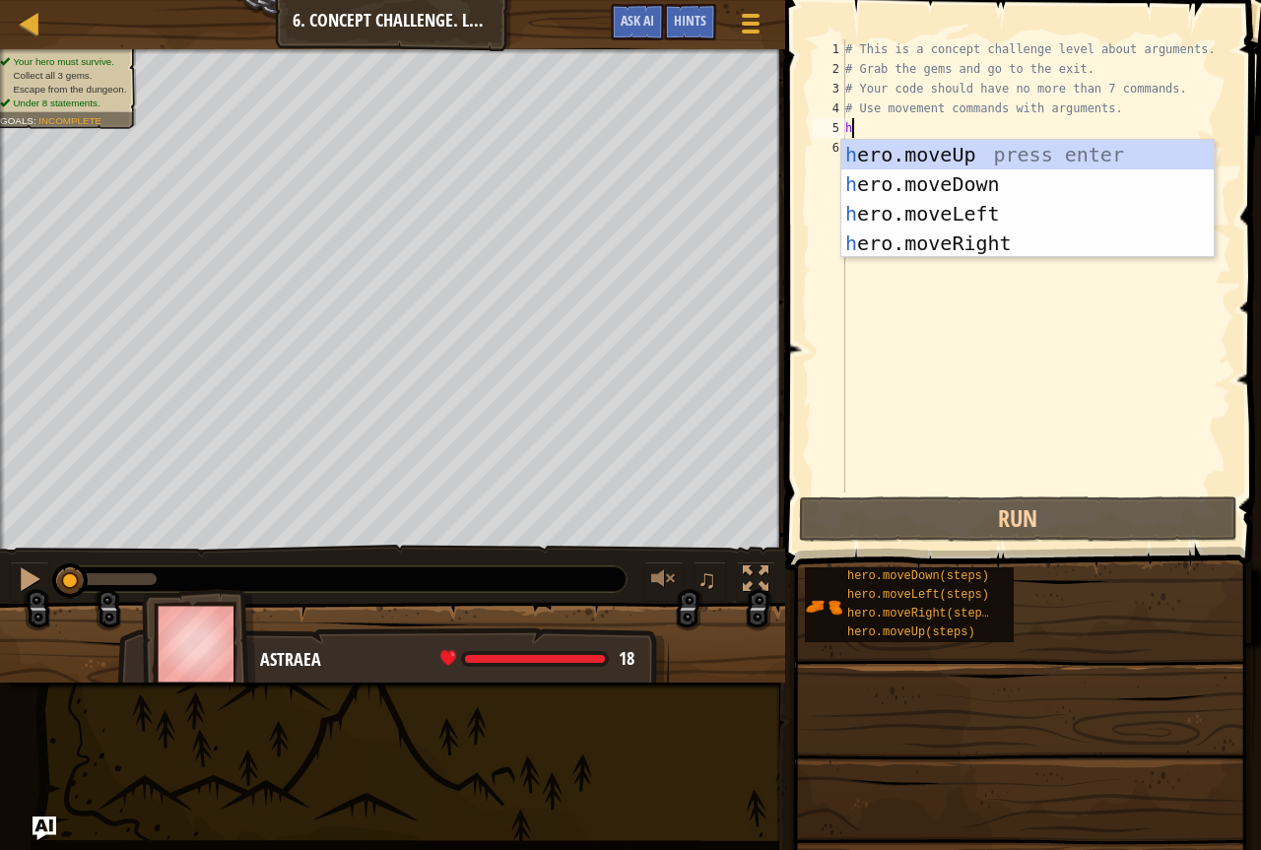
scroll to position [9, 0]
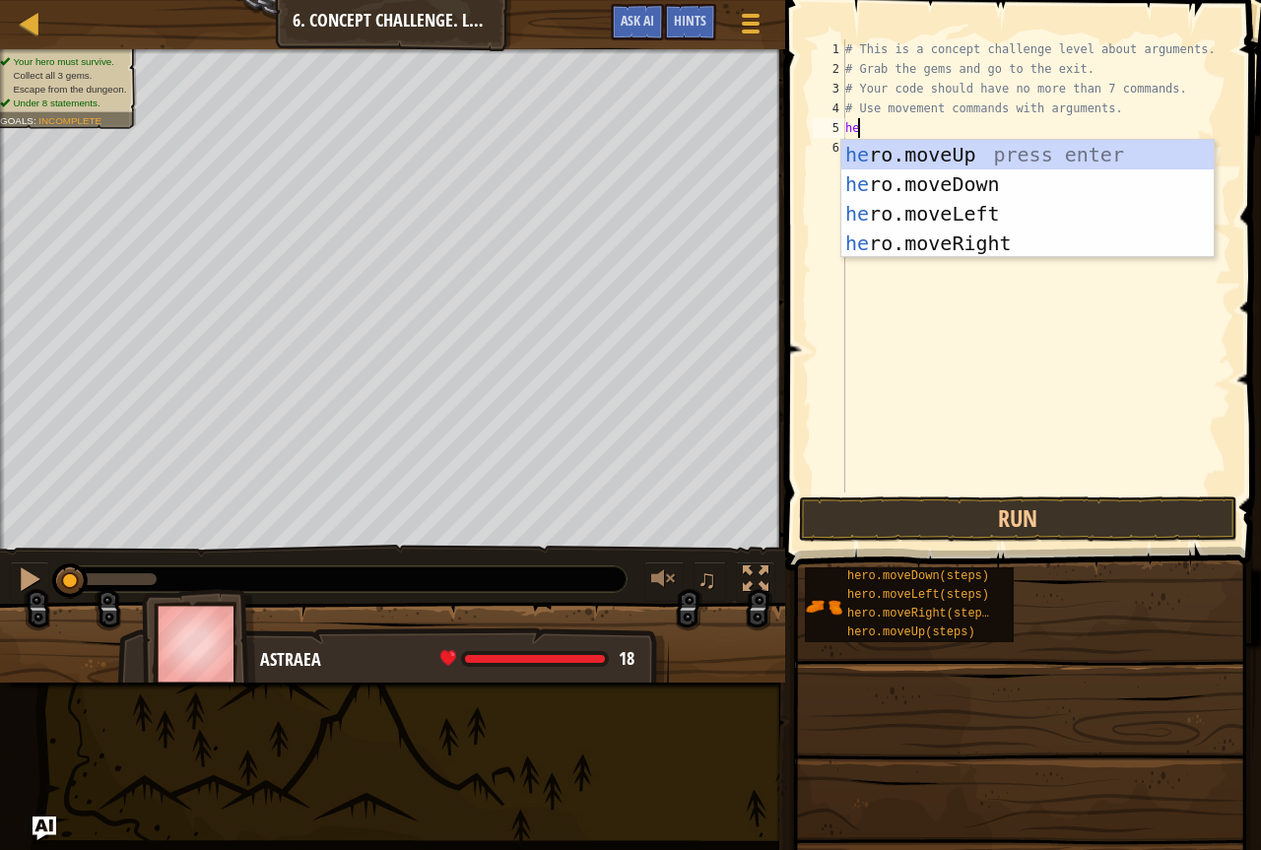
type textarea "her"
click at [1013, 236] on div "her o.moveUp press enter her o.moveDown press enter her o.moveLeft press enter …" at bounding box center [1028, 228] width 373 height 177
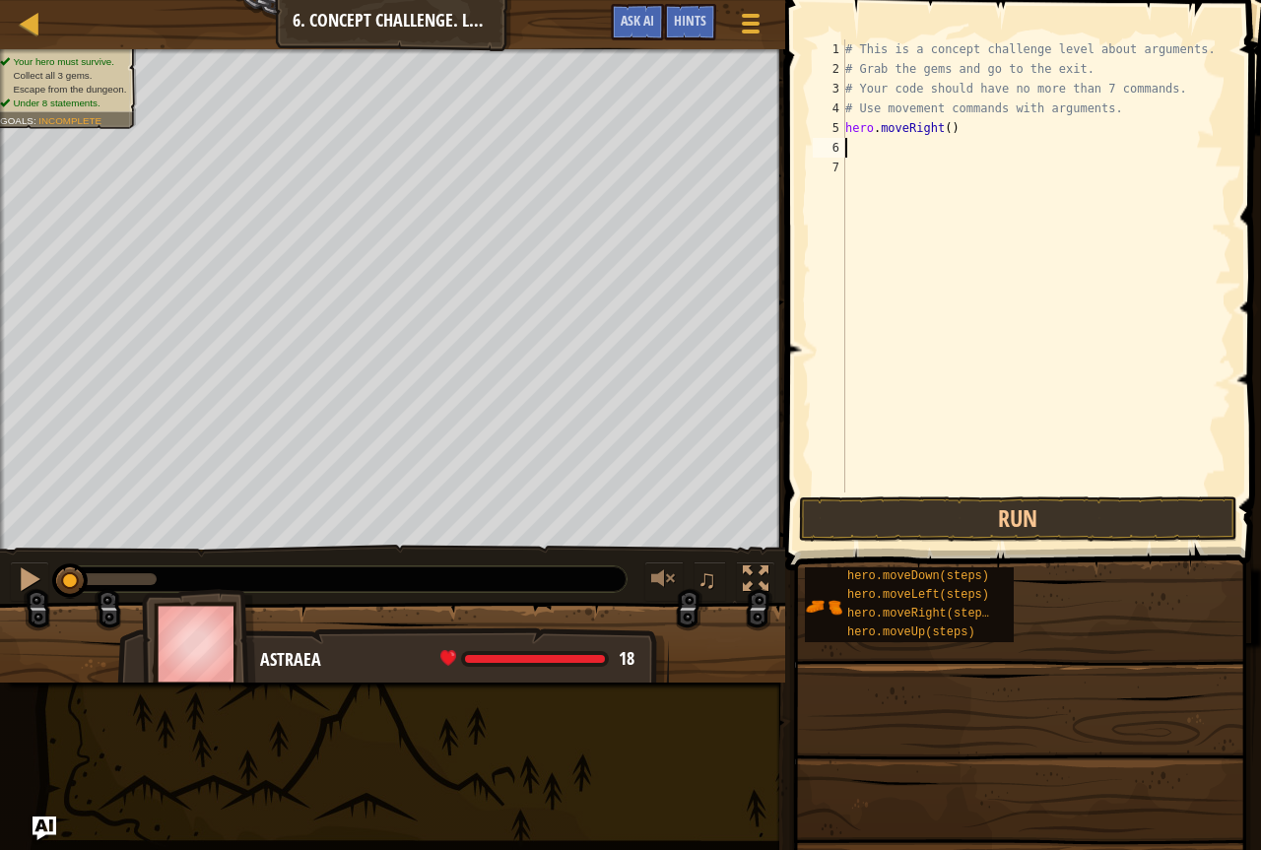
scroll to position [9, 0]
type textarea "h"
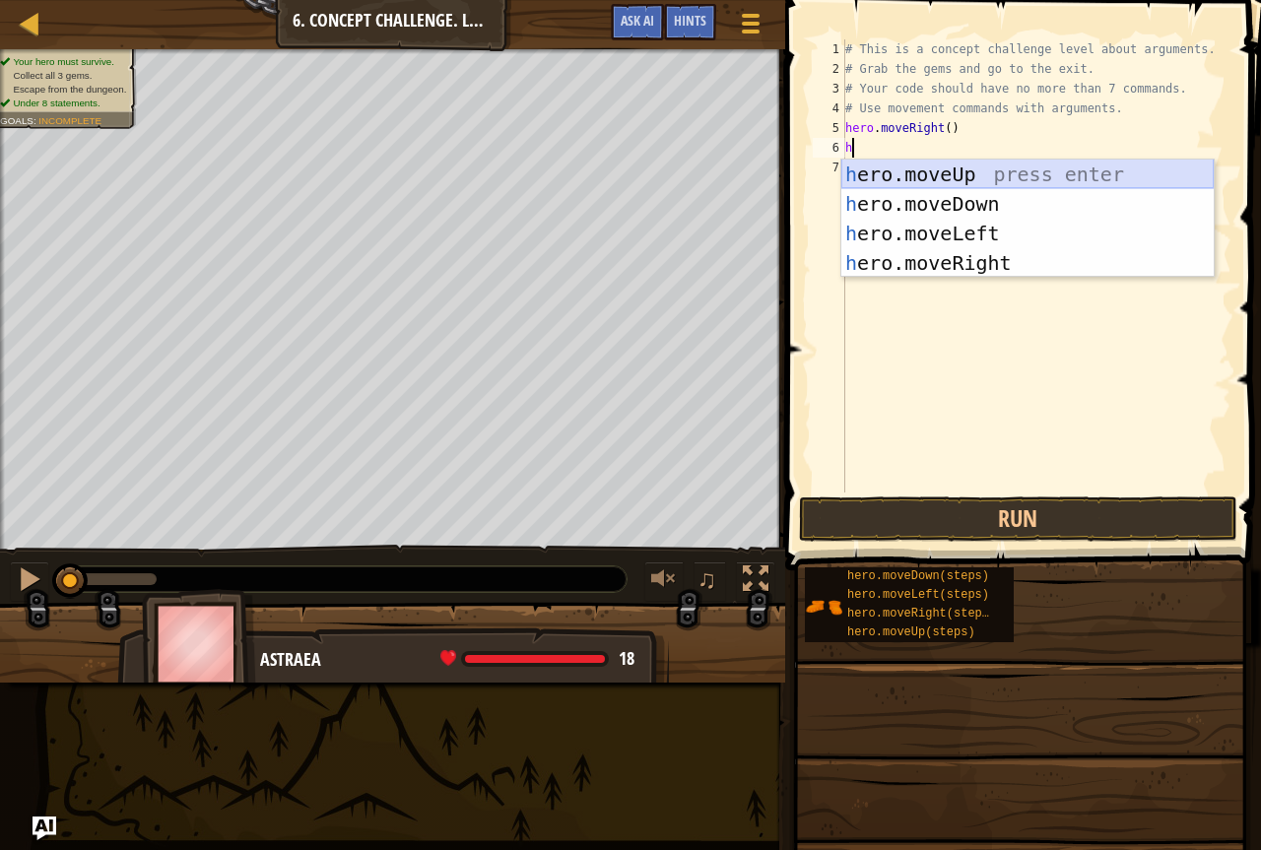
click at [1016, 172] on div "h ero.moveUp press enter h ero.moveDown press enter h ero.moveLeft press enter …" at bounding box center [1028, 248] width 373 height 177
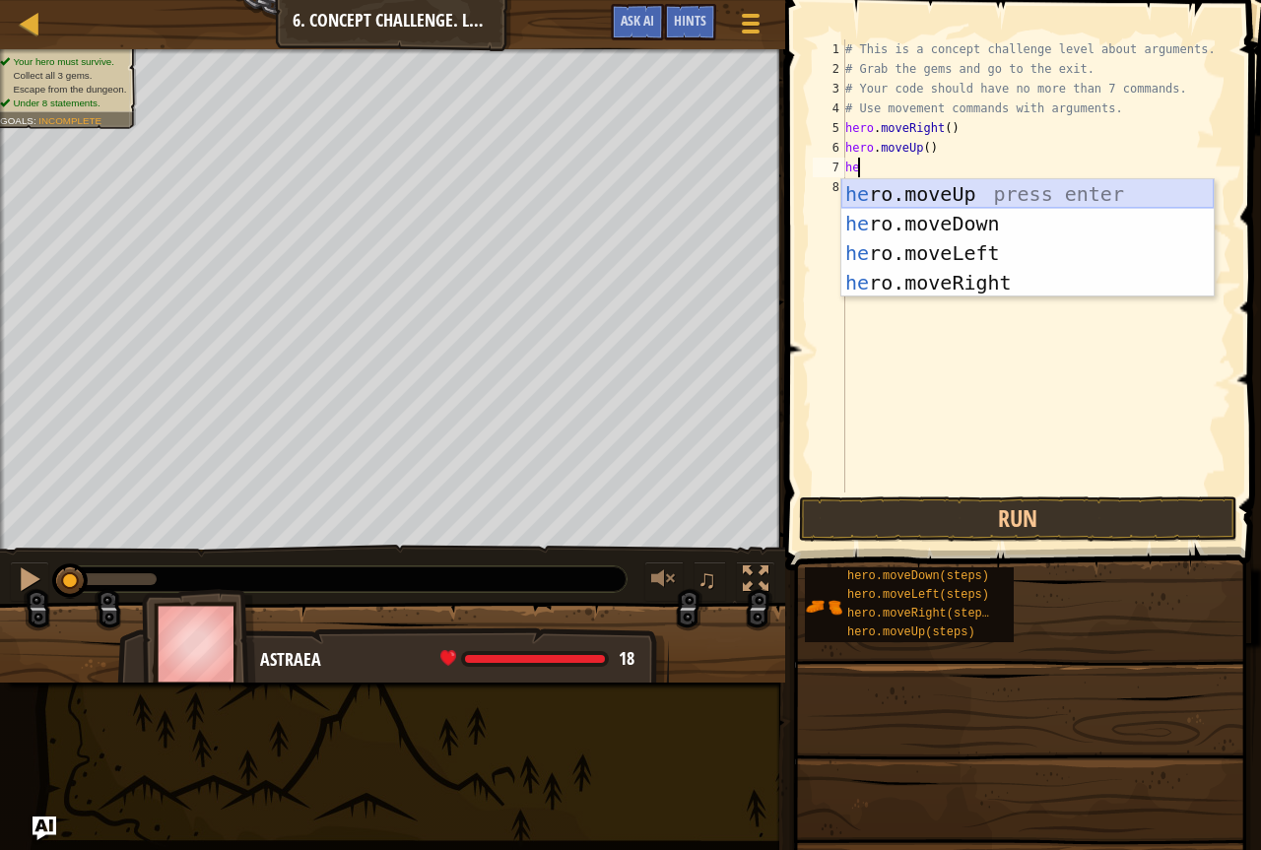
type textarea "h"
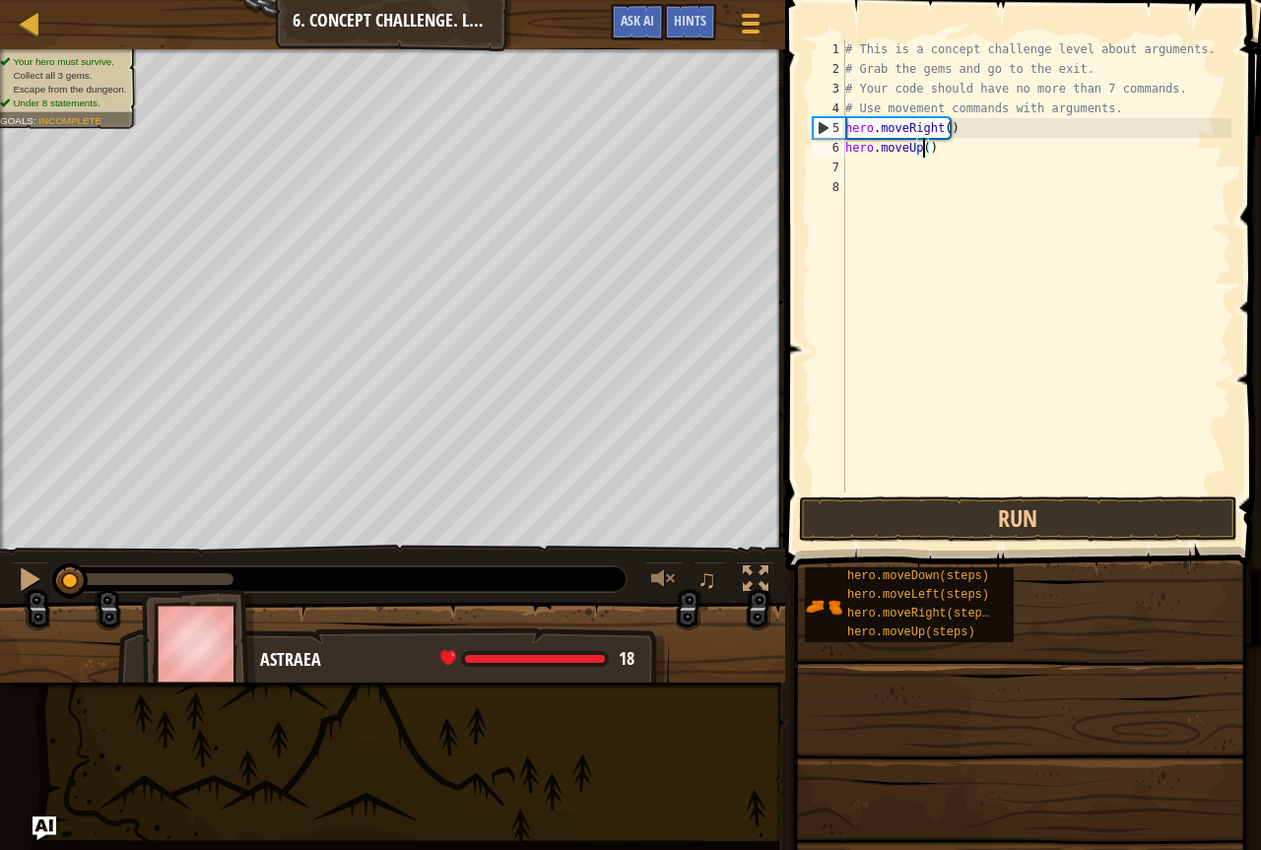
click at [924, 151] on div "# This is a concept challenge level about arguments. # Grab the gems and go to …" at bounding box center [1037, 285] width 390 height 493
click at [938, 148] on div "# This is a concept challenge level about arguments. # Grab the gems and go to …" at bounding box center [1037, 285] width 390 height 493
type textarea "hero.moveUp(3)"
click at [864, 172] on div "# This is a concept challenge level about arguments. # Grab the gems and go to …" at bounding box center [1037, 285] width 390 height 493
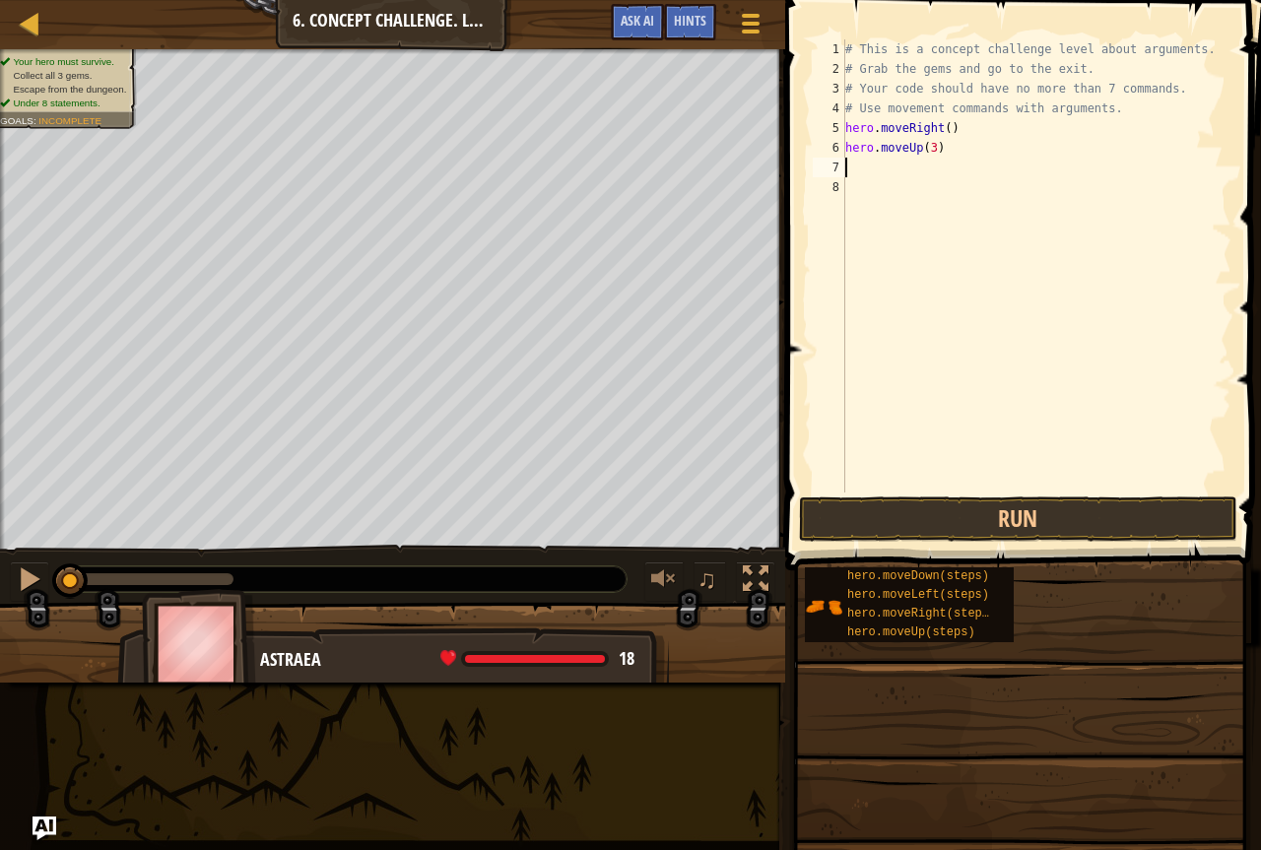
scroll to position [9, 0]
type textarea "h"
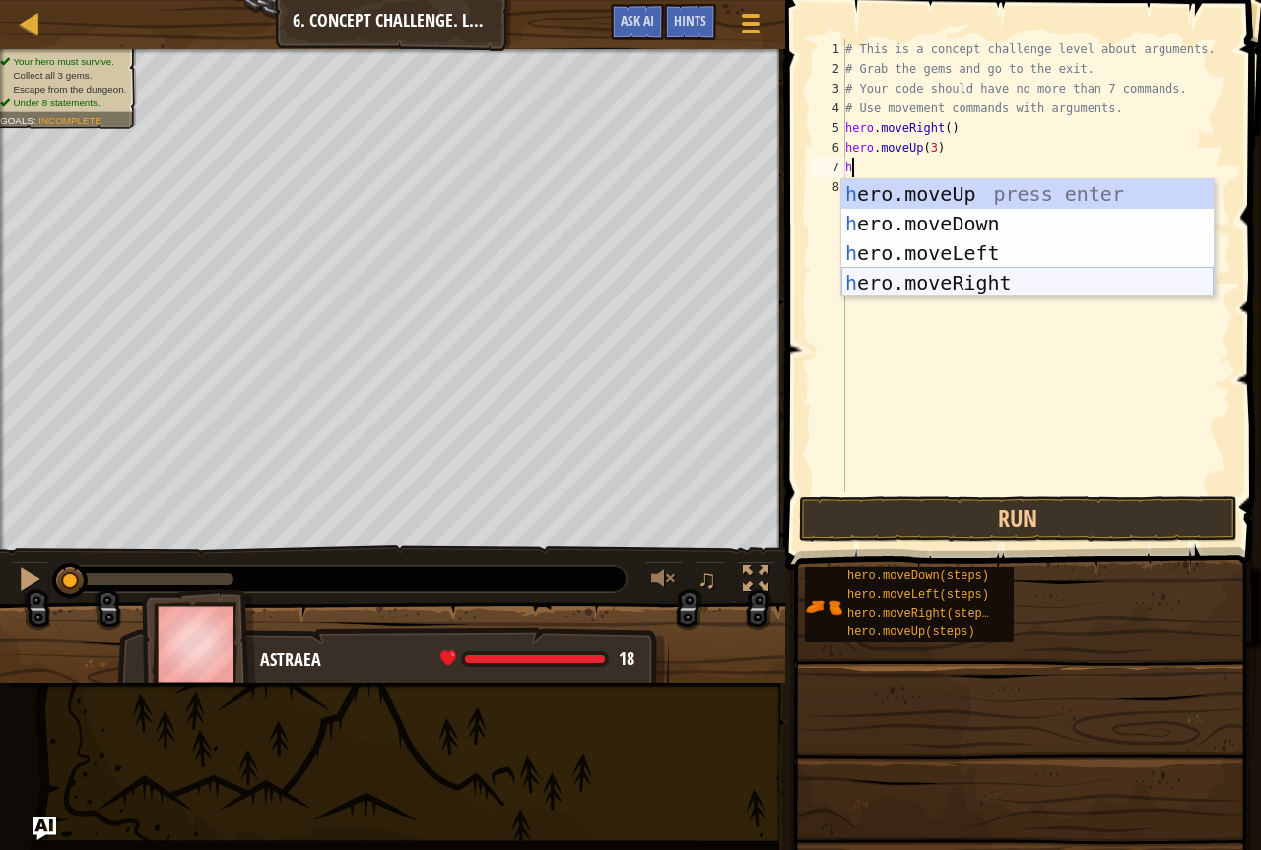
click at [965, 268] on div "h ero.moveUp press enter h ero.moveDown press enter h ero.moveLeft press enter …" at bounding box center [1028, 267] width 373 height 177
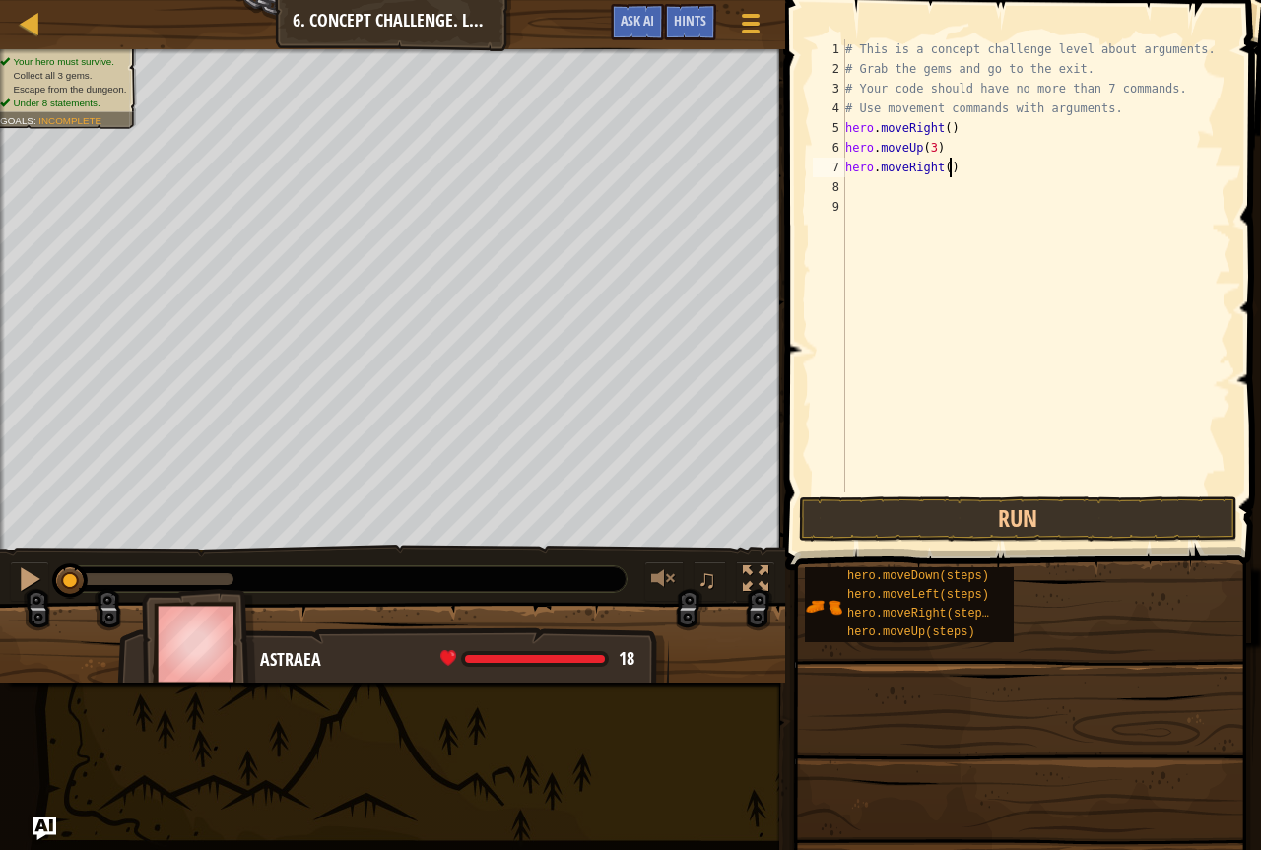
click at [982, 162] on div "# This is a concept challenge level about arguments. # Grab the gems and go to …" at bounding box center [1037, 285] width 390 height 493
type textarea "hero.moveRight(2)"
click at [880, 196] on div "# This is a concept challenge level about arguments. # Grab the gems and go to …" at bounding box center [1037, 285] width 390 height 493
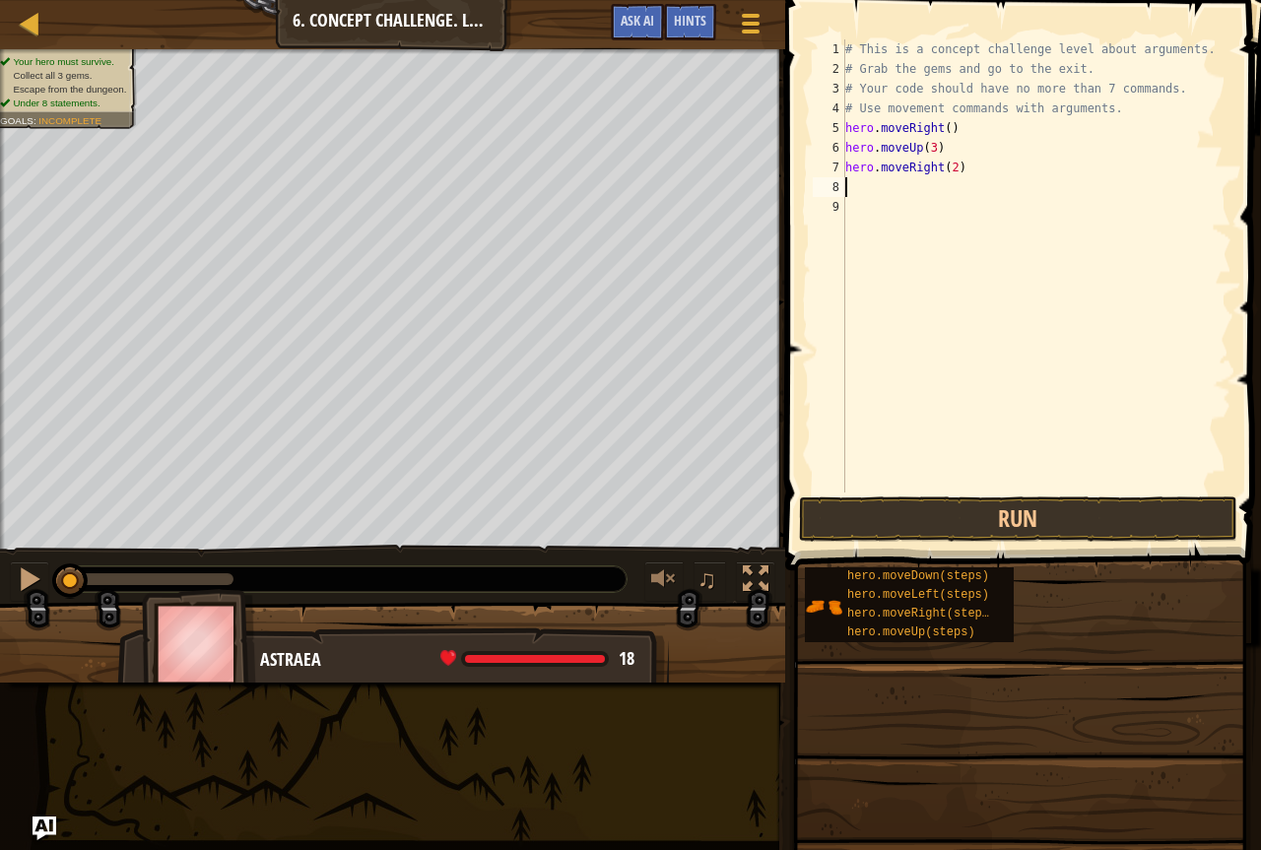
type textarea "h"
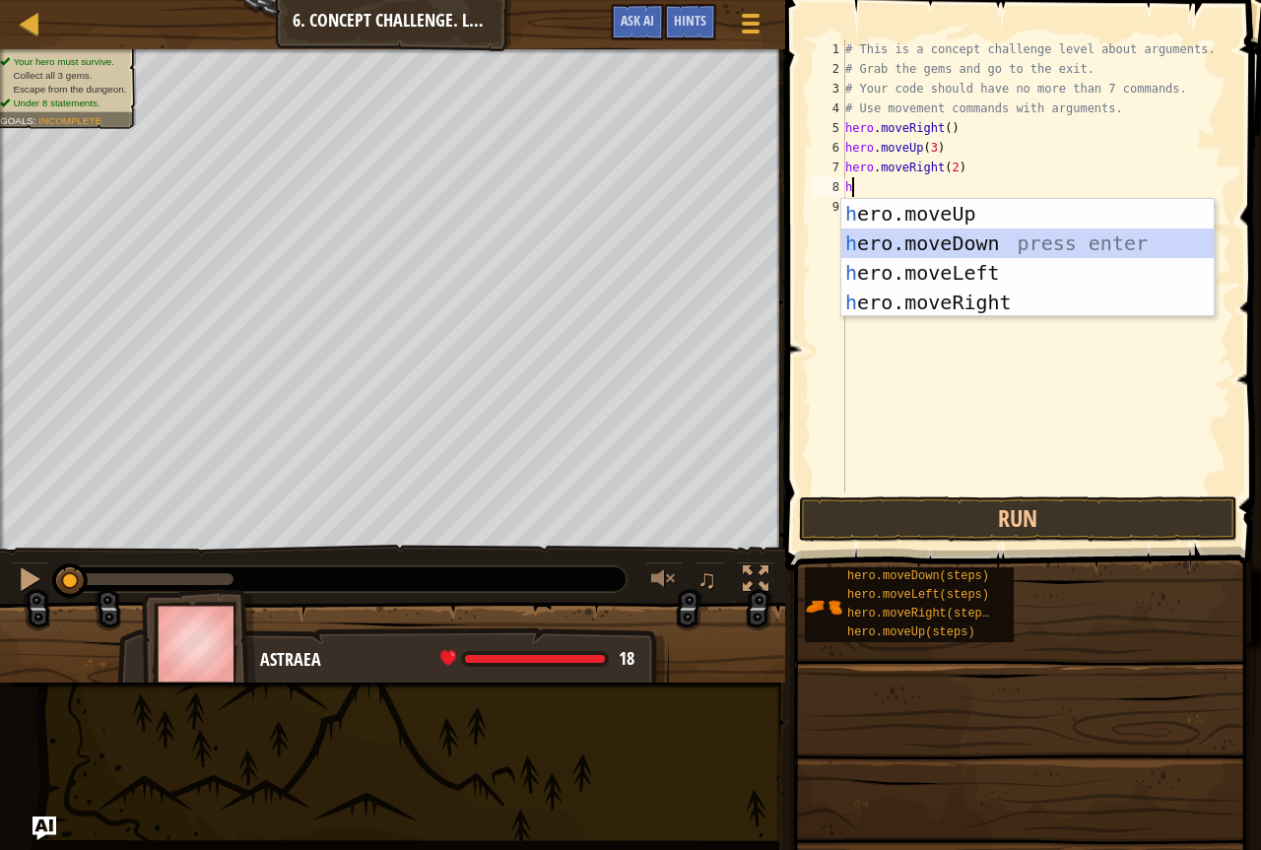
click at [885, 247] on div "h ero.moveUp press enter h ero.moveDown press enter h ero.moveLeft press enter …" at bounding box center [1028, 287] width 373 height 177
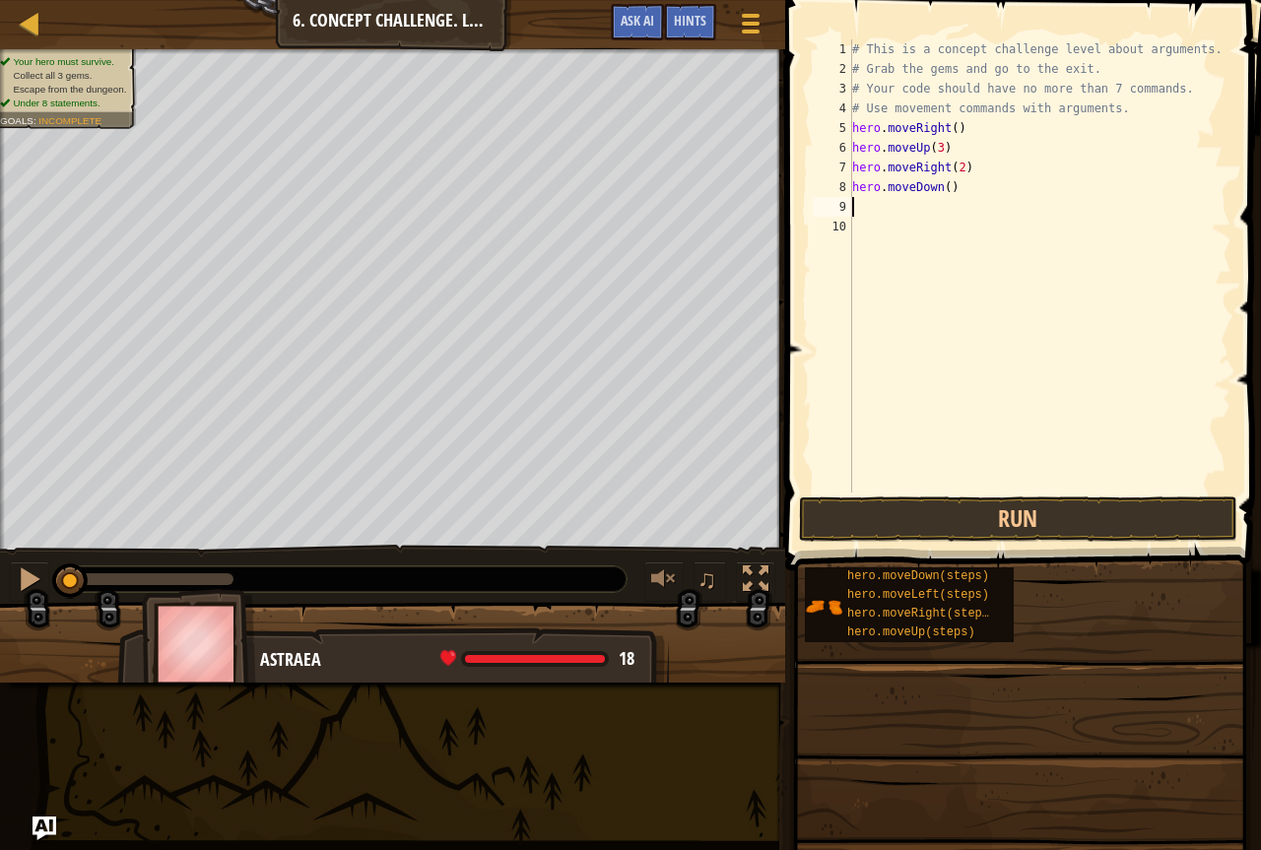
type textarea "h"
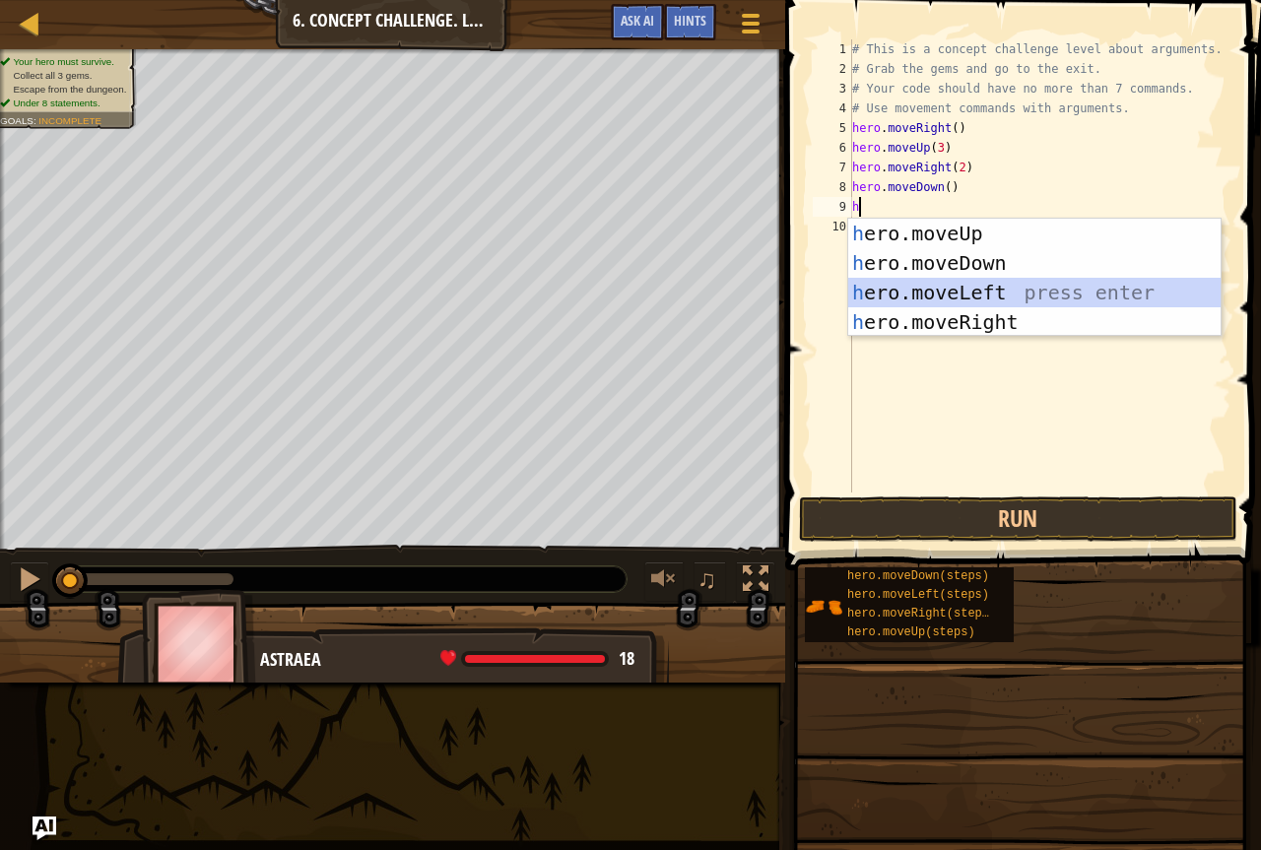
click at [968, 284] on div "h ero.moveUp press enter h ero.moveDown press enter h ero.moveLeft press enter …" at bounding box center [1034, 307] width 373 height 177
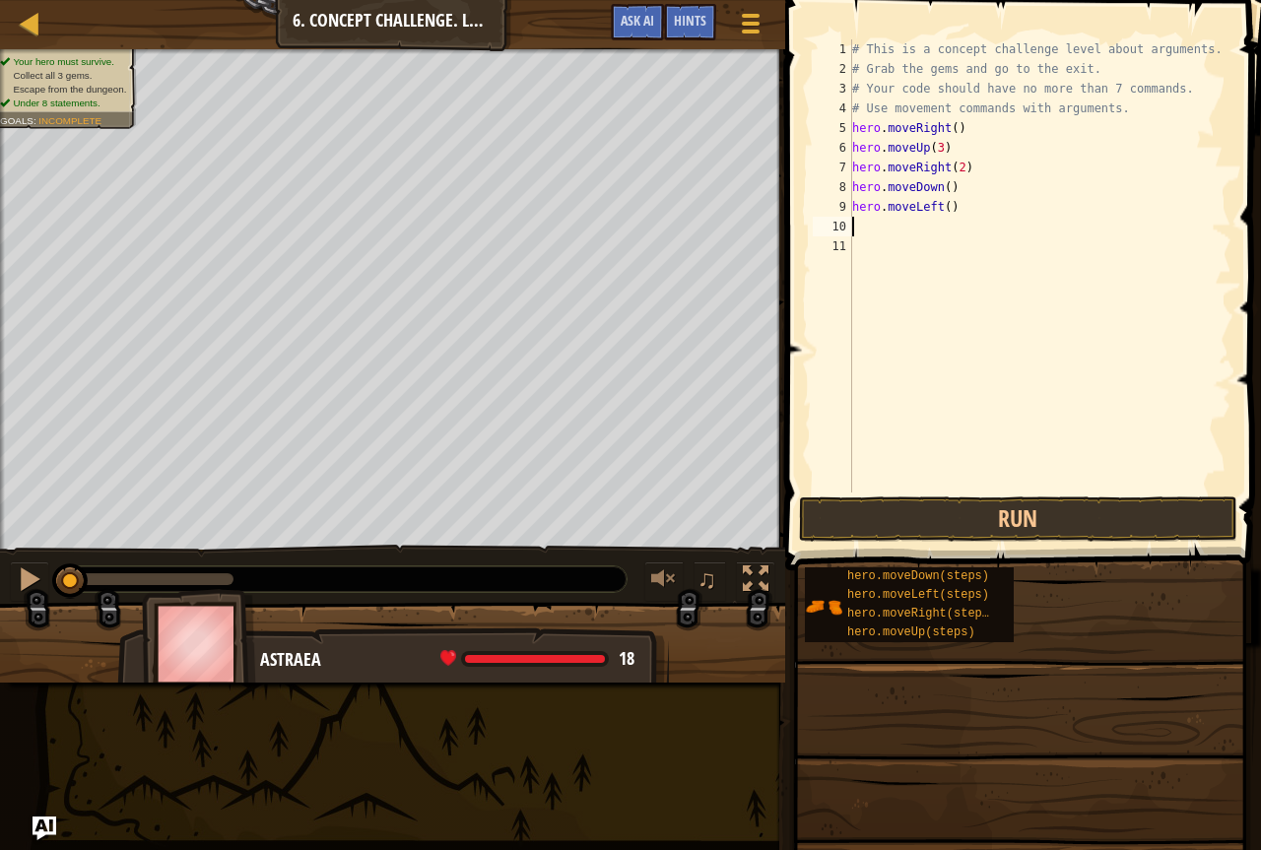
type textarea "h"
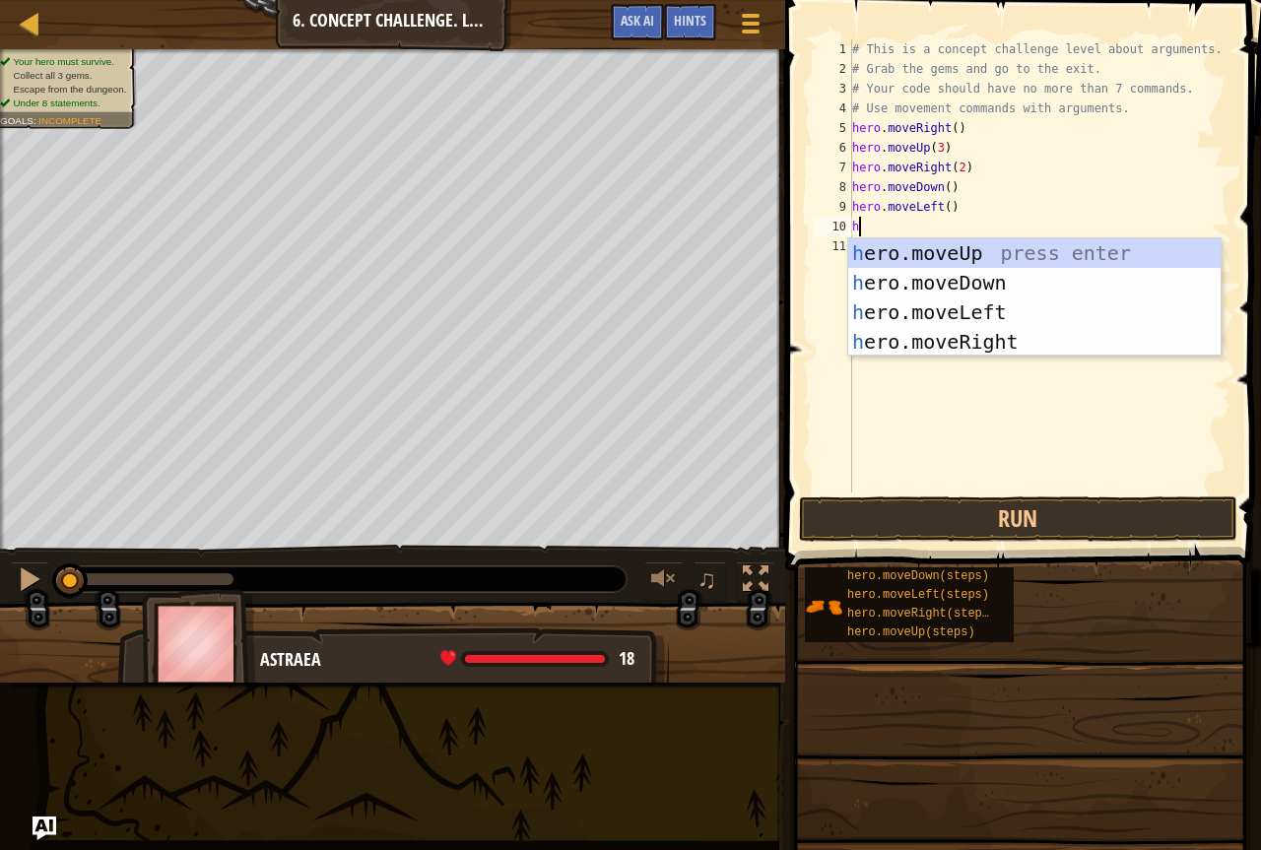
click at [968, 284] on div "h ero.moveUp press enter h ero.moveDown press enter h ero.moveLeft press enter …" at bounding box center [1034, 326] width 373 height 177
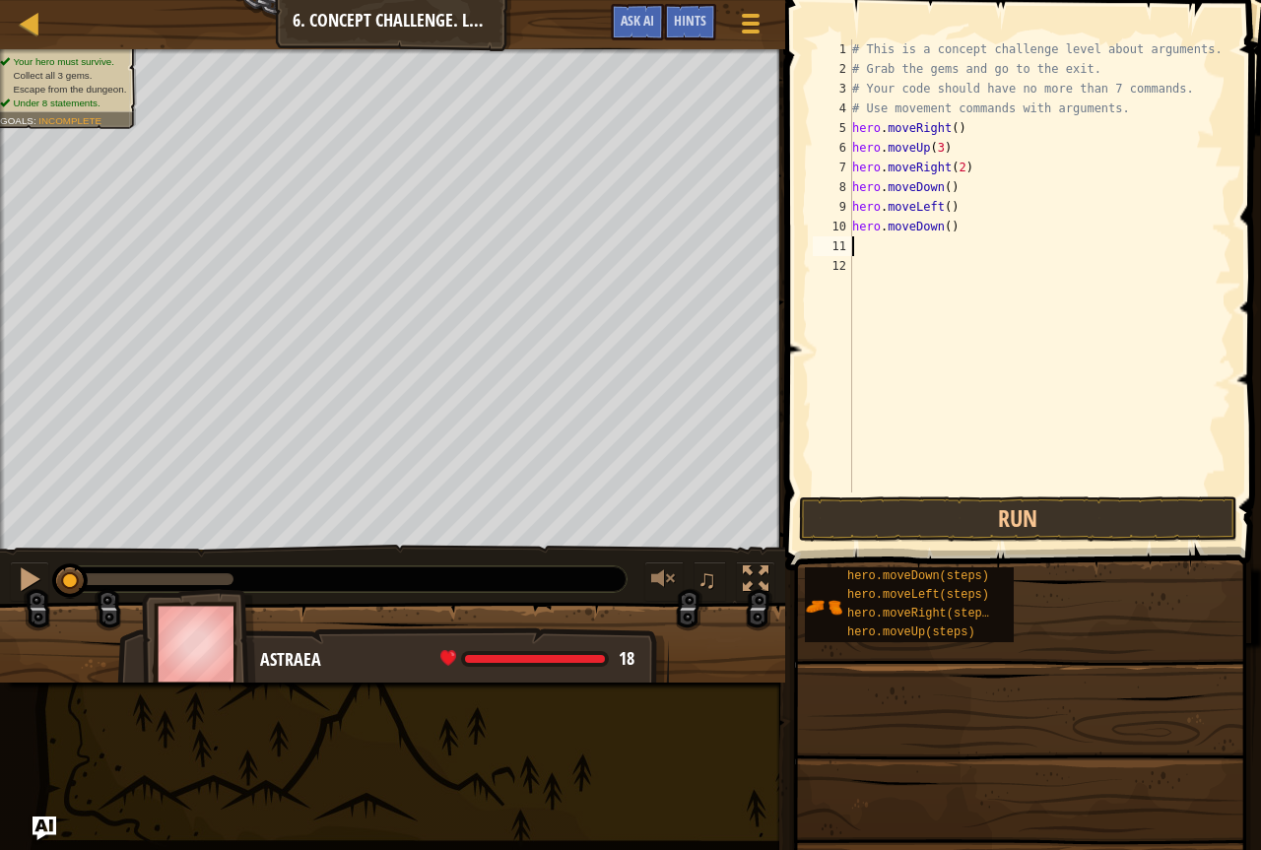
click at [958, 229] on div "# This is a concept challenge level about arguments. # Grab the gems and go to …" at bounding box center [1040, 285] width 384 height 493
type textarea "hero.moveDown(2)"
click at [859, 241] on div "# This is a concept challenge level about arguments. # Grab the gems and go to …" at bounding box center [1040, 285] width 384 height 493
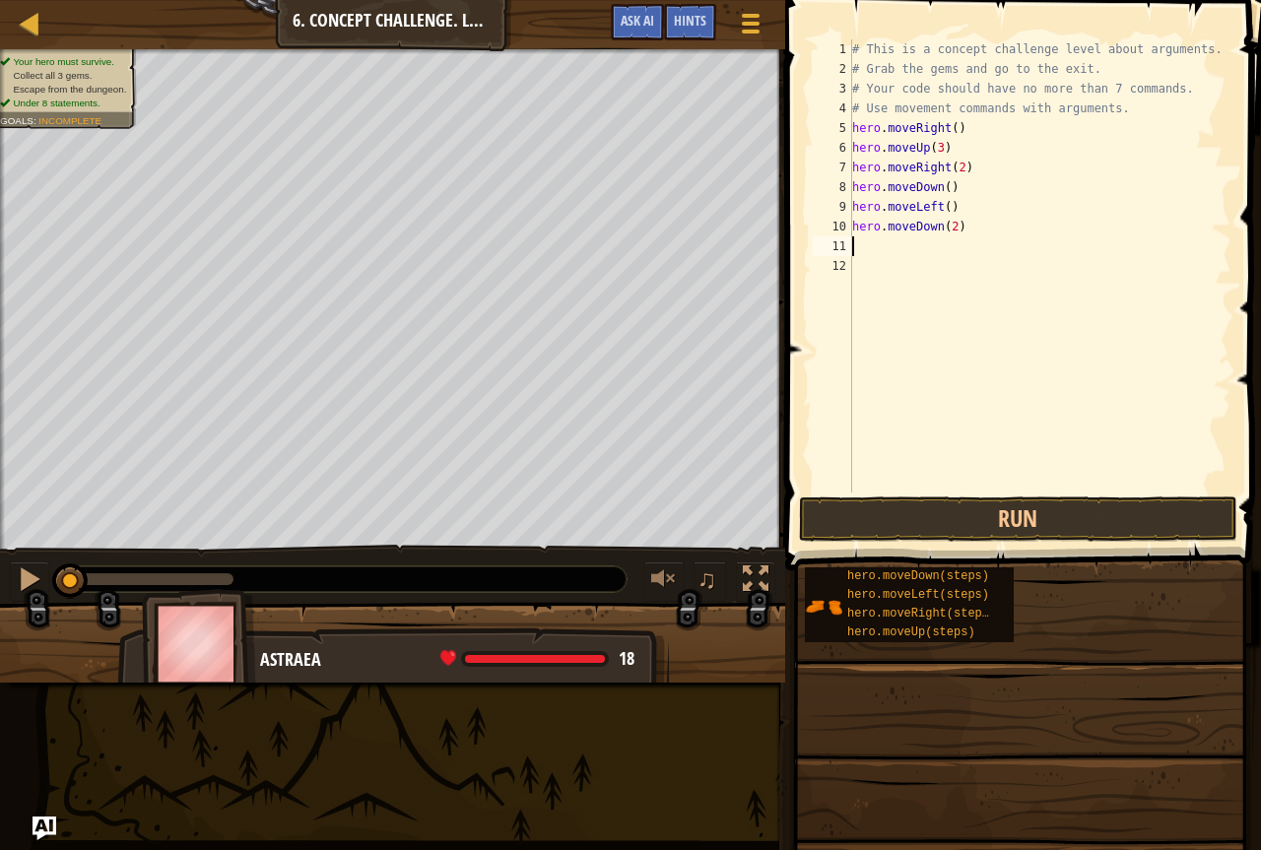
type textarea "h"
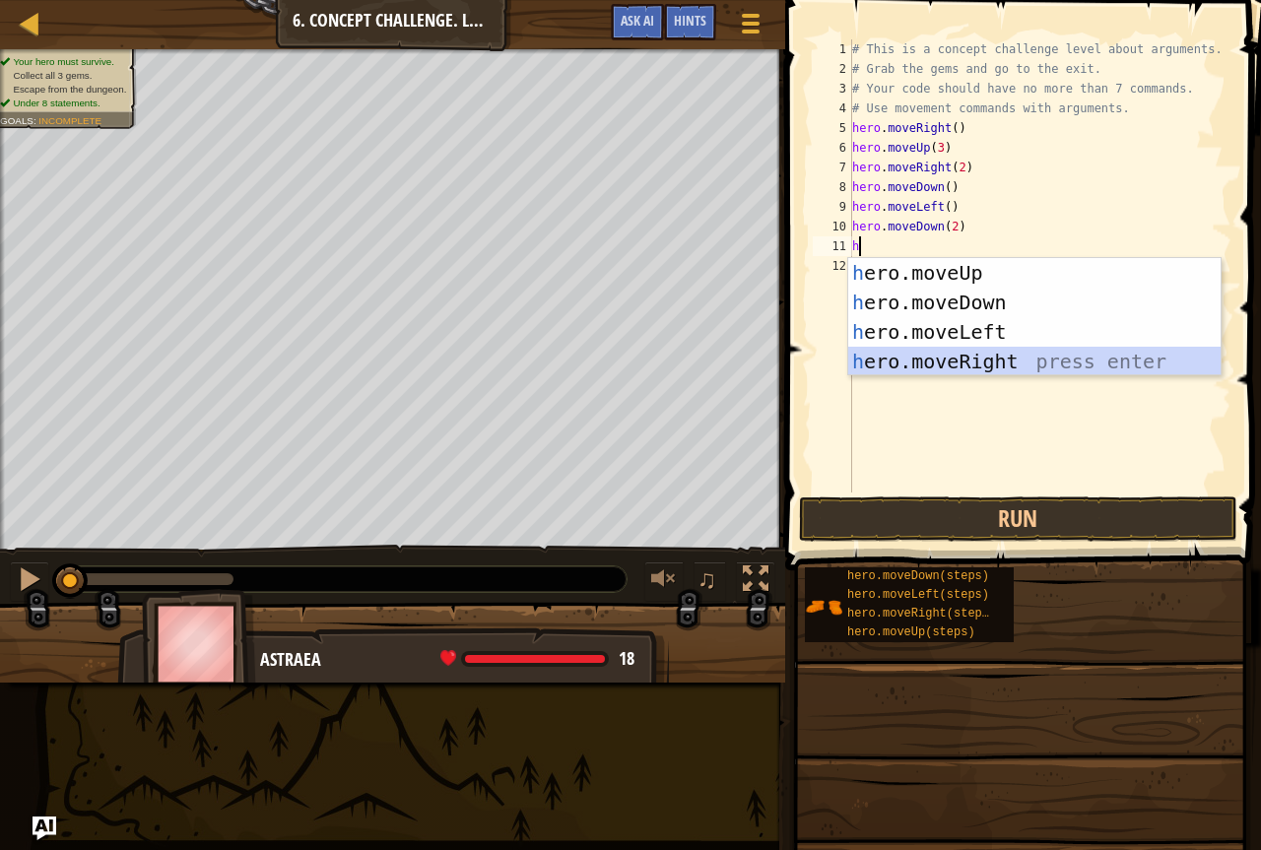
click at [977, 365] on div "h ero.moveUp press enter h ero.moveDown press enter h ero.moveLeft press enter …" at bounding box center [1034, 346] width 373 height 177
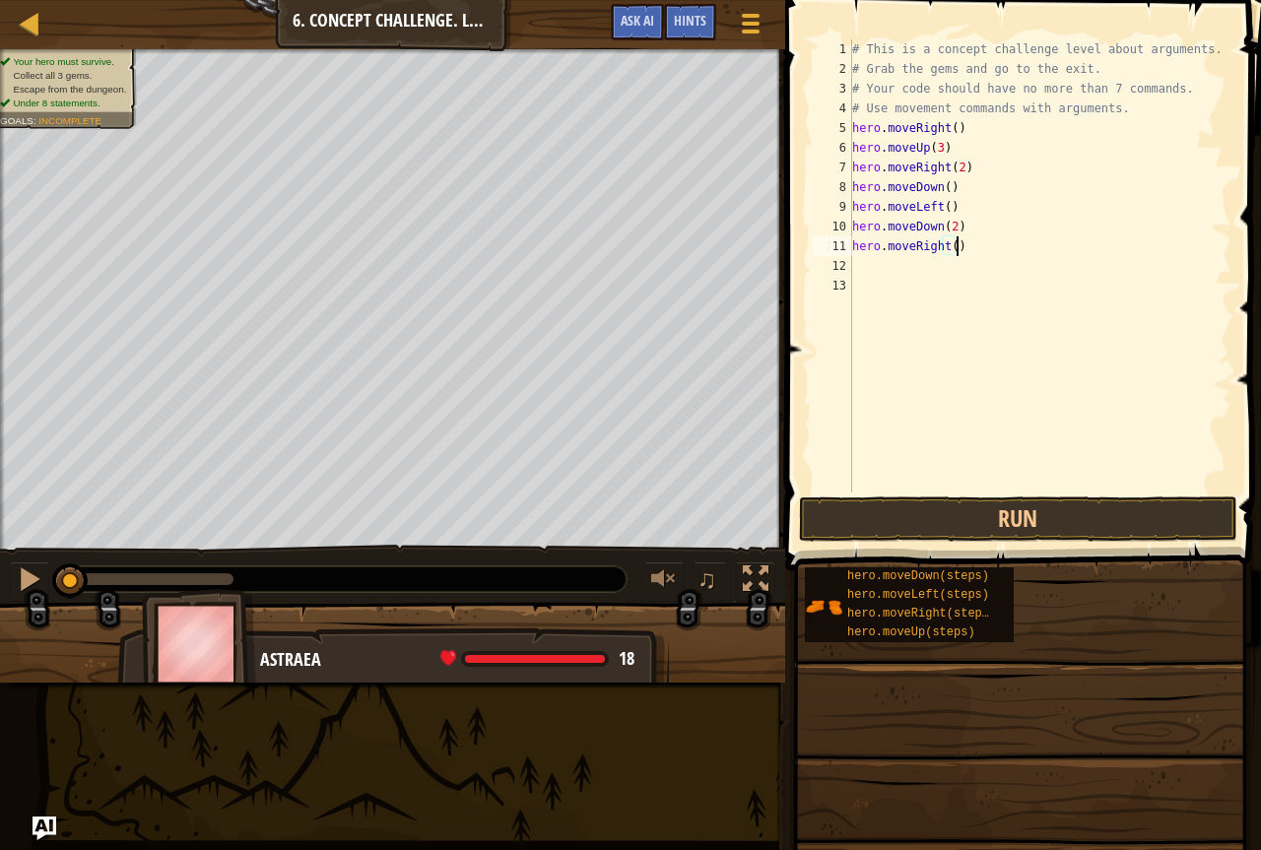
click at [972, 254] on div "# This is a concept challenge level about arguments. # Grab the gems and go to …" at bounding box center [1040, 285] width 384 height 493
type textarea "hero.moveRight(2)"
click at [893, 276] on div "# This is a concept challenge level about arguments. # Grab the gems and go to …" at bounding box center [1040, 285] width 384 height 493
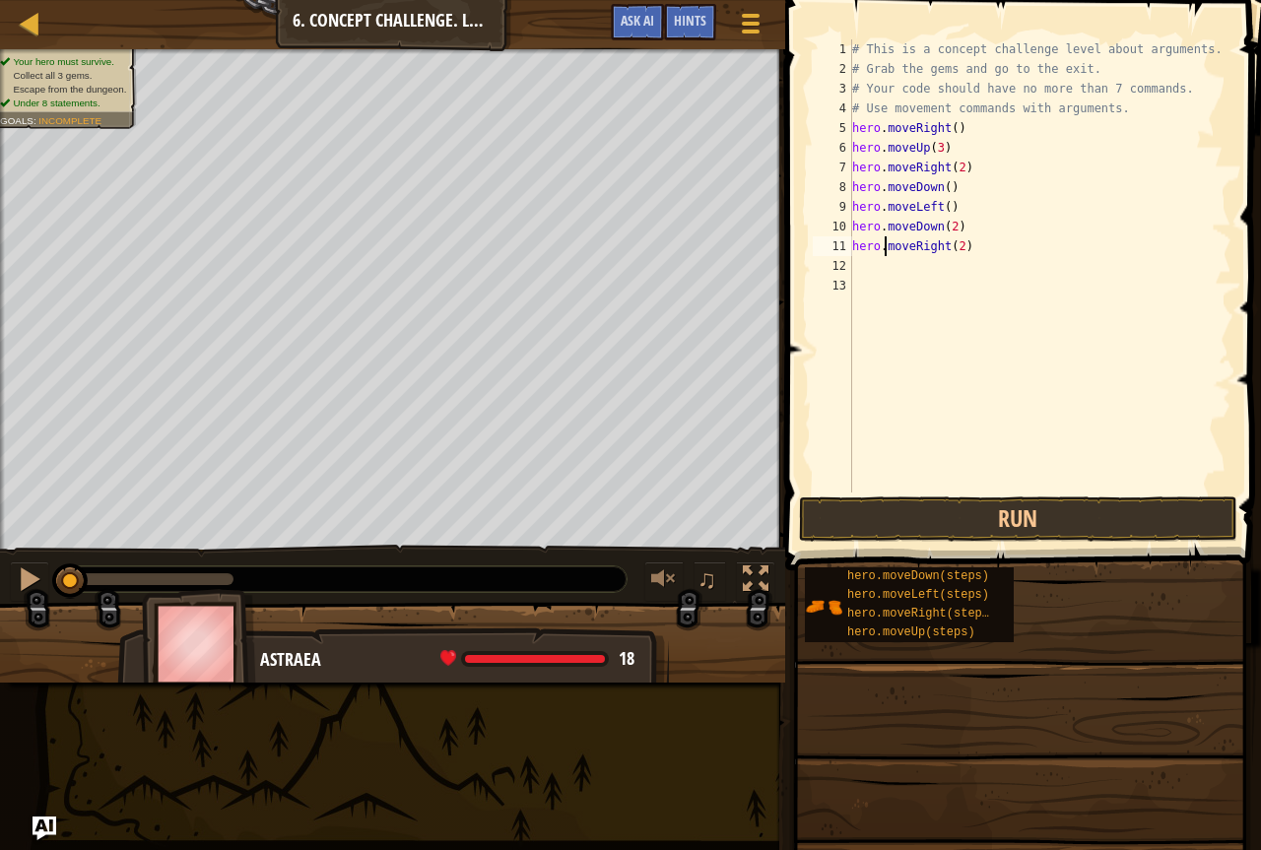
click at [886, 244] on div "# This is a concept challenge level about arguments. # Grab the gems and go to …" at bounding box center [1040, 285] width 384 height 493
type textarea "hero.moveRight(2)"
click at [883, 261] on div "# This is a concept challenge level about arguments. # Grab the gems and go to …" at bounding box center [1040, 285] width 384 height 493
type textarea "h"
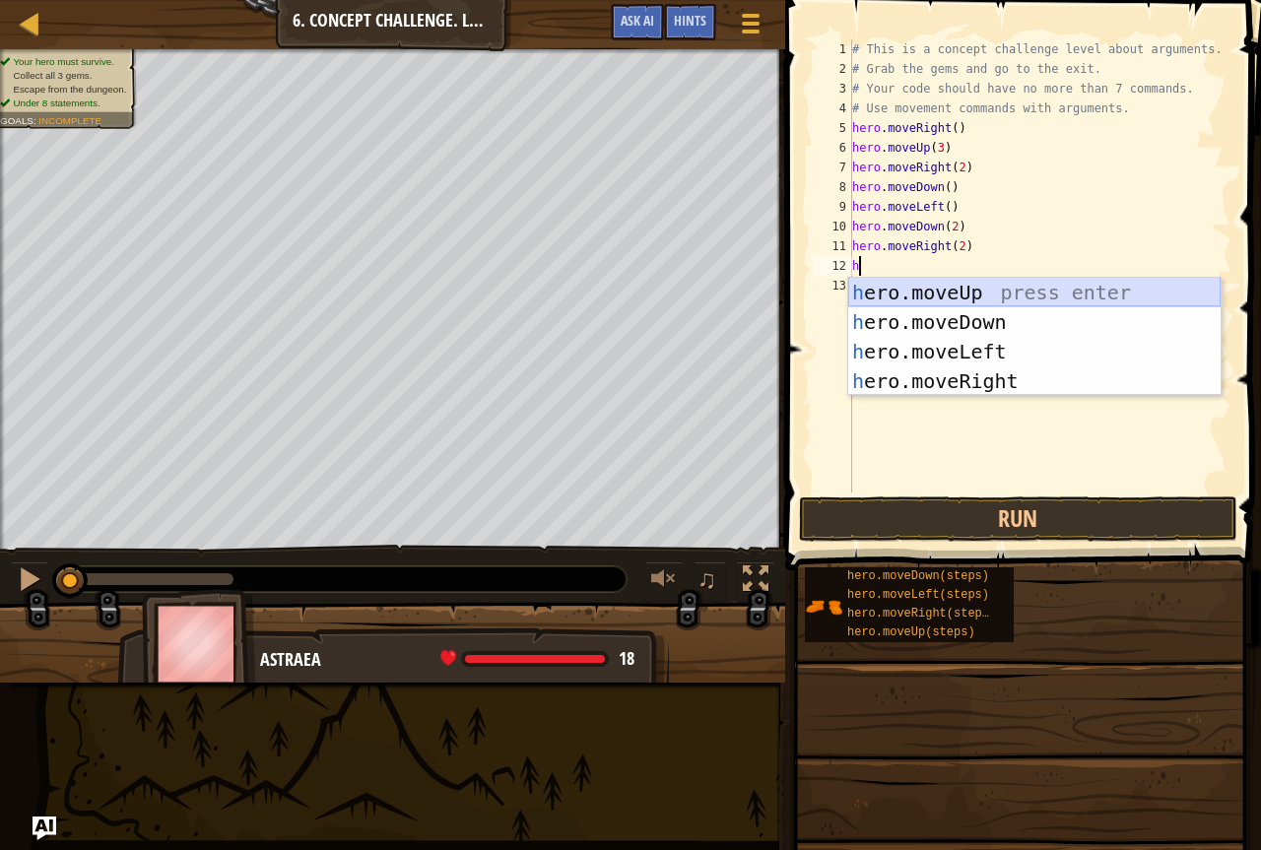
click at [972, 295] on div "h ero.moveUp press enter h ero.moveDown press enter h ero.moveLeft press enter …" at bounding box center [1034, 366] width 373 height 177
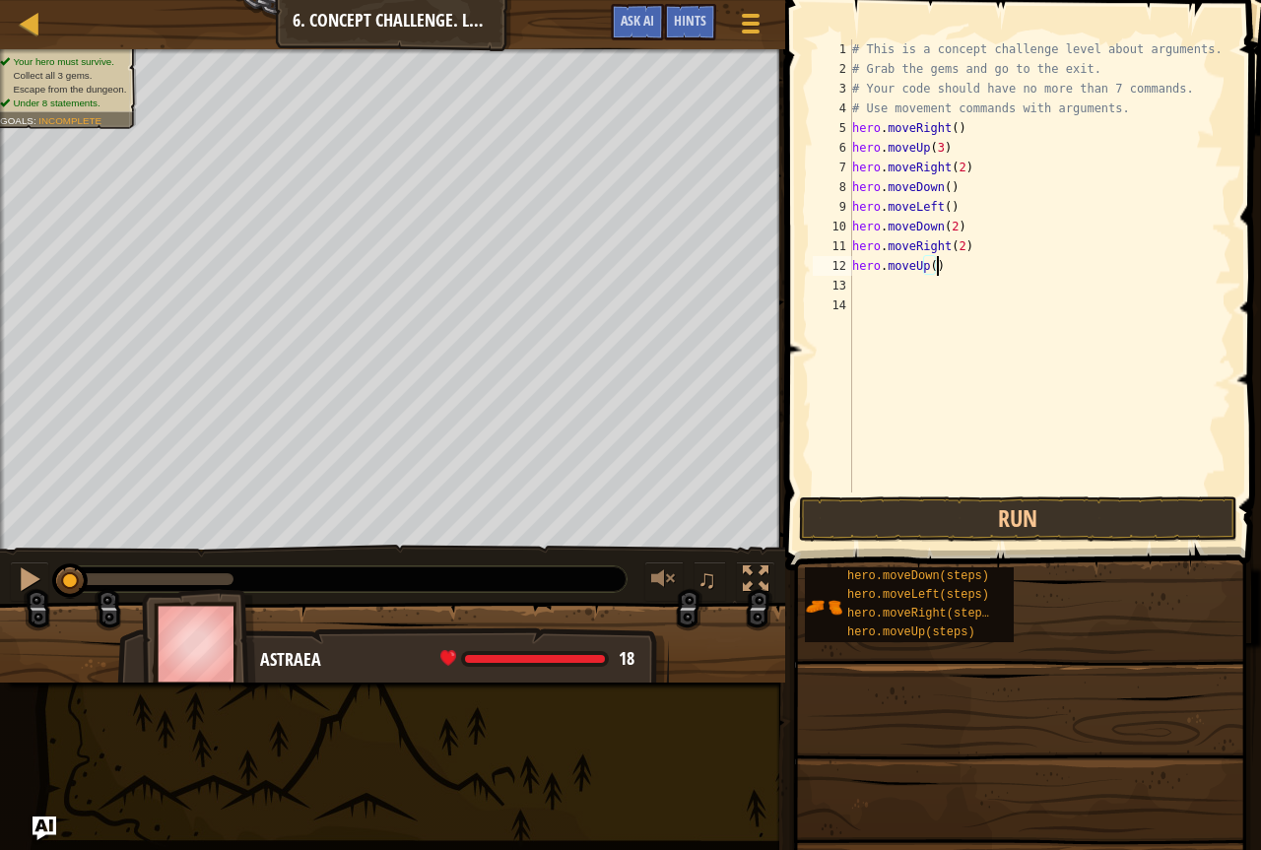
click at [945, 266] on div "# This is a concept challenge level about arguments. # Grab the gems and go to …" at bounding box center [1040, 285] width 384 height 493
type textarea "hero.moveUp(3)"
click at [857, 280] on div "# This is a concept challenge level about arguments. # Grab the gems and go to …" at bounding box center [1040, 285] width 384 height 493
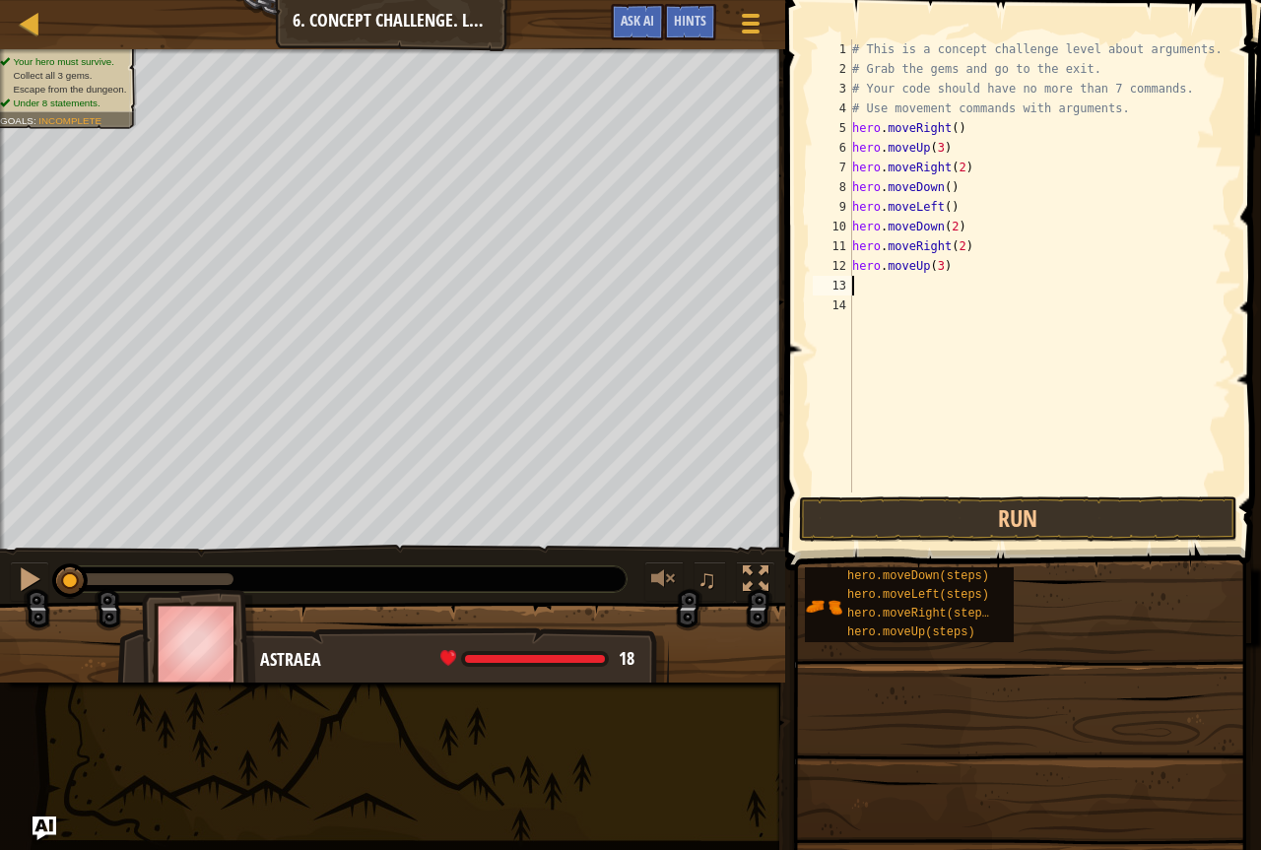
type textarea "h"
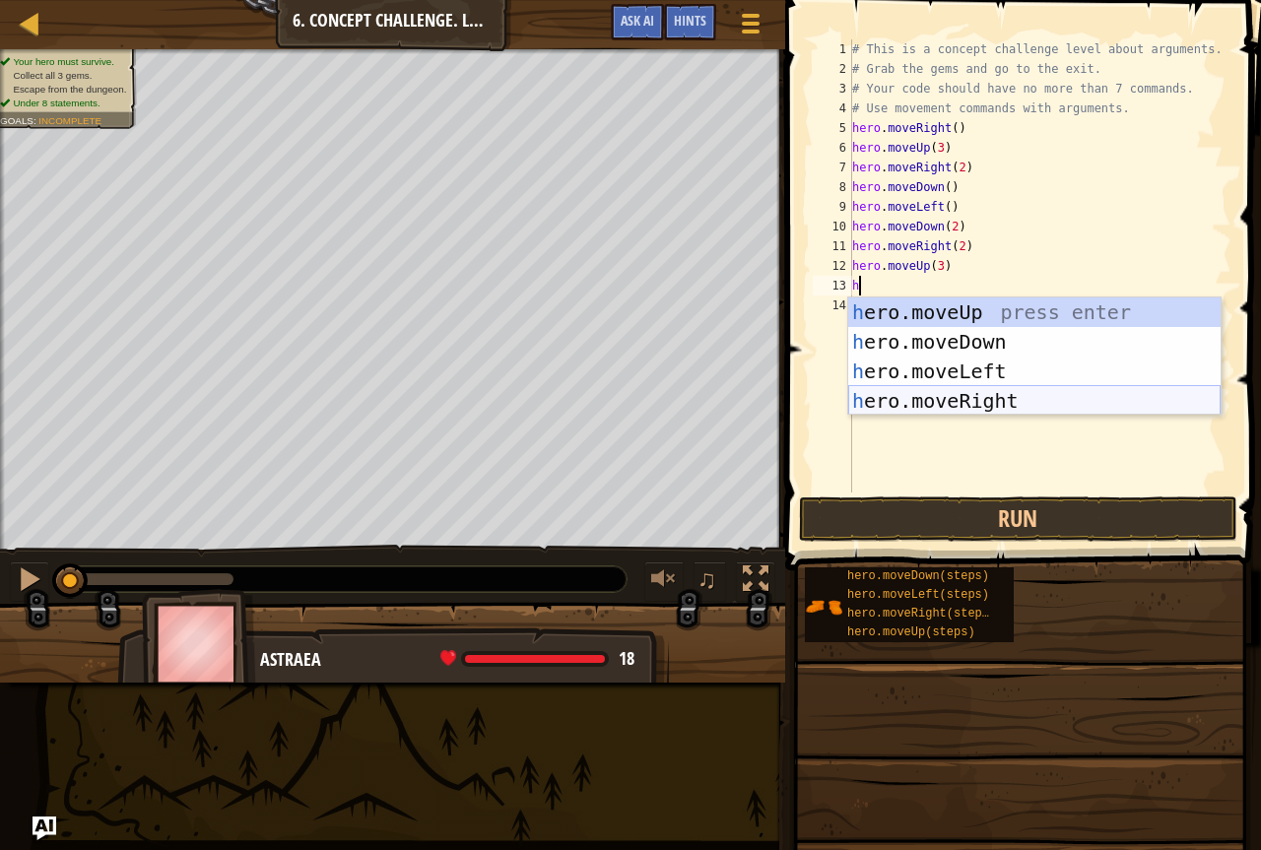
click at [1005, 403] on div "h ero.moveUp press enter h ero.moveDown press enter h ero.moveLeft press enter …" at bounding box center [1034, 386] width 373 height 177
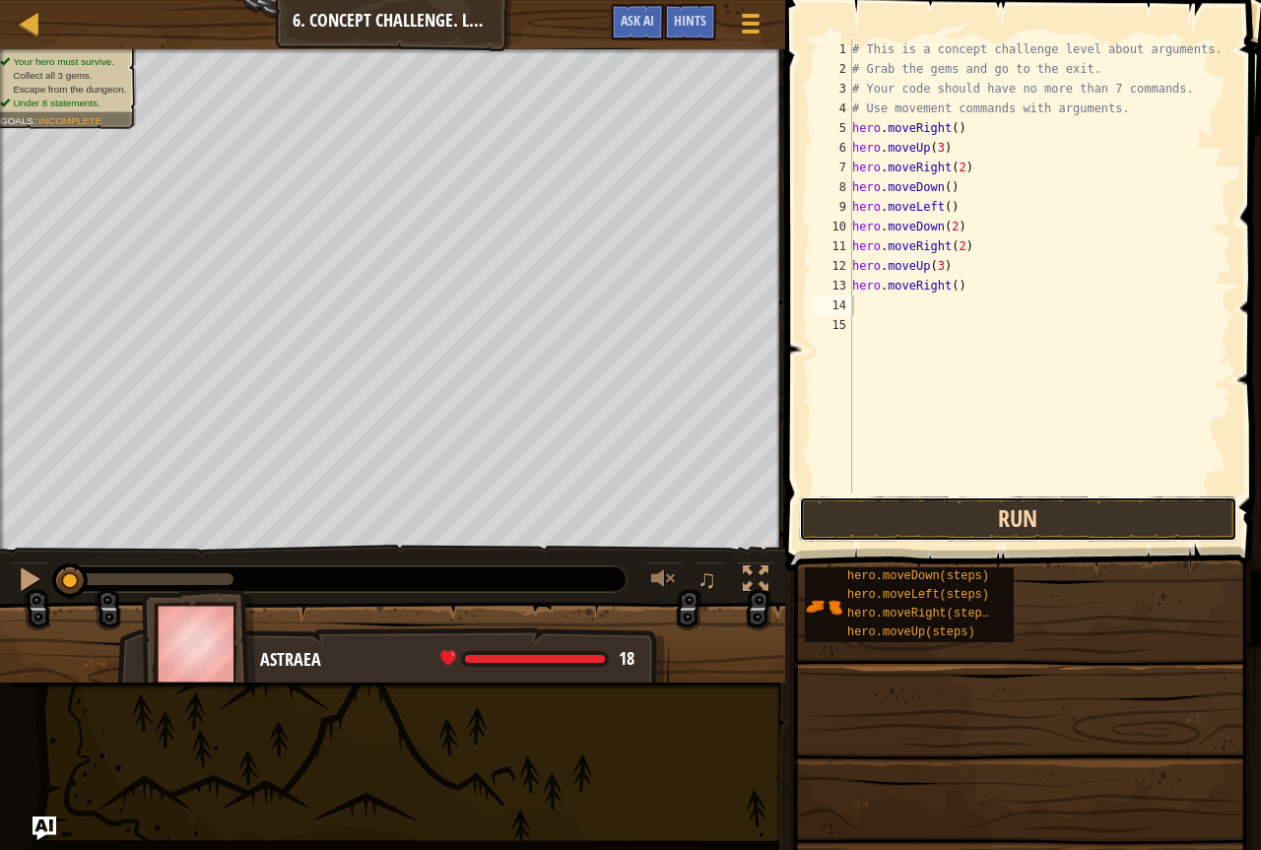
click at [1034, 522] on button "Run" at bounding box center [1018, 519] width 439 height 45
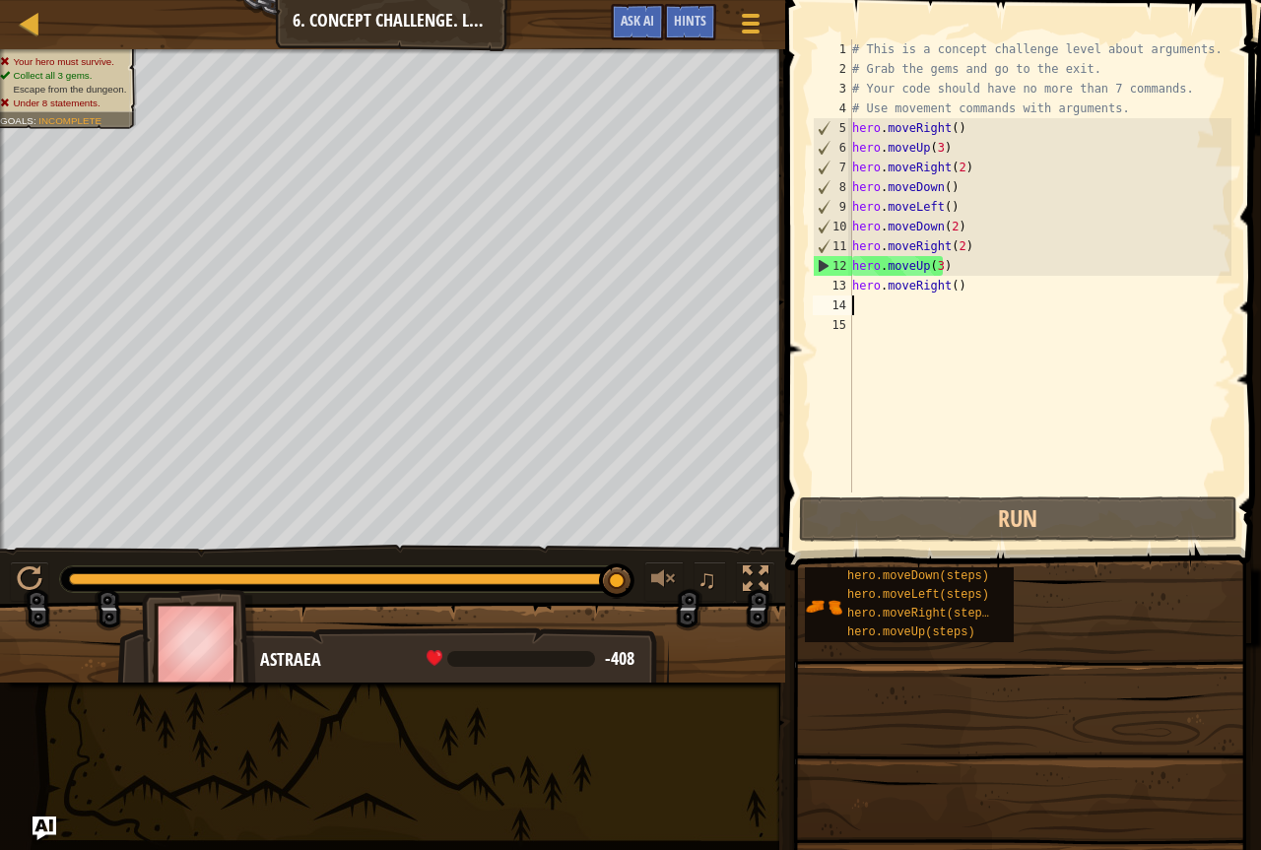
click at [957, 265] on div "# This is a concept challenge level about arguments. # Grab the gems and go to …" at bounding box center [1040, 285] width 384 height 493
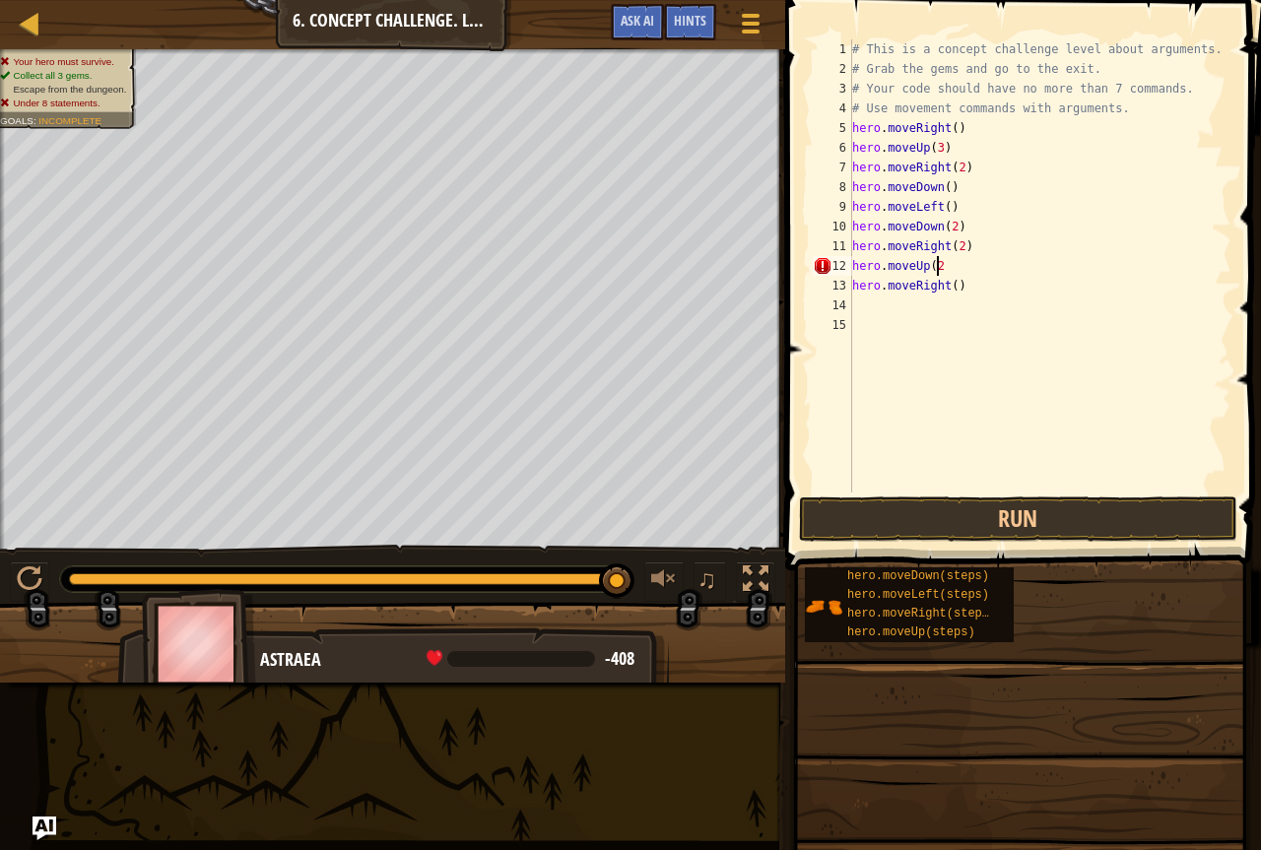
scroll to position [9, 7]
click at [962, 526] on button "Run" at bounding box center [1018, 519] width 439 height 45
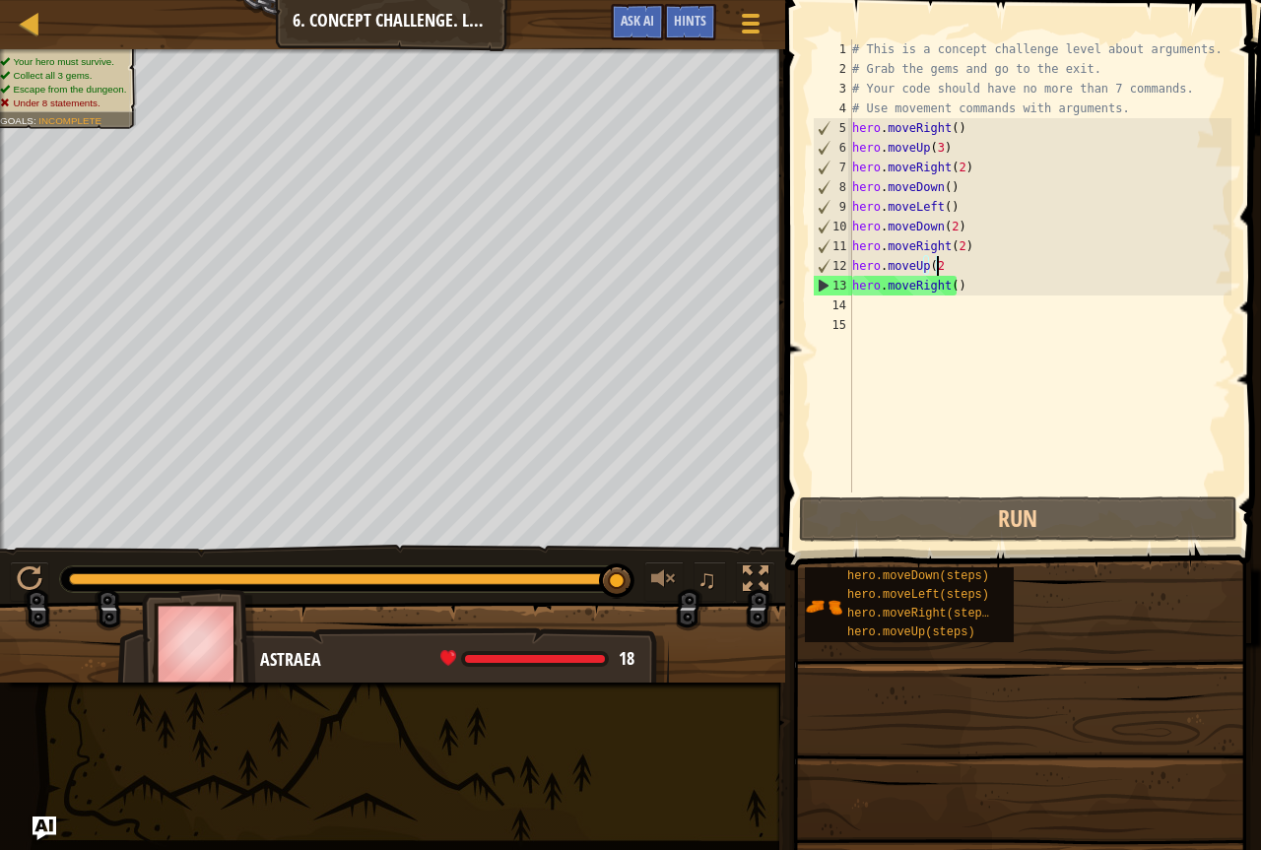
scroll to position [9, 6]
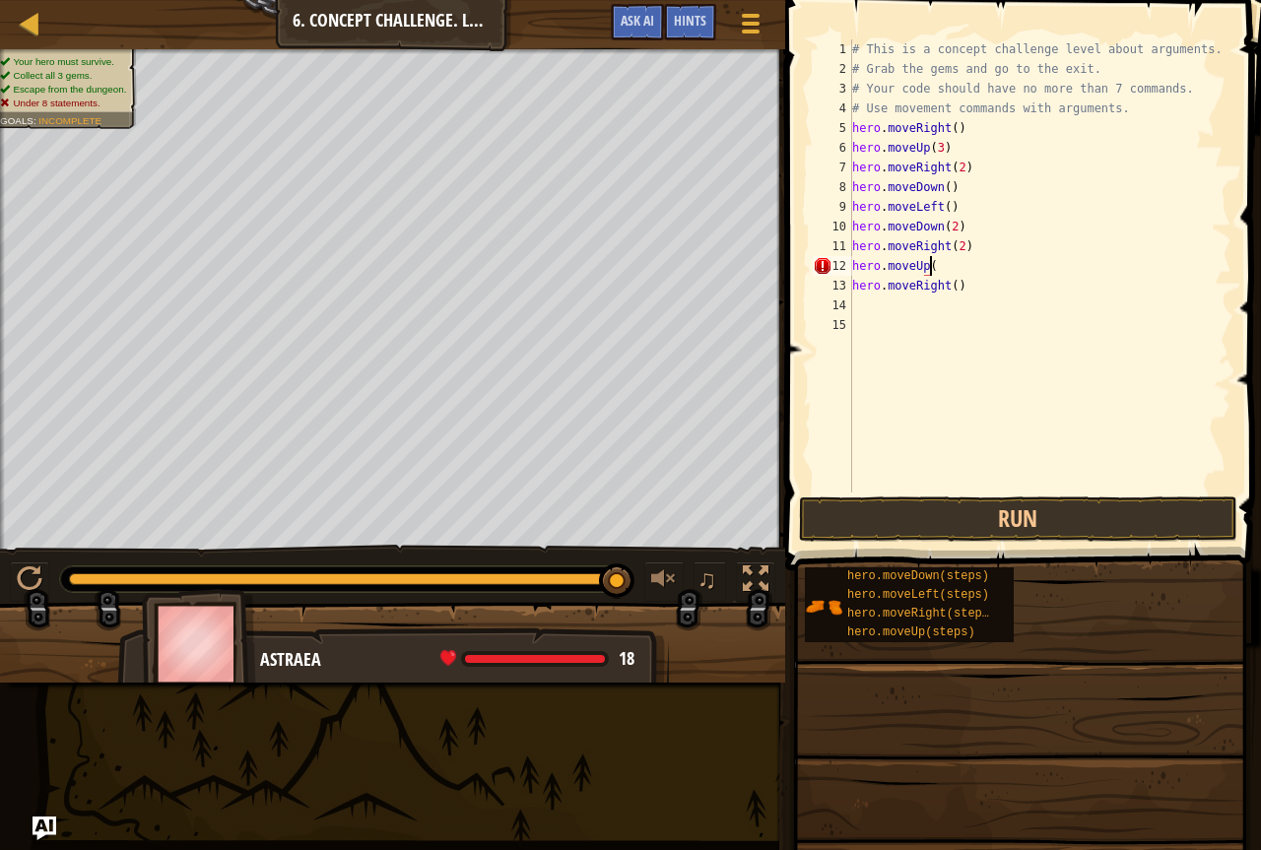
click at [969, 296] on div "# This is a concept challenge level about arguments. # Grab the gems and go to …" at bounding box center [1040, 285] width 384 height 493
click at [957, 282] on div "# This is a concept challenge level about arguments. # Grab the gems and go to …" at bounding box center [1039, 265] width 383 height 453
click at [956, 282] on div "# This is a concept challenge level about arguments. # Grab the gems and go to …" at bounding box center [1040, 285] width 384 height 493
type textarea "h"
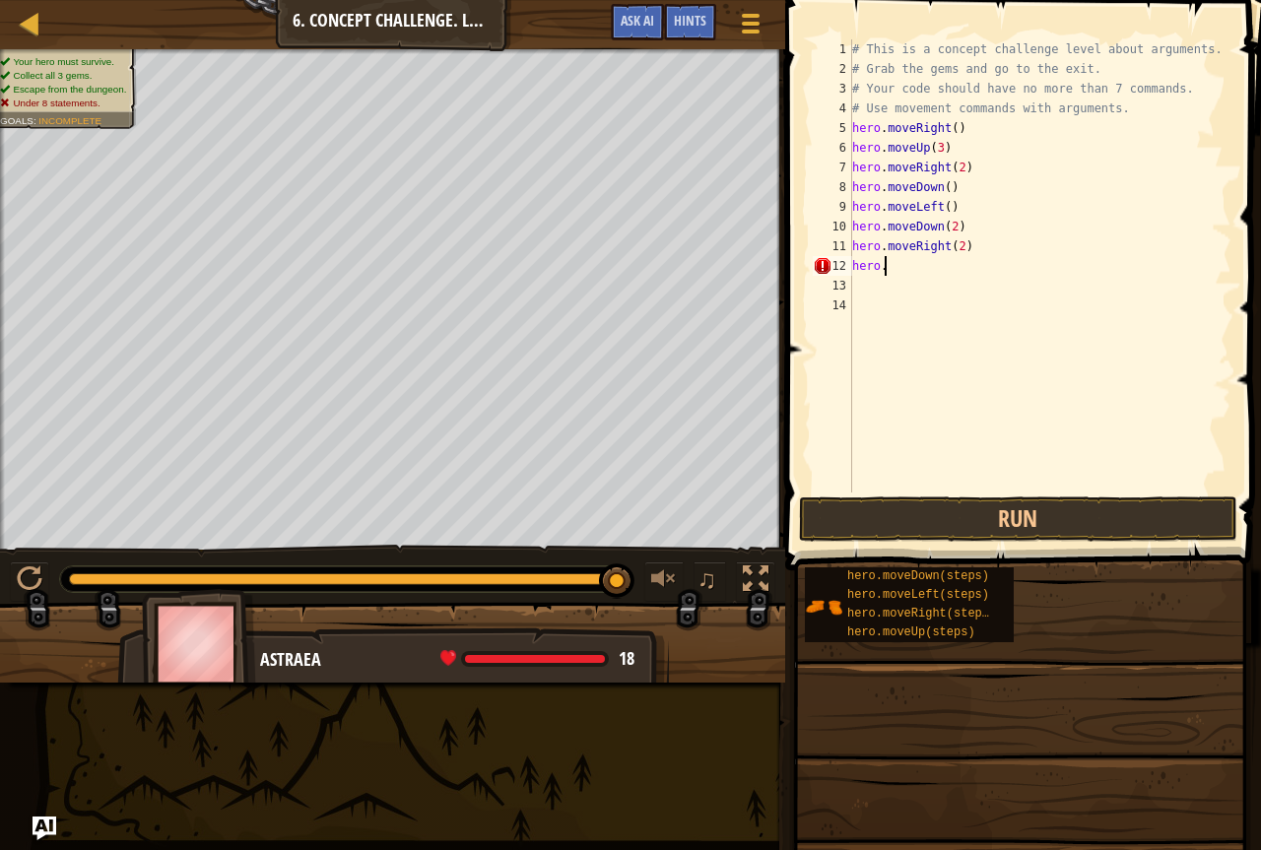
type textarea "h"
click at [962, 188] on div "# This is a concept challenge level about arguments. # Grab the gems and go to …" at bounding box center [1040, 285] width 384 height 493
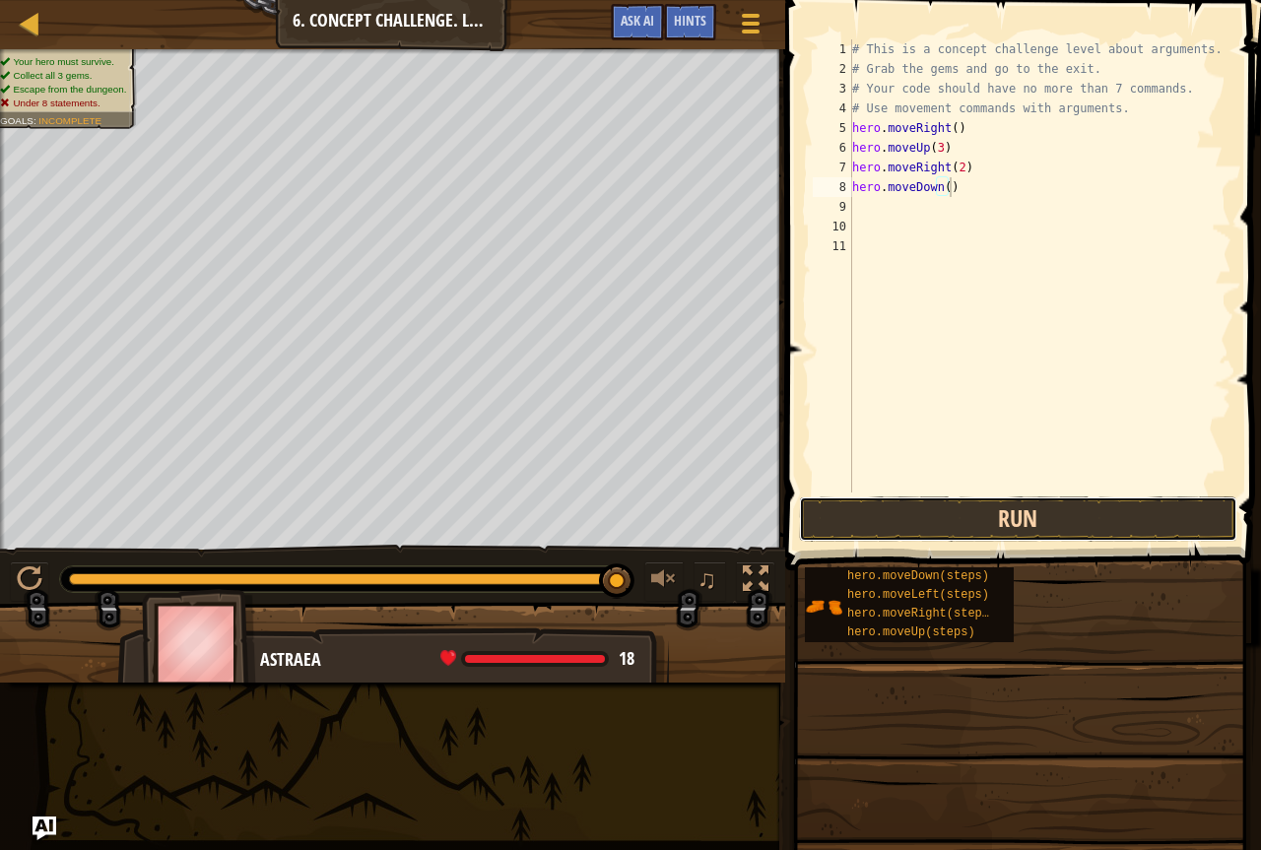
click at [879, 511] on button "Run" at bounding box center [1018, 519] width 439 height 45
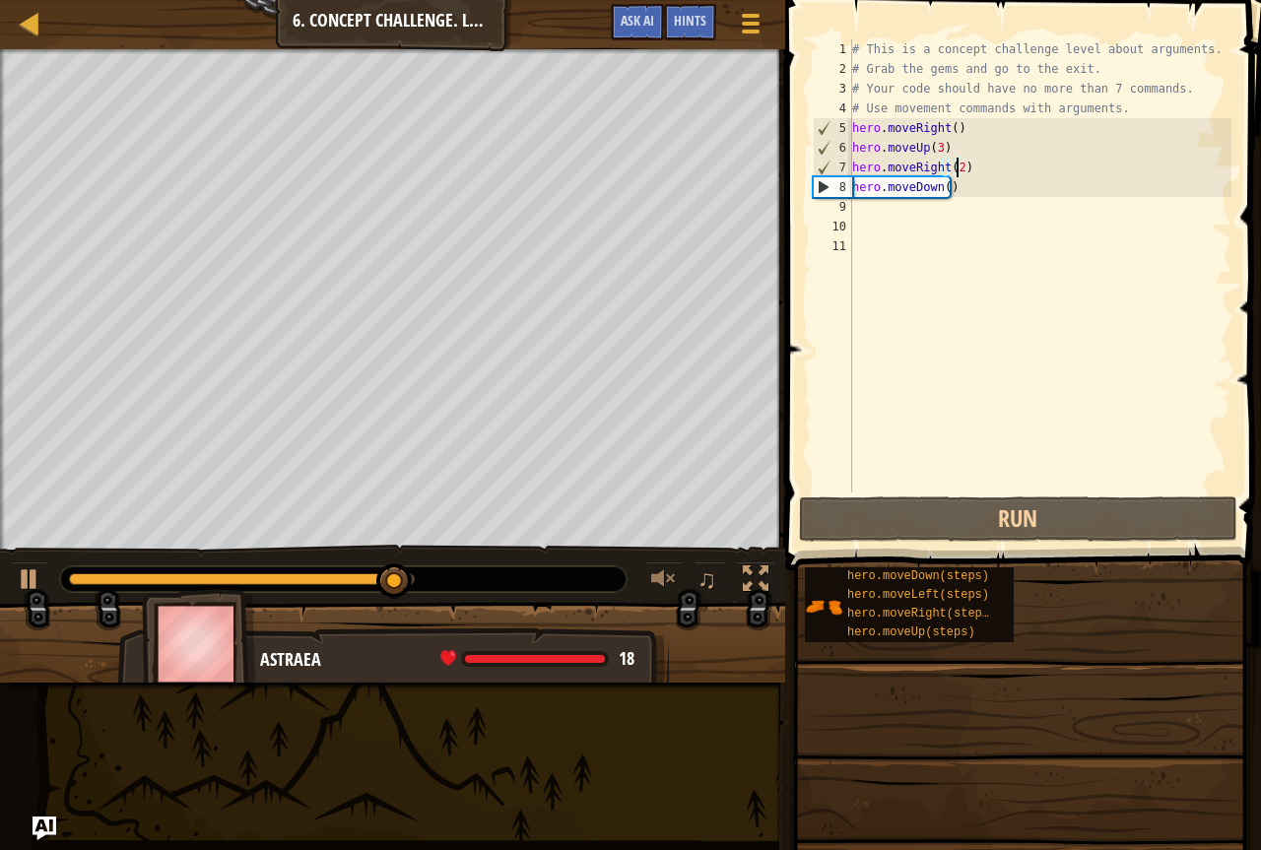
click at [959, 166] on div "# This is a concept challenge level about arguments. # Grab the gems and go to …" at bounding box center [1040, 285] width 384 height 493
click at [964, 165] on div "# This is a concept challenge level about arguments. # Grab the gems and go to …" at bounding box center [1040, 285] width 384 height 493
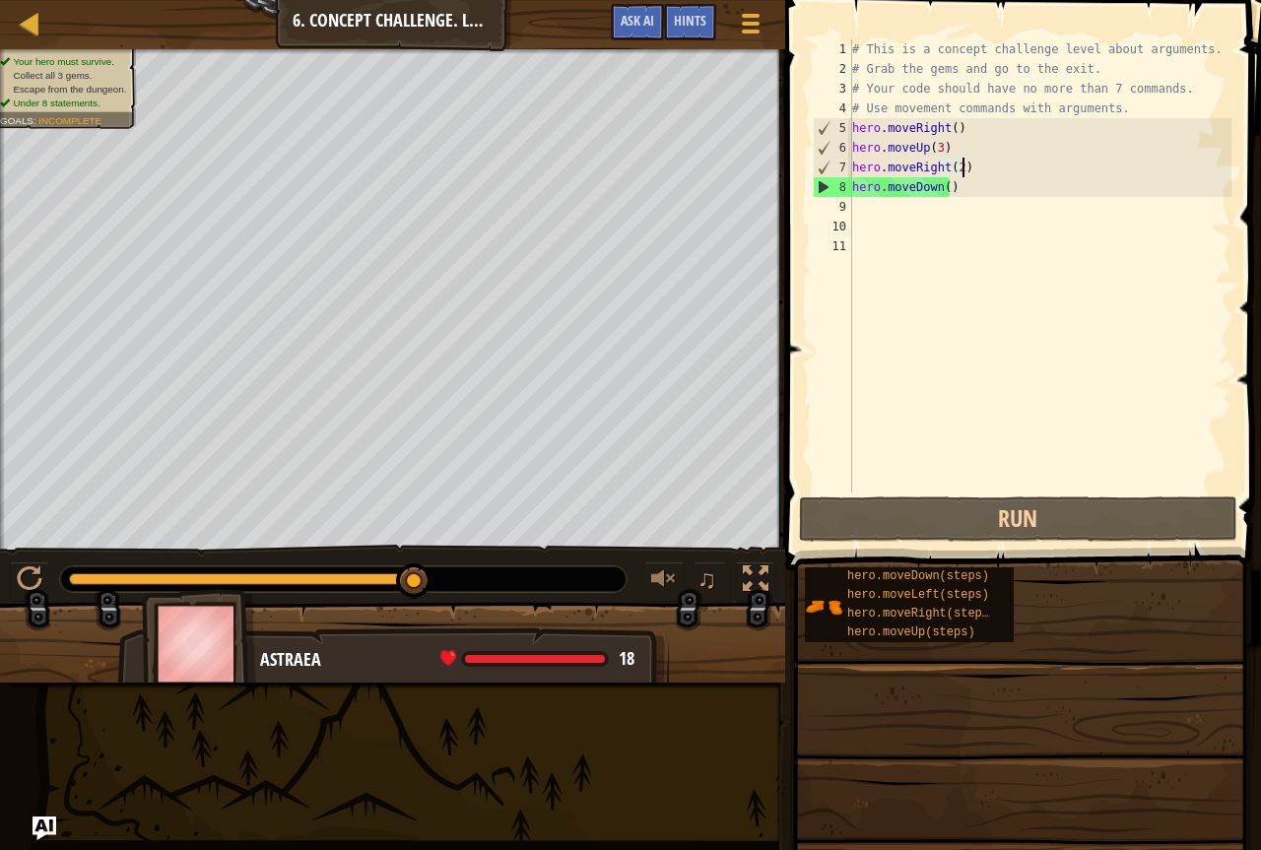
click at [962, 162] on div "# This is a concept challenge level about arguments. # Grab the gems and go to …" at bounding box center [1040, 285] width 384 height 493
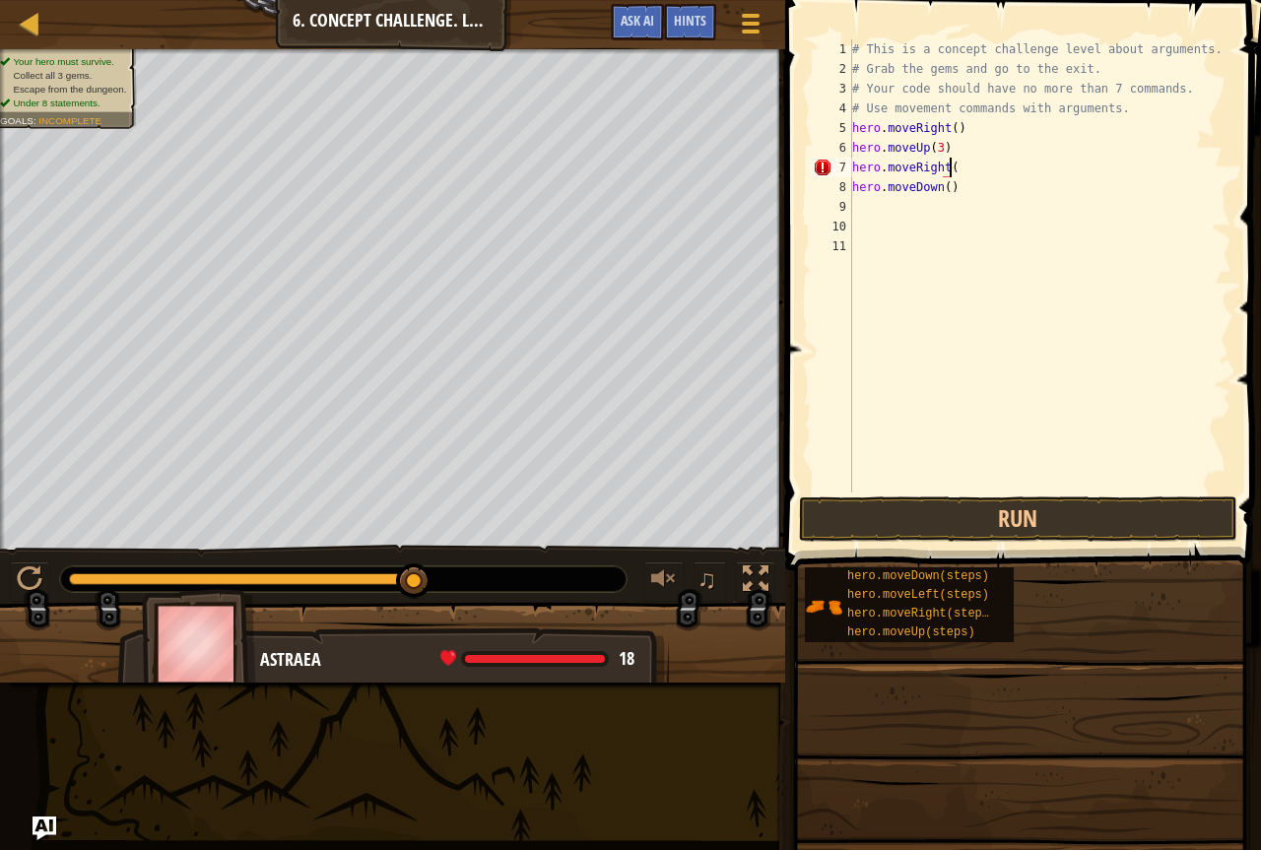
scroll to position [9, 8]
type textarea "hero.moveRight(2)"
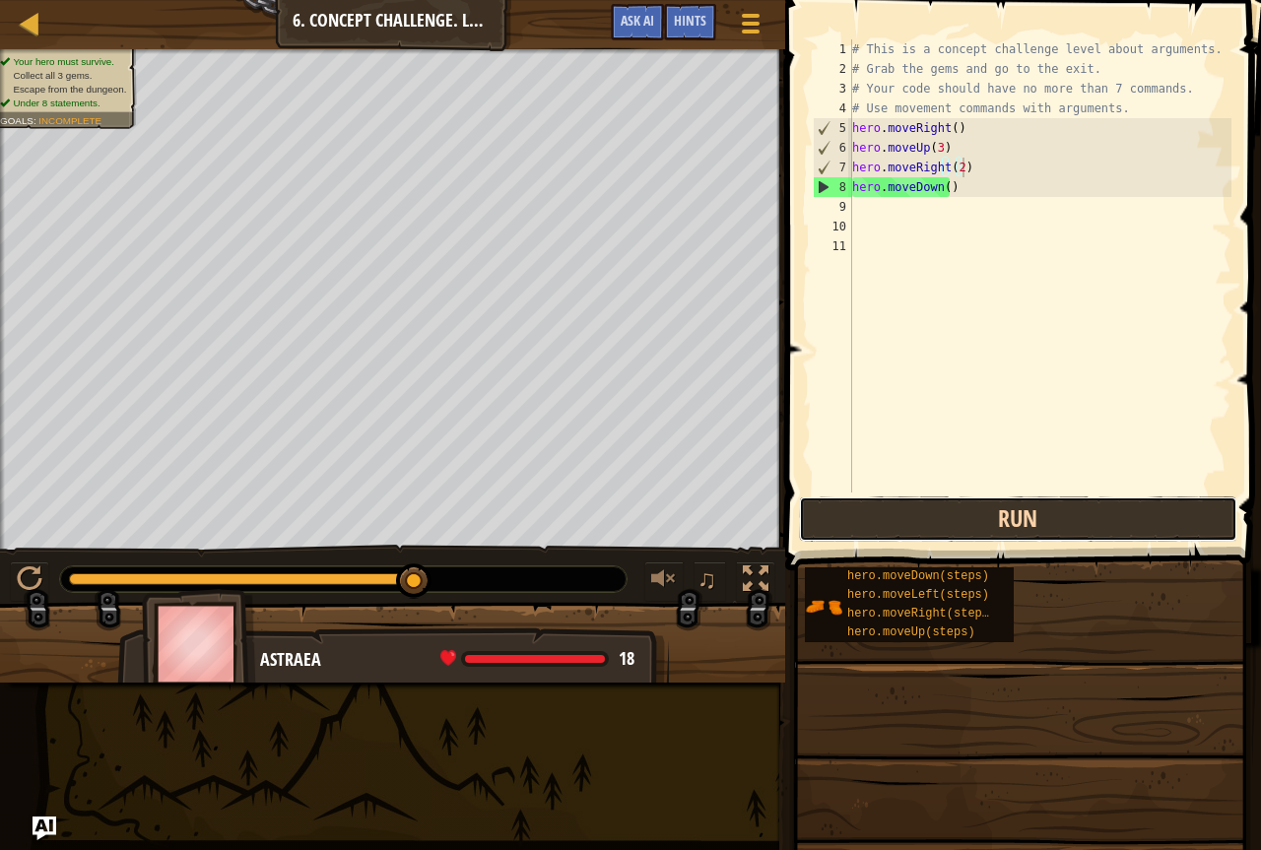
click at [1067, 508] on button "Run" at bounding box center [1018, 519] width 439 height 45
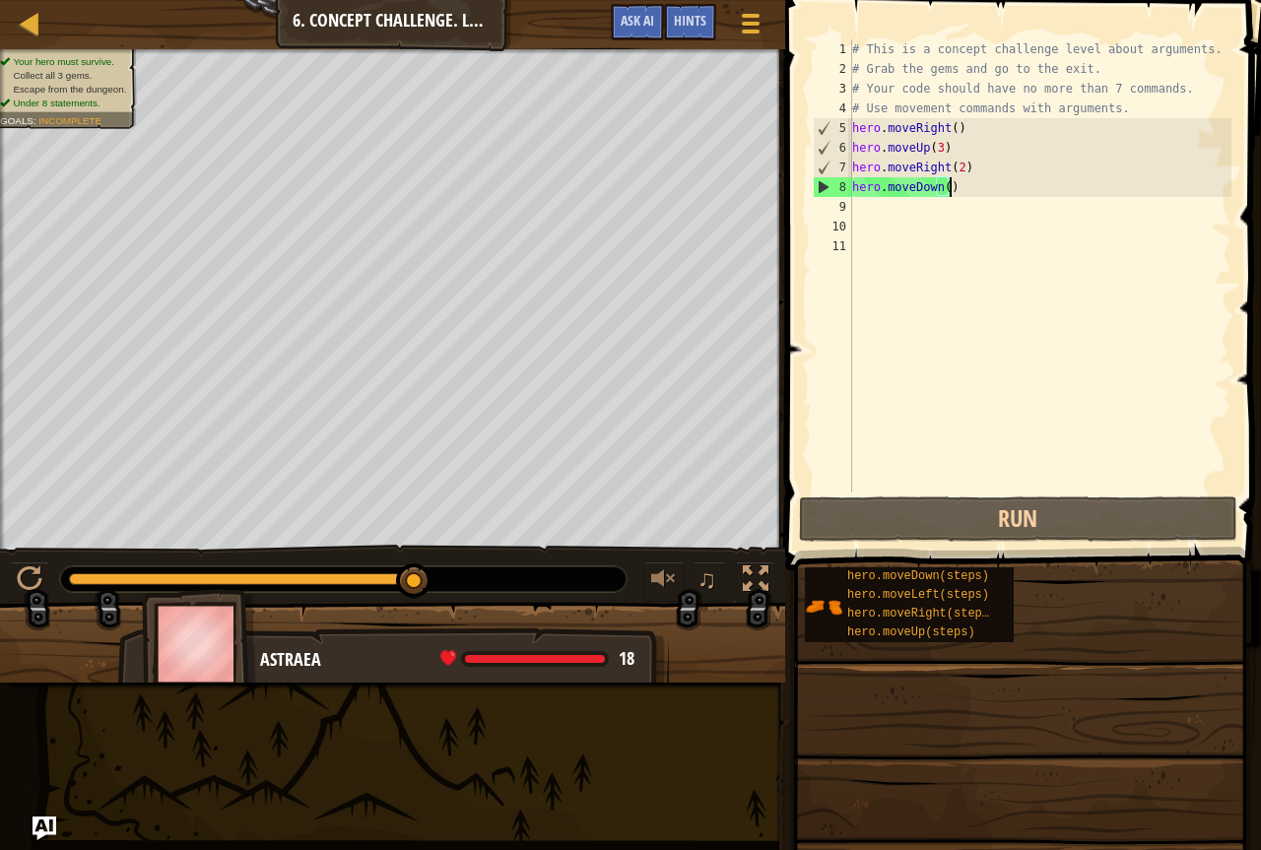
click at [957, 179] on div "# This is a concept challenge level about arguments. # Grab the gems and go to …" at bounding box center [1040, 285] width 384 height 493
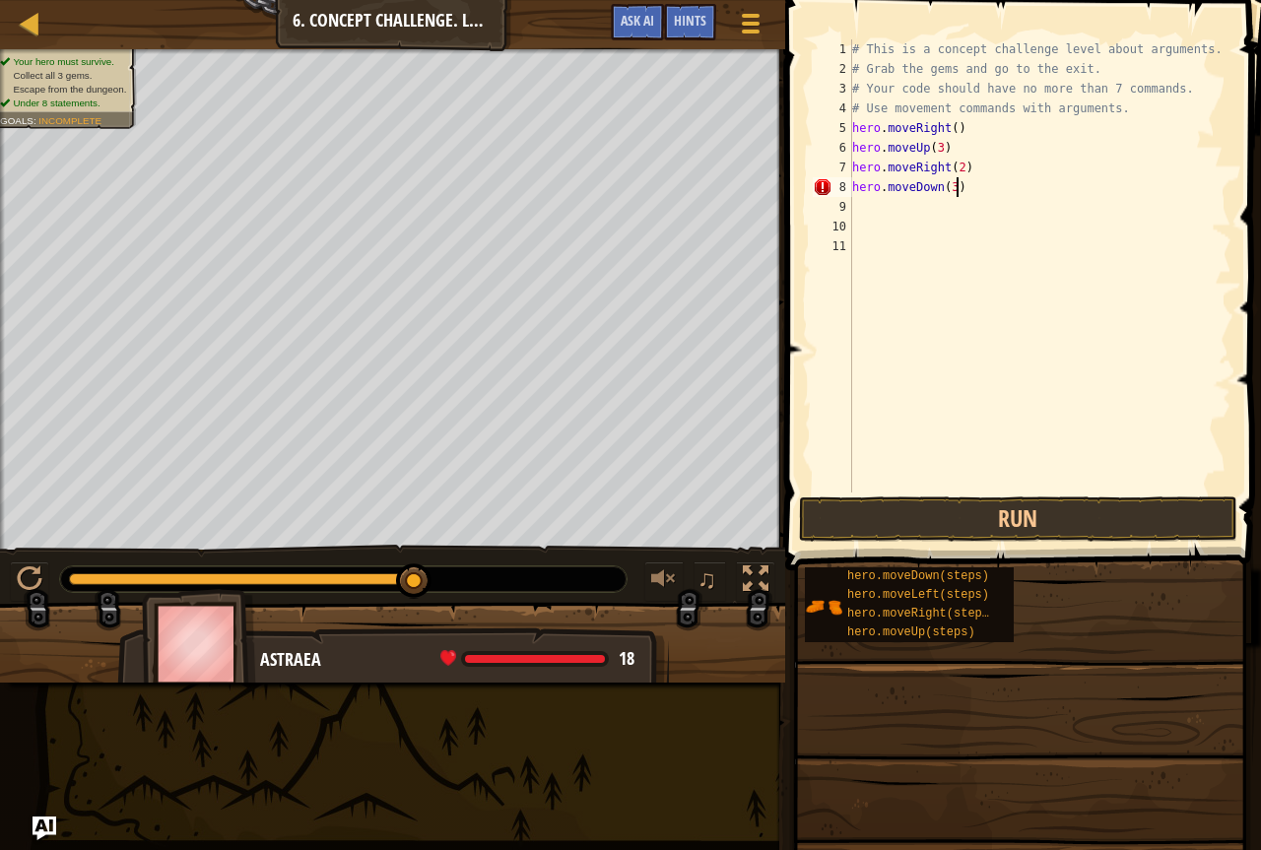
scroll to position [9, 8]
click at [1186, 521] on button "Run" at bounding box center [1018, 519] width 439 height 45
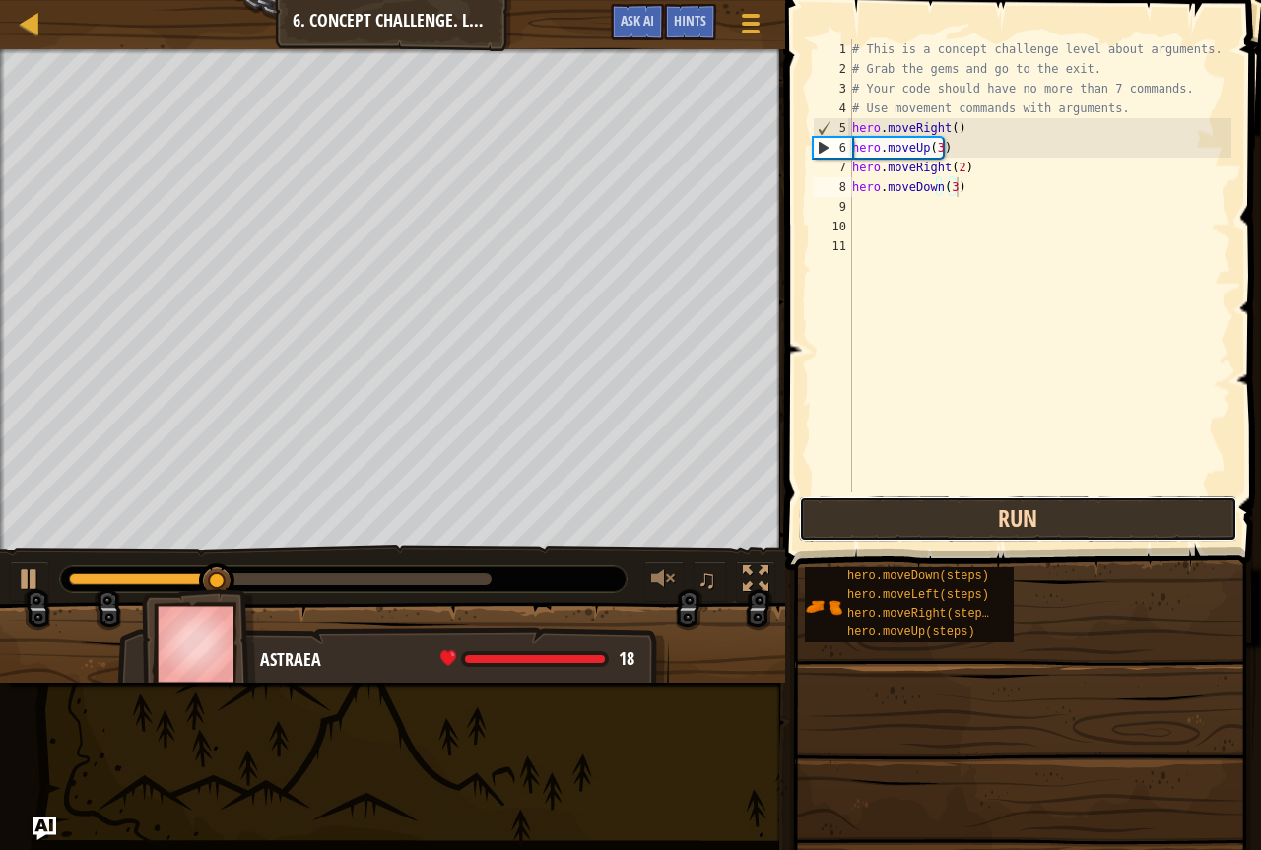
click at [1186, 521] on button "Run" at bounding box center [1018, 519] width 439 height 45
click at [1131, 504] on button "Run" at bounding box center [1018, 519] width 439 height 45
click at [1131, 505] on button "Run" at bounding box center [1018, 519] width 439 height 45
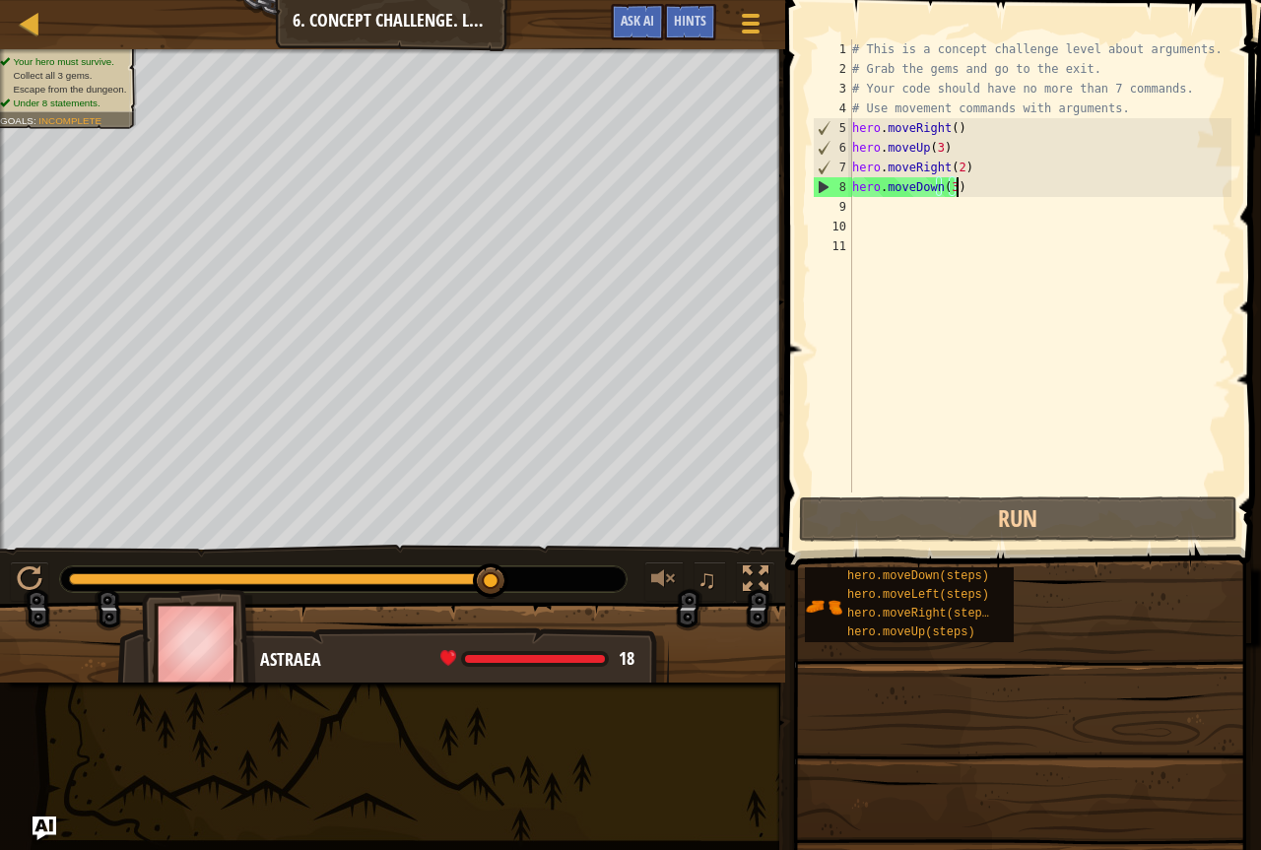
click at [1108, 105] on div "# This is a concept challenge level about arguments. # Grab the gems and go to …" at bounding box center [1040, 285] width 384 height 493
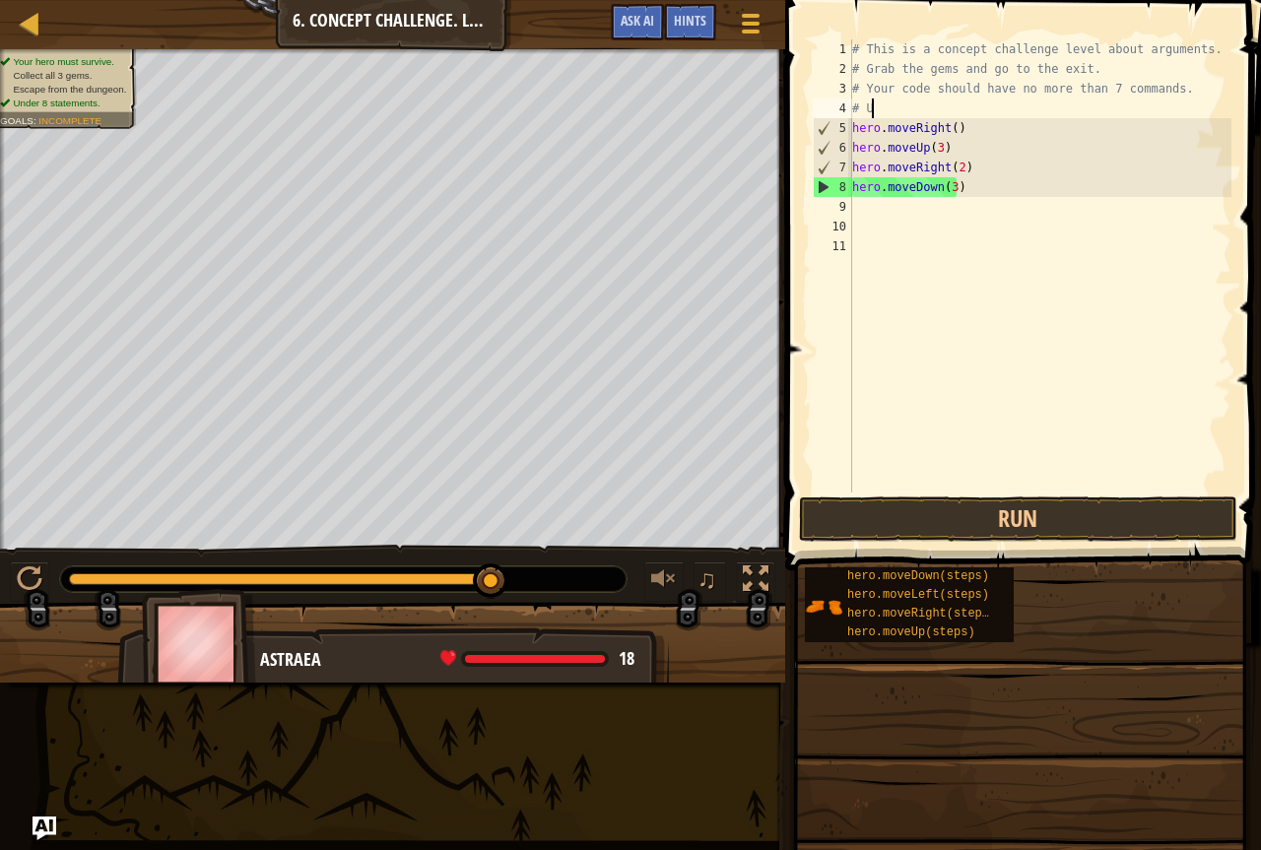
scroll to position [9, 0]
type textarea "#"
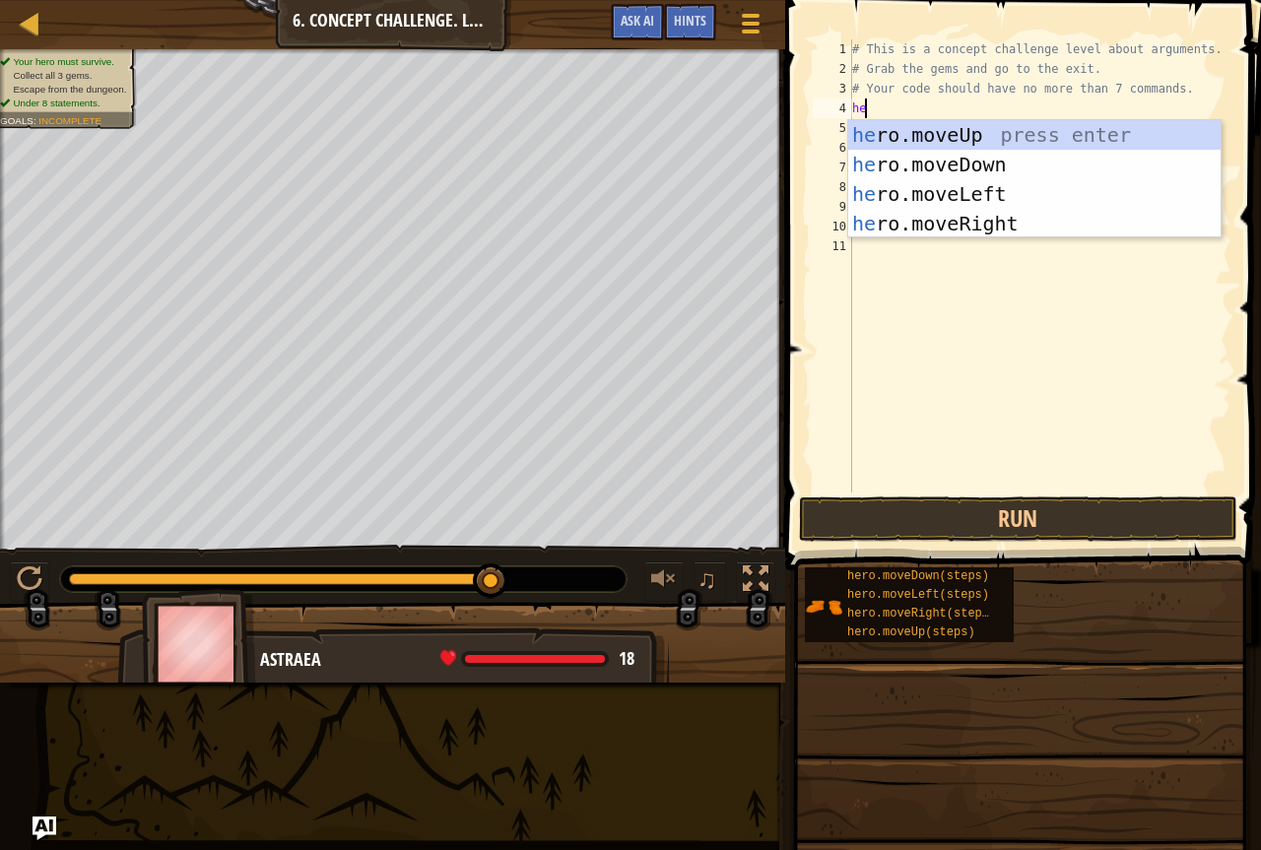
type textarea "h"
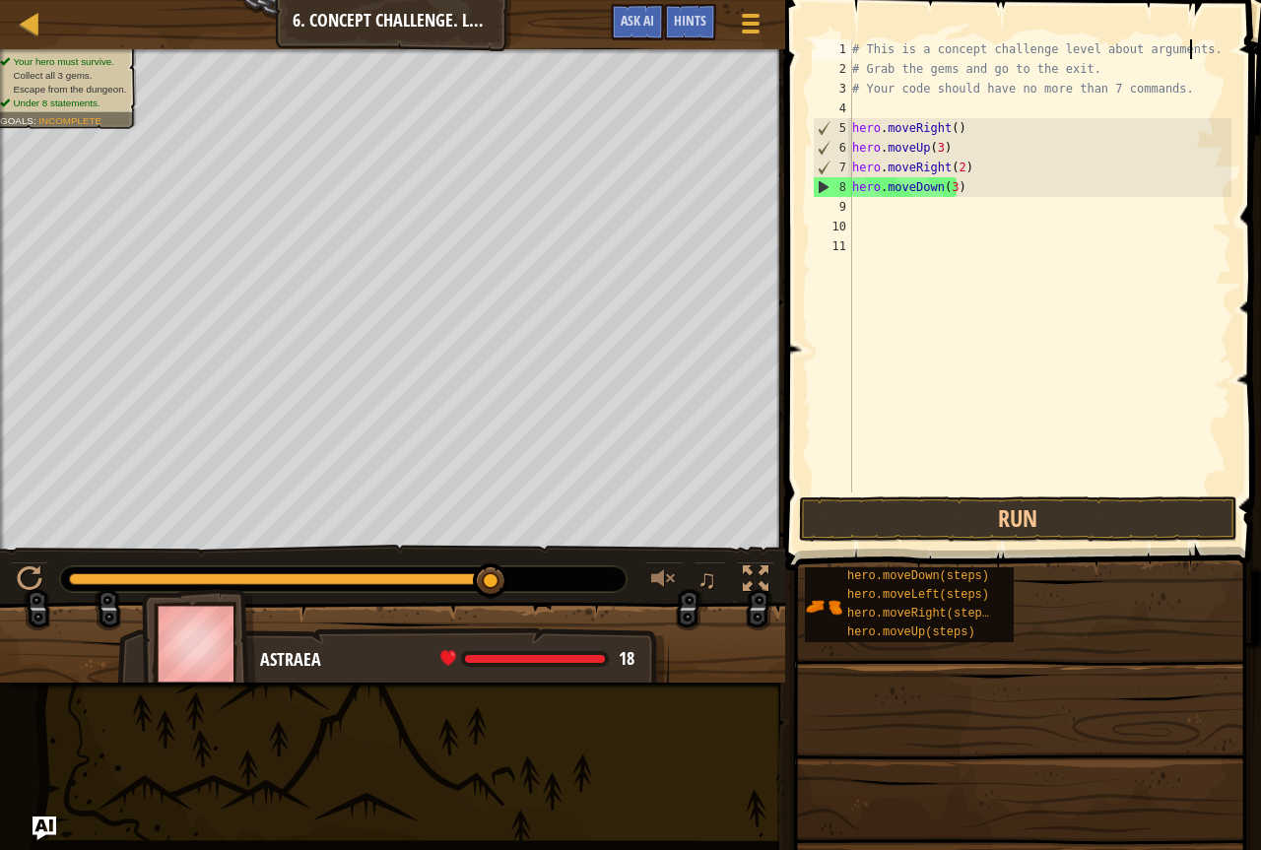
click at [1188, 49] on div "# This is a concept challenge level about arguments. # Grab the gems and go to …" at bounding box center [1040, 285] width 384 height 493
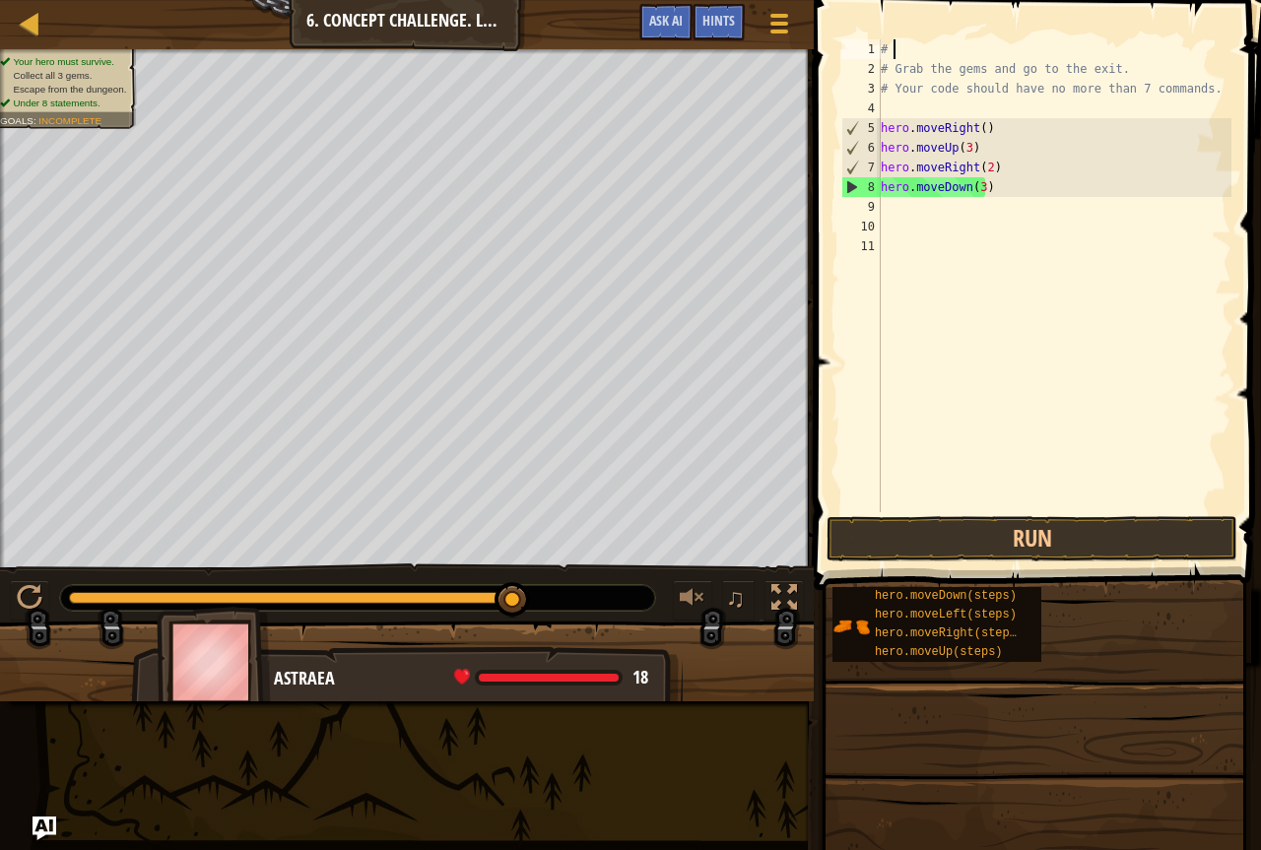
type textarea "#"
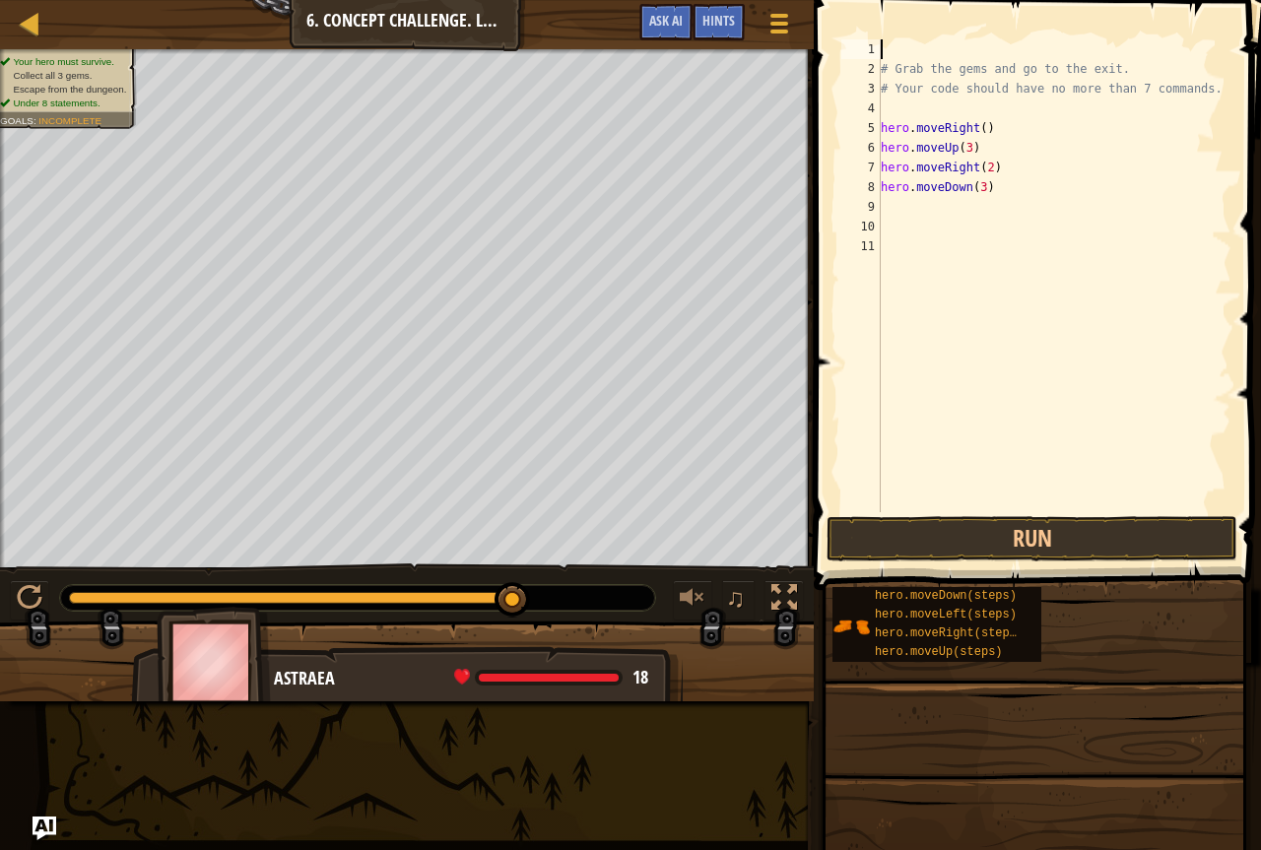
type textarea "h"
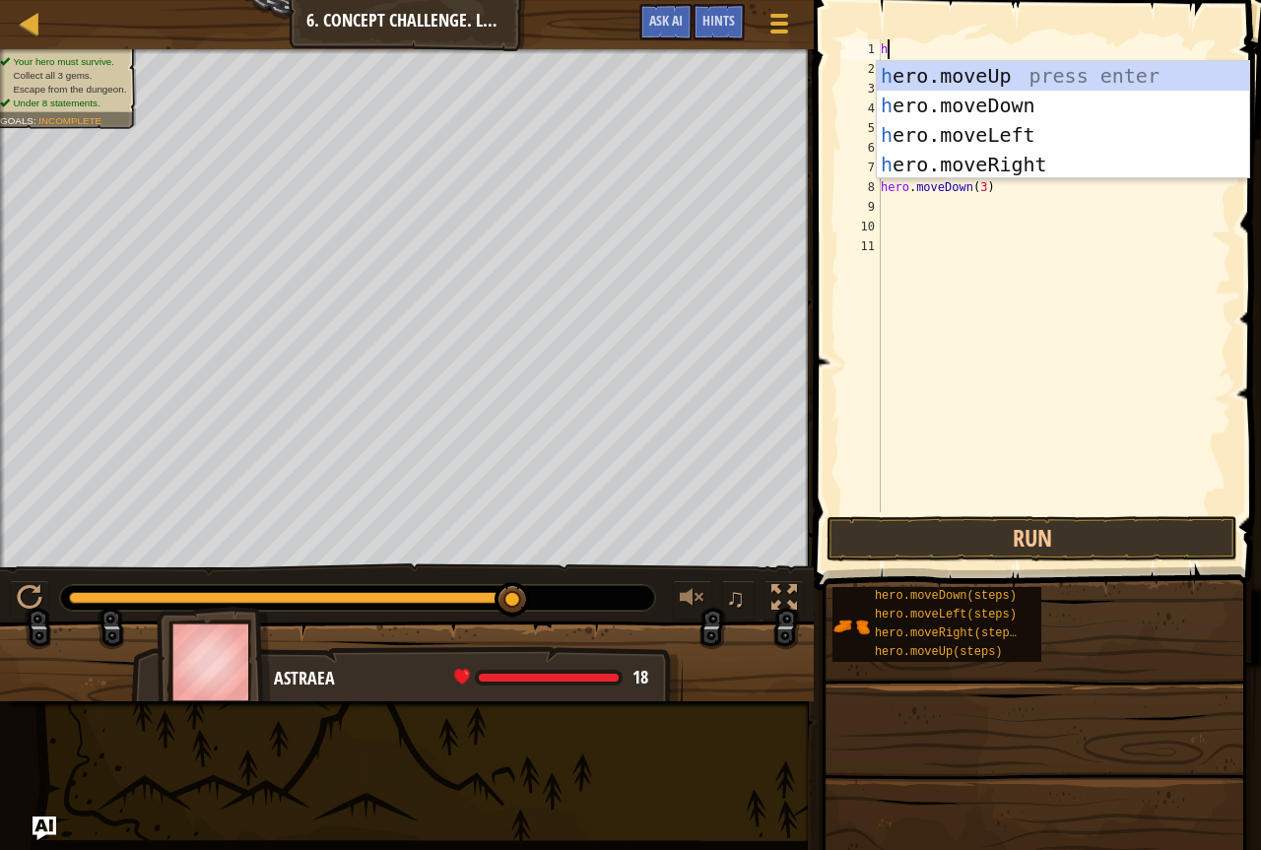
click at [1108, 266] on div "h # Grab the gems and go to the exit. # Your code should have no more than 7 co…" at bounding box center [1054, 295] width 355 height 512
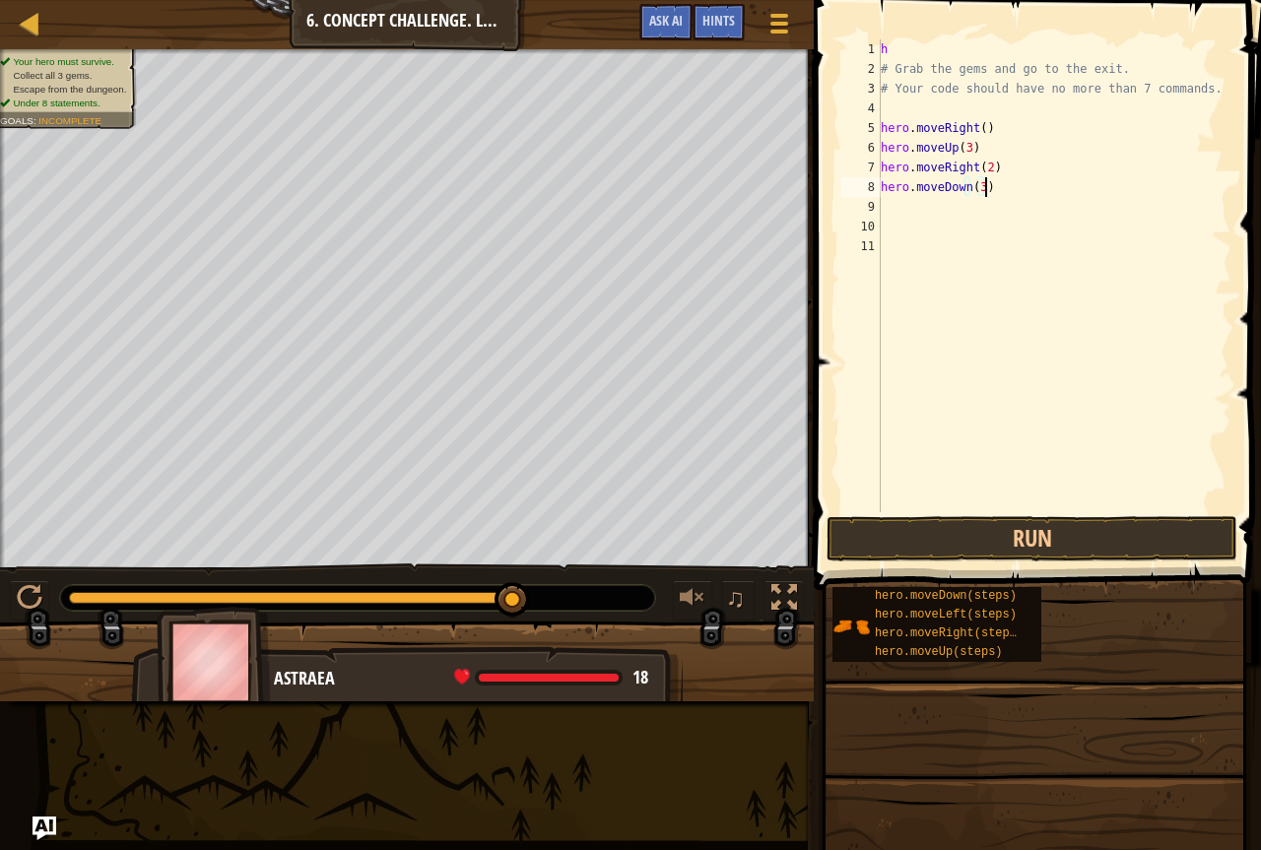
click at [1012, 185] on div "h # Grab the gems and go to the exit. # Your code should have no more than 7 co…" at bounding box center [1054, 295] width 355 height 512
type textarea "h"
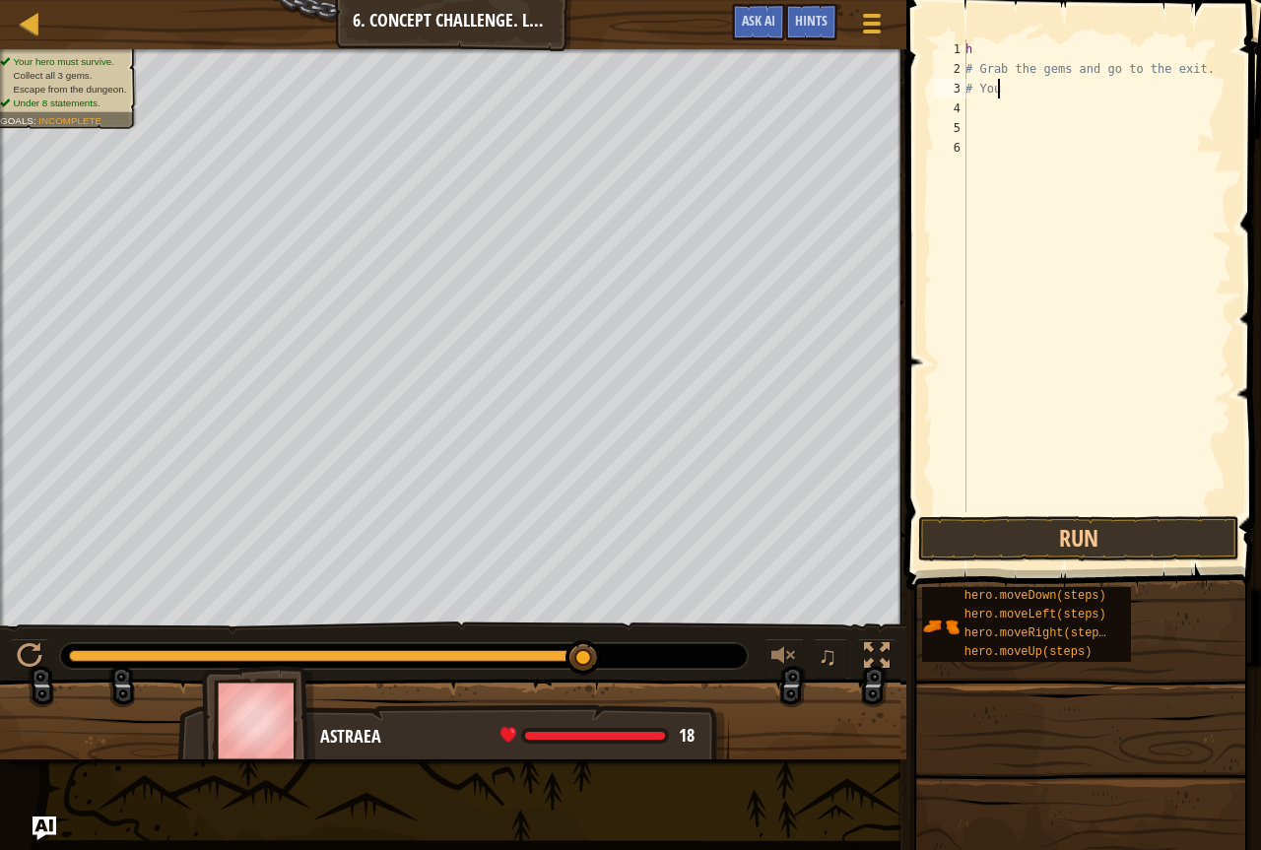
type textarea "#"
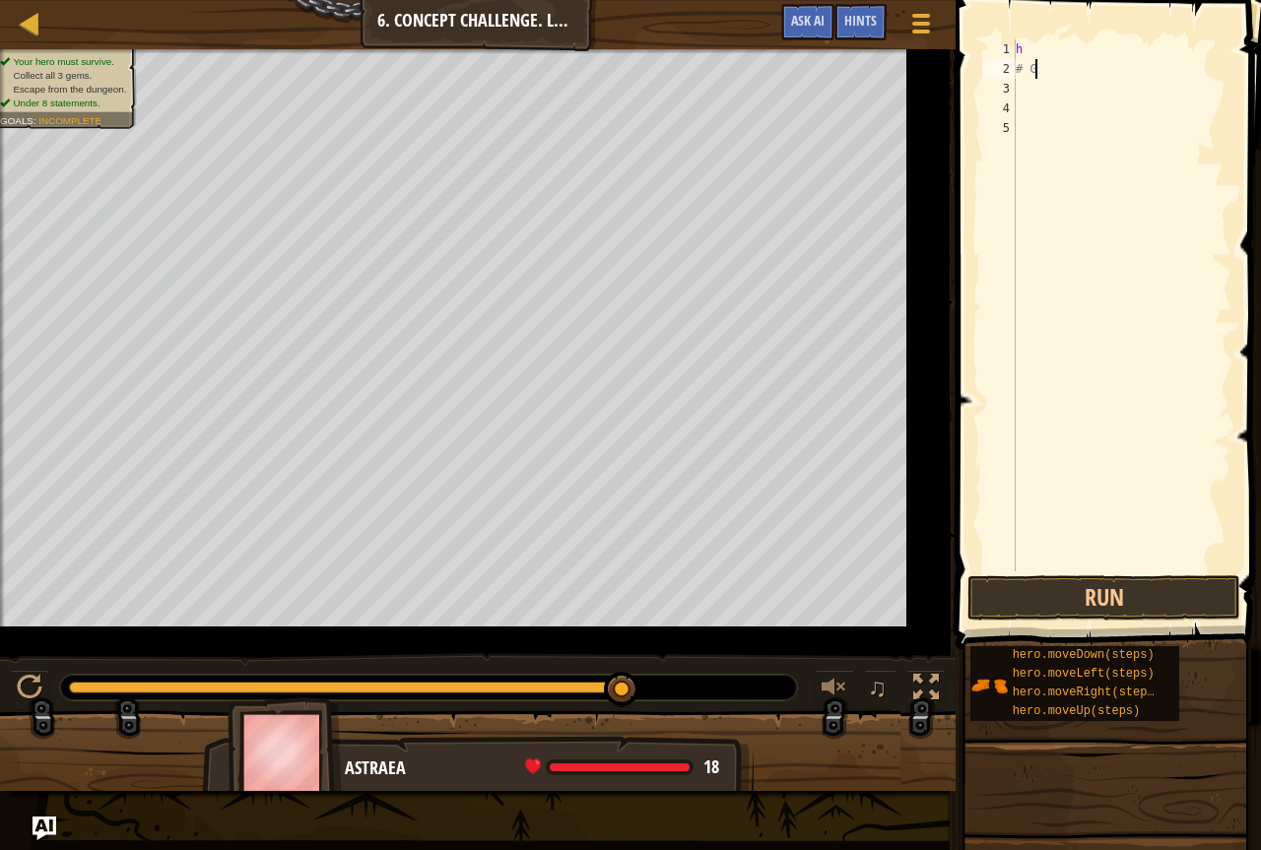
type textarea "#"
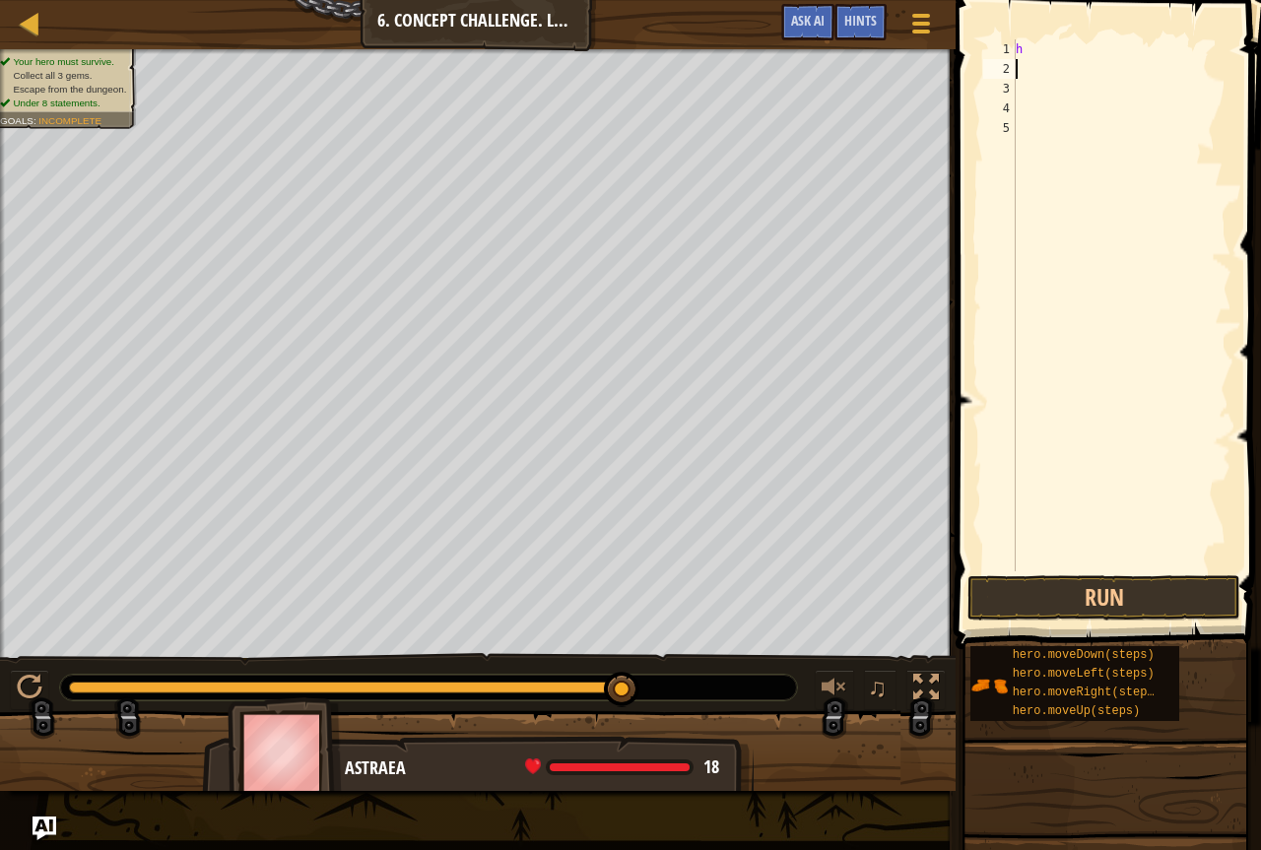
type textarea "h"
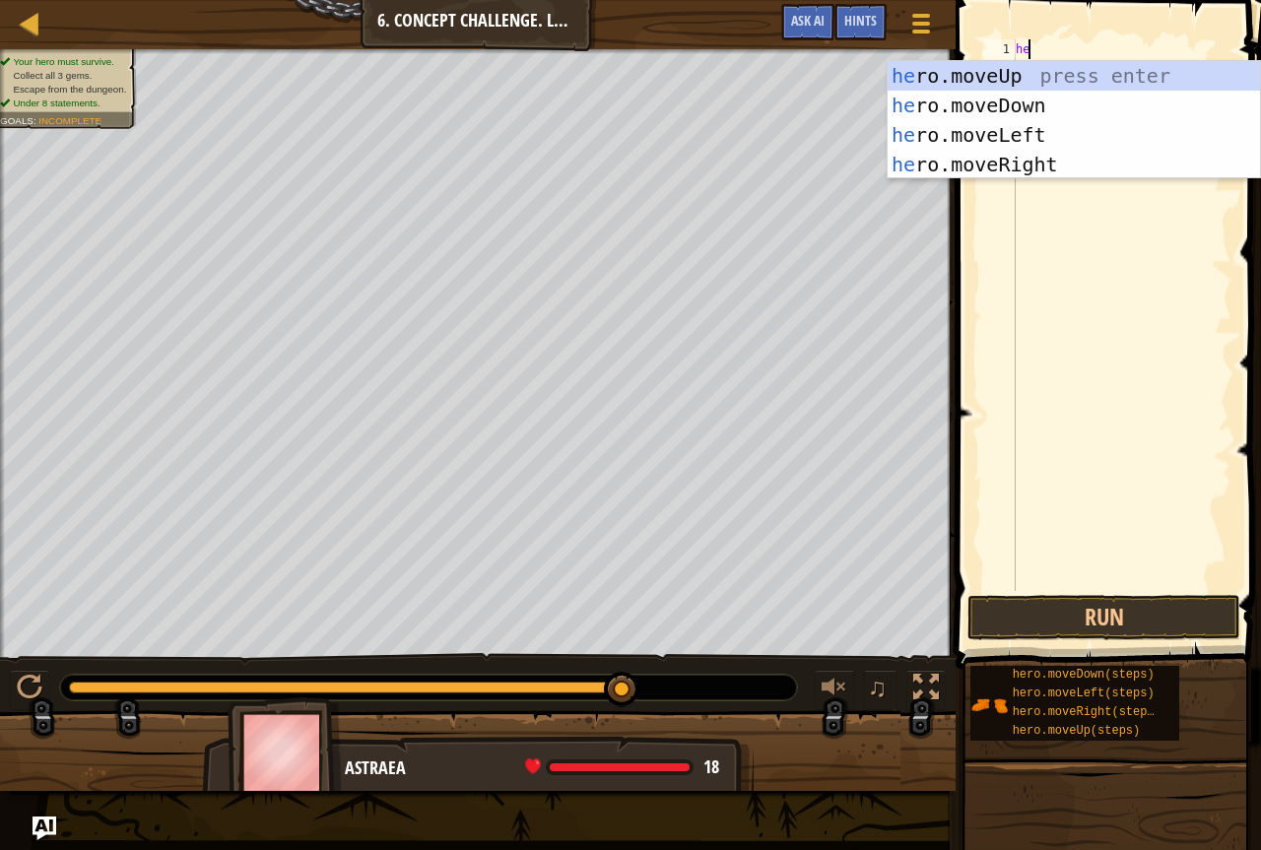
type textarea "her"
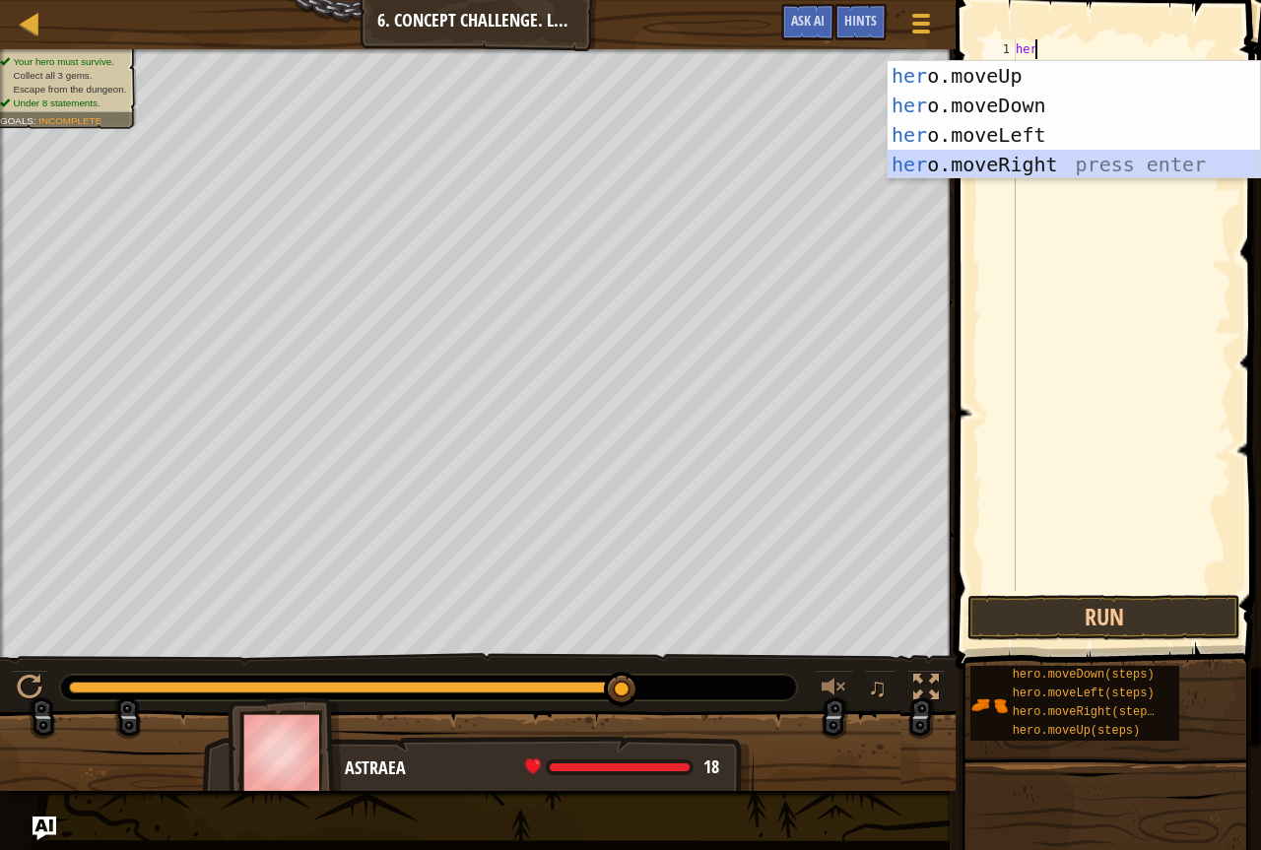
click at [1045, 169] on div "her o.moveUp press enter her o.moveDown press enter her o.moveLeft press enter …" at bounding box center [1074, 149] width 373 height 177
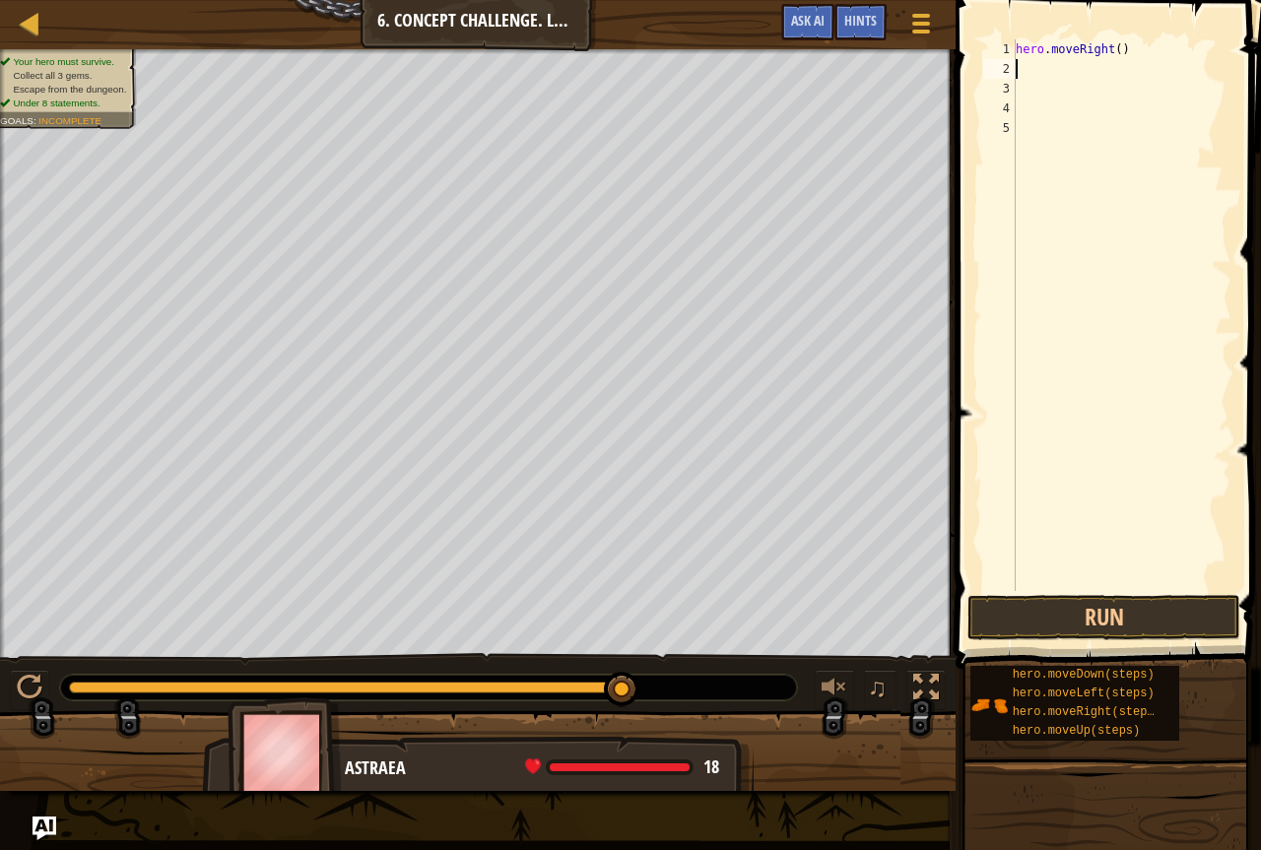
type textarea "h"
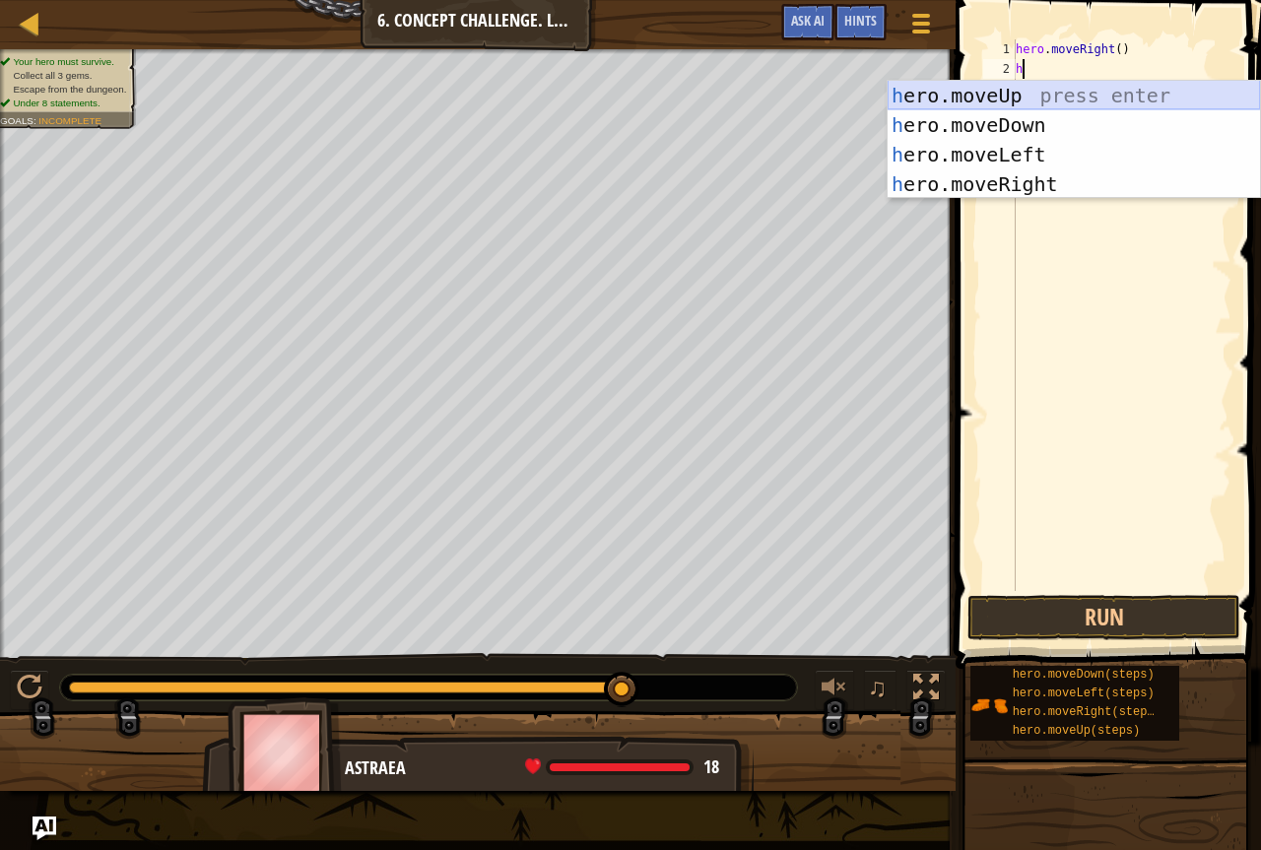
click at [1026, 98] on div "h ero.moveUp press enter h ero.moveDown press enter h ero.moveLeft press enter …" at bounding box center [1074, 169] width 373 height 177
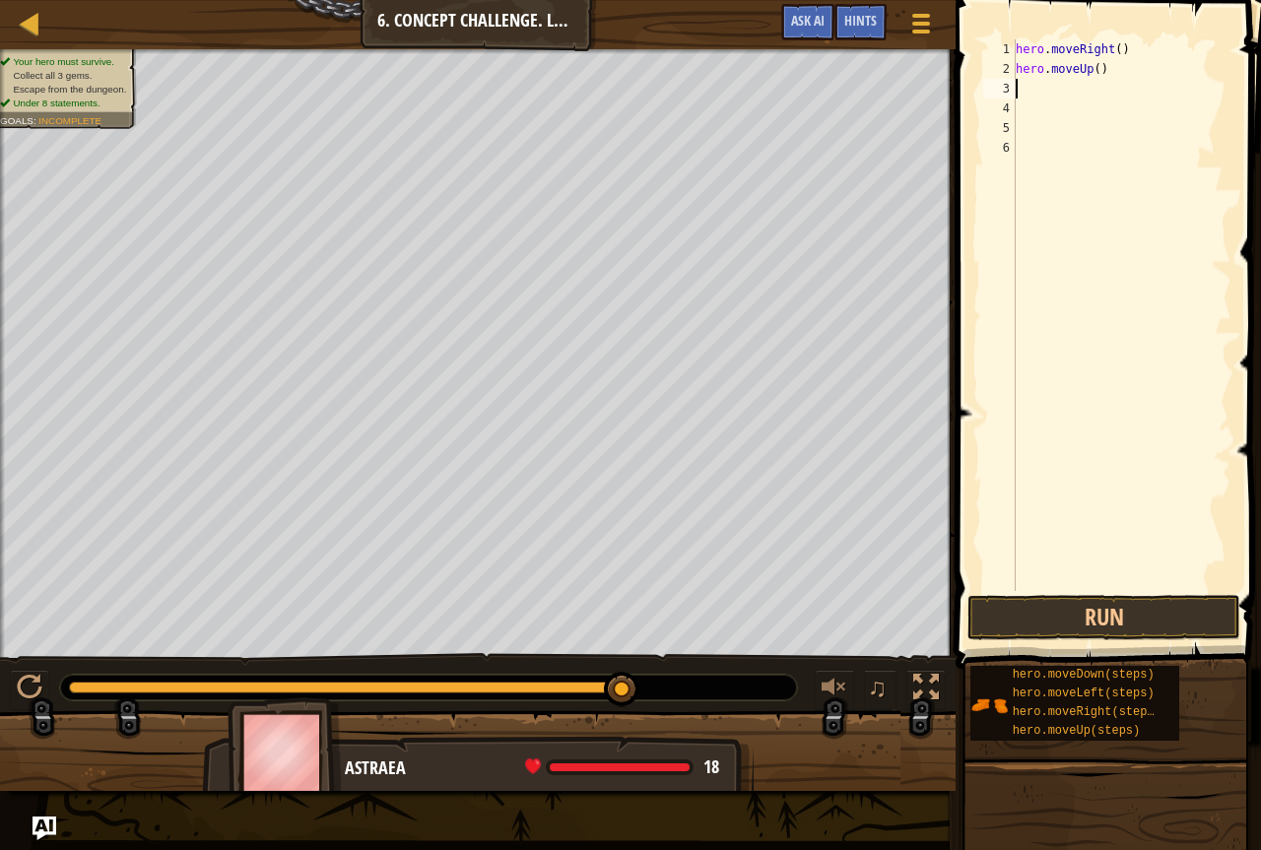
click at [1115, 72] on div "hero . moveRight ( ) hero . moveUp ( )" at bounding box center [1122, 334] width 220 height 591
type textarea "hero.moveUp(3)"
click at [1074, 100] on div "hero . moveRight ( ) hero . moveUp ( 3 )" at bounding box center [1122, 334] width 220 height 591
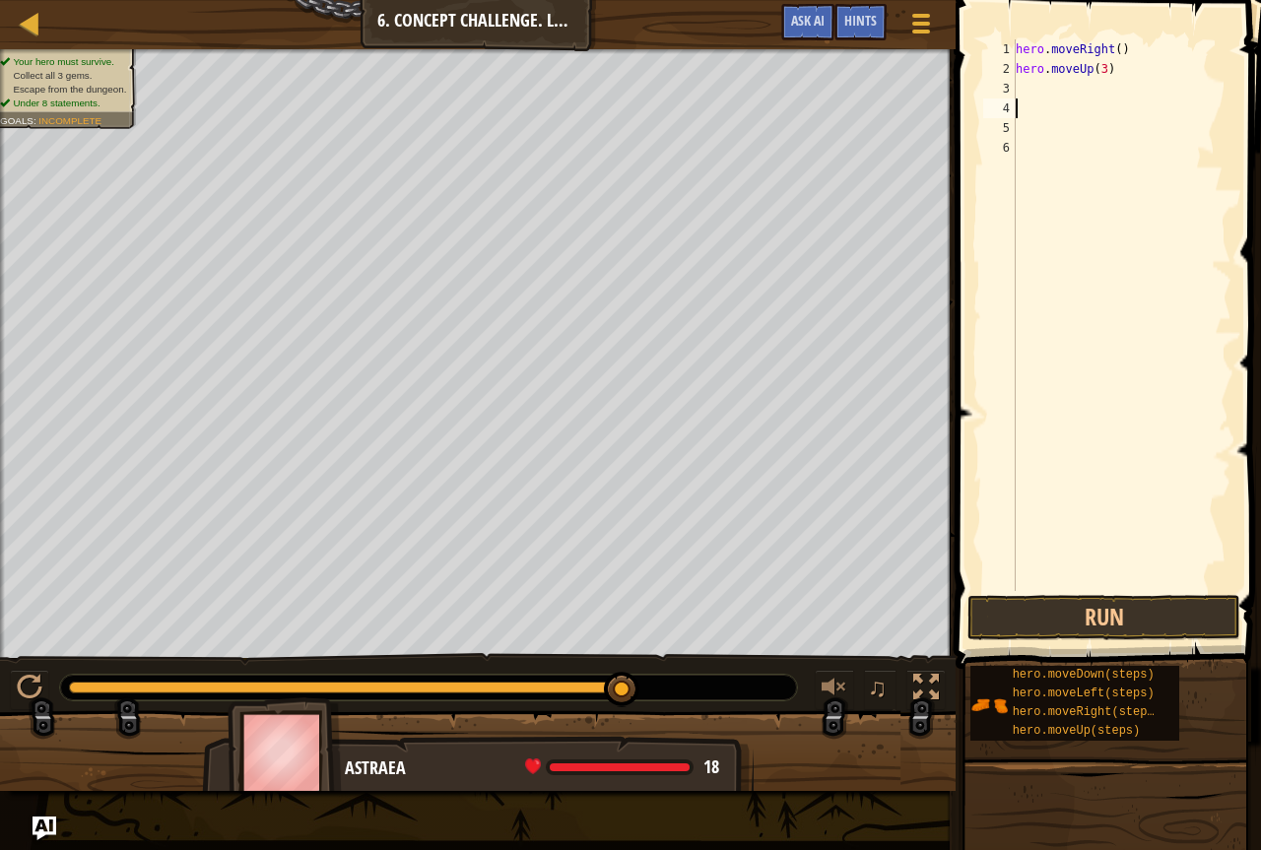
click at [1074, 100] on div "hero . moveRight ( ) hero . moveUp ( 3 )" at bounding box center [1122, 334] width 220 height 591
click at [1073, 93] on div "hero . moveRight ( ) hero . moveUp ( 3 )" at bounding box center [1122, 334] width 220 height 591
type textarea "h"
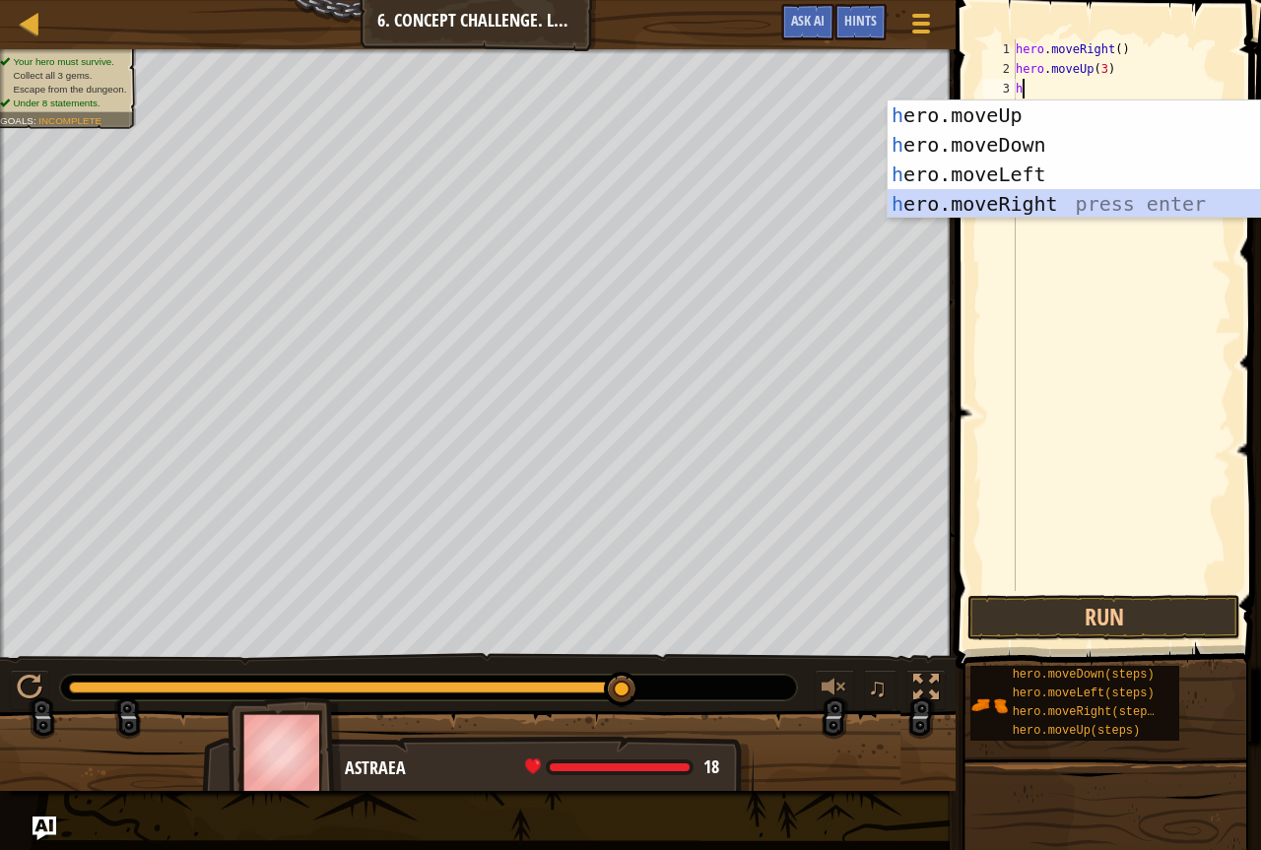
click at [1025, 200] on div "h ero.moveUp press enter h ero.moveDown press enter h ero.moveLeft press enter …" at bounding box center [1074, 189] width 373 height 177
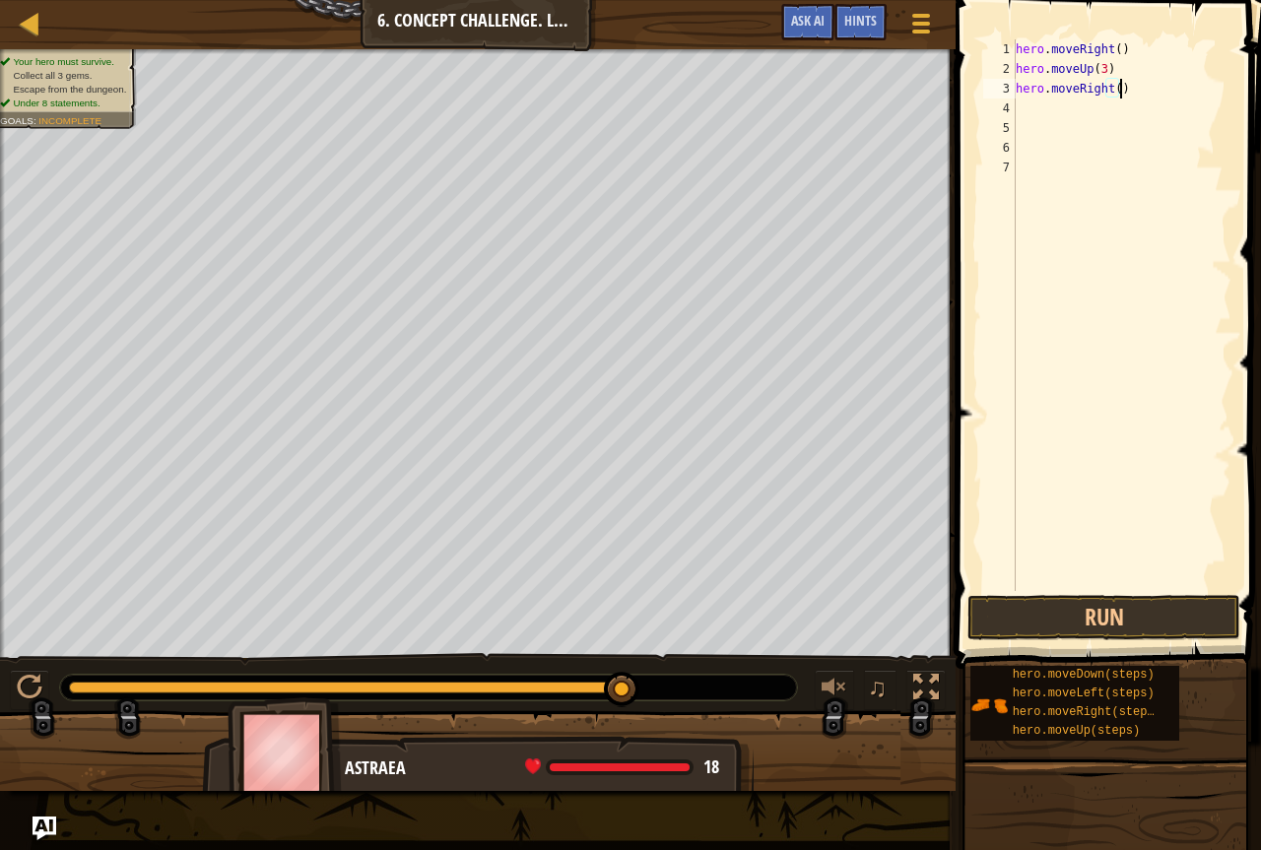
click at [1131, 90] on div "hero . moveRight ( ) hero . moveUp ( 3 ) hero . moveRight ( )" at bounding box center [1122, 334] width 220 height 591
type textarea "hero.moveRight(2)"
click at [1070, 106] on div "hero . moveRight ( ) hero . moveUp ( 3 ) hero . moveRight ( 2 )" at bounding box center [1122, 334] width 220 height 591
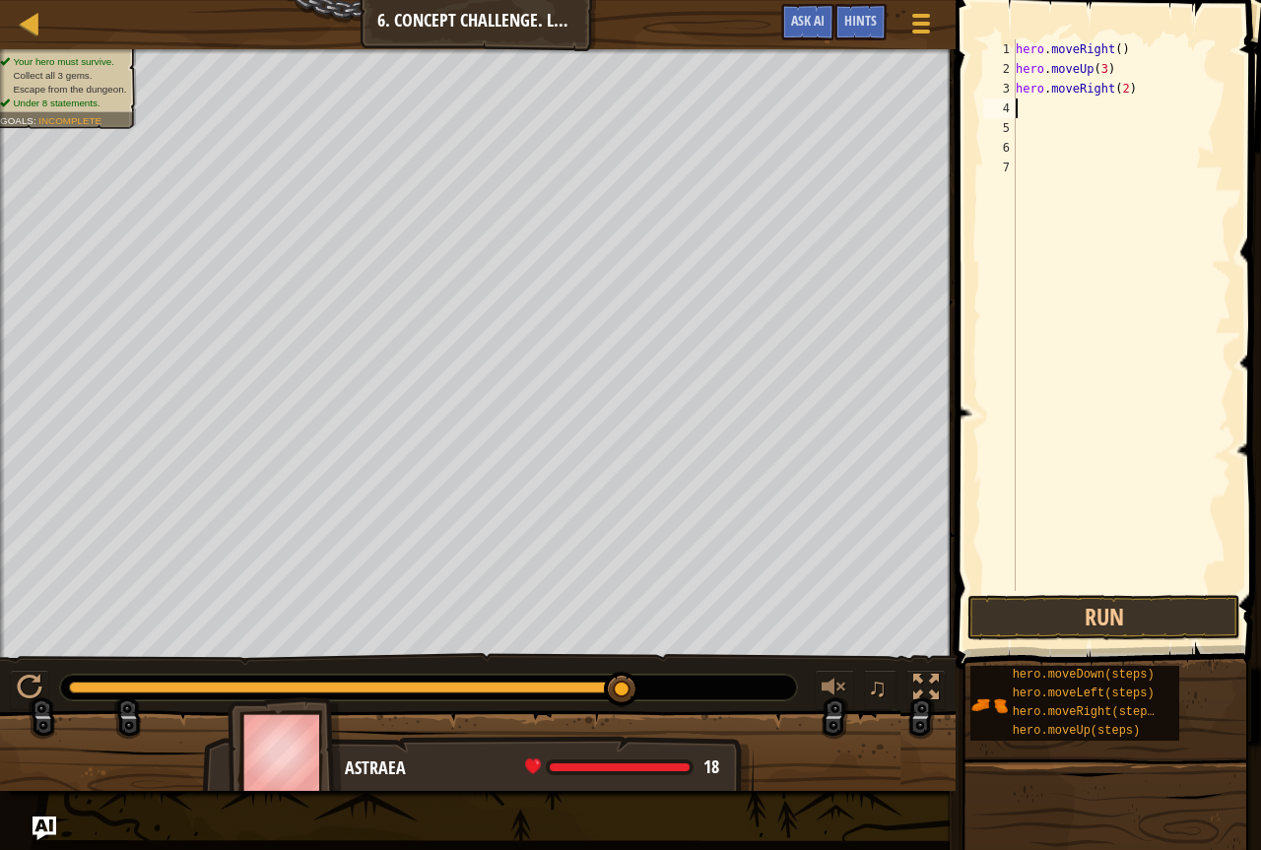
type textarea "H"
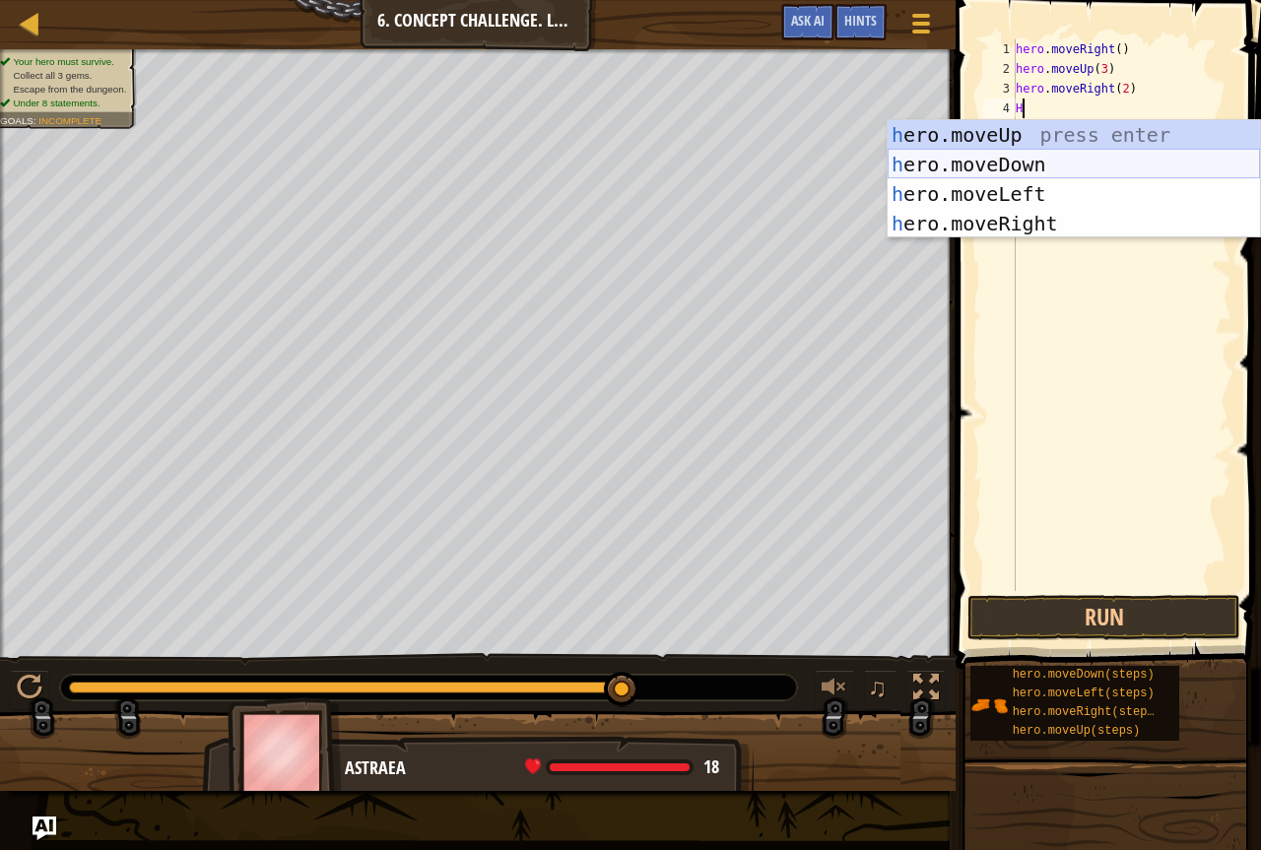
click at [1050, 153] on div "h ero.moveUp press enter h ero.moveDown press enter h ero.moveLeft press enter …" at bounding box center [1074, 208] width 373 height 177
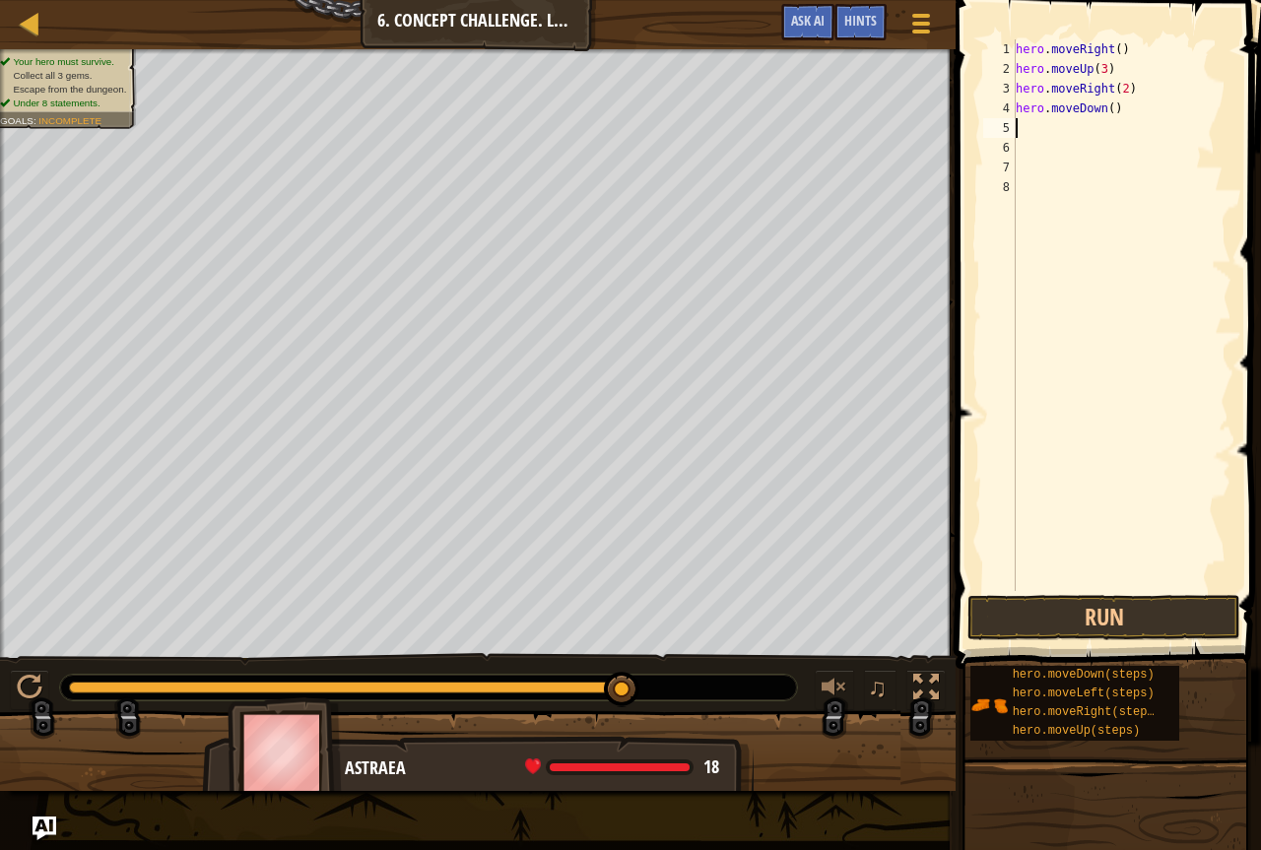
type textarea "H"
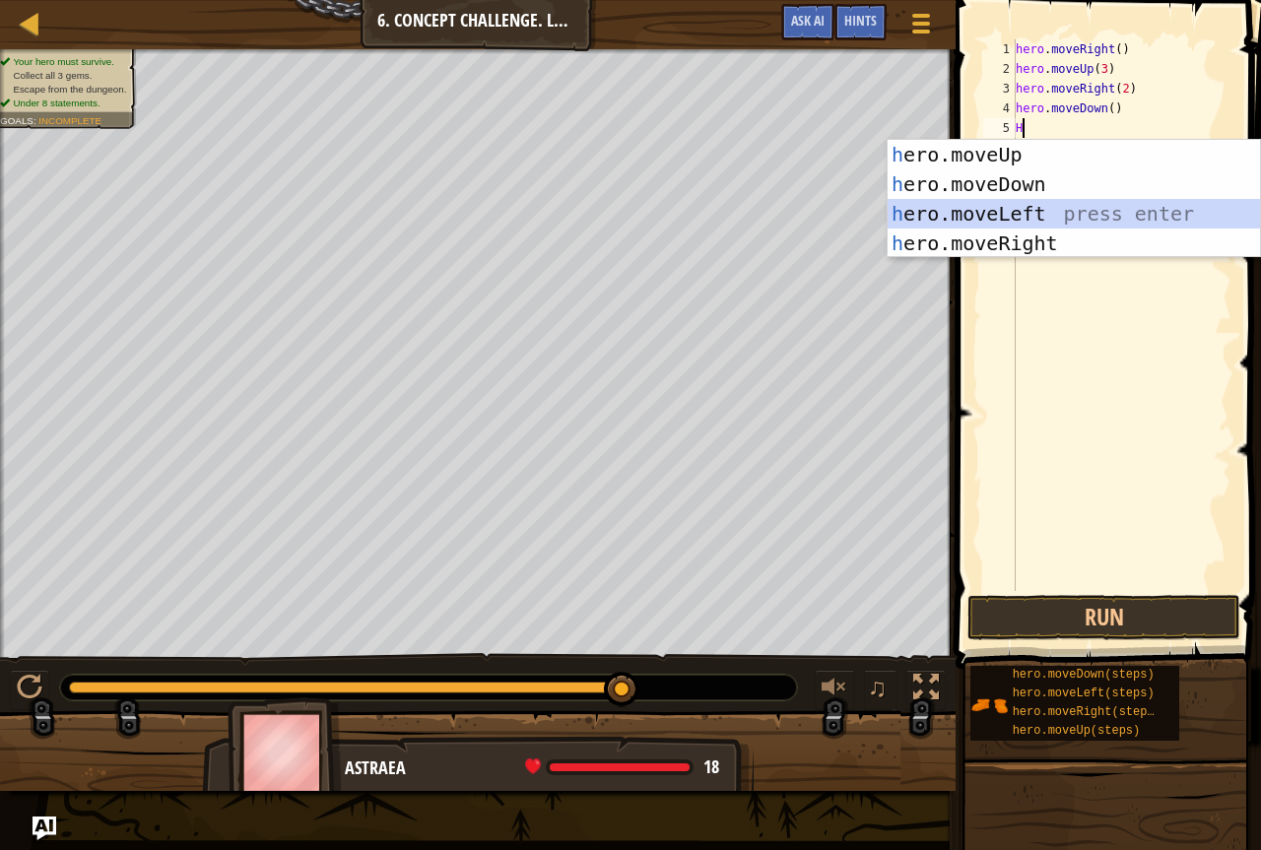
click at [1034, 205] on div "h ero.moveUp press enter h ero.moveDown press enter h ero.moveLeft press enter …" at bounding box center [1074, 228] width 373 height 177
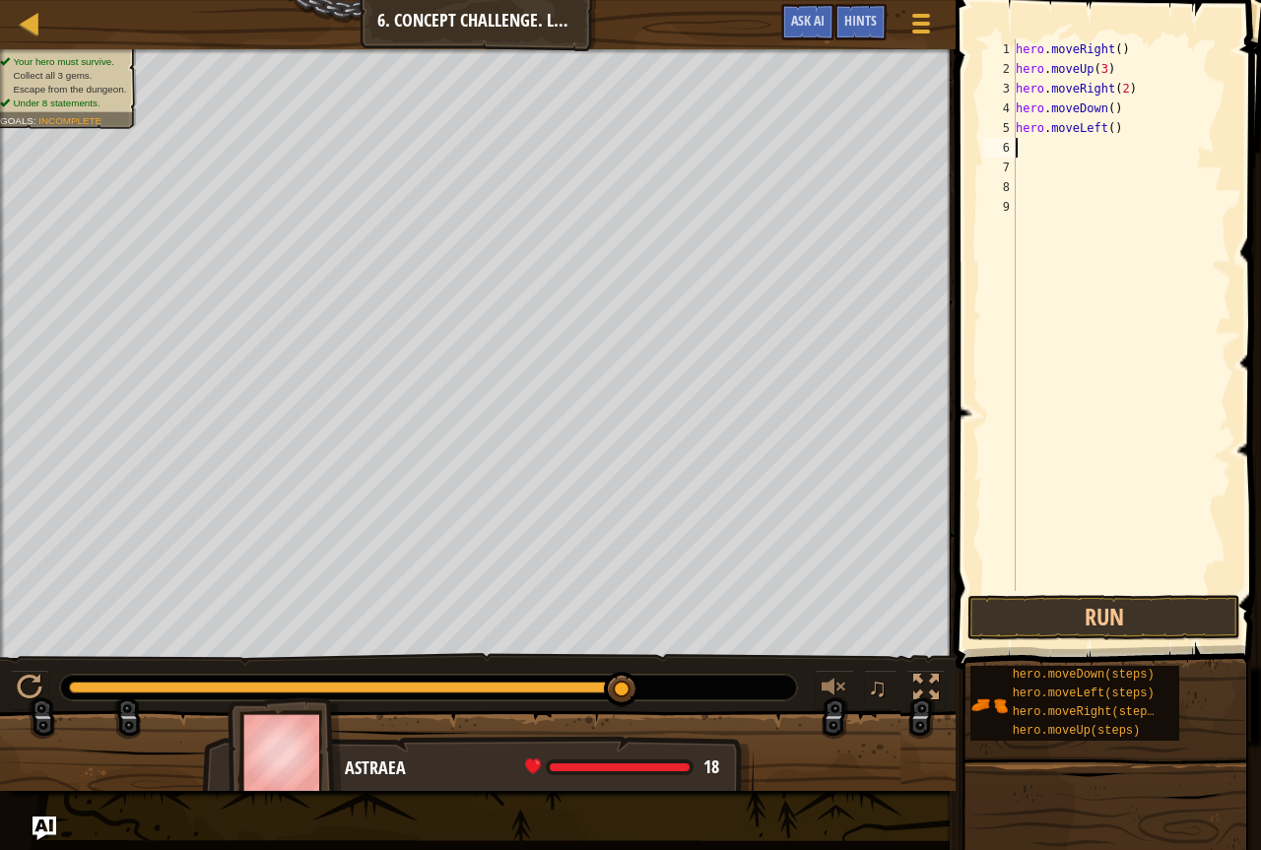
type textarea "H"
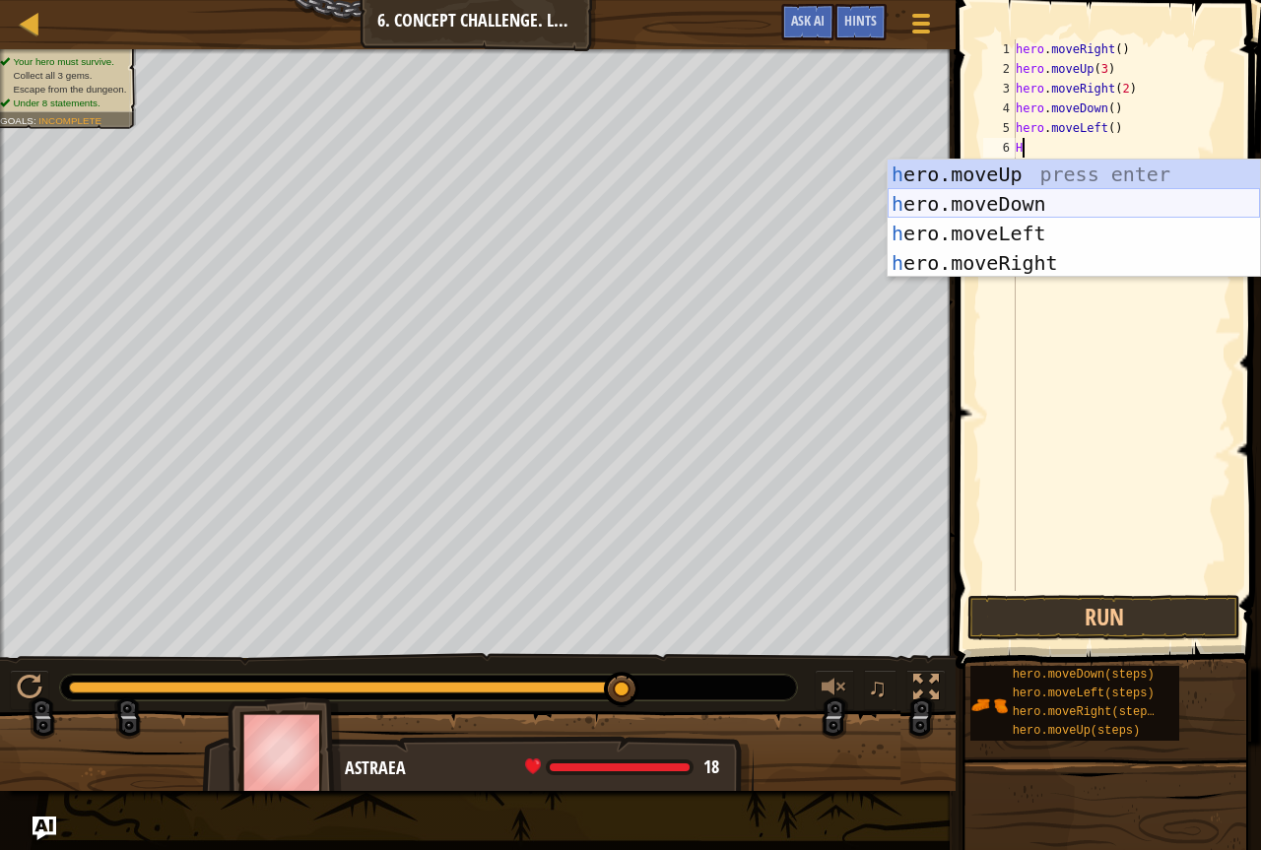
click at [1047, 198] on div "h ero.moveUp press enter h ero.moveDown press enter h ero.moveLeft press enter …" at bounding box center [1074, 248] width 373 height 177
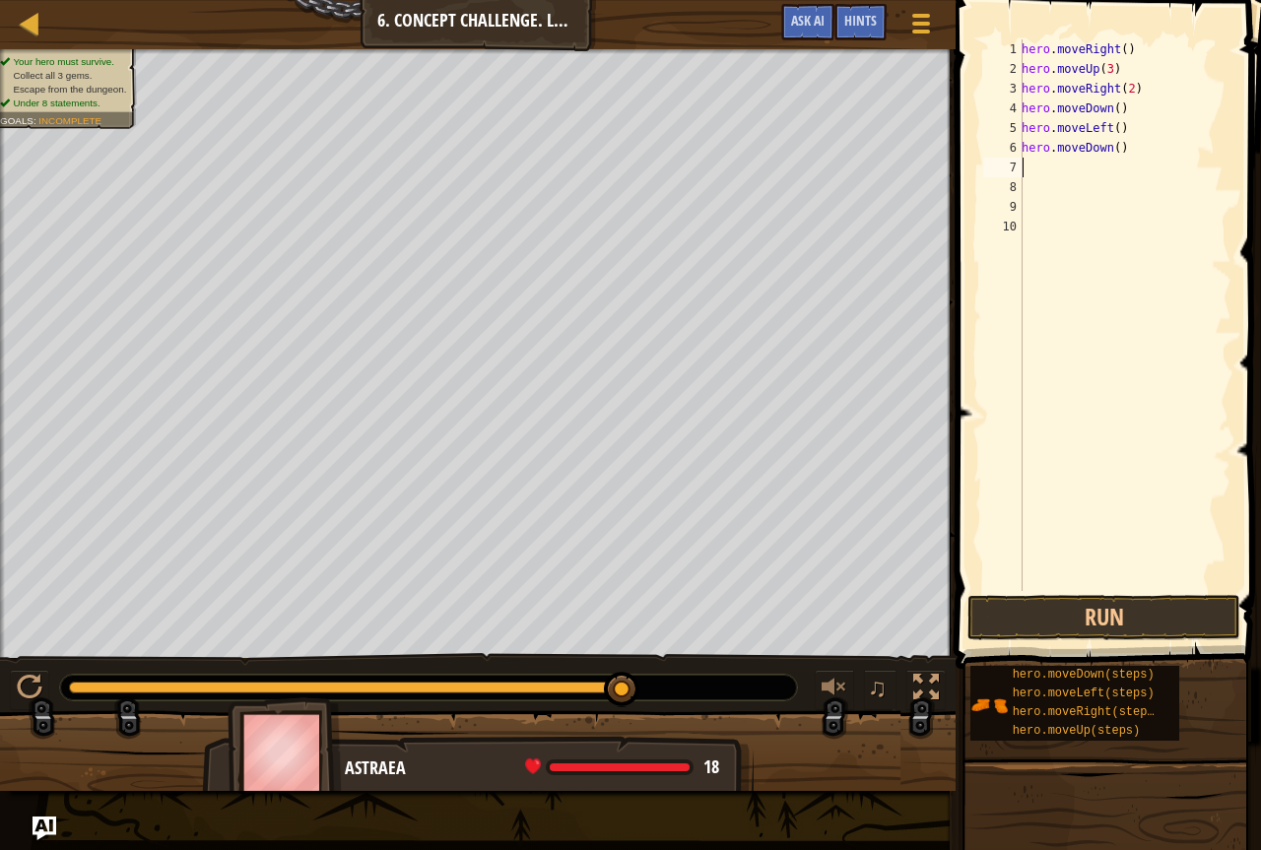
click at [1132, 146] on div "hero . moveRight ( ) hero . moveUp ( 3 ) hero . moveRight ( 2 ) hero . moveDown…" at bounding box center [1125, 334] width 214 height 591
type textarea "hero.moveDown(2)"
click at [1100, 159] on div "hero . moveRight ( ) hero . moveUp ( 3 ) hero . moveRight ( 2 ) hero . moveDown…" at bounding box center [1125, 334] width 214 height 591
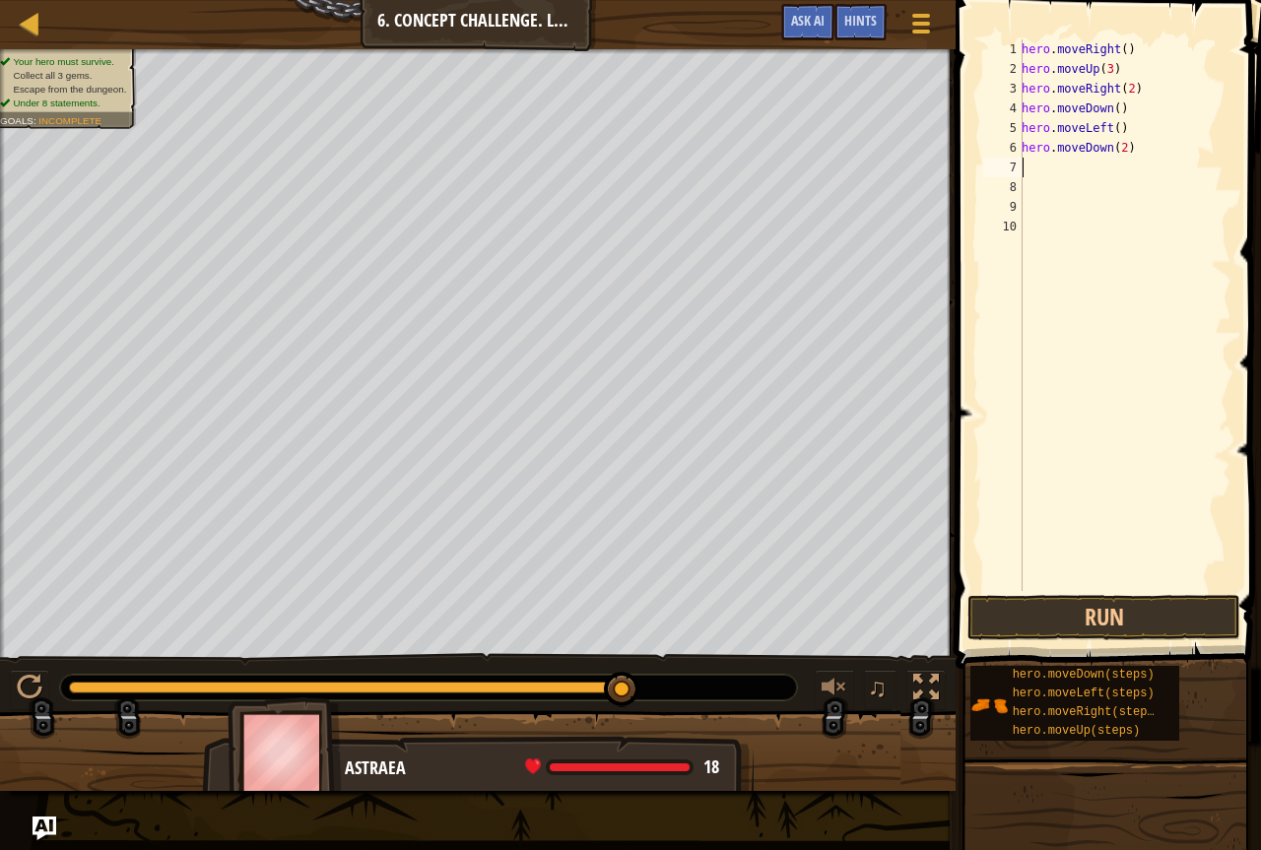
click at [1098, 160] on div "hero . moveRight ( ) hero . moveUp ( 3 ) hero . moveRight ( 2 ) hero . moveDown…" at bounding box center [1125, 334] width 214 height 591
click at [1090, 164] on div "hero . moveRight ( ) hero . moveUp ( 3 ) hero . moveRight ( 2 ) hero . moveDown…" at bounding box center [1125, 334] width 214 height 591
click at [1153, 150] on div "hero . moveRight ( ) hero . moveUp ( 3 ) hero . moveRight ( 2 ) hero . moveDown…" at bounding box center [1125, 334] width 214 height 591
type textarea "hero.moveDown(3)"
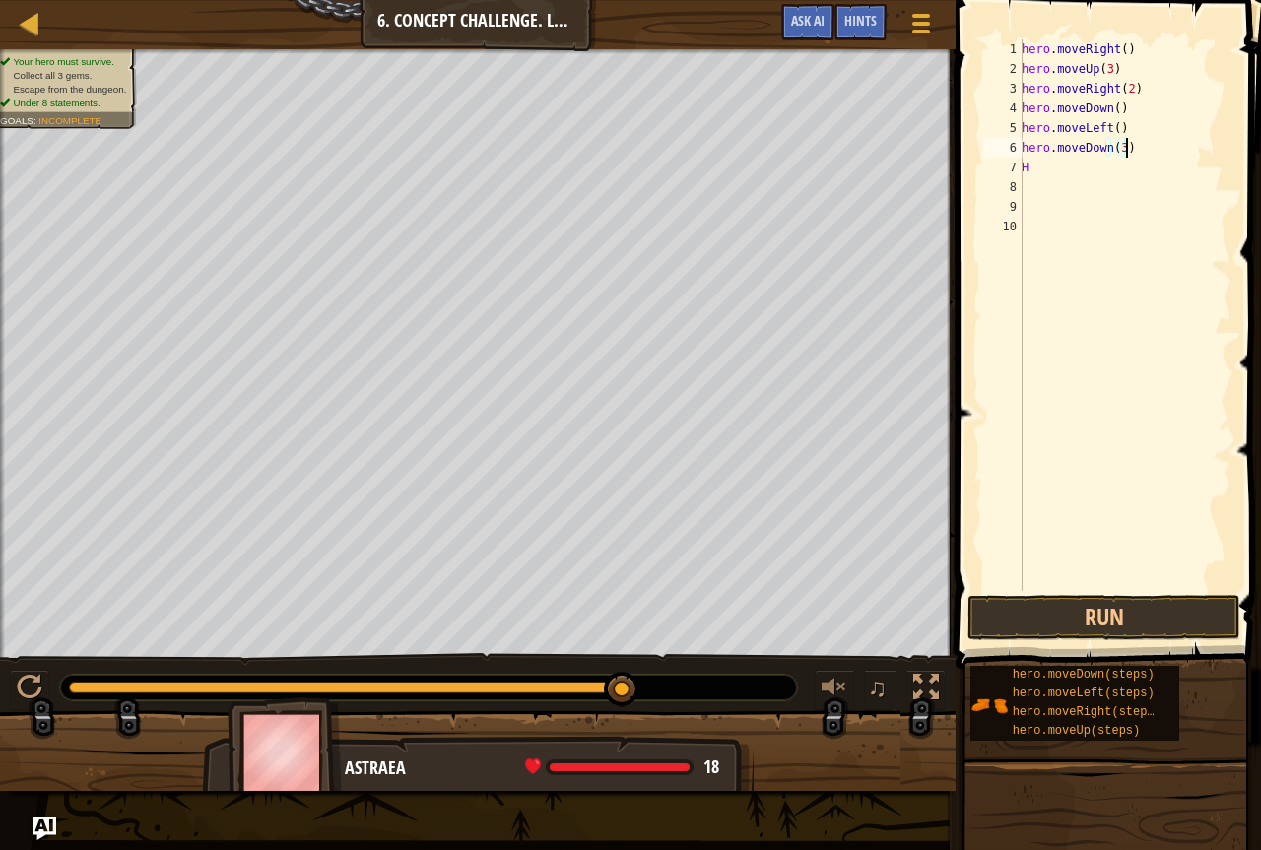
click at [1032, 179] on div "hero . moveRight ( ) hero . moveUp ( 3 ) hero . moveRight ( 2 ) hero . moveDown…" at bounding box center [1125, 334] width 214 height 591
click at [1037, 161] on div "hero . moveRight ( ) hero . moveUp ( 3 ) hero . moveRight ( 2 ) hero . moveDown…" at bounding box center [1125, 334] width 214 height 591
type textarea "H"
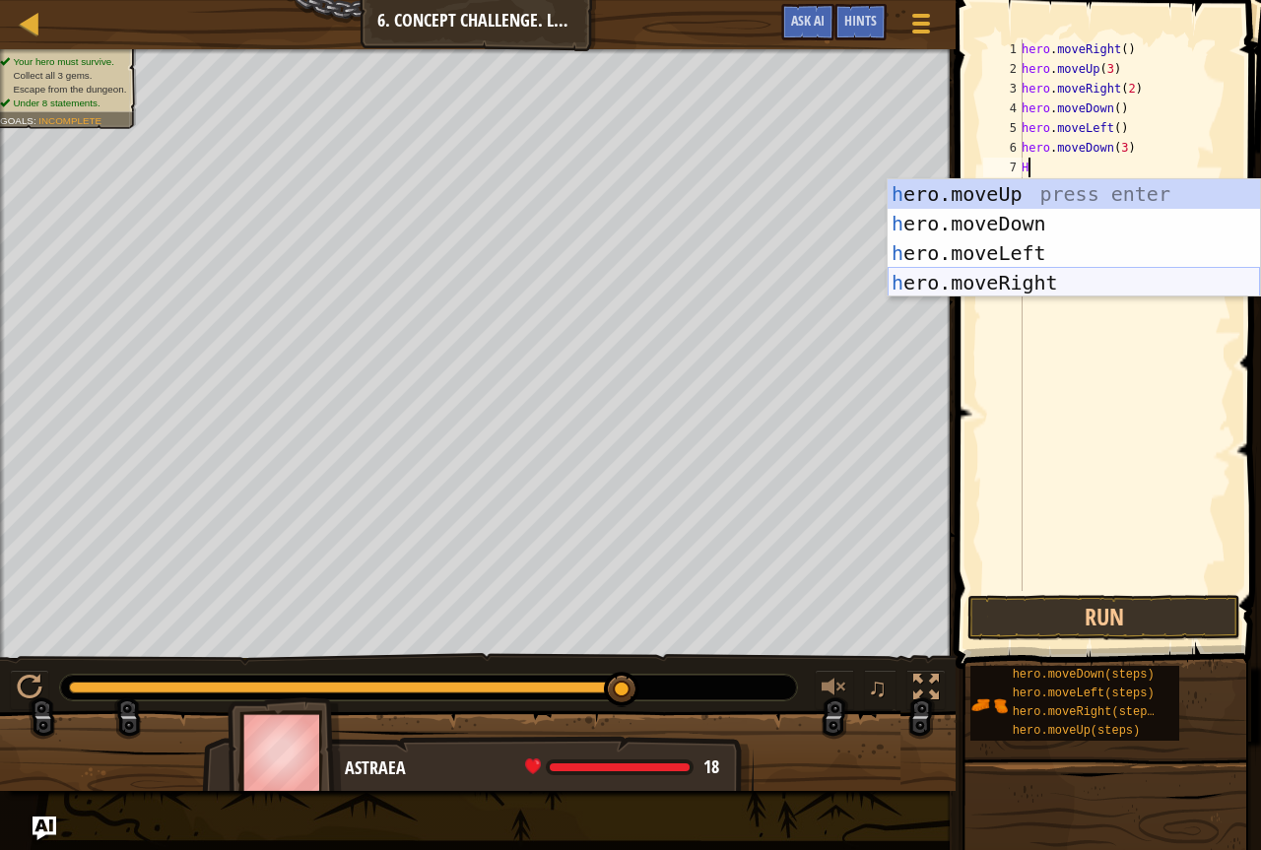
click at [979, 278] on div "h ero.moveUp press enter h ero.moveDown press enter h ero.moveLeft press enter …" at bounding box center [1074, 267] width 373 height 177
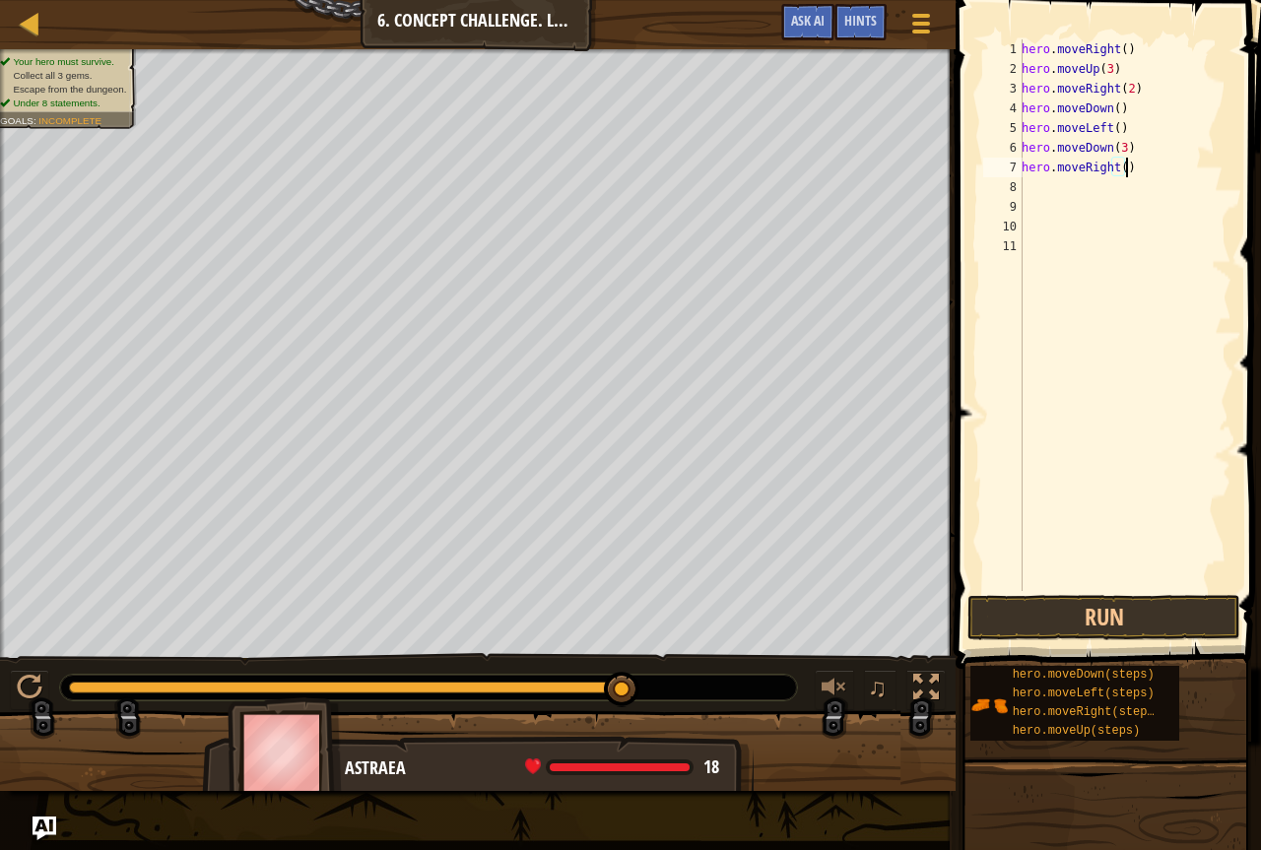
click at [1134, 166] on div "hero . moveRight ( ) hero . moveUp ( 3 ) hero . moveRight ( 2 ) hero . moveDown…" at bounding box center [1125, 334] width 214 height 591
type textarea "hero.moveRight(2)"
click at [1032, 190] on div "hero . moveRight ( ) hero . moveUp ( 3 ) hero . moveRight ( 2 ) hero . moveDown…" at bounding box center [1125, 334] width 214 height 591
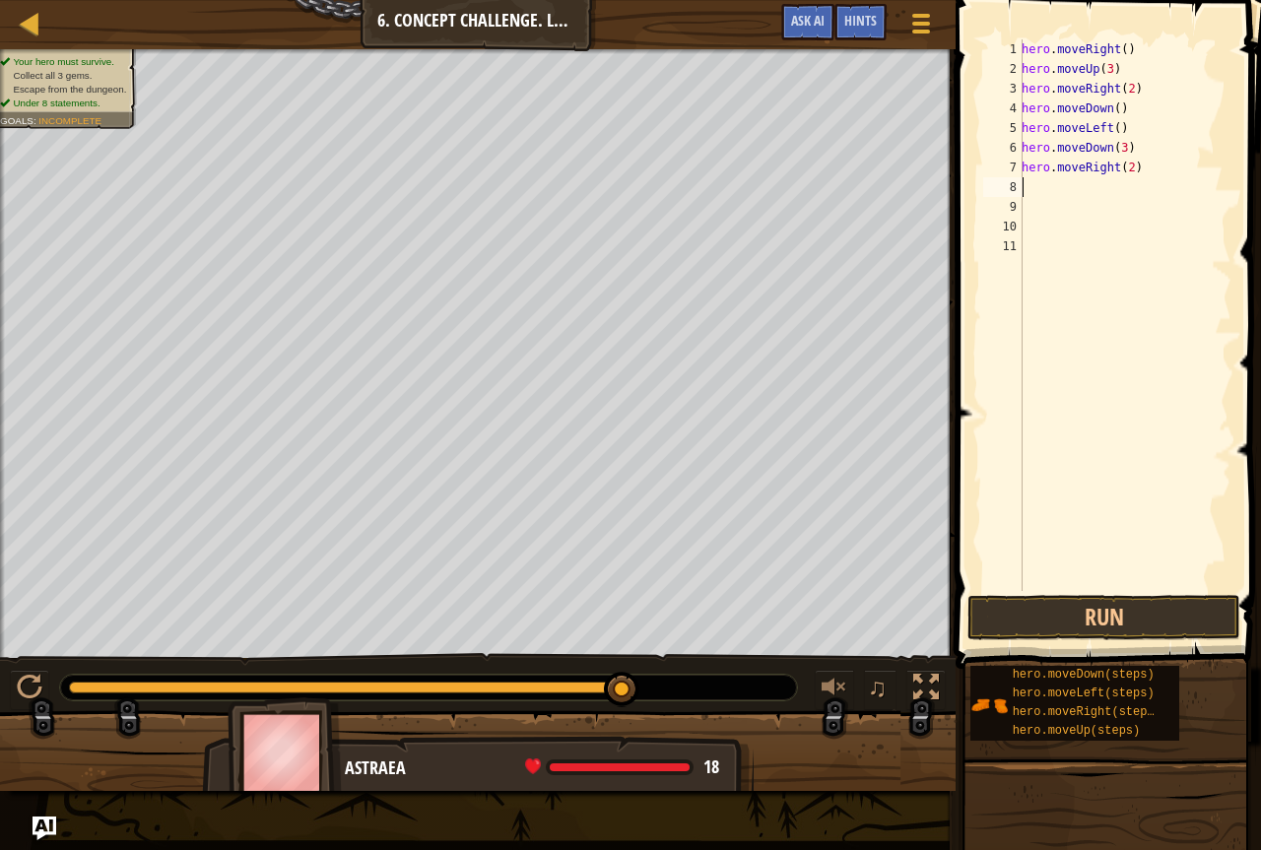
type textarea "H"
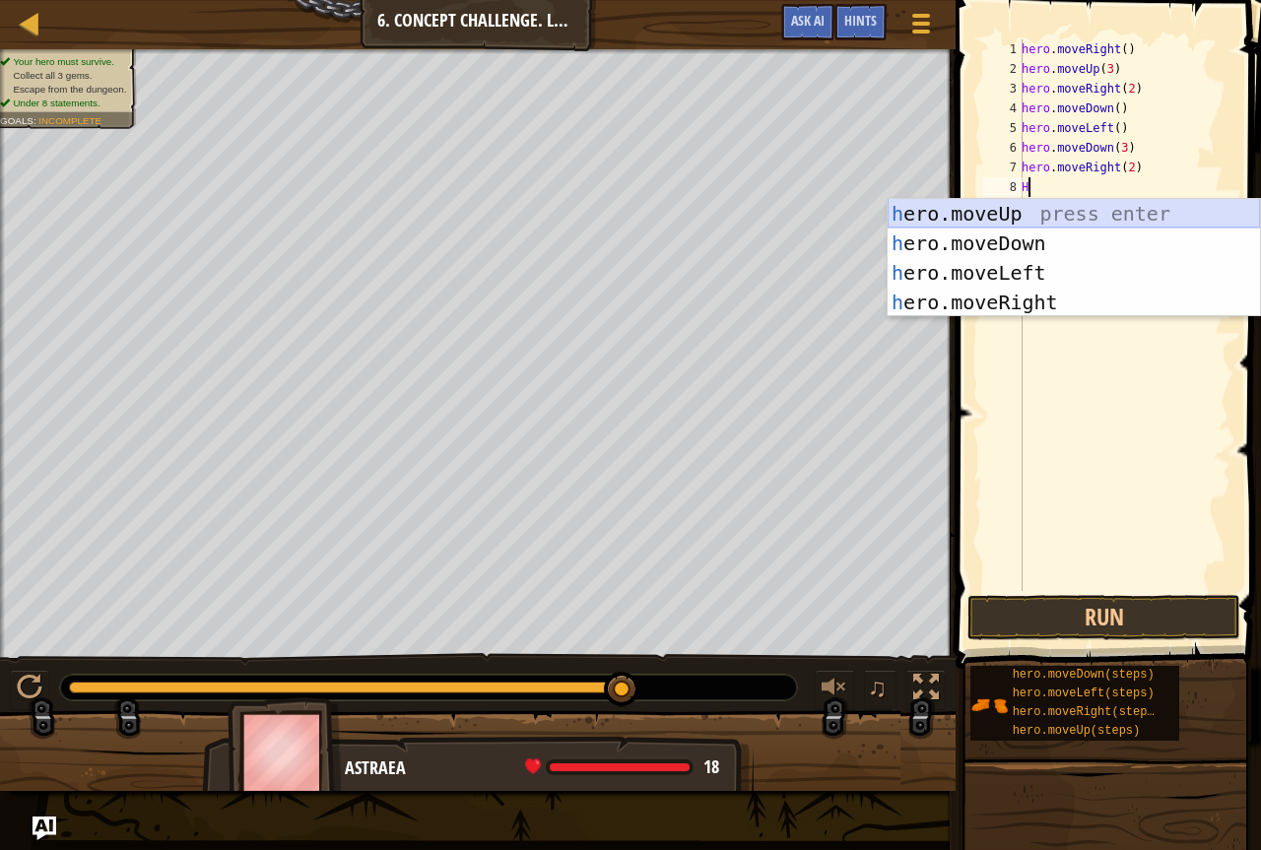
click at [1003, 225] on div "h ero.moveUp press enter h ero.moveDown press enter h ero.moveLeft press enter …" at bounding box center [1074, 287] width 373 height 177
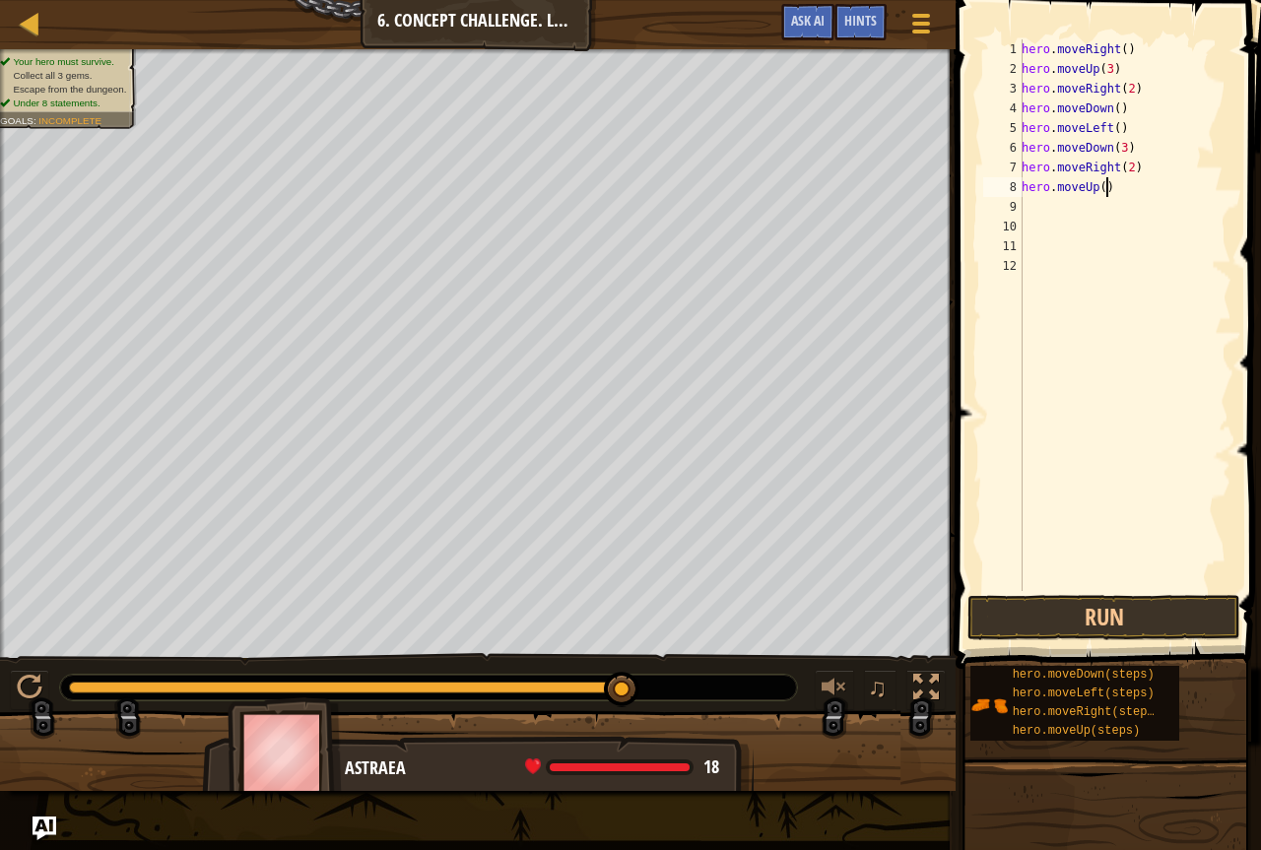
click at [1111, 182] on div "hero . moveRight ( ) hero . moveUp ( 3 ) hero . moveRight ( 2 ) hero . moveDown…" at bounding box center [1125, 334] width 214 height 591
click at [1141, 632] on button "Run" at bounding box center [1104, 617] width 273 height 45
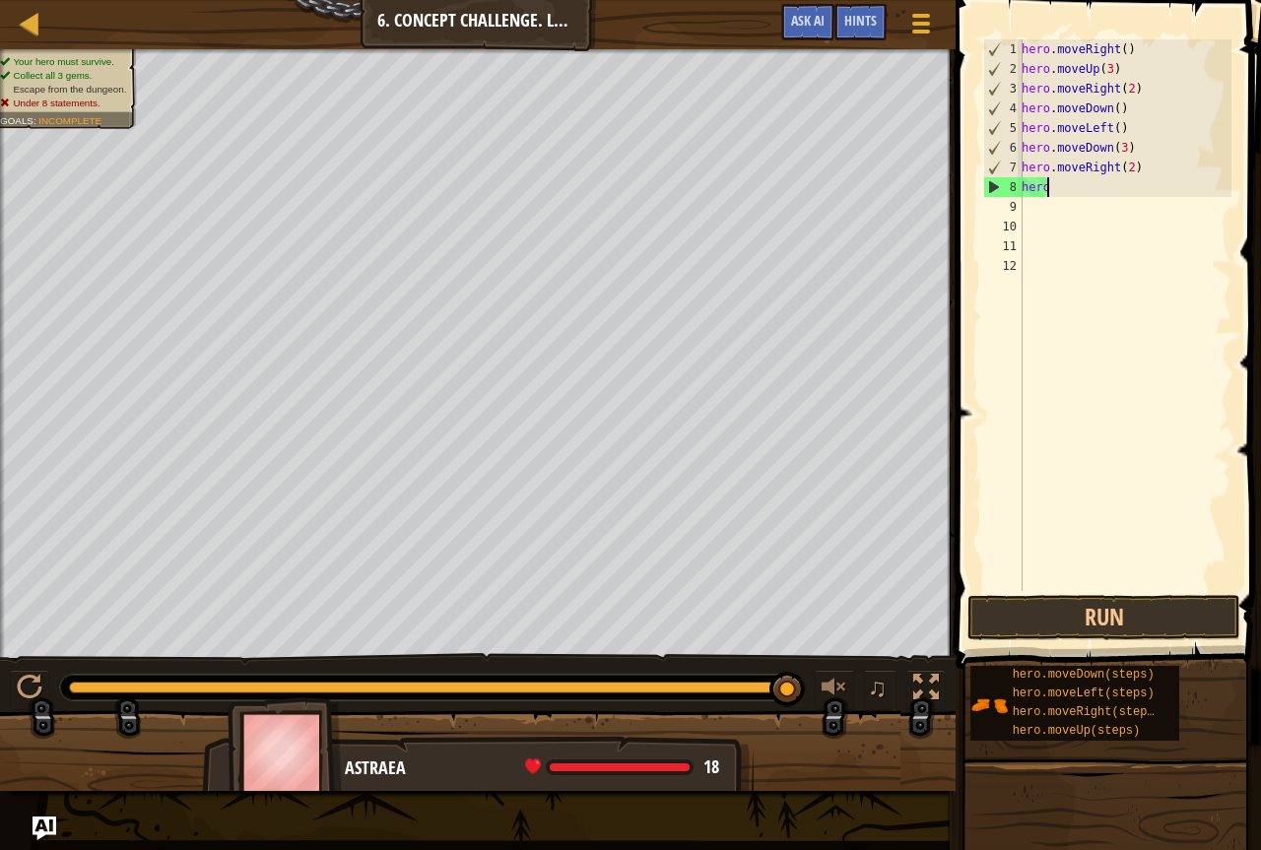
scroll to position [9, 0]
type textarea "h"
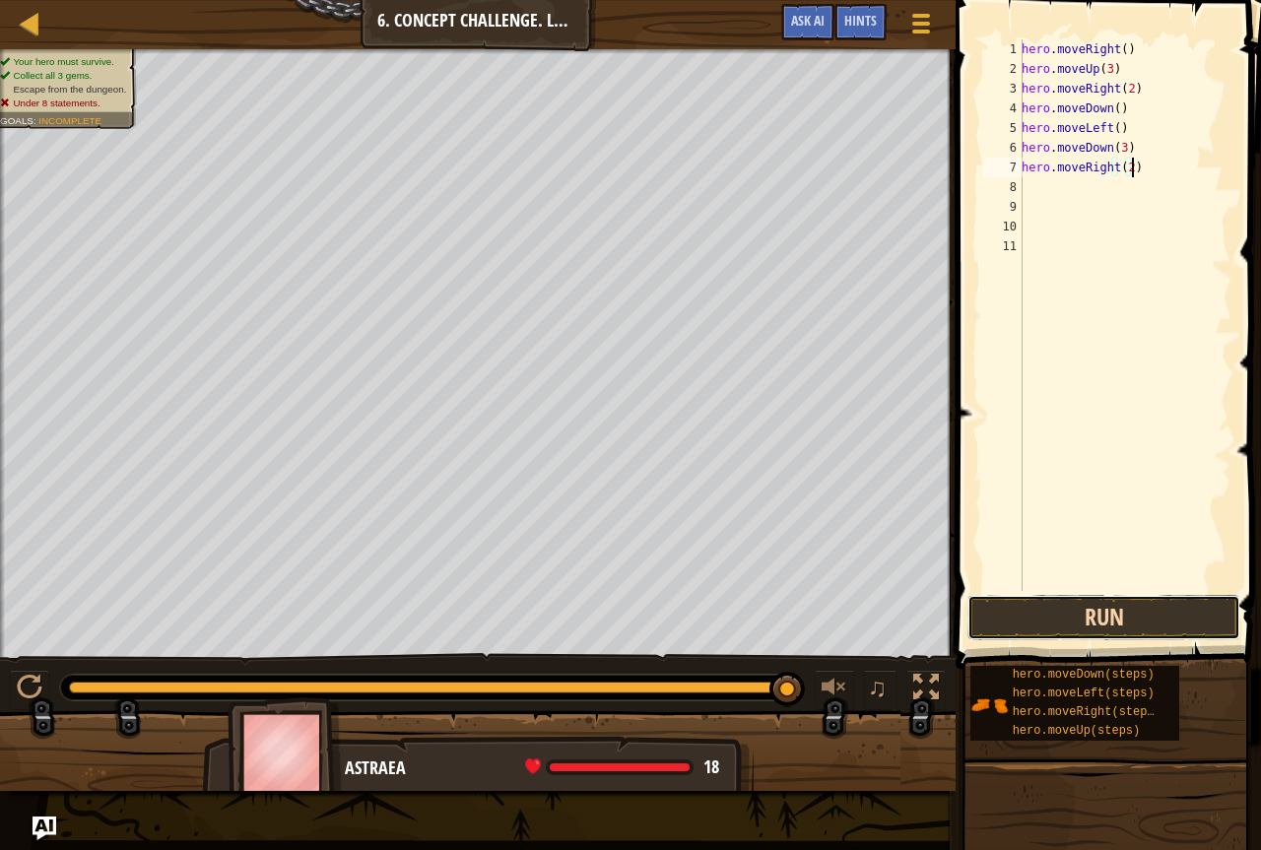
click at [1075, 610] on button "Run" at bounding box center [1104, 617] width 273 height 45
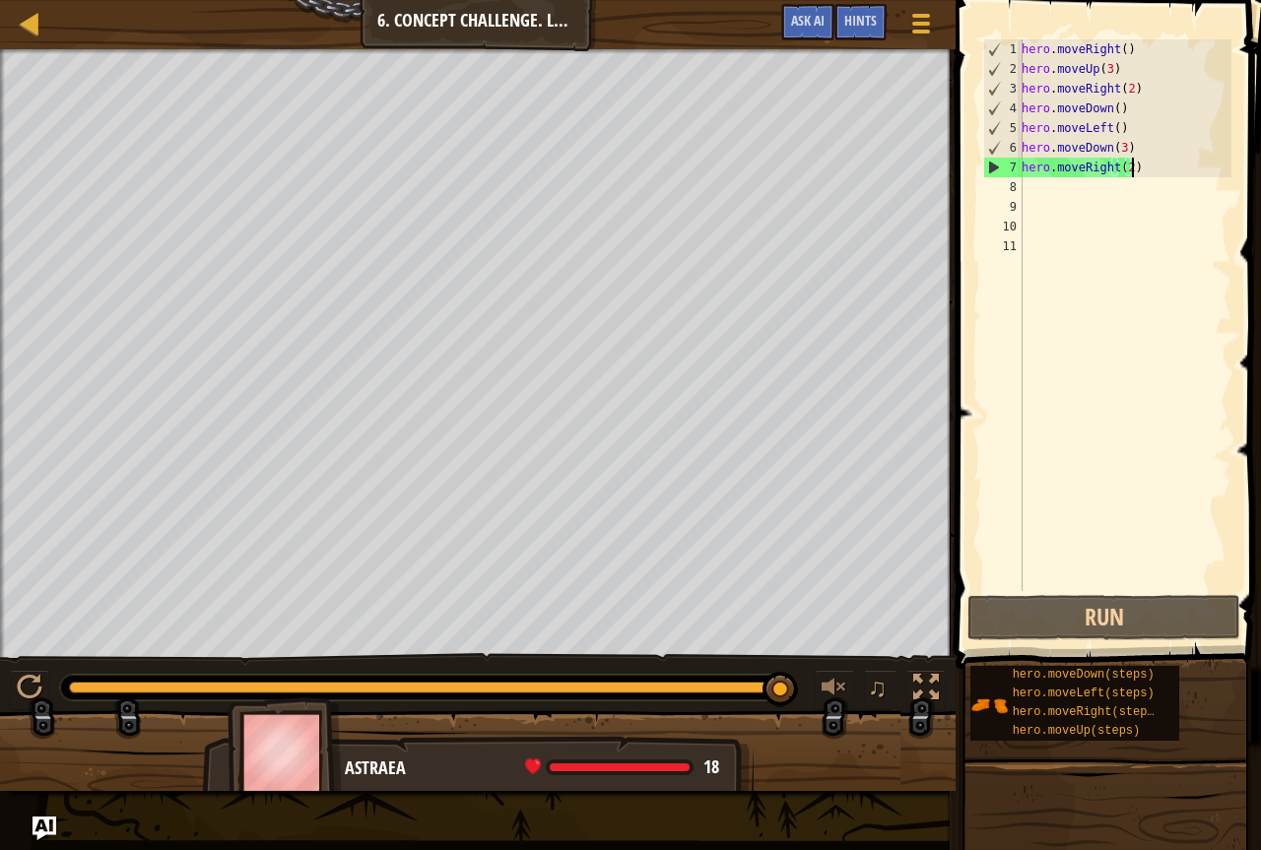
click at [1142, 154] on div "hero . moveRight ( ) hero . moveUp ( 3 ) hero . moveRight ( 2 ) hero . moveDown…" at bounding box center [1125, 334] width 214 height 591
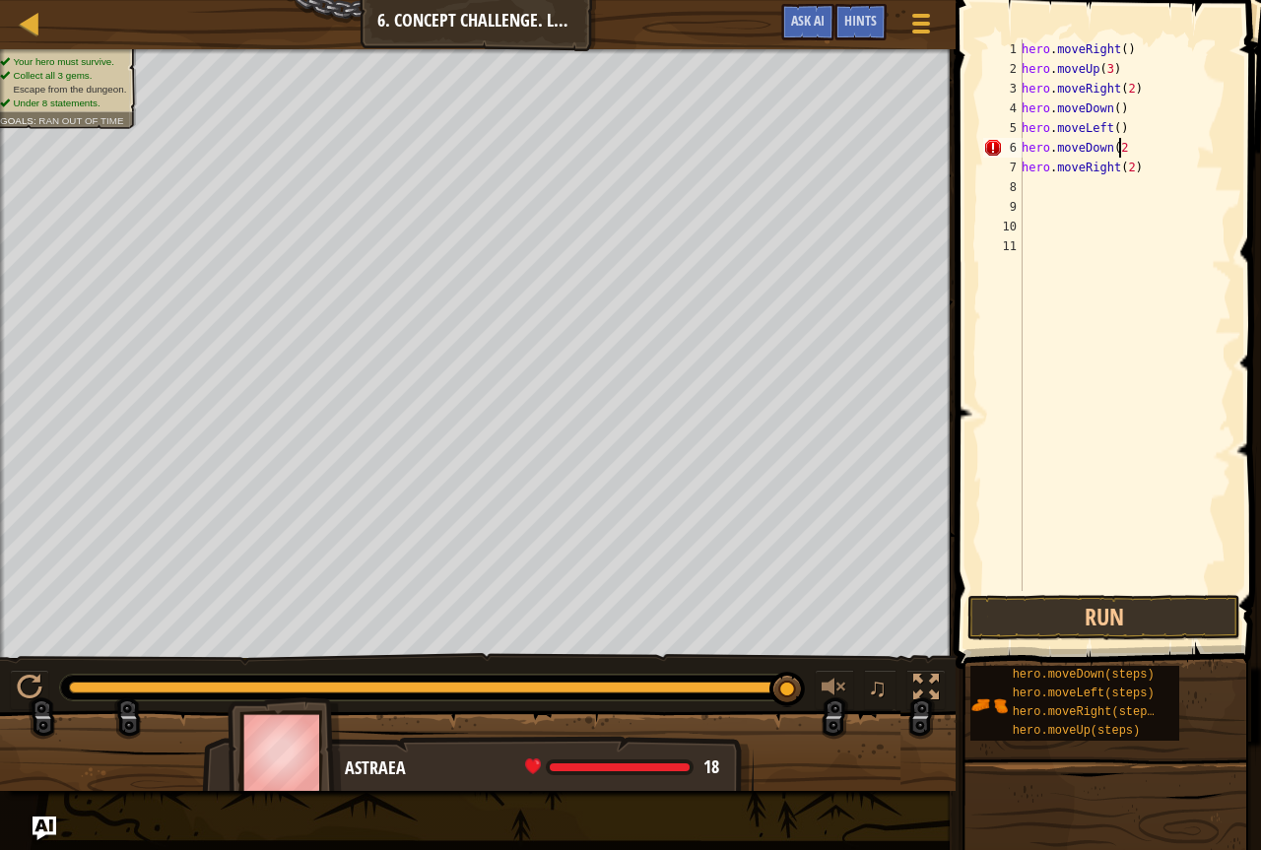
scroll to position [9, 8]
type textarea "hero.moveDown(2)"
click at [1056, 613] on button "Run" at bounding box center [1104, 617] width 273 height 45
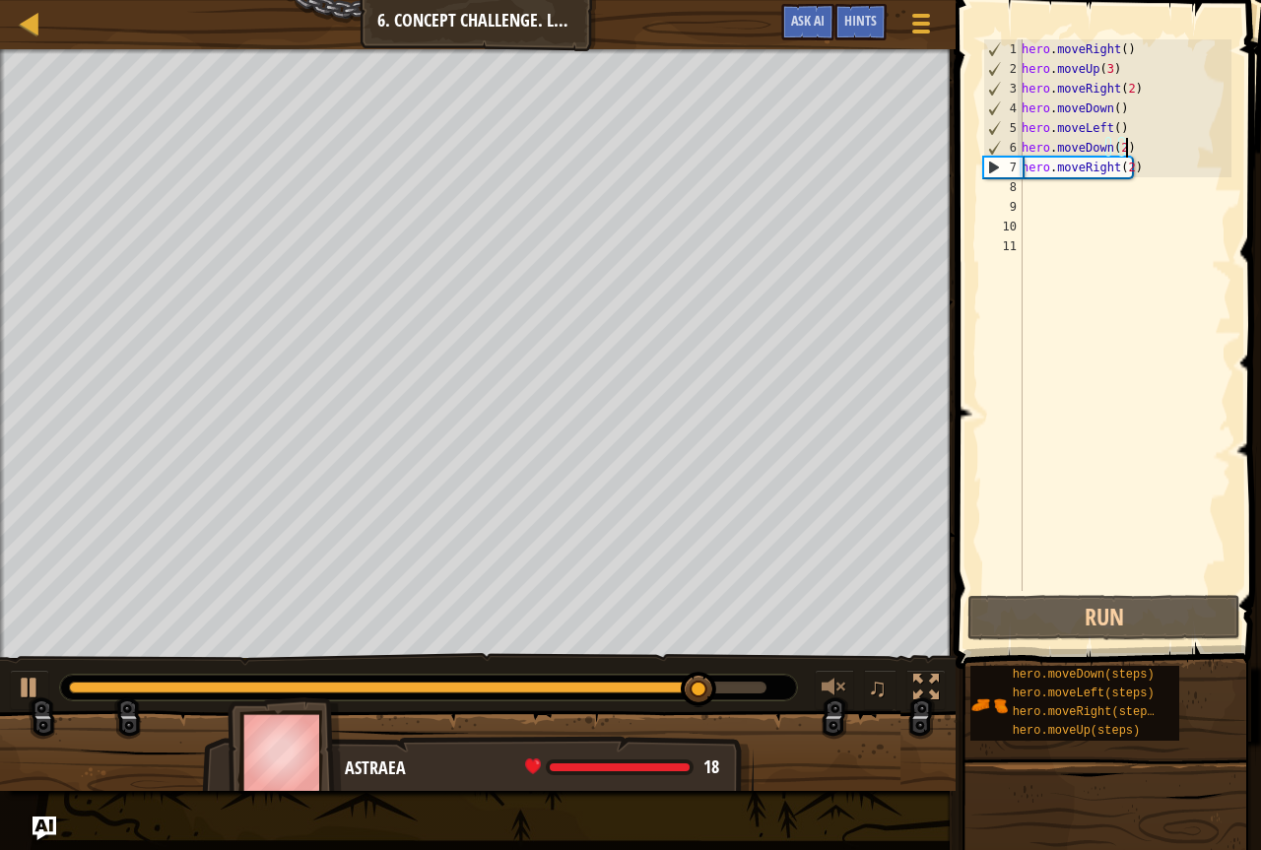
click at [1045, 200] on div "hero . moveRight ( ) hero . moveUp ( 3 ) hero . moveRight ( 2 ) hero . moveDown…" at bounding box center [1125, 334] width 214 height 591
click at [1039, 194] on div "hero . moveRight ( ) hero . moveUp ( 3 ) hero . moveRight ( 2 ) hero . moveDown…" at bounding box center [1125, 334] width 214 height 591
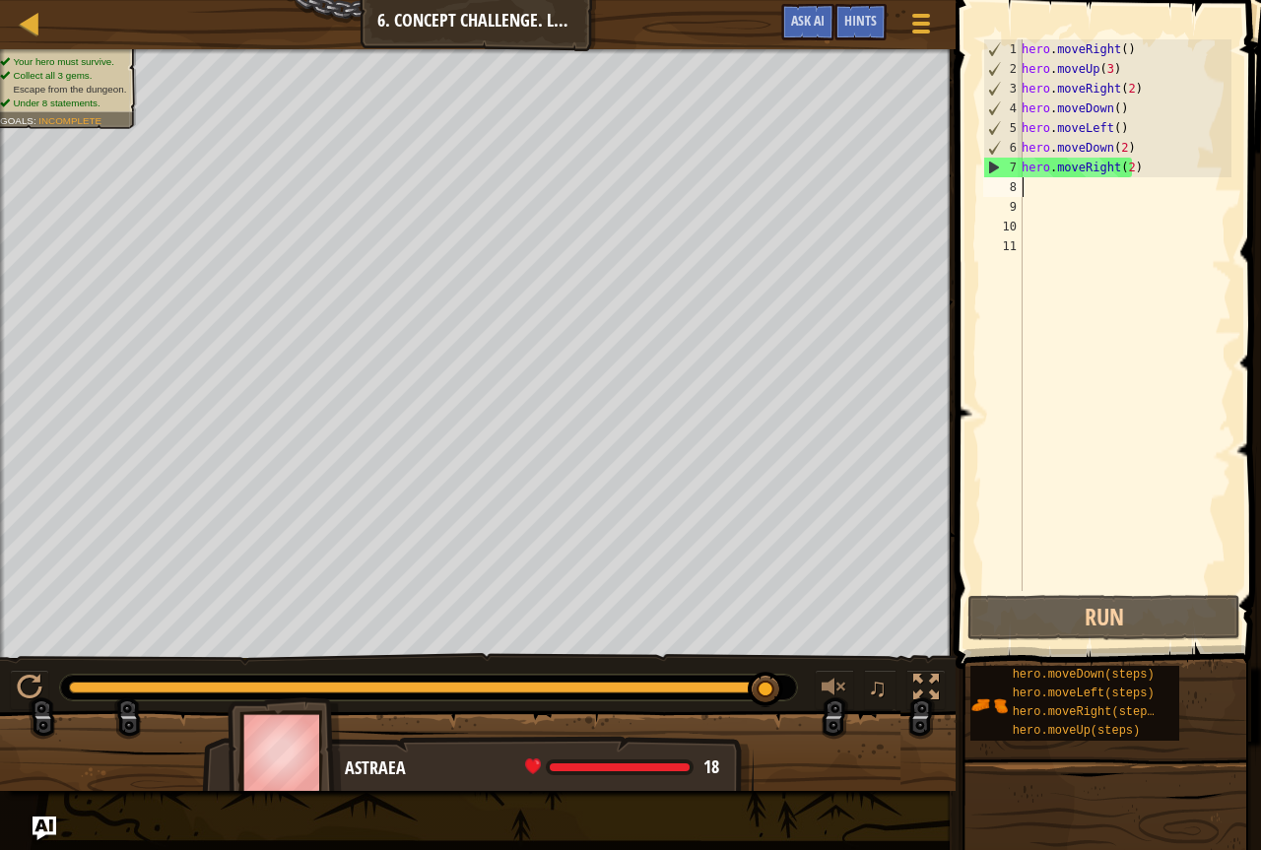
type textarea "H"
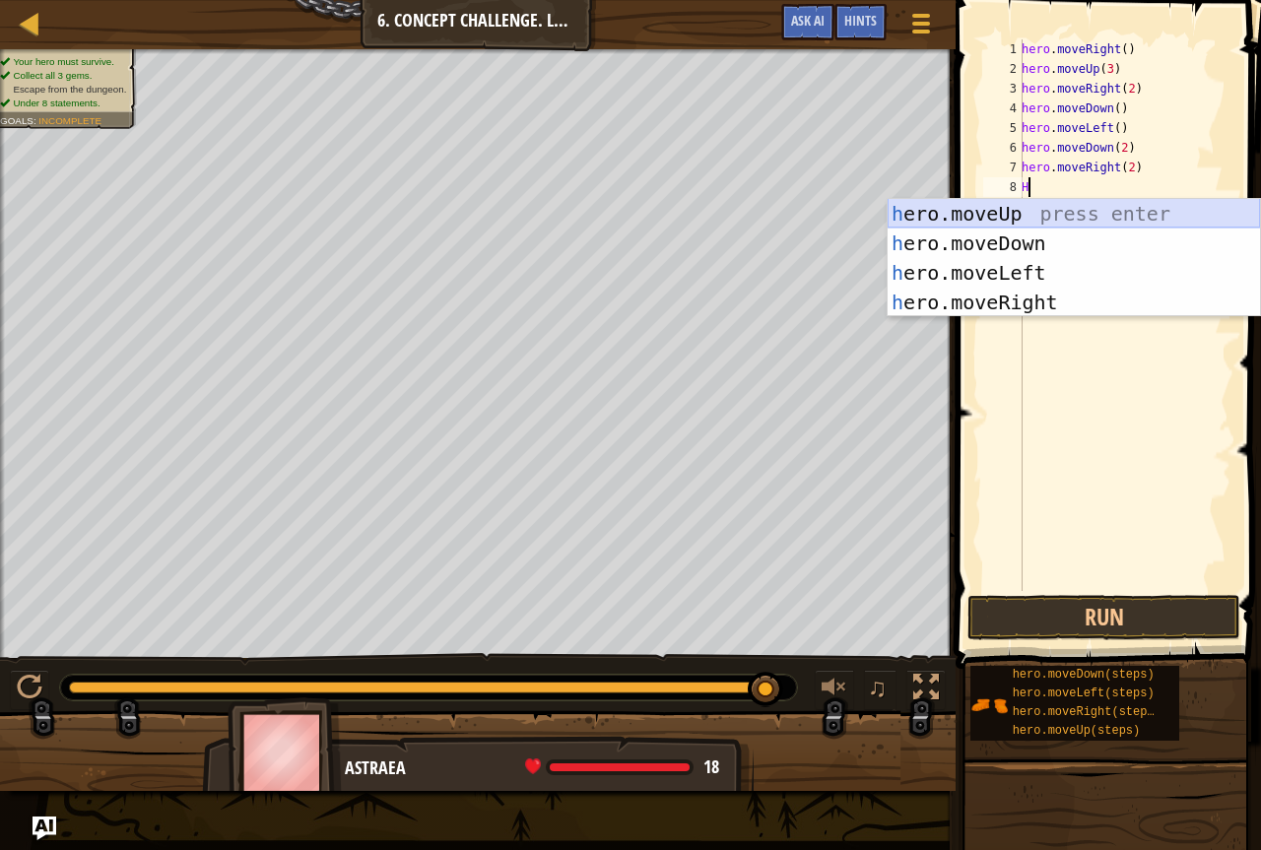
click at [969, 209] on div "h ero.moveUp press enter h ero.moveDown press enter h ero.moveLeft press enter …" at bounding box center [1074, 287] width 373 height 177
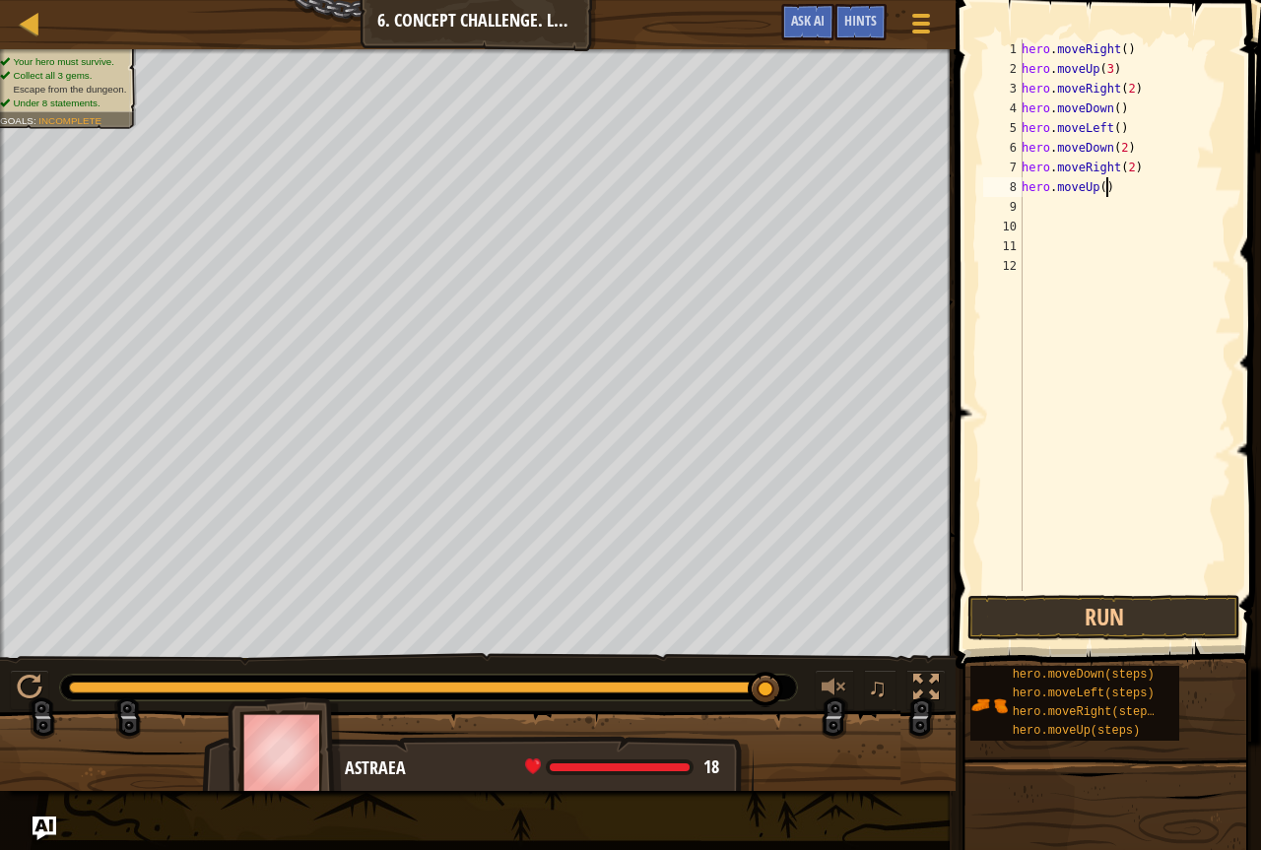
drag, startPoint x: 1122, startPoint y: 191, endPoint x: 1090, endPoint y: 205, distance: 35.3
click at [1121, 191] on div "hero . moveRight ( ) hero . moveUp ( 3 ) hero . moveRight ( 2 ) hero . moveDown…" at bounding box center [1125, 334] width 214 height 591
type textarea "hero.moveUp(2)"
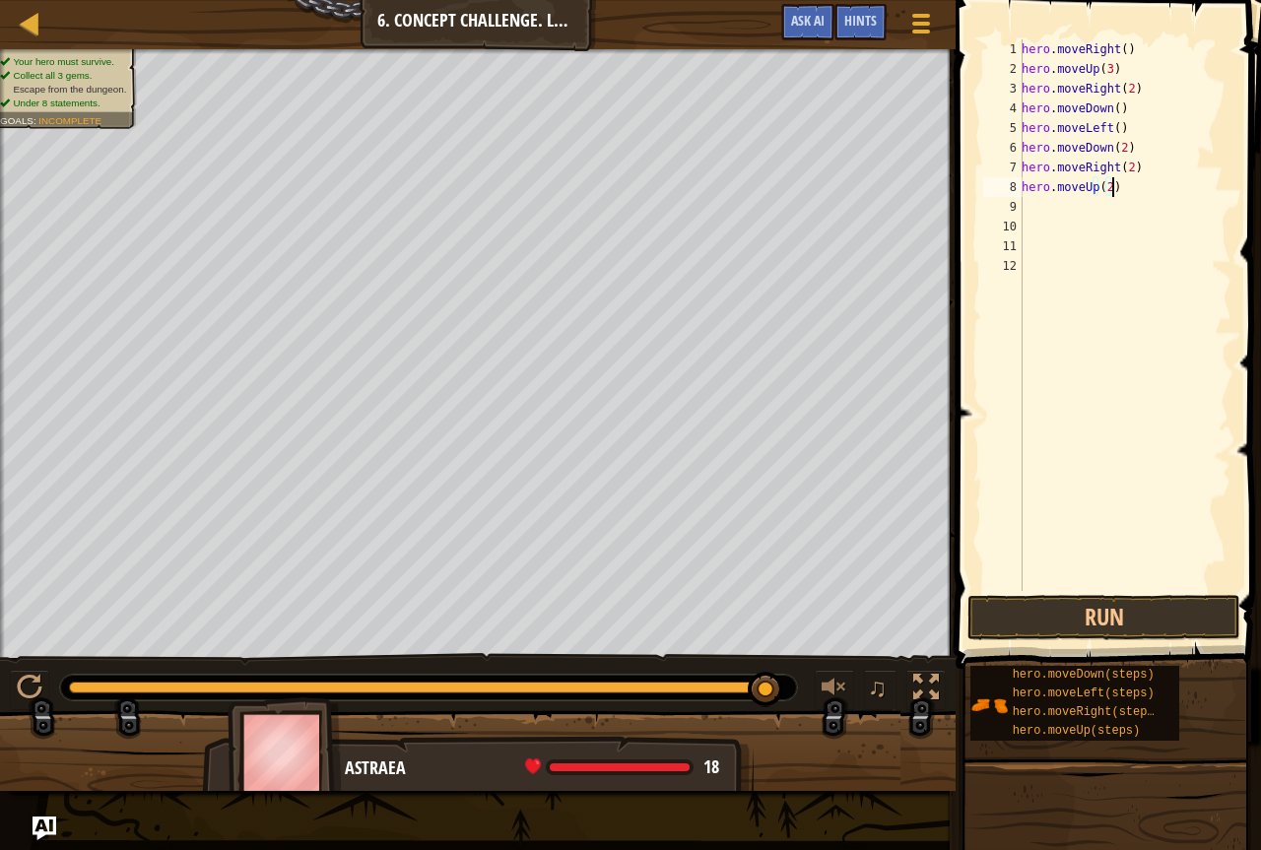
click at [1065, 207] on div "hero . moveRight ( ) hero . moveUp ( 3 ) hero . moveRight ( 2 ) hero . moveDown…" at bounding box center [1125, 334] width 214 height 591
type textarea "H"
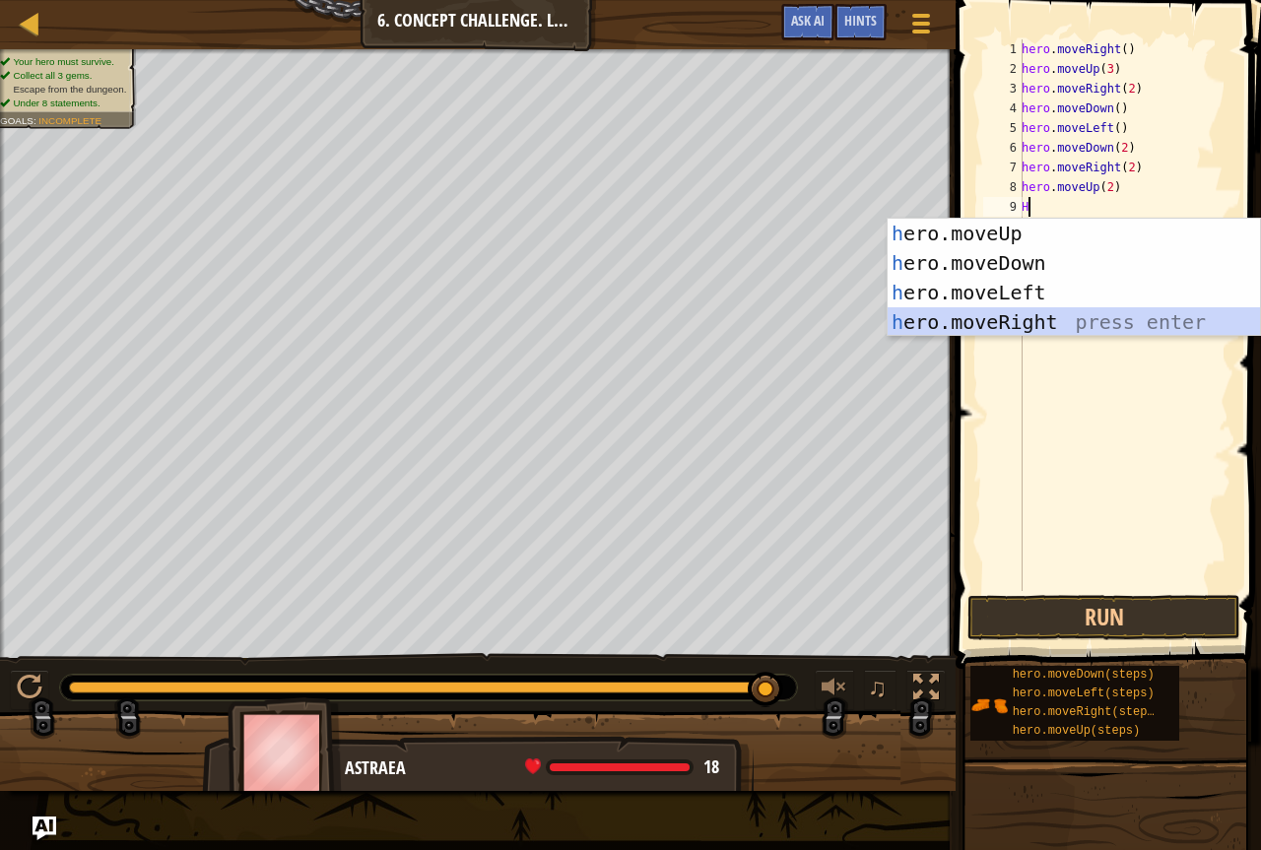
click at [975, 311] on div "h ero.moveUp press enter h ero.moveDown press enter h ero.moveLeft press enter …" at bounding box center [1074, 307] width 373 height 177
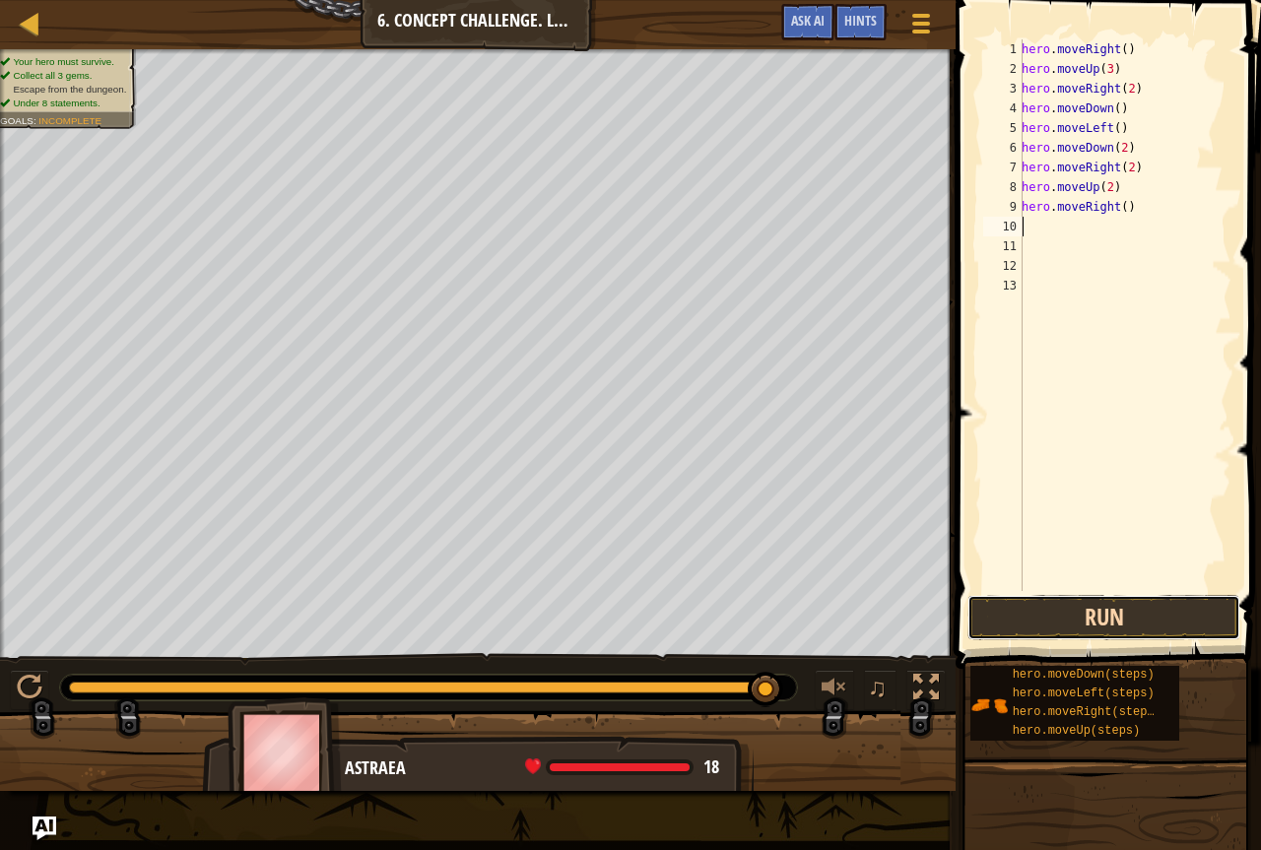
click at [1068, 609] on button "Run" at bounding box center [1104, 617] width 273 height 45
